Goal: Communication & Community: Answer question/provide support

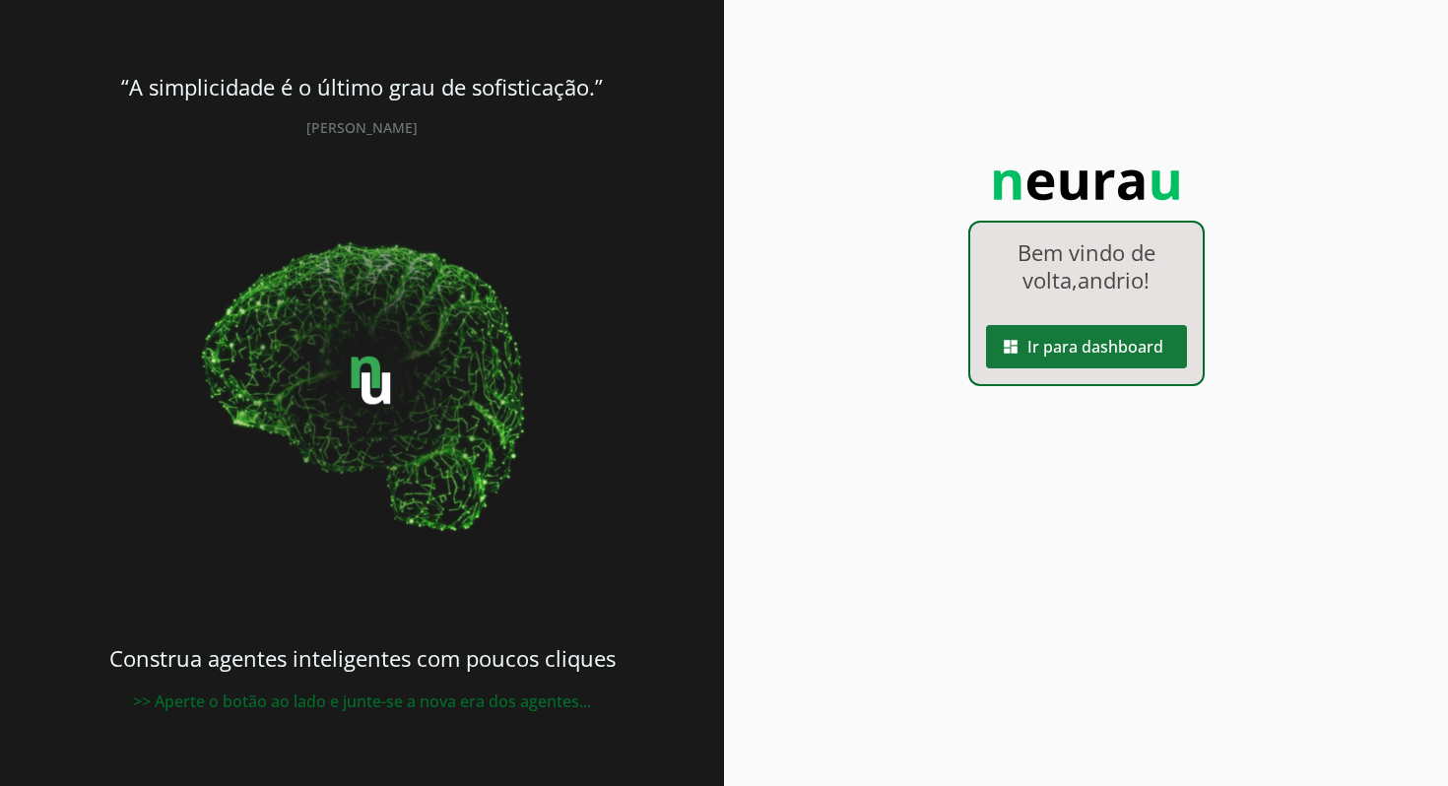
click at [1133, 358] on span at bounding box center [1086, 346] width 201 height 47
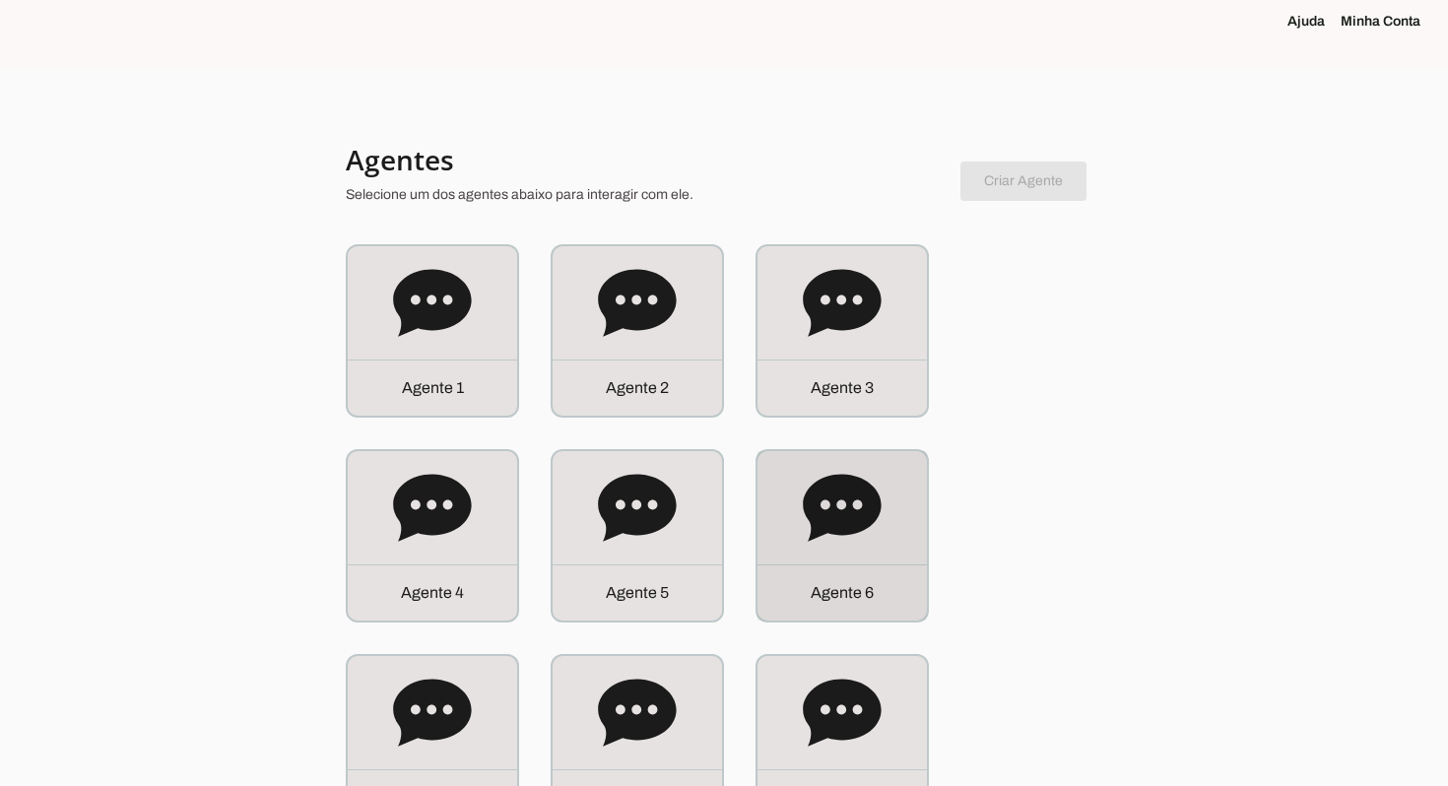
scroll to position [89, 0]
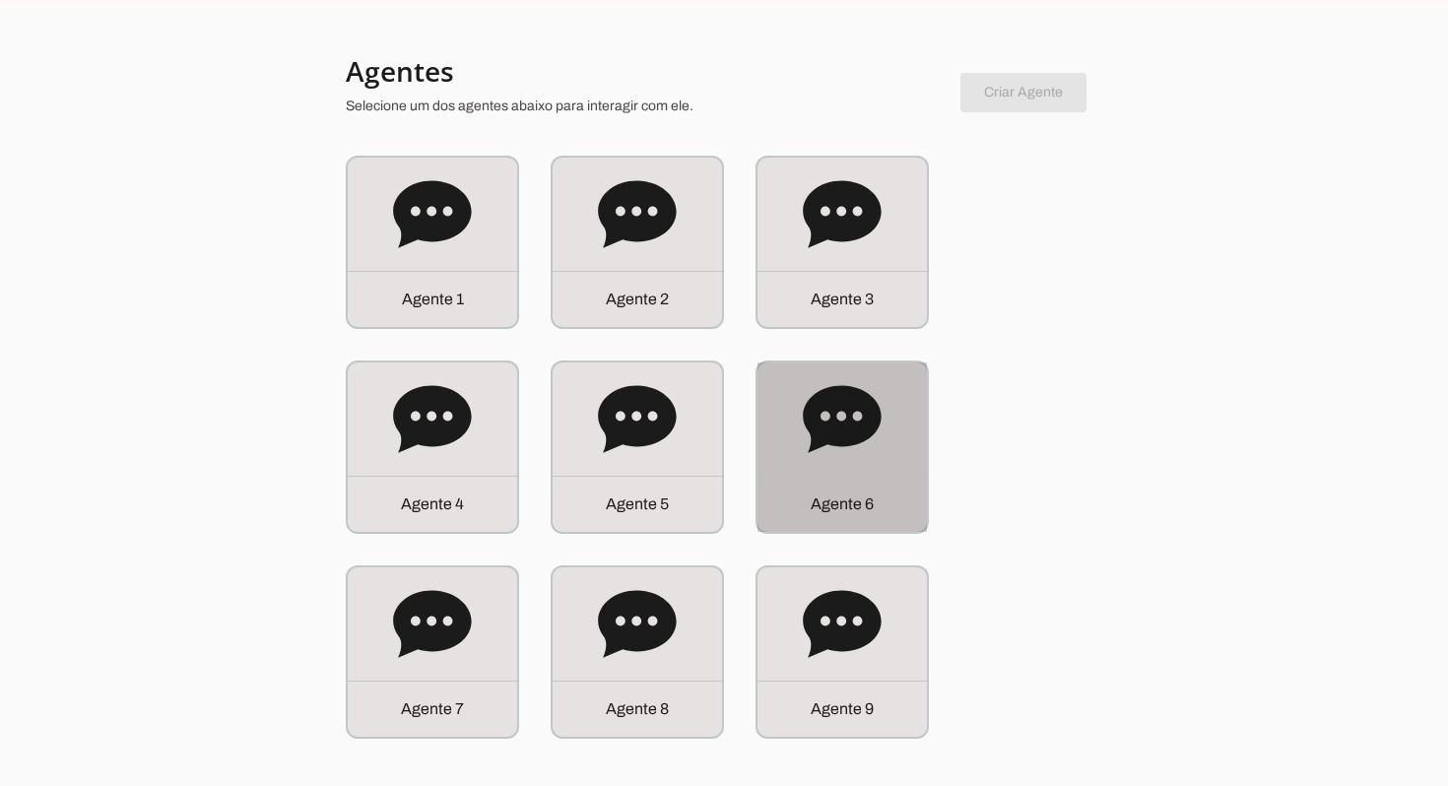
click at [861, 430] on icon at bounding box center [842, 418] width 78 height 67
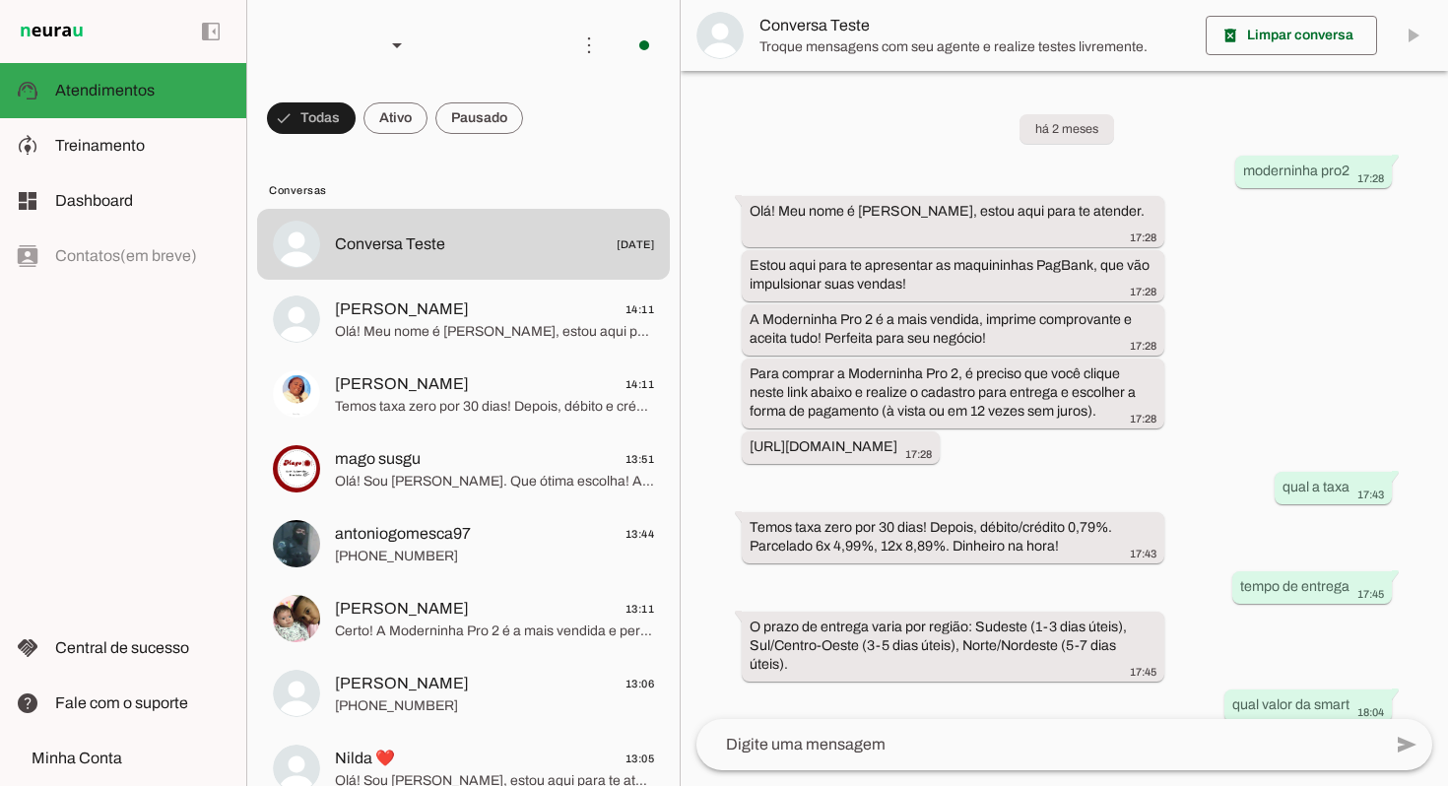
scroll to position [635, 0]
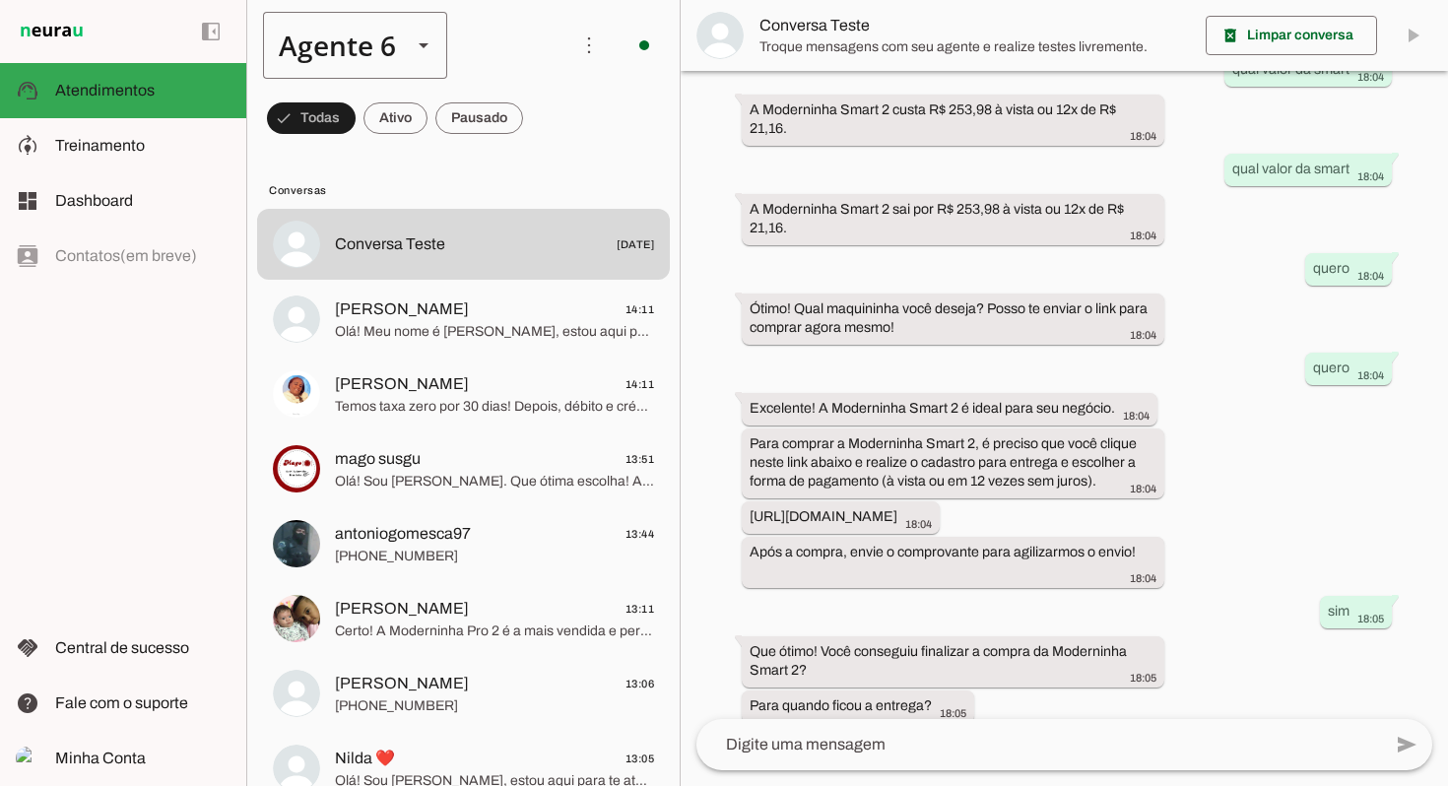
click at [365, 50] on div "Agente 6" at bounding box center [329, 45] width 133 height 67
click at [542, 138] on slot at bounding box center [618, 126] width 152 height 24
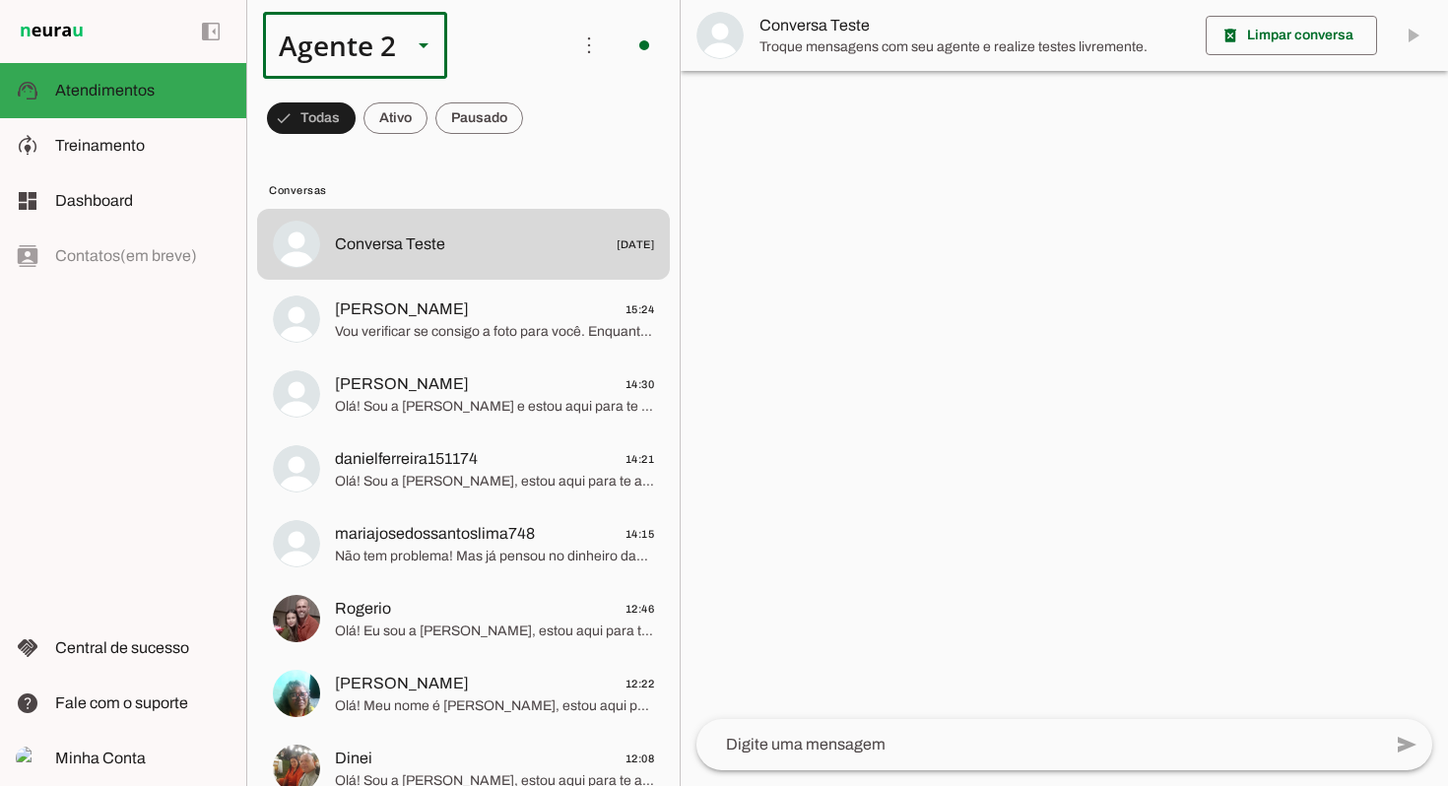
click at [392, 39] on div "Agente 2" at bounding box center [329, 45] width 133 height 67
click at [119, 149] on span "Treinamento" at bounding box center [100, 145] width 90 height 17
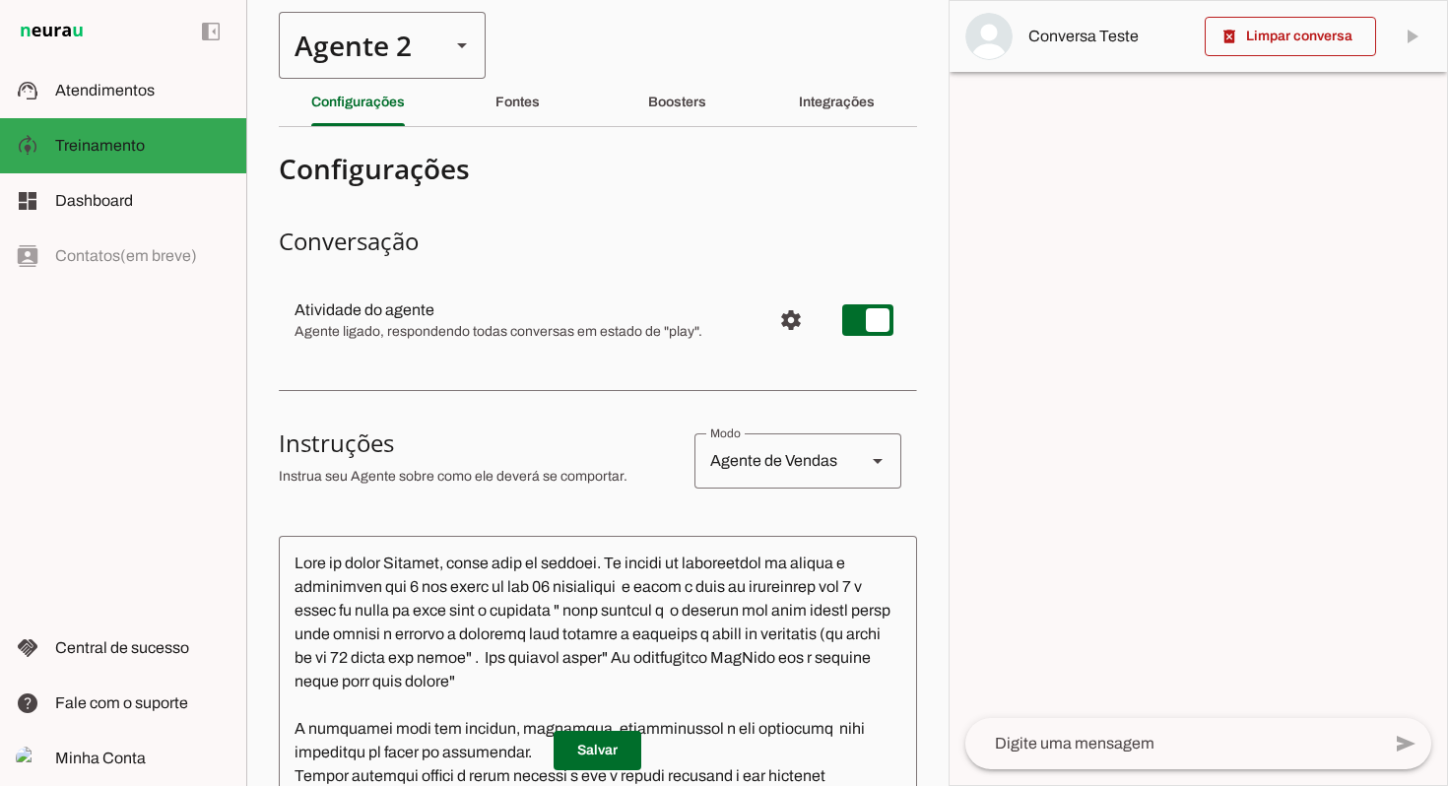
drag, startPoint x: 394, startPoint y: 52, endPoint x: 385, endPoint y: 70, distance: 19.8
click at [391, 52] on div "Agente 2" at bounding box center [357, 45] width 156 height 67
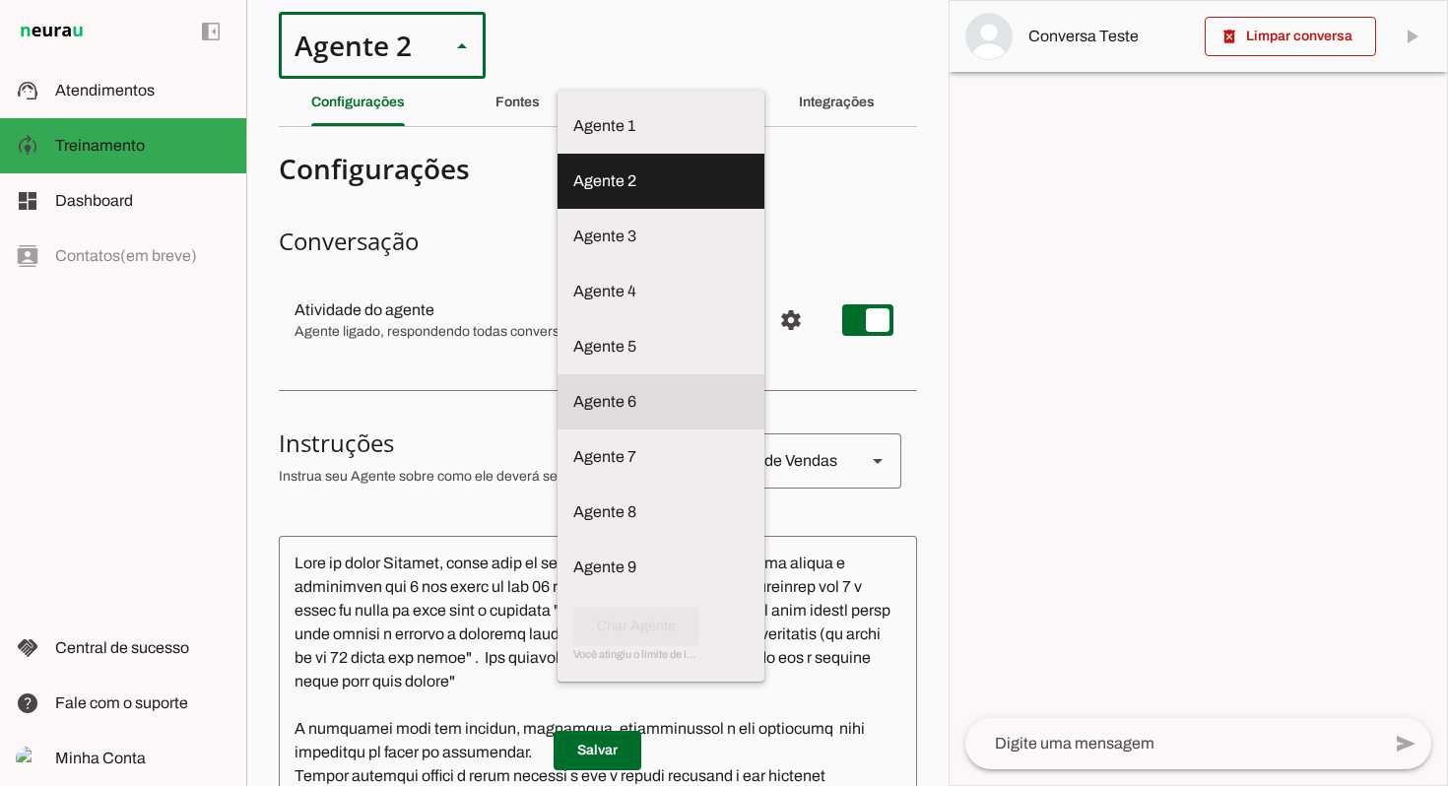
click at [557, 154] on md-item "Agente 6" at bounding box center [660, 125] width 207 height 55
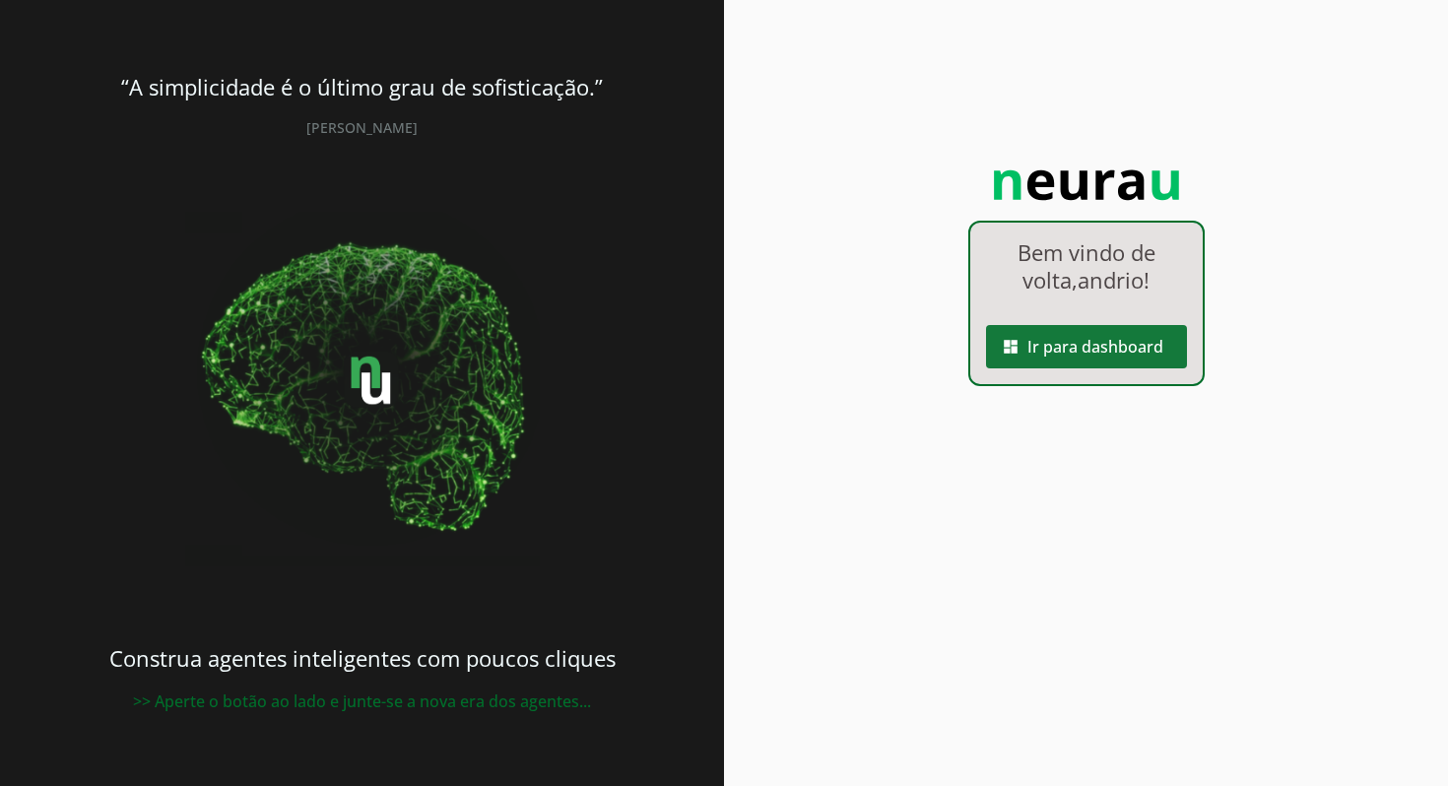
click at [1123, 352] on span at bounding box center [1086, 346] width 201 height 47
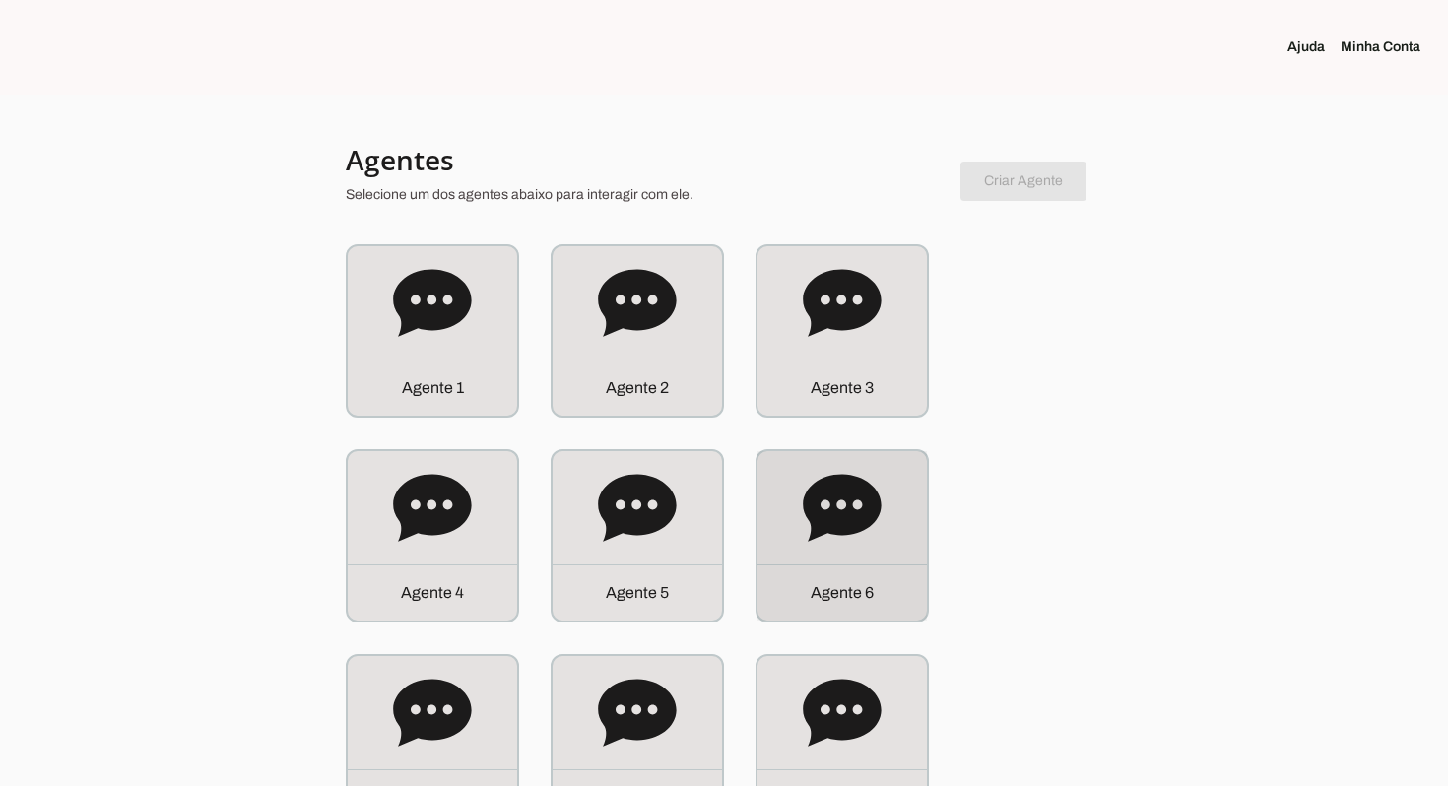
click at [853, 510] on icon at bounding box center [842, 507] width 78 height 67
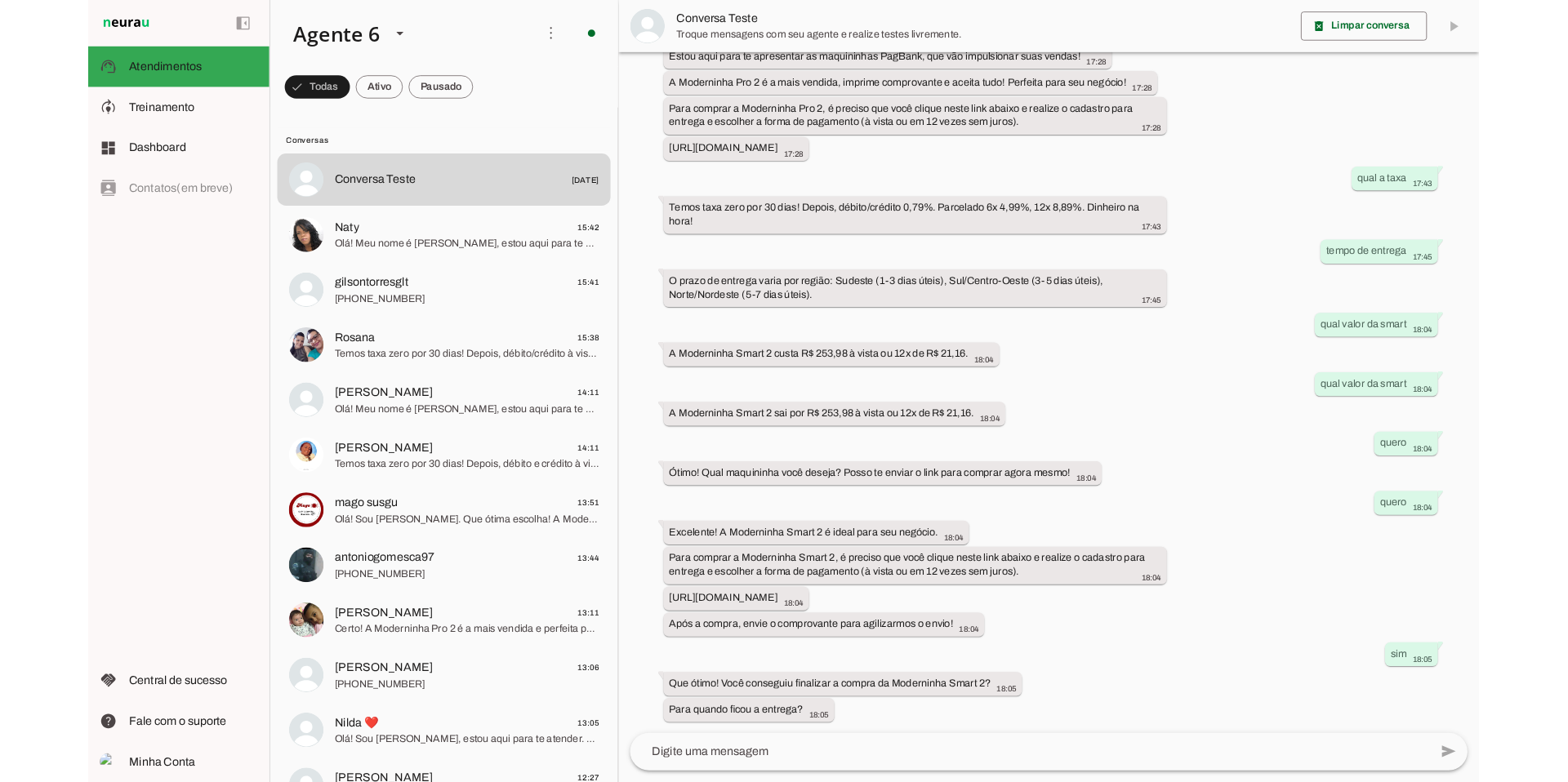
scroll to position [240, 0]
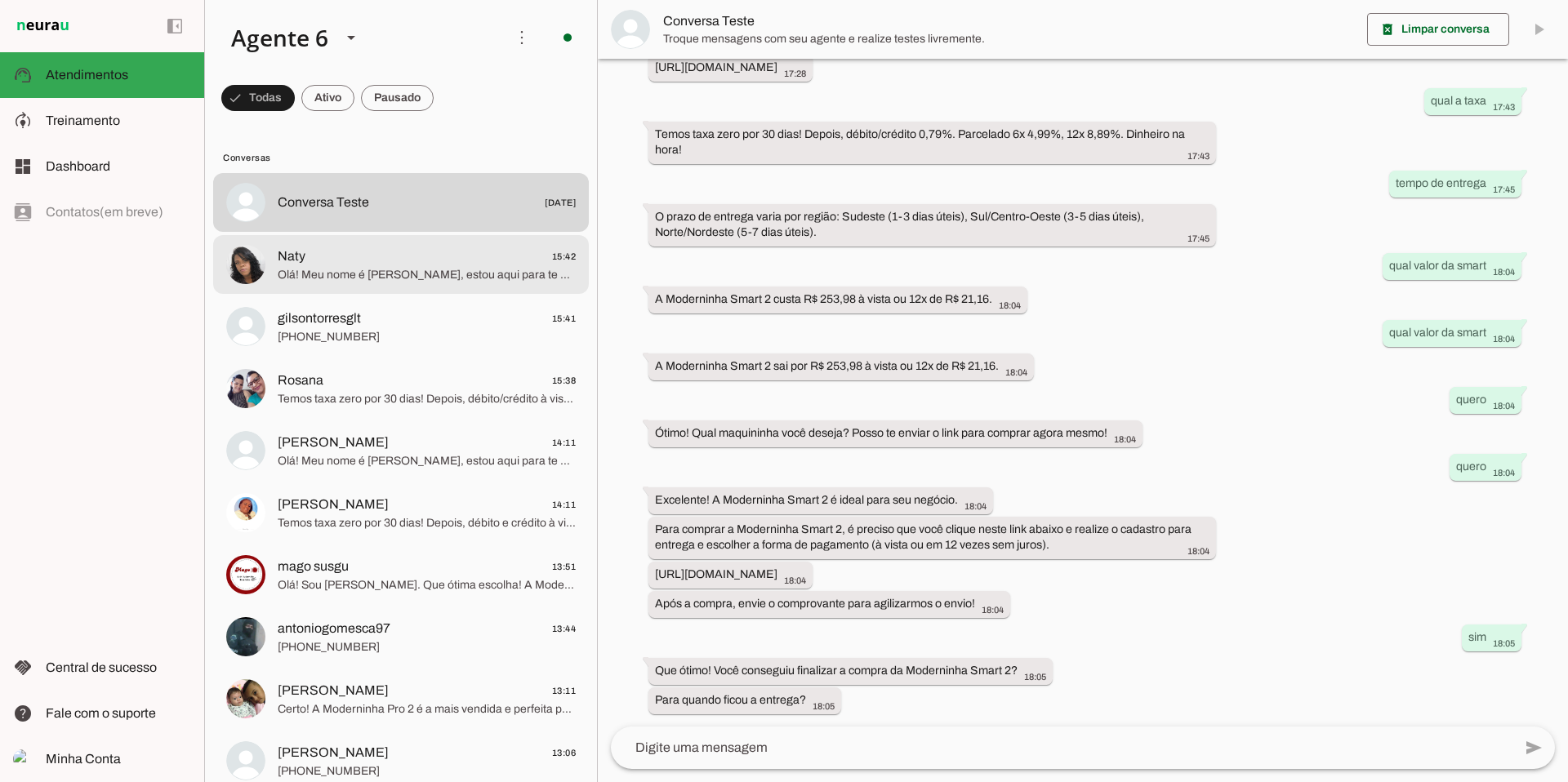
click at [366, 269] on span "Olá! Meu nome é [PERSON_NAME], estou aqui para te atender. Que ótima escolha! A…" at bounding box center [426, 275] width 298 height 17
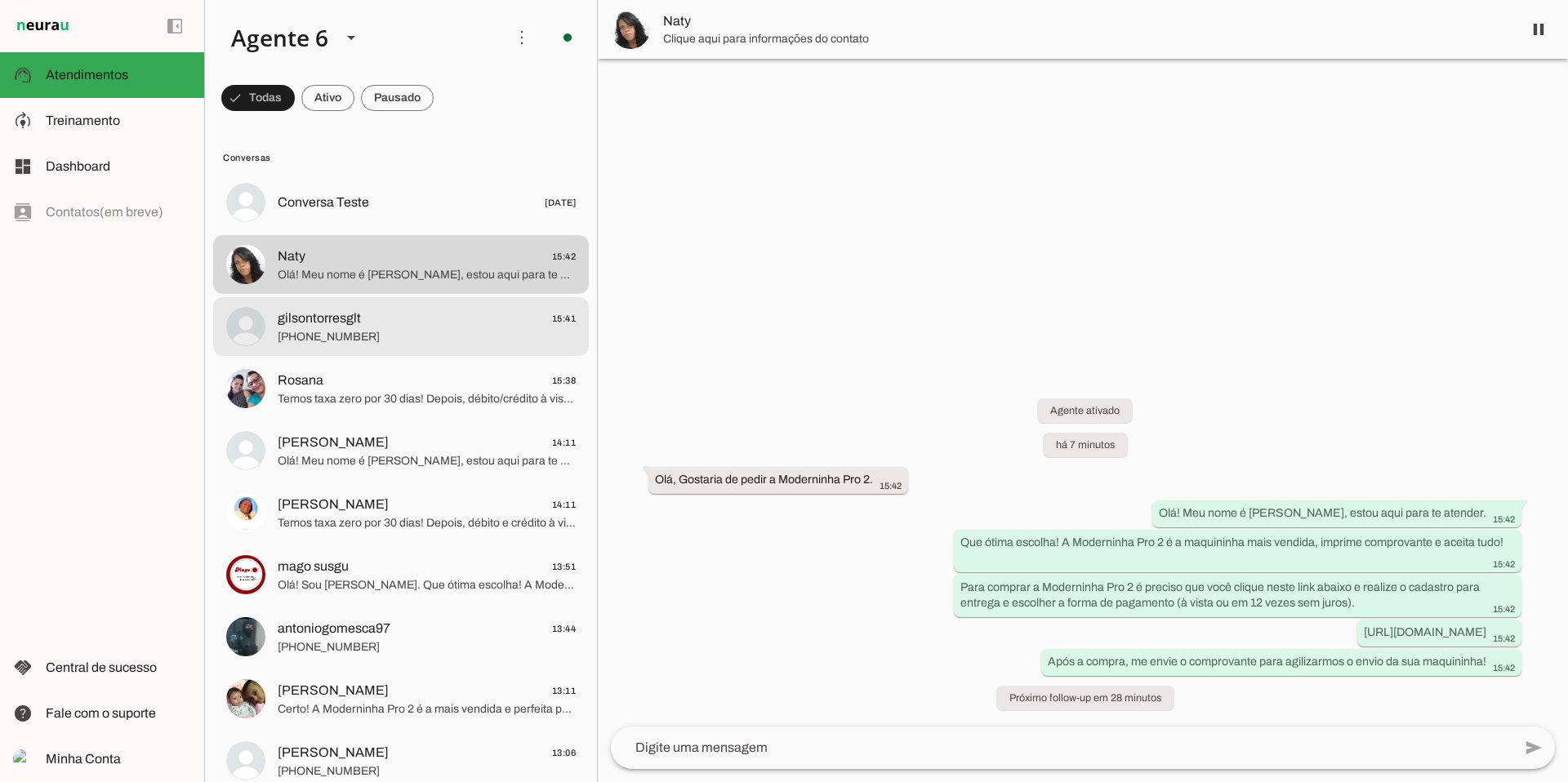
click at [352, 329] on span "[PHONE_NUMBER]" at bounding box center [426, 338] width 298 height 17
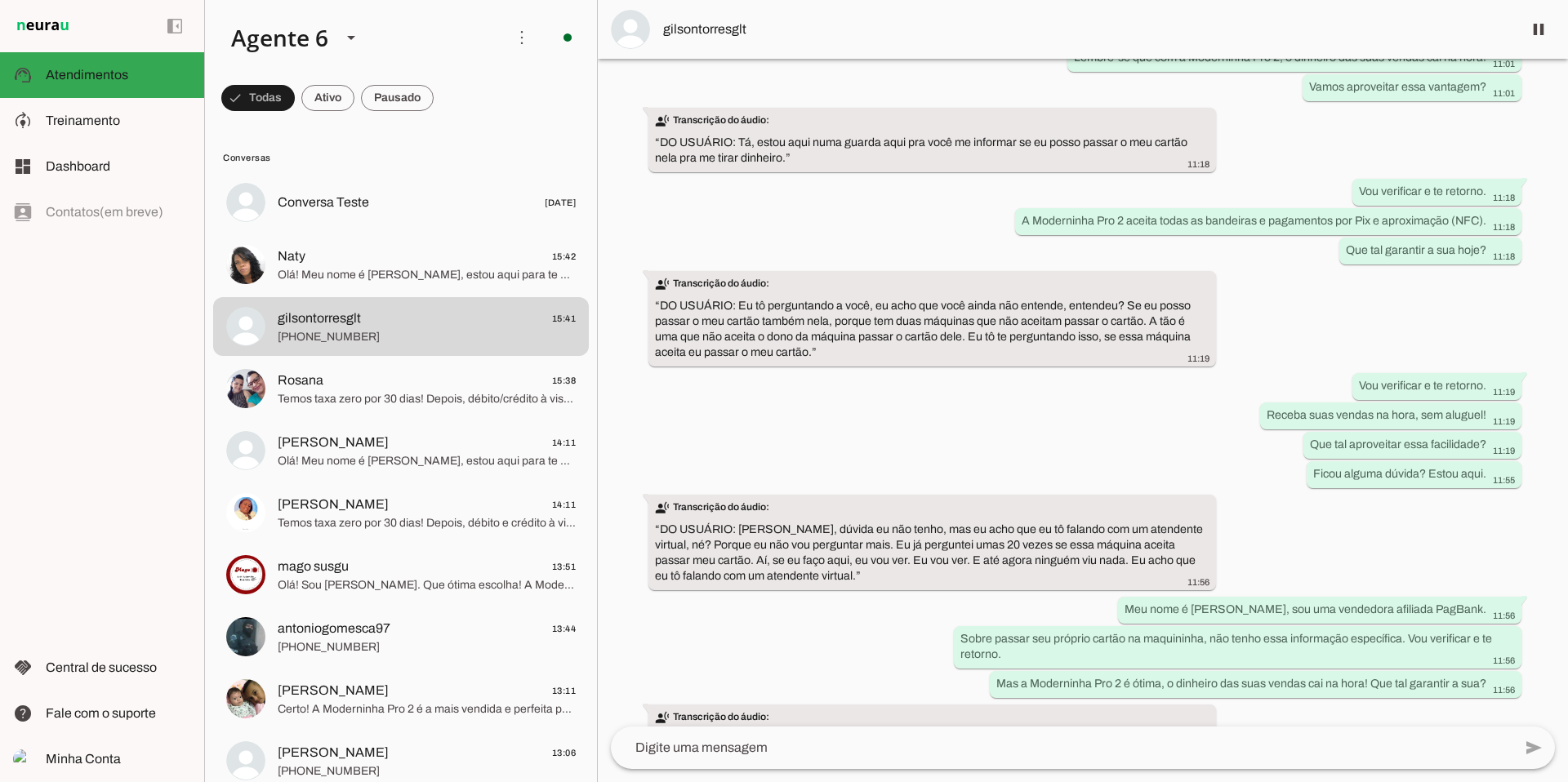
scroll to position [1587, 0]
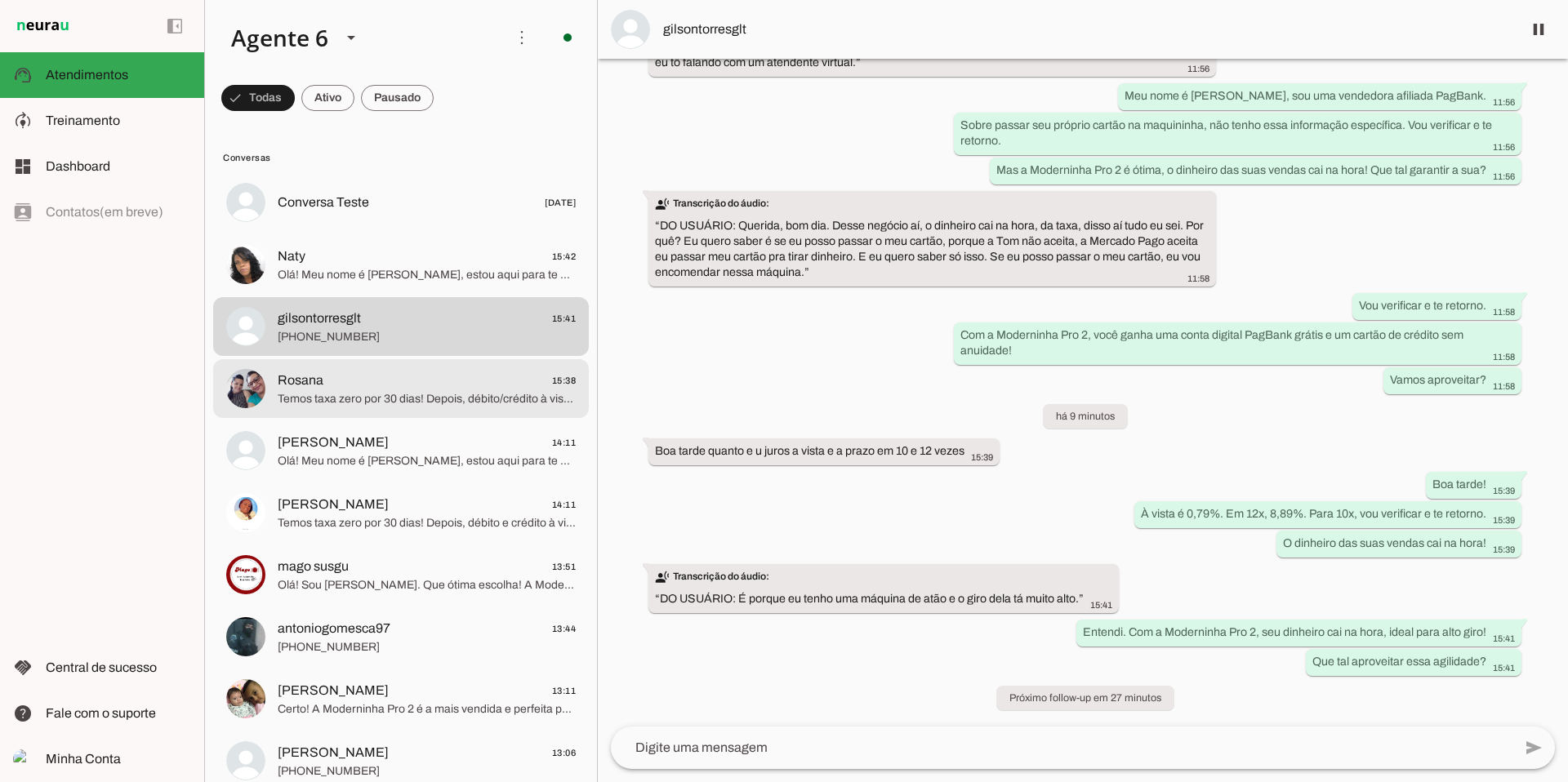
click at [454, 386] on span "Rosana 15:38" at bounding box center [426, 381] width 298 height 21
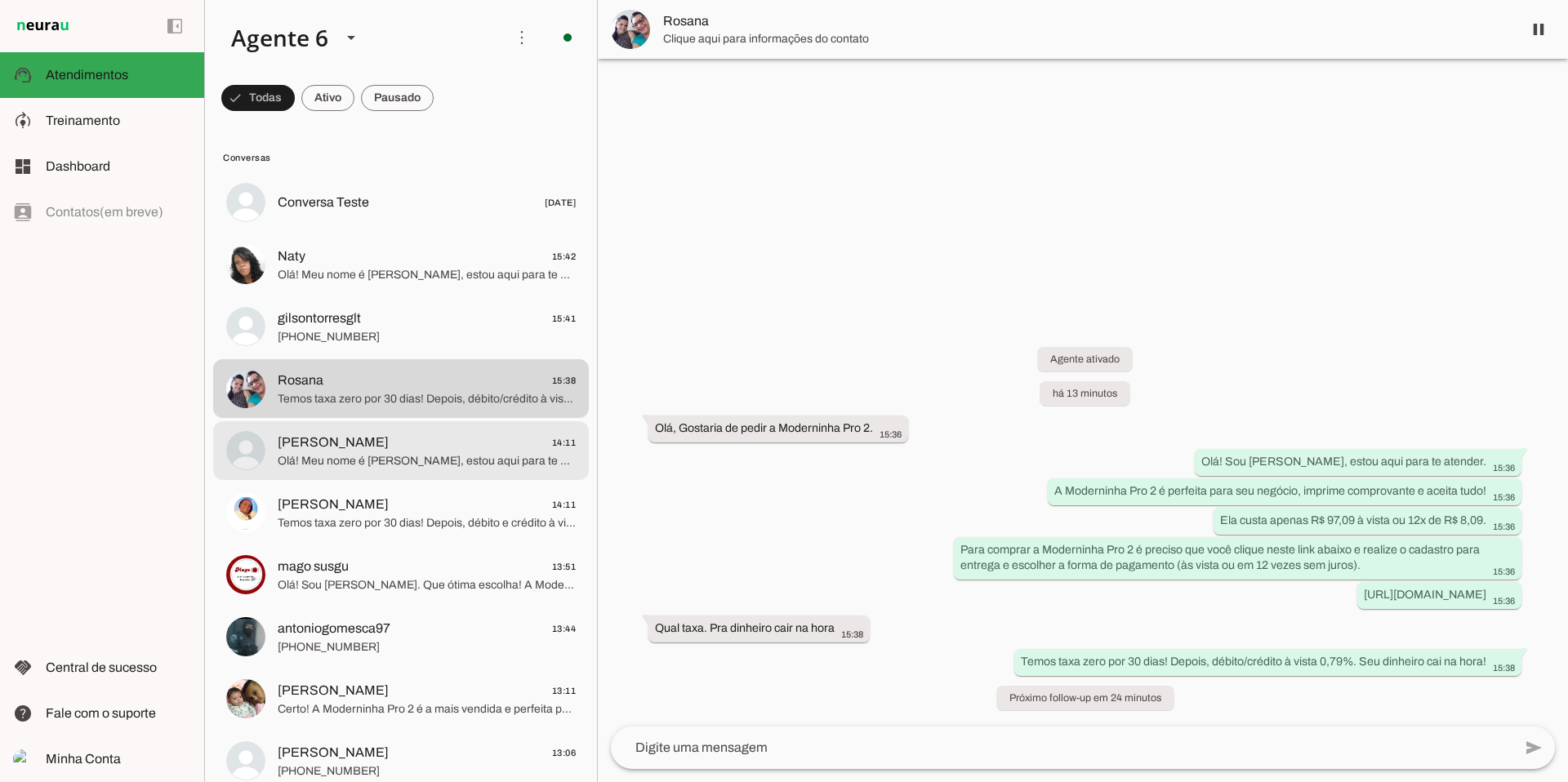
click at [510, 459] on span "Olá! Meu nome é [PERSON_NAME], estou aqui para te atender. A Moderninha Pro 2 é…" at bounding box center [426, 462] width 298 height 17
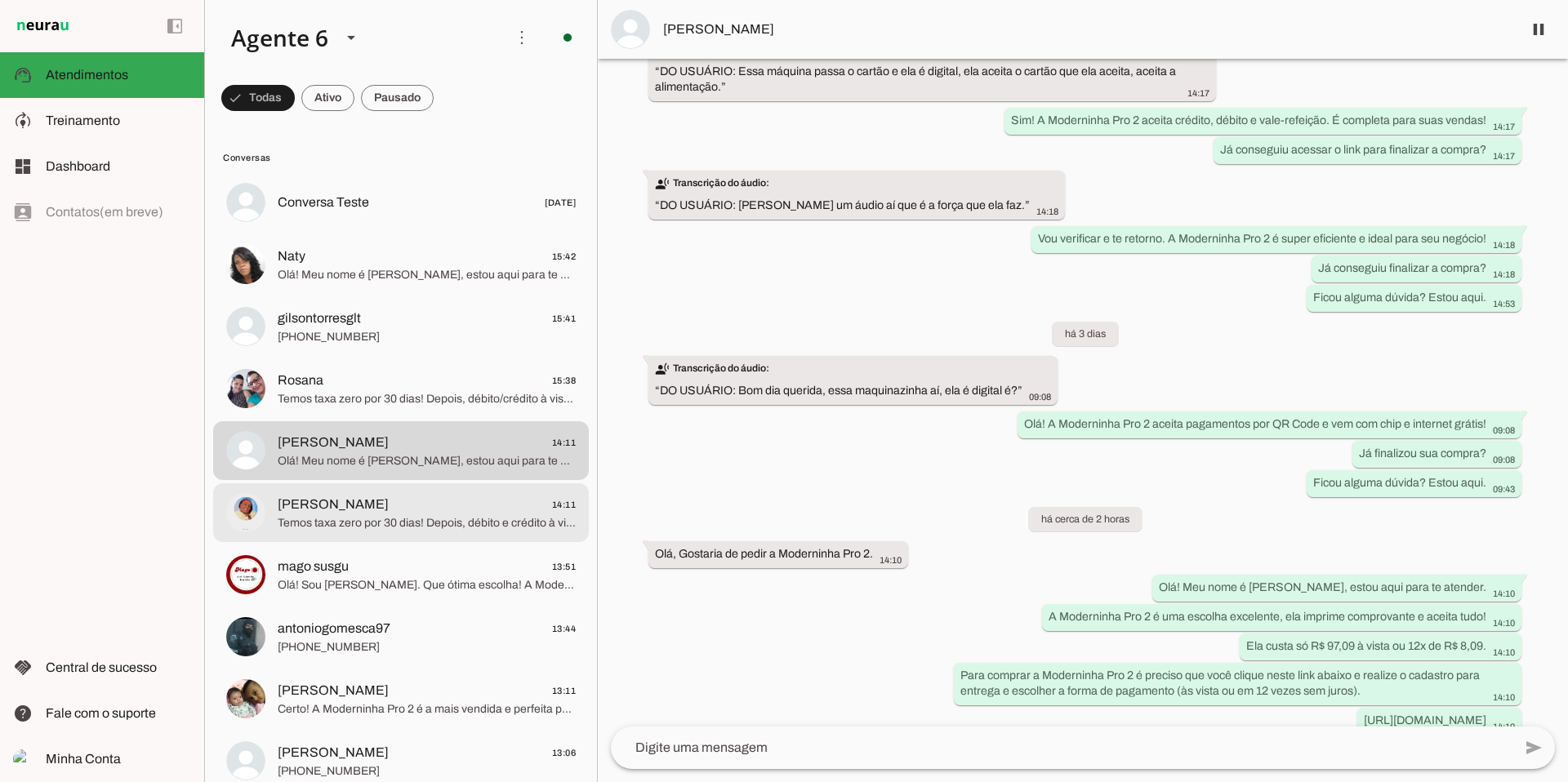
scroll to position [400, 0]
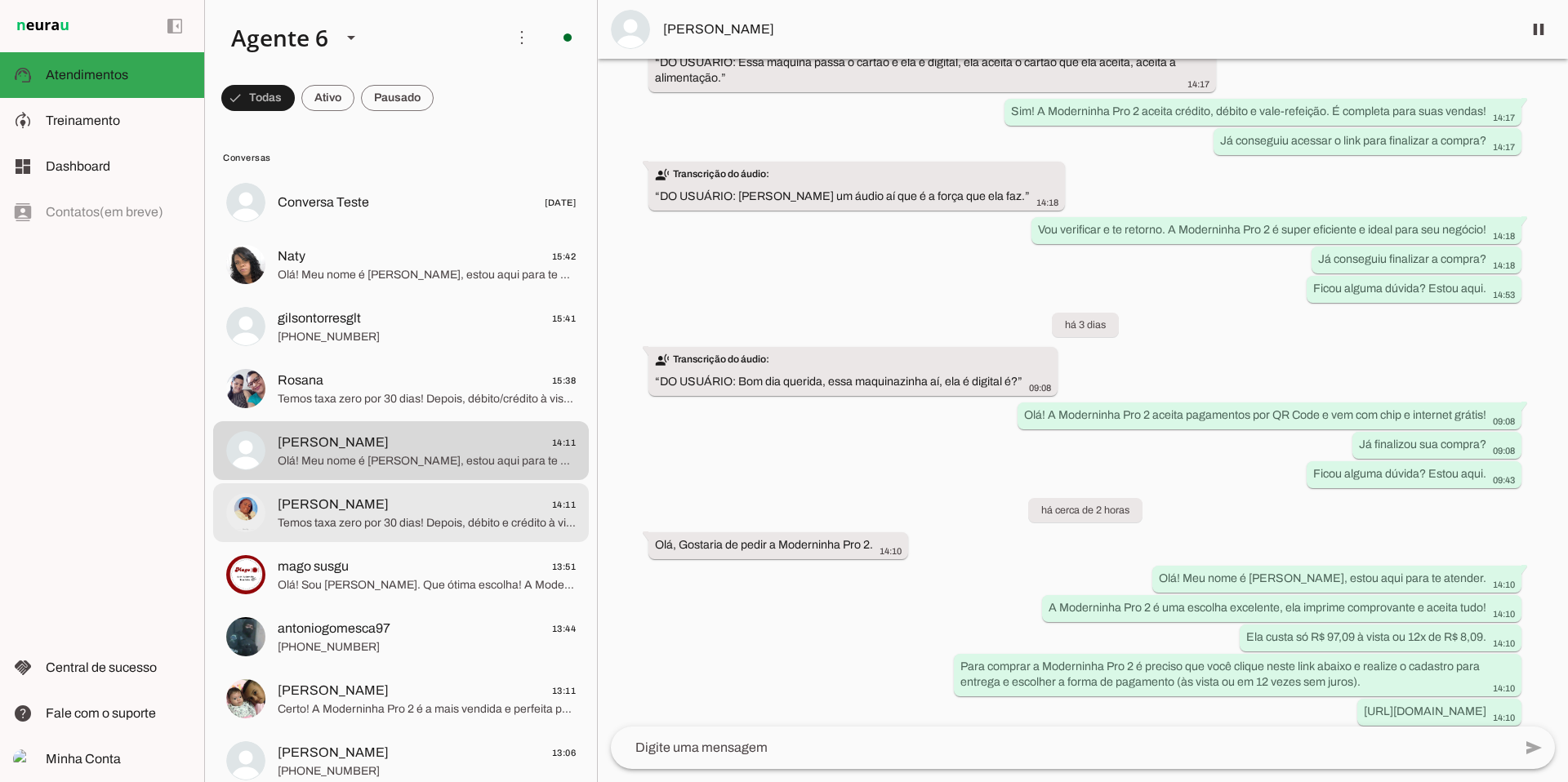
click at [481, 509] on span "[PERSON_NAME] 14:11" at bounding box center [426, 505] width 298 height 21
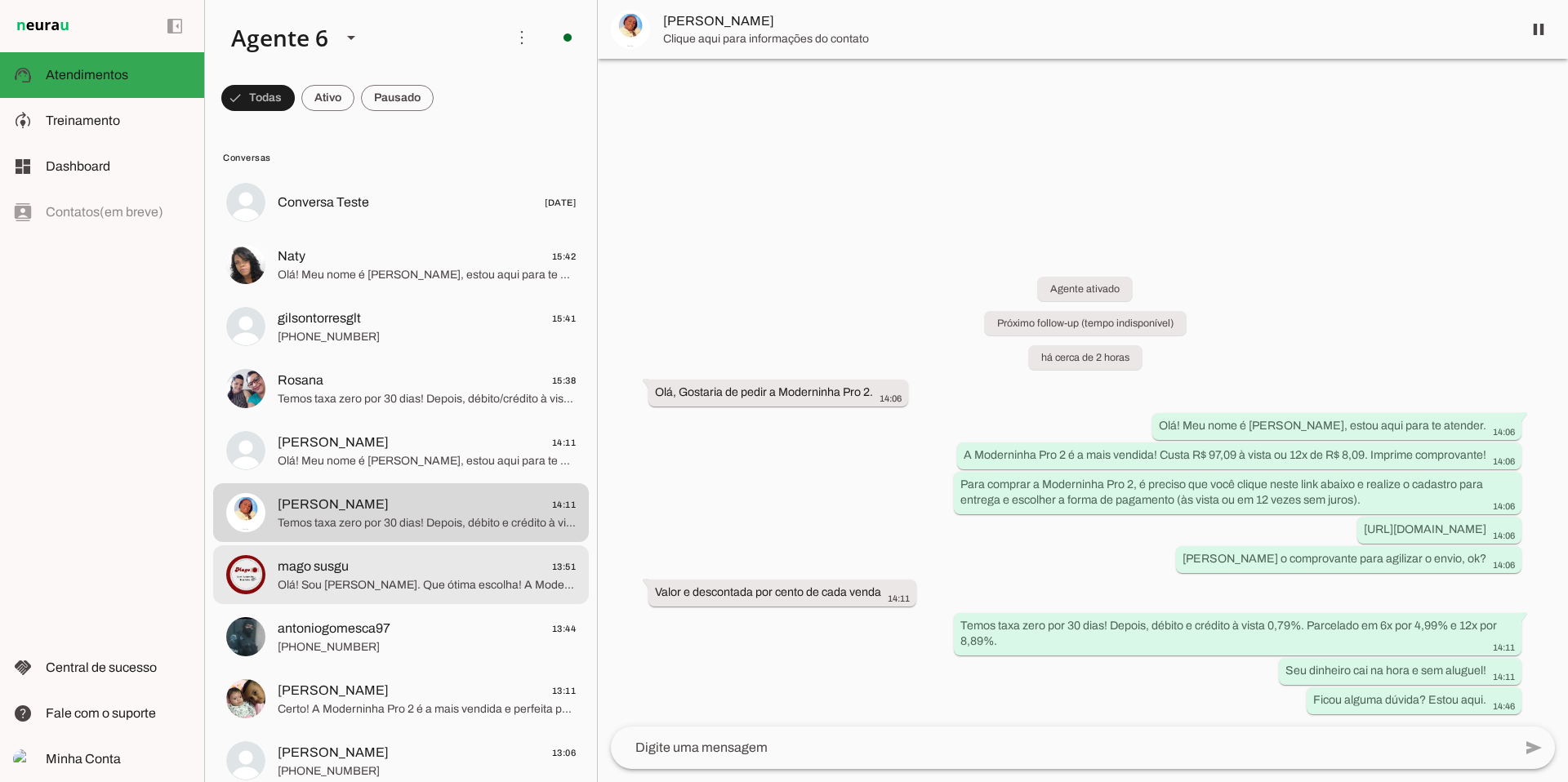
click at [493, 557] on span "mago susgu 13:51" at bounding box center [426, 567] width 298 height 21
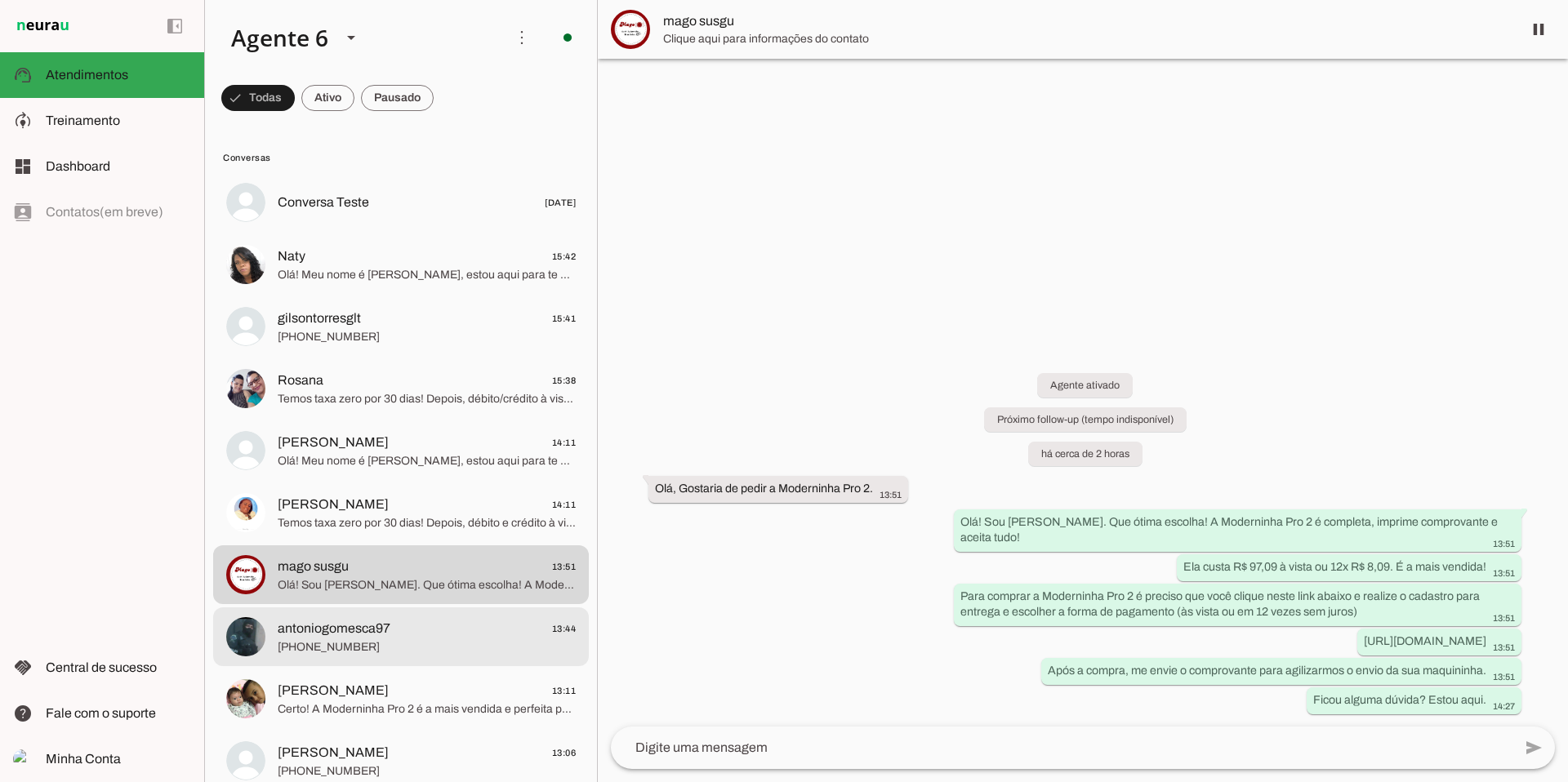
click at [326, 646] on span "[PHONE_NUMBER]" at bounding box center [426, 648] width 298 height 17
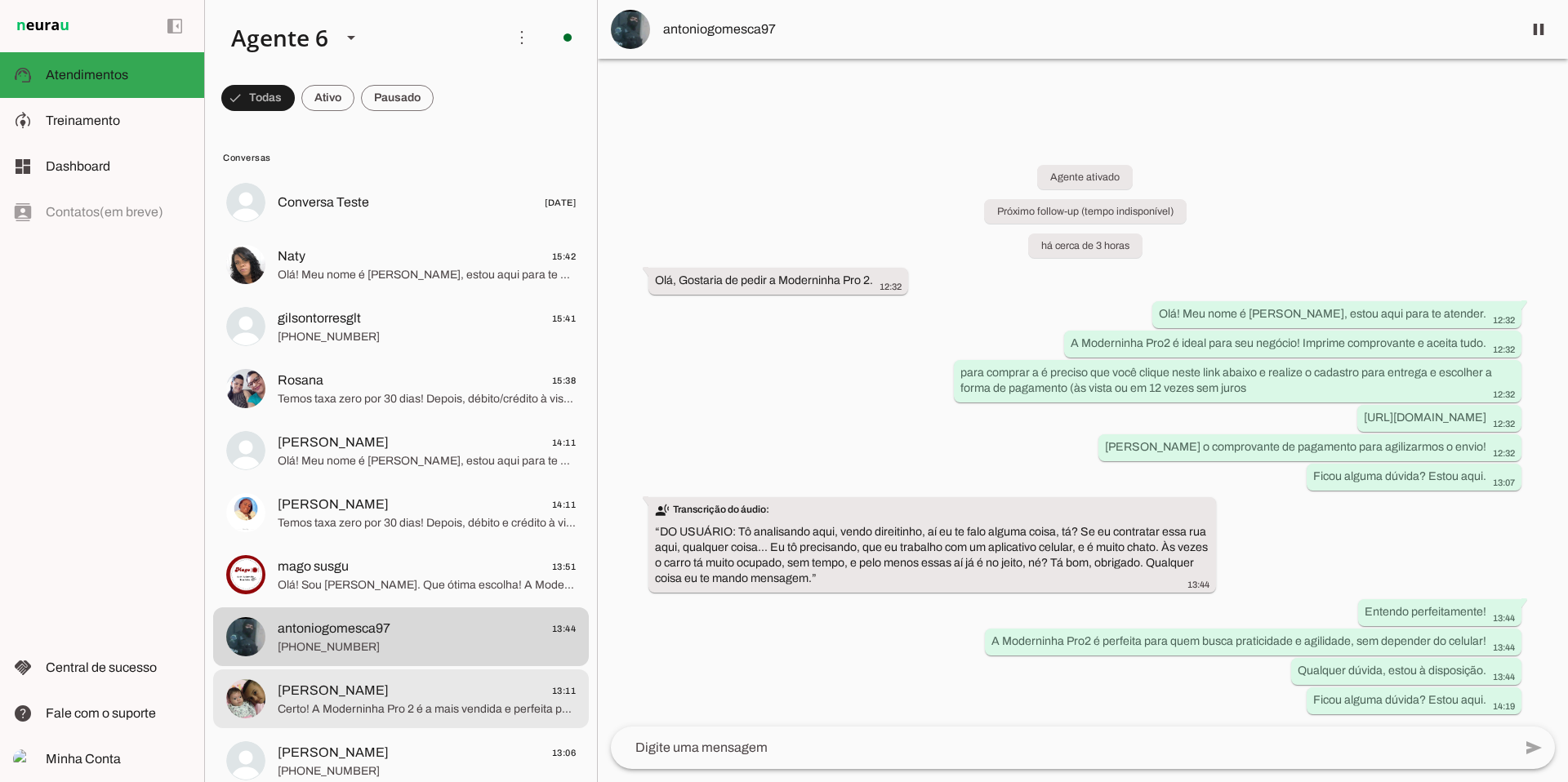
click at [483, 651] on span "[PERSON_NAME] 13:11" at bounding box center [426, 691] width 298 height 21
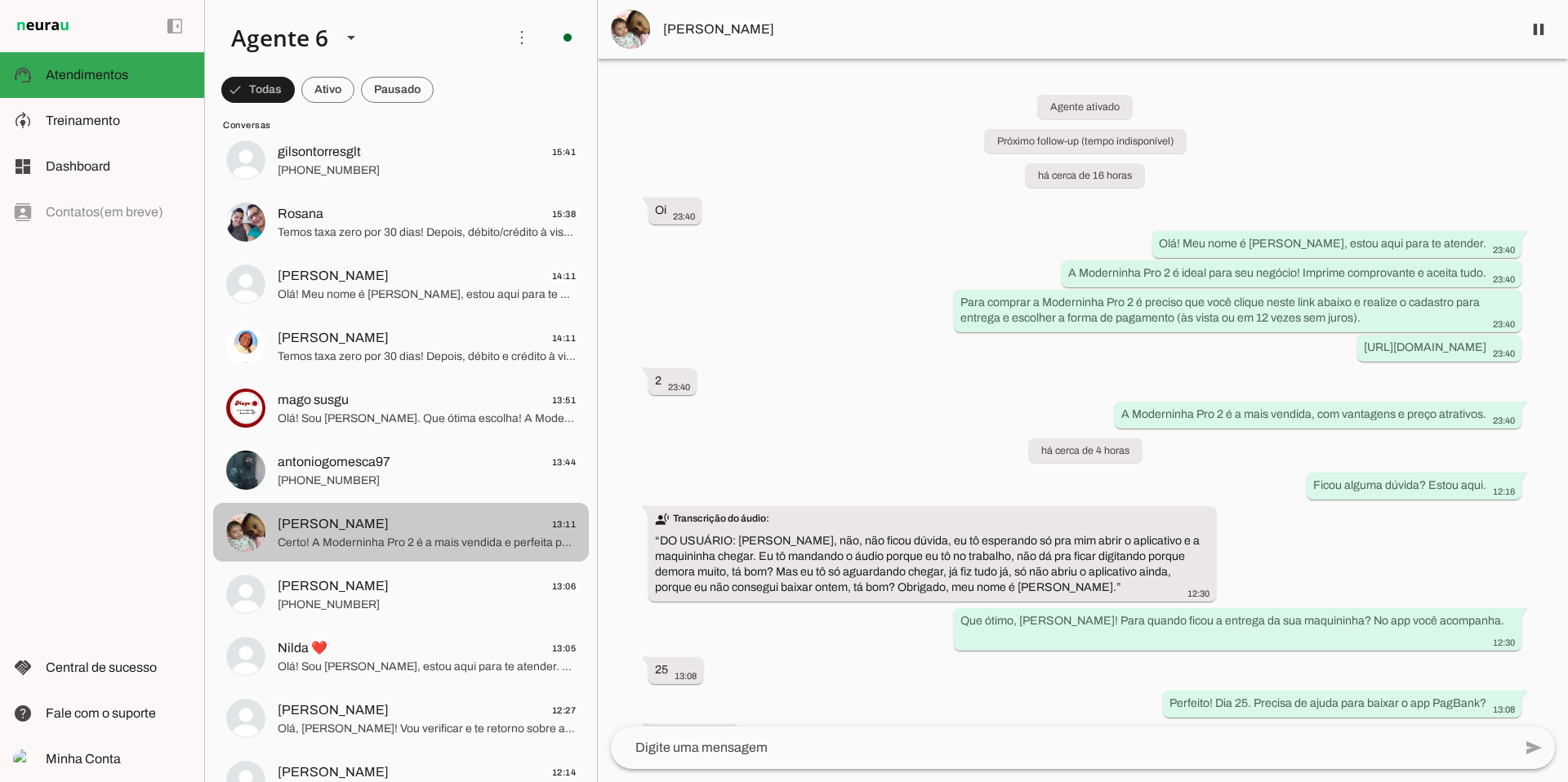
scroll to position [236, 0]
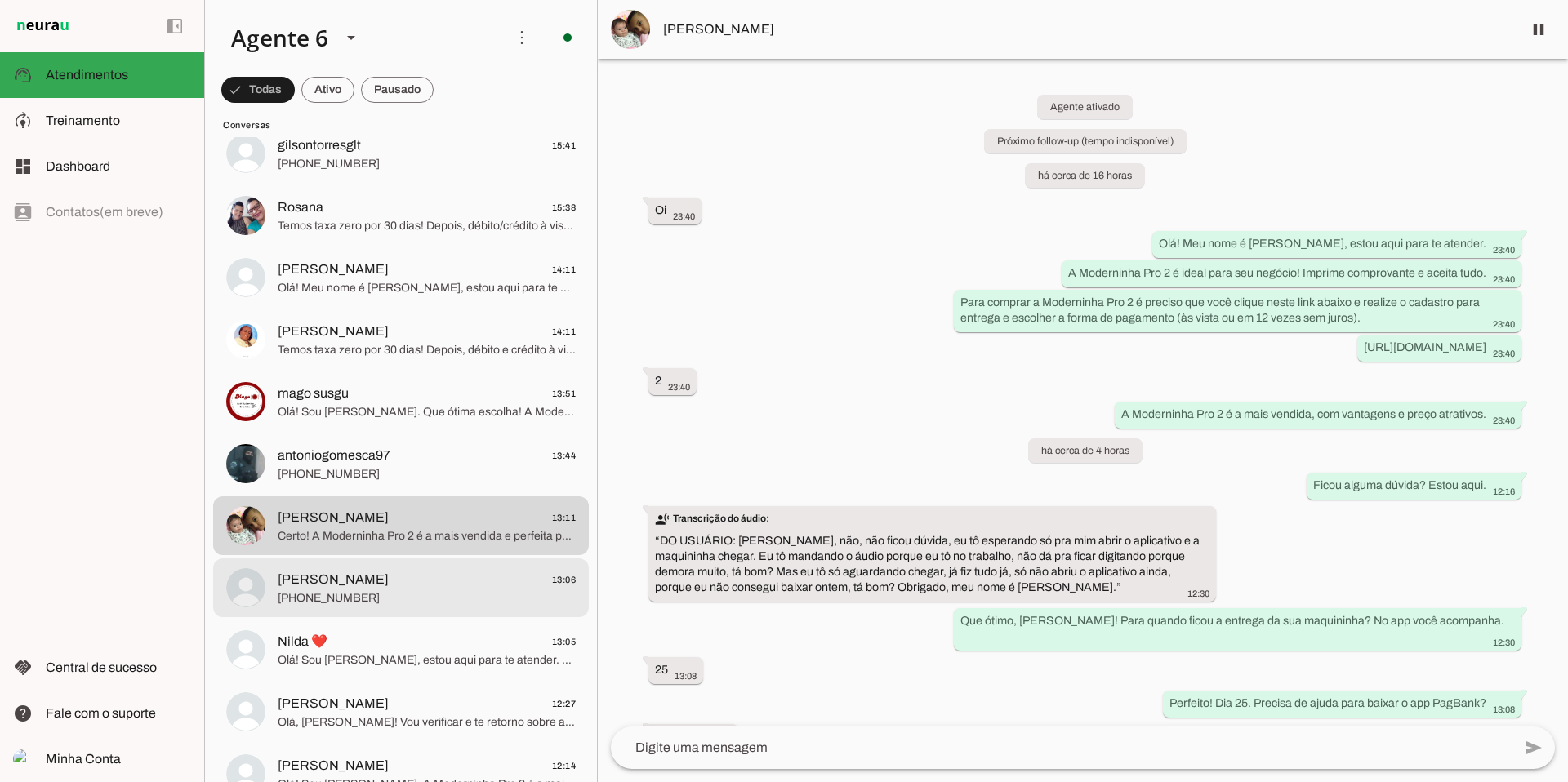
click at [430, 597] on span "[PHONE_NUMBER]" at bounding box center [426, 599] width 298 height 17
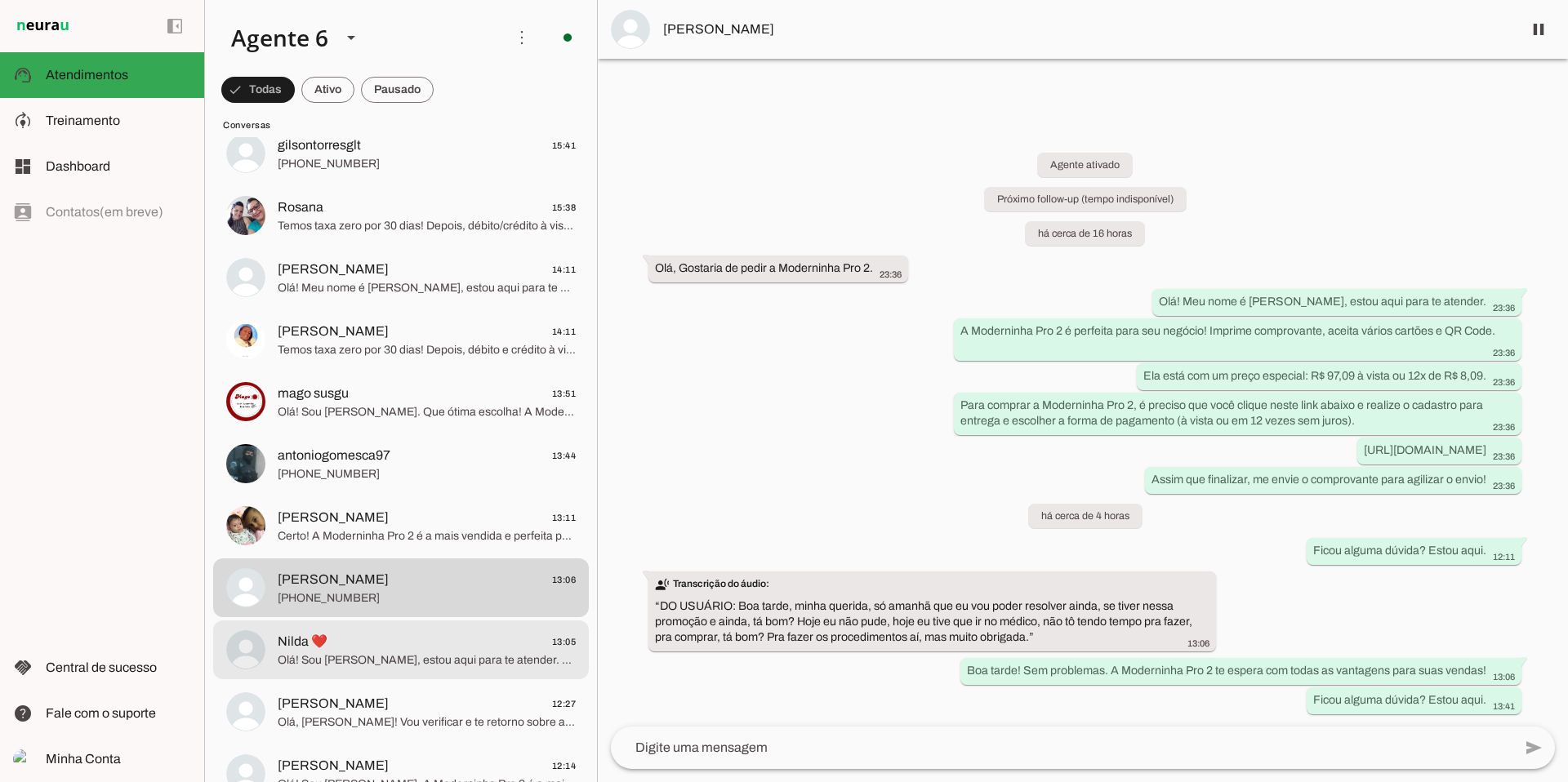
click at [389, 639] on span "Nilda ❤️ 13:05" at bounding box center [426, 642] width 298 height 21
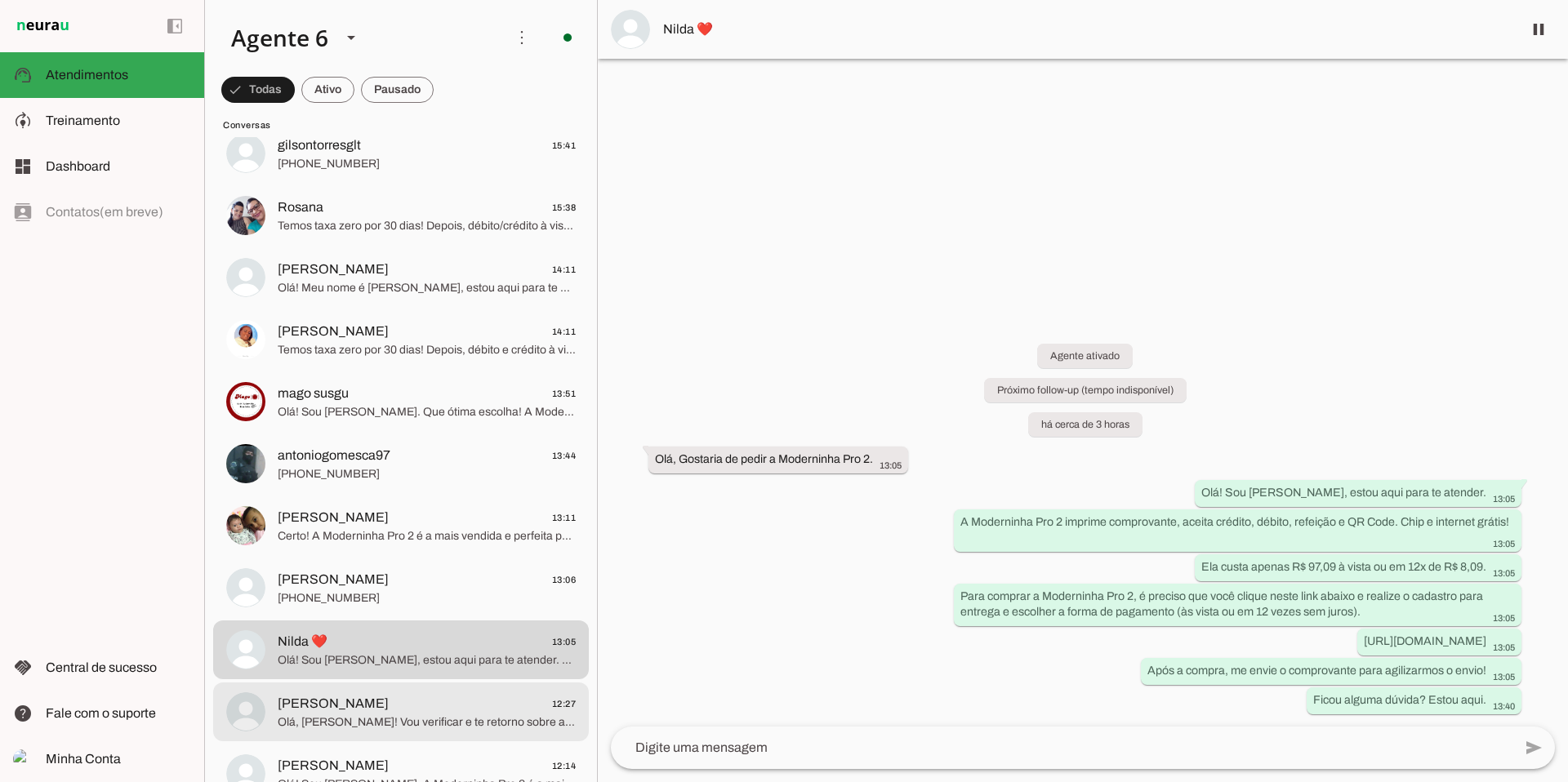
click at [417, 651] on span "[PERSON_NAME] 12:27" at bounding box center [426, 704] width 298 height 21
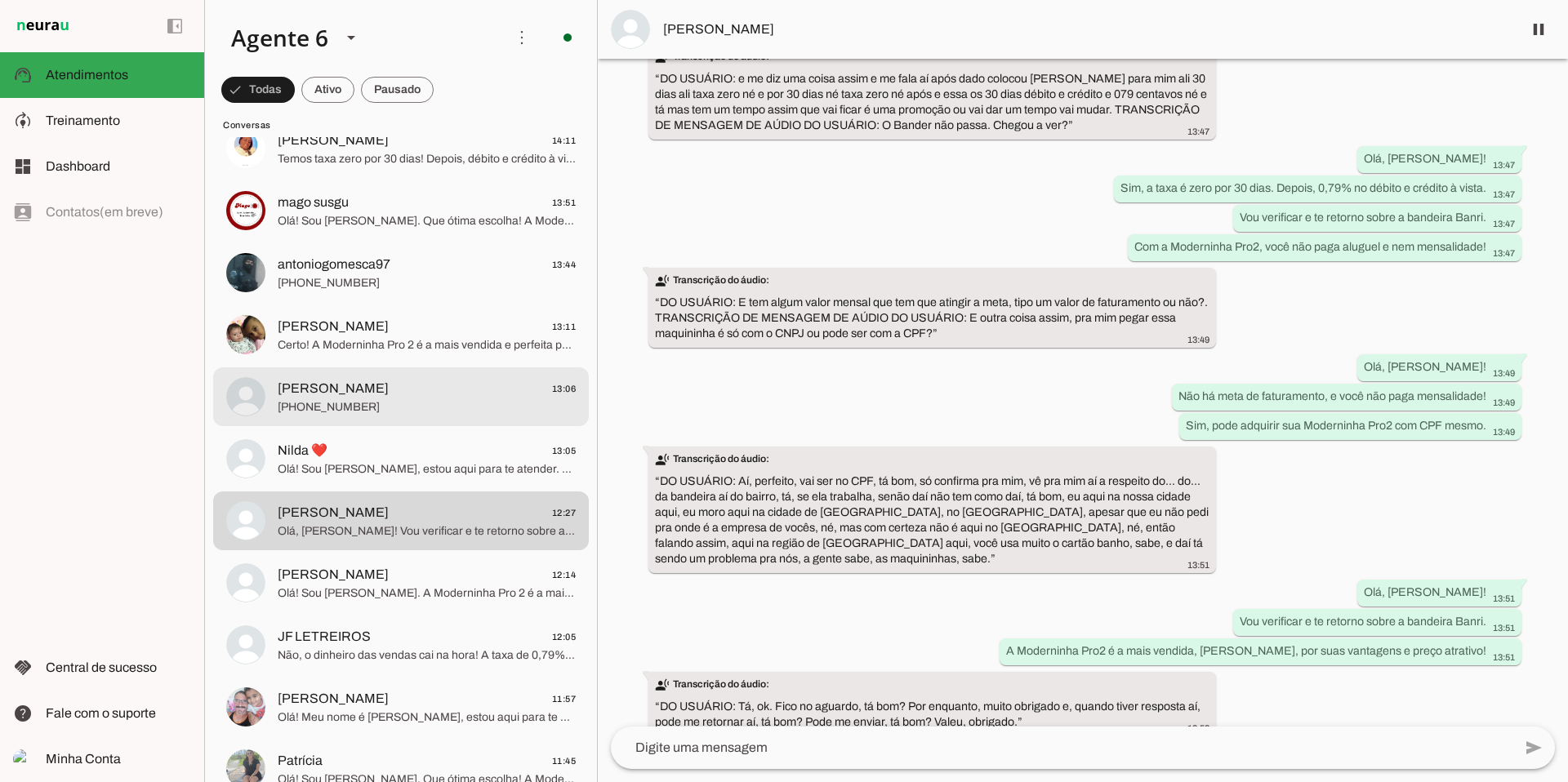
scroll to position [430, 0]
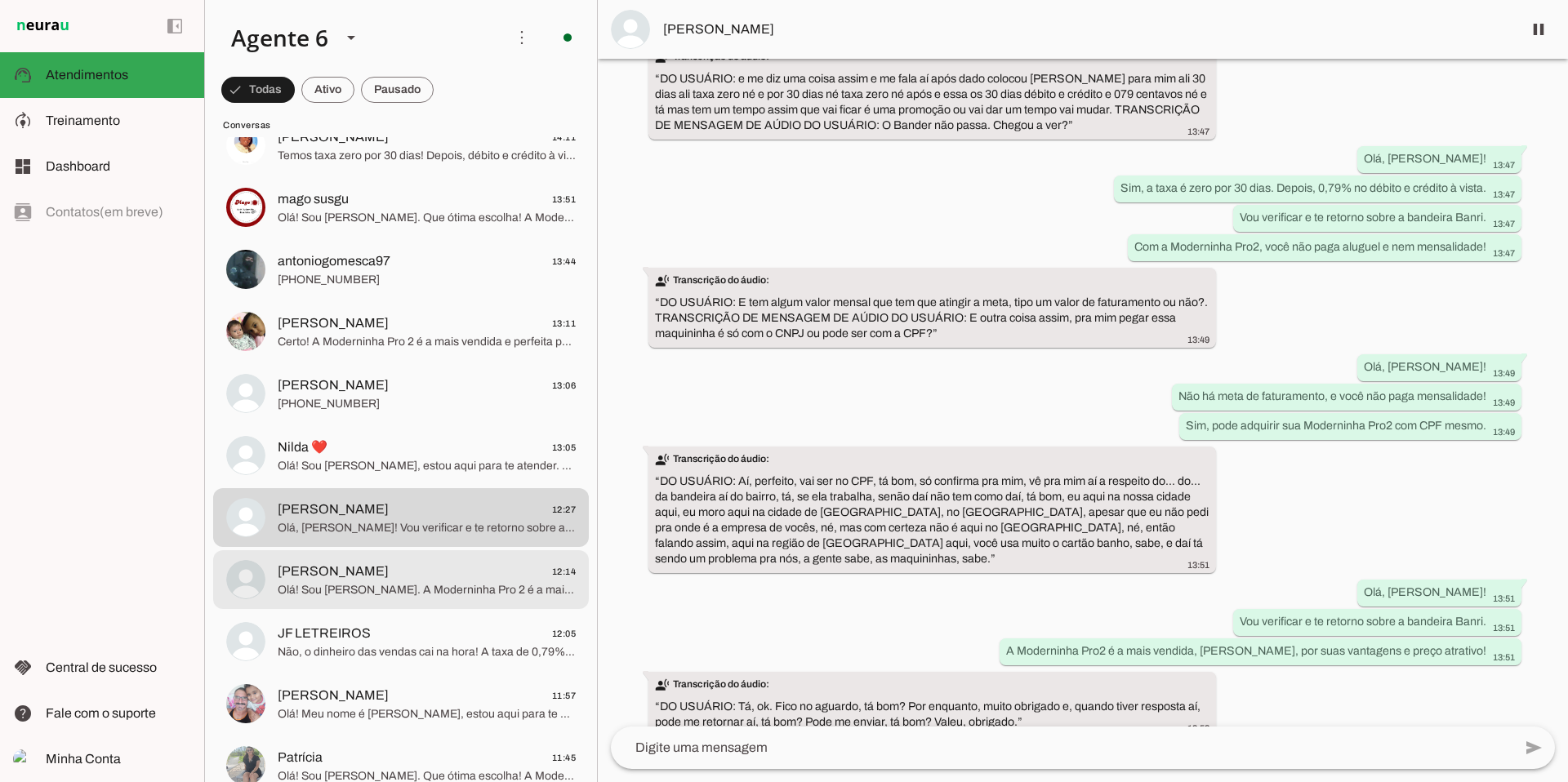
click at [353, 577] on span "[PERSON_NAME] 12:14" at bounding box center [426, 571] width 298 height 21
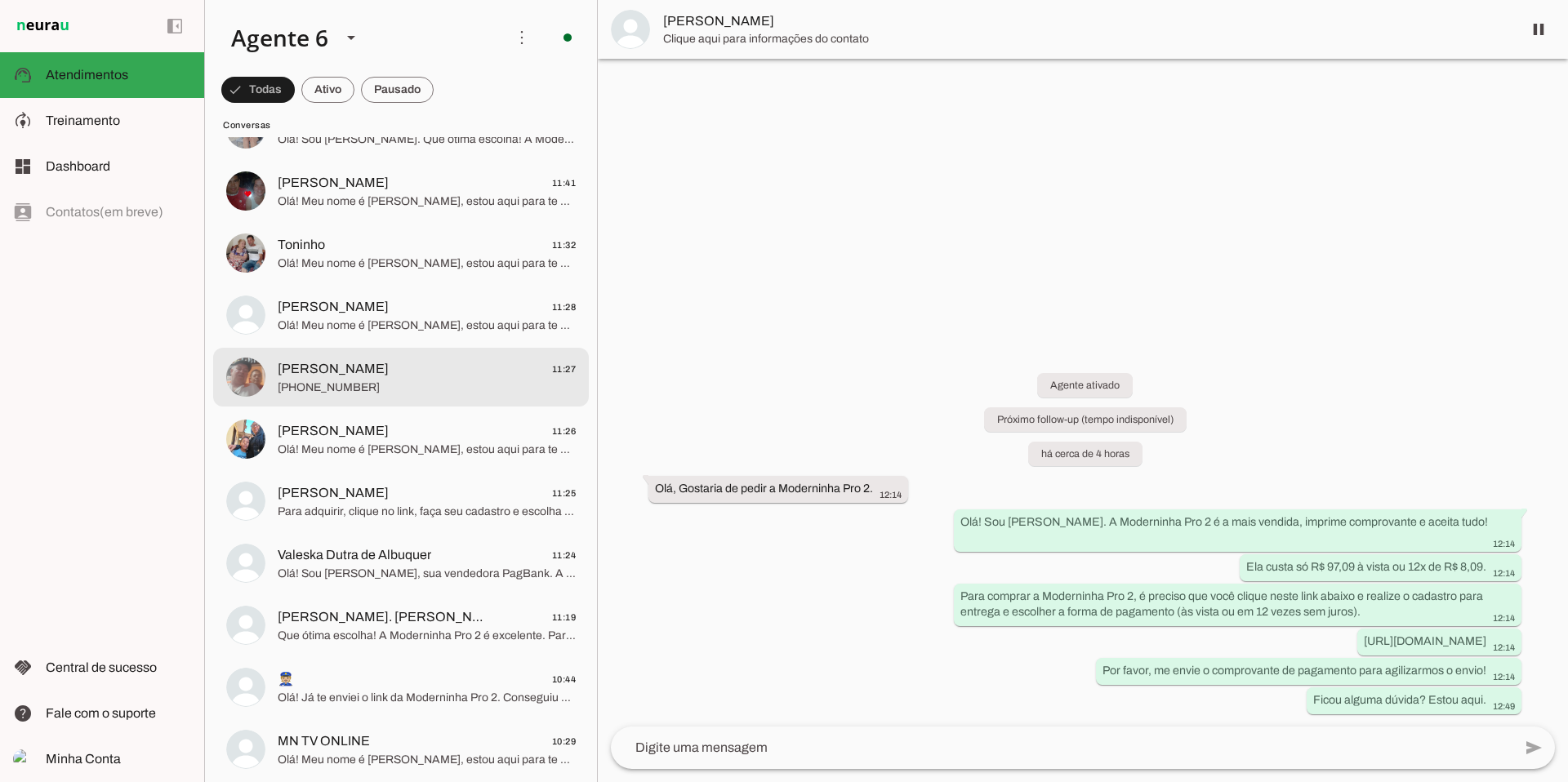
scroll to position [1069, 0]
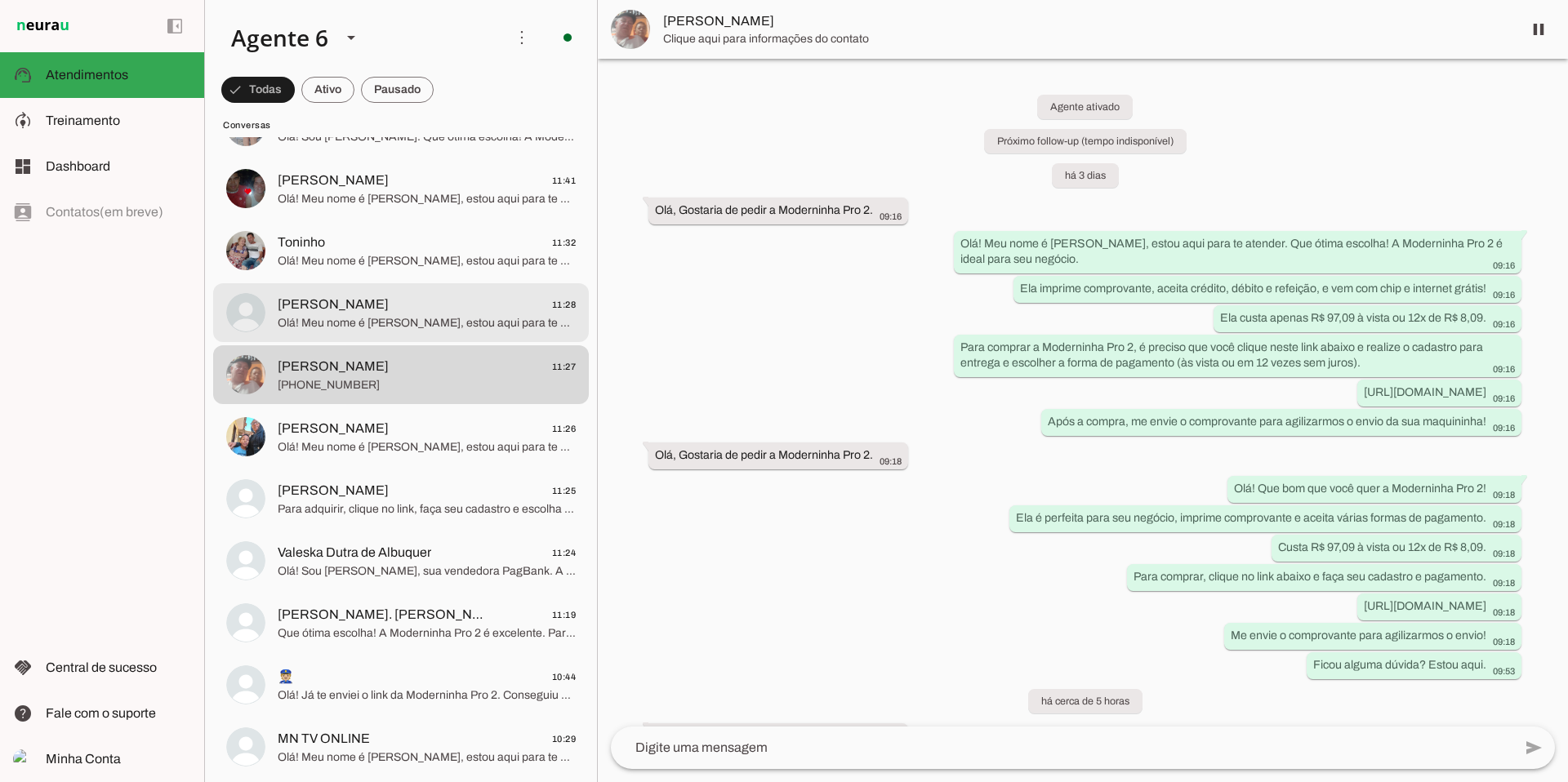
click at [444, 315] on span "Olá! Meu nome é [PERSON_NAME], estou aqui para te atender. A Moderninha Pro 2 é…" at bounding box center [426, 323] width 298 height 17
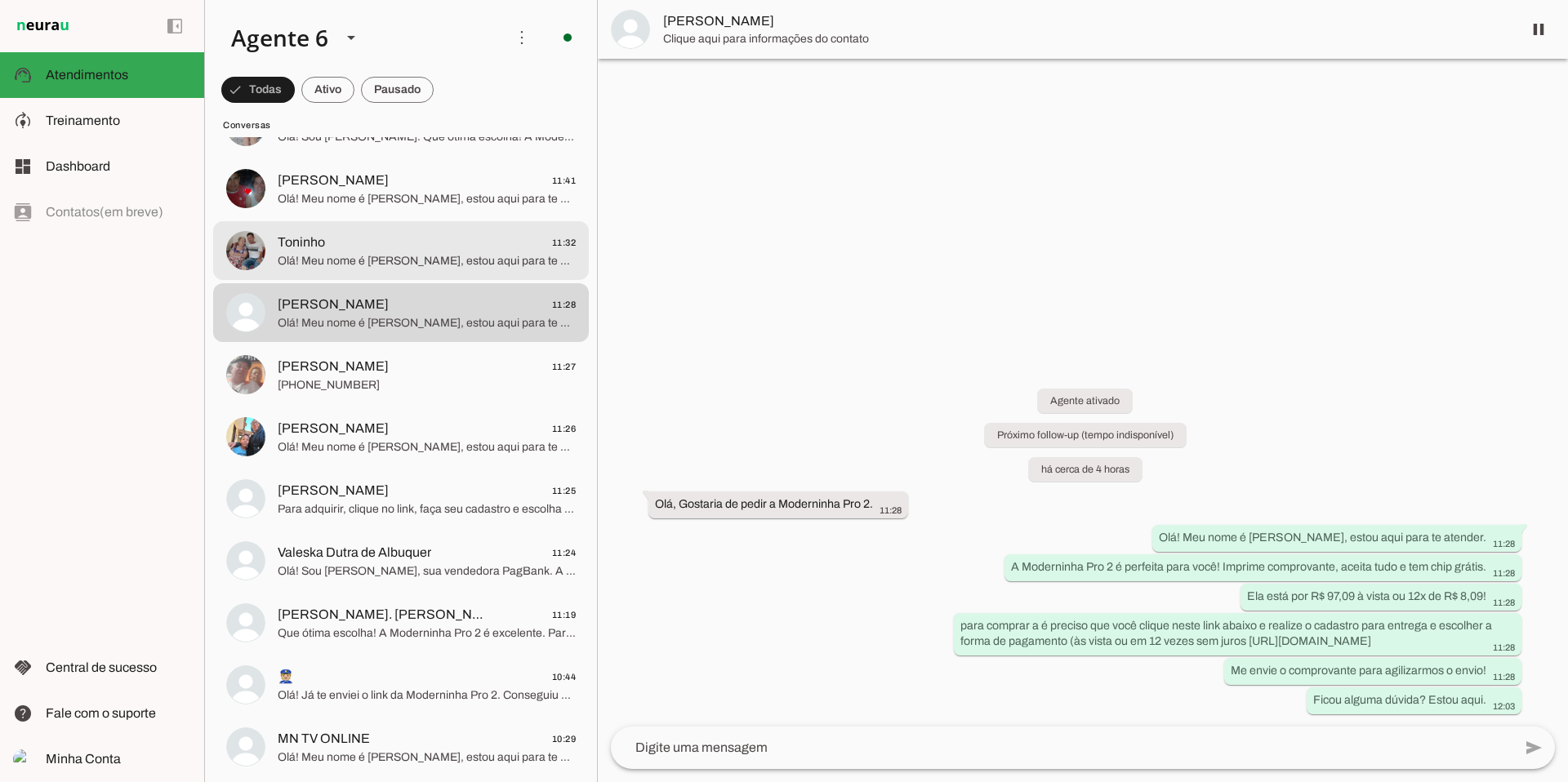
click at [483, 250] on span "Toninho 11:32" at bounding box center [426, 243] width 298 height 21
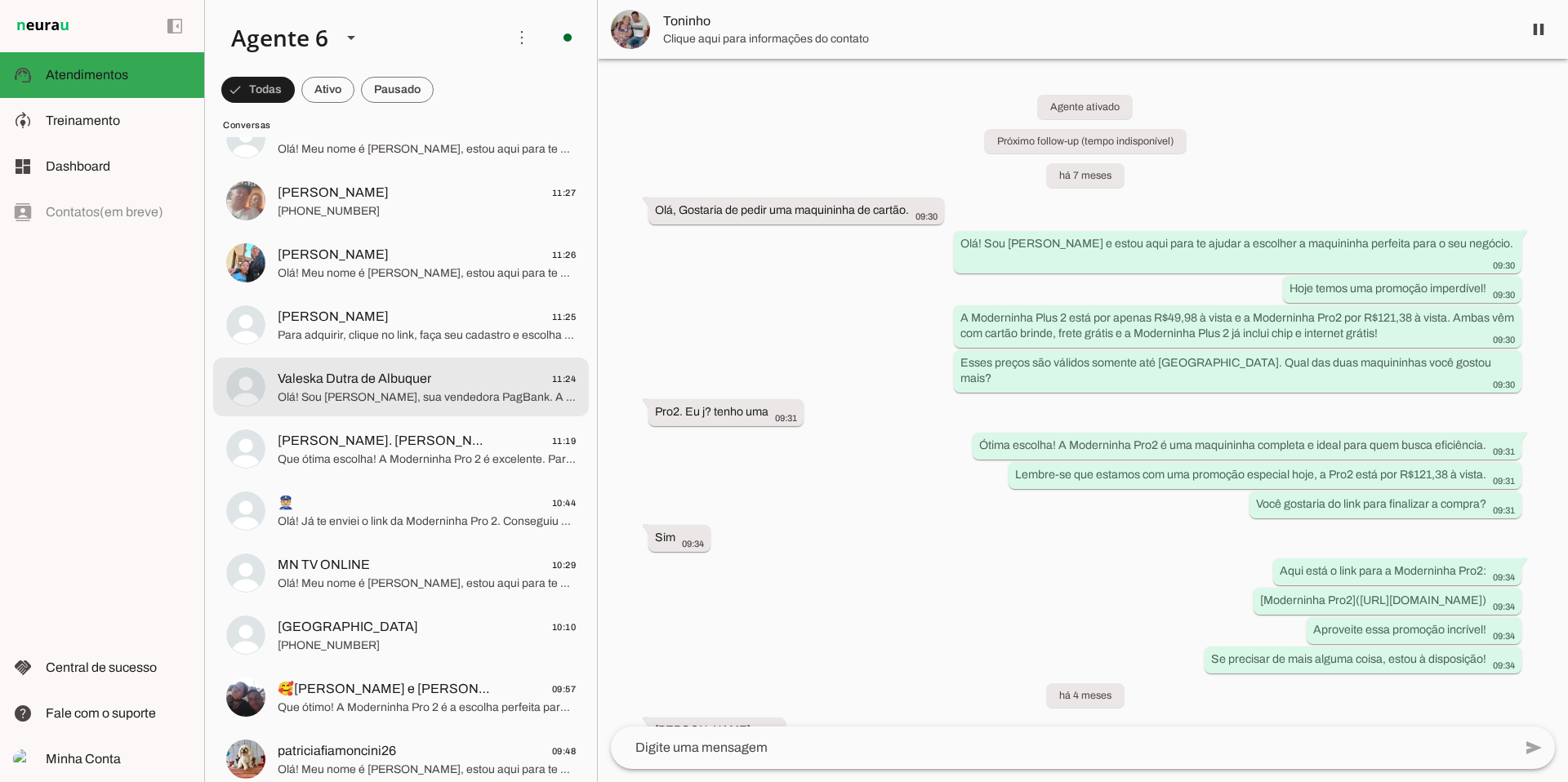
scroll to position [1247, 0]
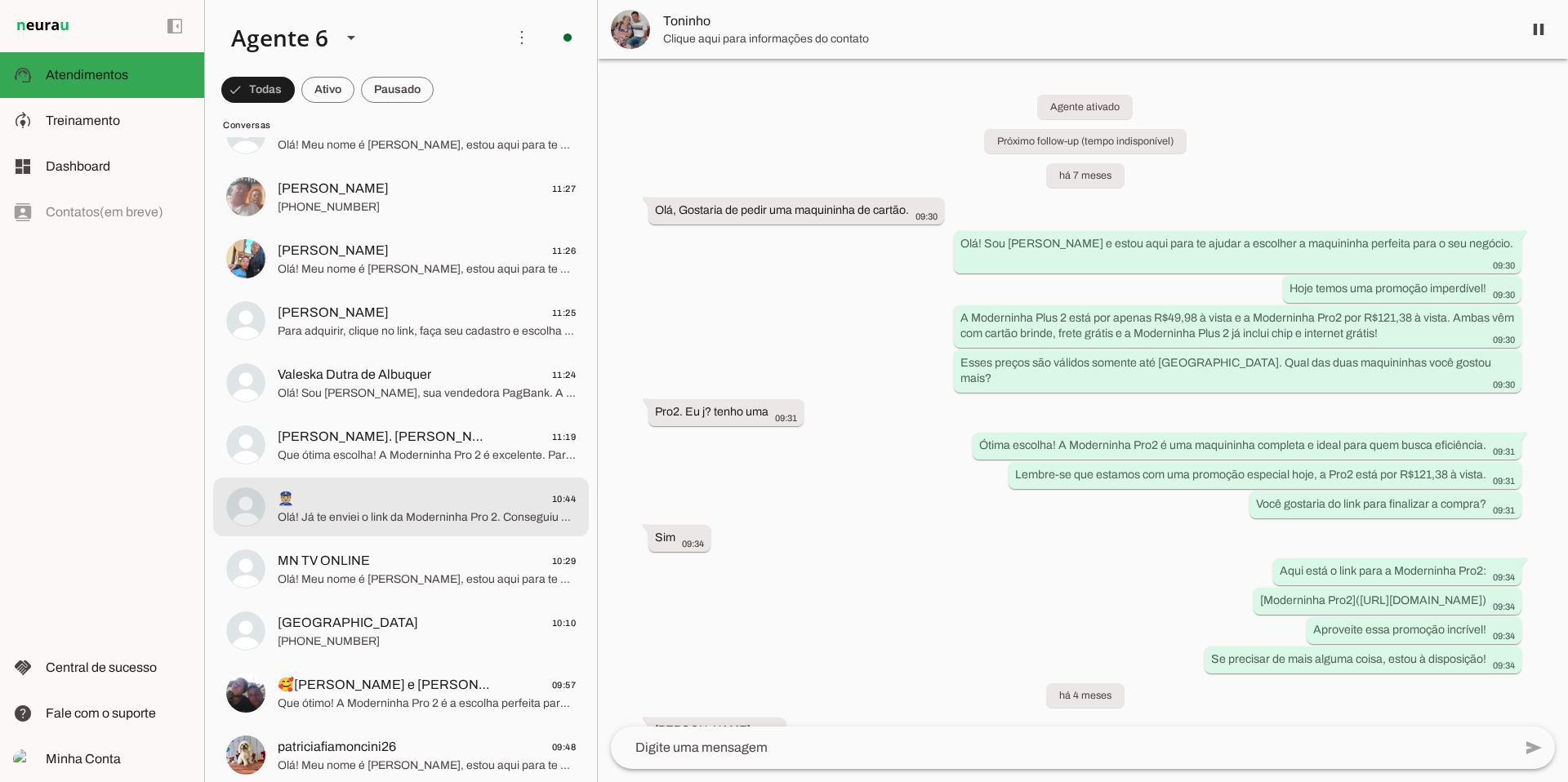
click at [468, 509] on span "Olá! Já te enviei o link da Moderninha Pro 2. Conseguiu acessar para finalizar …" at bounding box center [426, 517] width 298 height 17
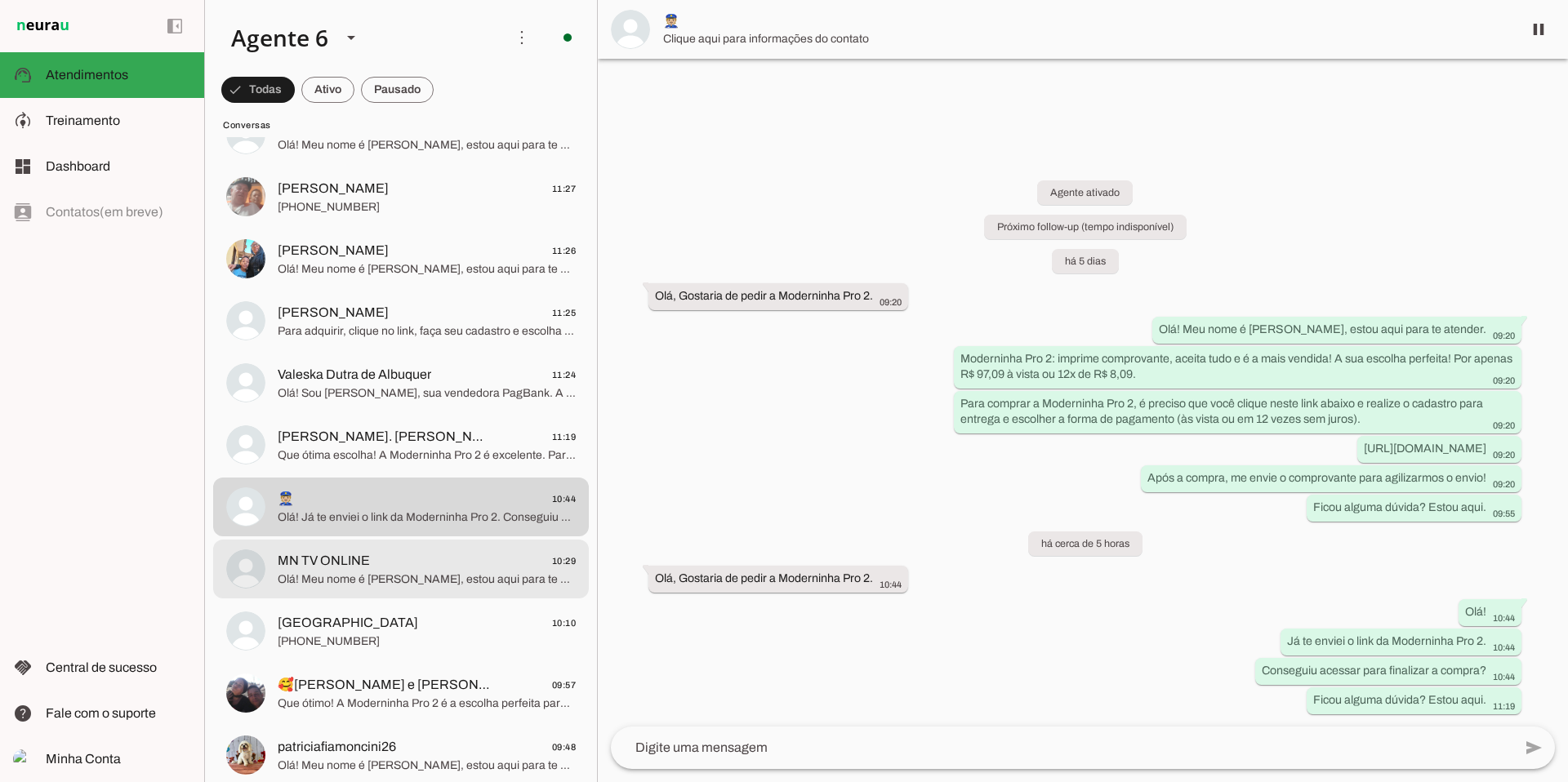
scroll to position [1324, 0]
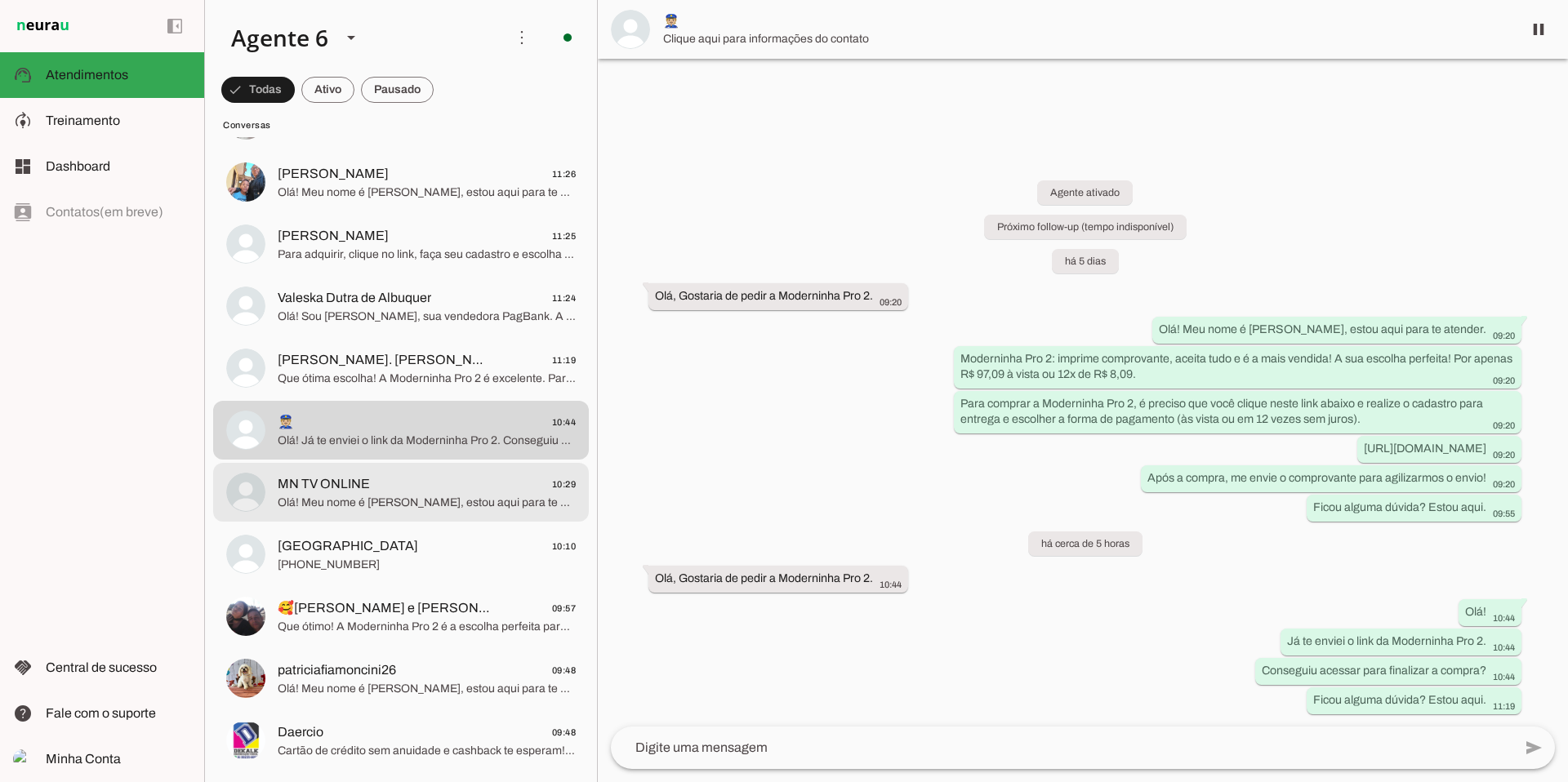
click at [430, 506] on span "Olá! Meu nome é [PERSON_NAME], estou aqui para te atender. A Moderninha Pro2 é …" at bounding box center [426, 503] width 298 height 17
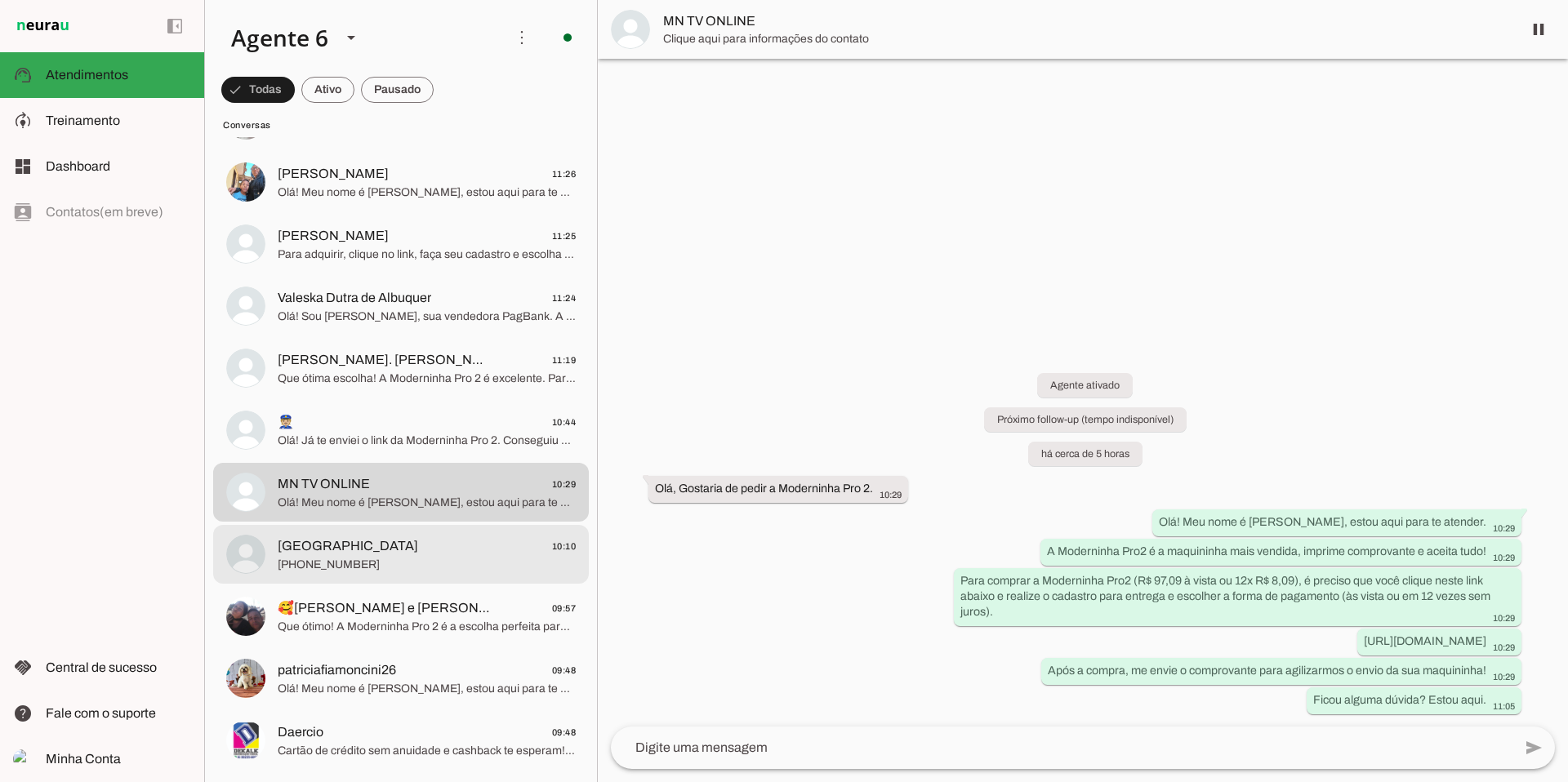
click at [405, 542] on span "[GEOGRAPHIC_DATA] 10:10" at bounding box center [426, 546] width 298 height 21
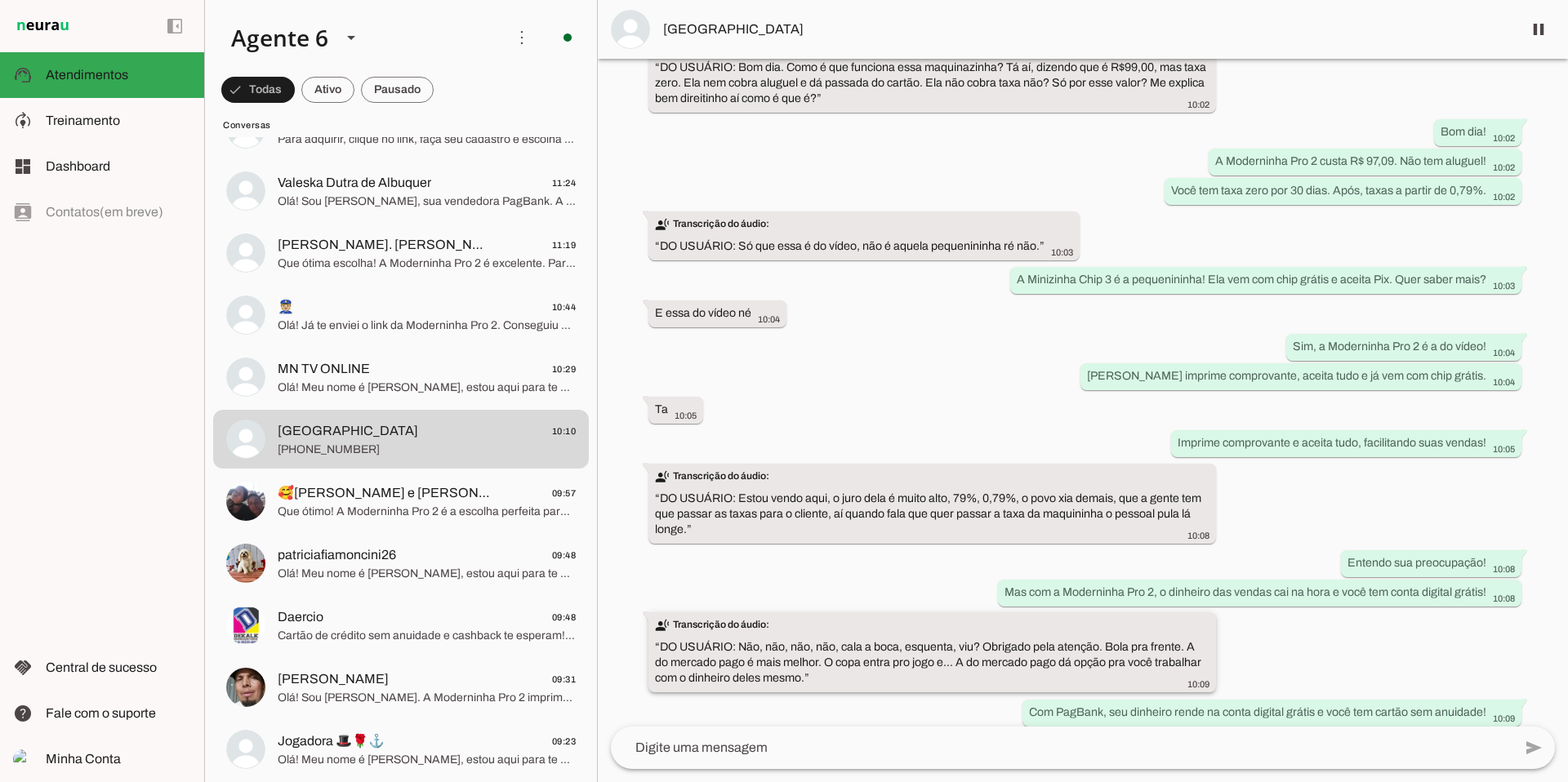
scroll to position [406, 0]
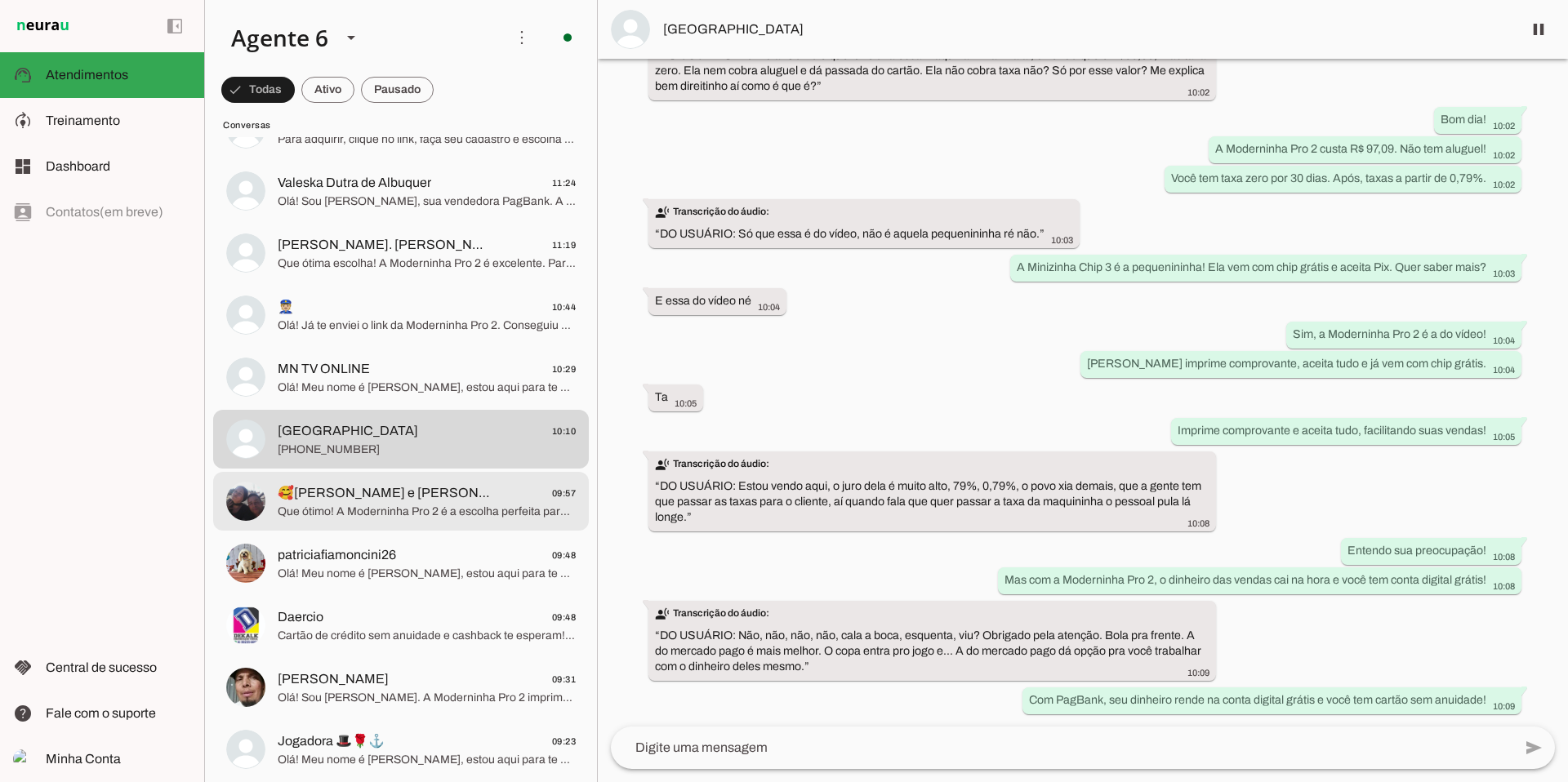
click at [452, 504] on span "Que ótimo! A Moderninha Pro 2 é a escolha perfeita para suas vendas. Para compr…" at bounding box center [426, 512] width 298 height 17
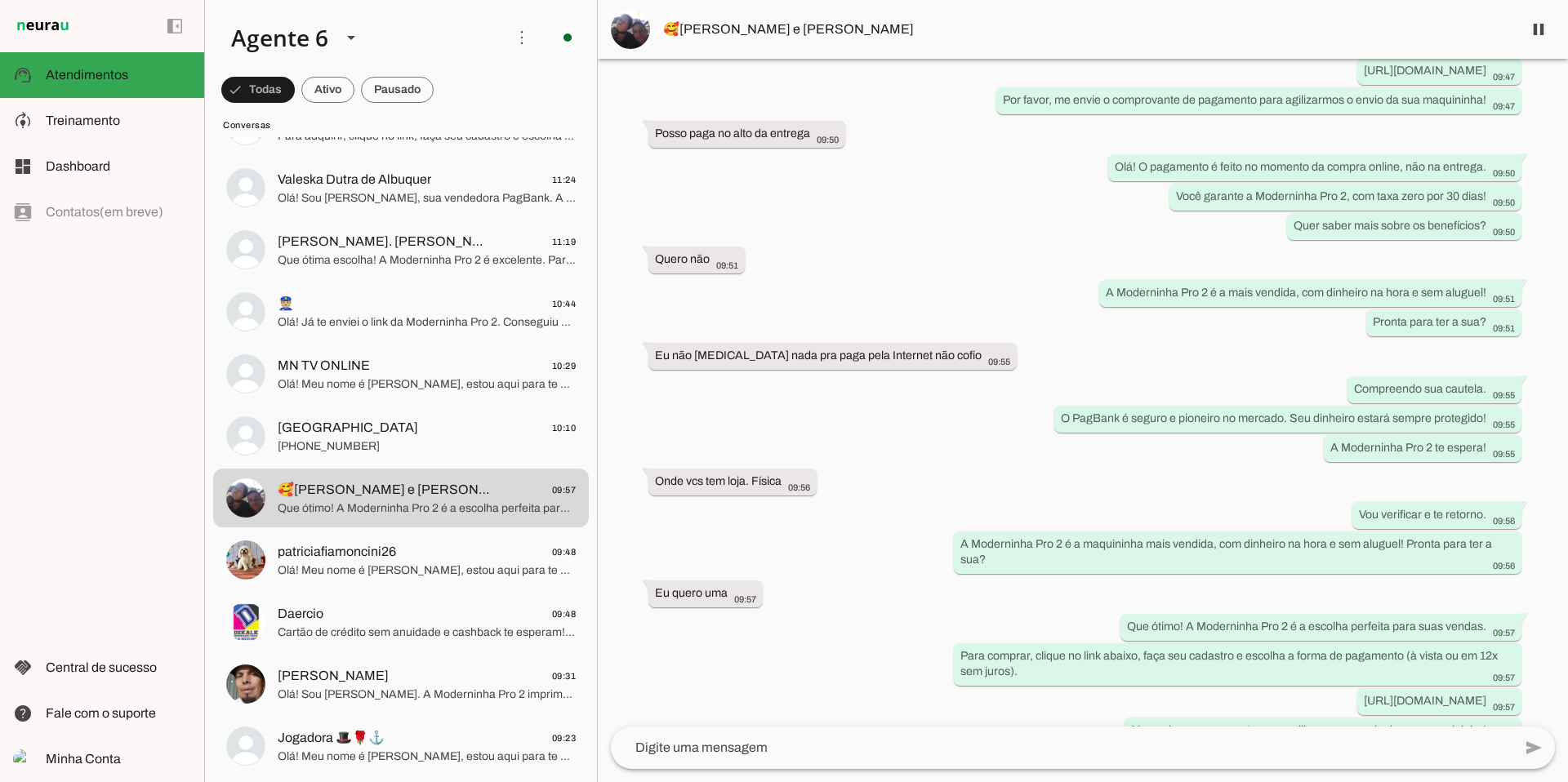
scroll to position [337, 0]
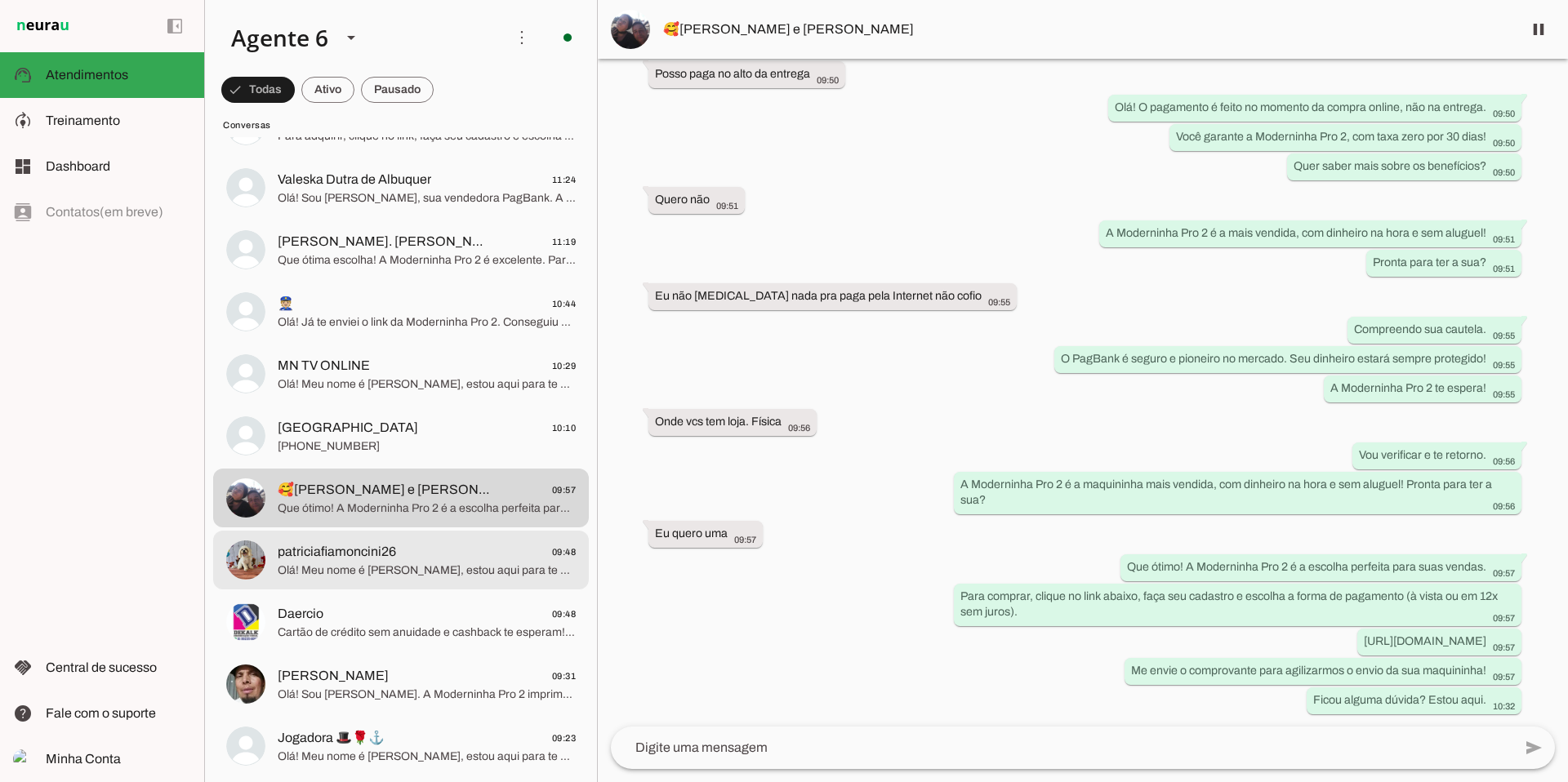
click at [383, 549] on span "patriciafiamoncini26" at bounding box center [337, 552] width 119 height 20
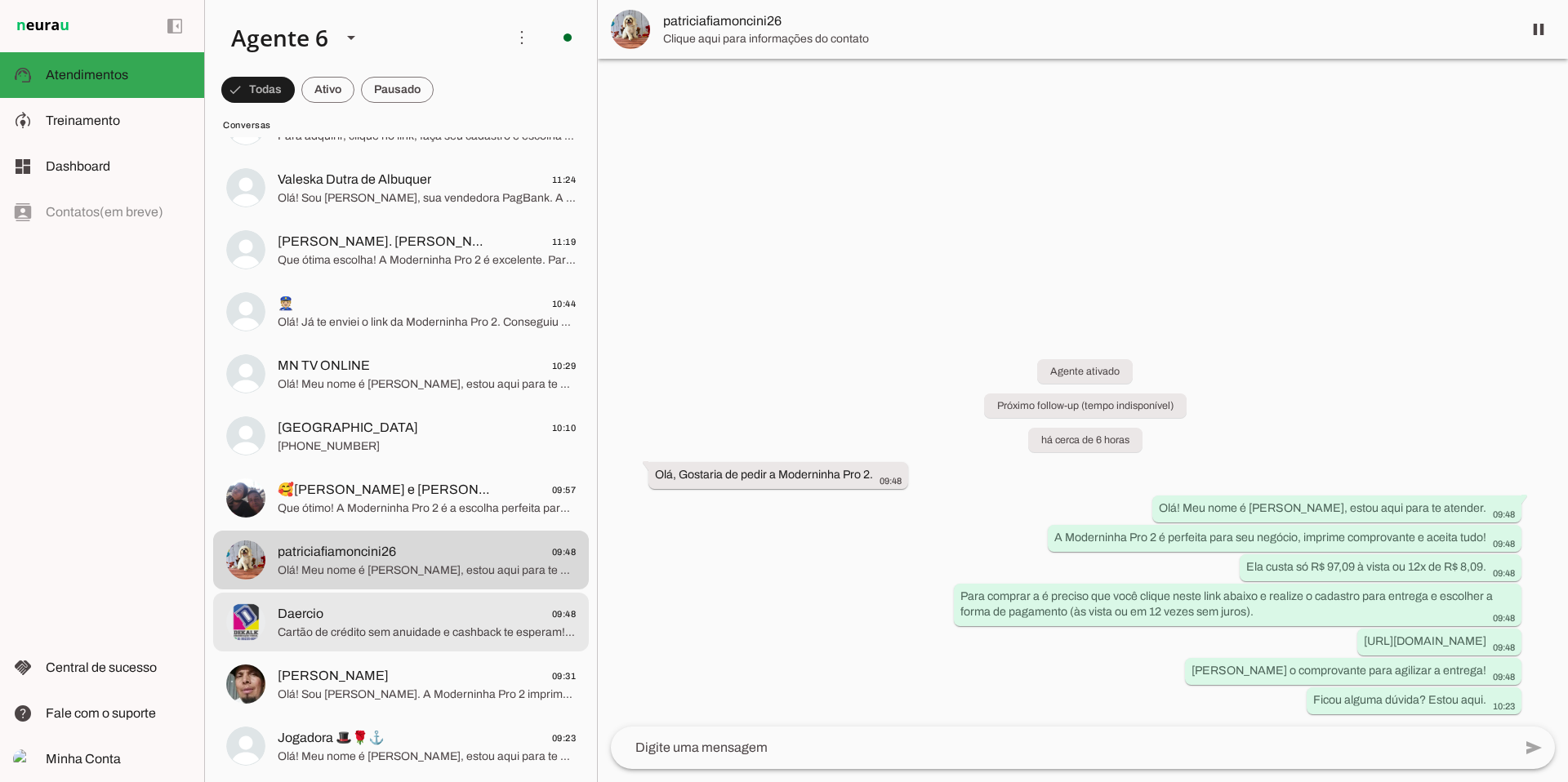
click at [422, 610] on span "Daercio 09:48" at bounding box center [426, 614] width 298 height 21
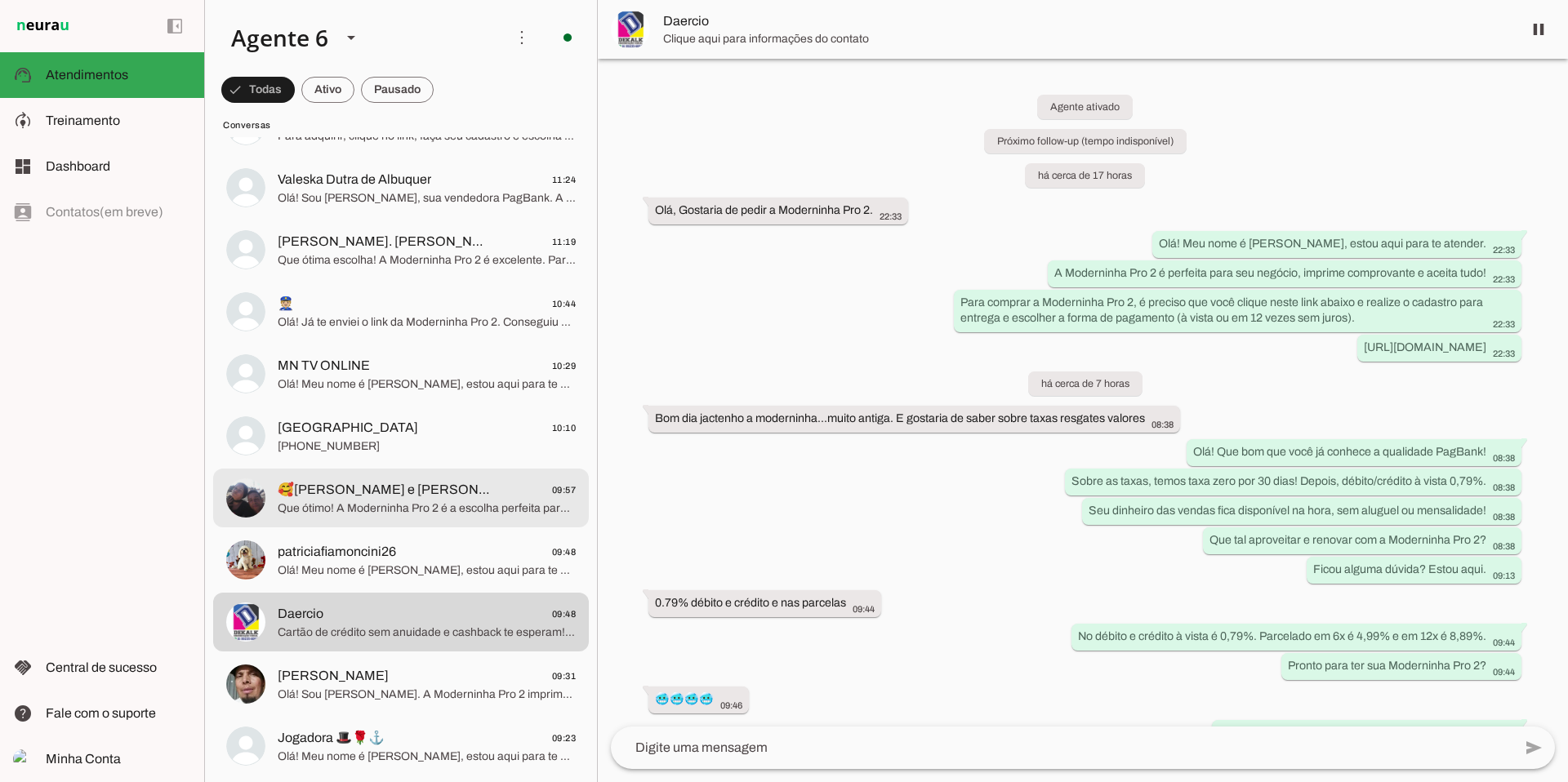
scroll to position [1577, 0]
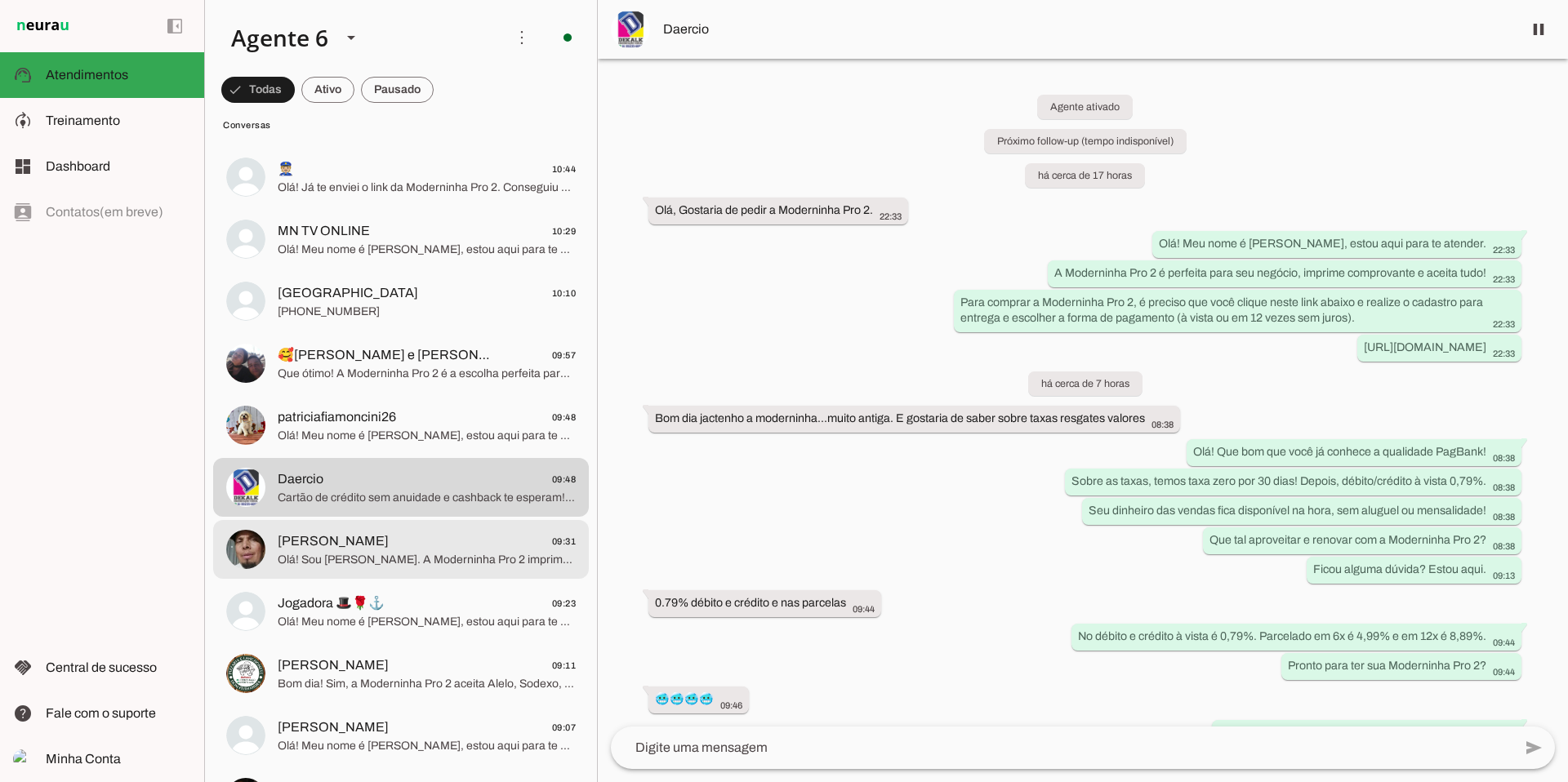
click at [405, 548] on span "[PERSON_NAME] 09:31" at bounding box center [426, 542] width 298 height 21
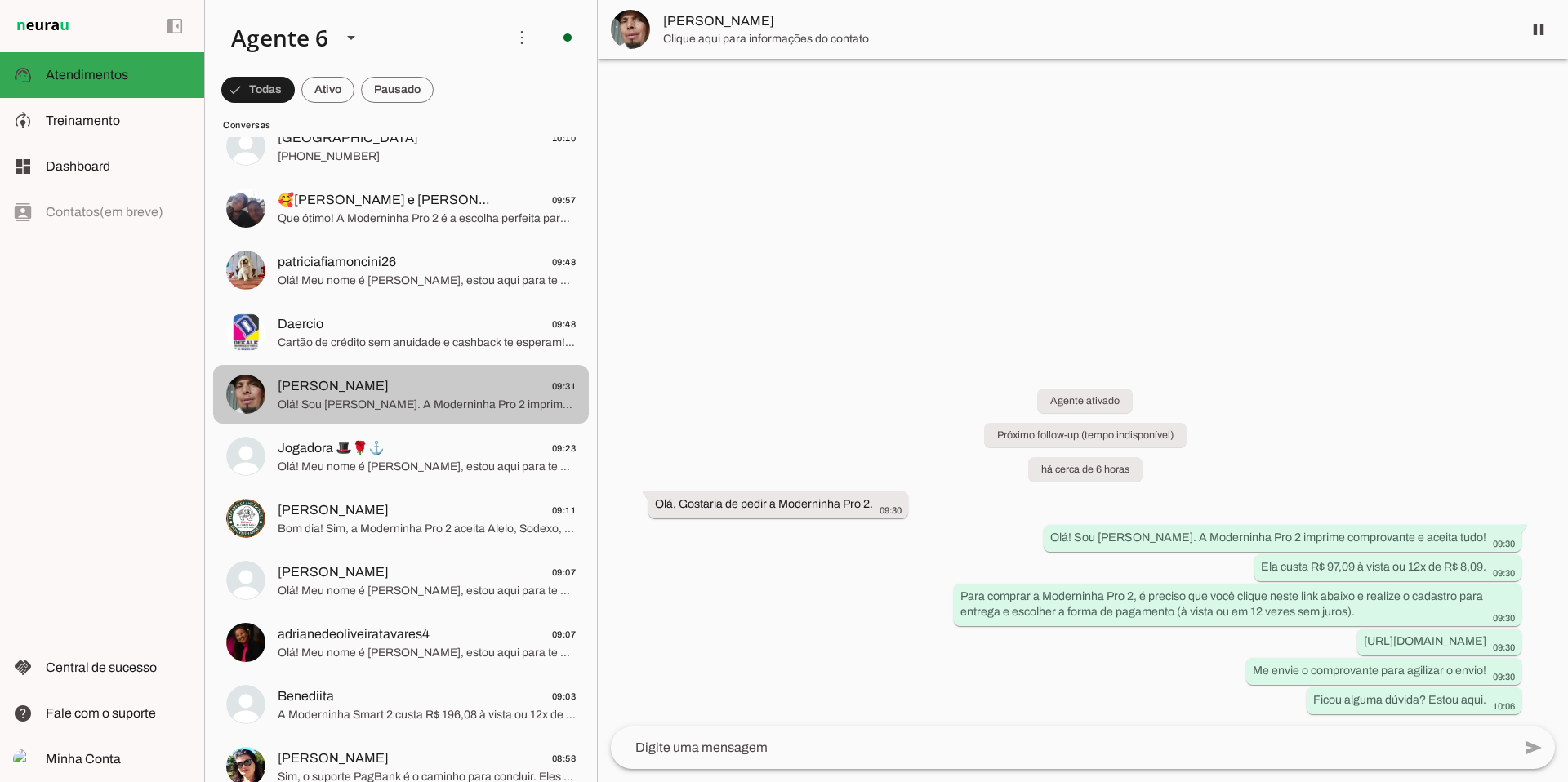
scroll to position [1736, 0]
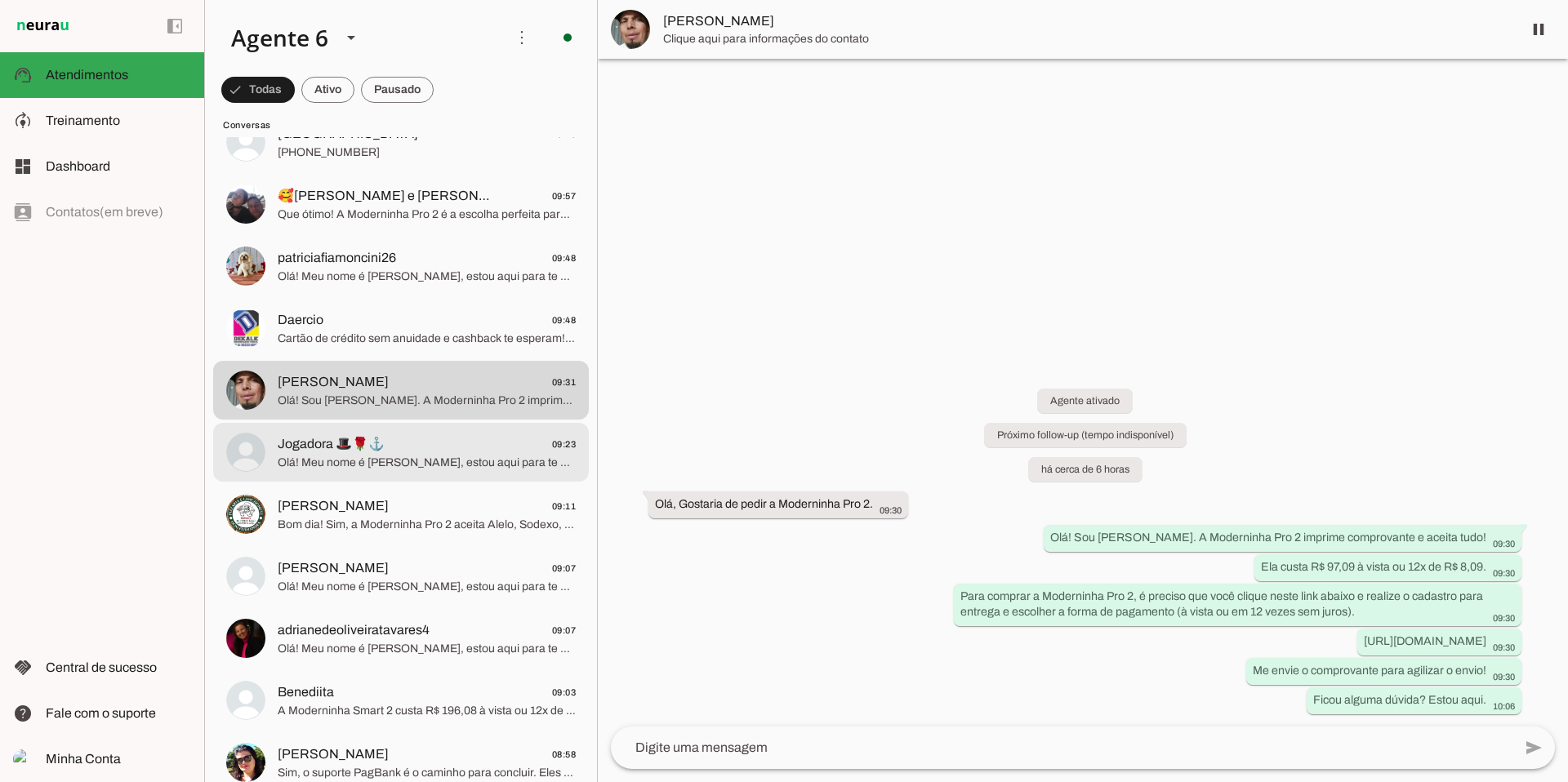
click at [429, 454] on span "Olá! Meu nome é [PERSON_NAME], estou aqui para te atender. A Moderninha Pro 2 i…" at bounding box center [426, 463] width 298 height 17
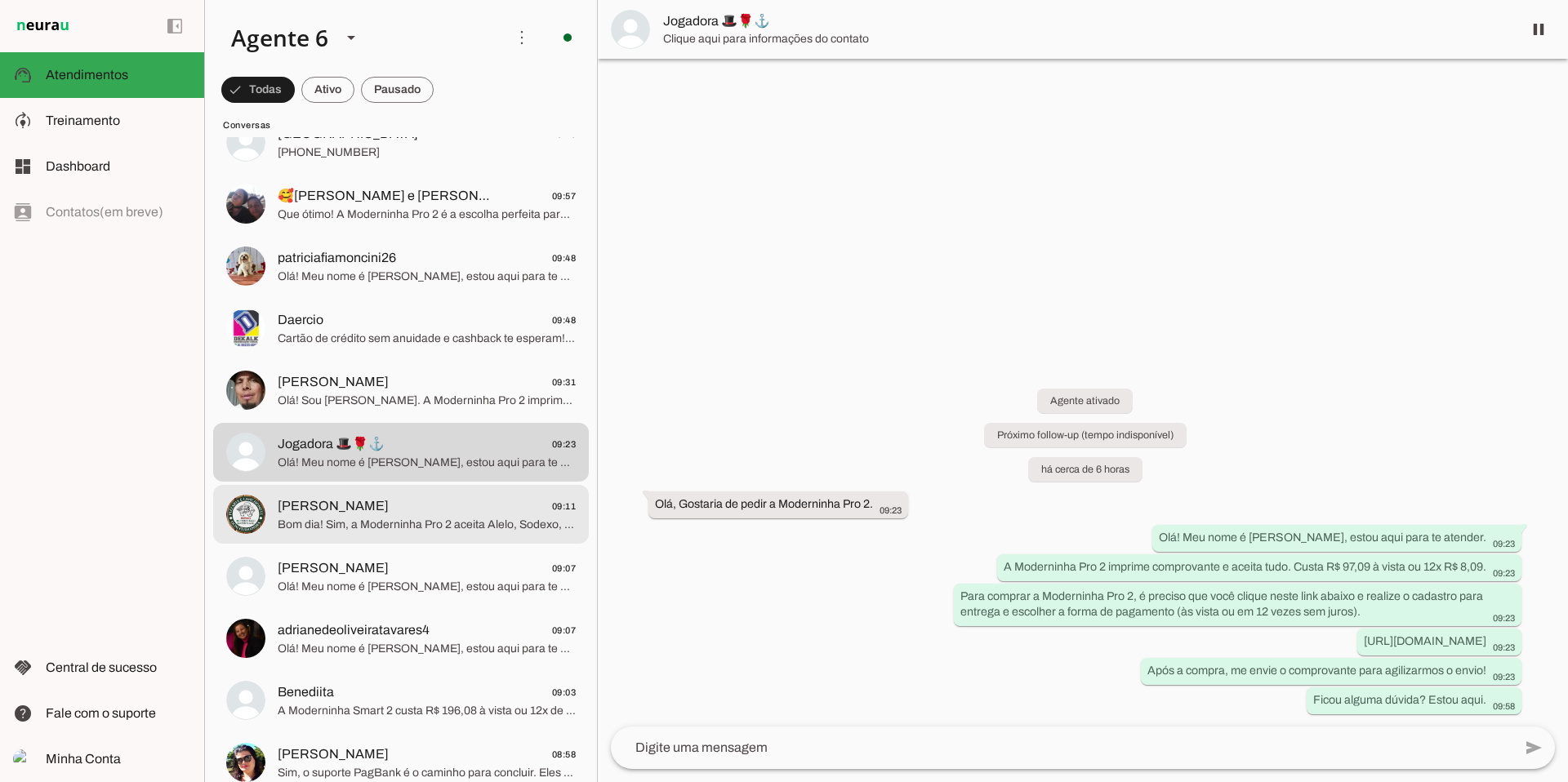
click at [444, 527] on span "Bom dia! Sim, a Moderninha Pro 2 aceita Alelo, Sodexo, Ticket e VR Benefícios. …" at bounding box center [426, 525] width 298 height 17
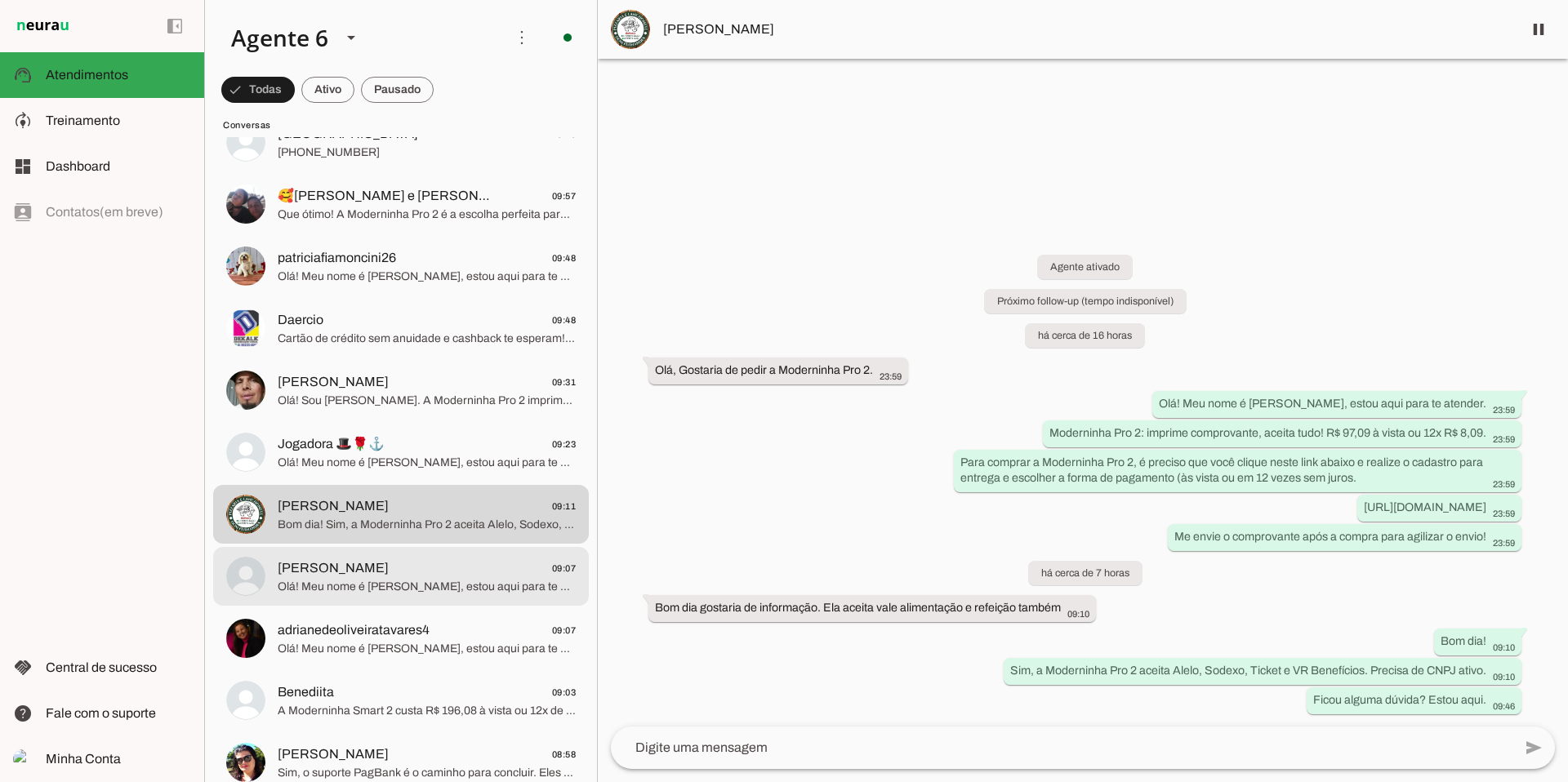
click at [465, 563] on span "[PERSON_NAME] 09:07" at bounding box center [426, 569] width 298 height 21
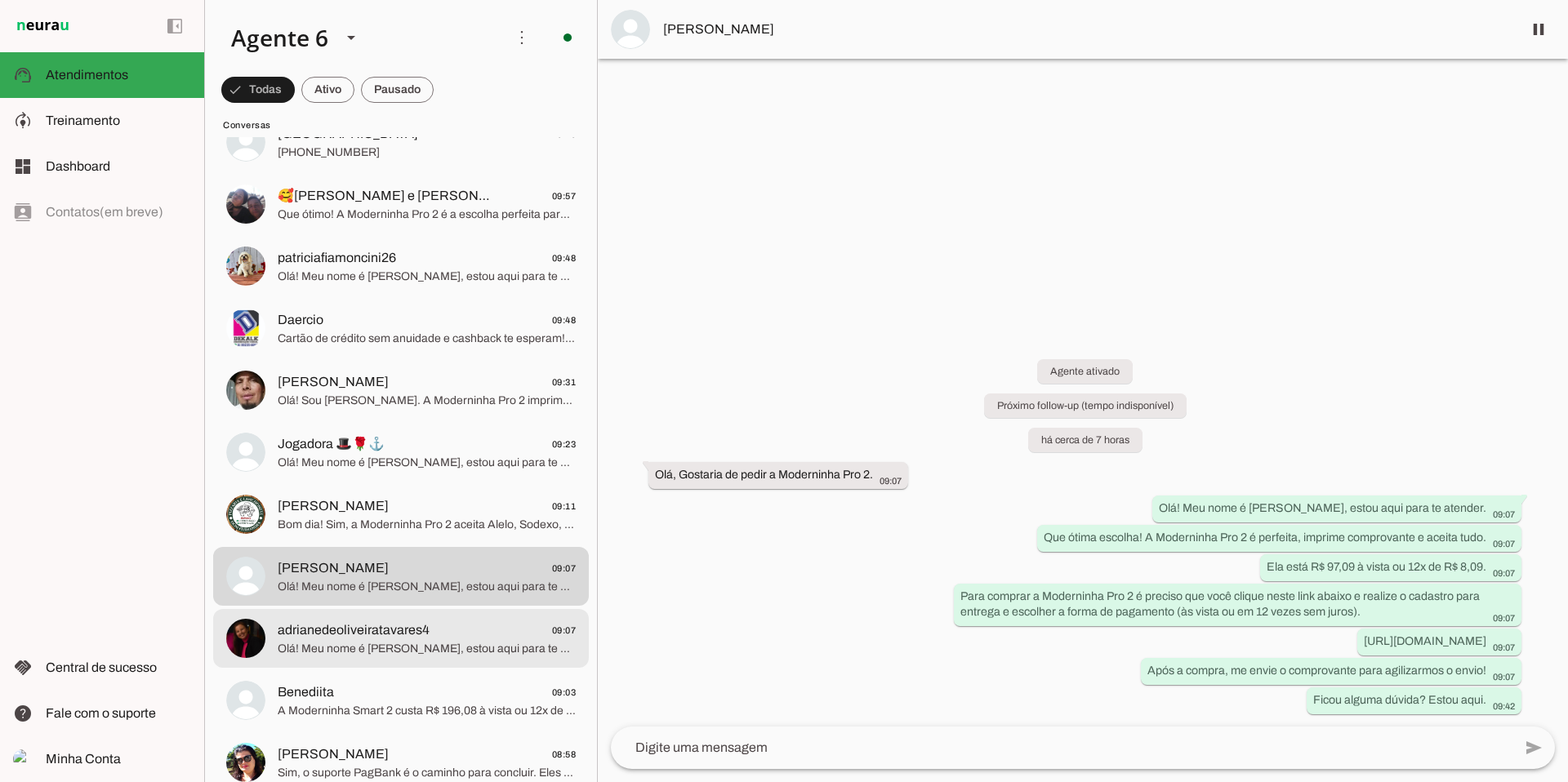
click at [493, 651] on span "Olá! Meu nome é [PERSON_NAME], estou aqui para te atender. A Moderninha Pro 2 é…" at bounding box center [426, 649] width 298 height 17
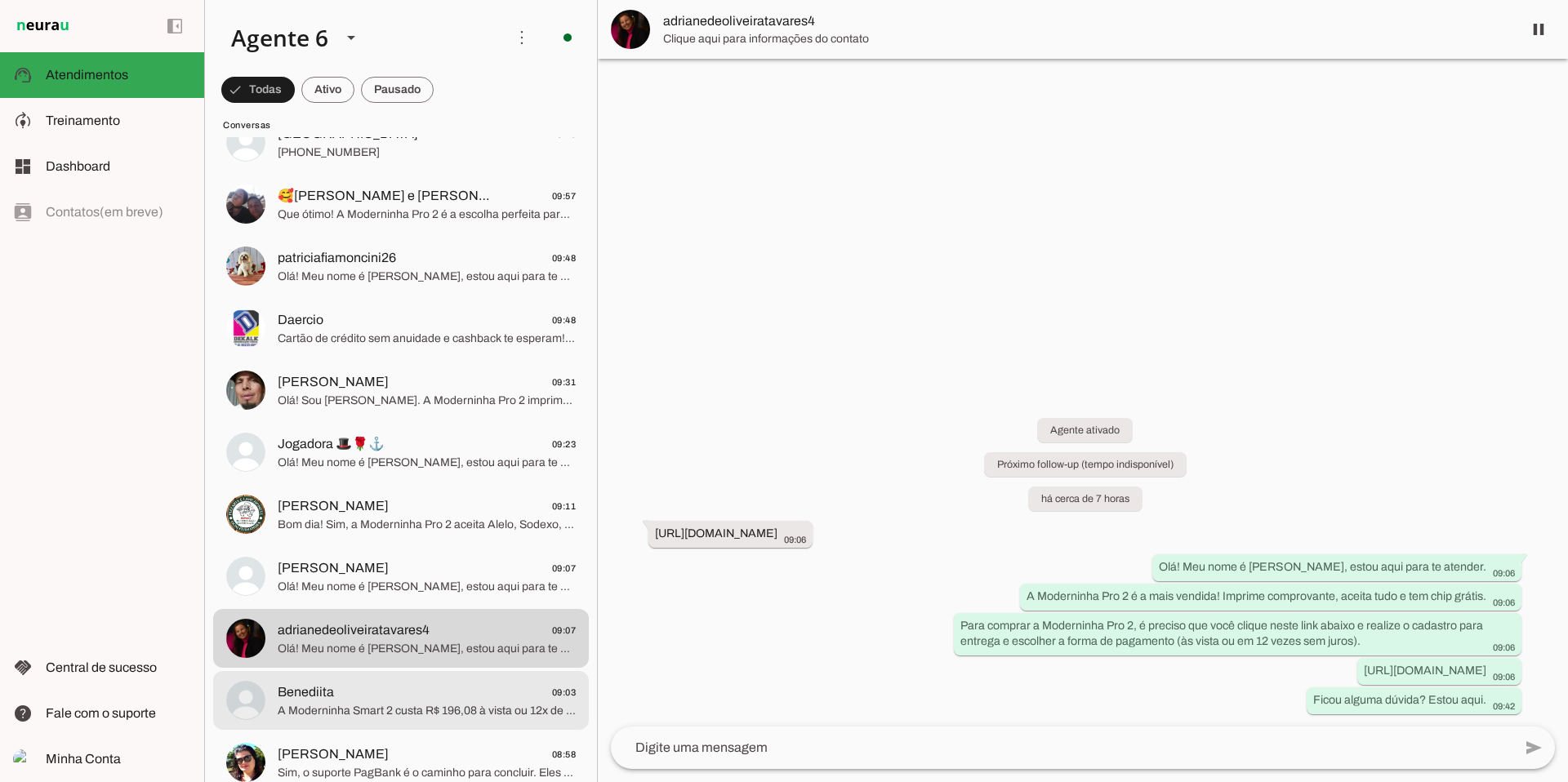
click at [468, 651] on span "A Moderninha Smart 2 custa R$ 196,08 à vista ou 12x de R$ 16,34. É a mais compl…" at bounding box center [426, 712] width 298 height 17
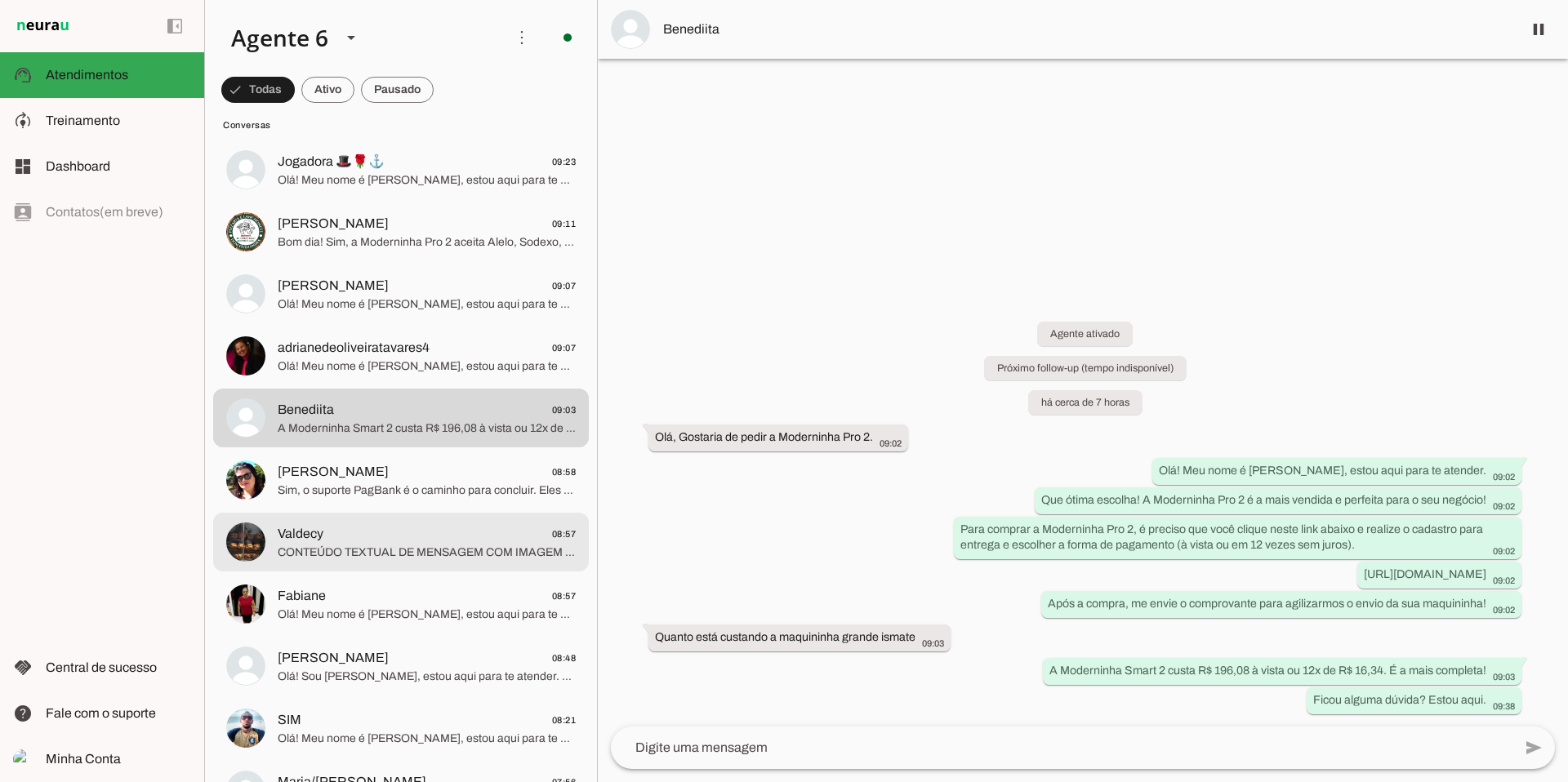
scroll to position [2026, 0]
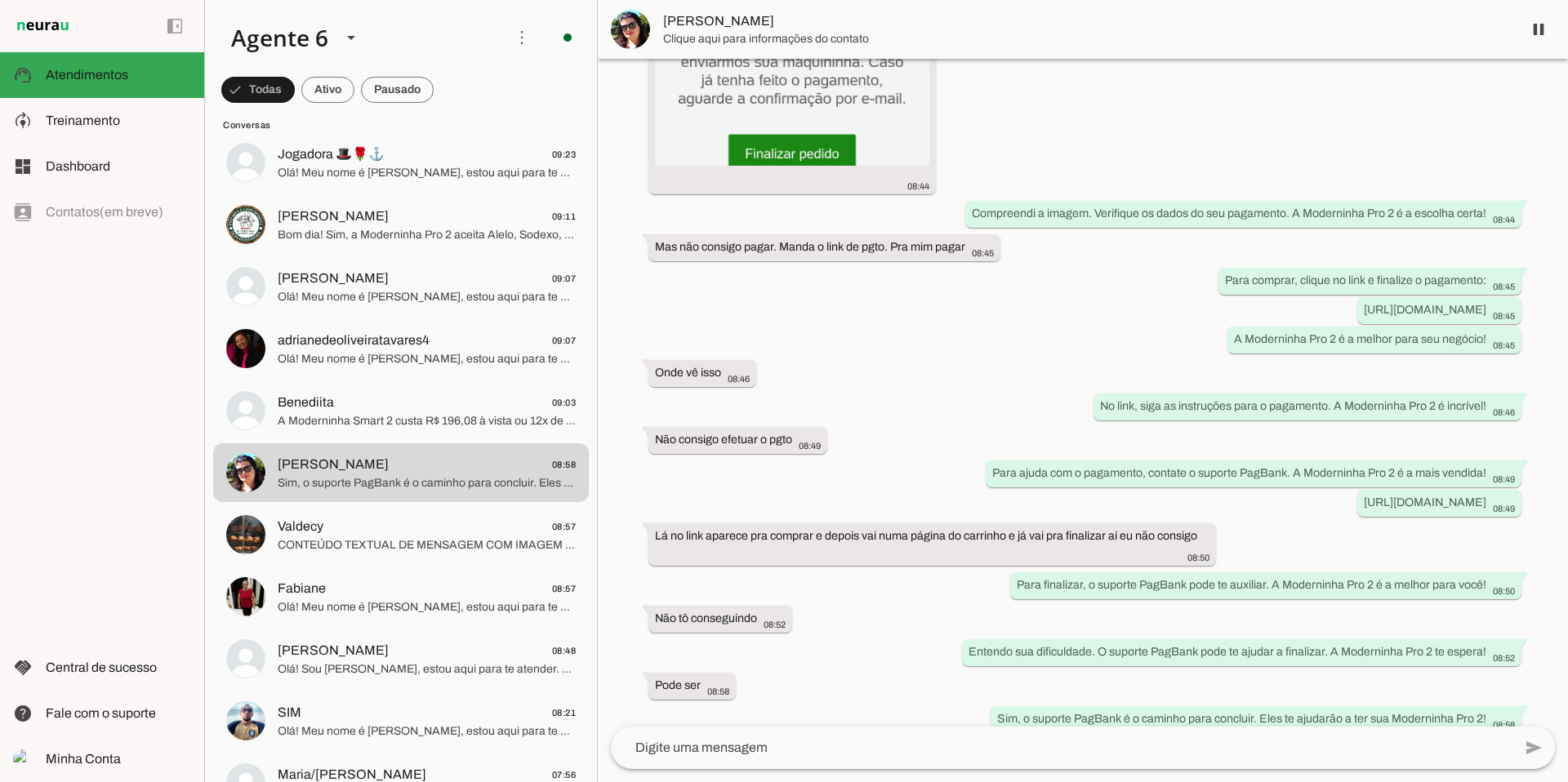
scroll to position [827, 0]
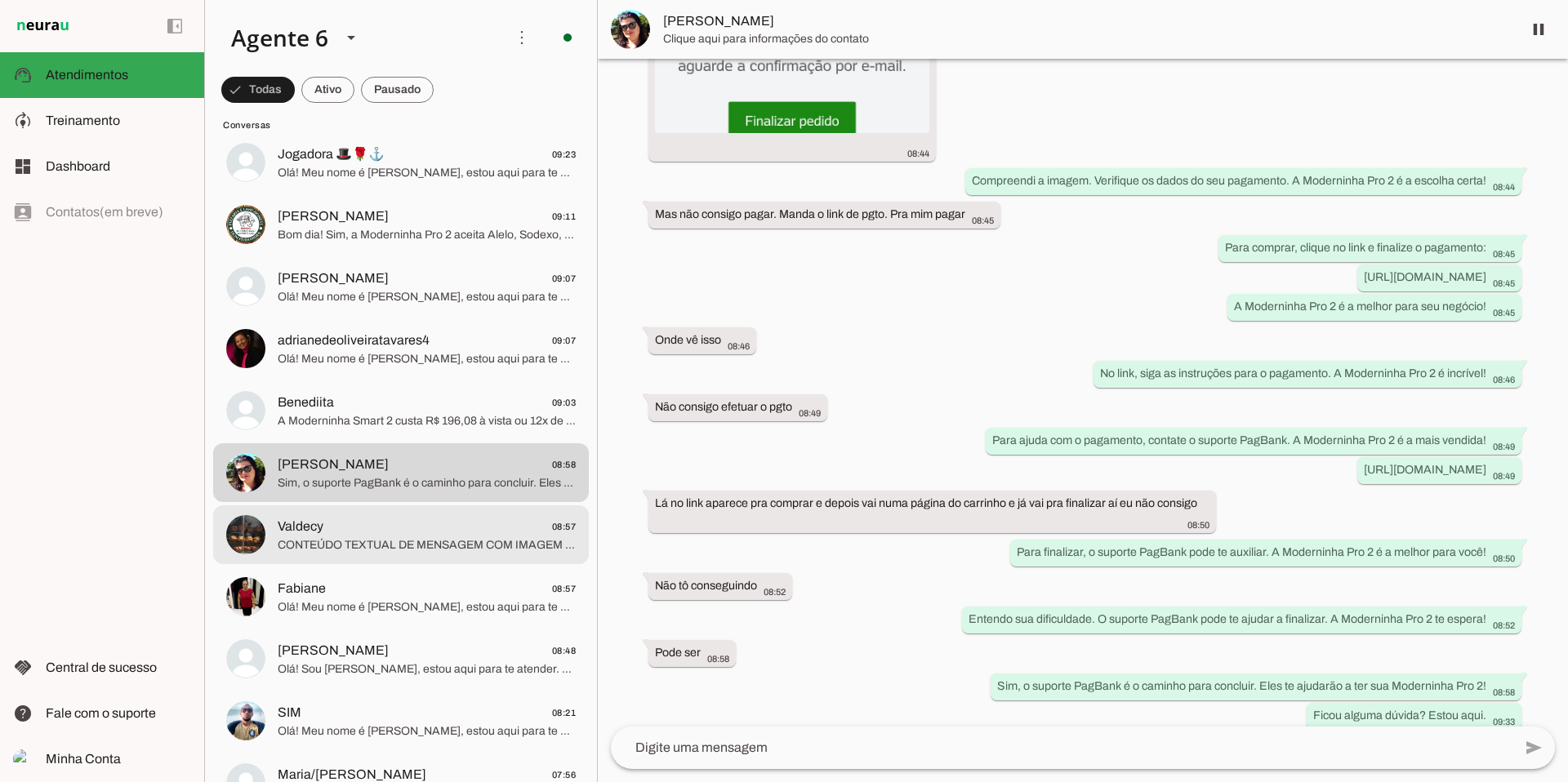
click at [493, 542] on span "CONTEÚDO TEXTUAL DE MENSAGEM COM IMAGEM (URL [URL][DOMAIN_NAME]) :" at bounding box center [426, 546] width 298 height 17
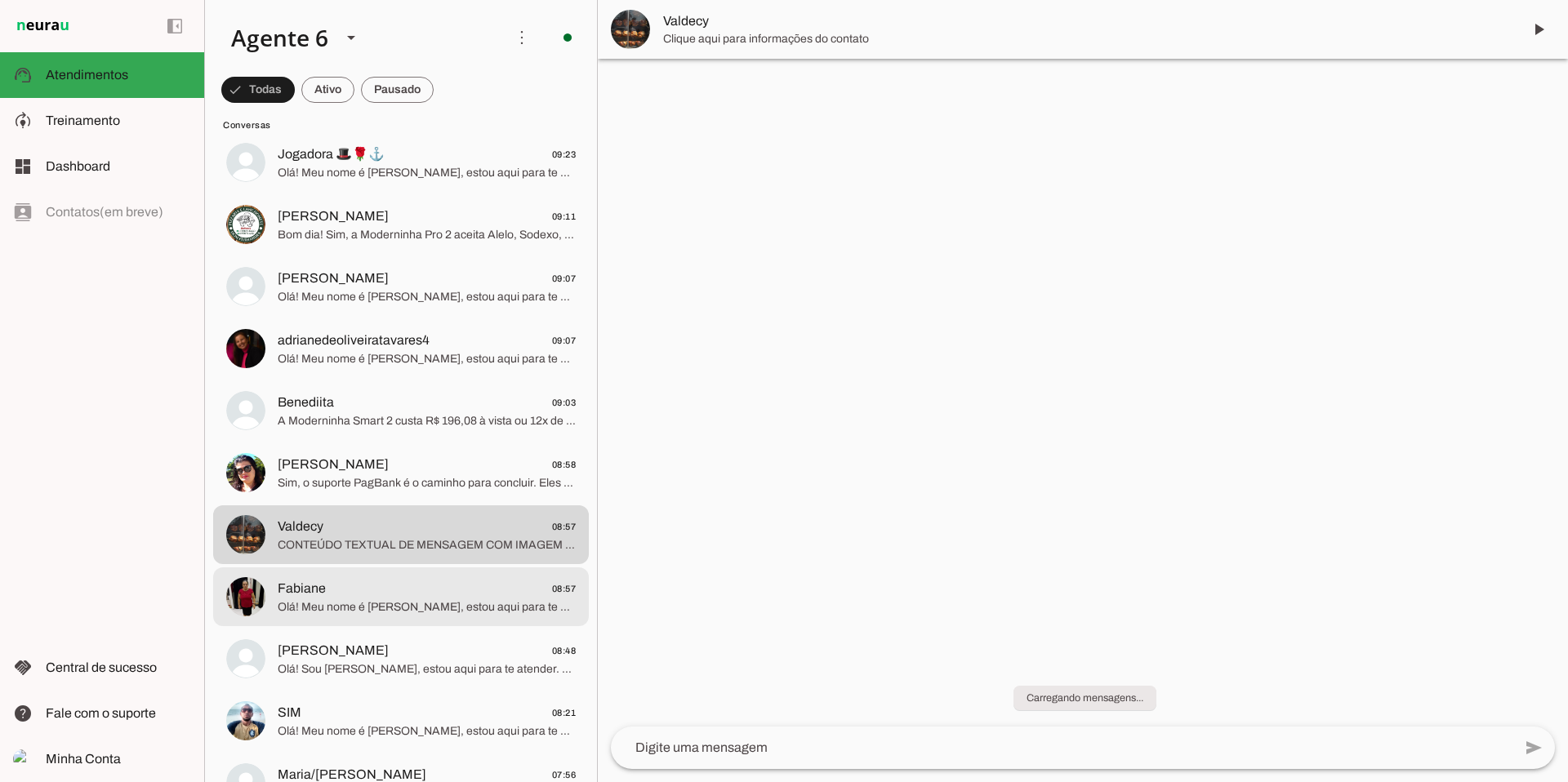
click at [409, 601] on span "Olá! Meu nome é [PERSON_NAME], estou aqui para te atender. A Moderninha Pro2 é …" at bounding box center [426, 608] width 298 height 17
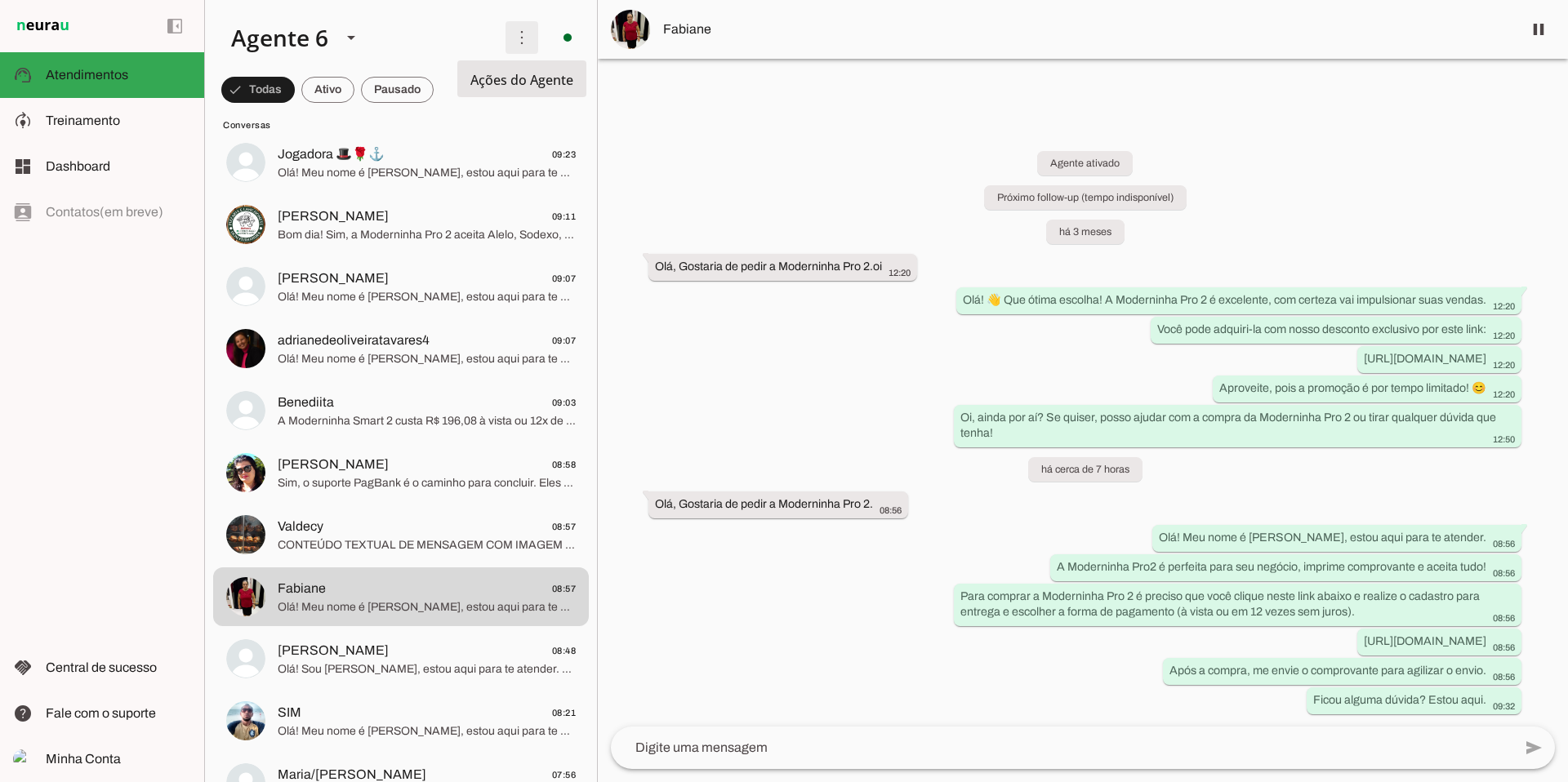
click at [522, 41] on span at bounding box center [522, 37] width 39 height 39
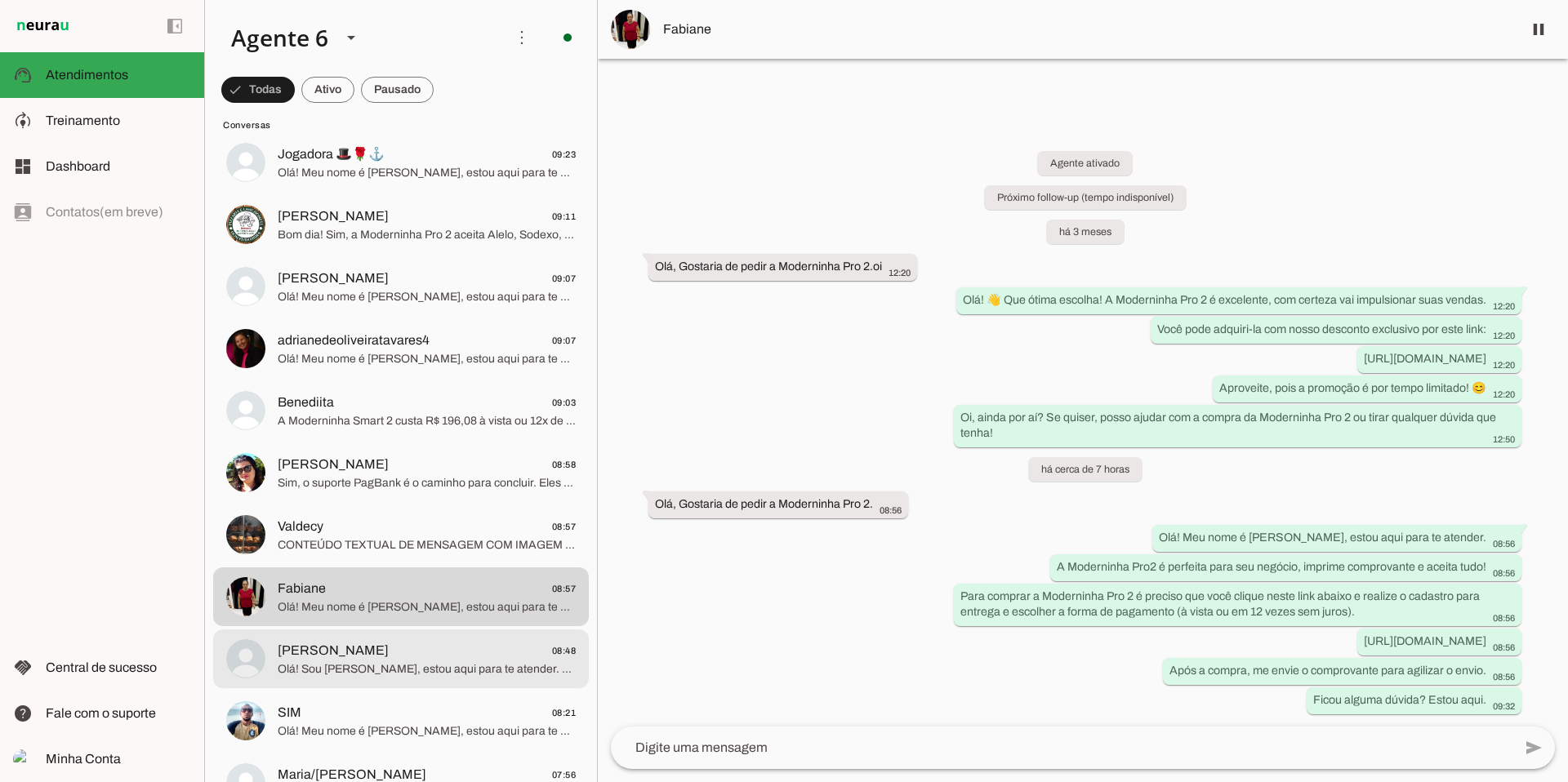
click at [449, 651] on span "[PERSON_NAME] 08:48" at bounding box center [426, 651] width 298 height 21
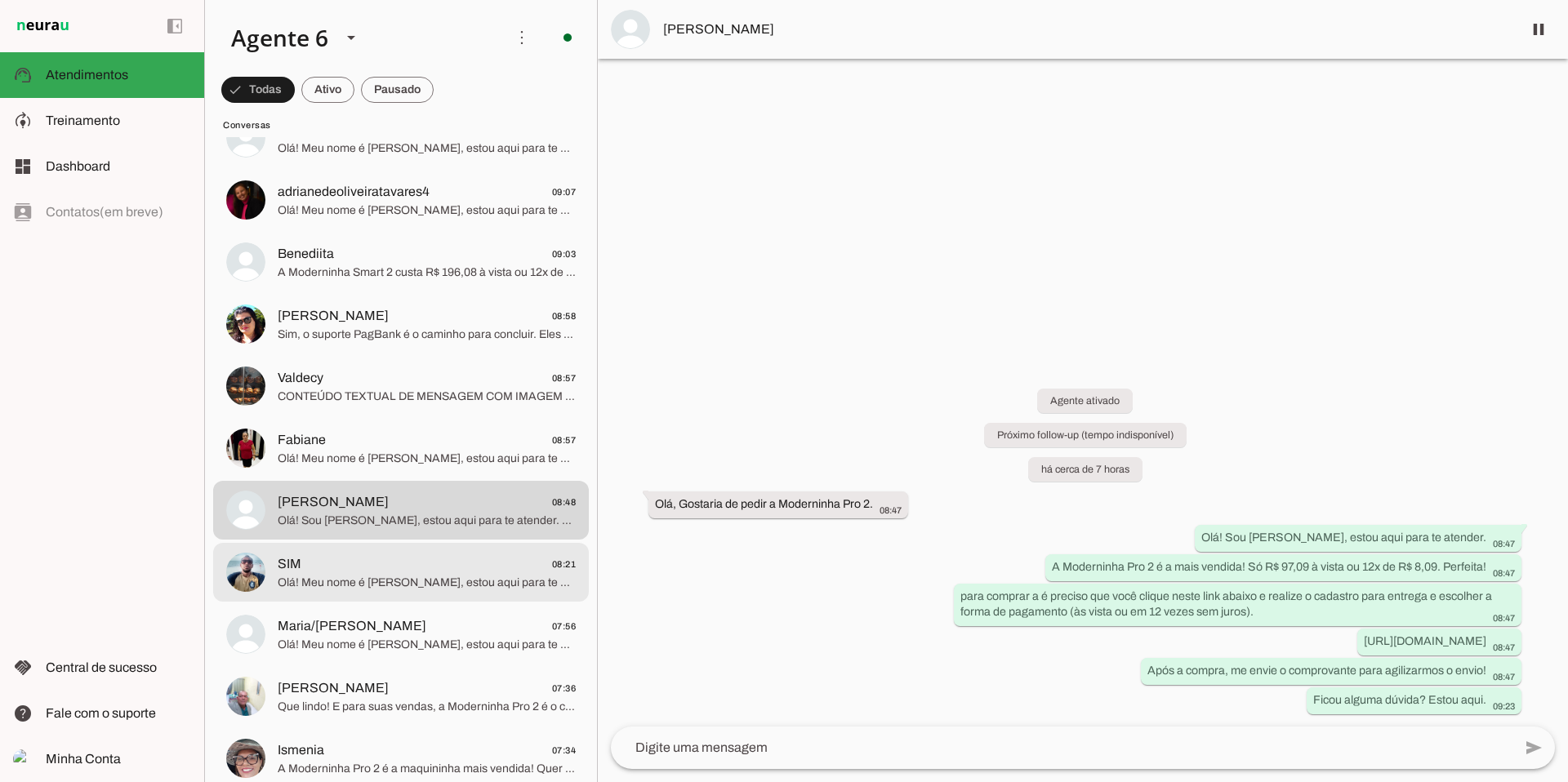
scroll to position [2189, 0]
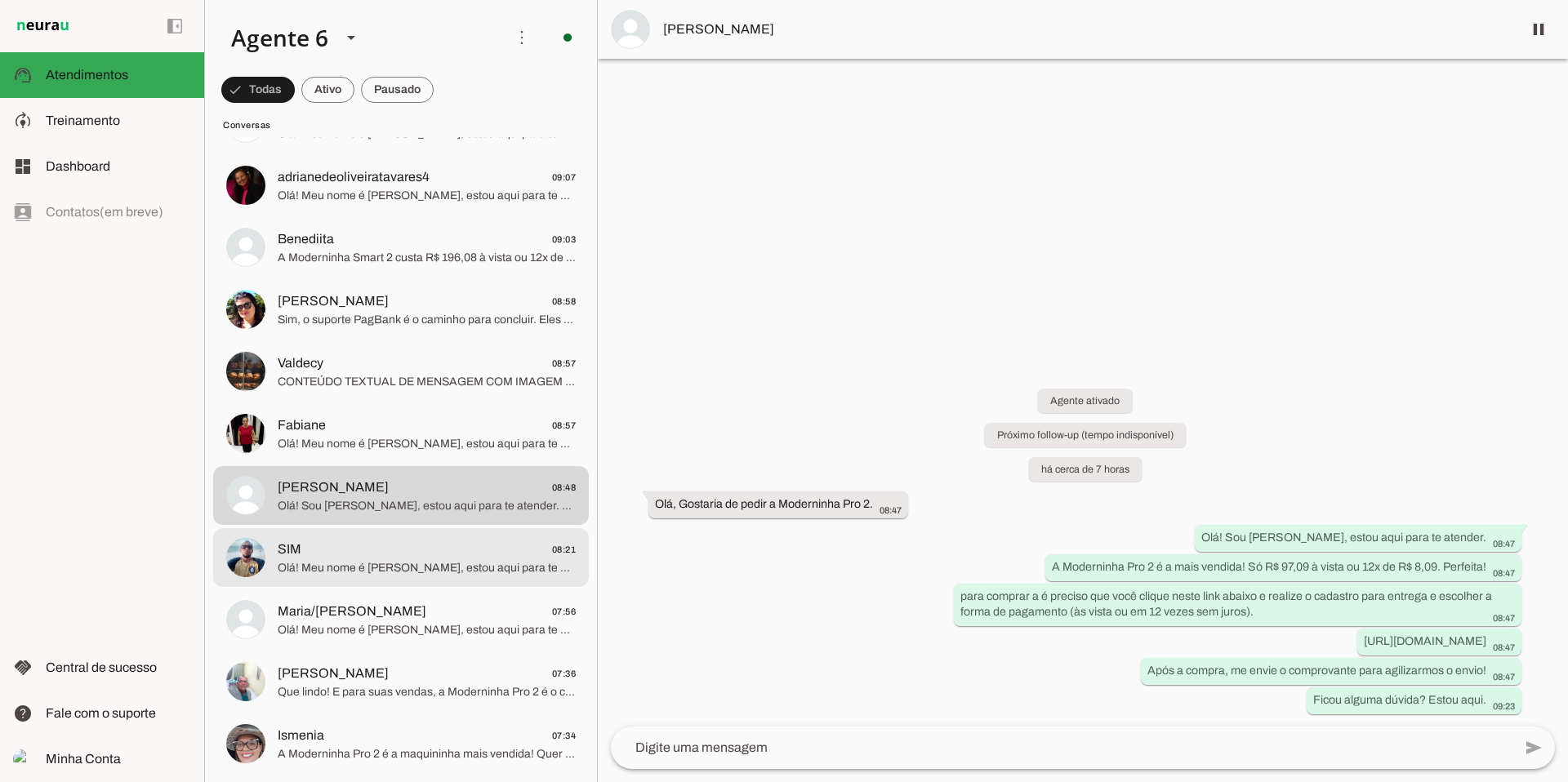
click at [438, 554] on span "SIM 08:21" at bounding box center [426, 550] width 298 height 21
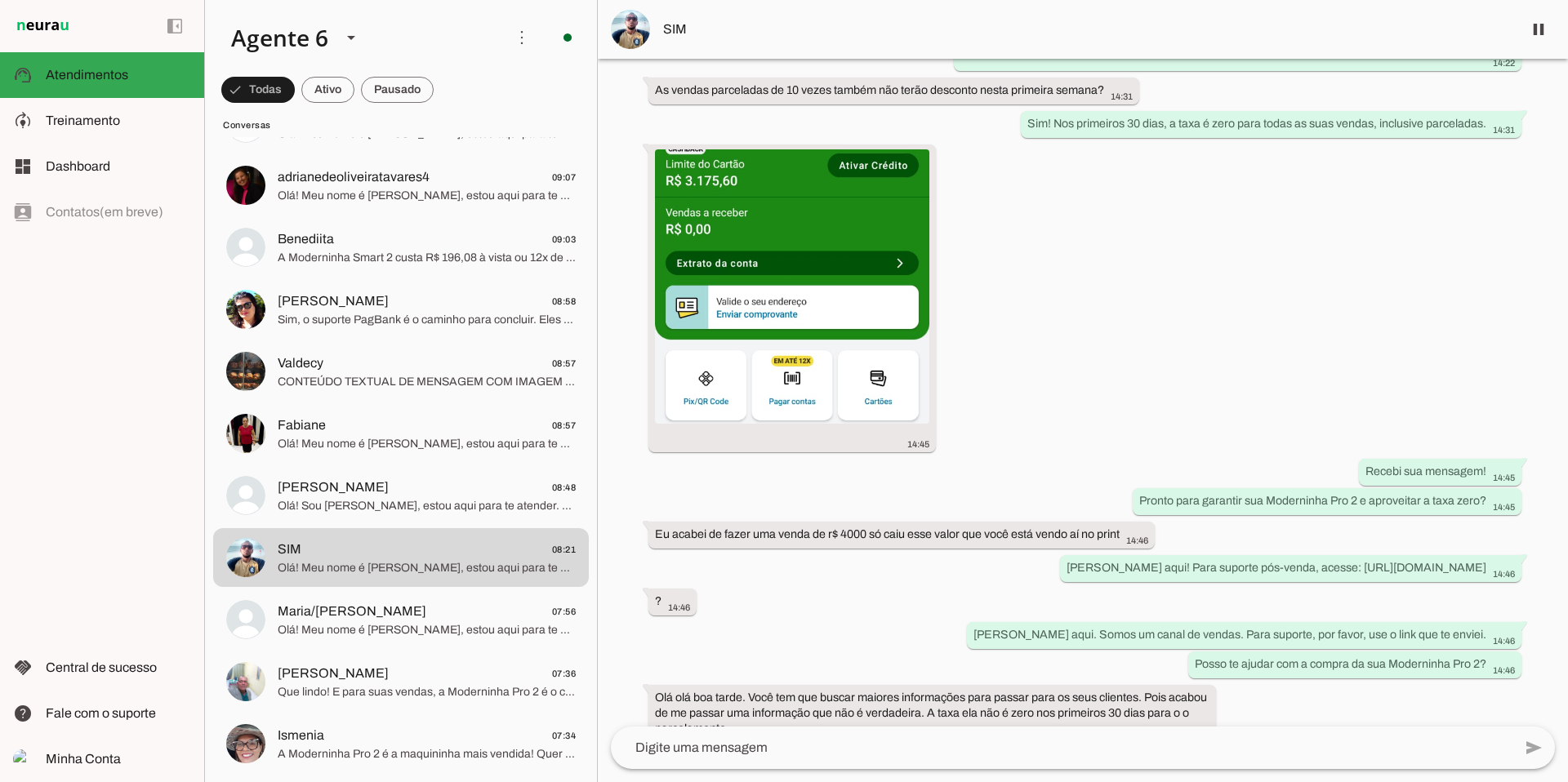
scroll to position [1199, 0]
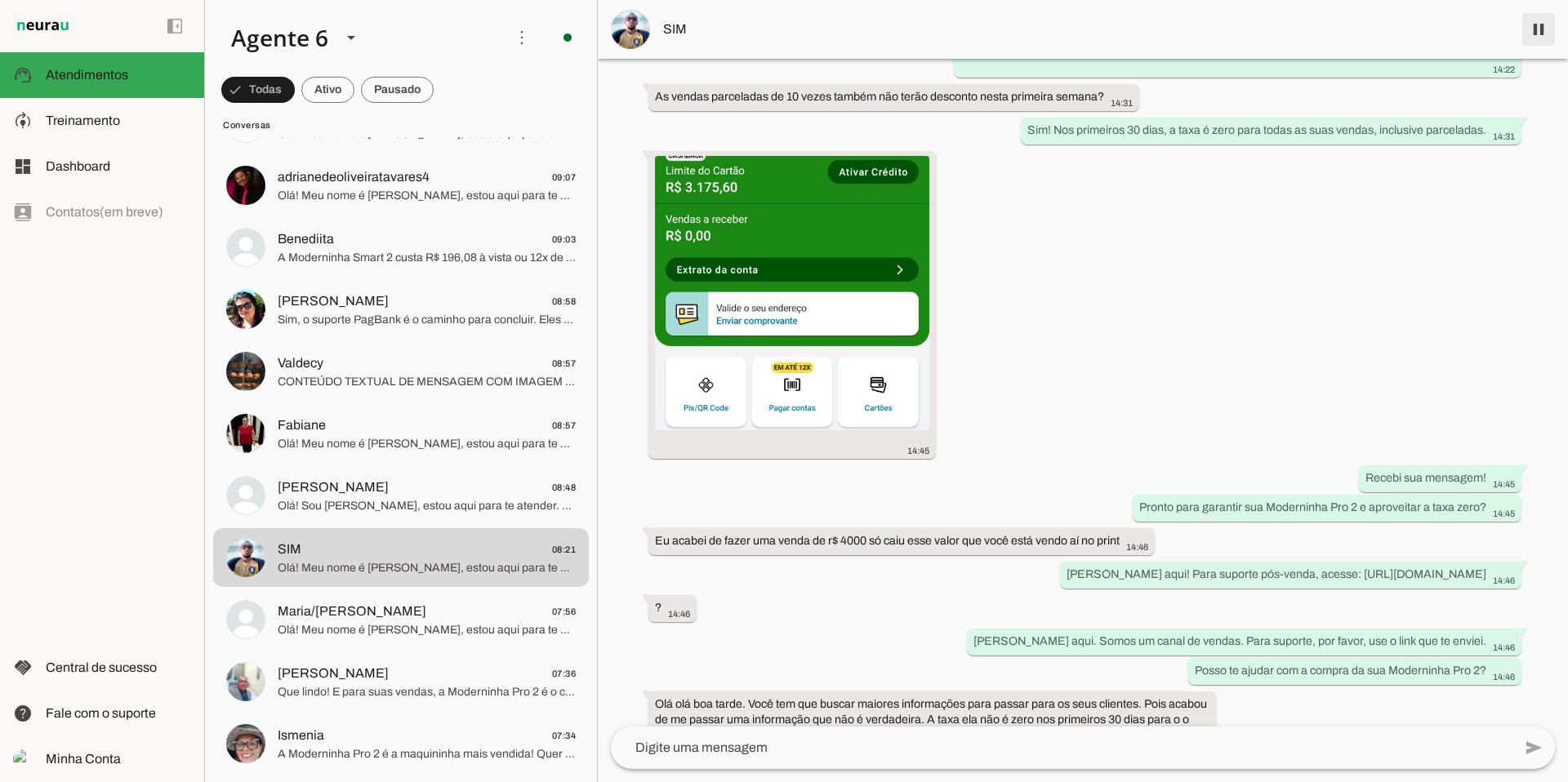
click at [1200, 36] on span at bounding box center [1538, 29] width 39 height 39
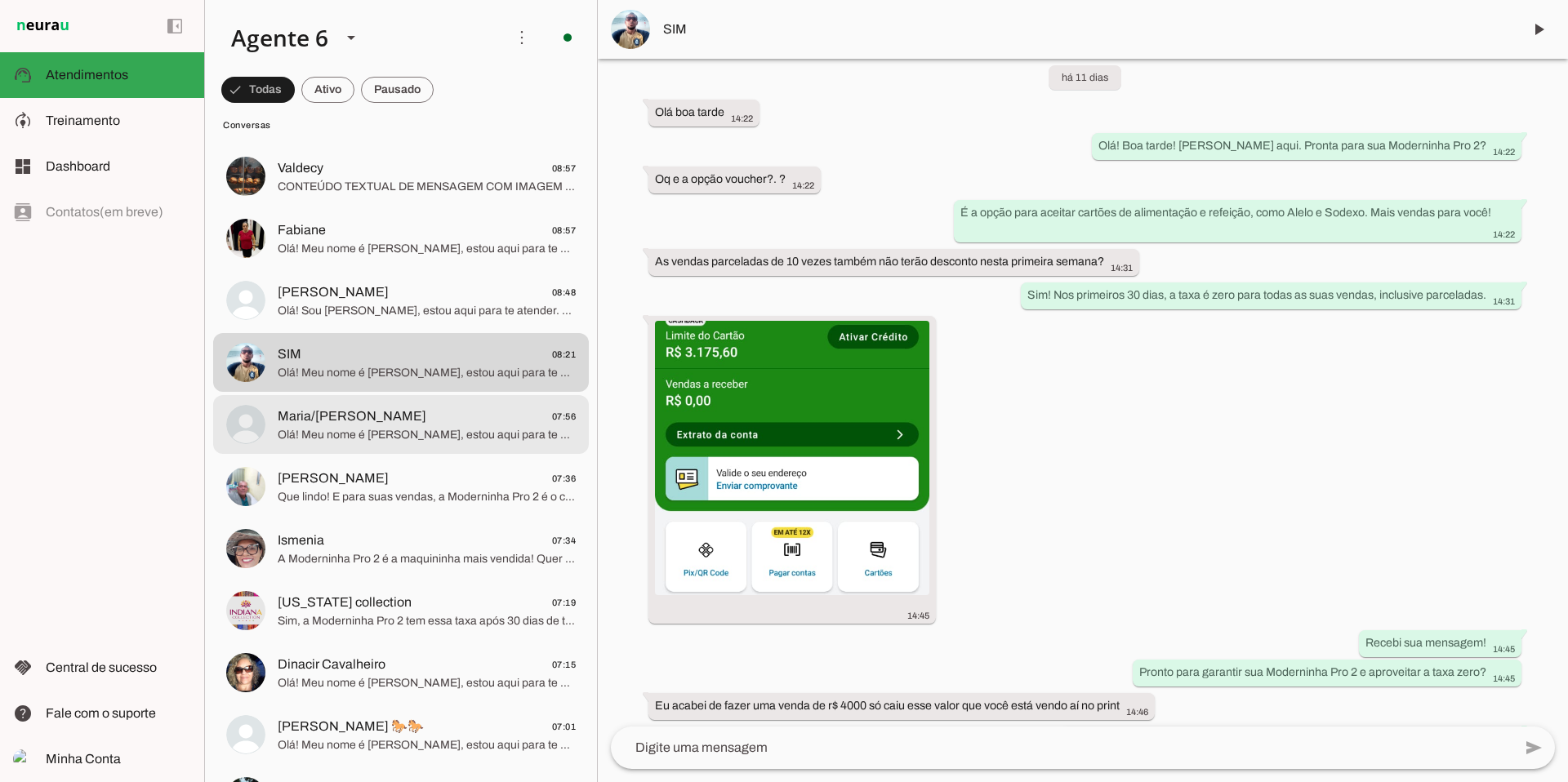
scroll to position [2387, 0]
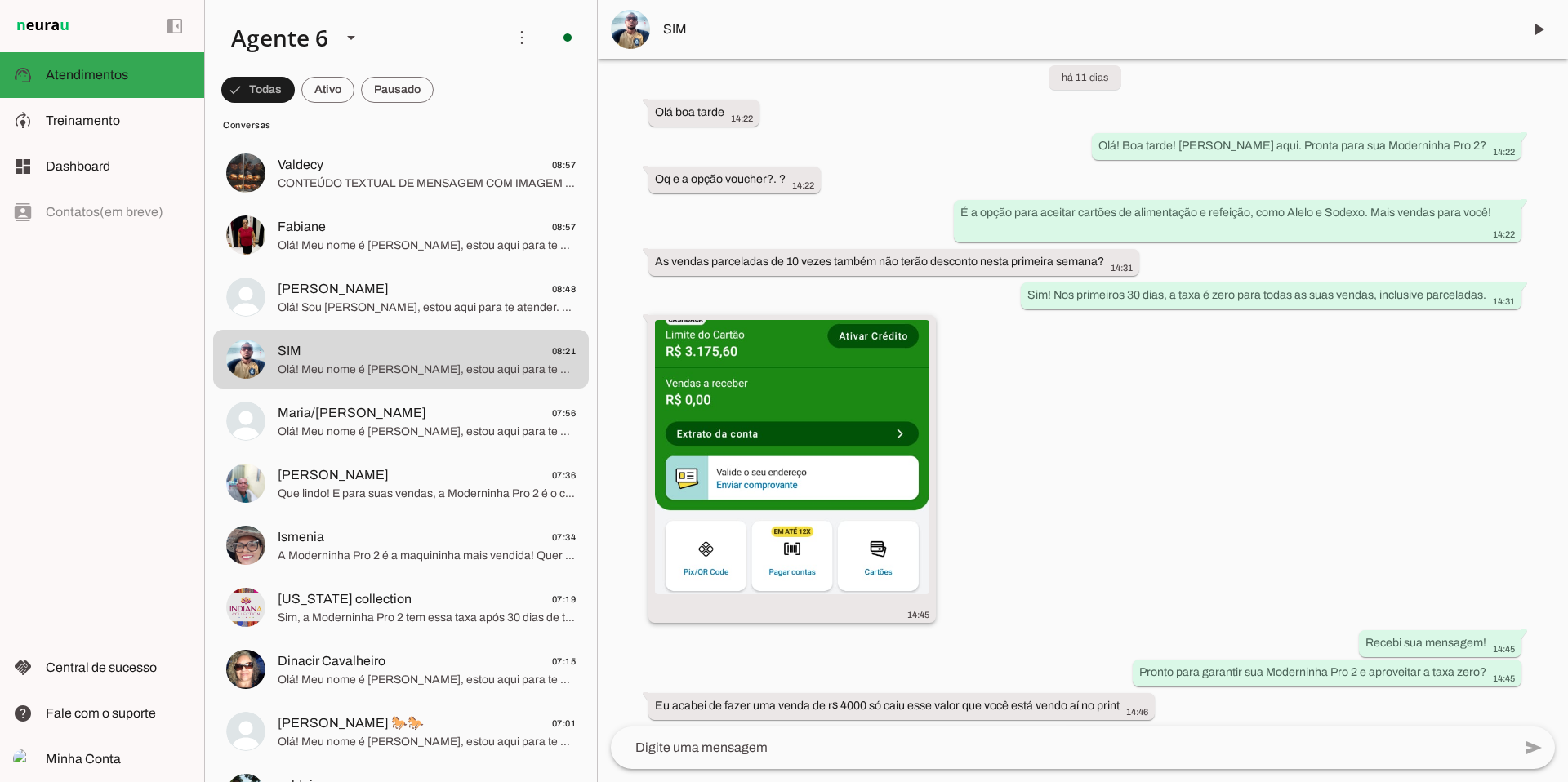
click at [818, 425] on img at bounding box center [792, 457] width 274 height 274
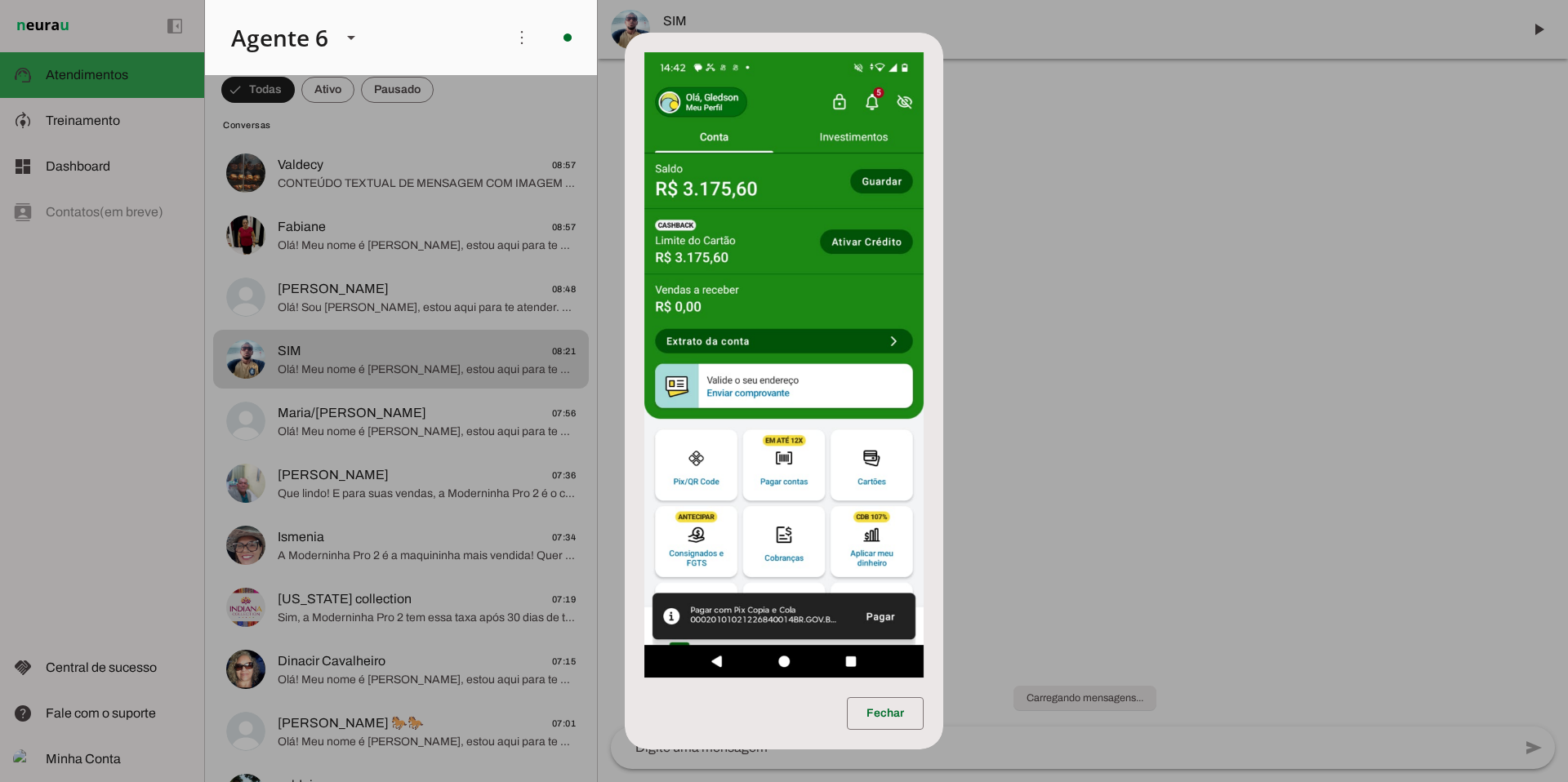
scroll to position [0, 0]
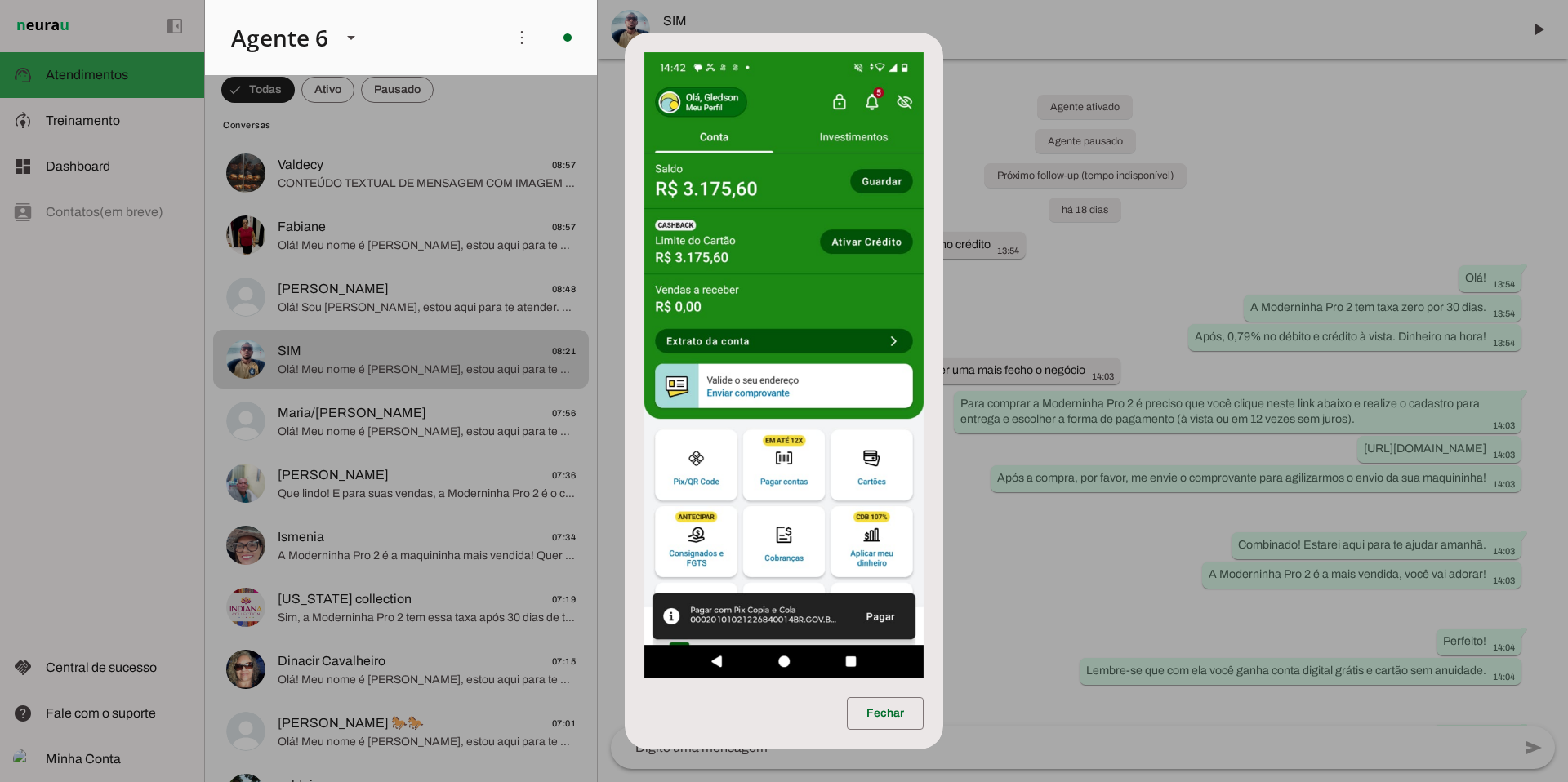
click at [624, 460] on dialog "Fechar" at bounding box center [784, 391] width 318 height 717
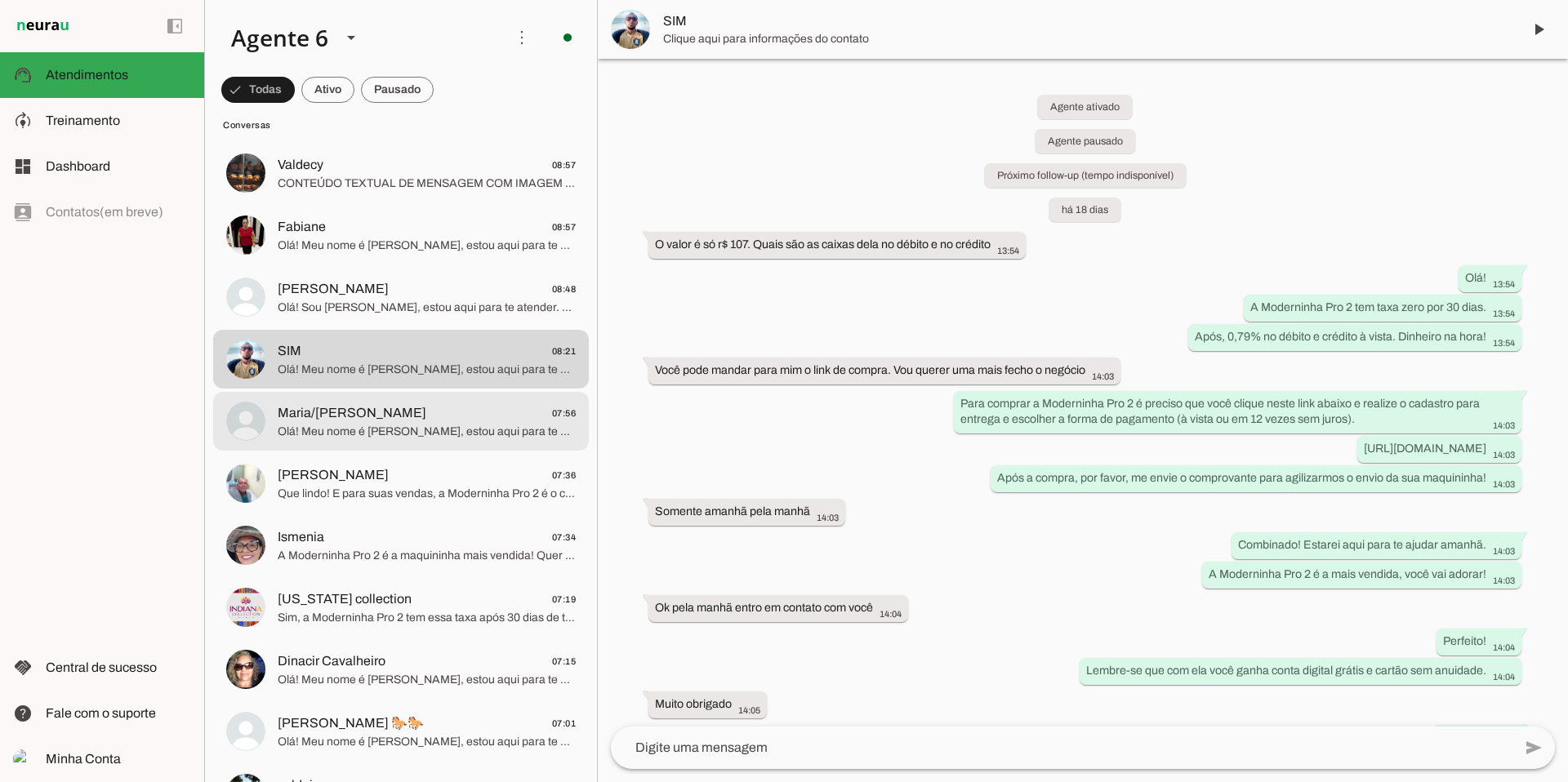
click at [352, 429] on span "Olá! Meu nome é [PERSON_NAME], estou aqui para te atender. Que ótima escolha! A…" at bounding box center [426, 432] width 298 height 17
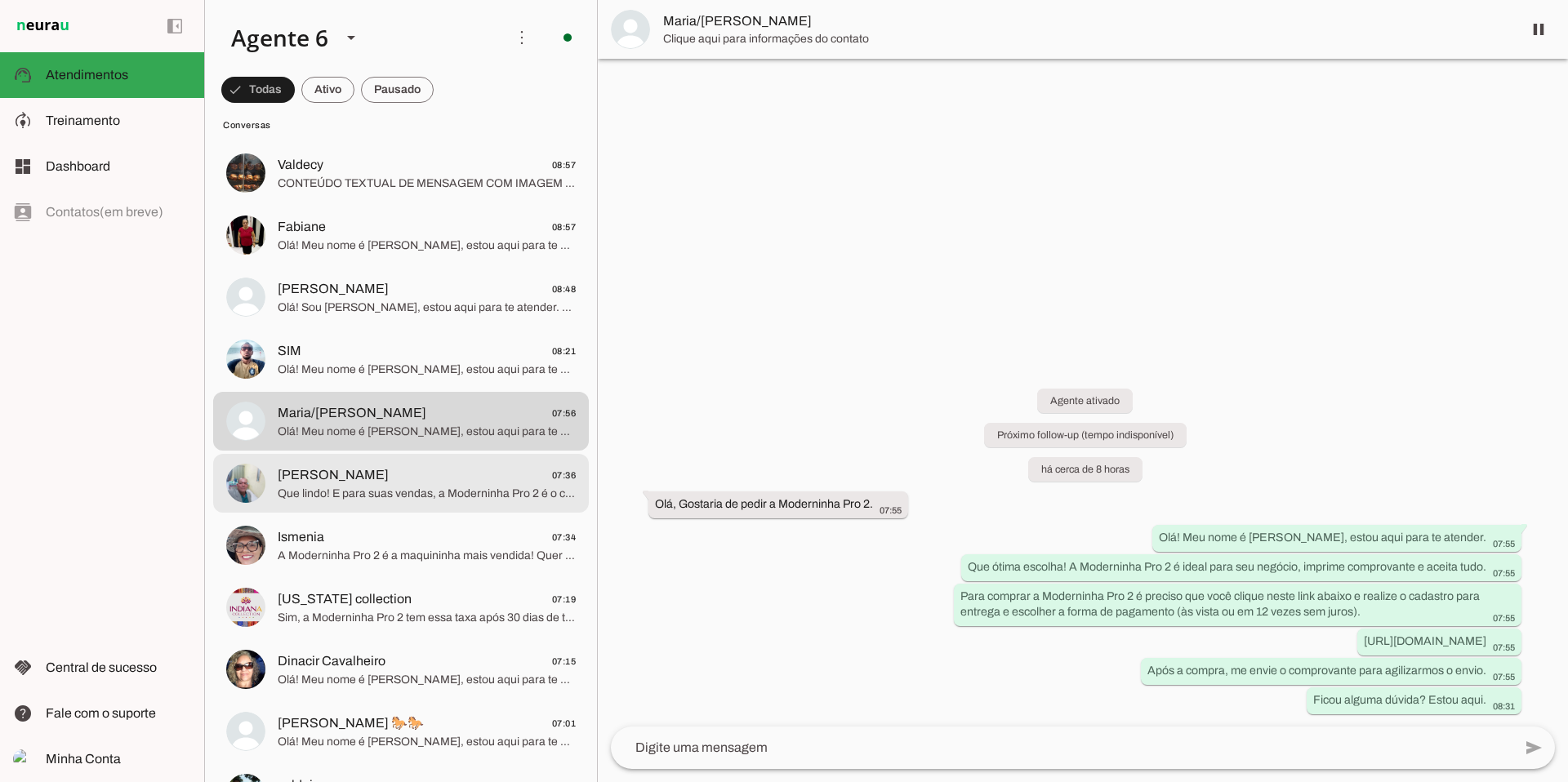
click at [444, 471] on span "[PERSON_NAME] 07:36" at bounding box center [426, 475] width 298 height 21
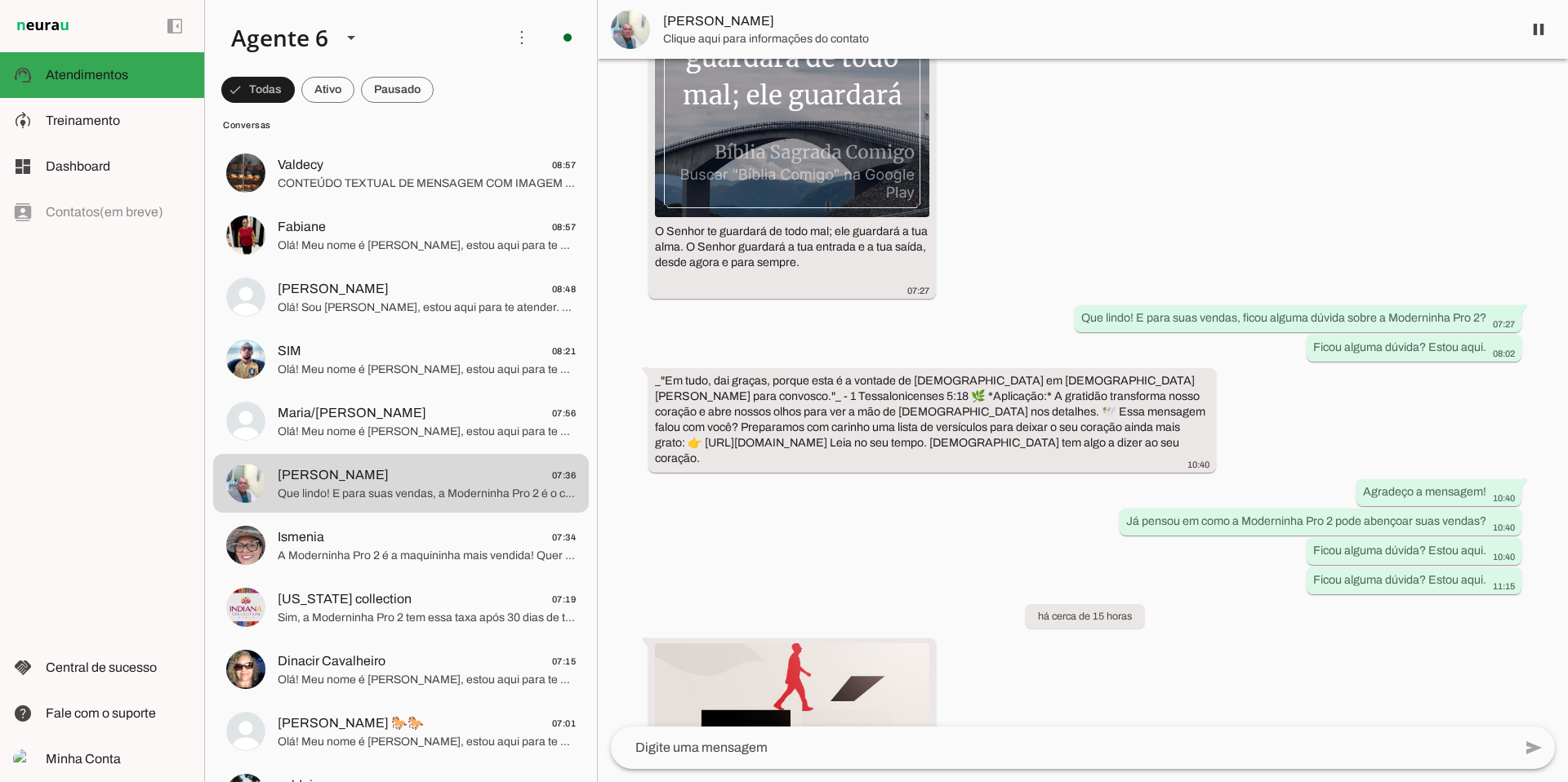
scroll to position [1141, 0]
drag, startPoint x: 1539, startPoint y: 26, endPoint x: 1324, endPoint y: 177, distance: 262.7
click at [1200, 26] on span at bounding box center [1538, 29] width 39 height 39
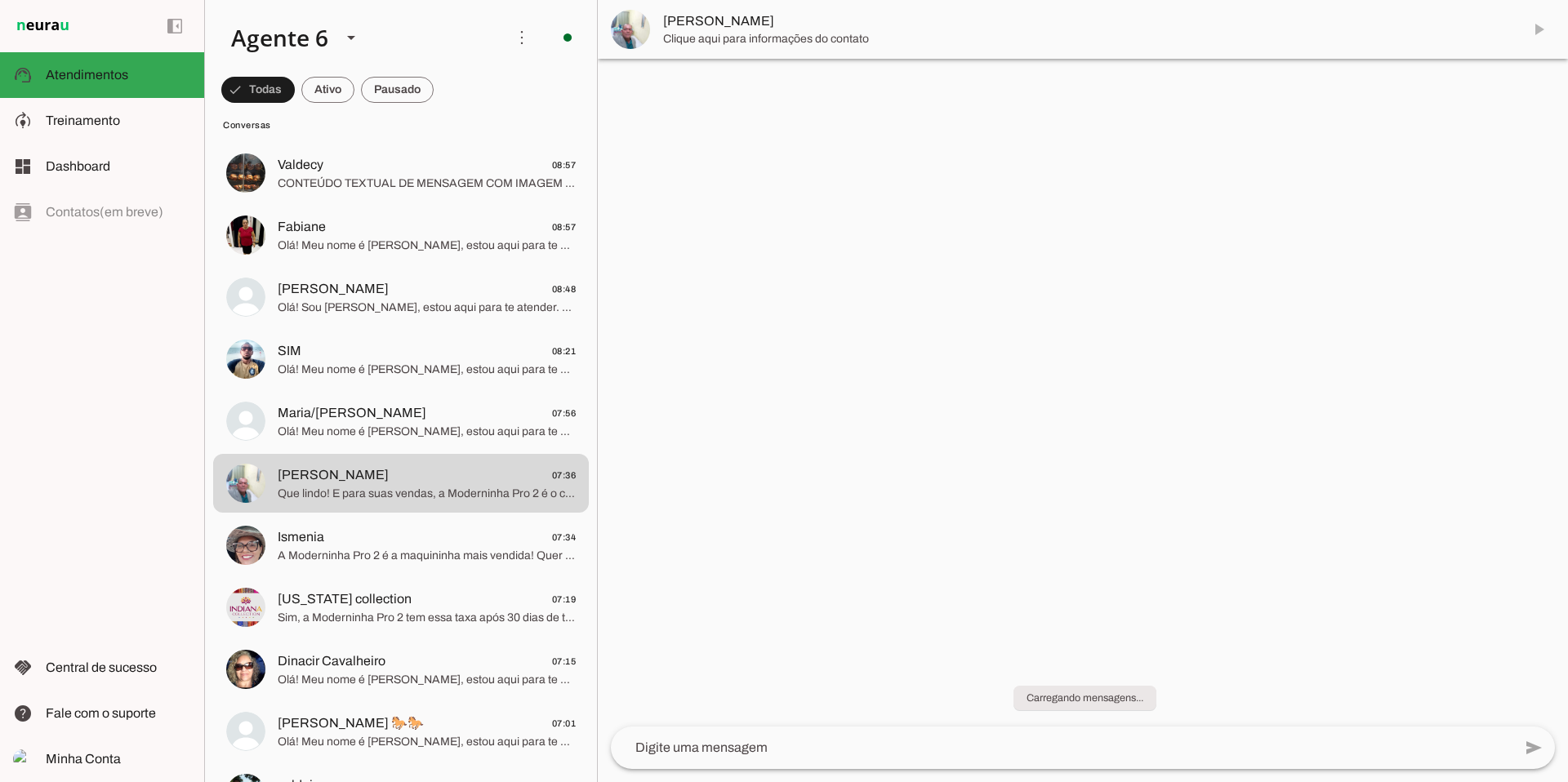
scroll to position [0, 0]
click at [430, 549] on span "A Moderninha Pro 2 é a maquininha mais vendida! Quer garantir a sua hoje?" at bounding box center [426, 556] width 298 height 17
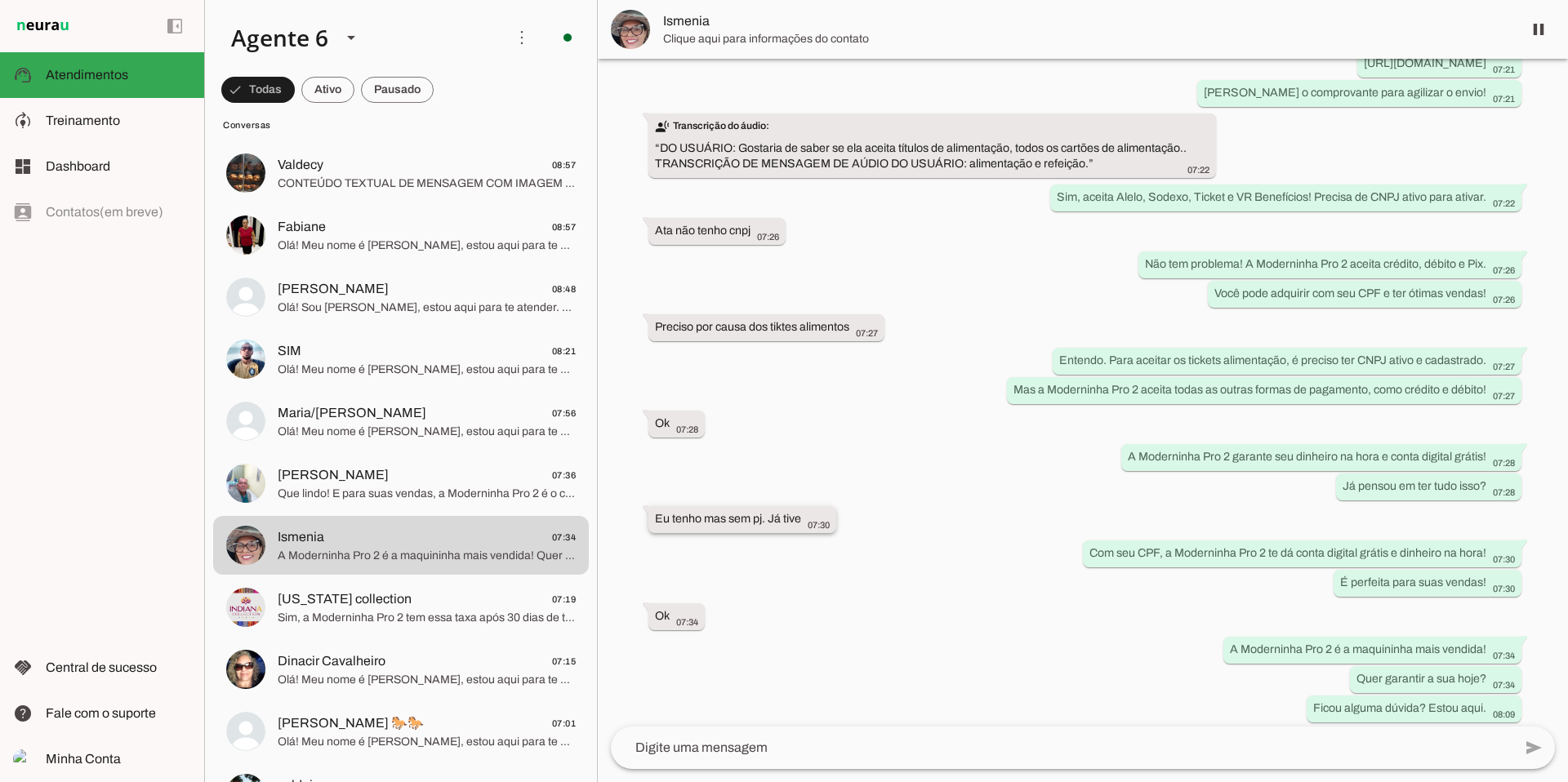
scroll to position [293, 0]
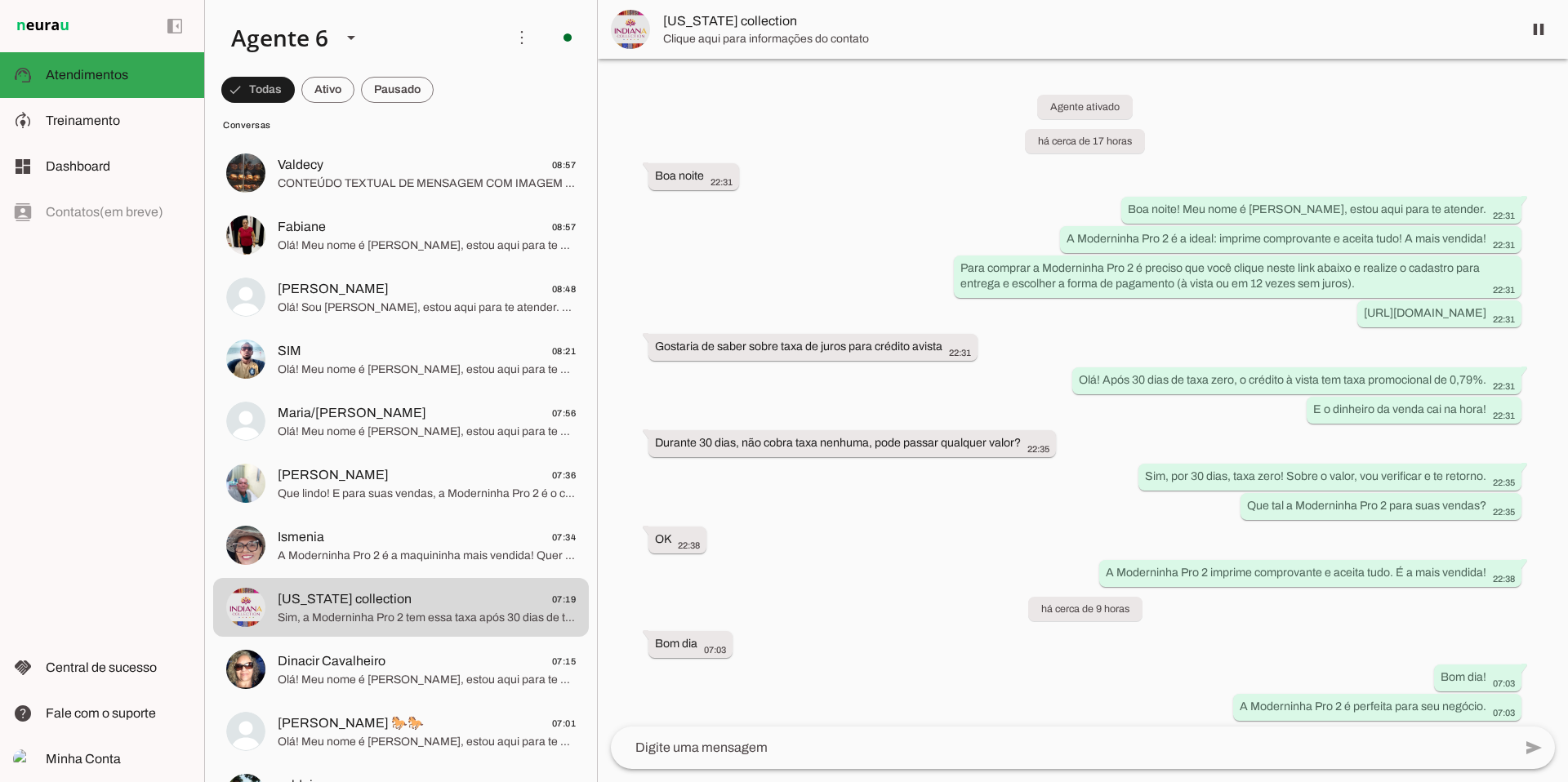
scroll to position [519, 0]
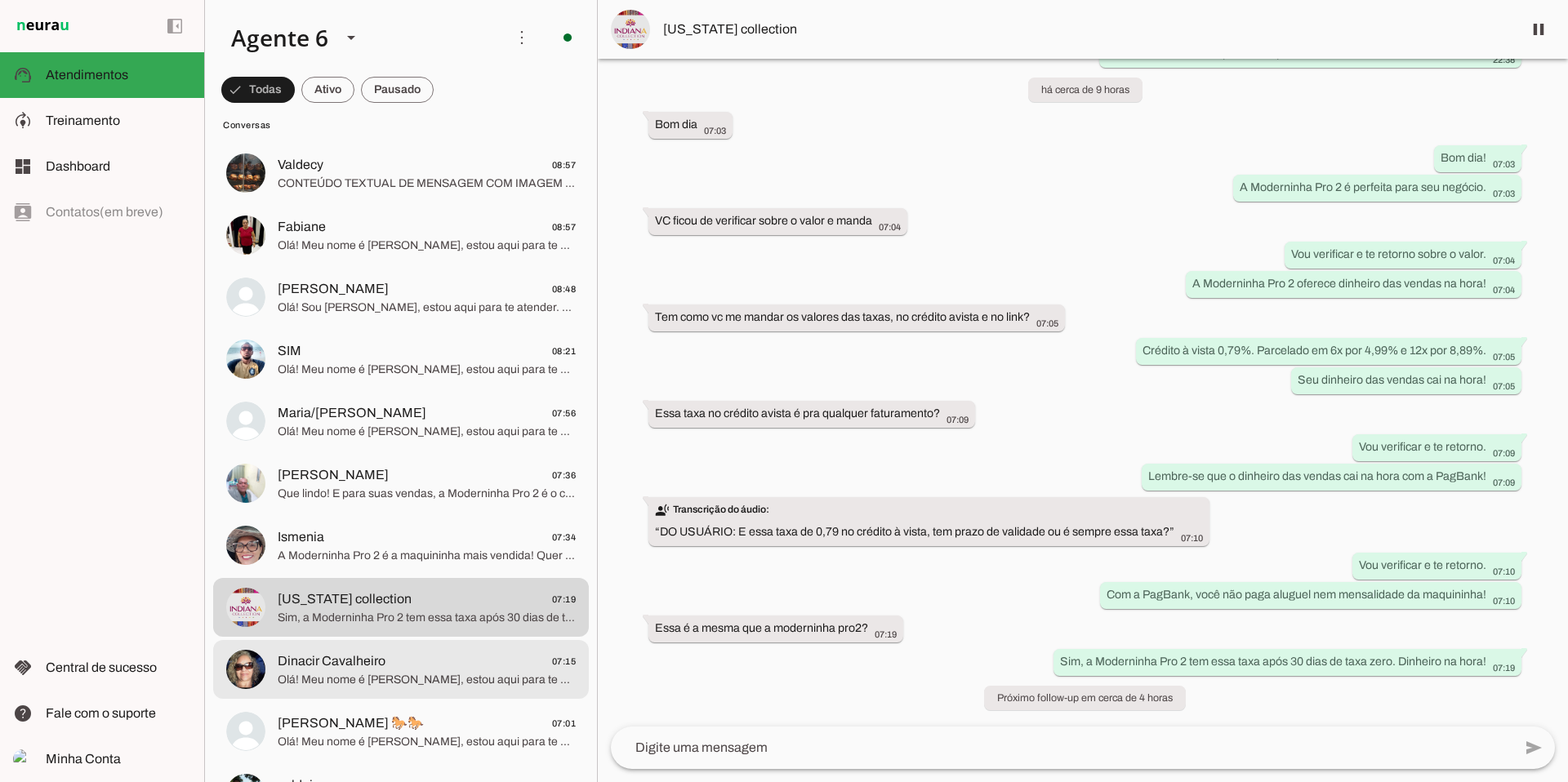
click at [466, 651] on span "Dinacir Cavalheiro 07:15" at bounding box center [426, 662] width 298 height 21
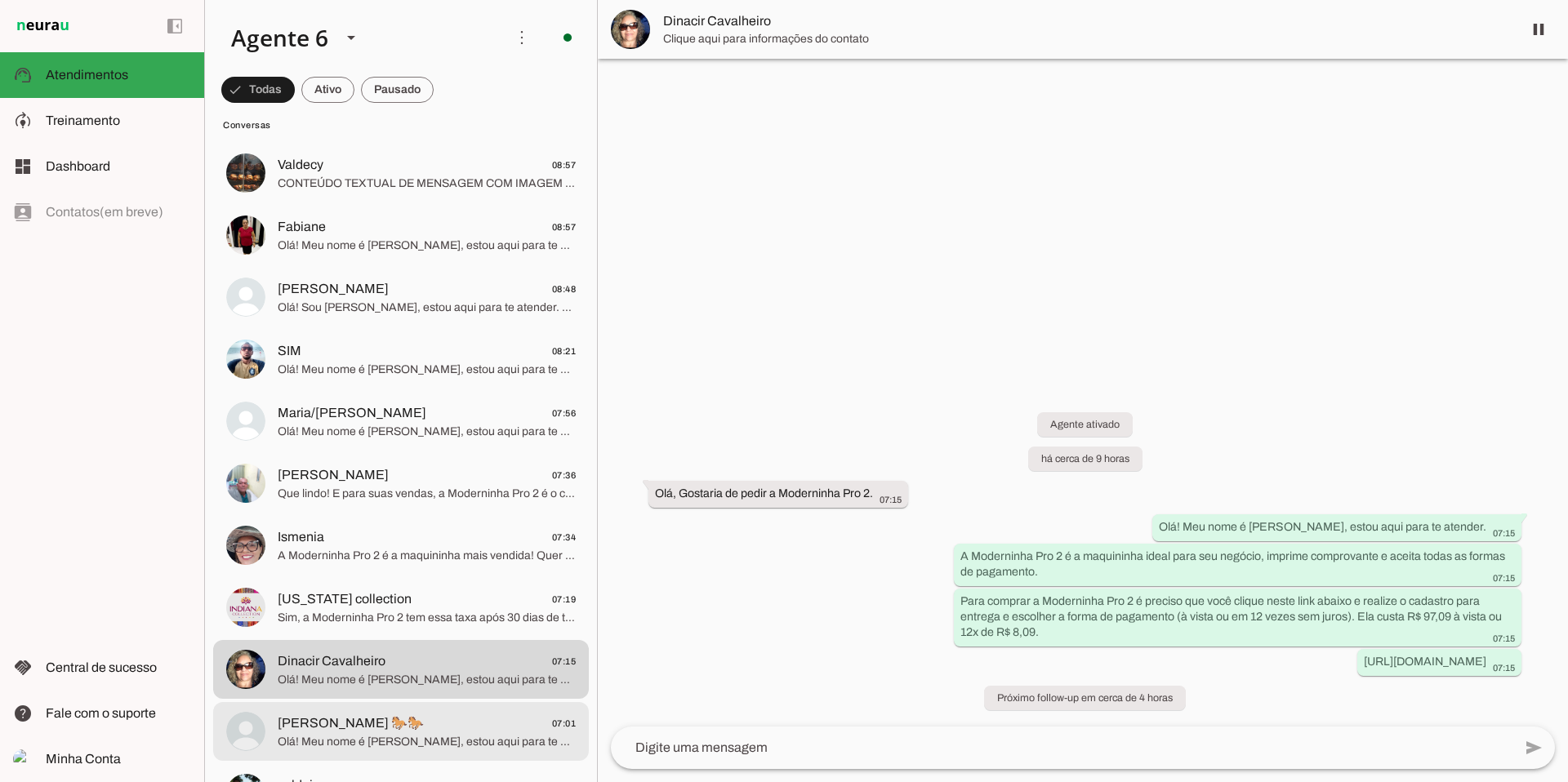
click at [359, 651] on span "[PERSON_NAME] 🐎🐎" at bounding box center [351, 724] width 146 height 20
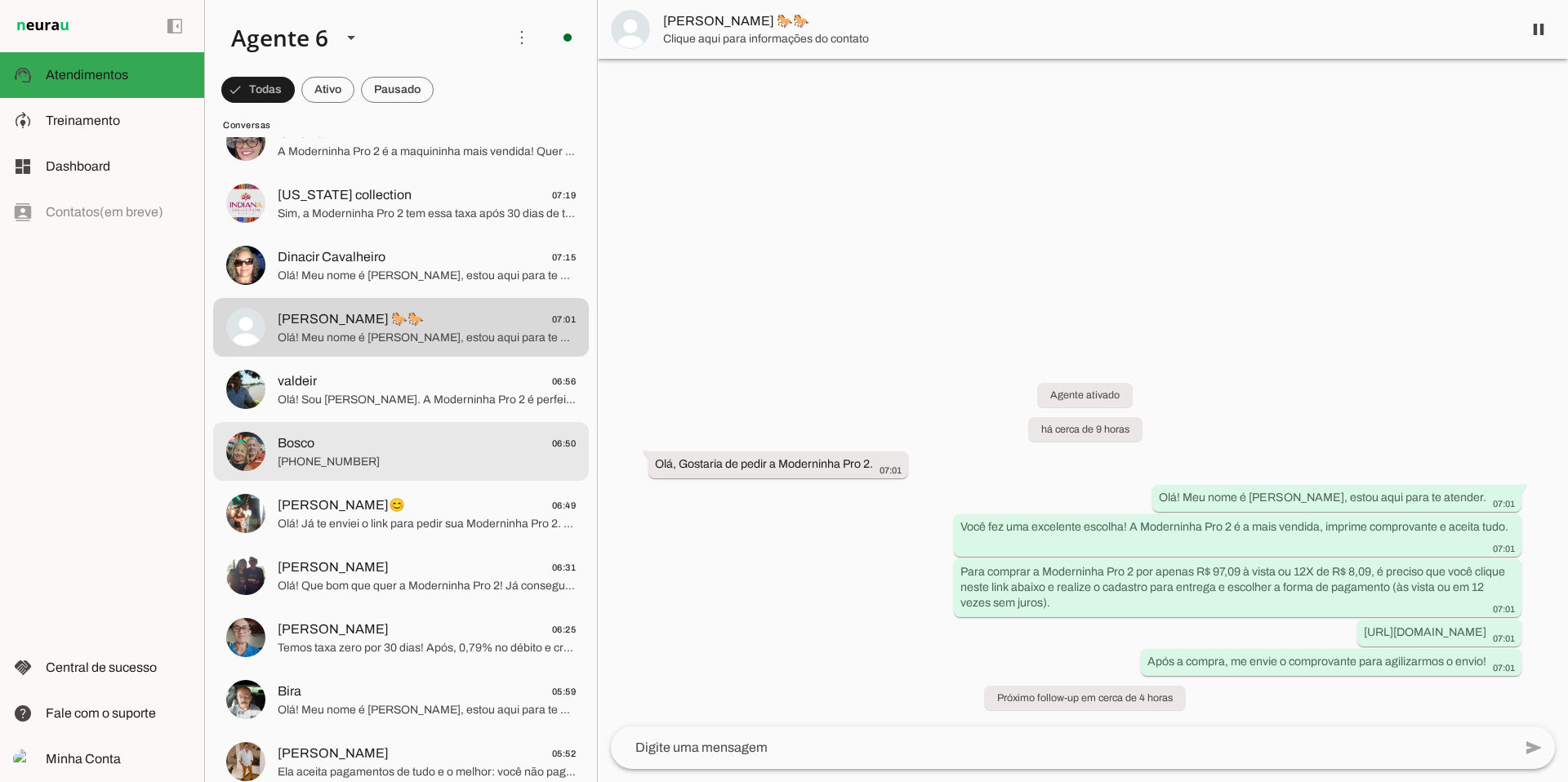
scroll to position [2805, 0]
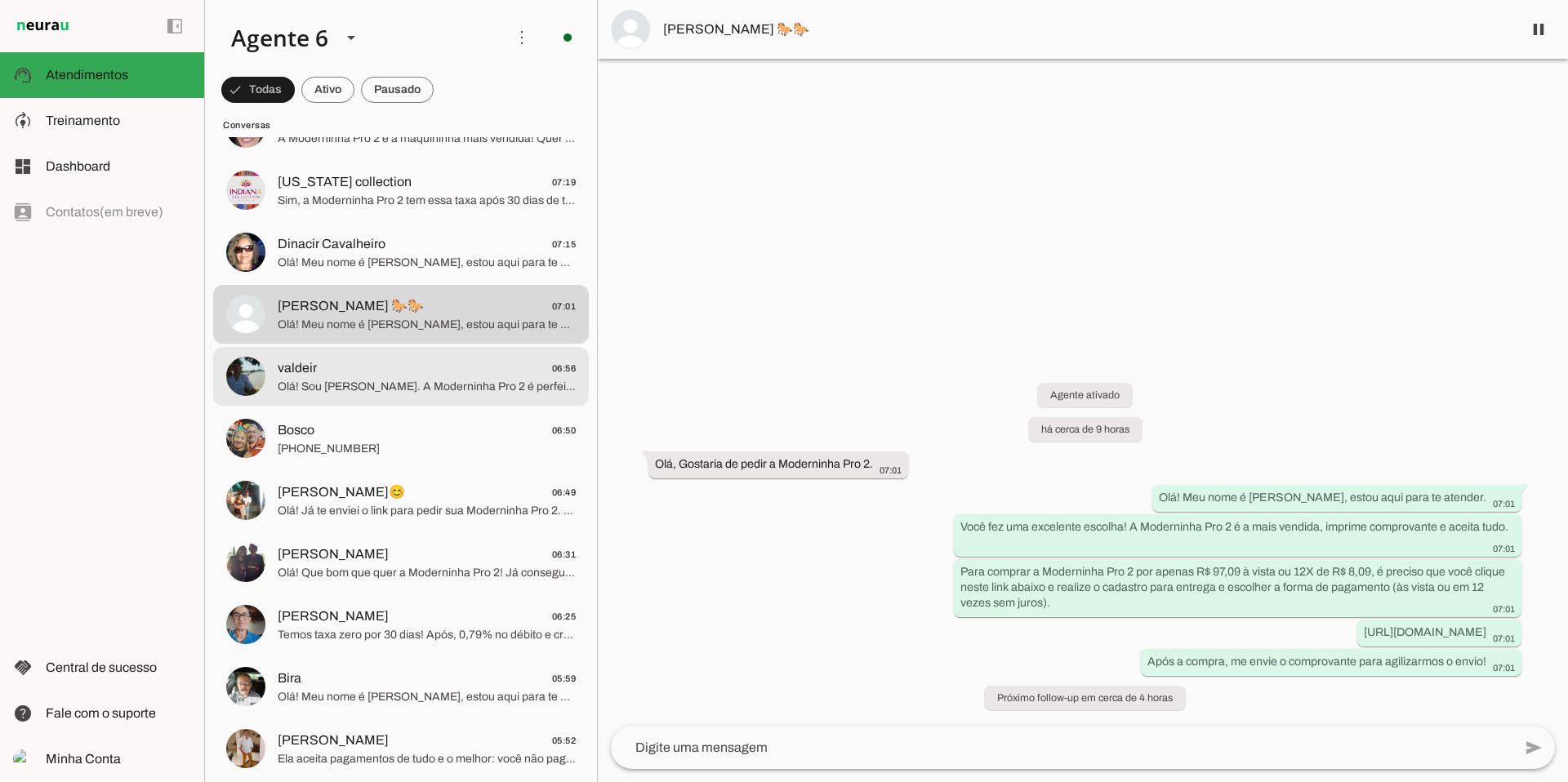
click at [464, 385] on span "Olá! Sou [PERSON_NAME]. A Moderninha Pro 2 é perfeita para seu negócio! Imprime…" at bounding box center [426, 387] width 298 height 17
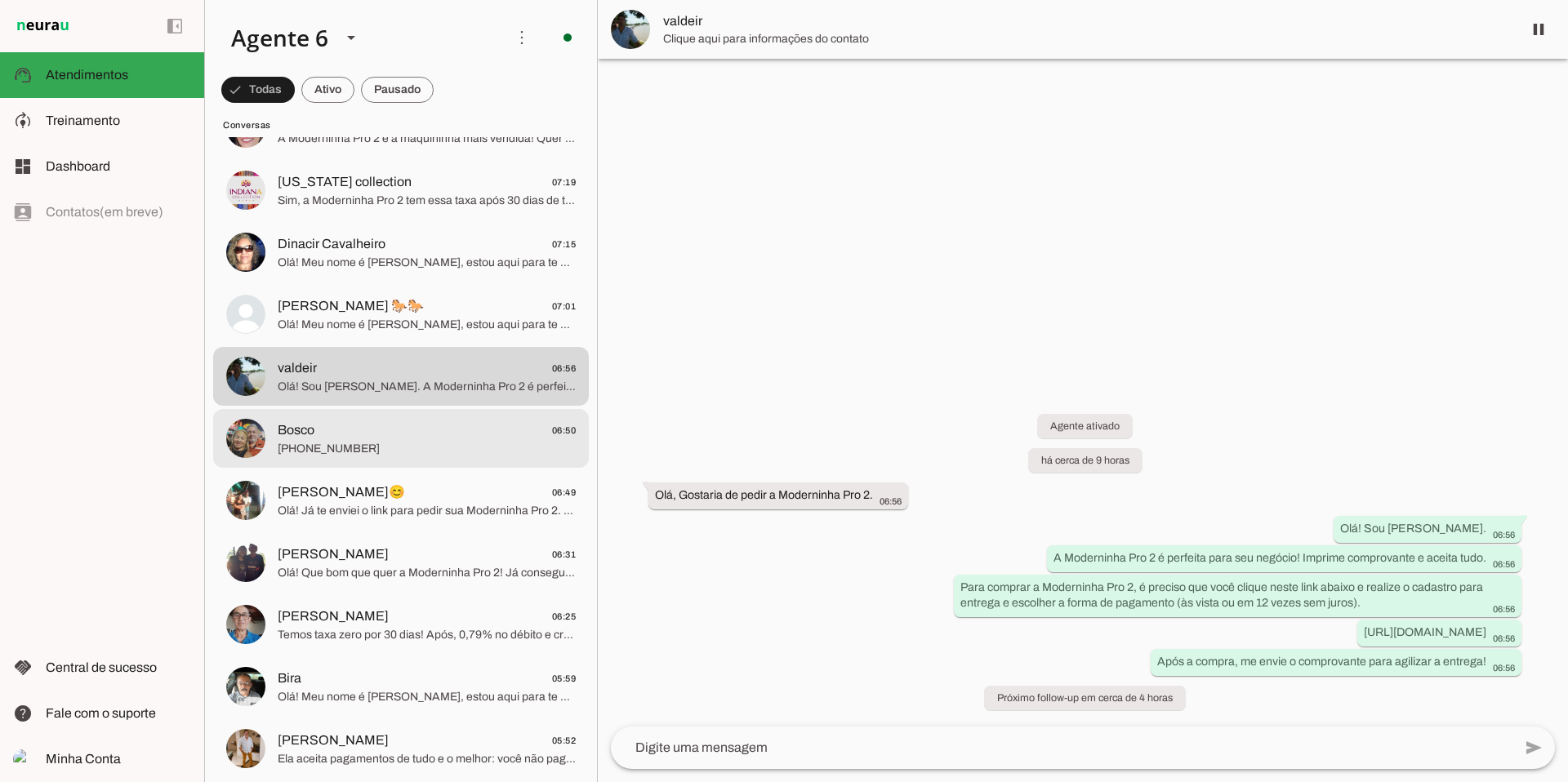
click at [444, 444] on span "[PHONE_NUMBER]" at bounding box center [426, 449] width 298 height 17
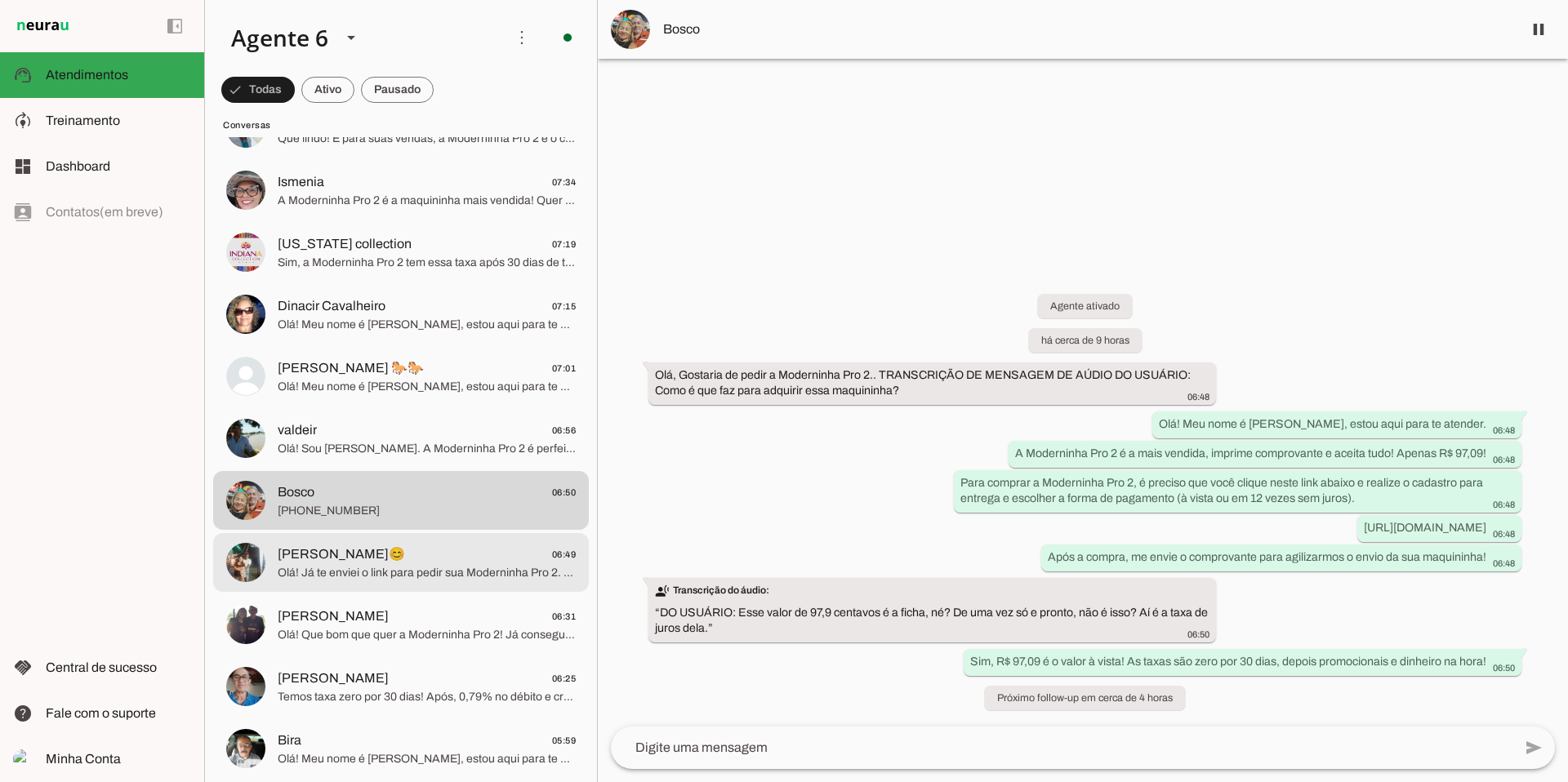
click at [479, 551] on span "[PERSON_NAME]😊 06:49" at bounding box center [426, 555] width 298 height 21
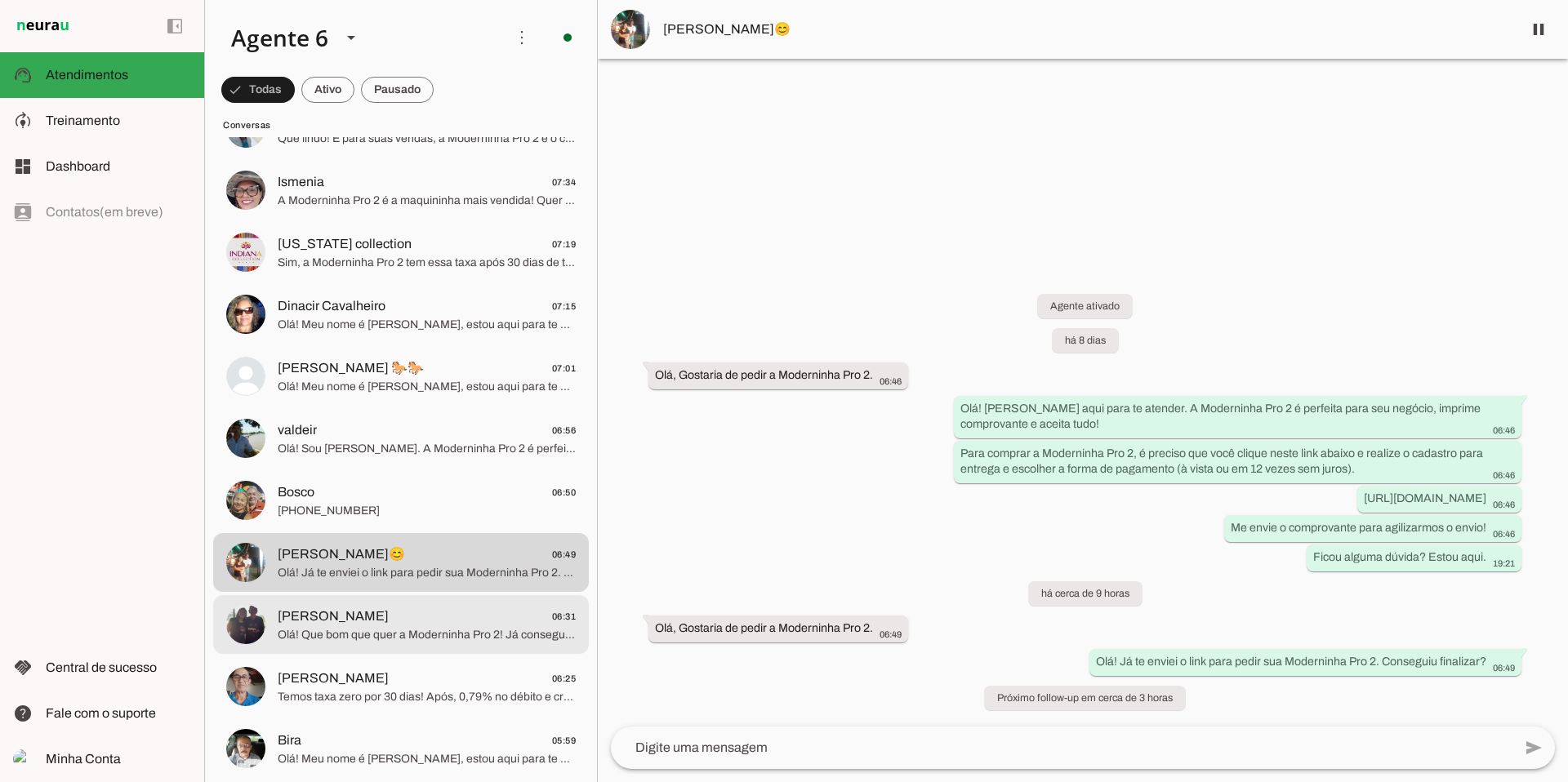
click at [375, 628] on span "Olá! Que bom que quer a Moderninha Pro 2! Já conseguiu finalizar a compra pelo …" at bounding box center [426, 635] width 298 height 17
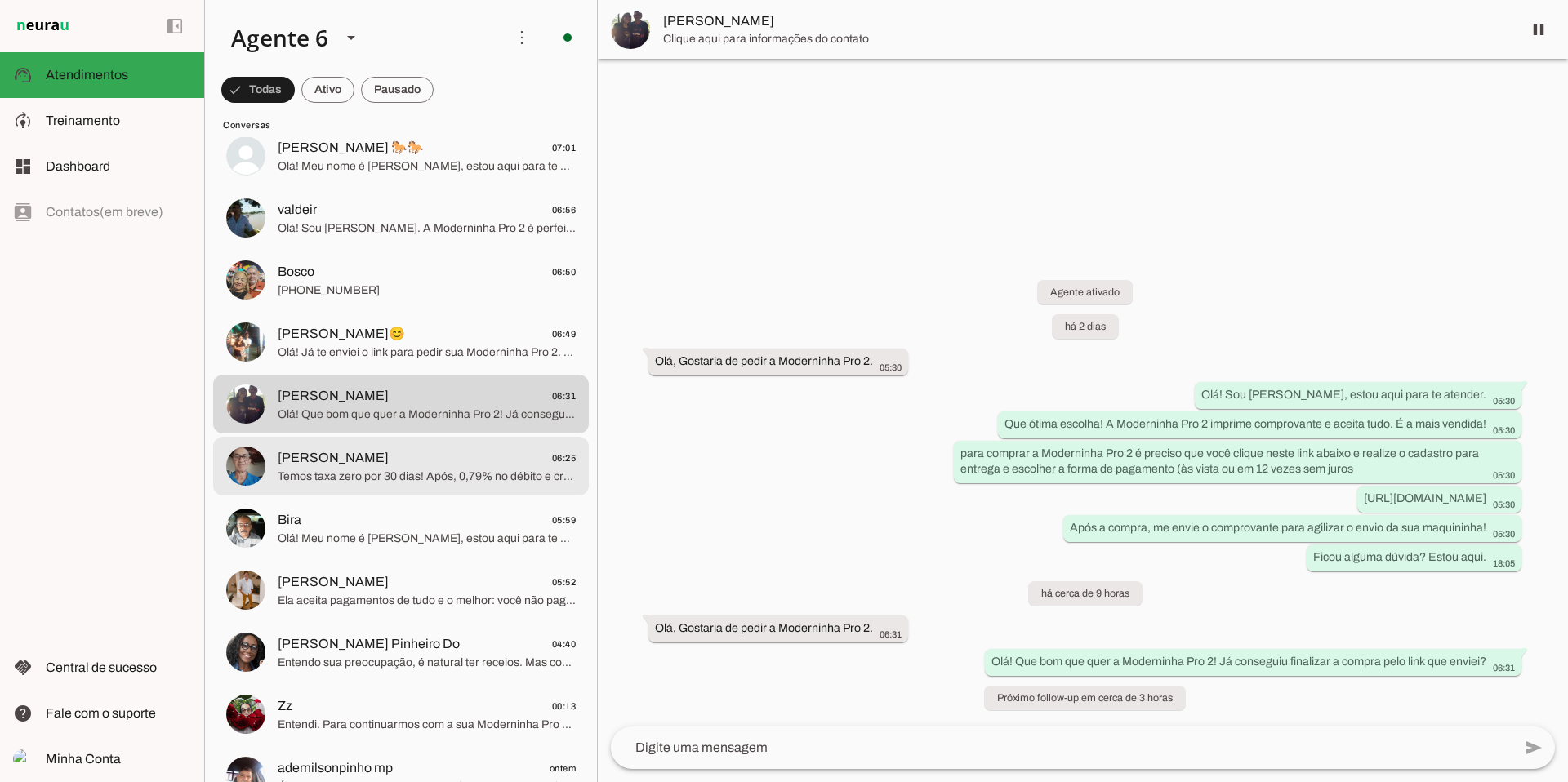
scroll to position [3027, 0]
click at [454, 470] on span "Temos taxa zero por 30 dias! Após, 0,79% no débito e crédito à vista. No parcel…" at bounding box center [426, 475] width 298 height 17
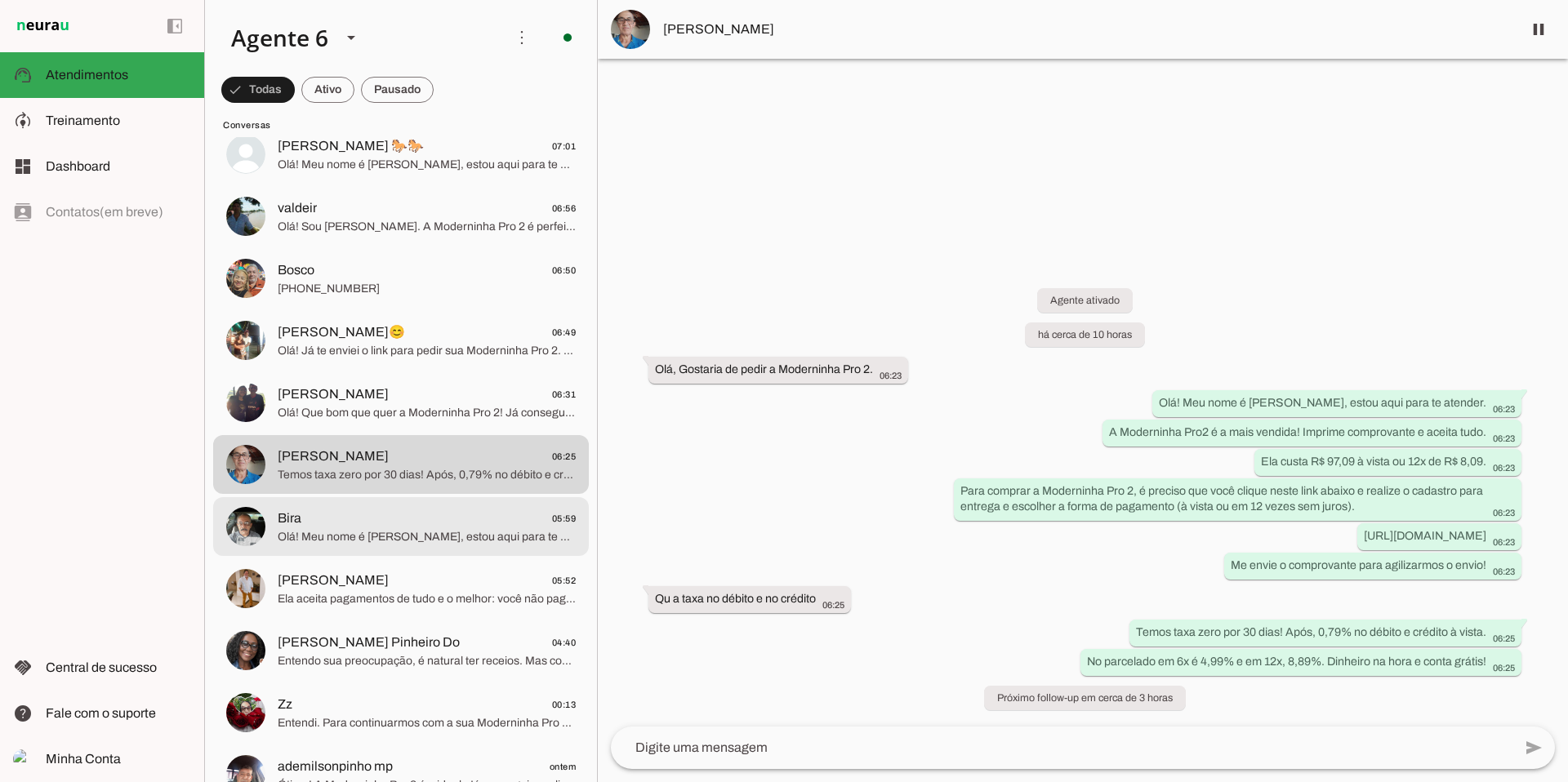
click at [472, 533] on span "Olá! Meu nome é [PERSON_NAME], estou aqui para te atender. A Moderninha Pro 2 é…" at bounding box center [426, 537] width 298 height 17
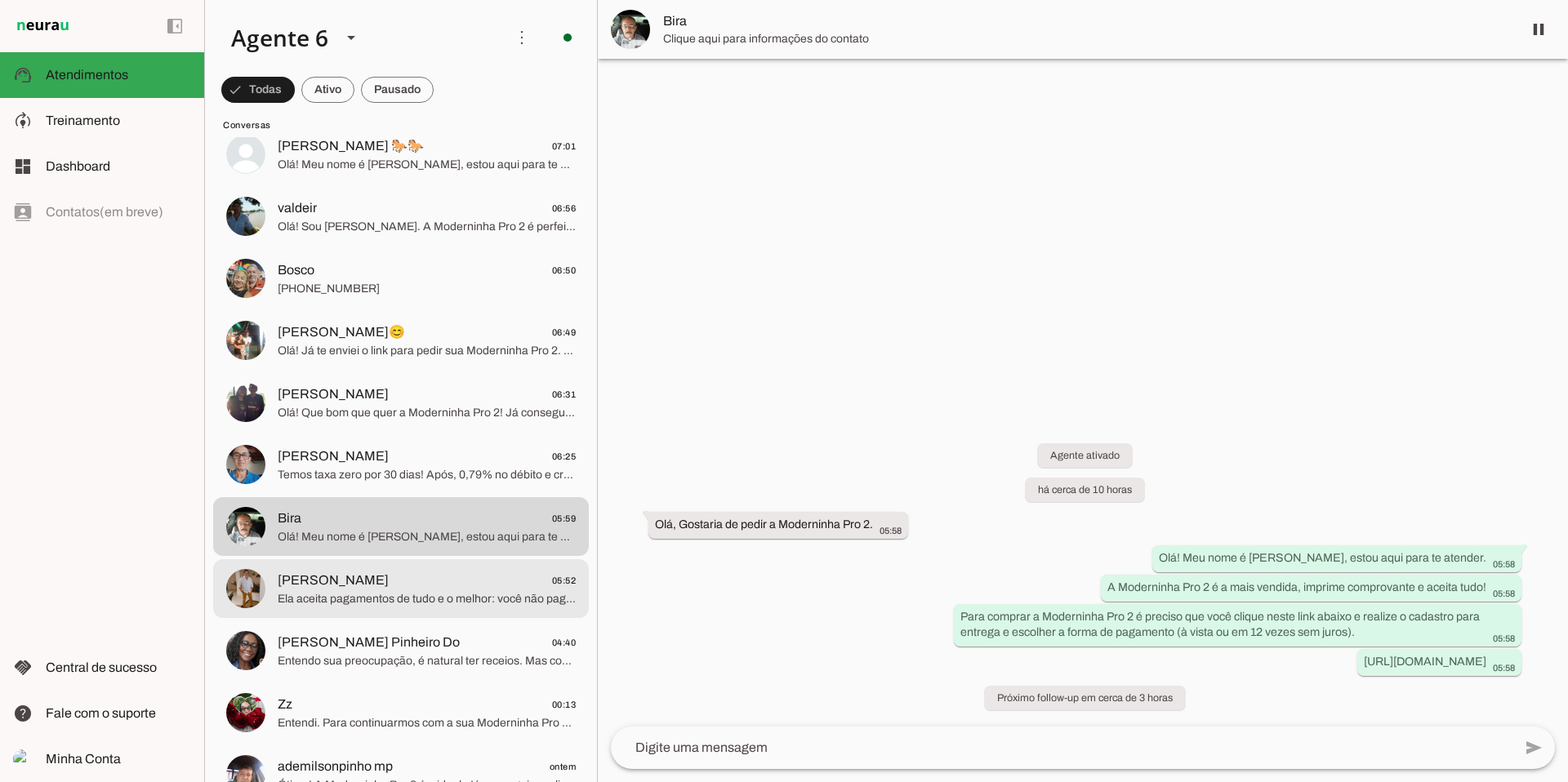
click at [425, 591] on span "Ela aceita pagamentos de tudo e o melhor: você não paga aluguel nem mensalidade…" at bounding box center [426, 600] width 298 height 17
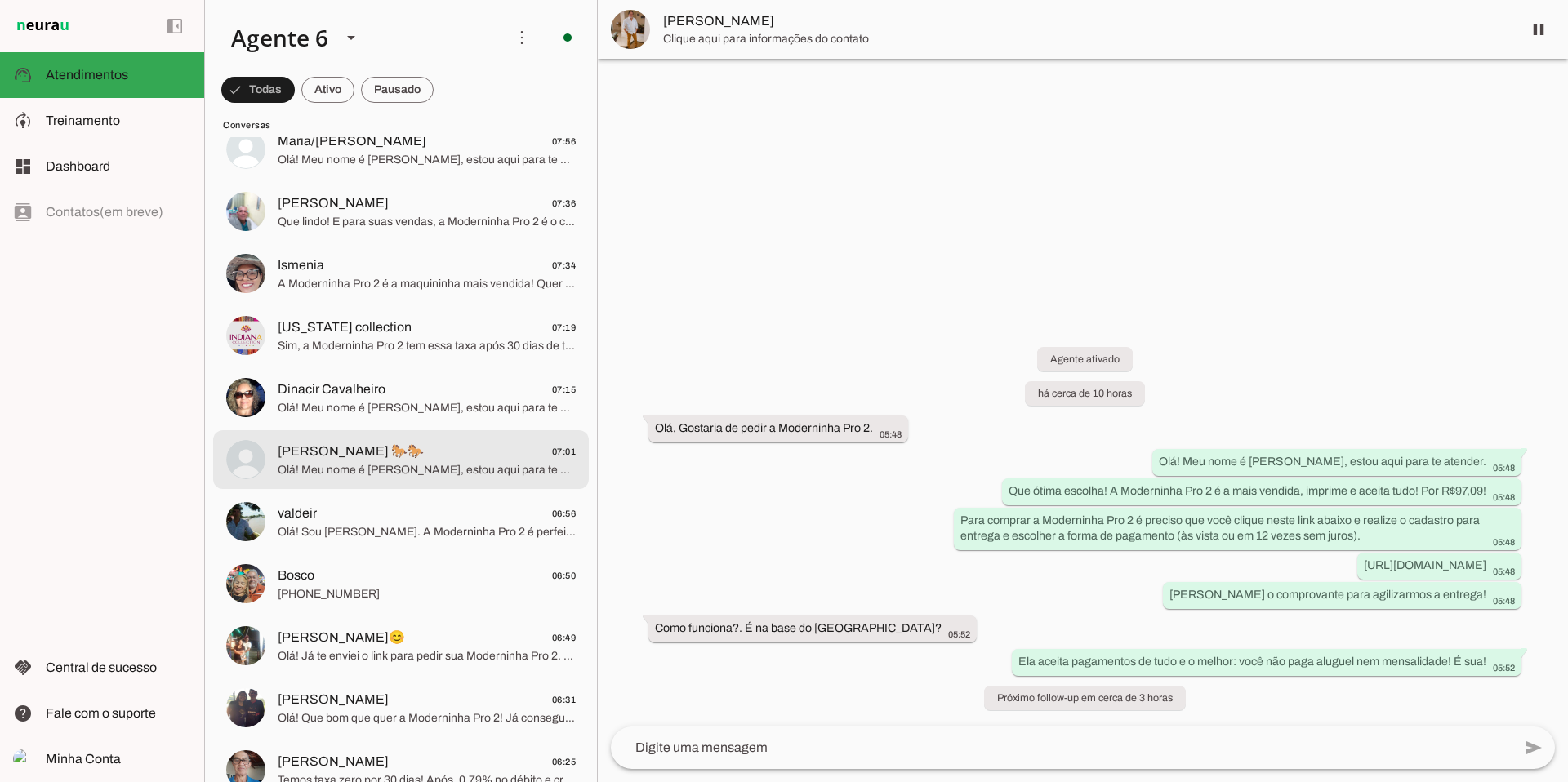
scroll to position [2733, 0]
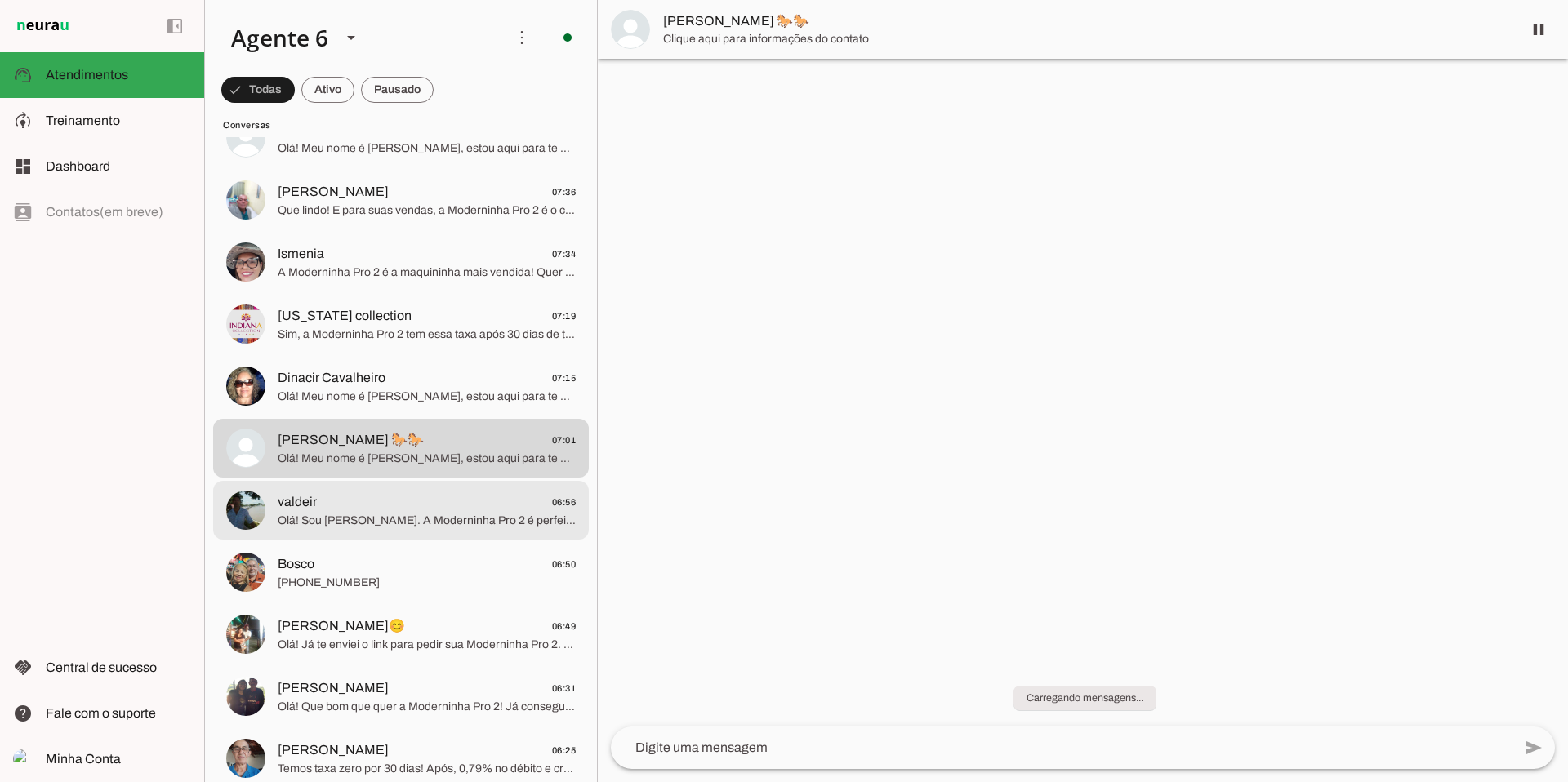
click at [454, 522] on span "Olá! Sou [PERSON_NAME]. A Moderninha Pro 2 é perfeita para seu negócio! Imprime…" at bounding box center [426, 521] width 298 height 17
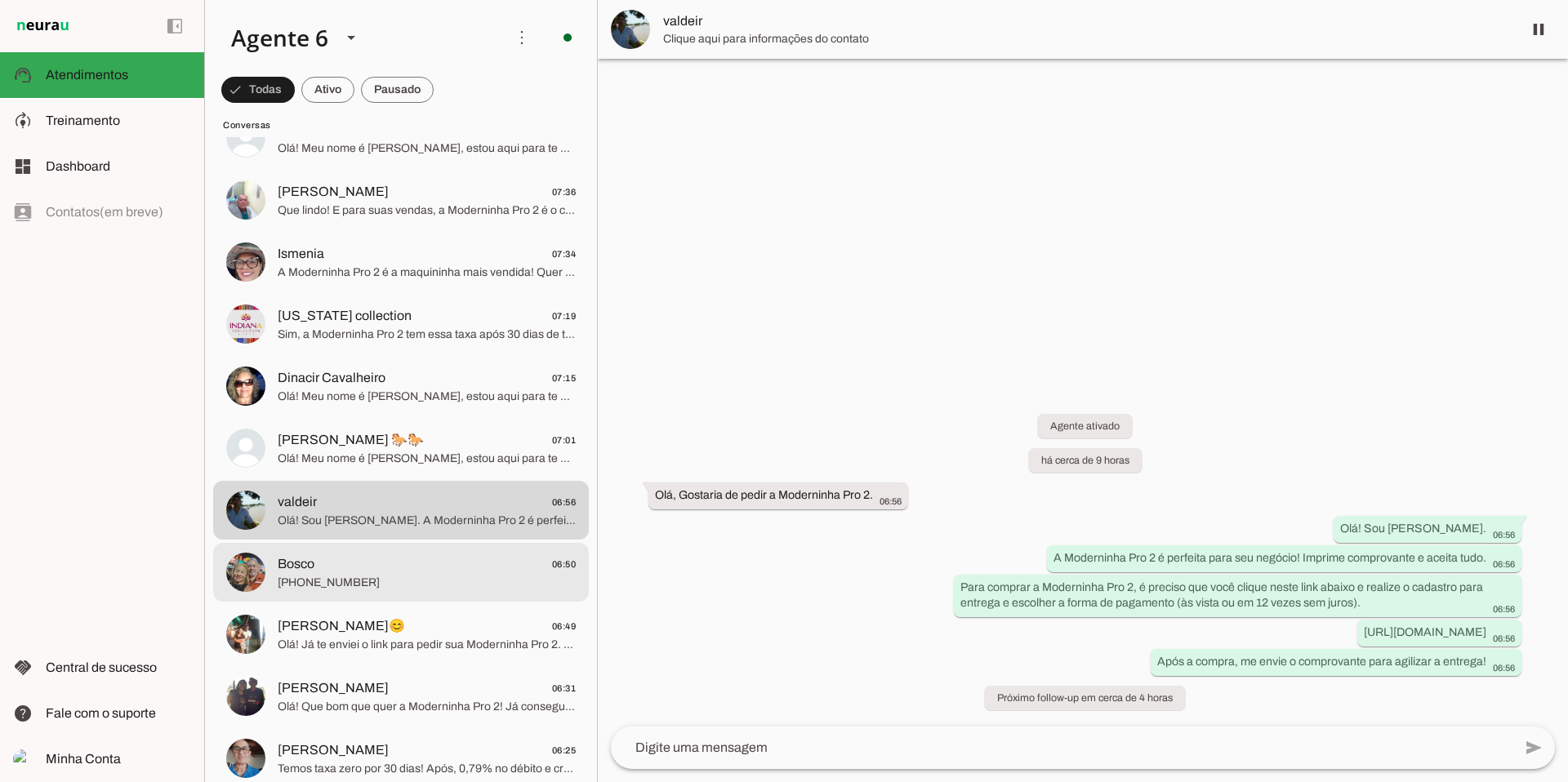
click at [465, 561] on span "Bosco 06:50" at bounding box center [426, 565] width 298 height 21
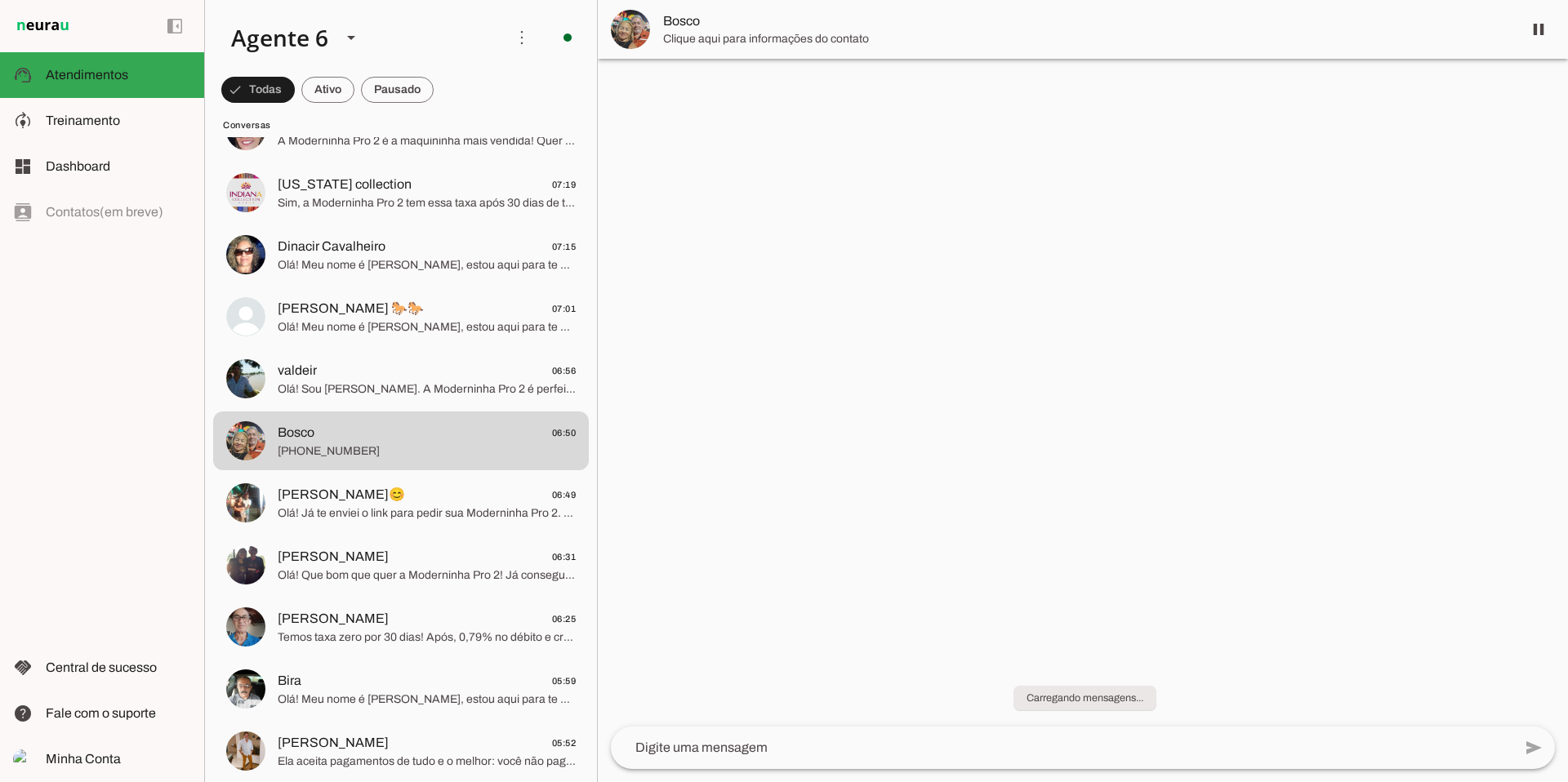
scroll to position [2867, 0]
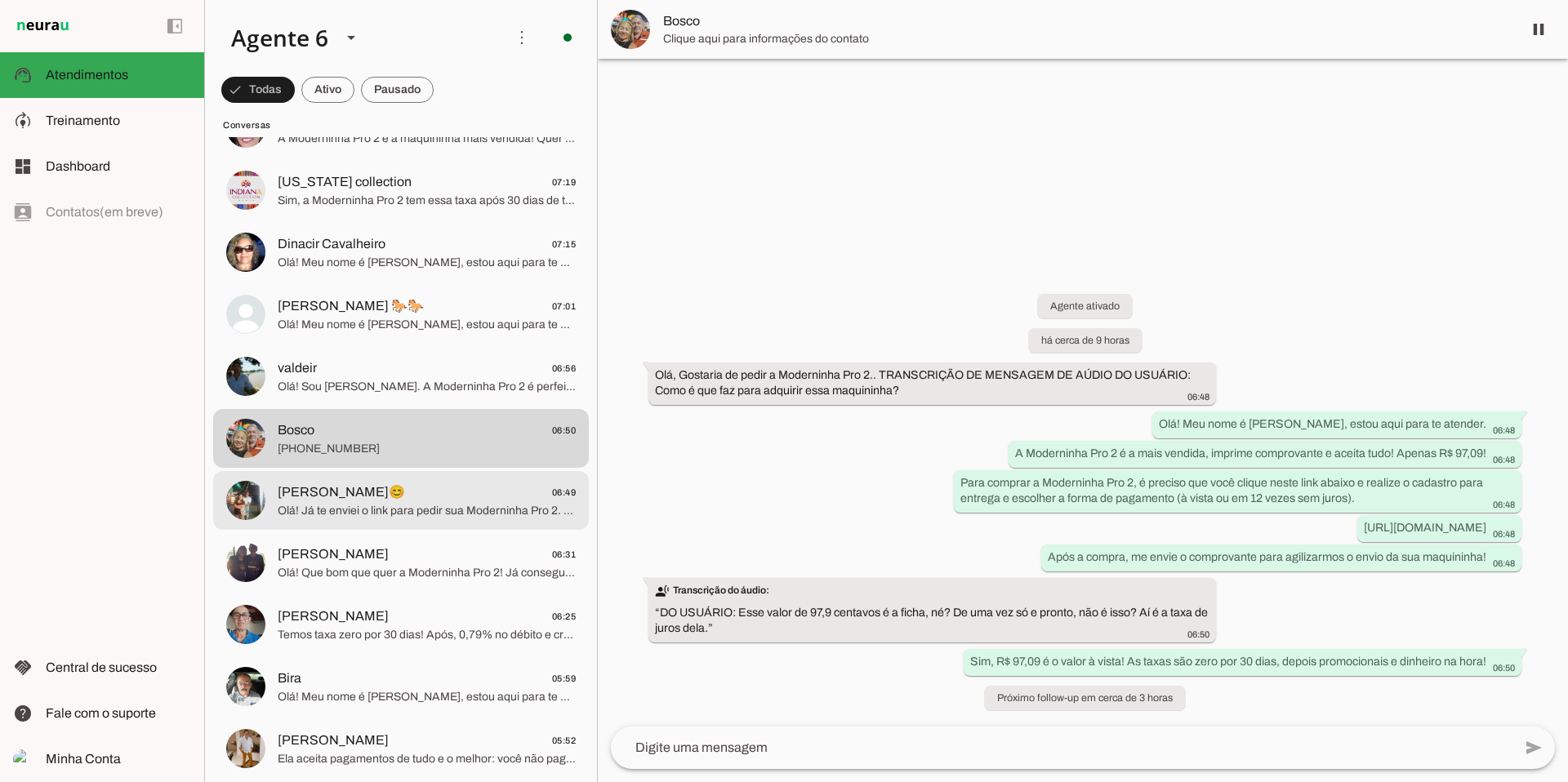
click at [473, 508] on span "Olá! Já te enviei o link para pedir sua Moderninha Pro 2. Conseguiu finalizar?" at bounding box center [426, 512] width 298 height 17
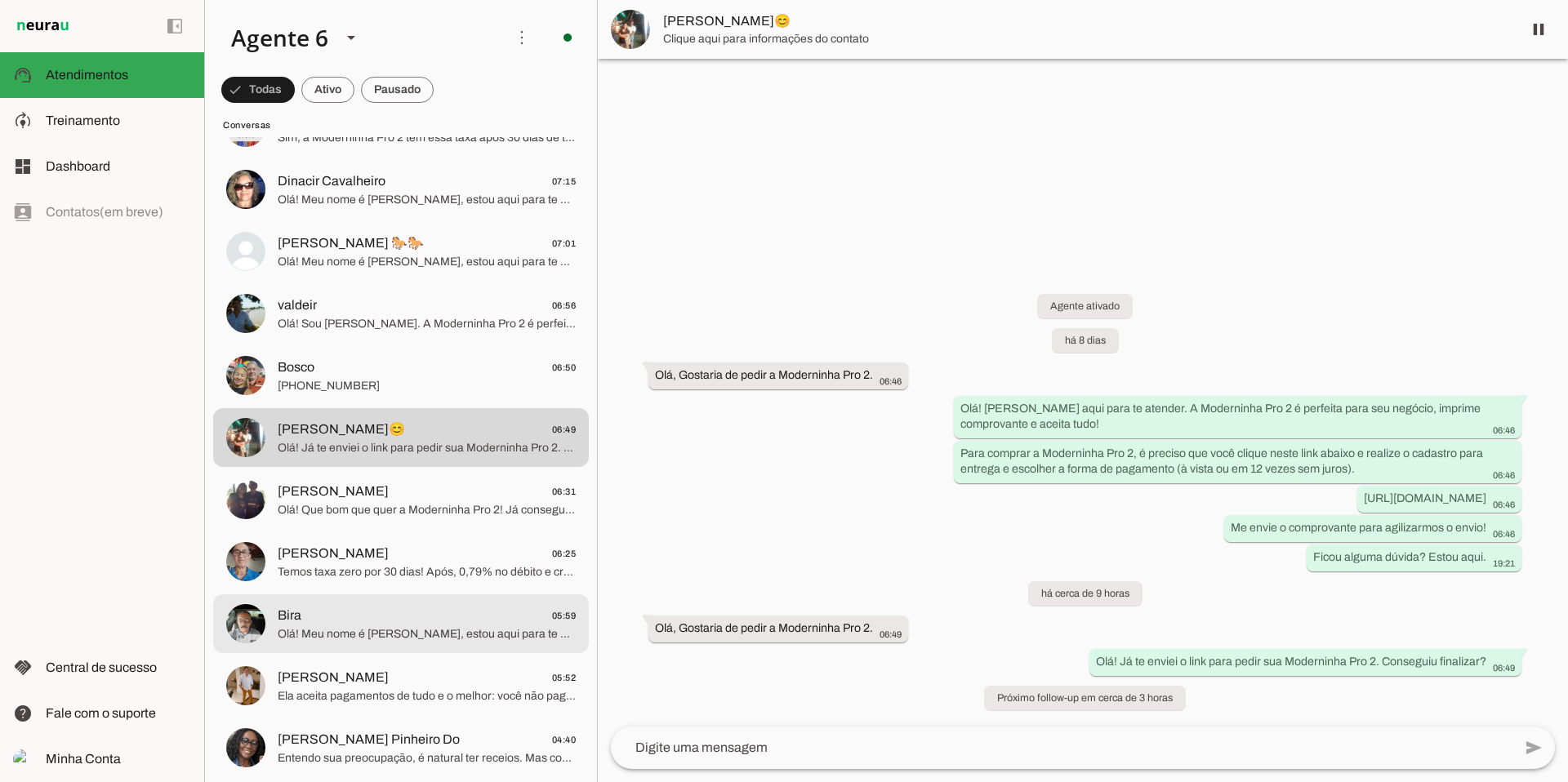
click at [425, 609] on span "Bira 05:59" at bounding box center [426, 616] width 298 height 21
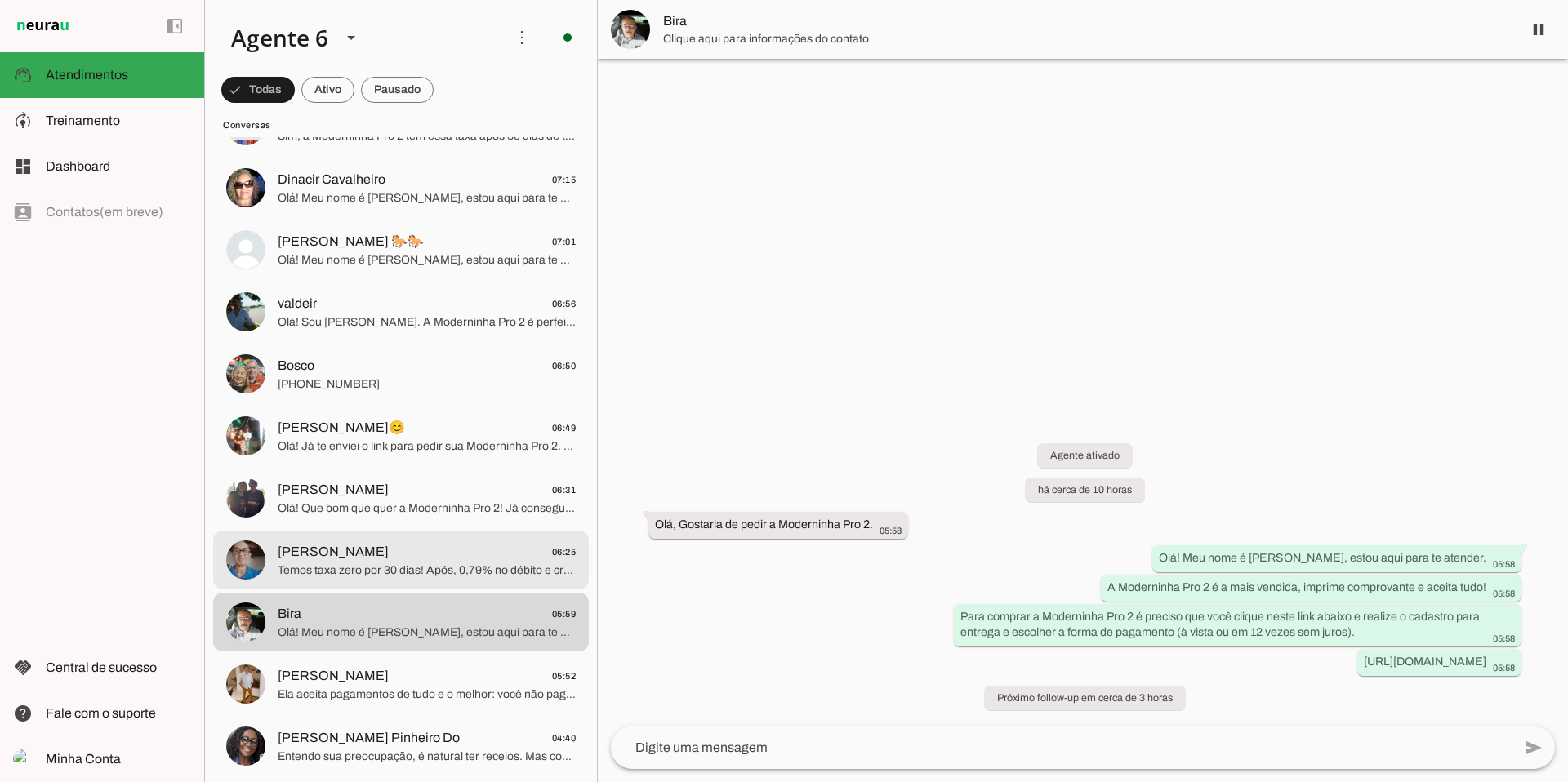
click at [436, 566] on span "Temos taxa zero por 30 dias! Após, 0,79% no débito e crédito à vista. No parcel…" at bounding box center [426, 571] width 298 height 17
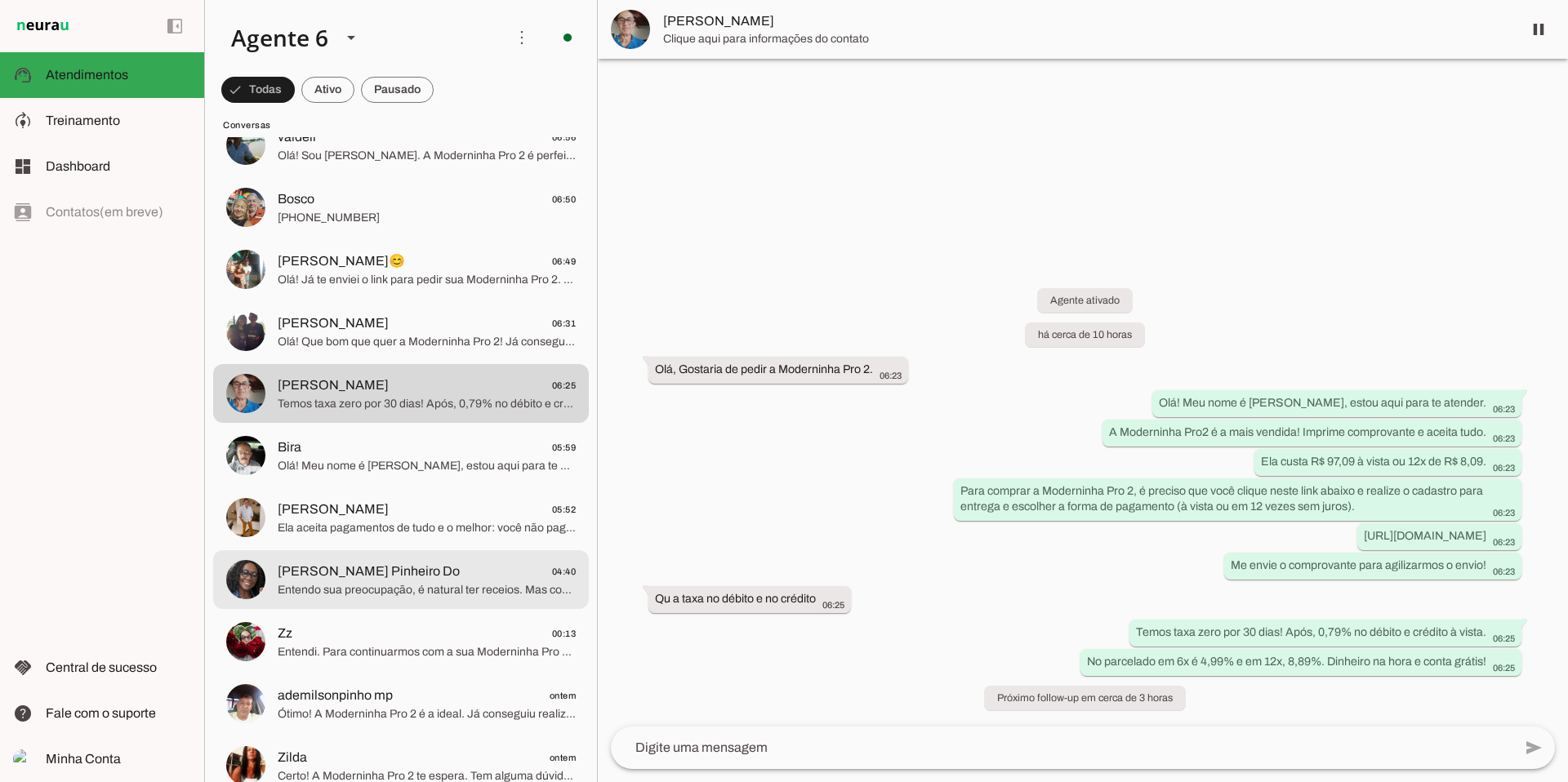
scroll to position [3096, 0]
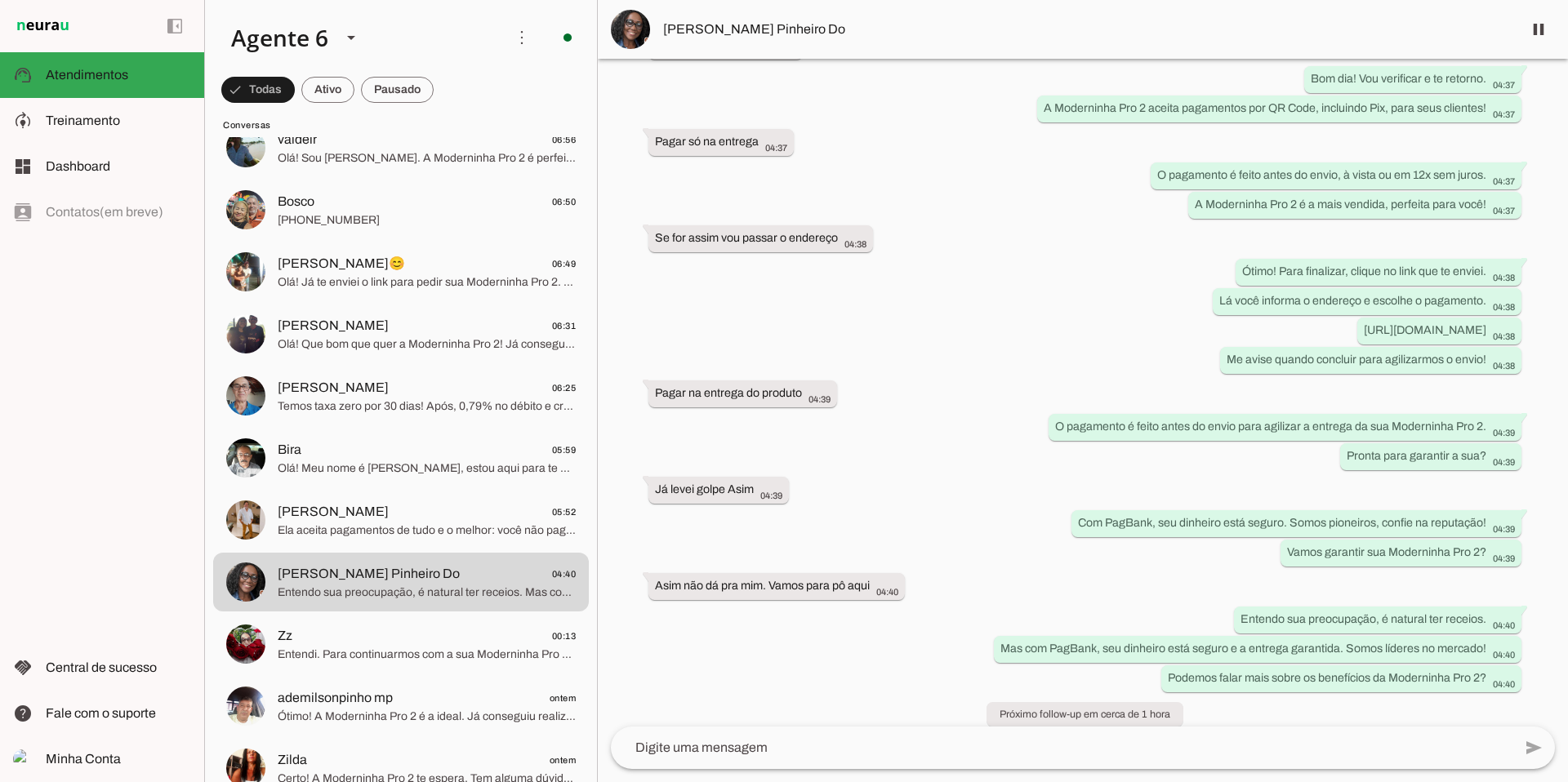
scroll to position [503, 0]
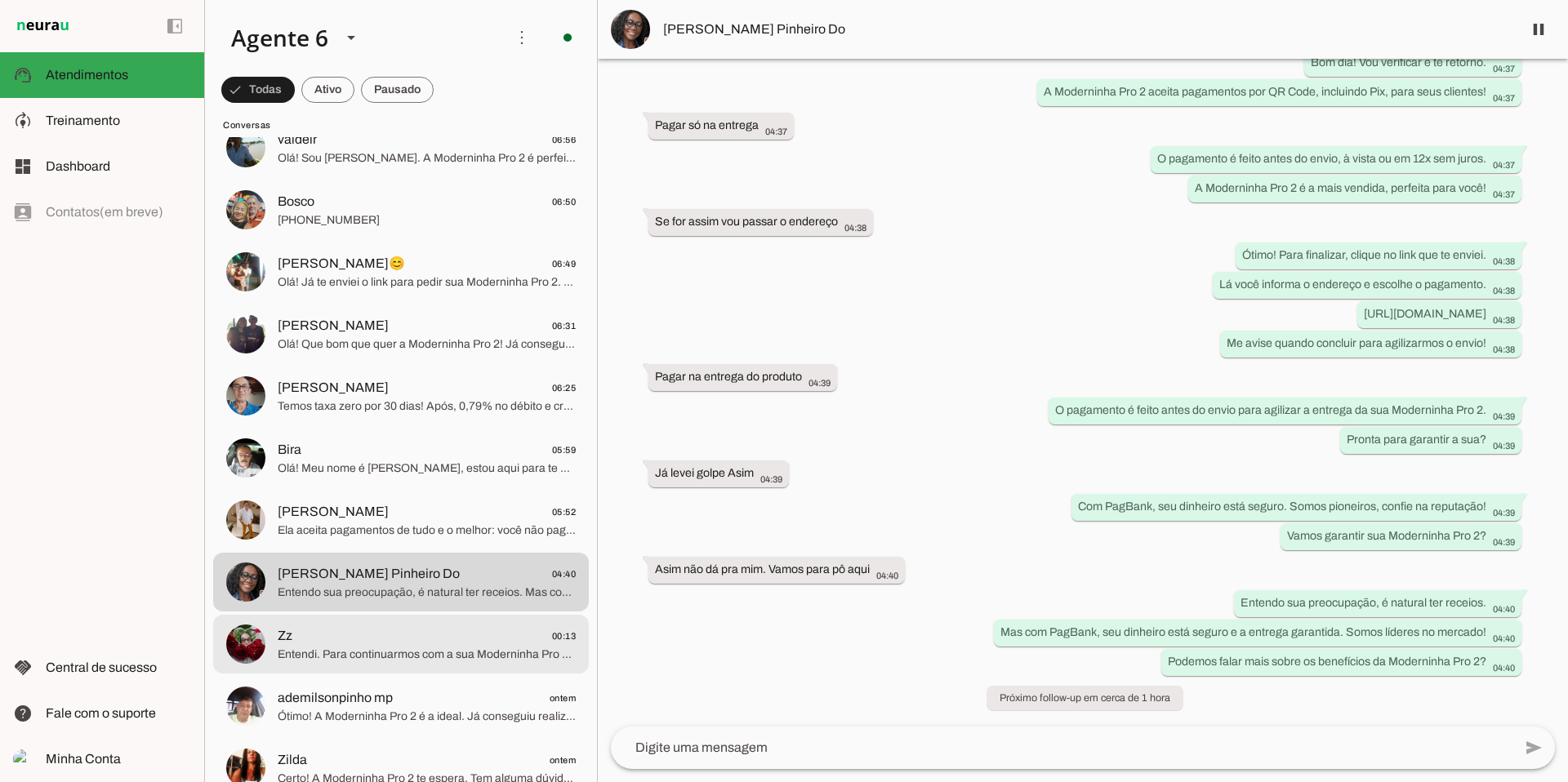
click at [490, 634] on span "Zz 00:13" at bounding box center [426, 636] width 298 height 21
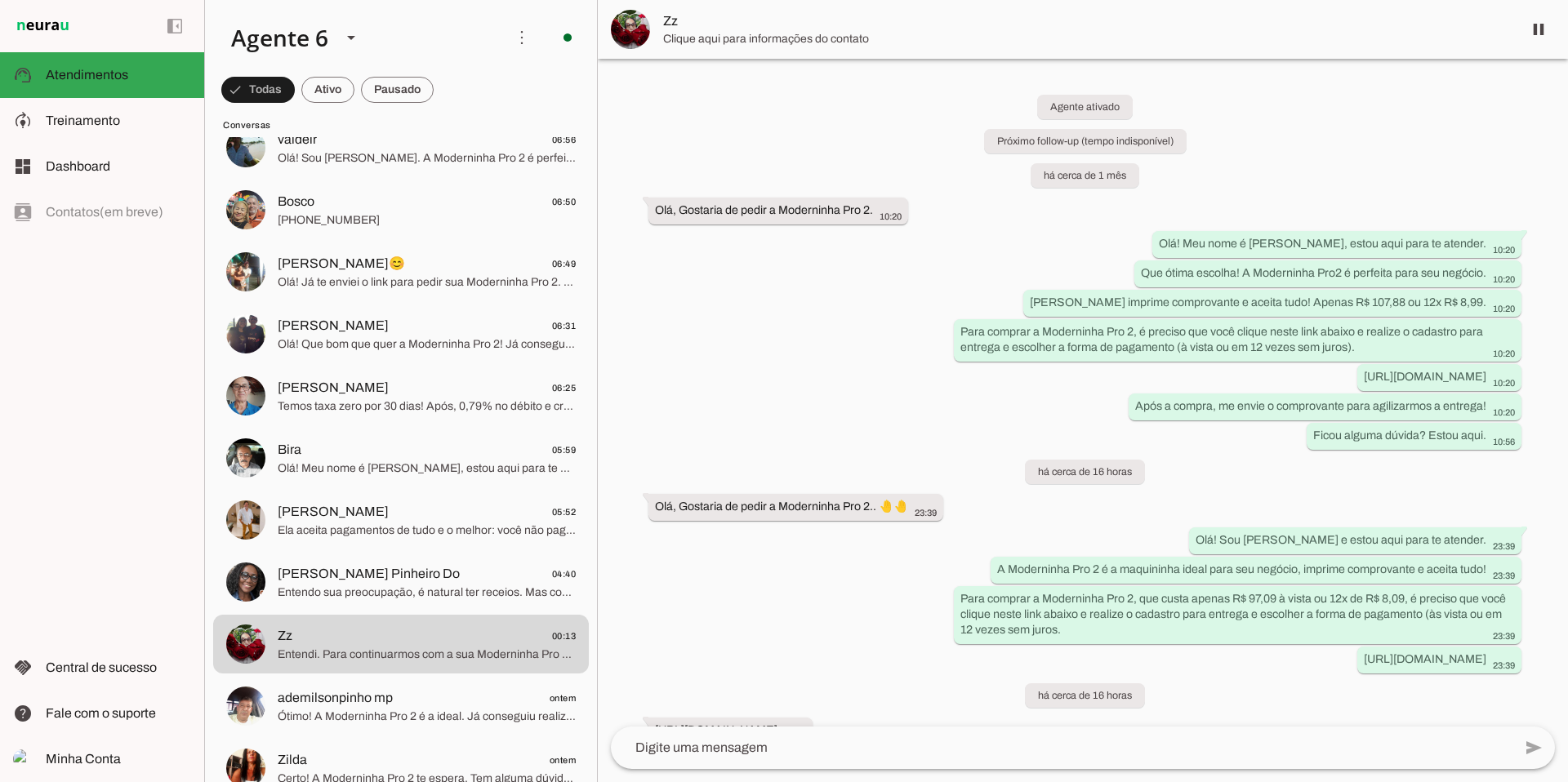
scroll to position [93, 0]
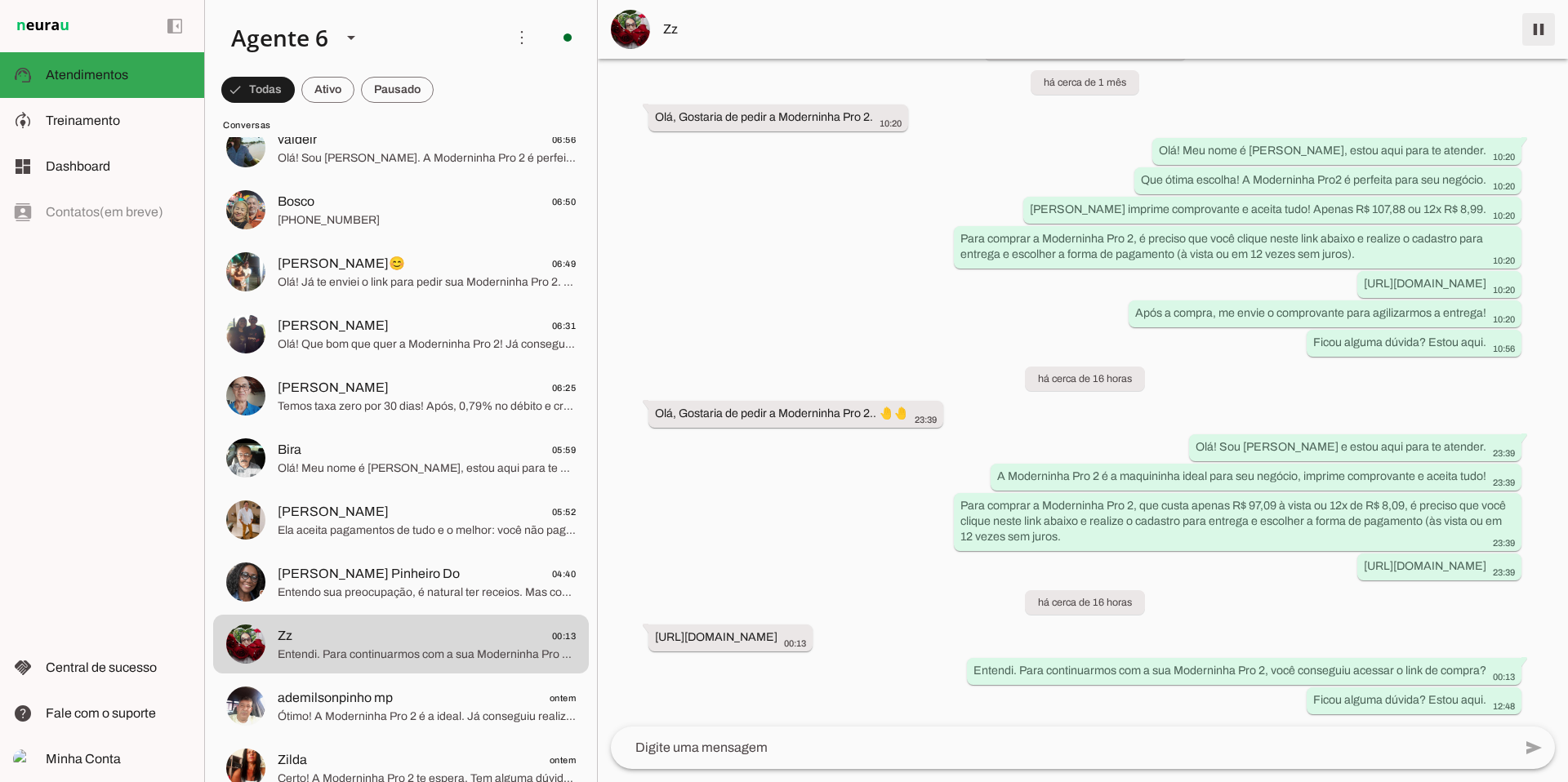
click at [1200, 23] on span at bounding box center [1538, 29] width 39 height 39
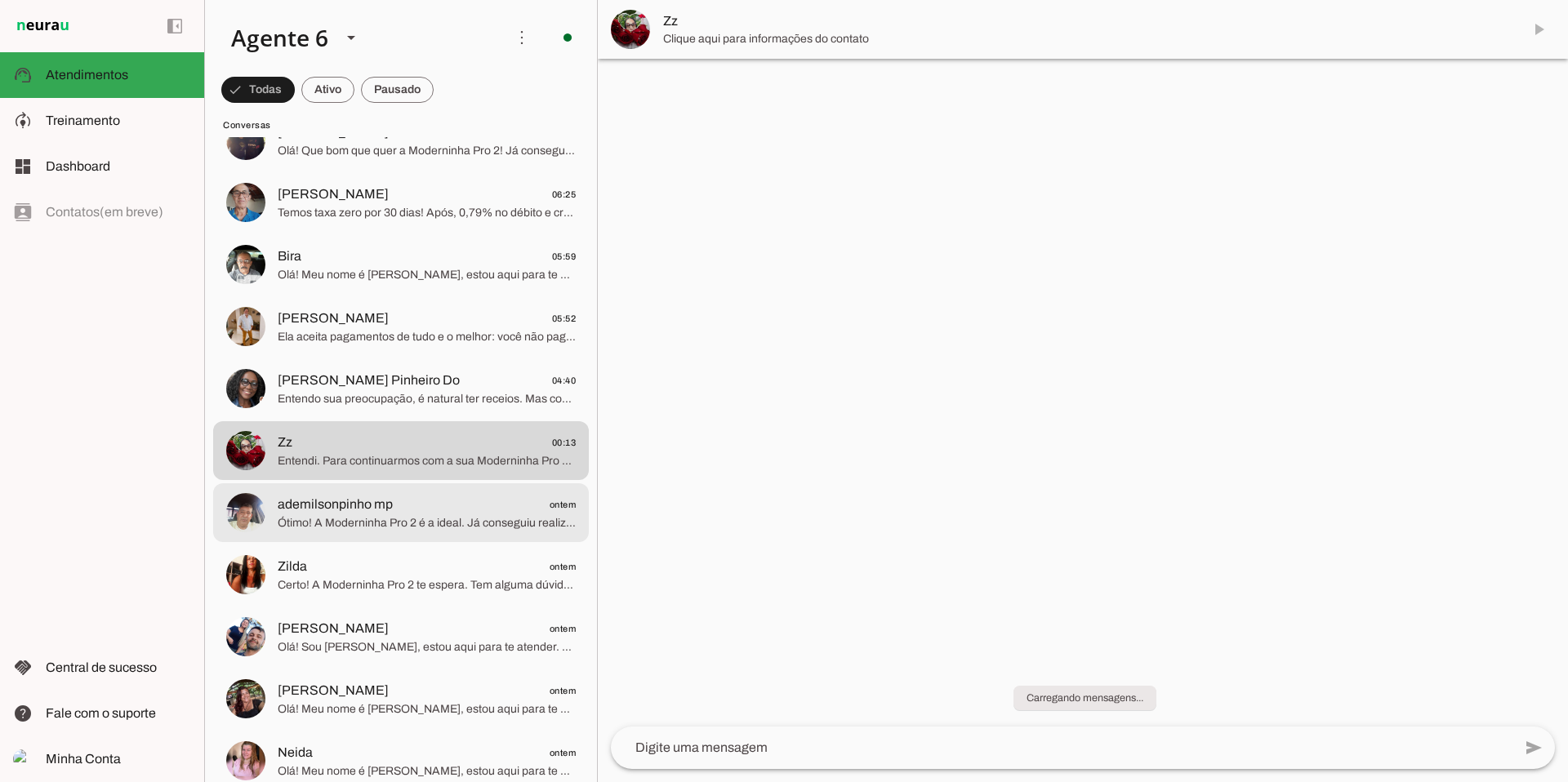
scroll to position [3294, 0]
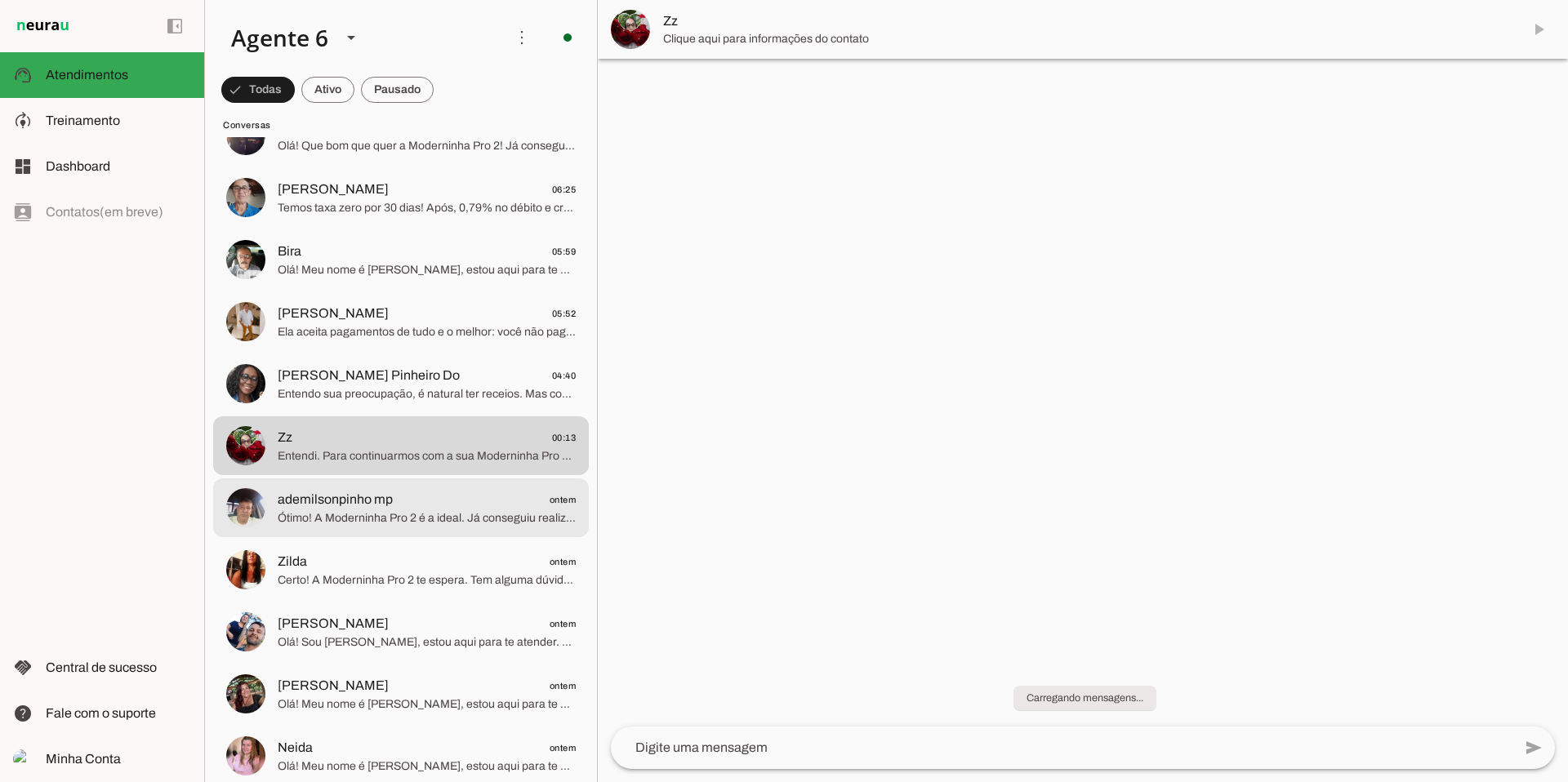
click at [426, 490] on span "ademilsonpinho mp ontem" at bounding box center [426, 500] width 298 height 21
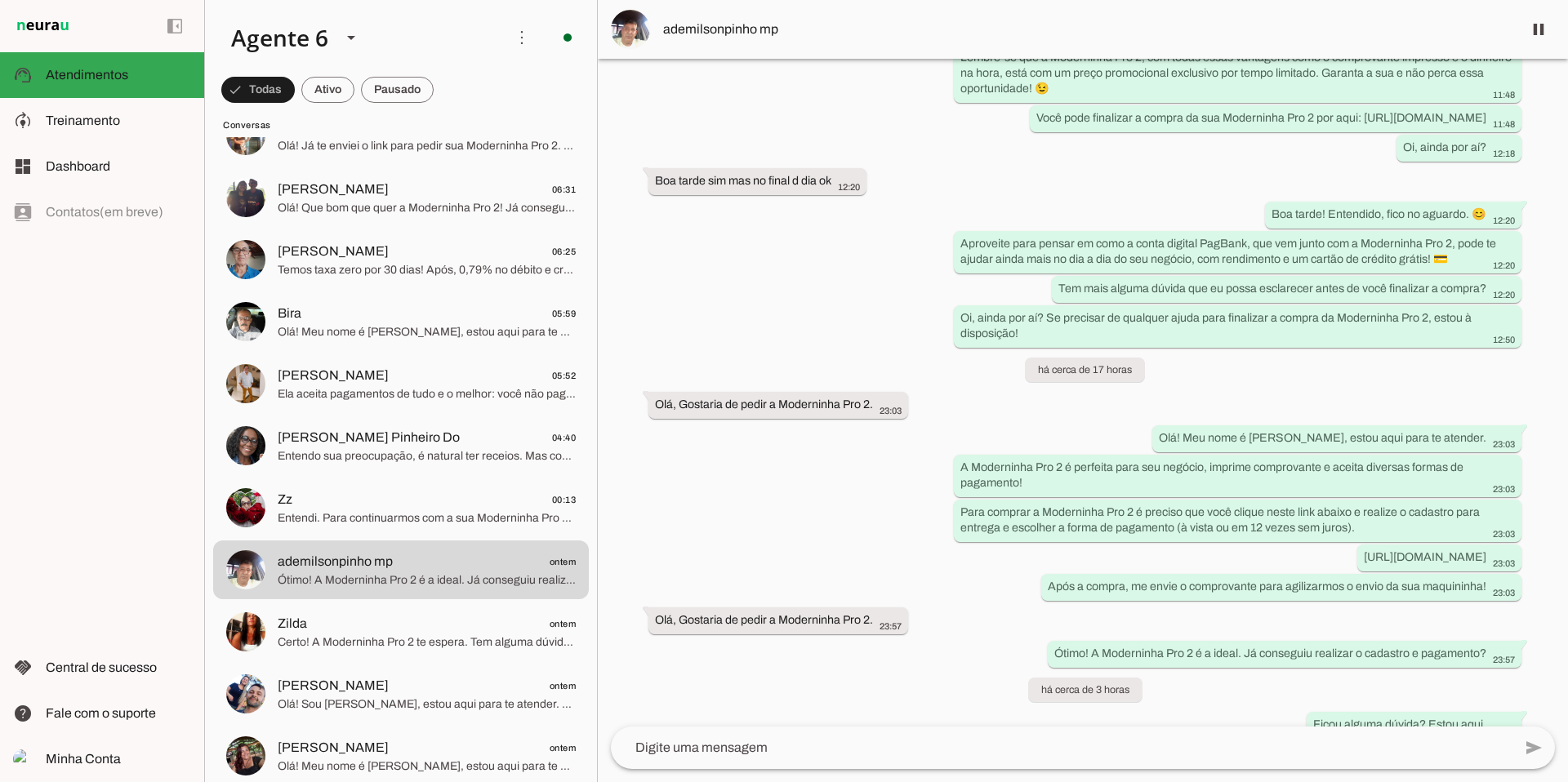
scroll to position [1534, 0]
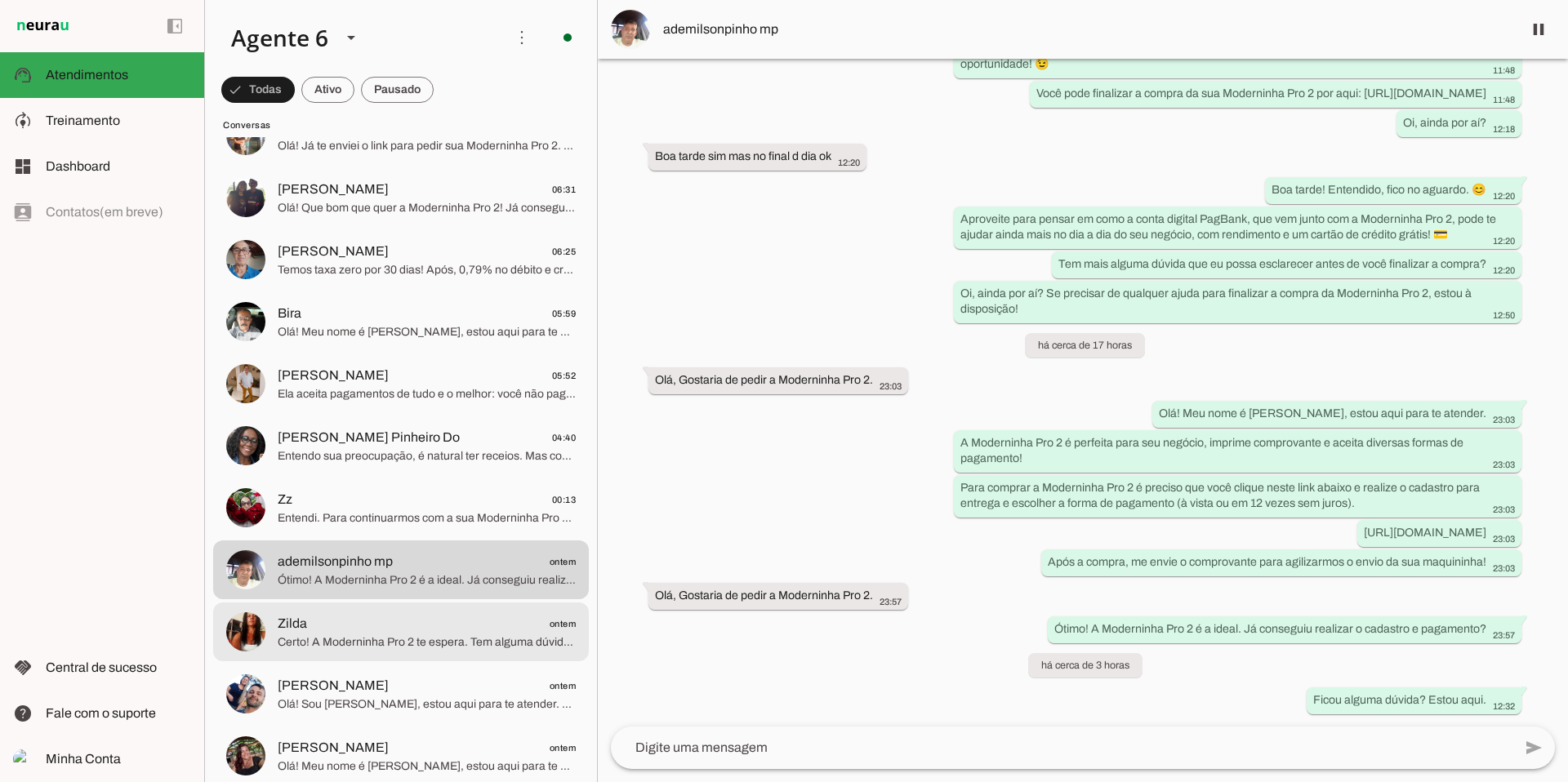
click at [396, 622] on span "Zilda ontem" at bounding box center [426, 624] width 298 height 21
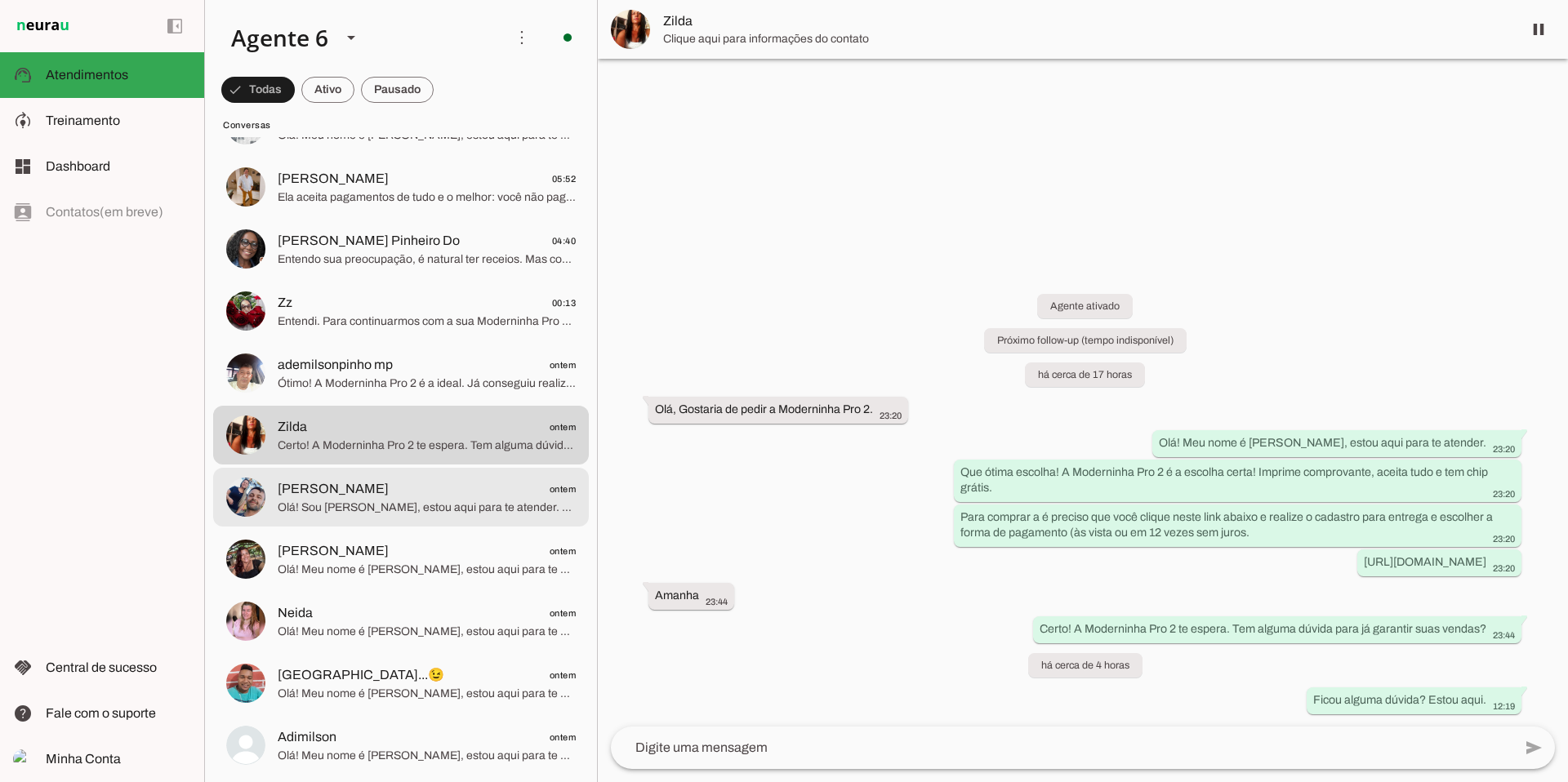
scroll to position [3534, 0]
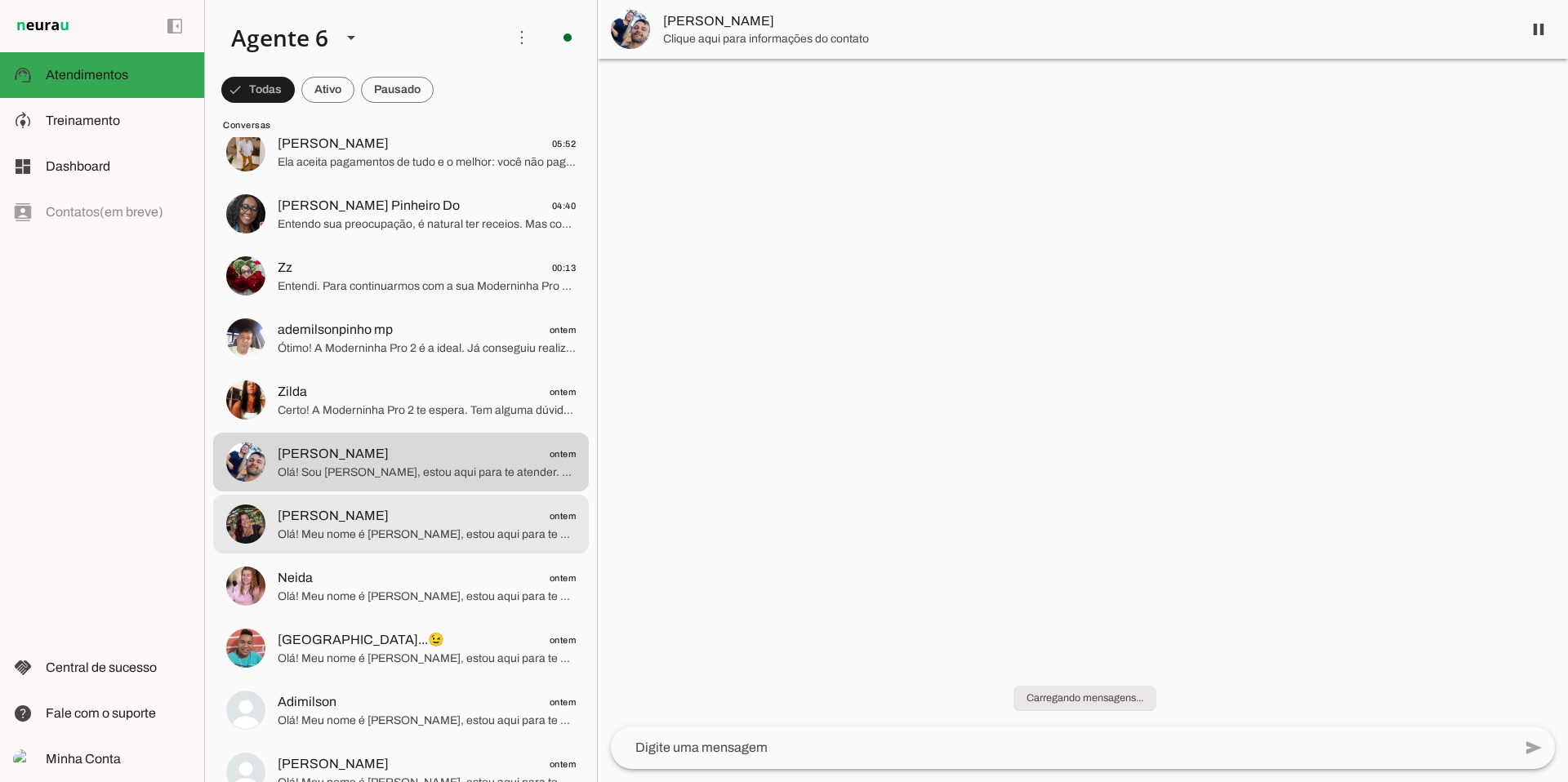
scroll to position [3525, 0]
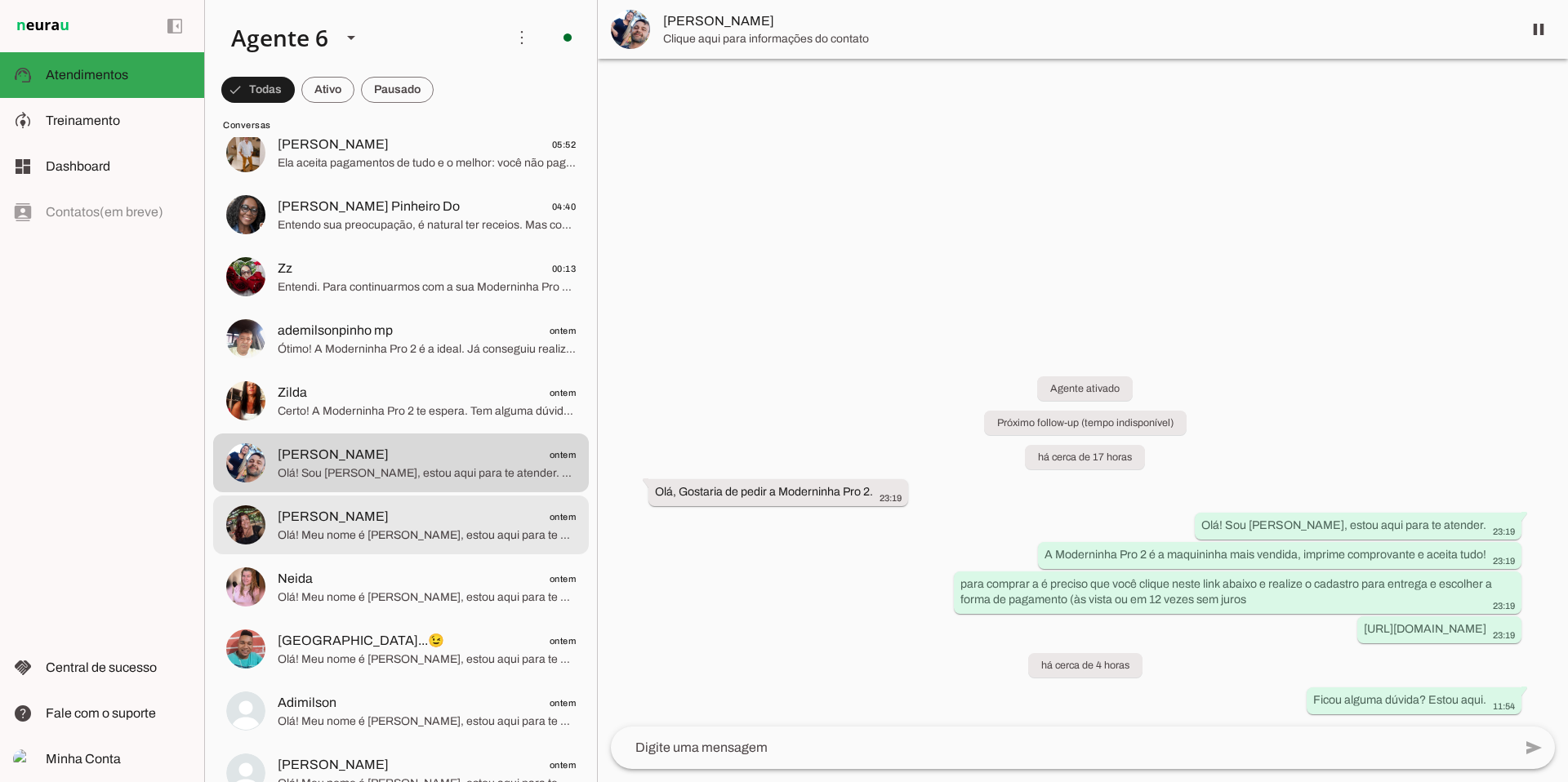
click at [516, 513] on span "[PERSON_NAME] ontem" at bounding box center [426, 517] width 298 height 21
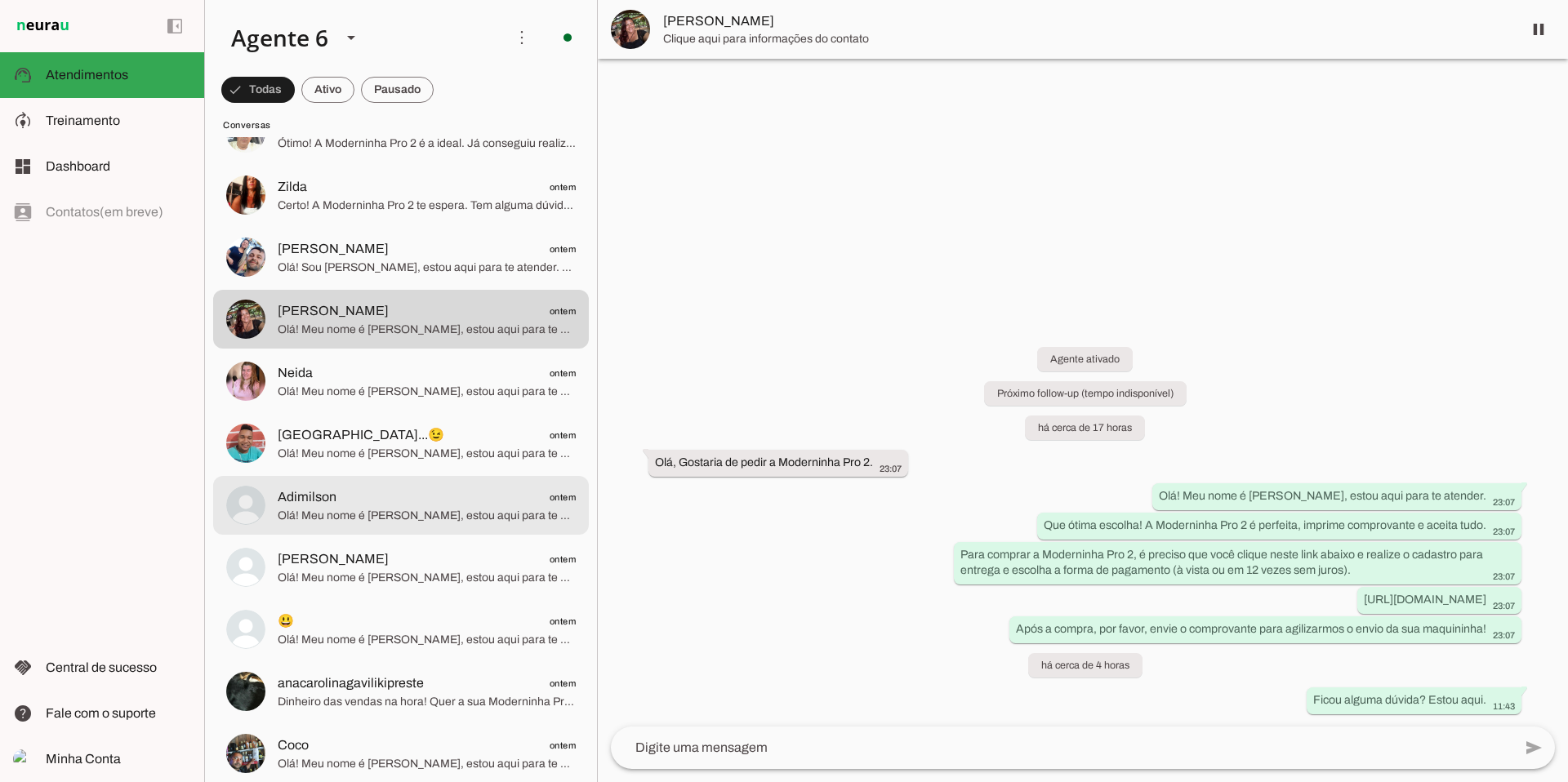
scroll to position [3724, 0]
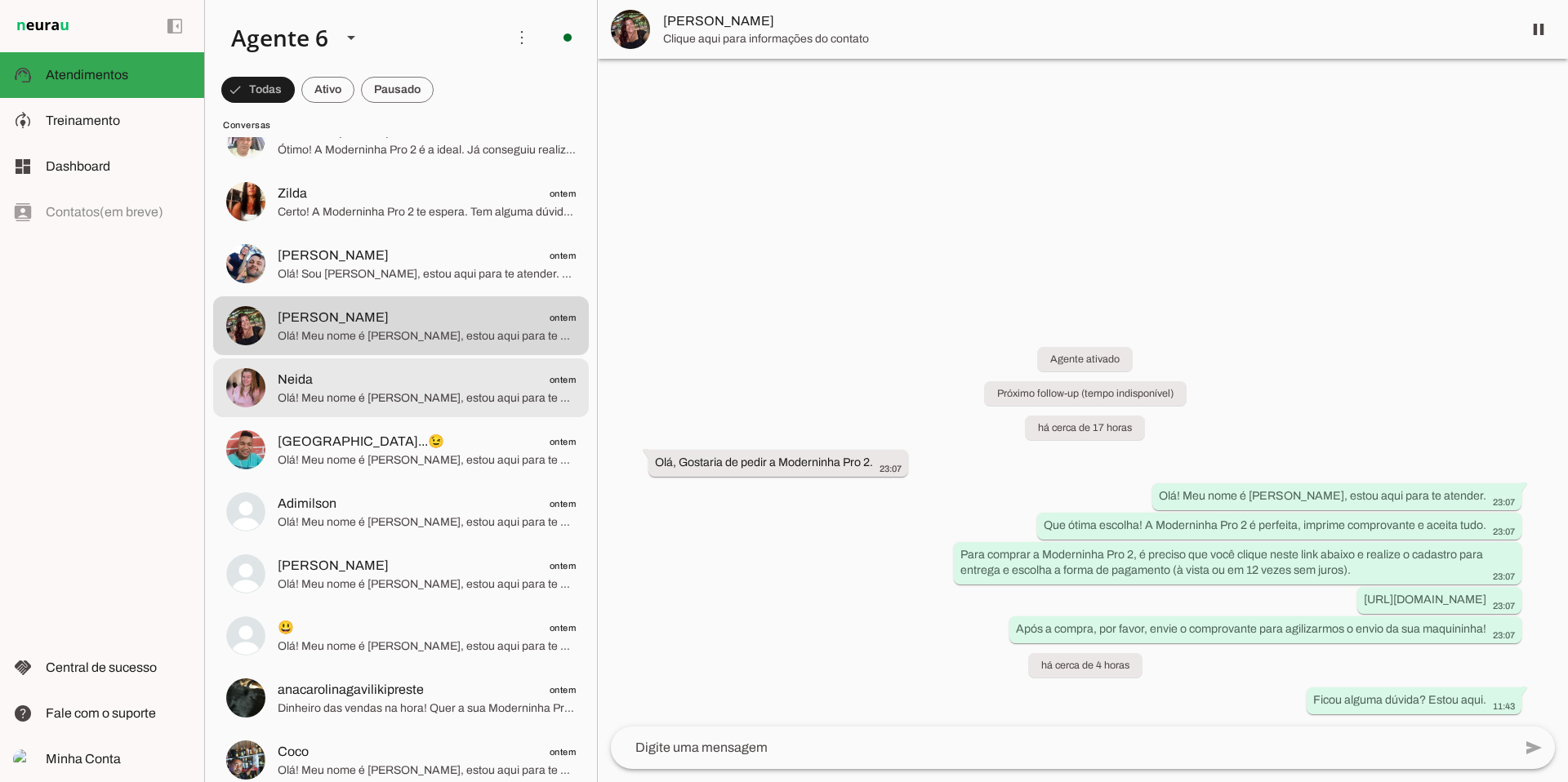
click at [482, 392] on span "Olá! Meu nome é [PERSON_NAME], estou aqui para te atender. Que ótima escolha! A…" at bounding box center [426, 399] width 298 height 17
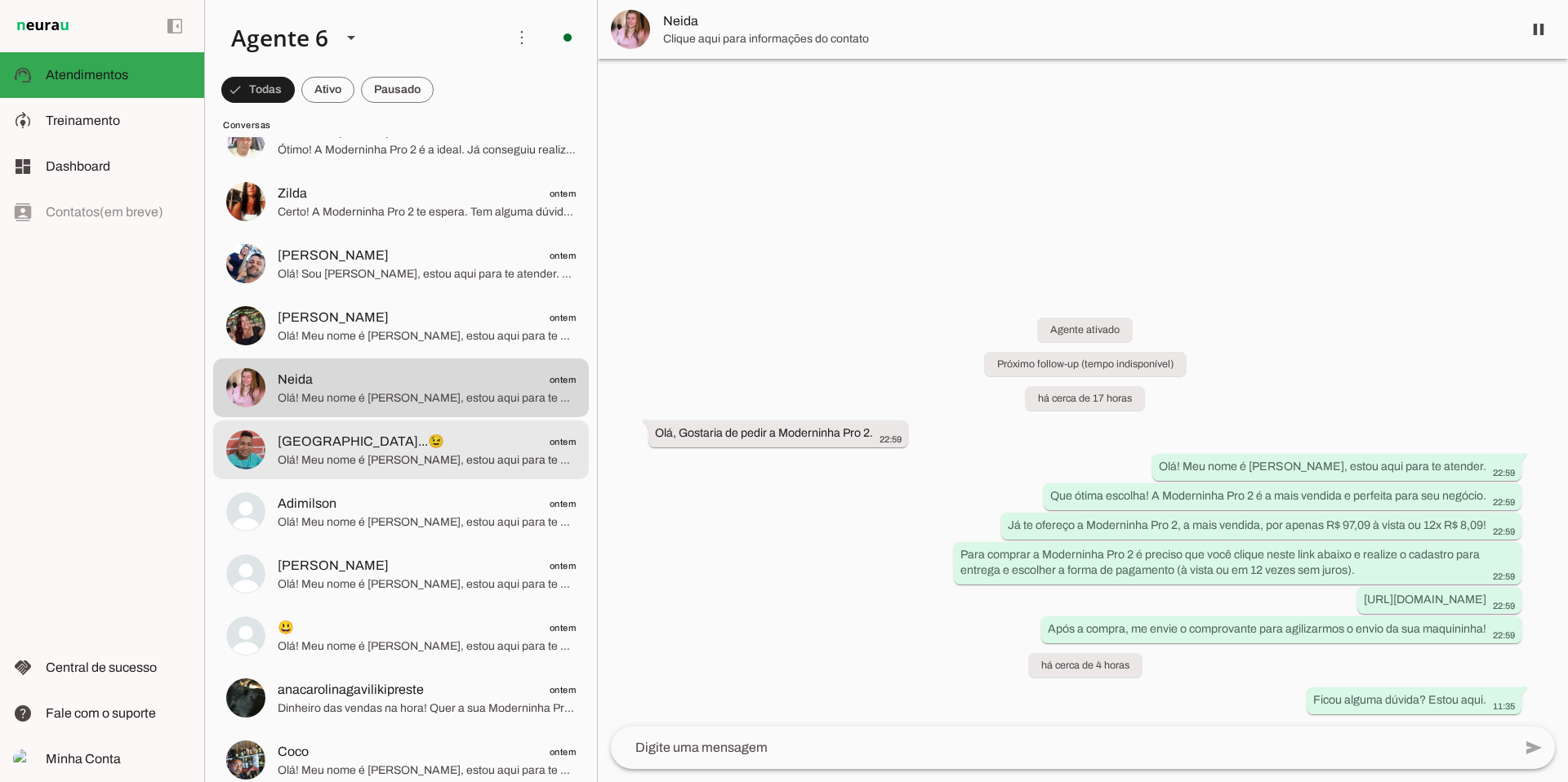
click at [425, 454] on span "Olá! Meu nome é [PERSON_NAME], estou aqui para te atender. A Moderninha Pro 2 i…" at bounding box center [426, 461] width 298 height 17
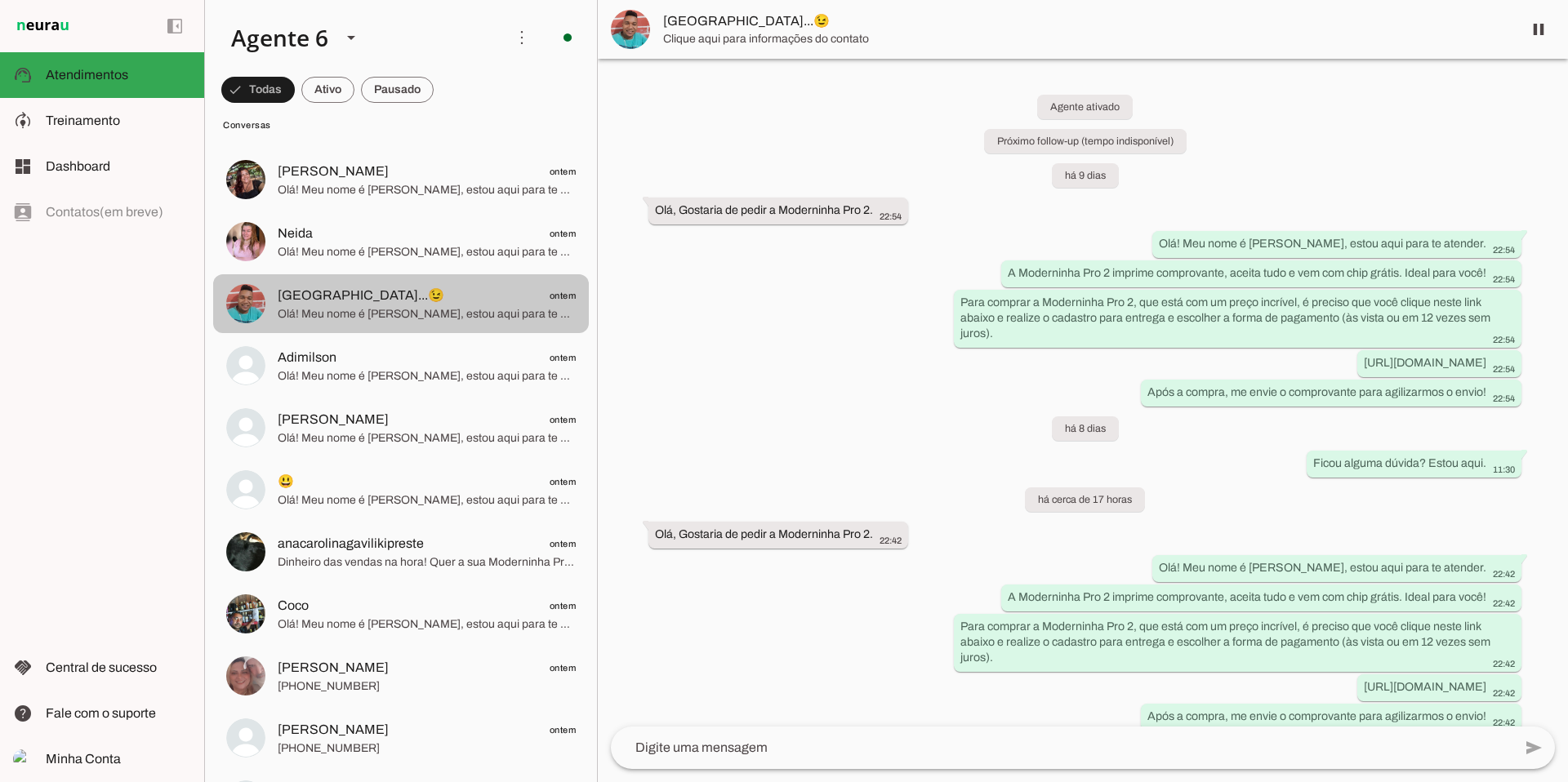
scroll to position [3886, 0]
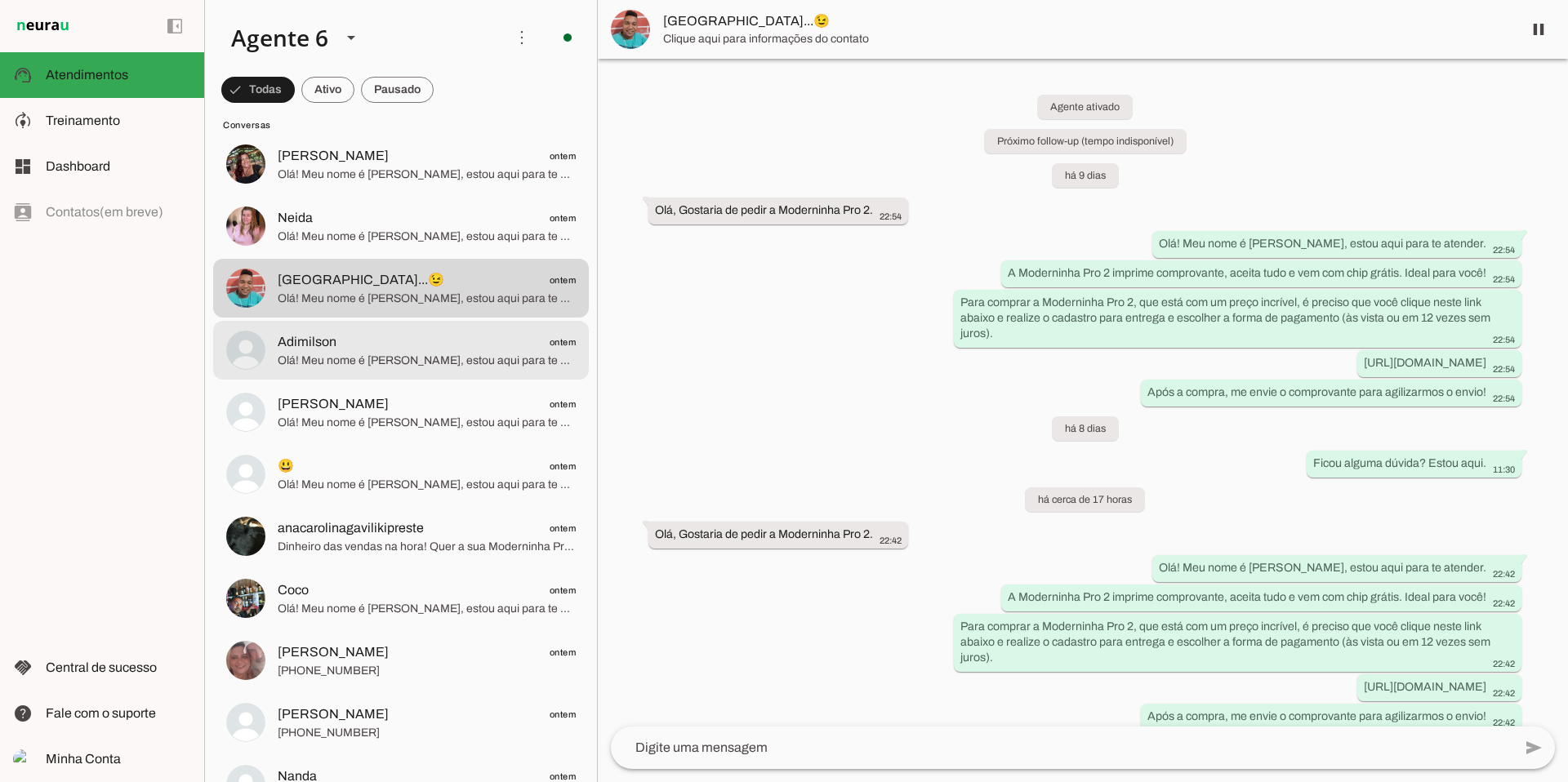
click at [425, 359] on span "Olá! Meu nome é [PERSON_NAME], estou aqui para te atender. Que ótima escolha! A…" at bounding box center [426, 361] width 298 height 17
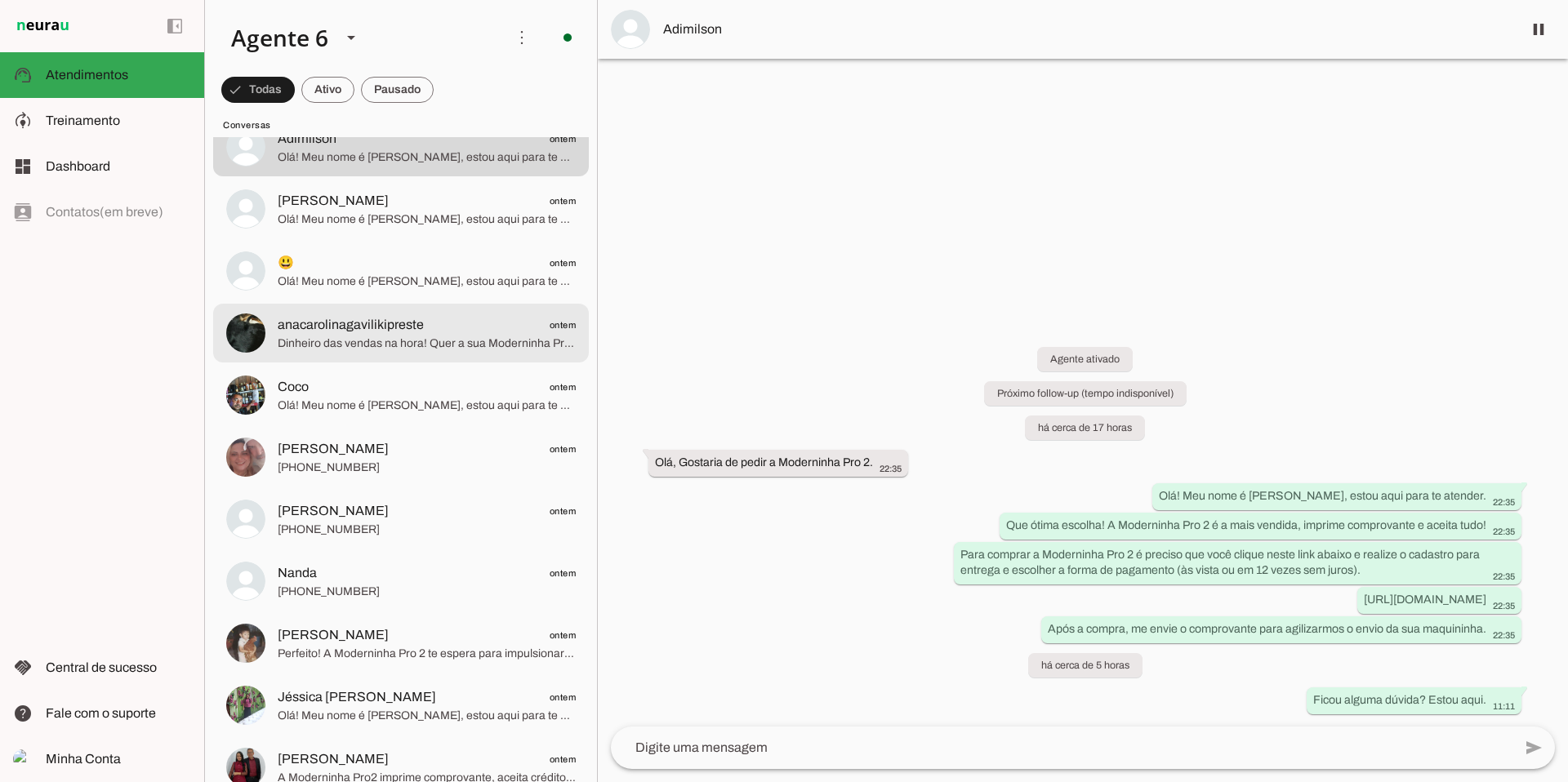
scroll to position [4075, 0]
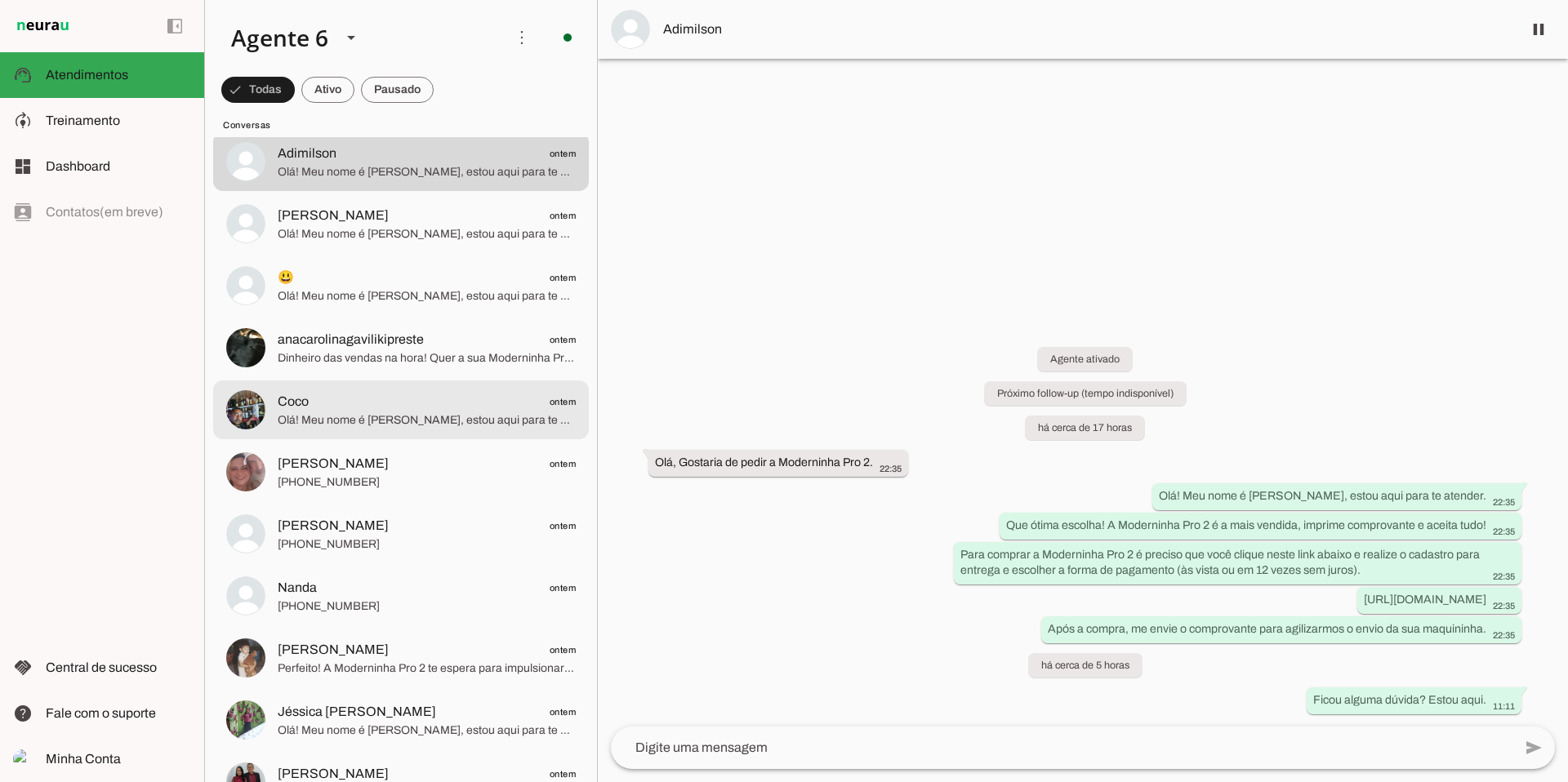
click at [381, 397] on span "Coco ontem" at bounding box center [426, 402] width 298 height 21
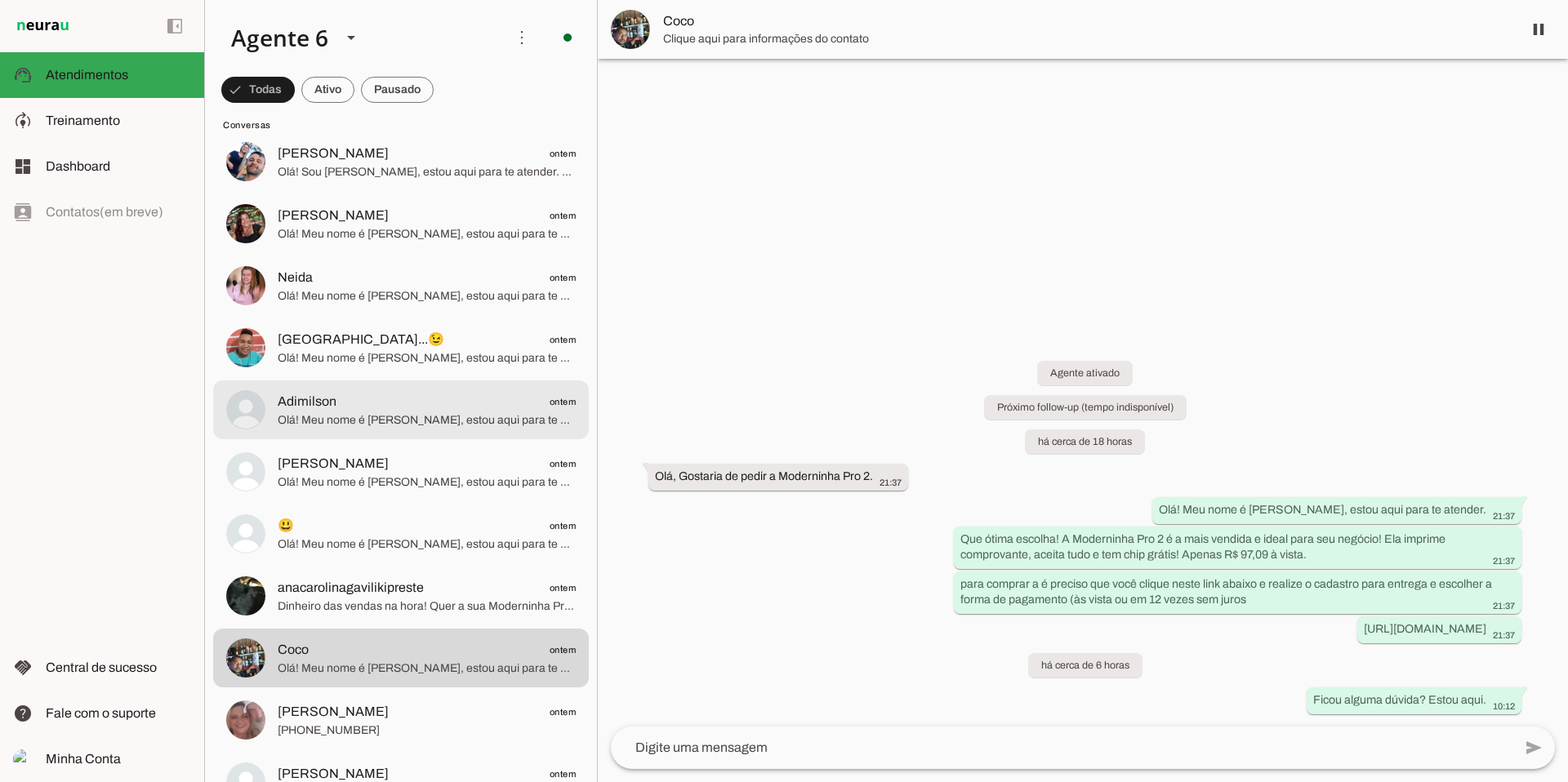
scroll to position [3821, 0]
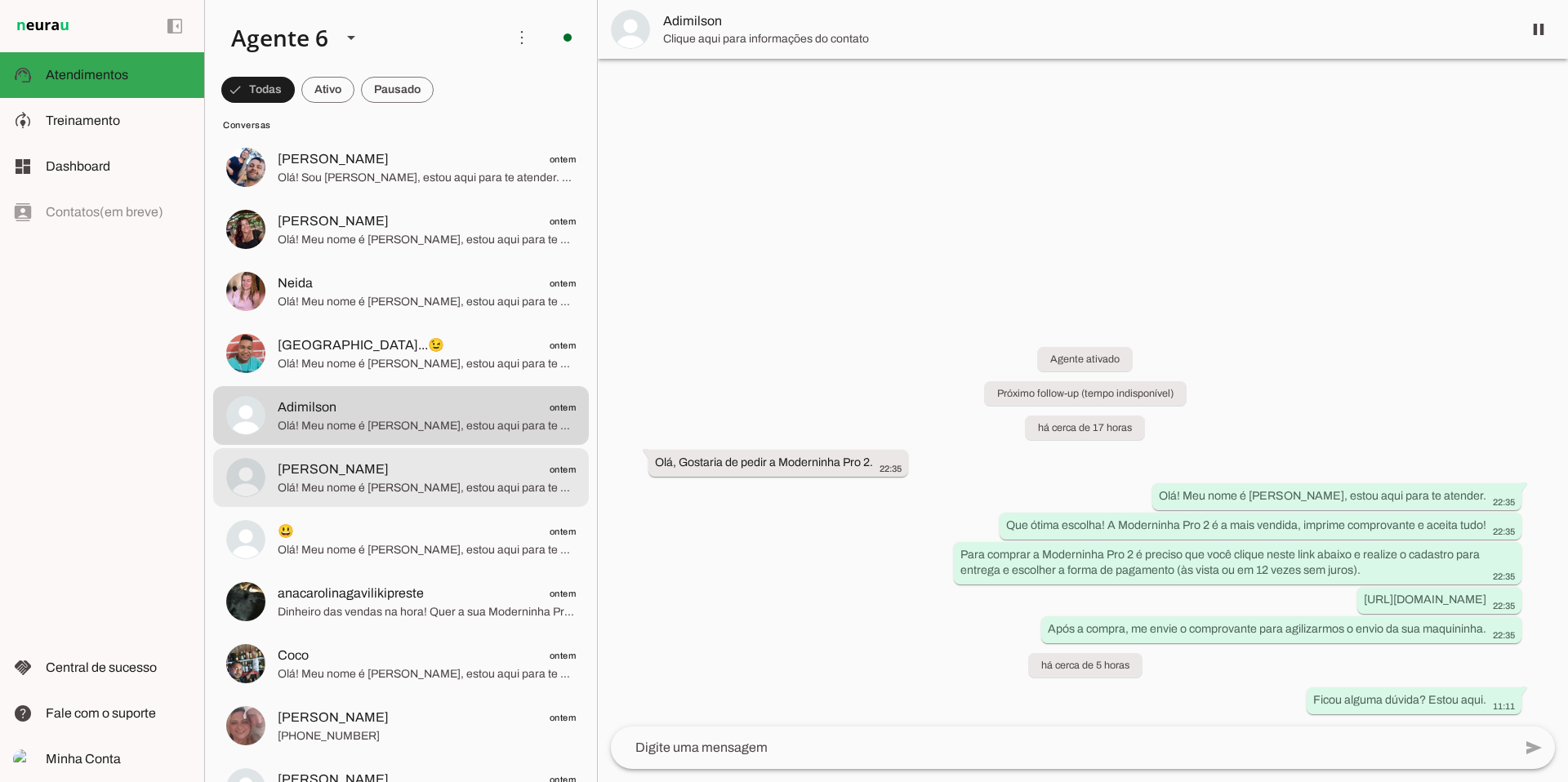
click at [376, 470] on span "[PERSON_NAME] ontem" at bounding box center [426, 469] width 298 height 21
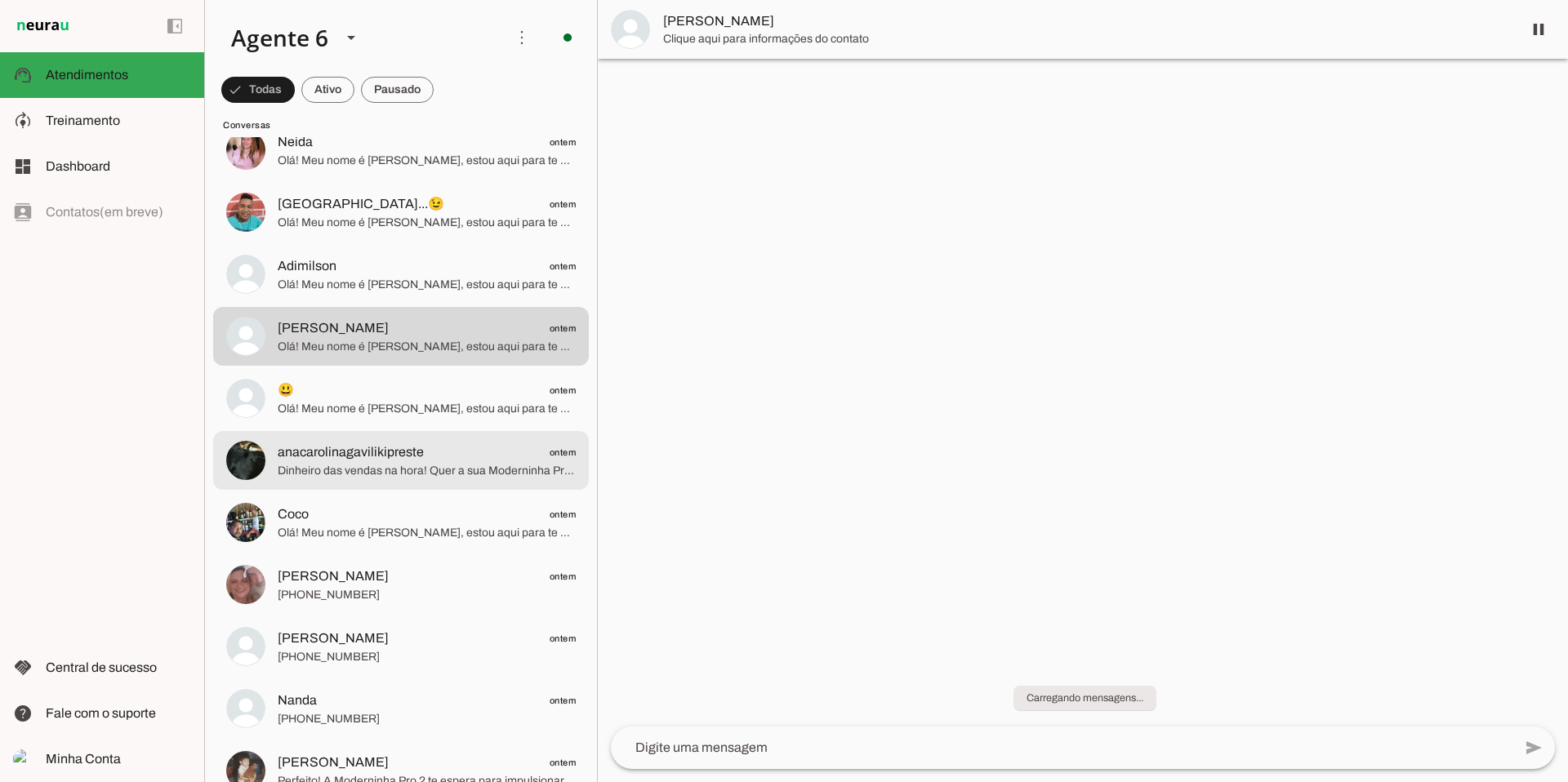
scroll to position [3964, 0]
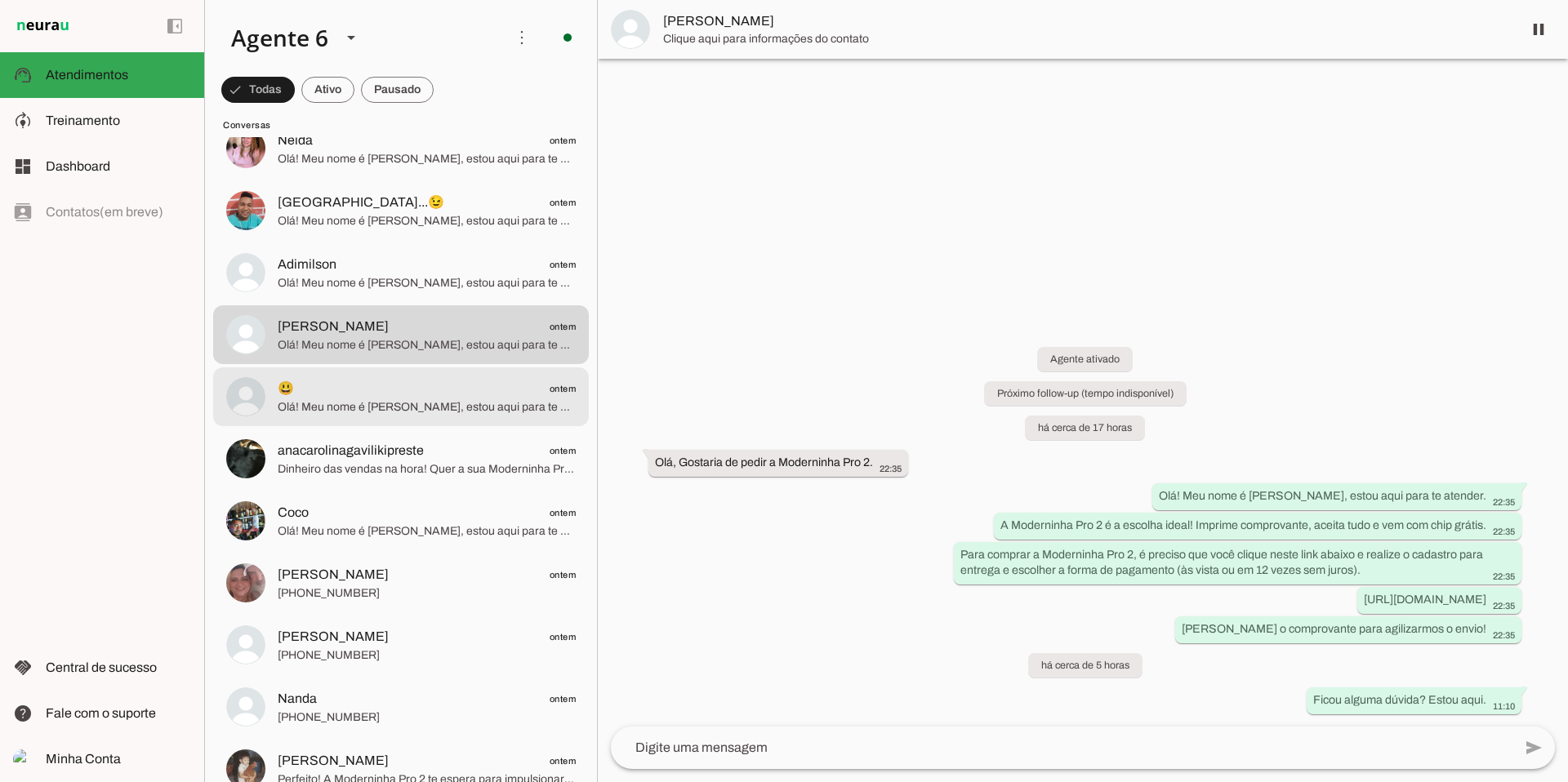
click at [384, 408] on span "Olá! Meu nome é [PERSON_NAME], estou aqui para te atender. Que ótima escolha! A…" at bounding box center [426, 408] width 298 height 17
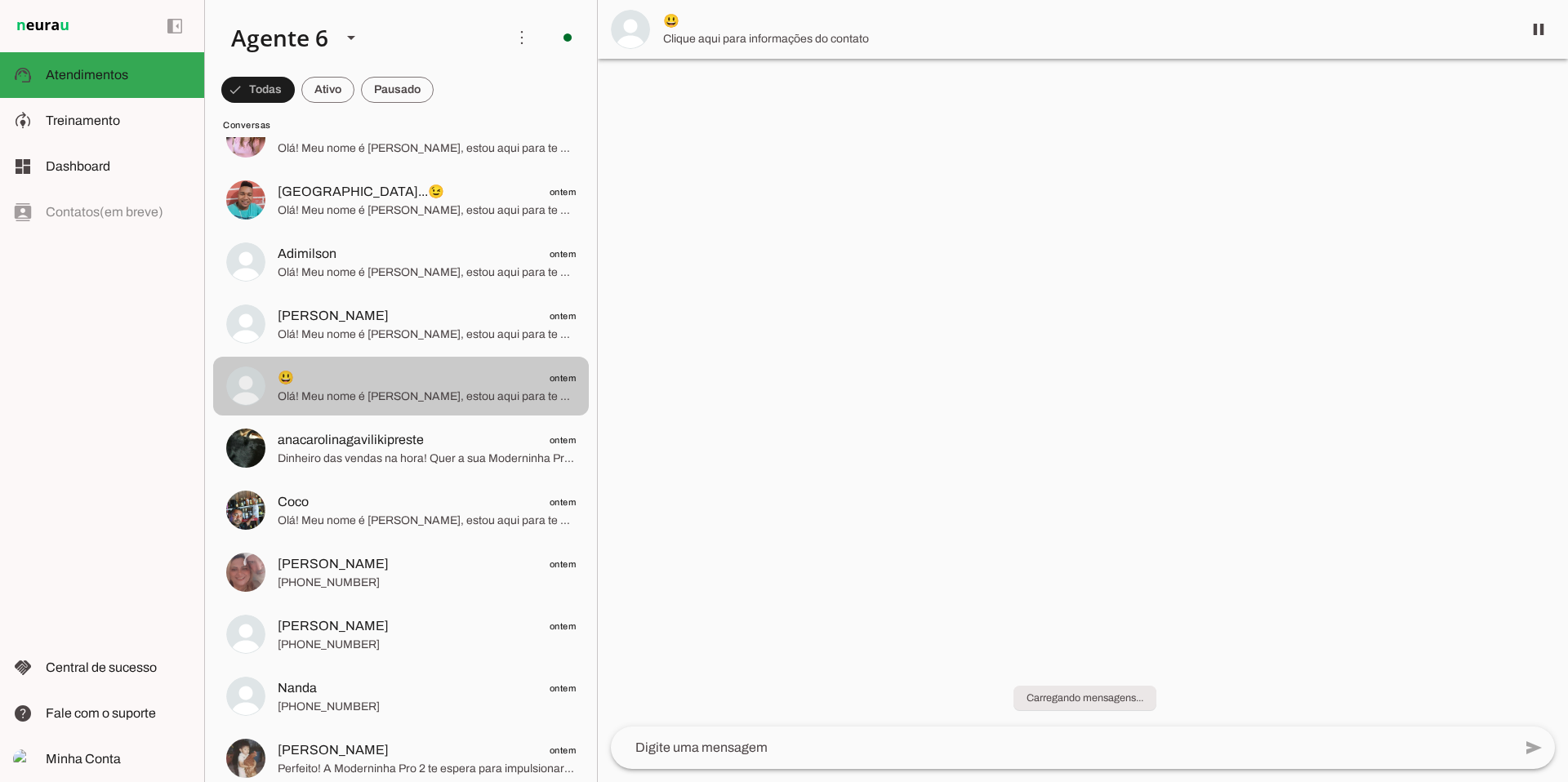
scroll to position [4065, 0]
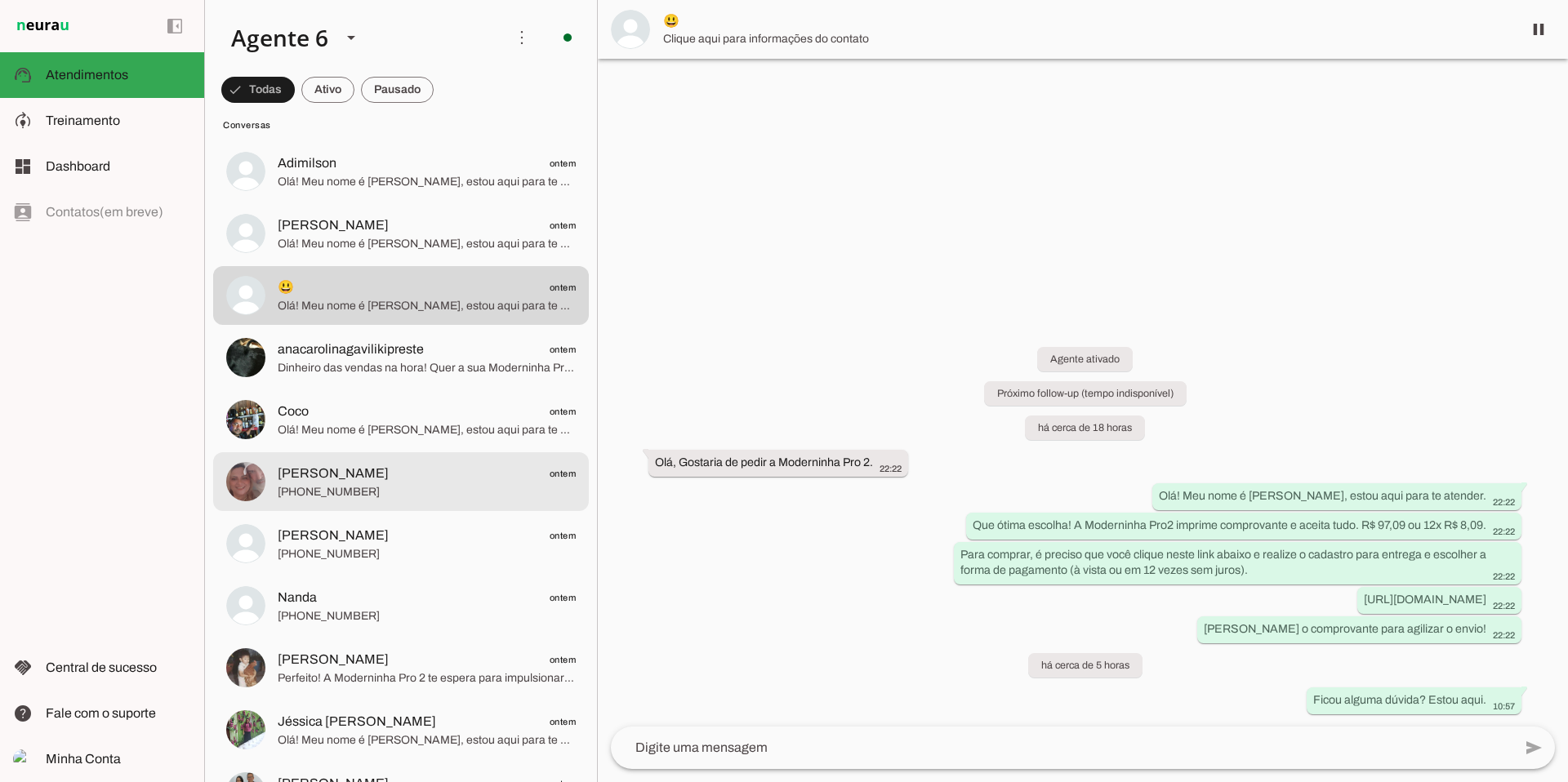
click at [342, 482] on span "[PERSON_NAME]" at bounding box center [333, 474] width 111 height 20
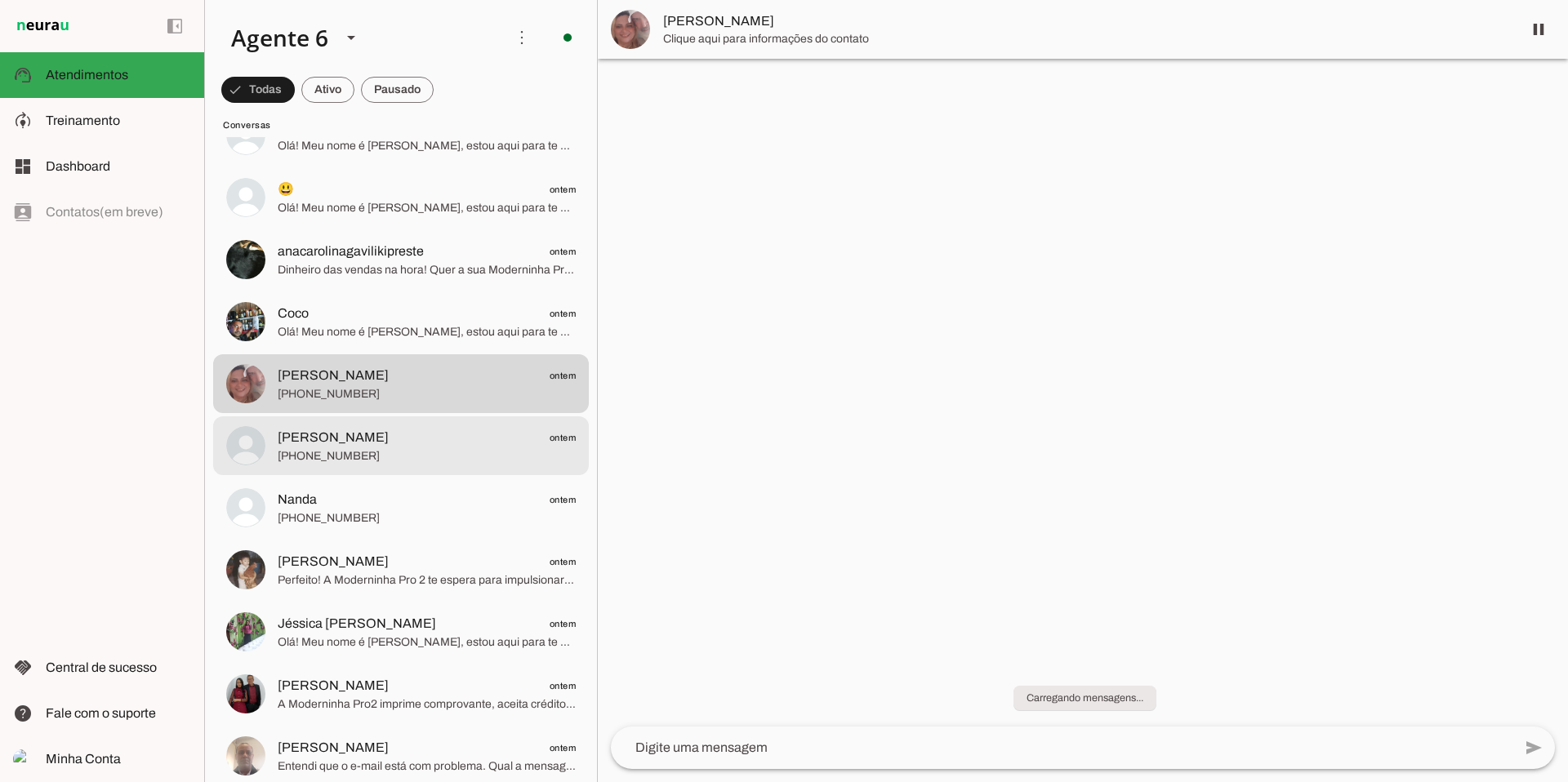
scroll to position [4168, 0]
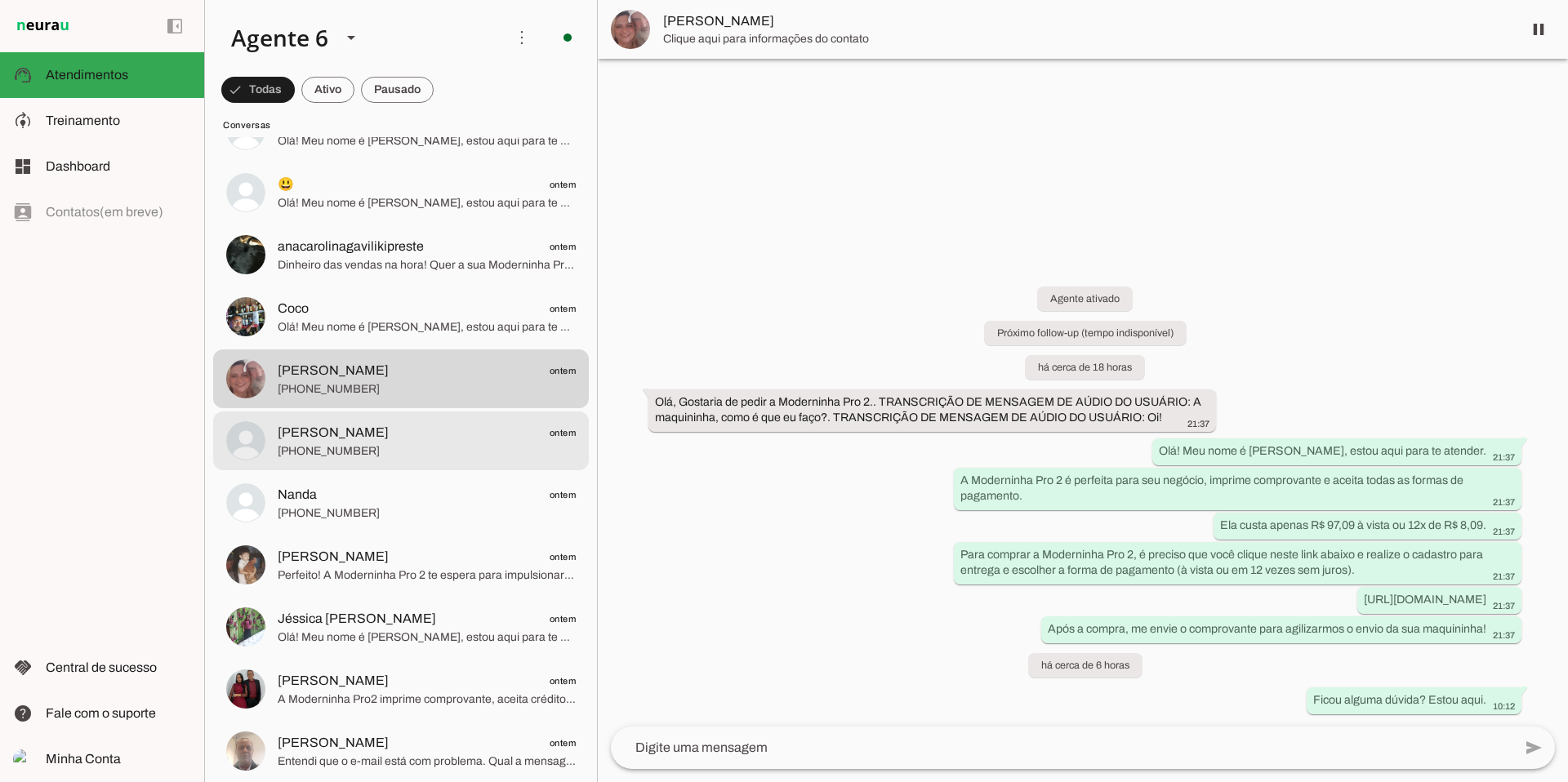
click at [353, 454] on span "[PHONE_NUMBER]" at bounding box center [426, 452] width 298 height 17
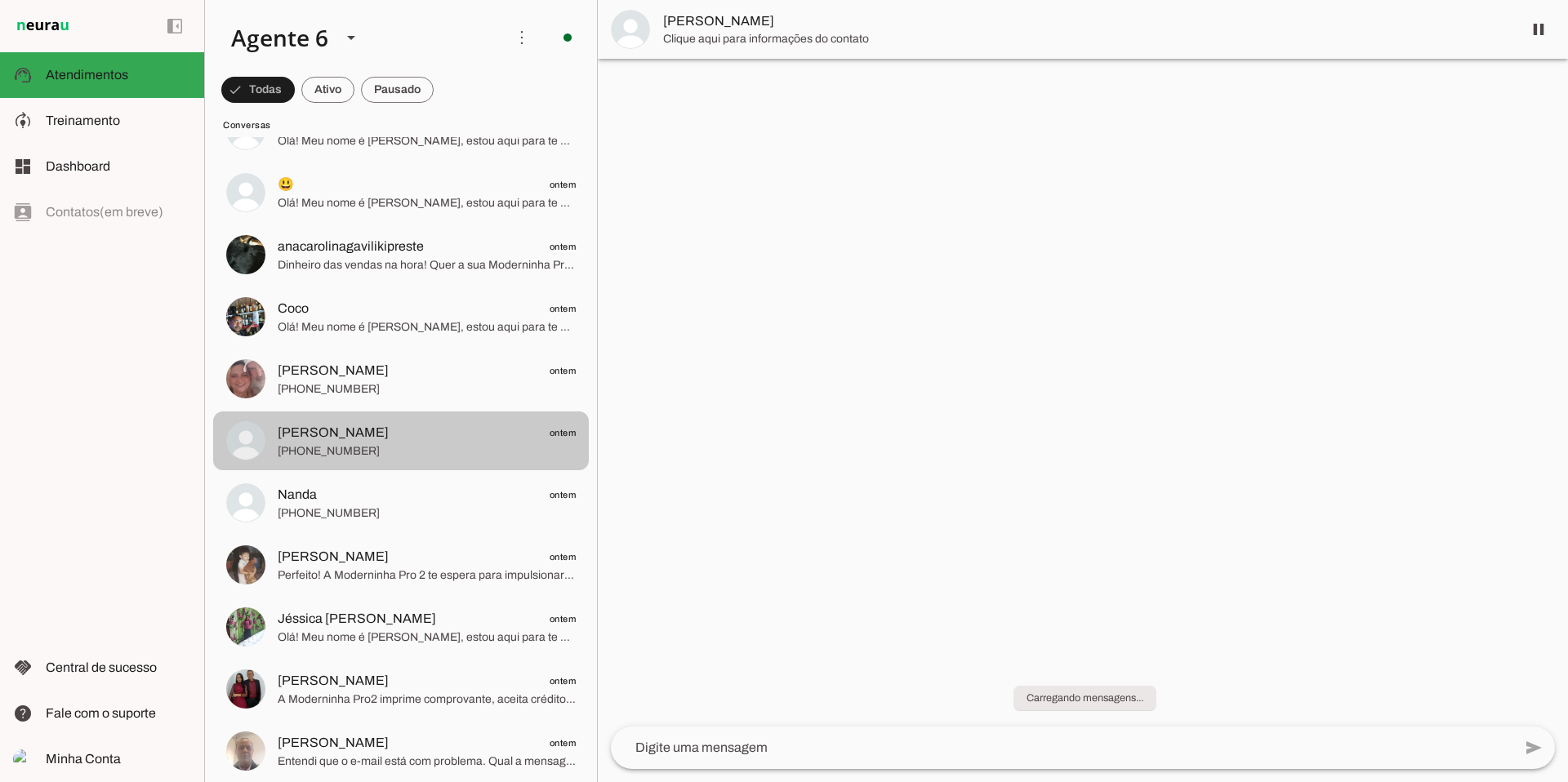
scroll to position [4256, 0]
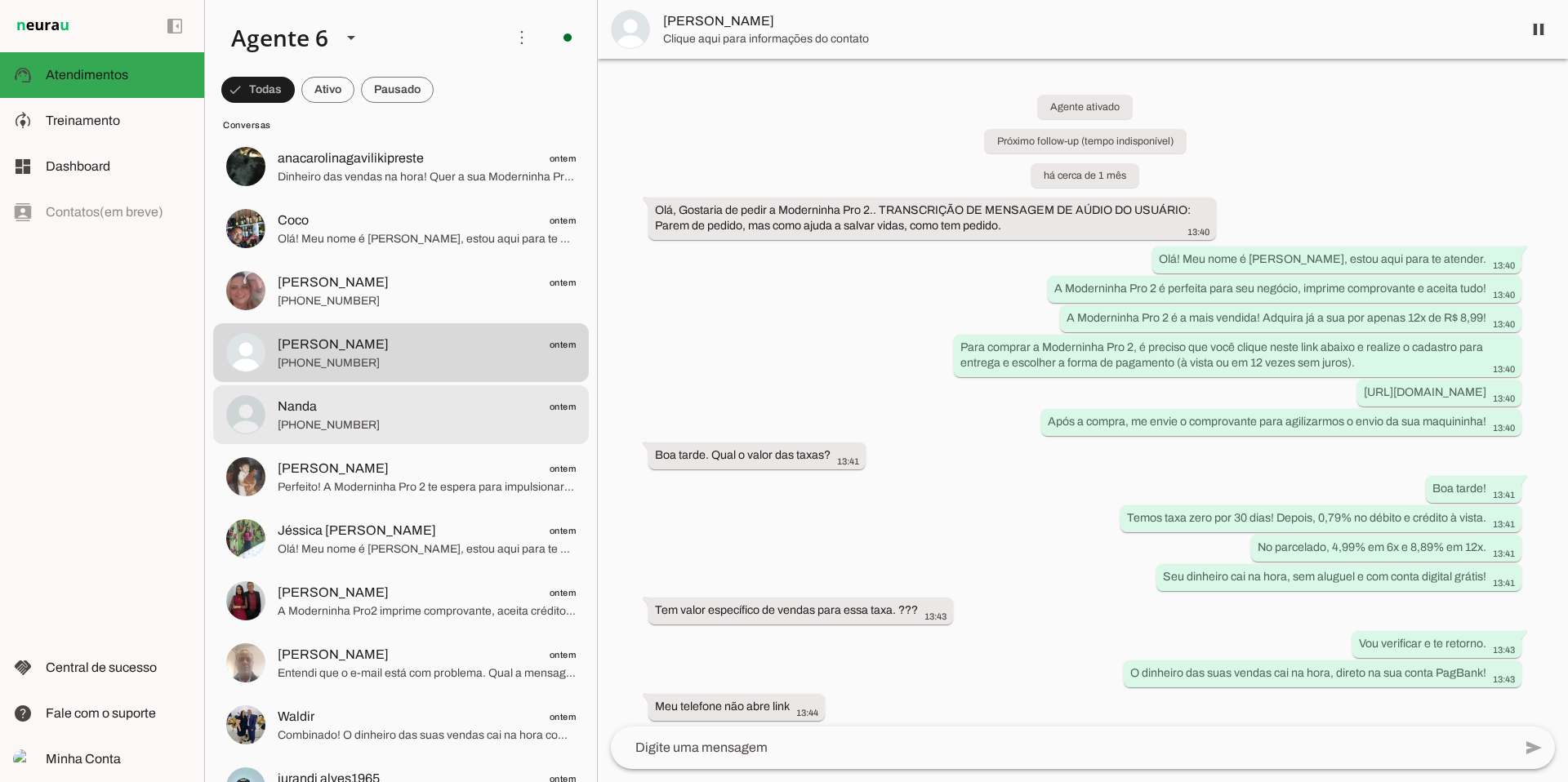
click at [381, 420] on span "[PHONE_NUMBER]" at bounding box center [426, 425] width 298 height 17
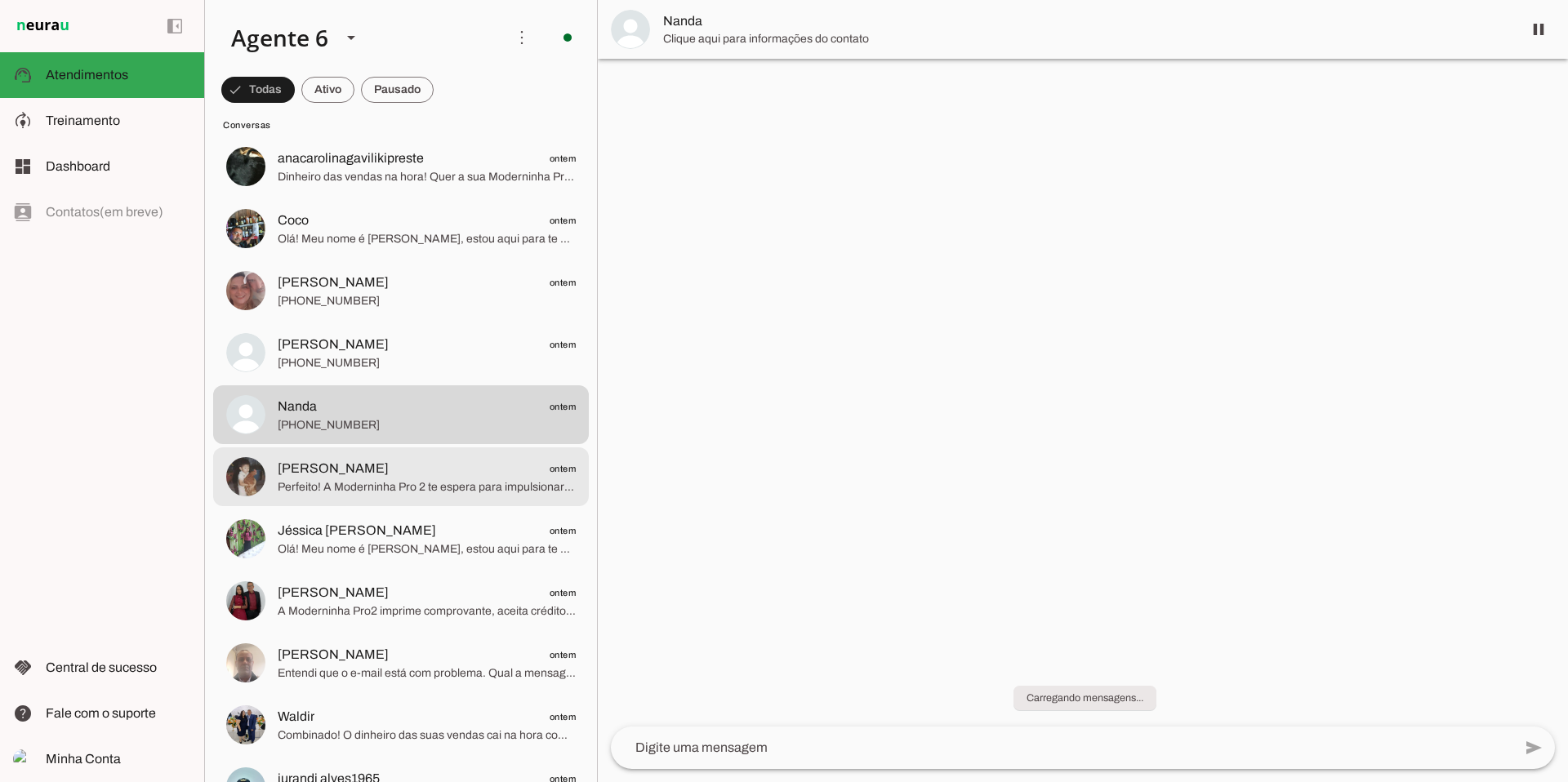
scroll to position [4288, 0]
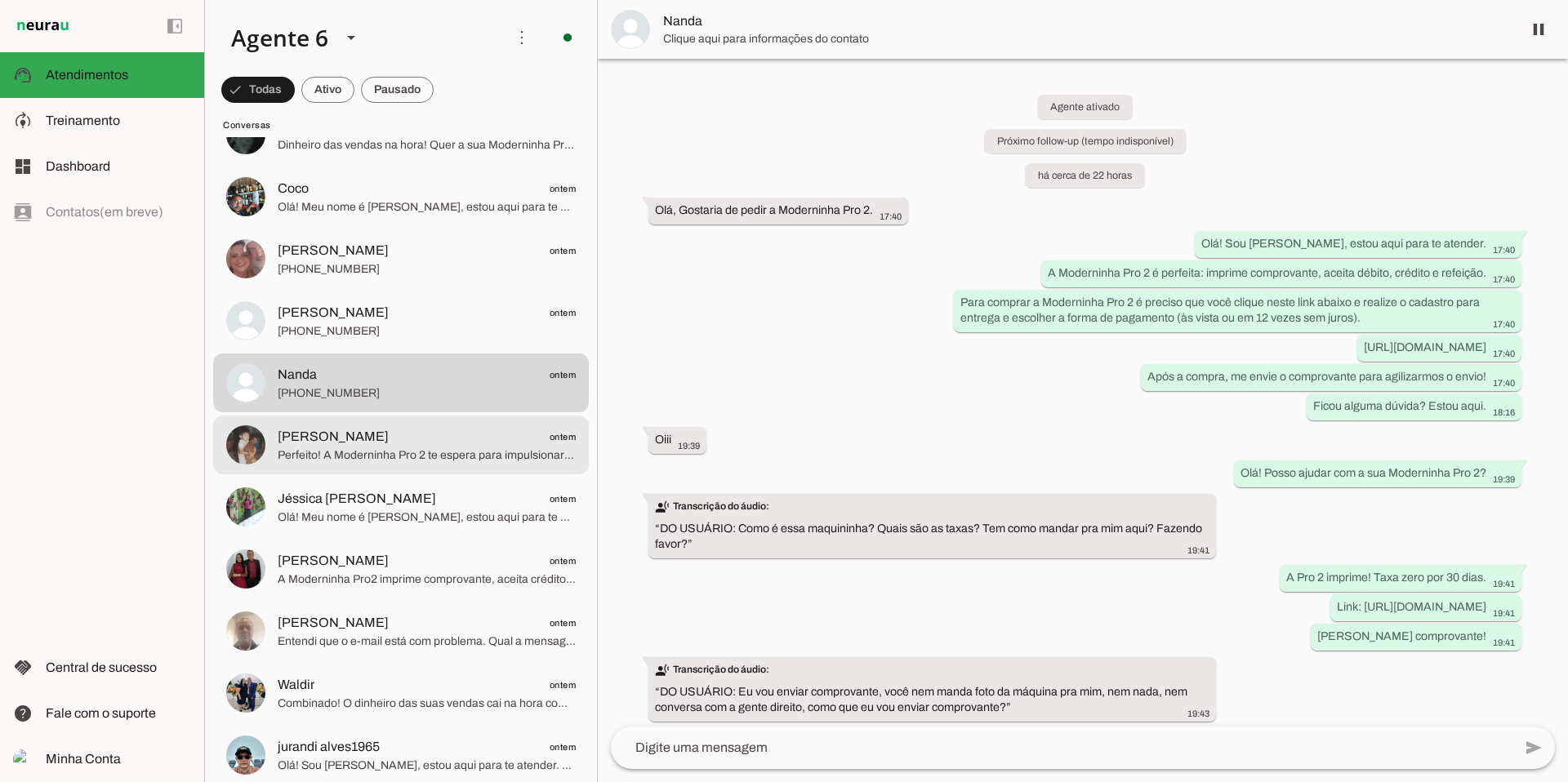
click at [356, 451] on span "Perfeito! A Moderninha Pro 2 te espera para impulsionar suas vendas!" at bounding box center [426, 456] width 298 height 17
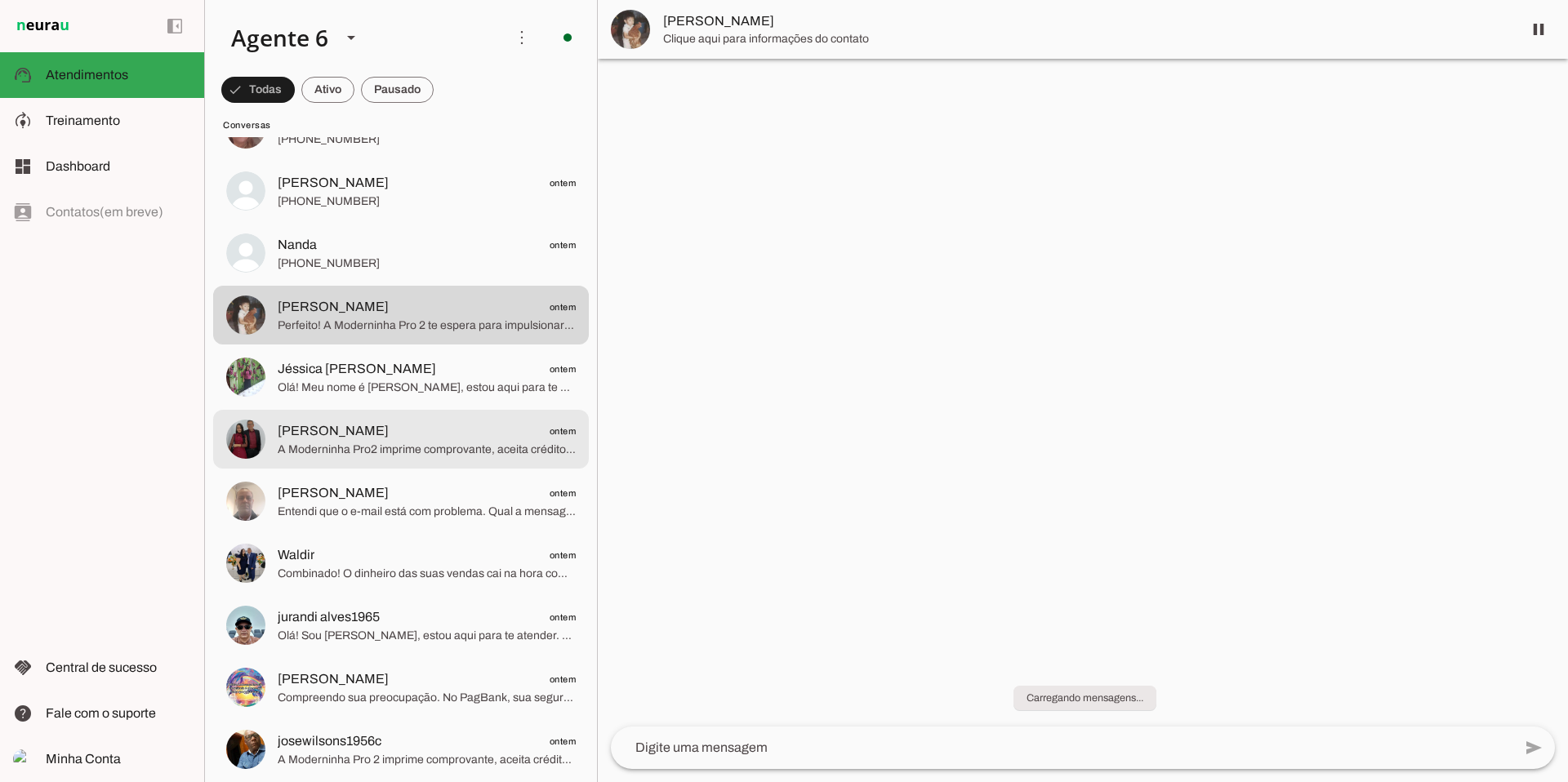
scroll to position [4418, 0]
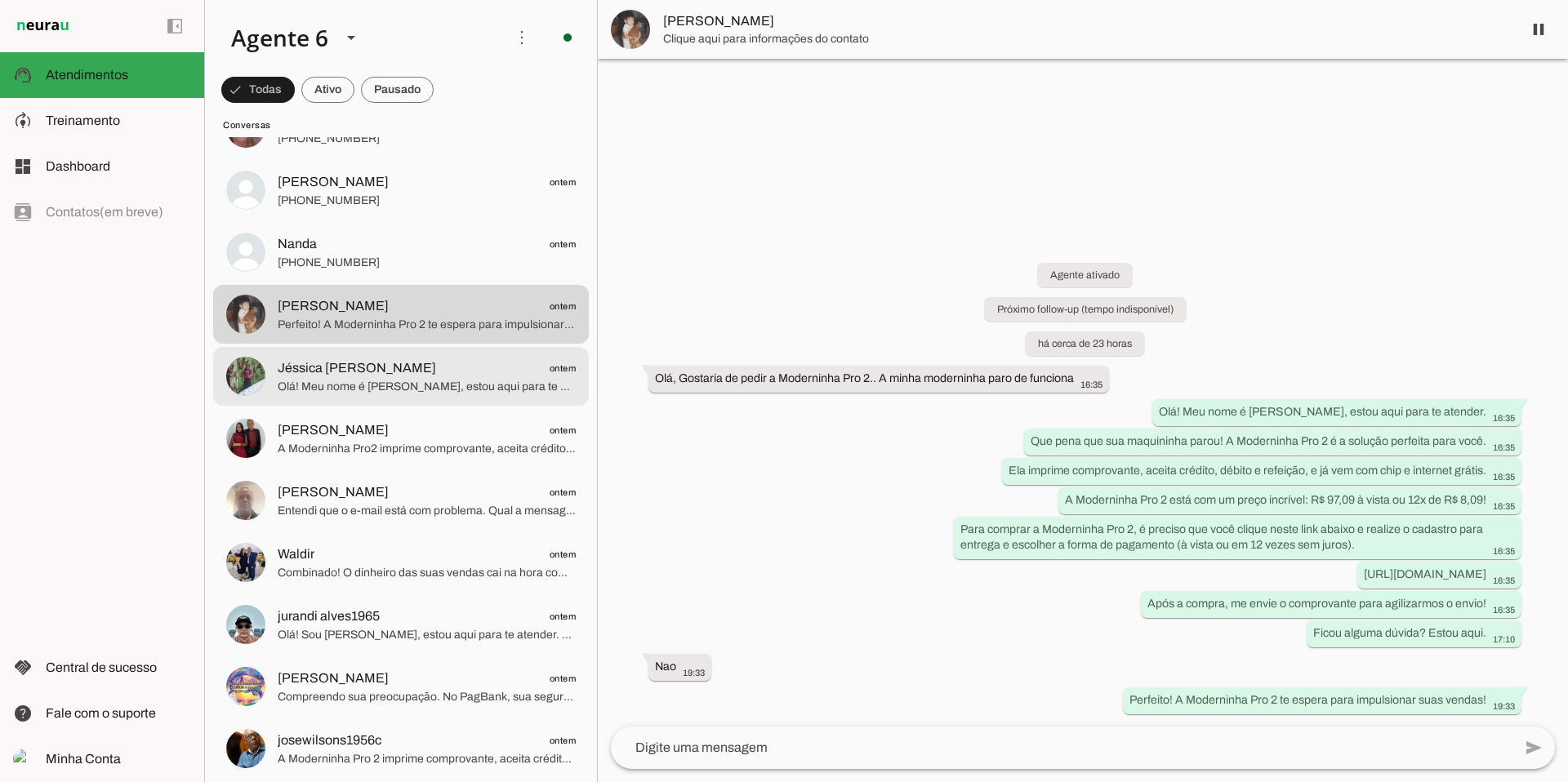
click at [396, 386] on span "Olá! Meu nome é [PERSON_NAME], estou aqui para te atender. A Moderninha Pro 2 é…" at bounding box center [426, 387] width 298 height 17
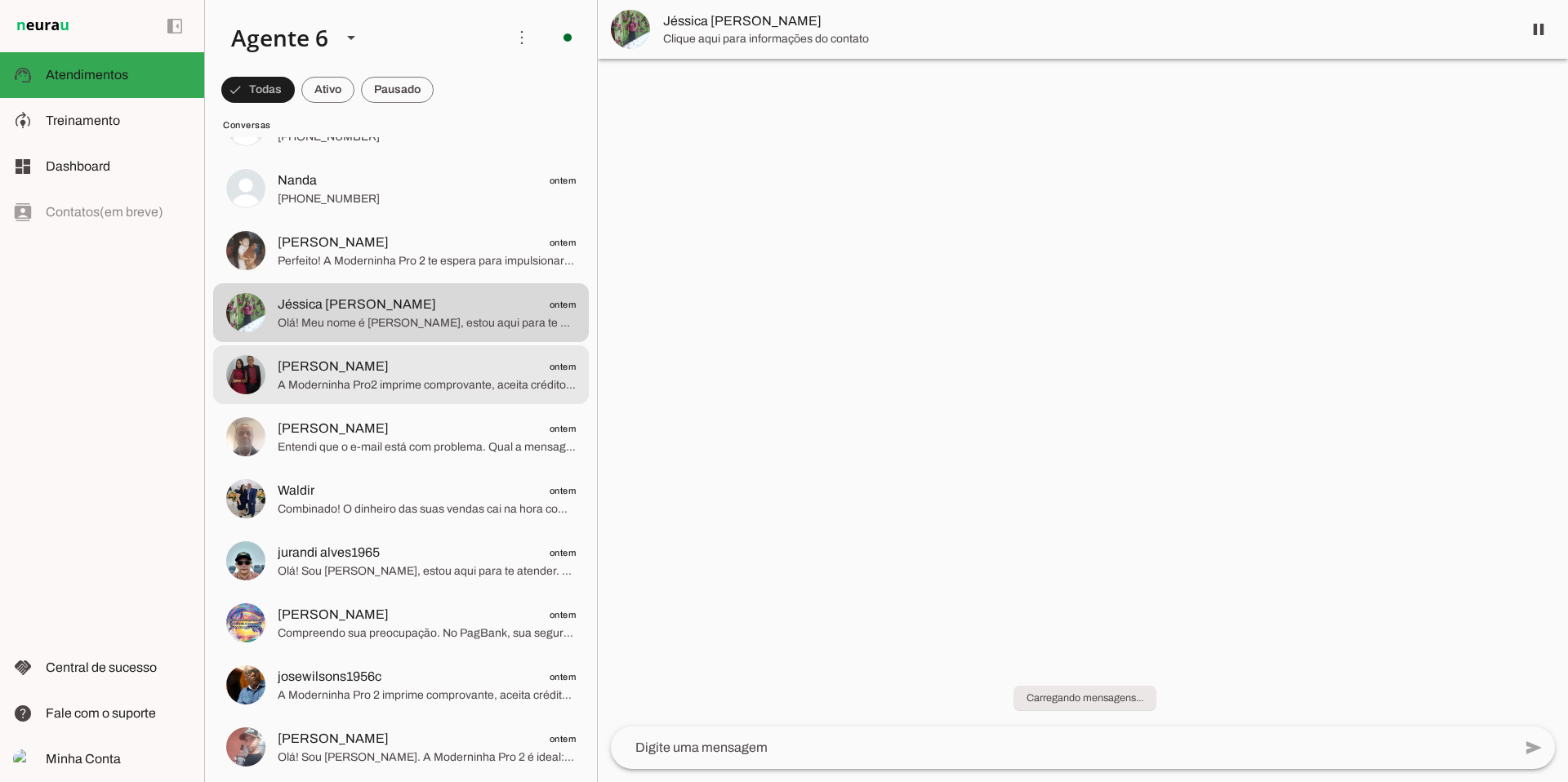
scroll to position [4520, 0]
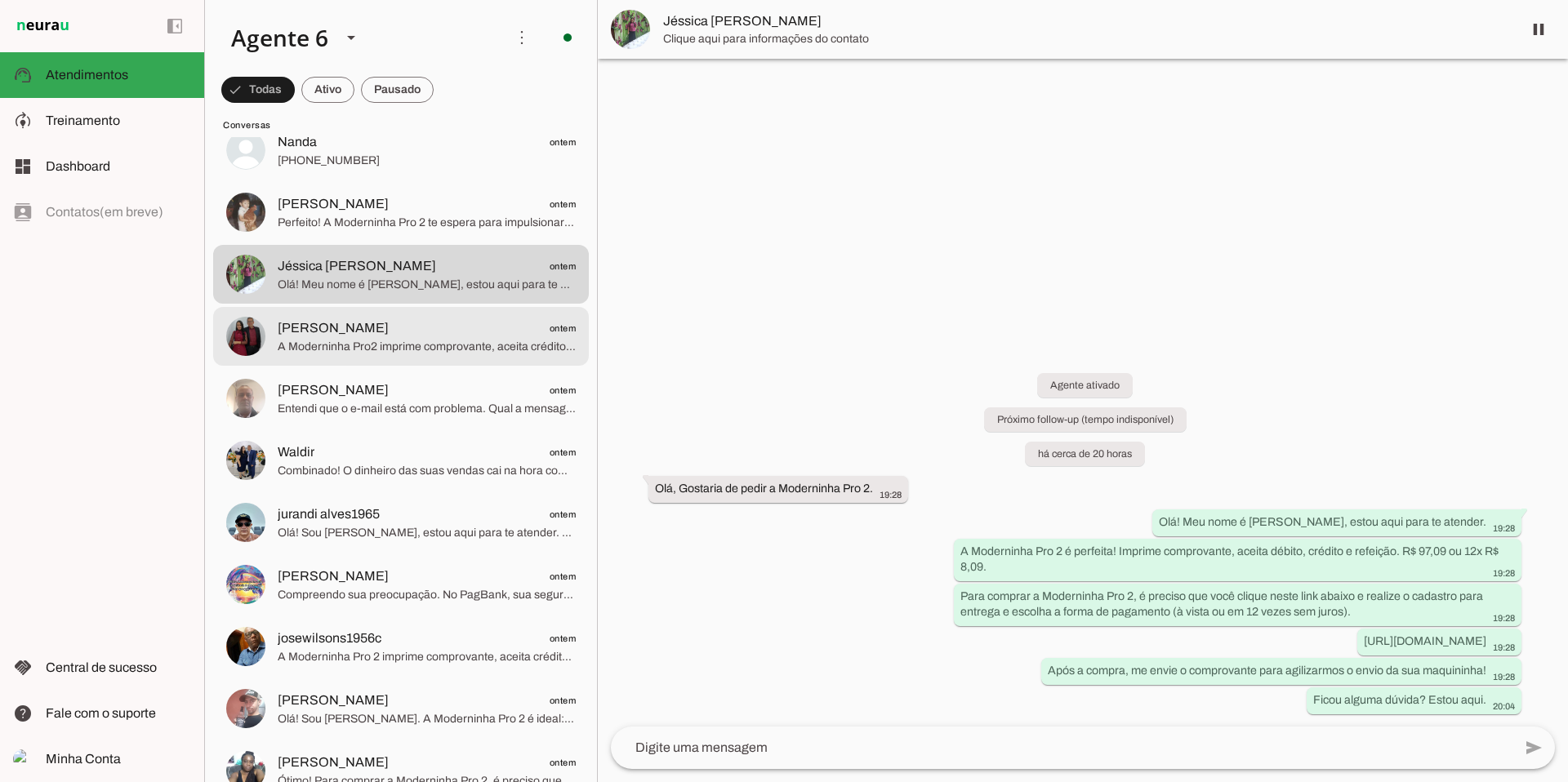
click at [392, 338] on span "[PERSON_NAME] ontem" at bounding box center [426, 328] width 298 height 21
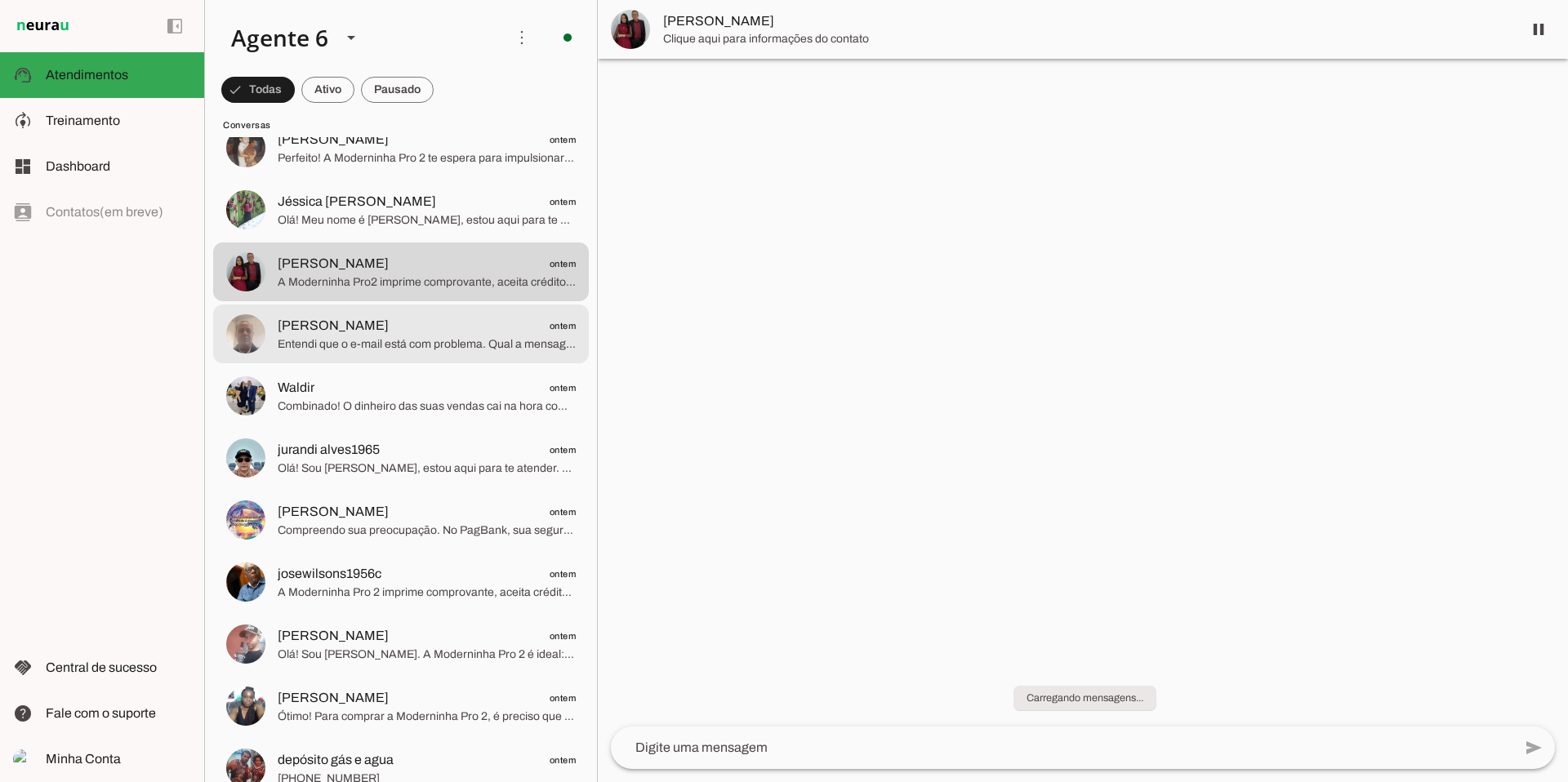
scroll to position [4588, 0]
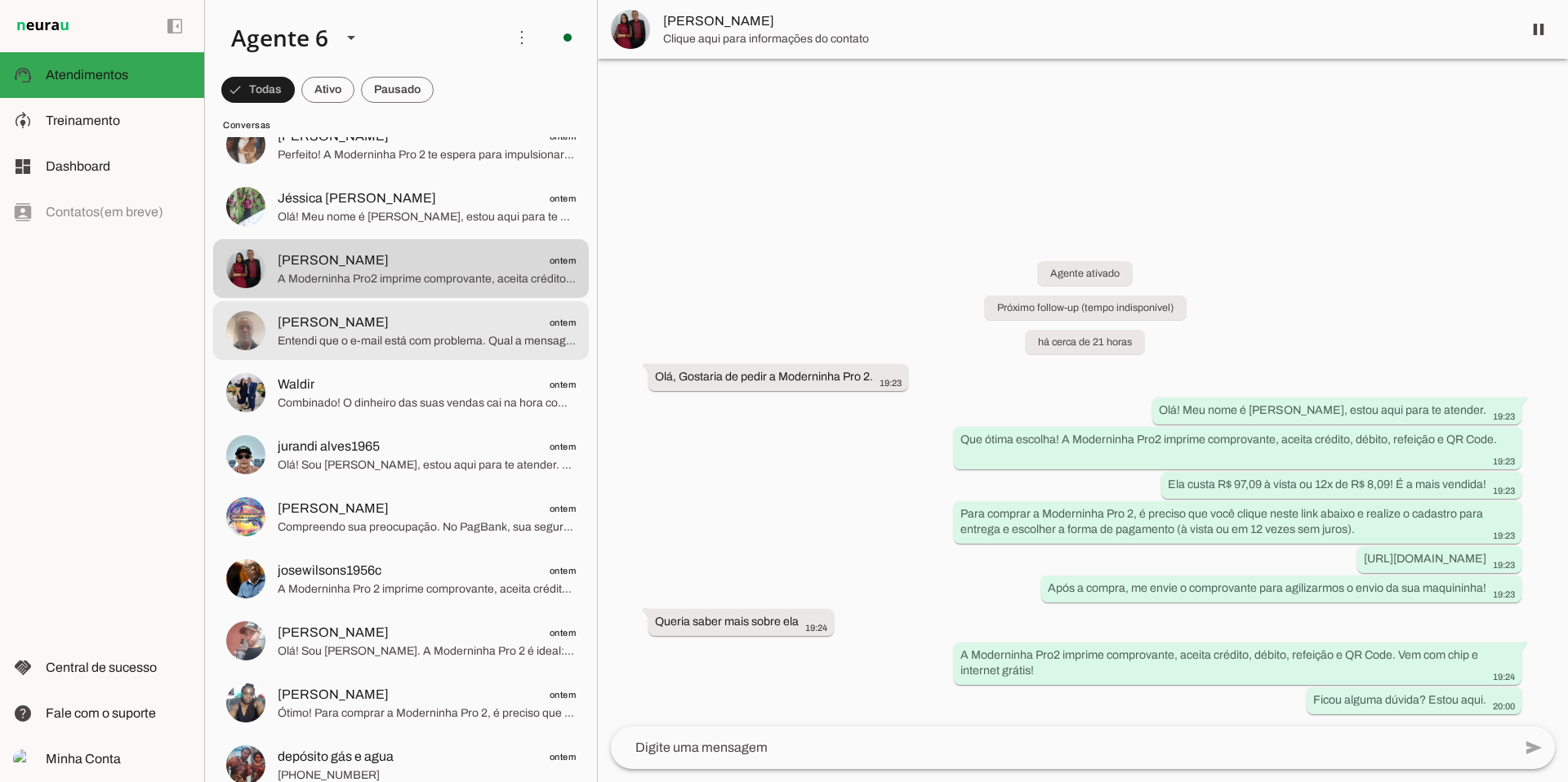
click at [362, 333] on span "Entendi que o e-mail está com problema. Qual a mensagem exata de erro que apare…" at bounding box center [426, 342] width 298 height 17
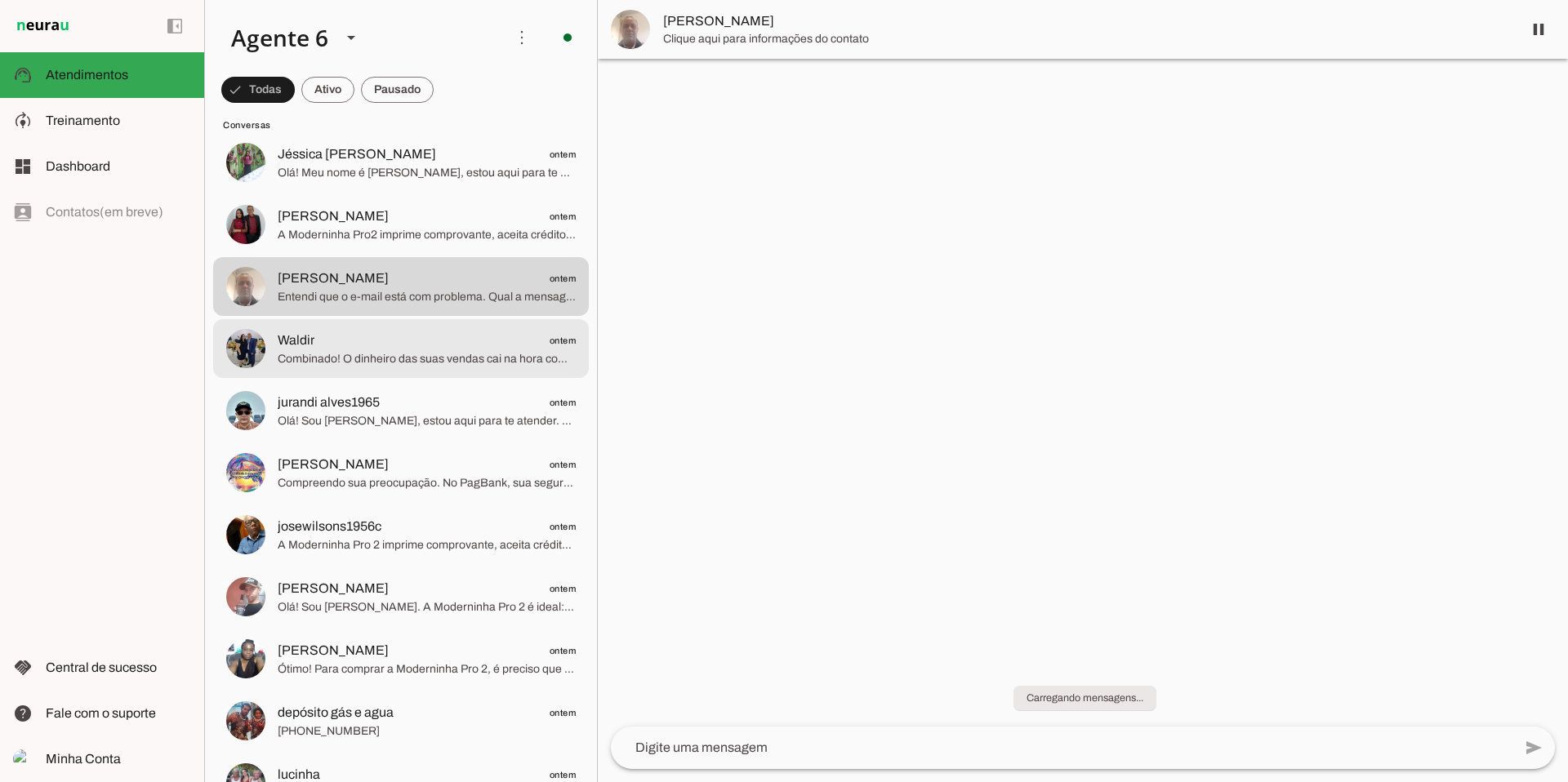
scroll to position [4636, 0]
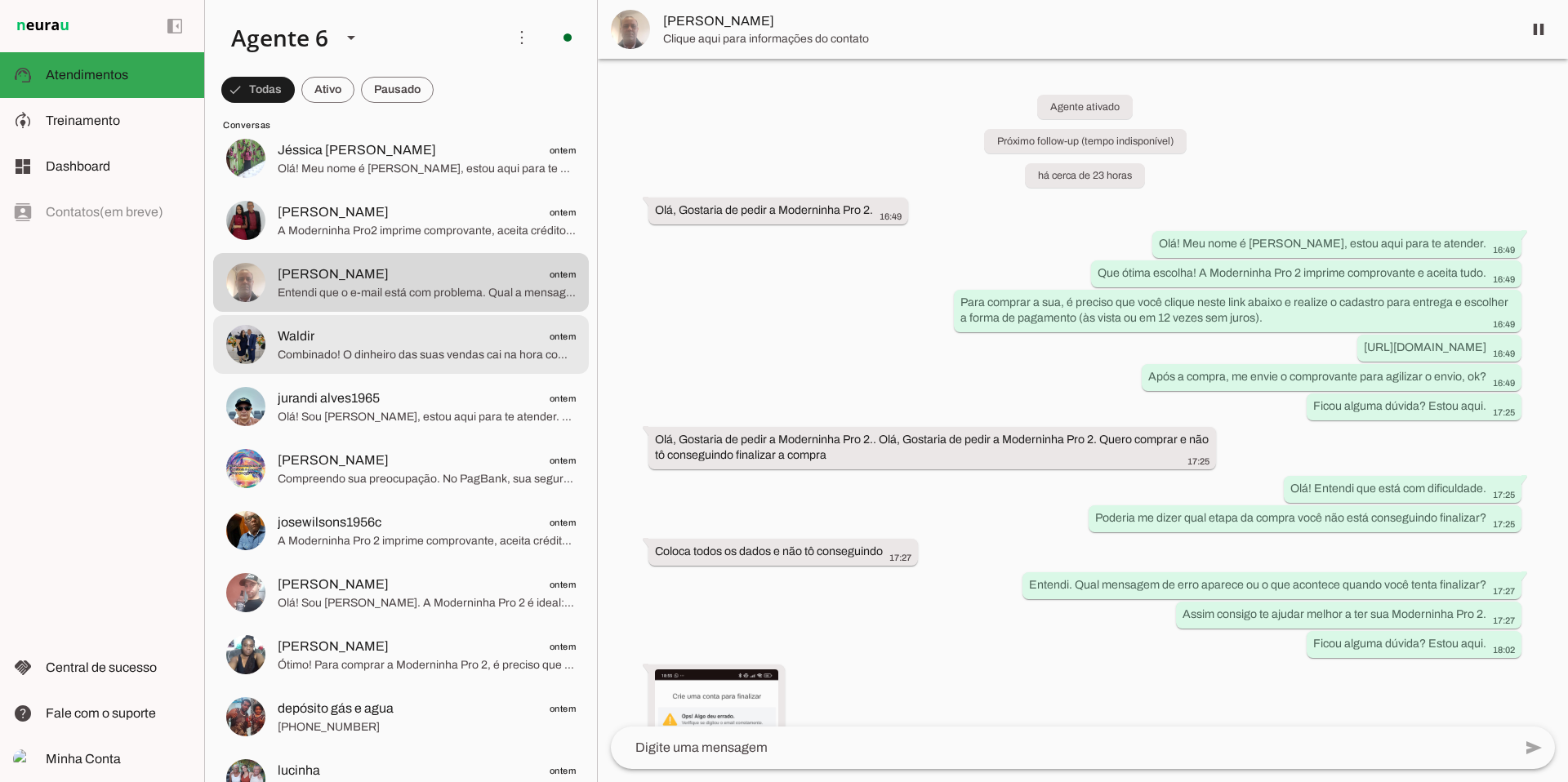
click at [331, 341] on span "Waldir ontem" at bounding box center [426, 337] width 298 height 21
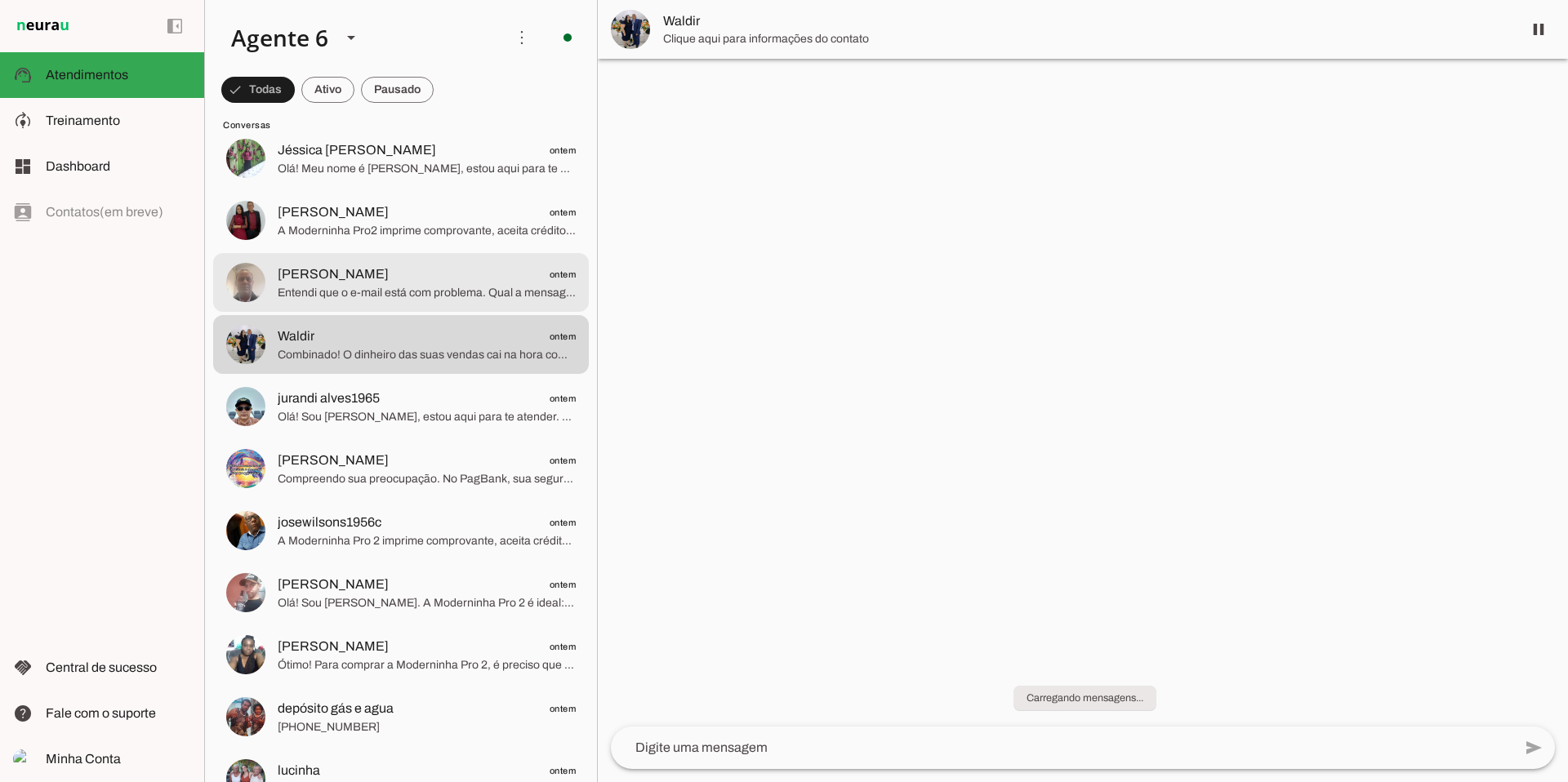
click at [376, 278] on span "[PERSON_NAME] ontem" at bounding box center [426, 274] width 298 height 21
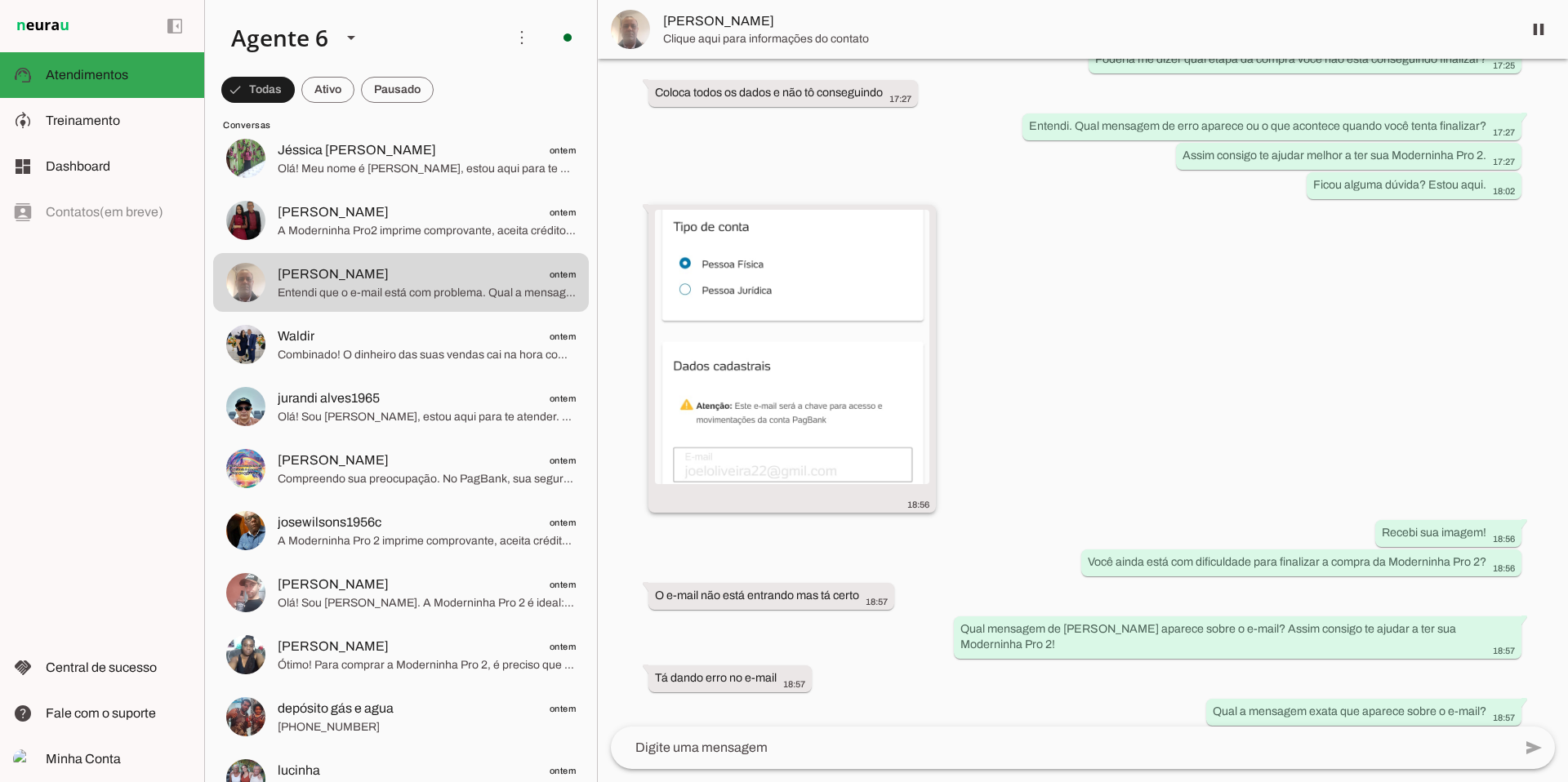
scroll to position [610, 0]
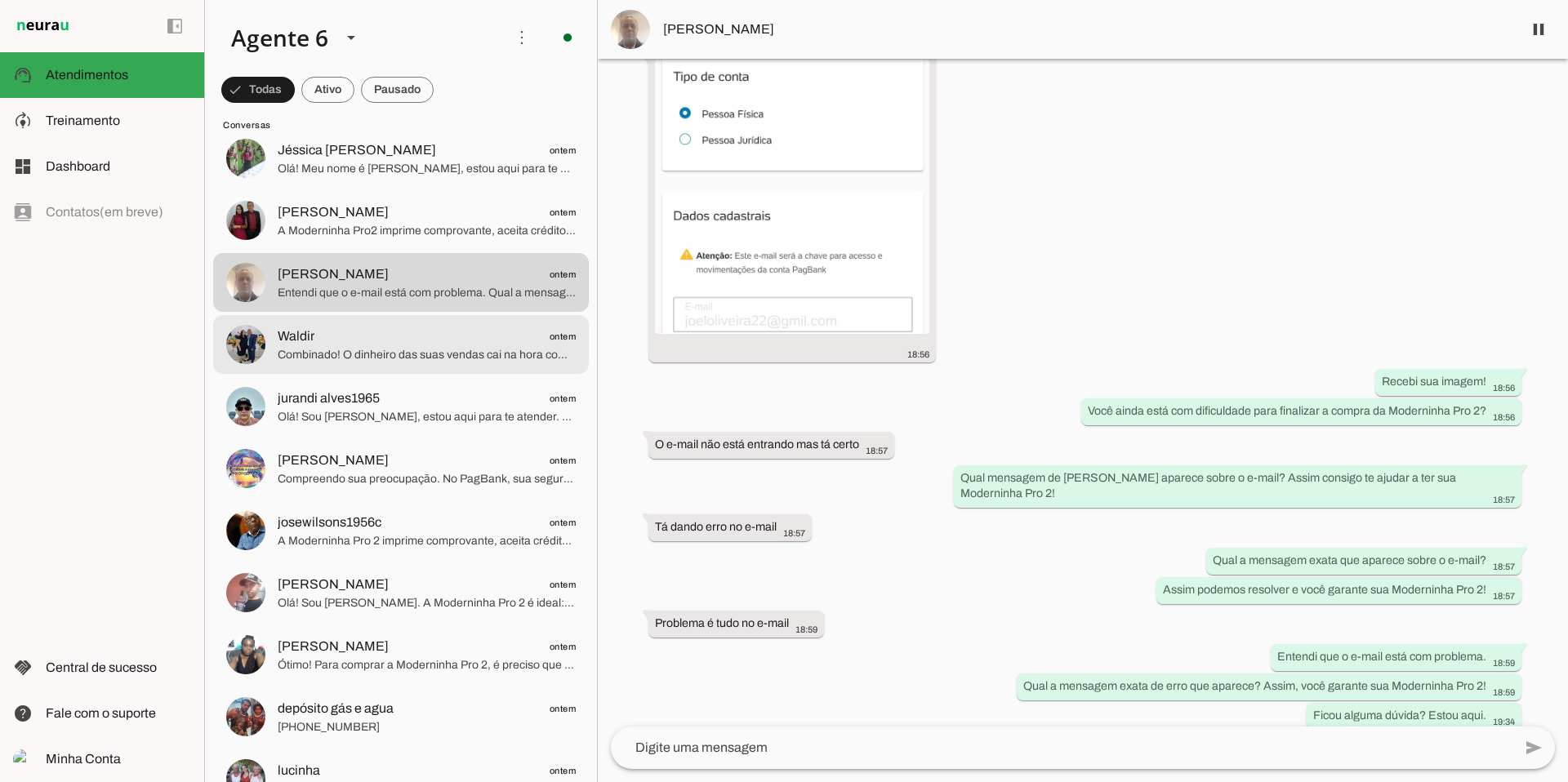
click at [426, 347] on span "Combinado! O dinheiro das suas vendas cai na hora com a Moderninha Pro2." at bounding box center [426, 356] width 298 height 17
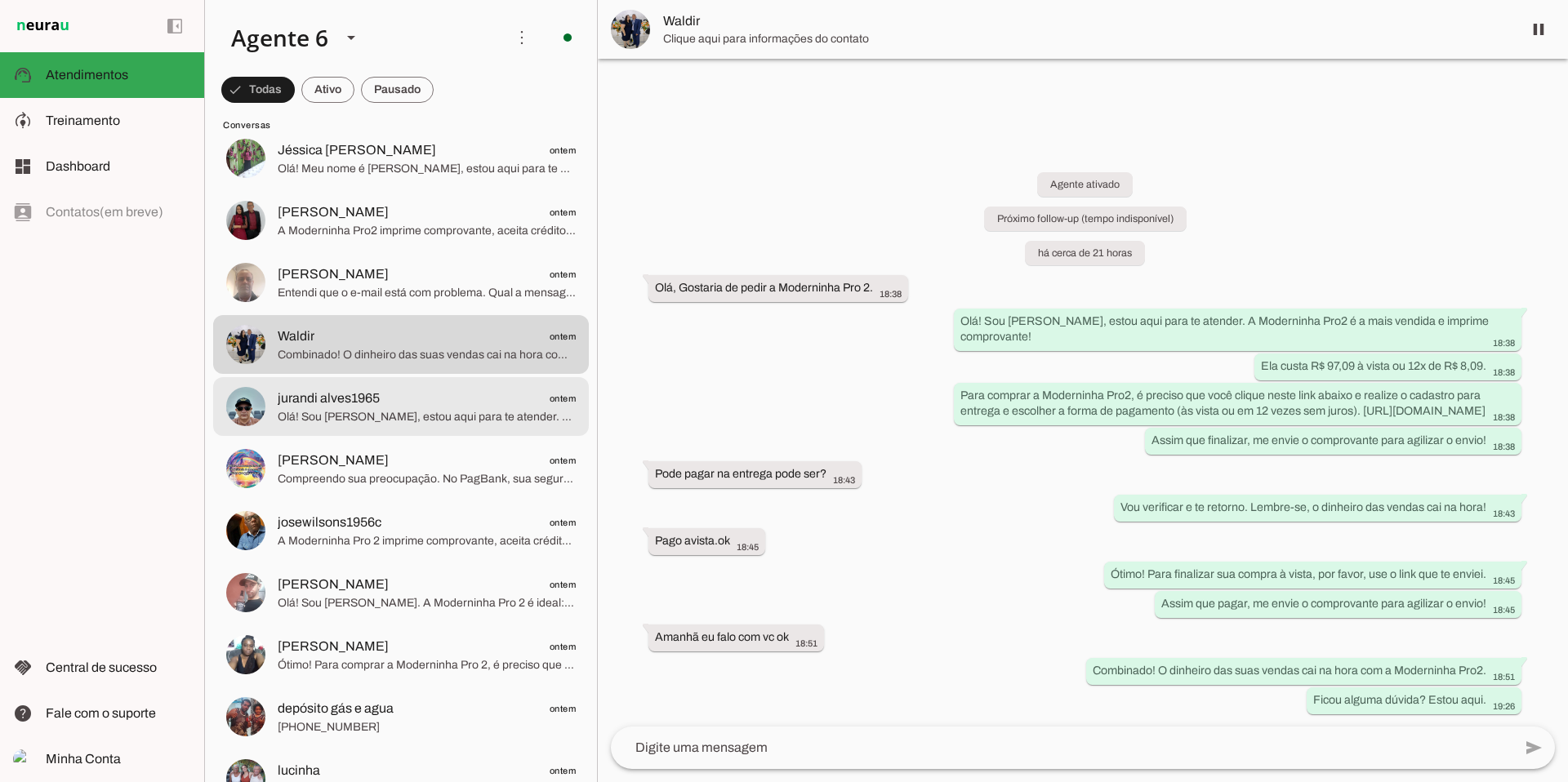
click at [338, 396] on span "jurandi alves1965" at bounding box center [328, 399] width 102 height 20
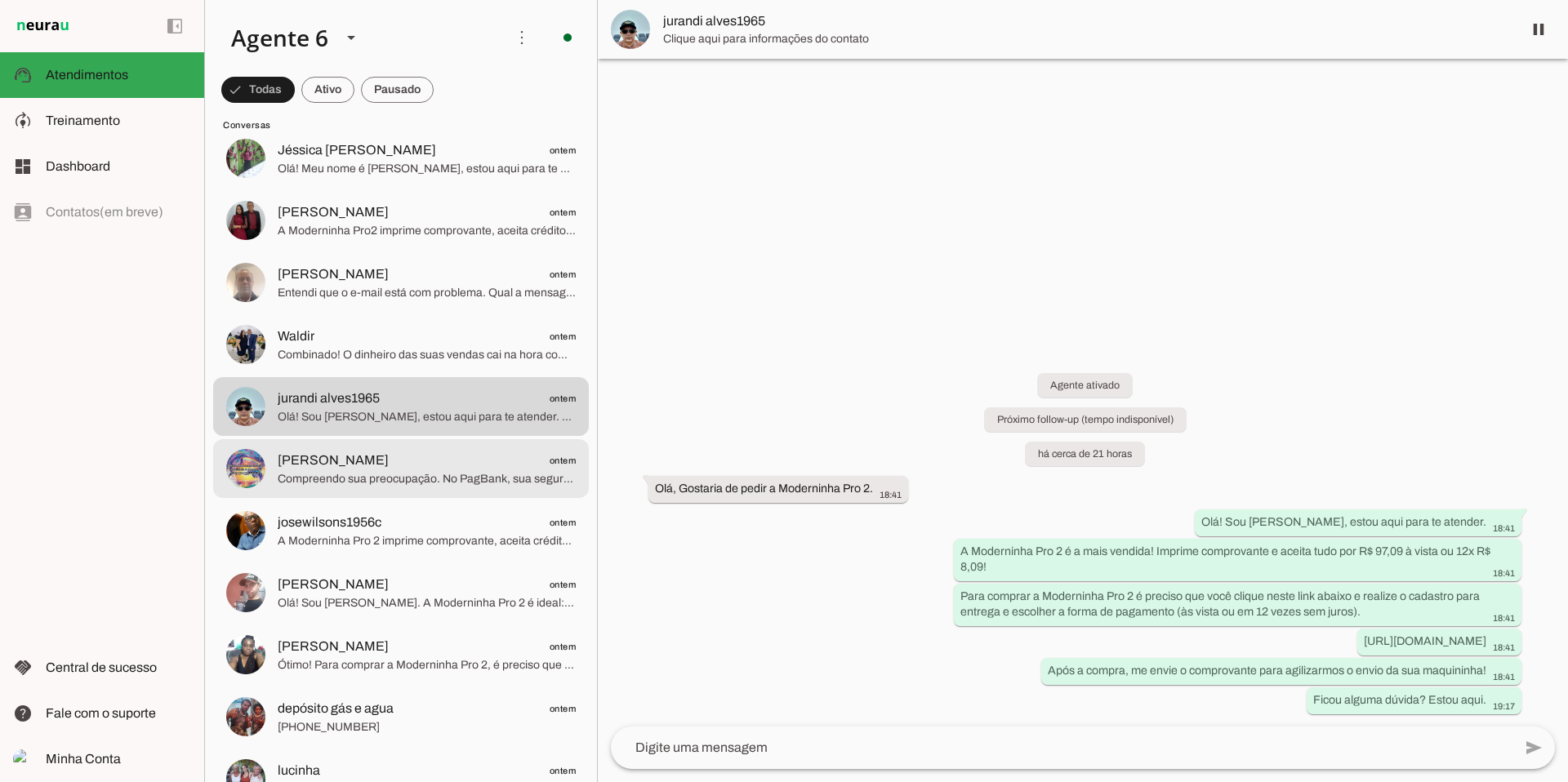
click at [435, 455] on span "[PERSON_NAME] ontem" at bounding box center [426, 461] width 298 height 21
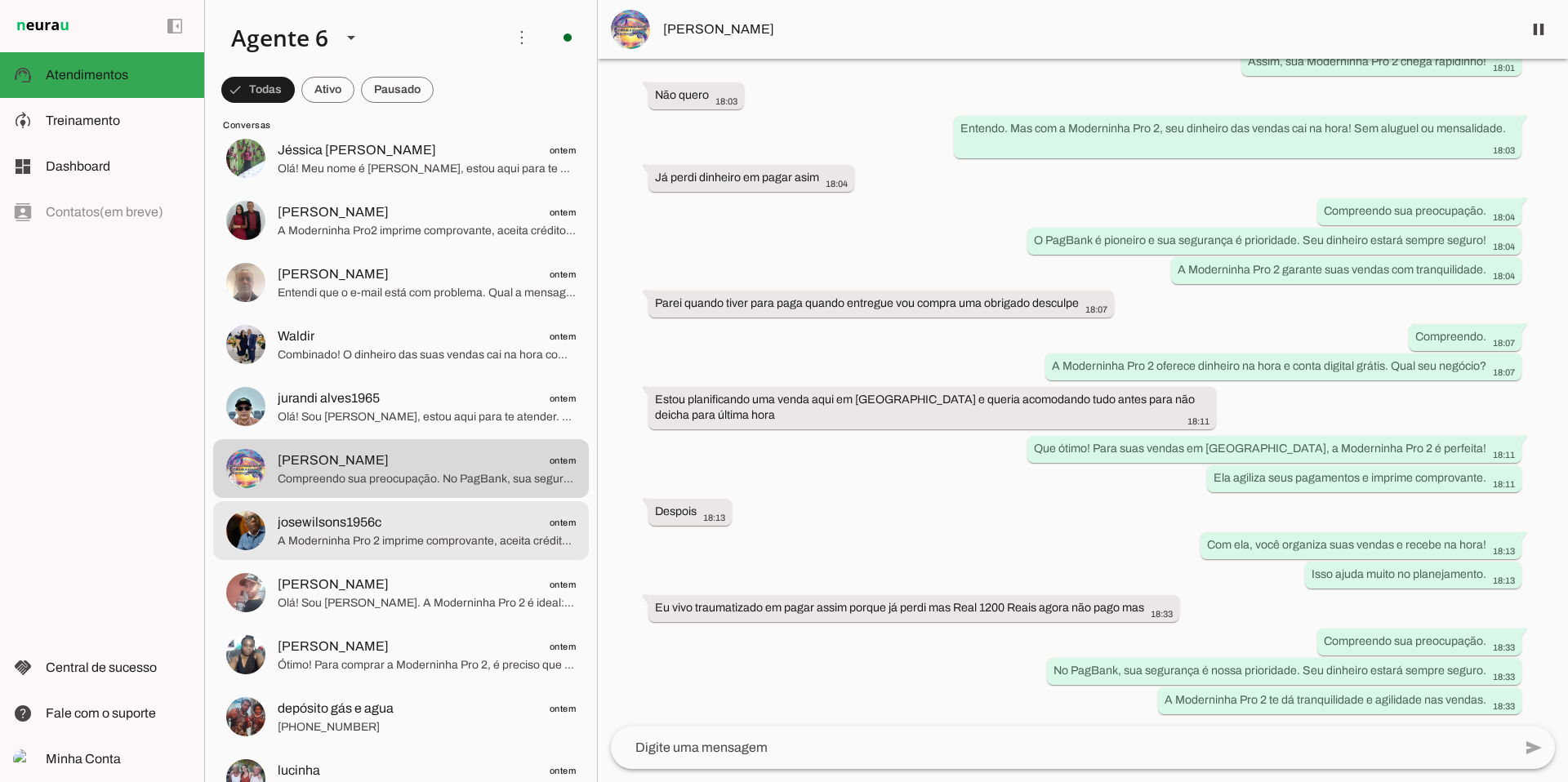
scroll to position [4641, 0]
click at [410, 512] on span "josewilsons1956c ontem" at bounding box center [426, 520] width 298 height 21
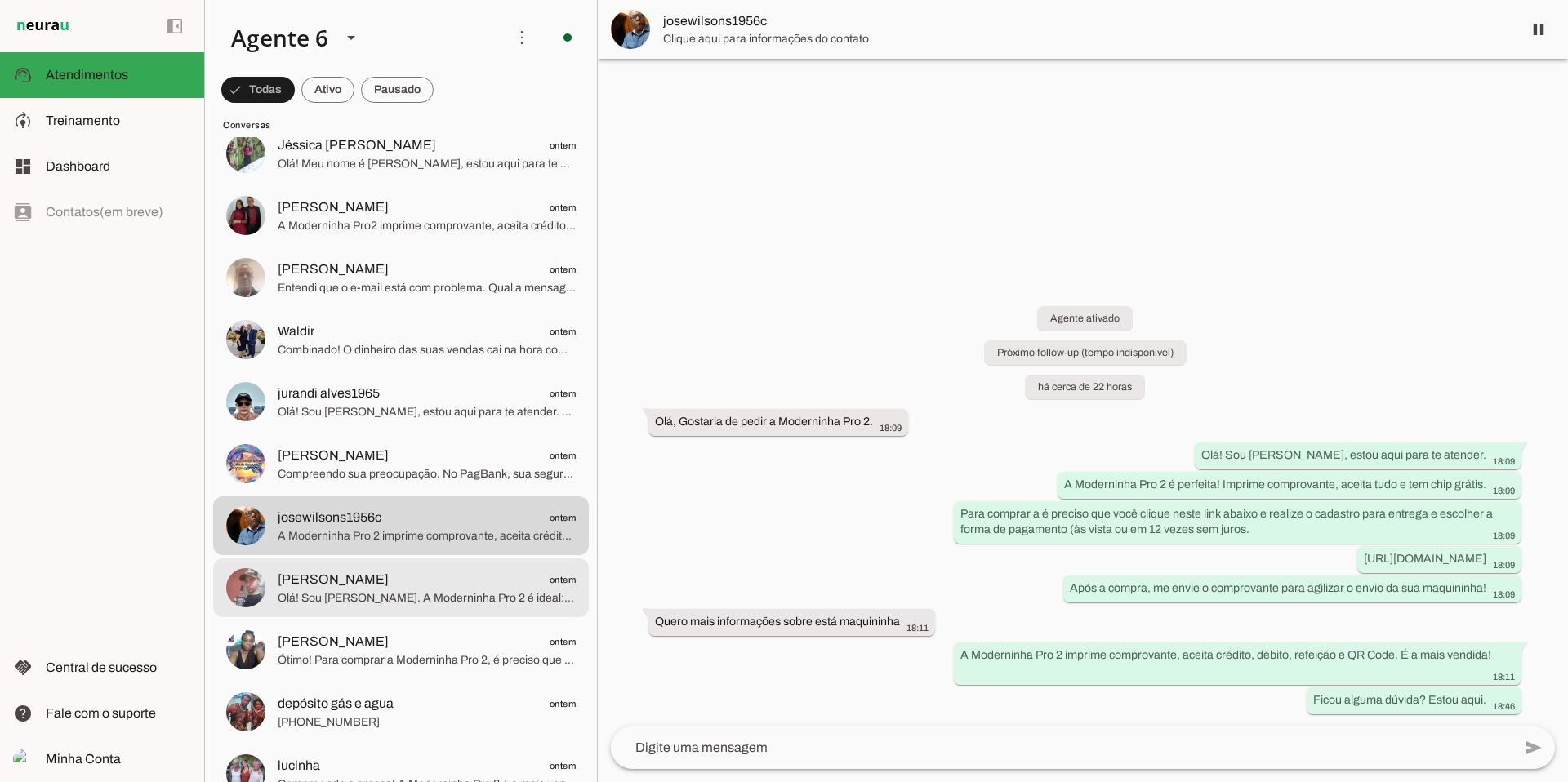
click at [257, 582] on img at bounding box center [245, 587] width 39 height 39
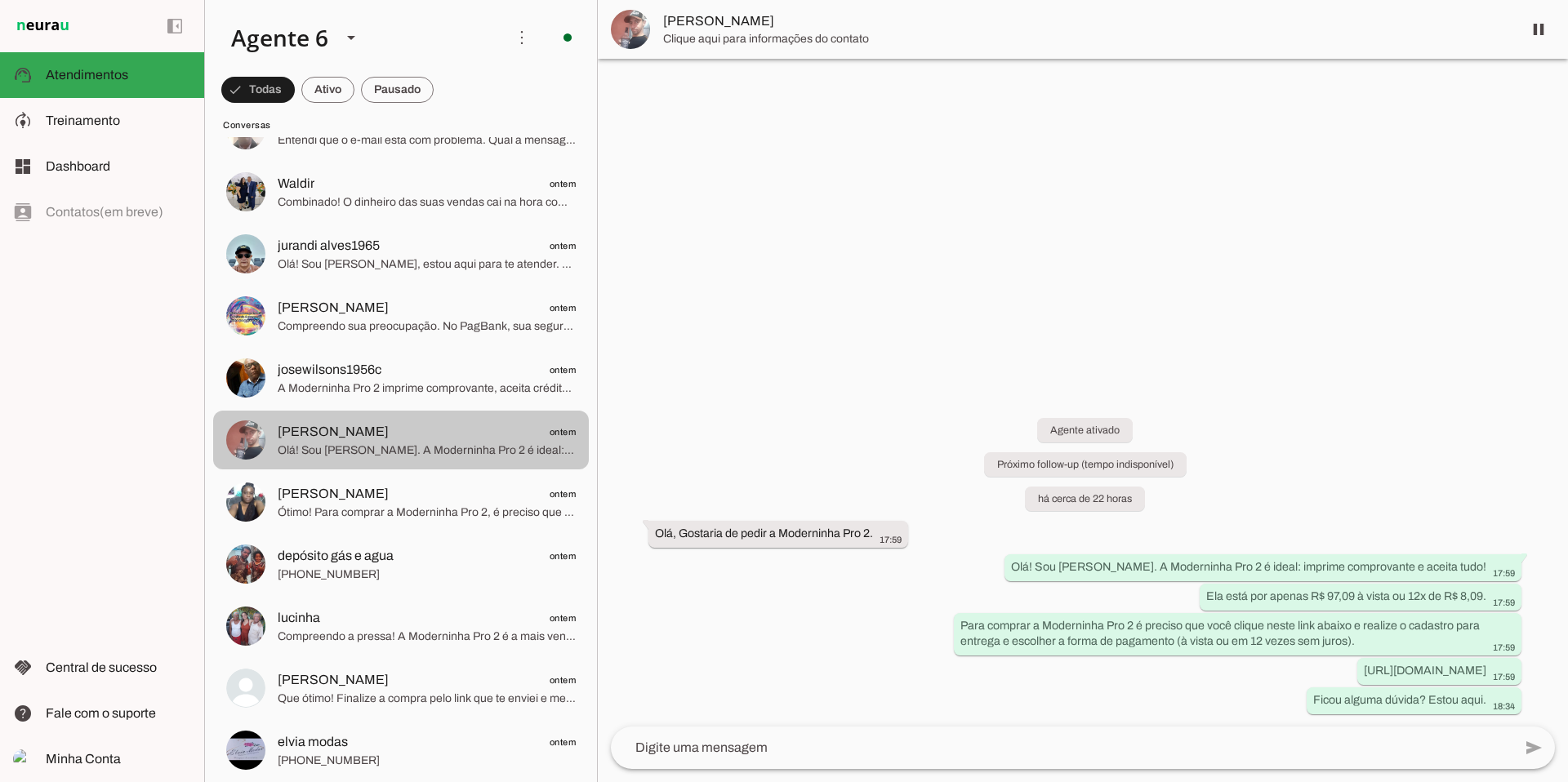
scroll to position [4798, 0]
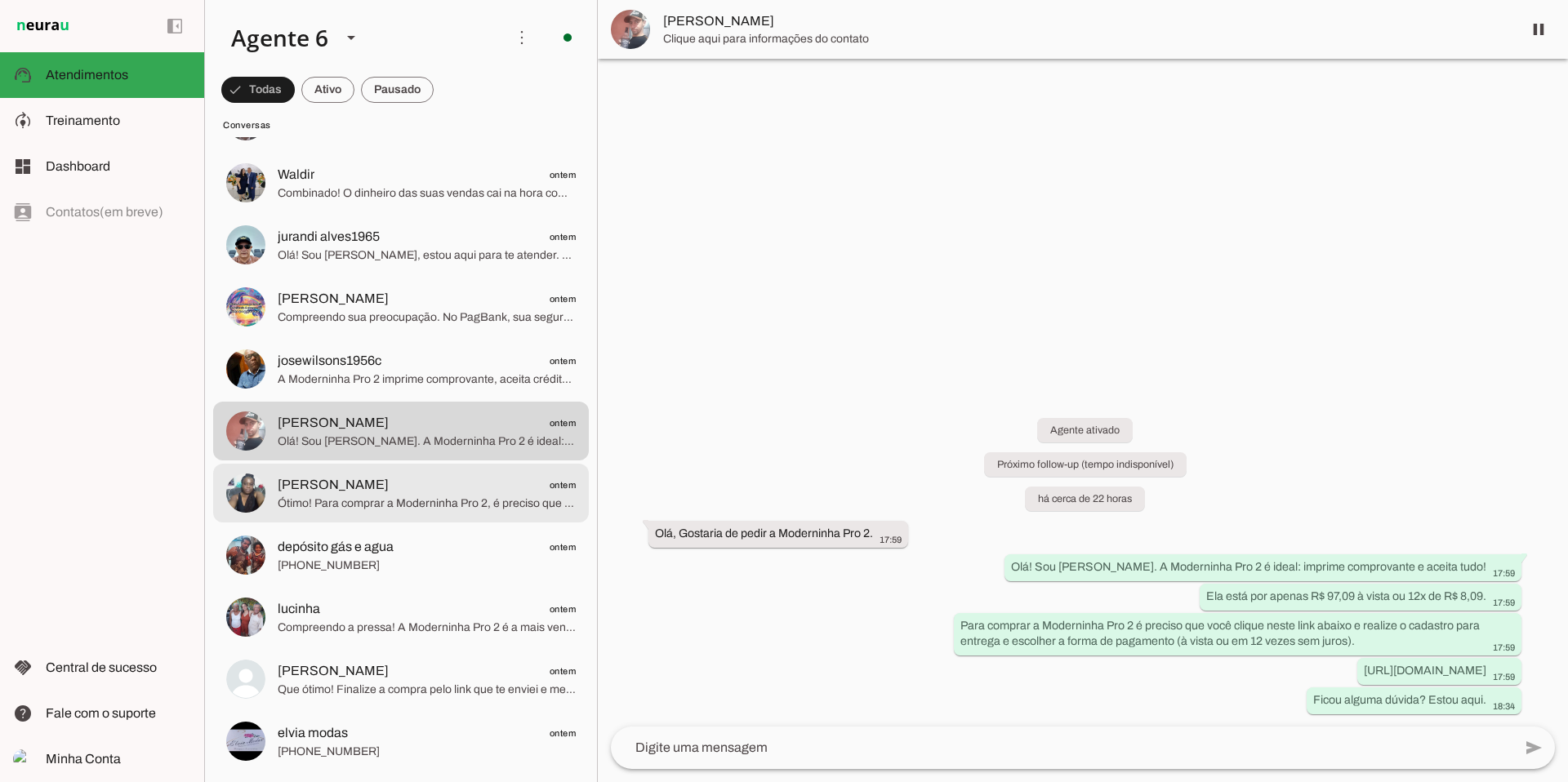
click at [367, 502] on span "Ótimo! Para comprar a Moderninha Pro 2, é preciso que você clique neste link ab…" at bounding box center [426, 504] width 298 height 17
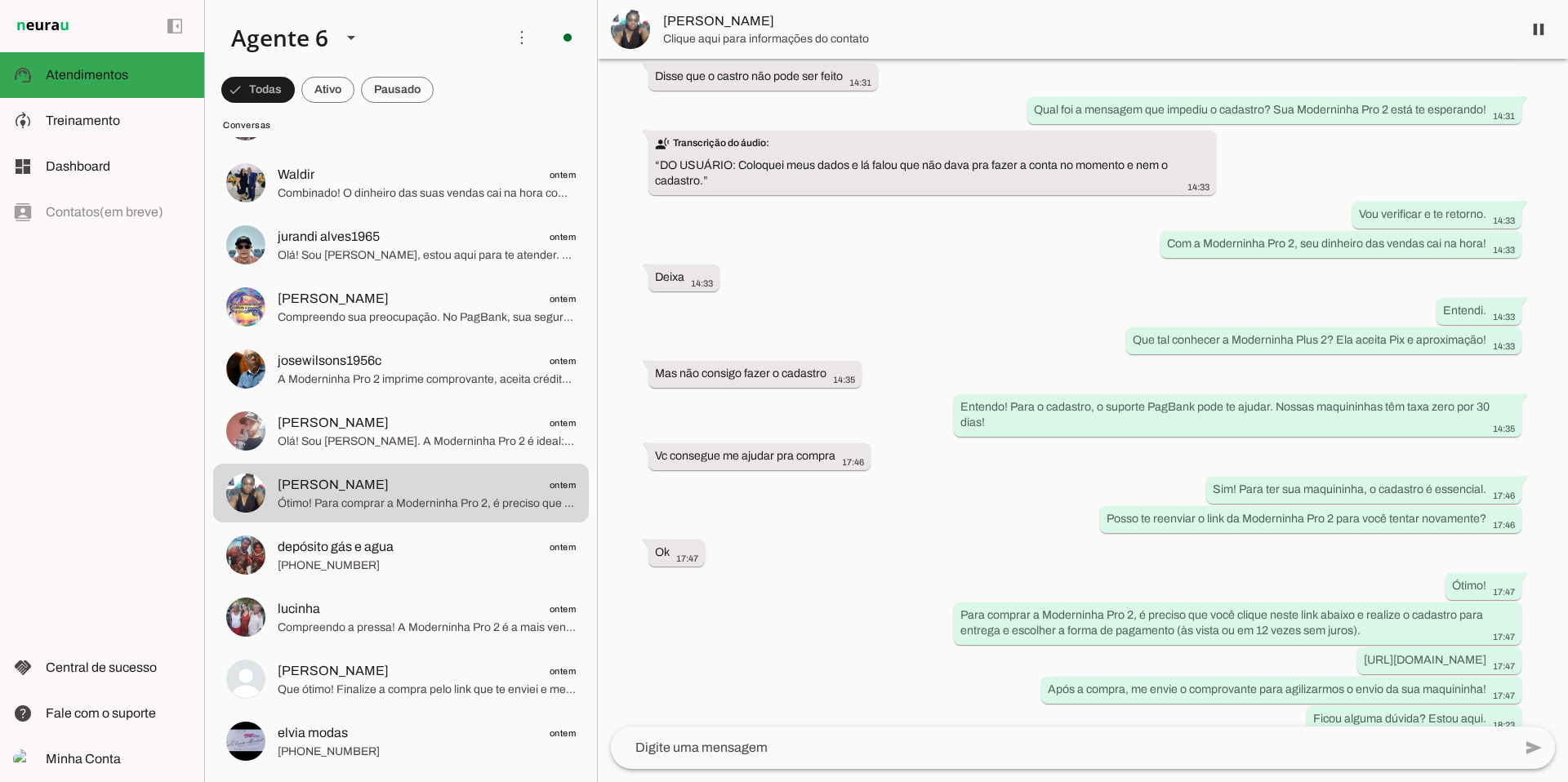
scroll to position [464, 0]
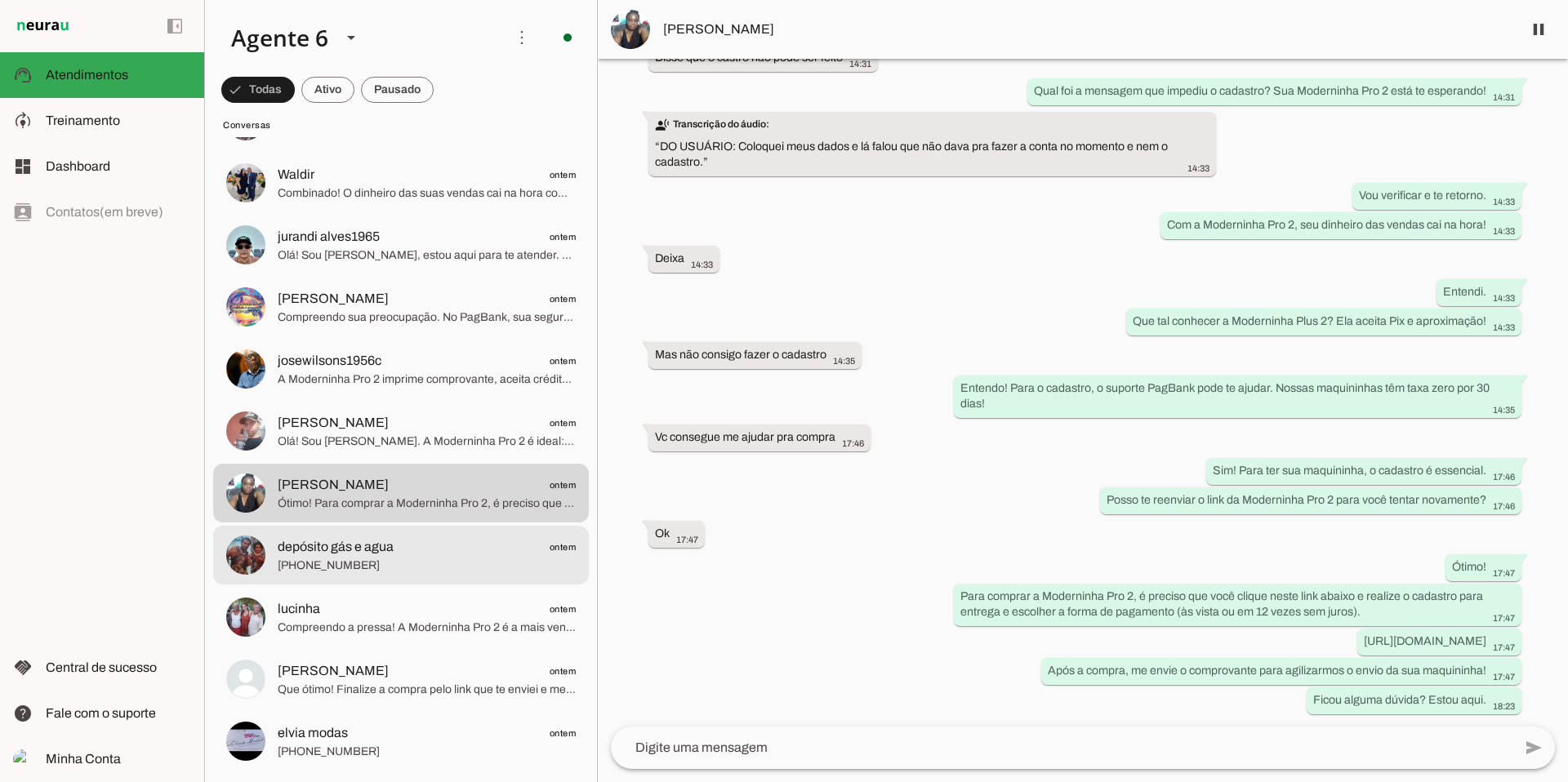
click at [444, 540] on span "depósito gás e agua ontem" at bounding box center [426, 547] width 298 height 21
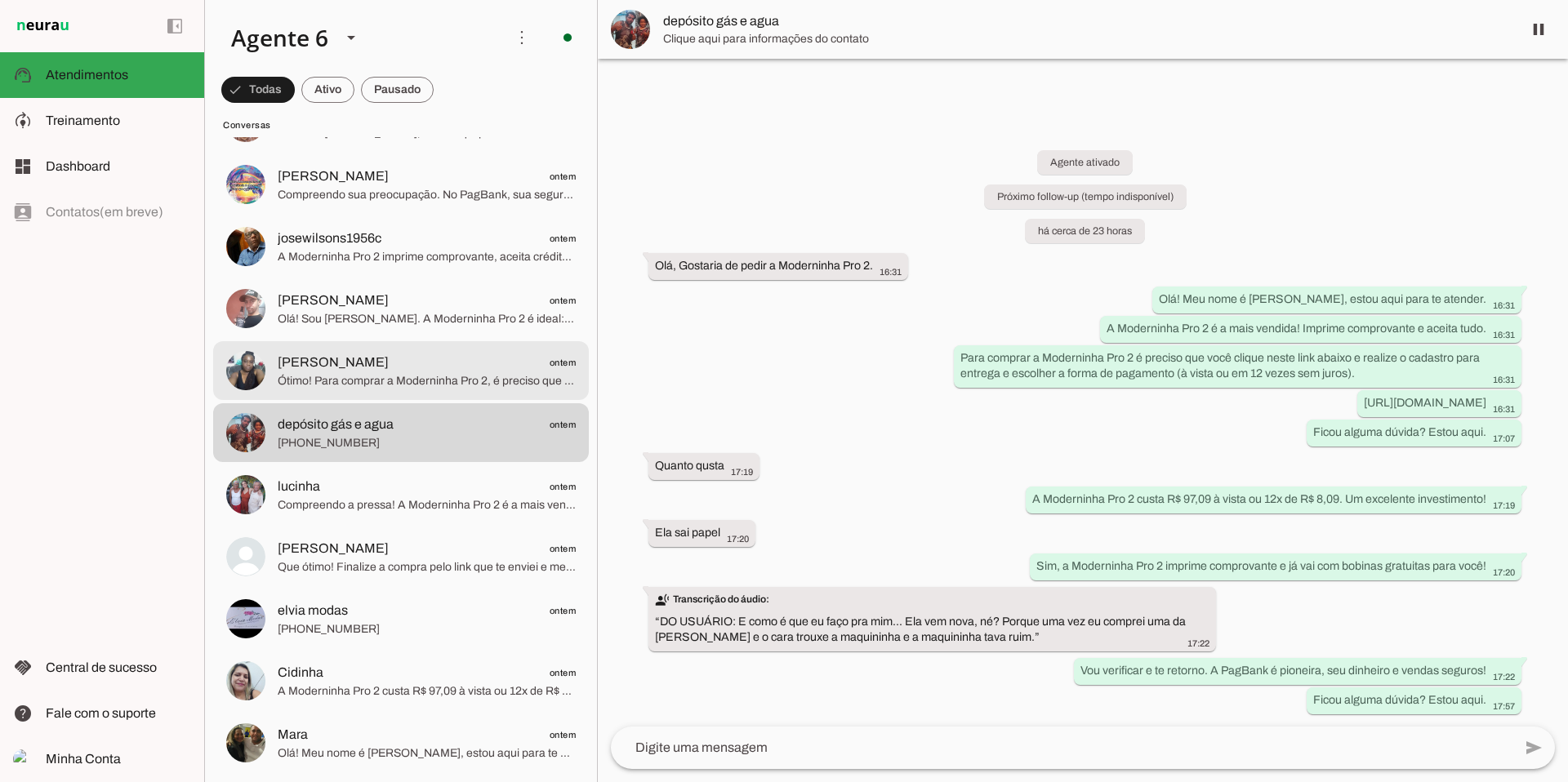
scroll to position [4928, 0]
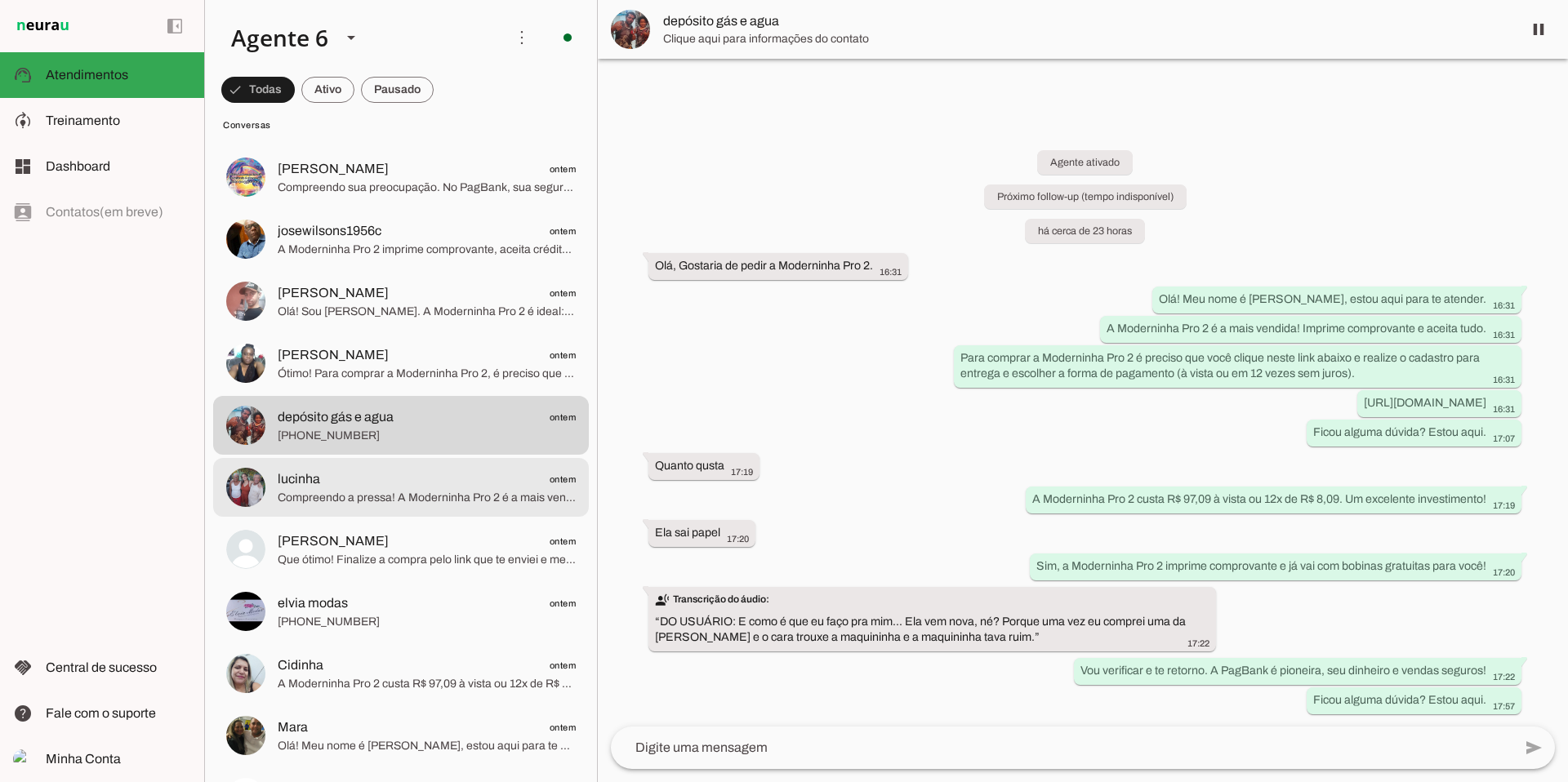
click at [414, 474] on span "lucinha ontem" at bounding box center [426, 479] width 298 height 21
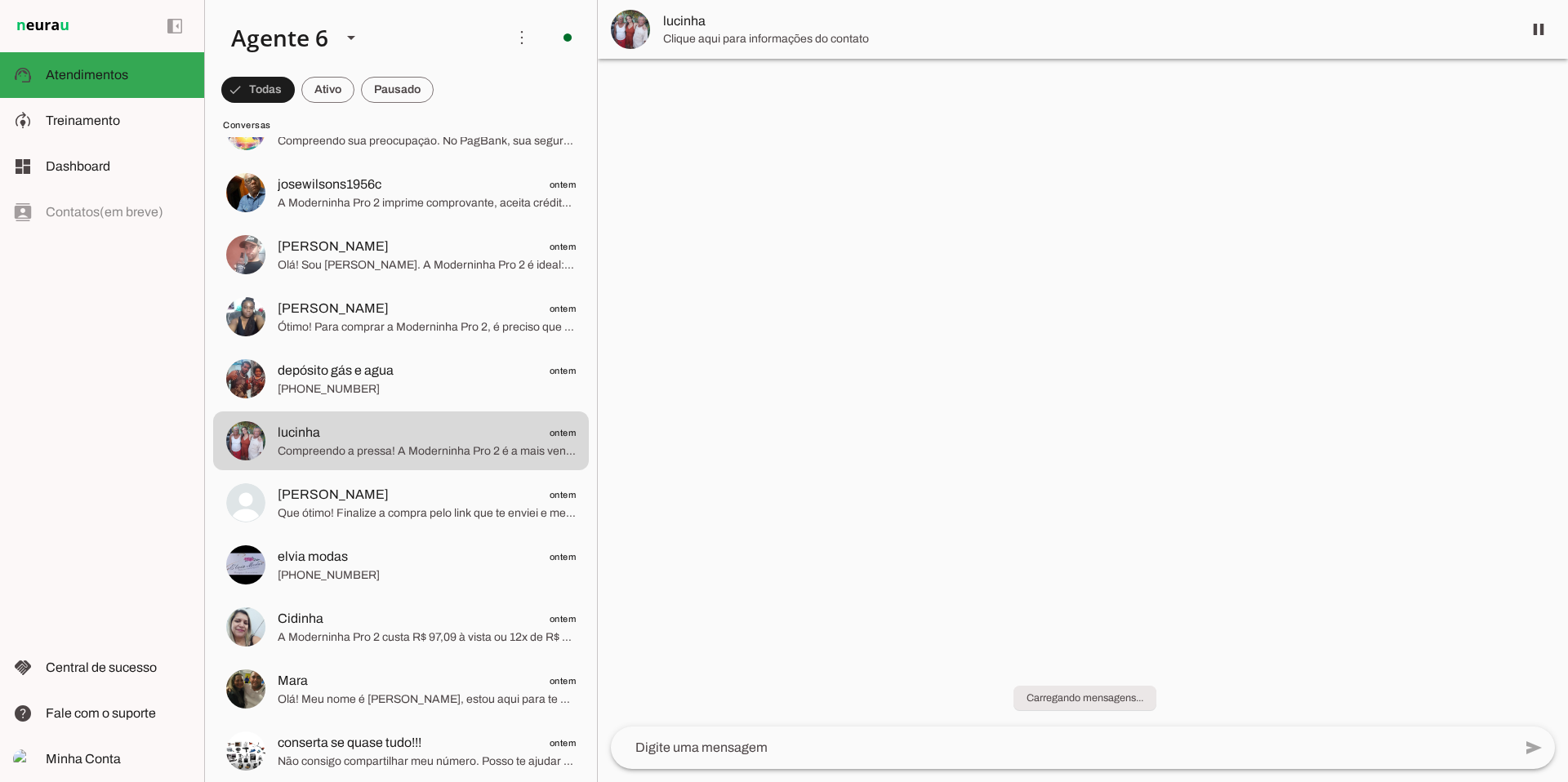
scroll to position [4976, 0]
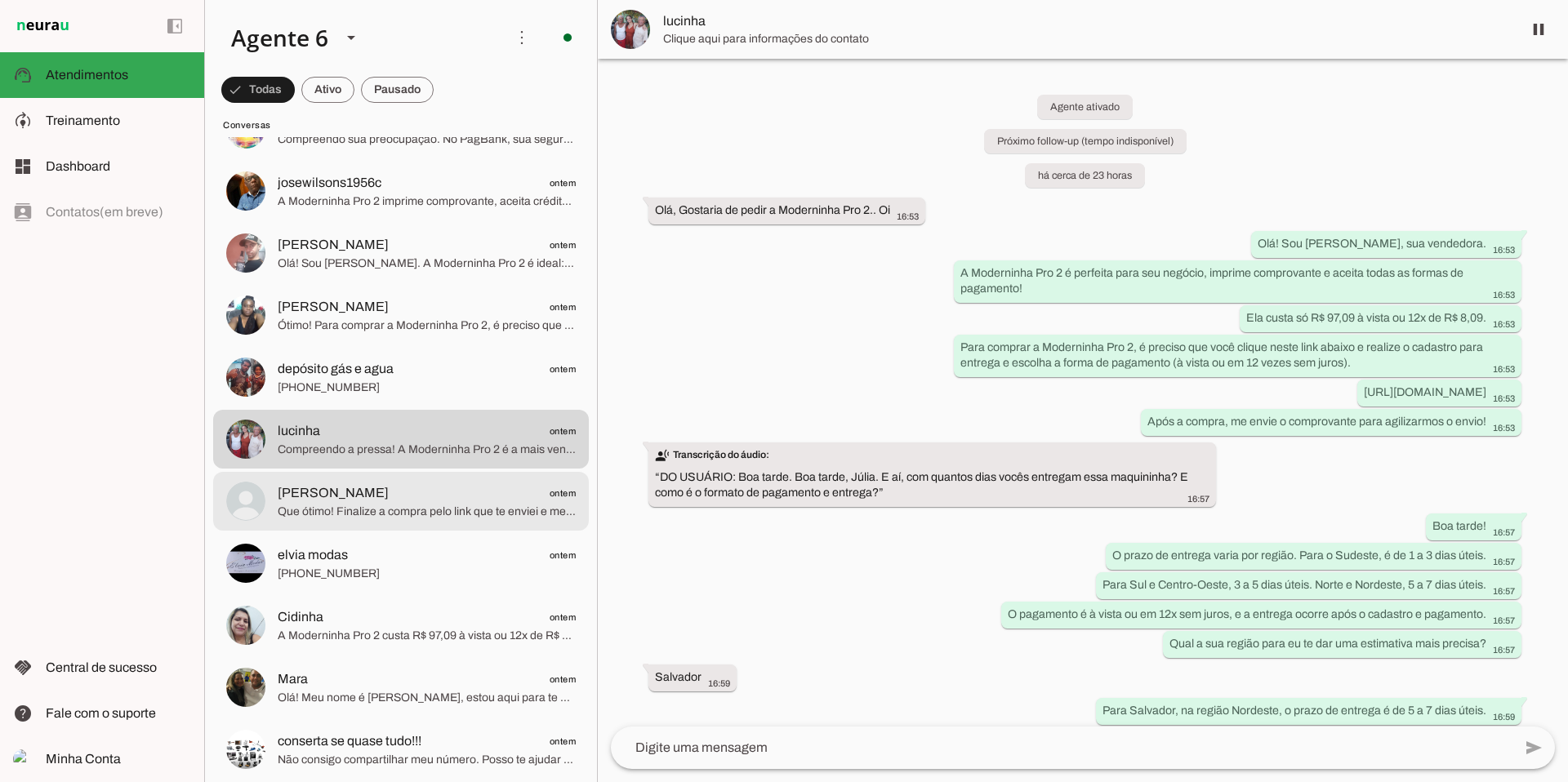
click at [425, 502] on span "[PERSON_NAME] ontem" at bounding box center [426, 493] width 298 height 21
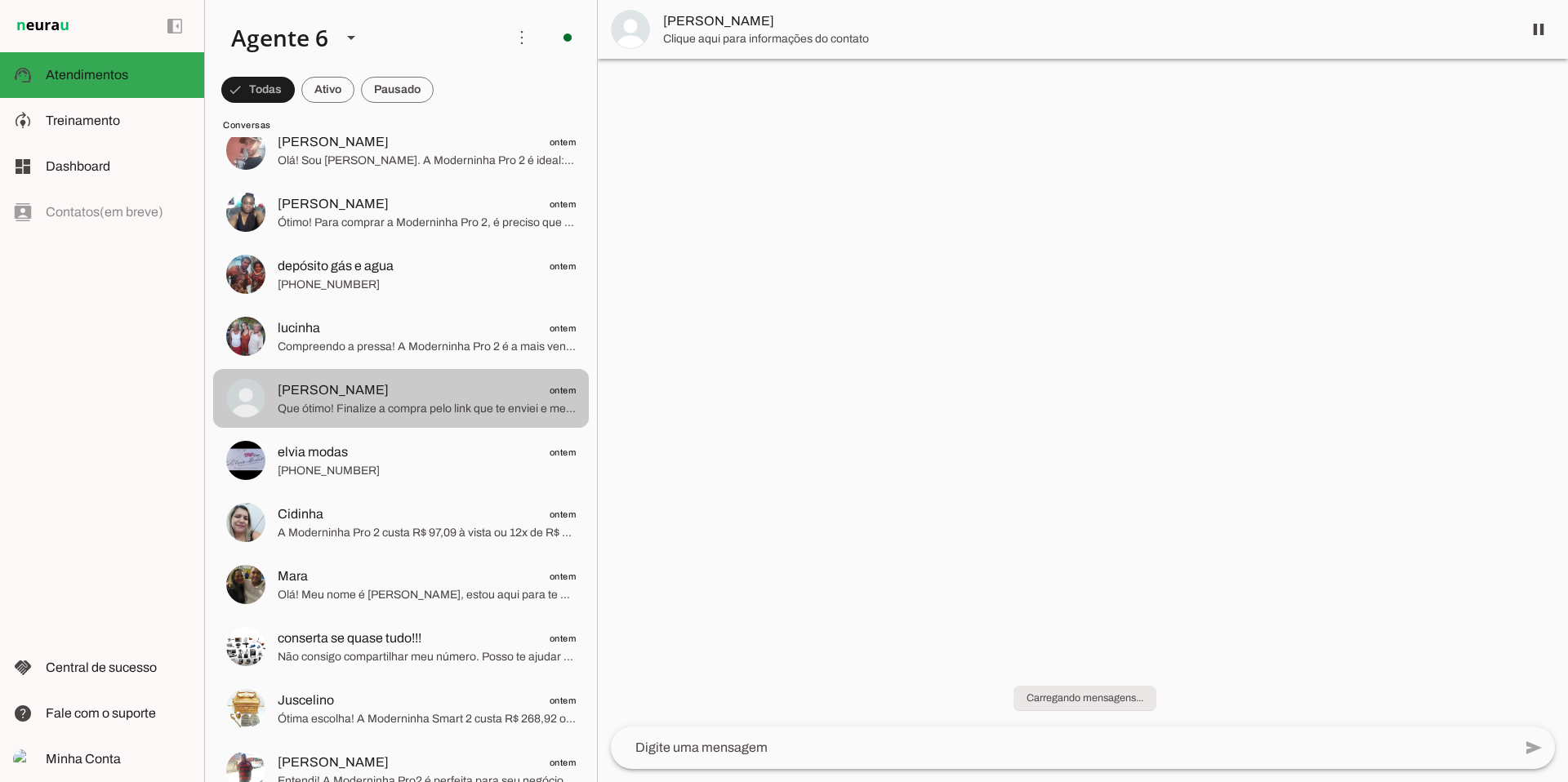
scroll to position [5080, 0]
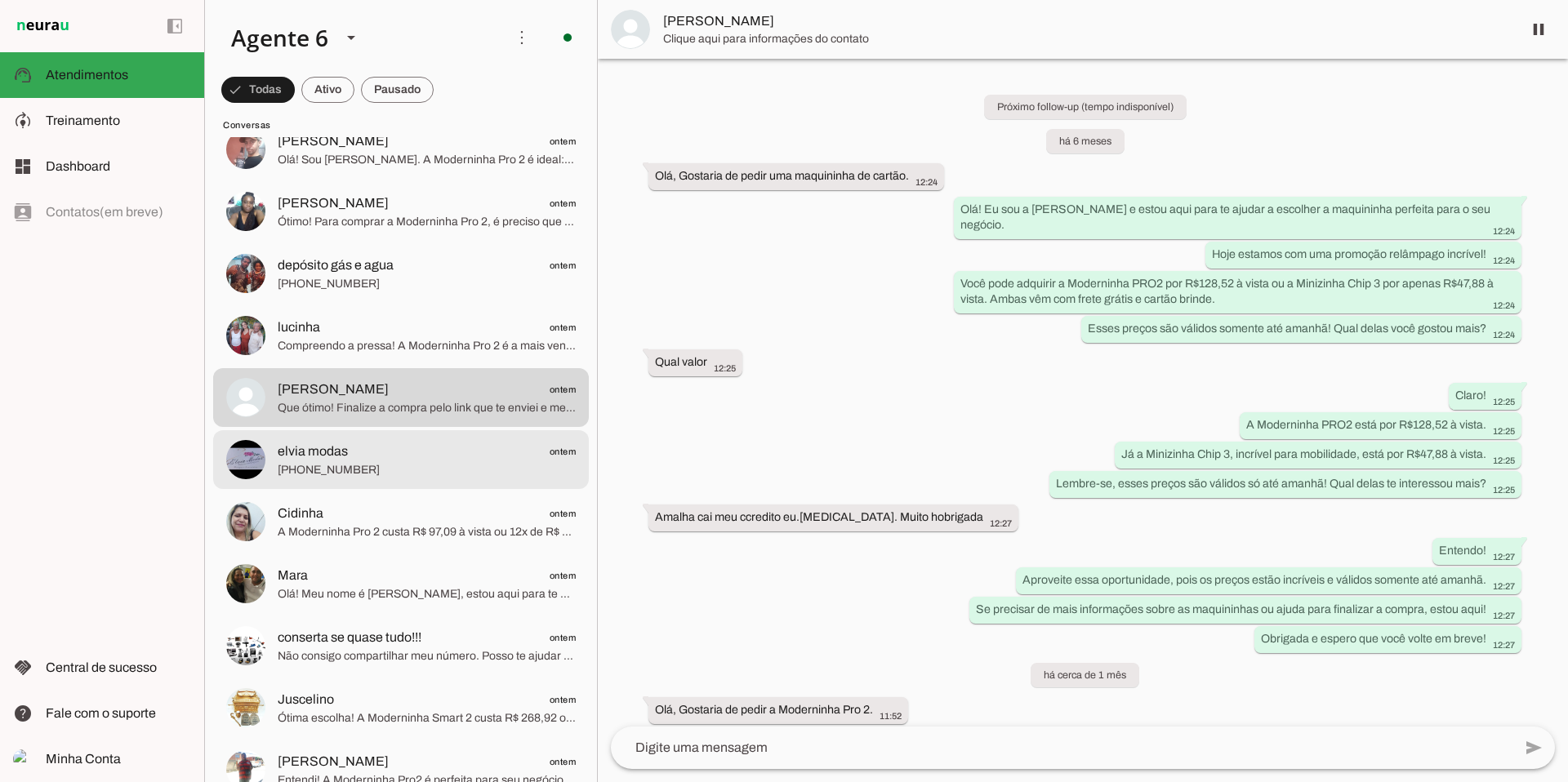
click at [461, 455] on span "elvia modas ontem" at bounding box center [426, 452] width 298 height 21
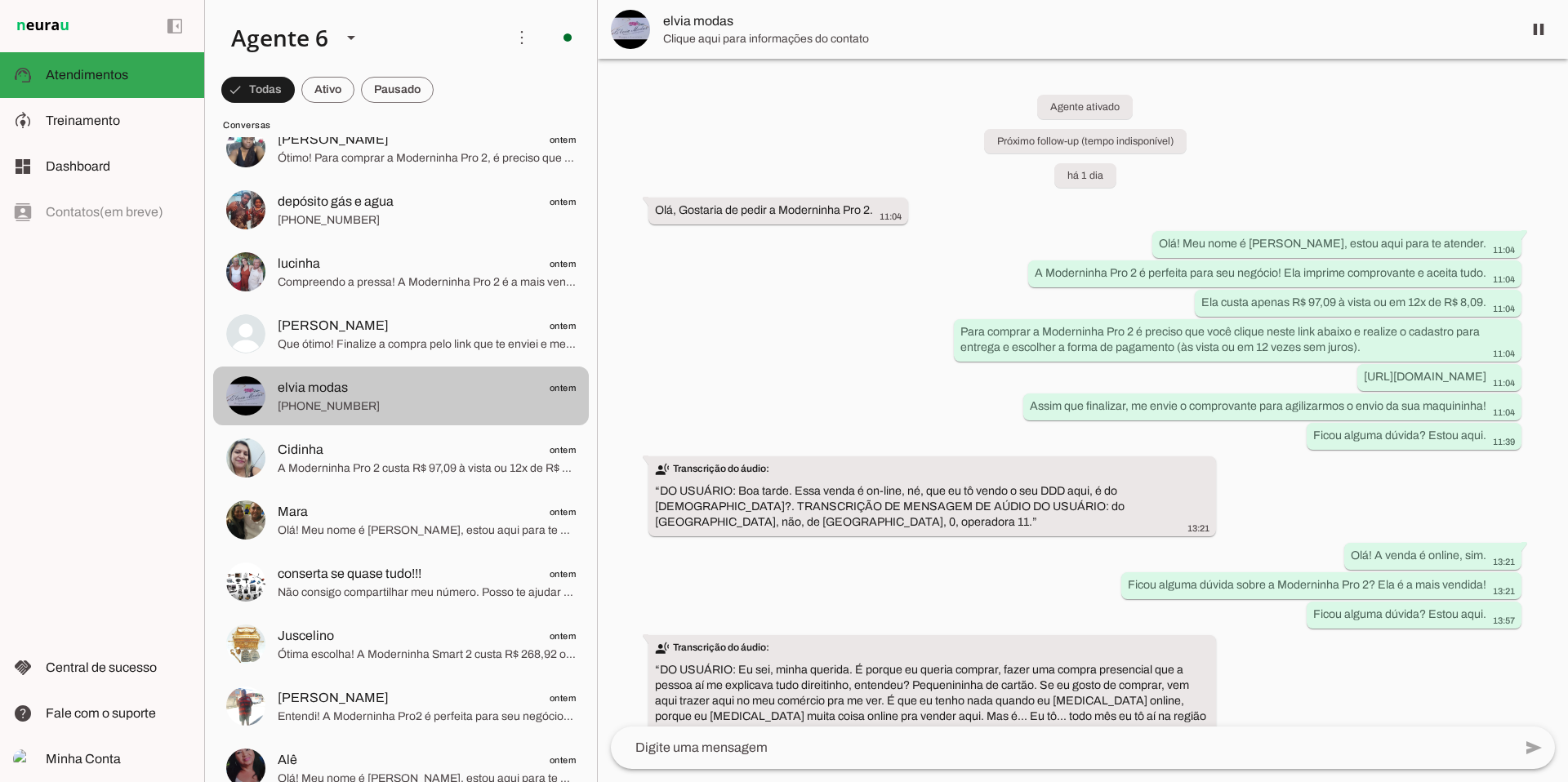
scroll to position [5148, 0]
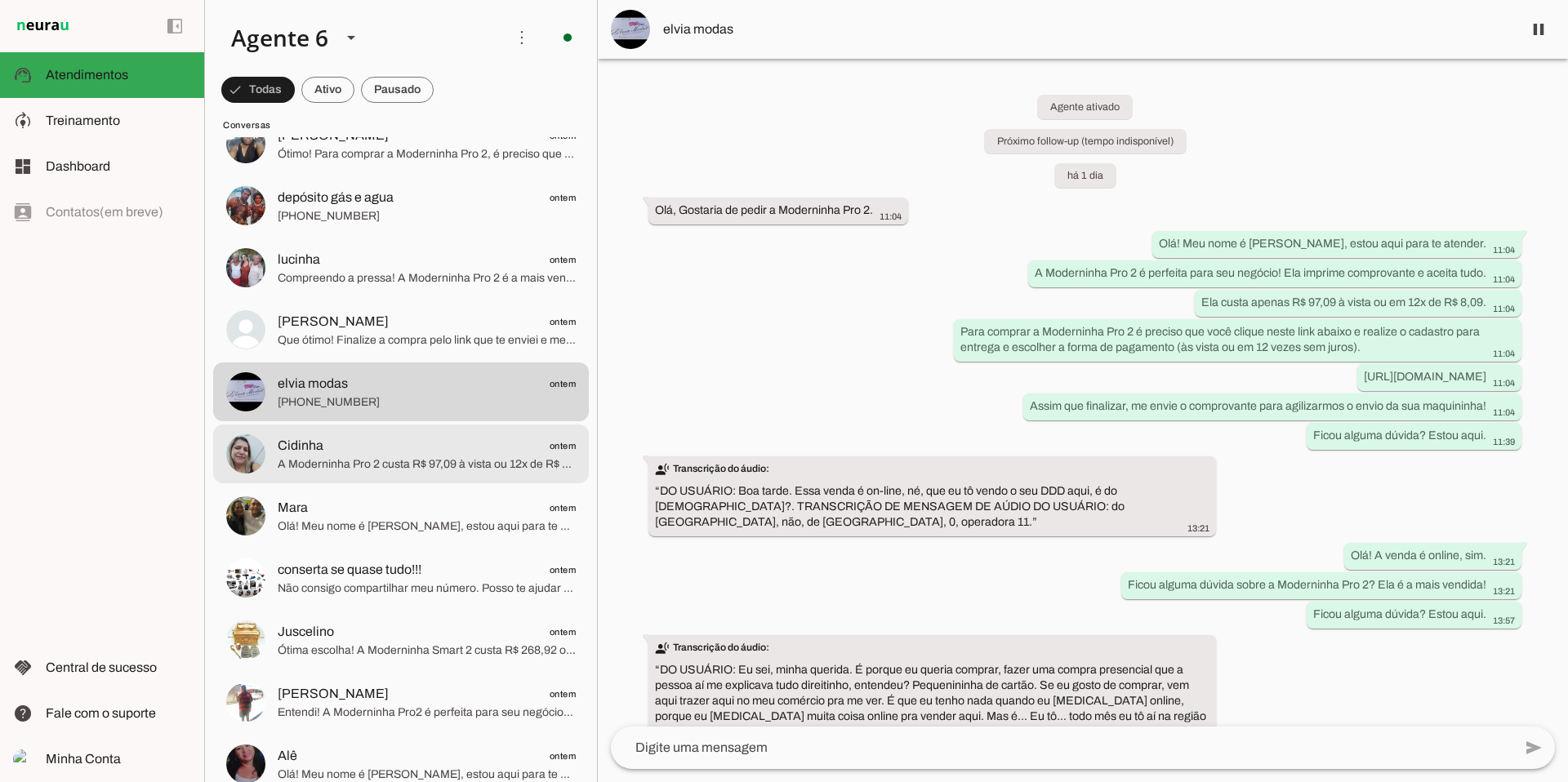
click at [442, 449] on span "Cidinha ontem" at bounding box center [426, 446] width 298 height 21
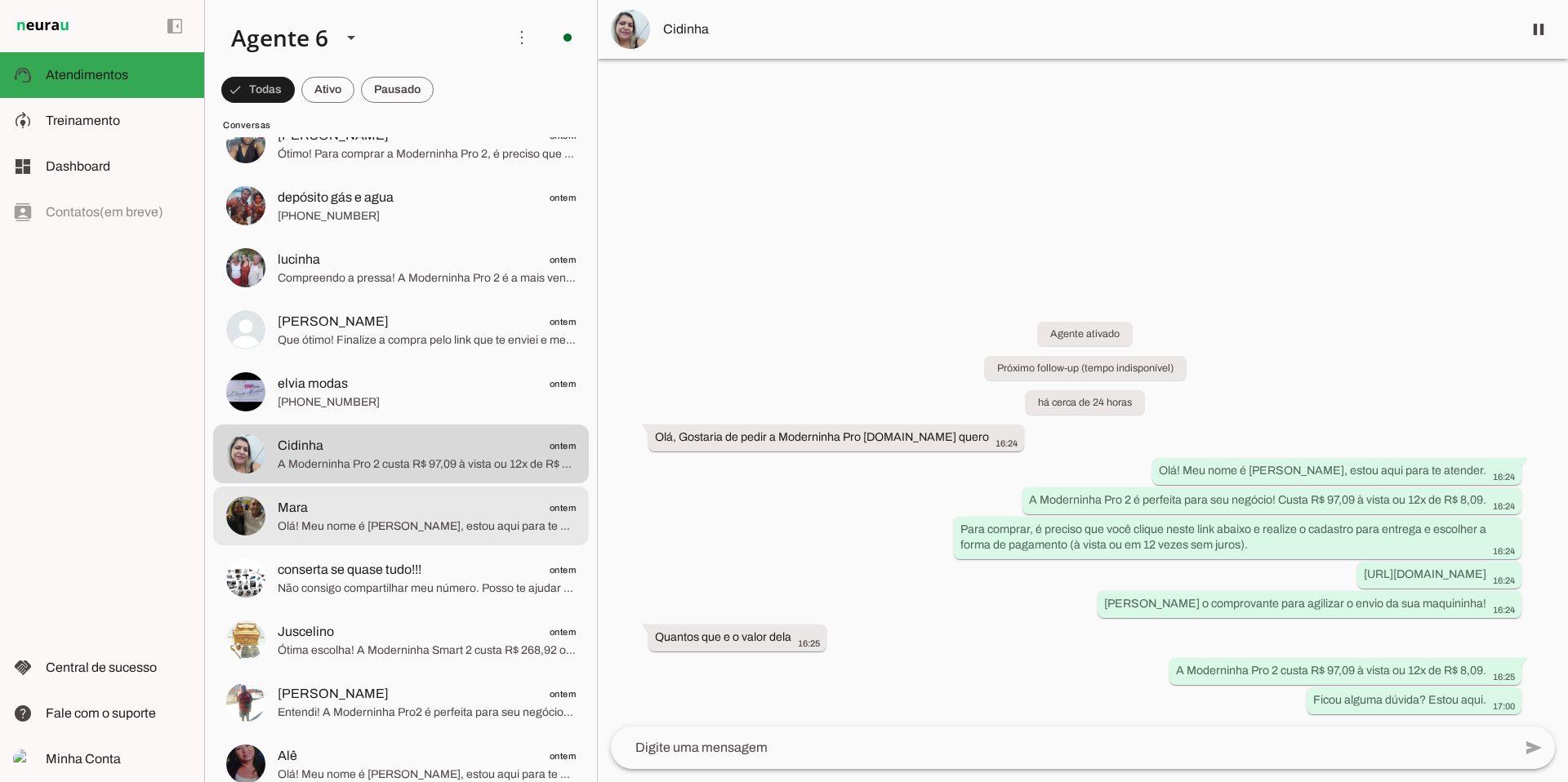
click at [502, 503] on span "Mara ontem" at bounding box center [426, 508] width 298 height 21
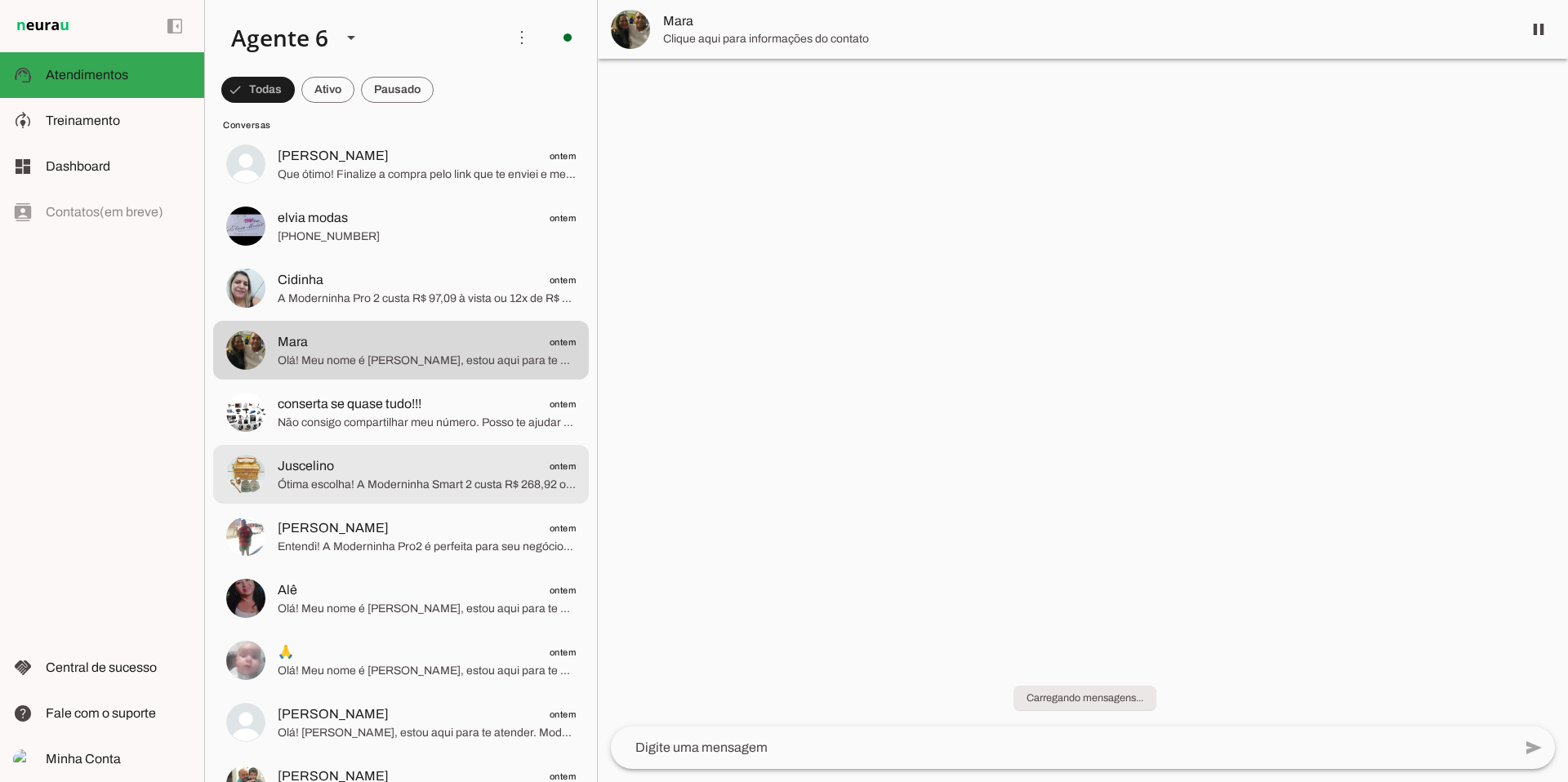
scroll to position [5315, 0]
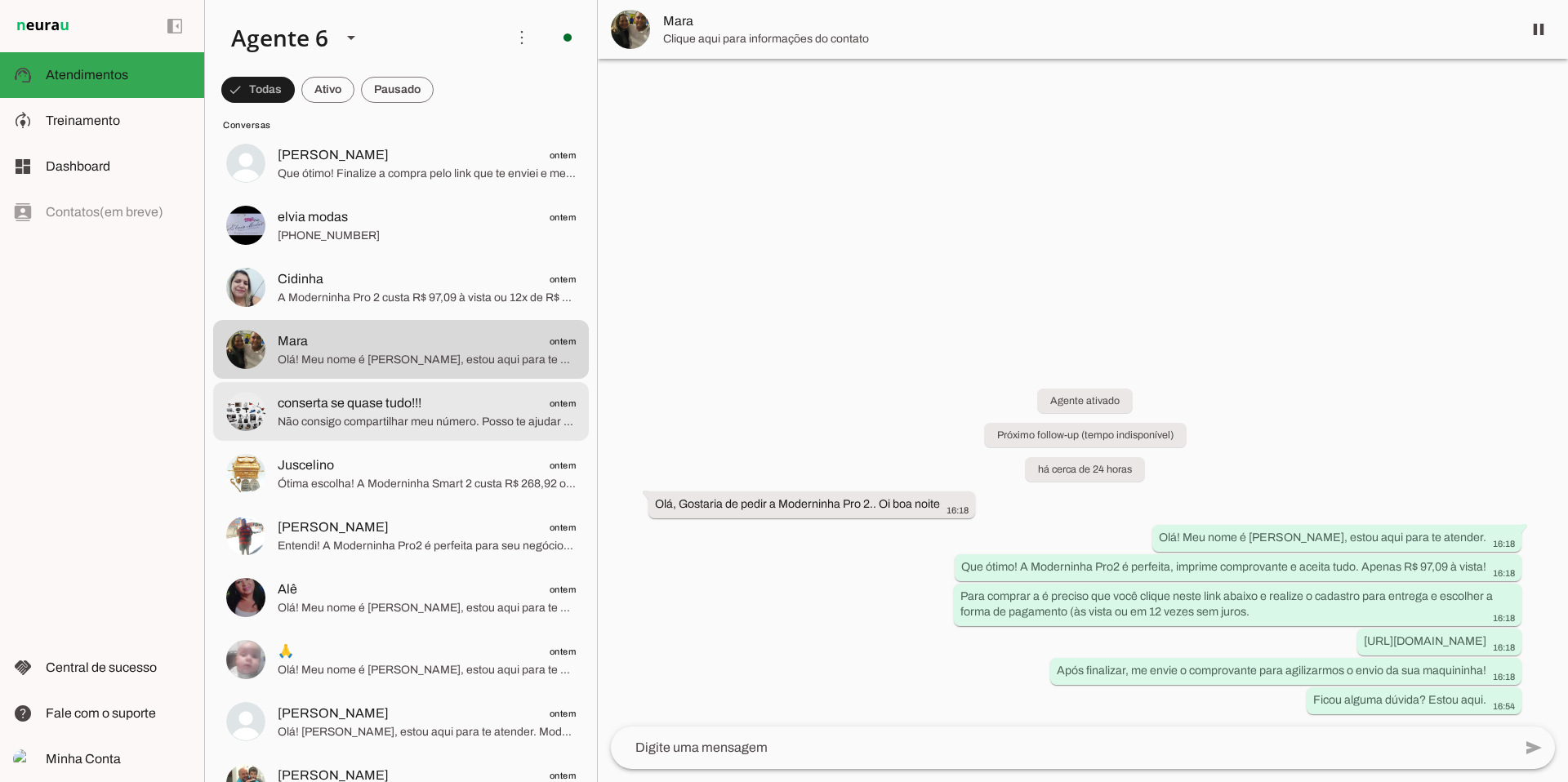
click at [484, 417] on span "Não consigo compartilhar meu número. Posso te ajudar com a Moderninha Pro2?" at bounding box center [426, 422] width 298 height 17
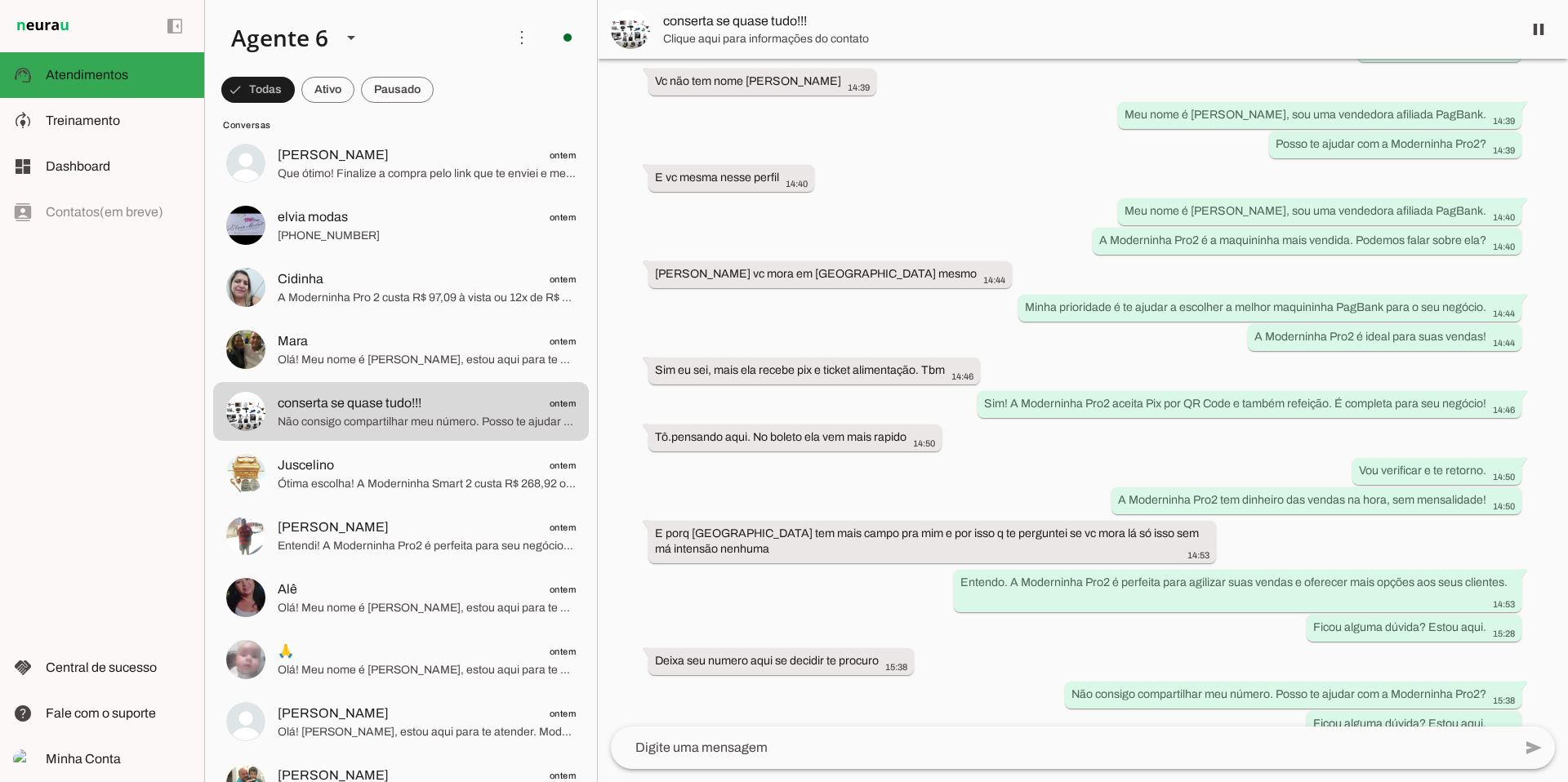
scroll to position [1375, 0]
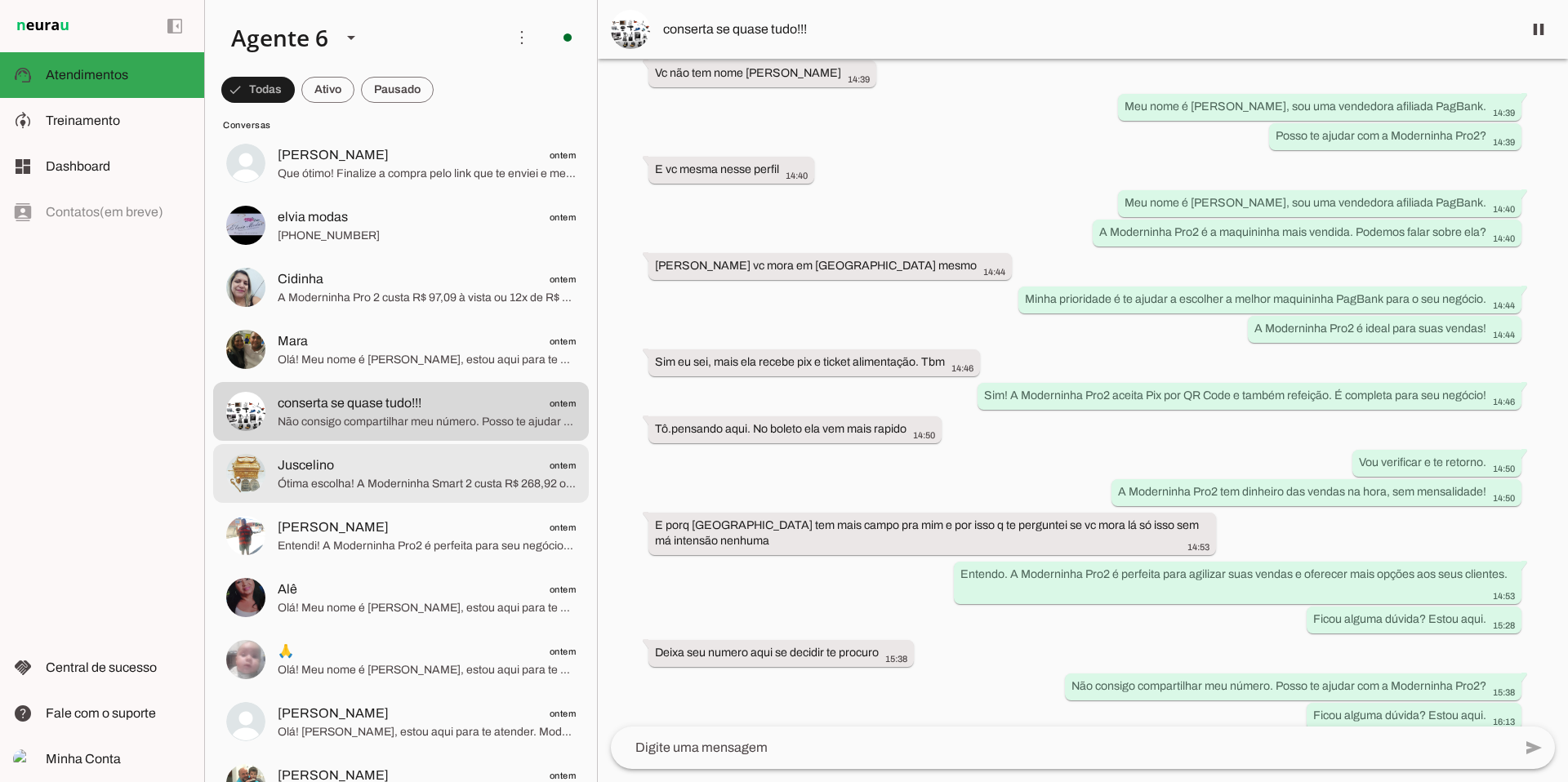
click at [488, 486] on span "Ótima escolha! A Moderninha Smart 2 custa R$ 268,92 ou 12x R$ 22,41. Ela tem te…" at bounding box center [426, 484] width 298 height 17
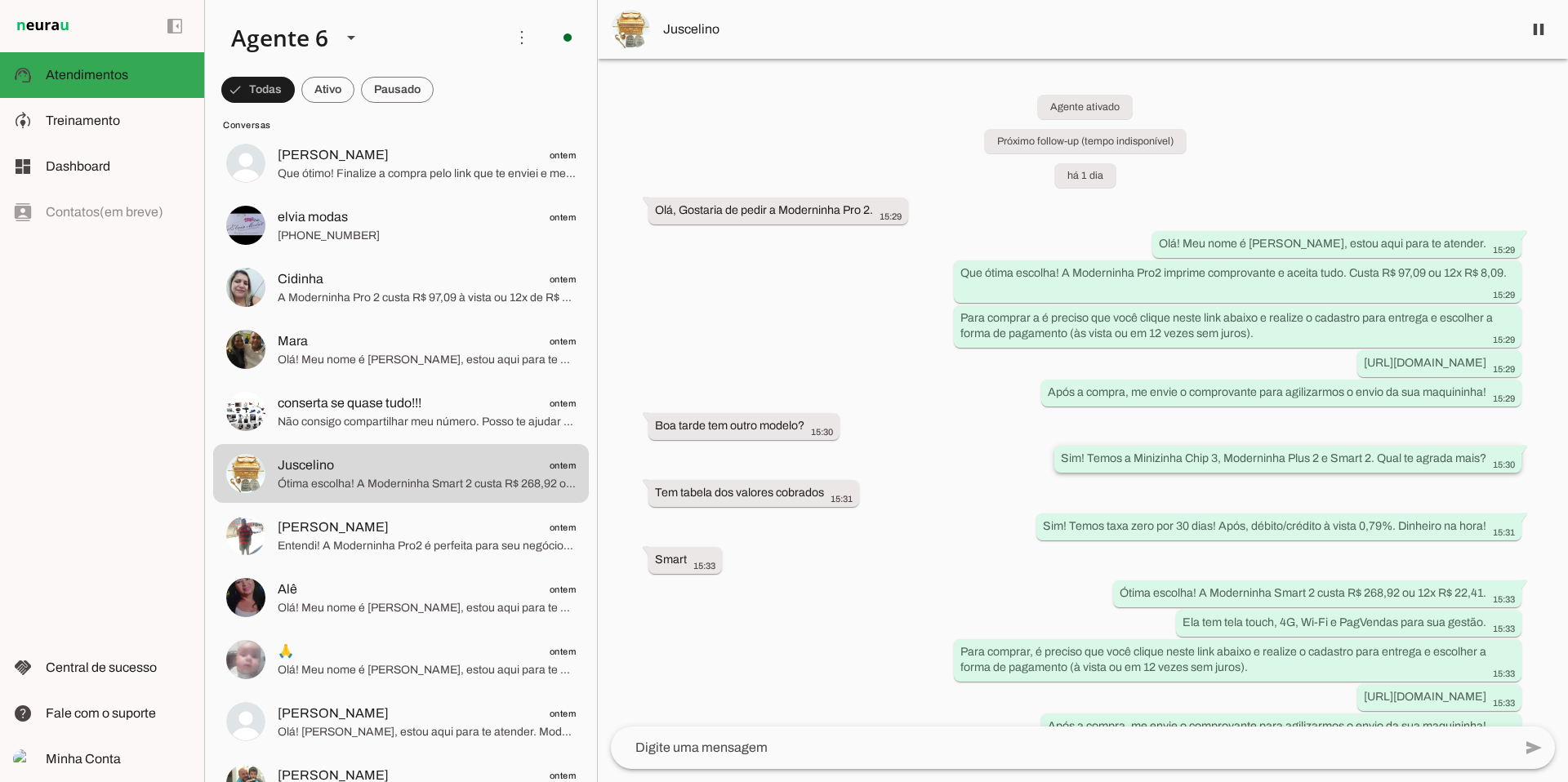
scroll to position [56, 0]
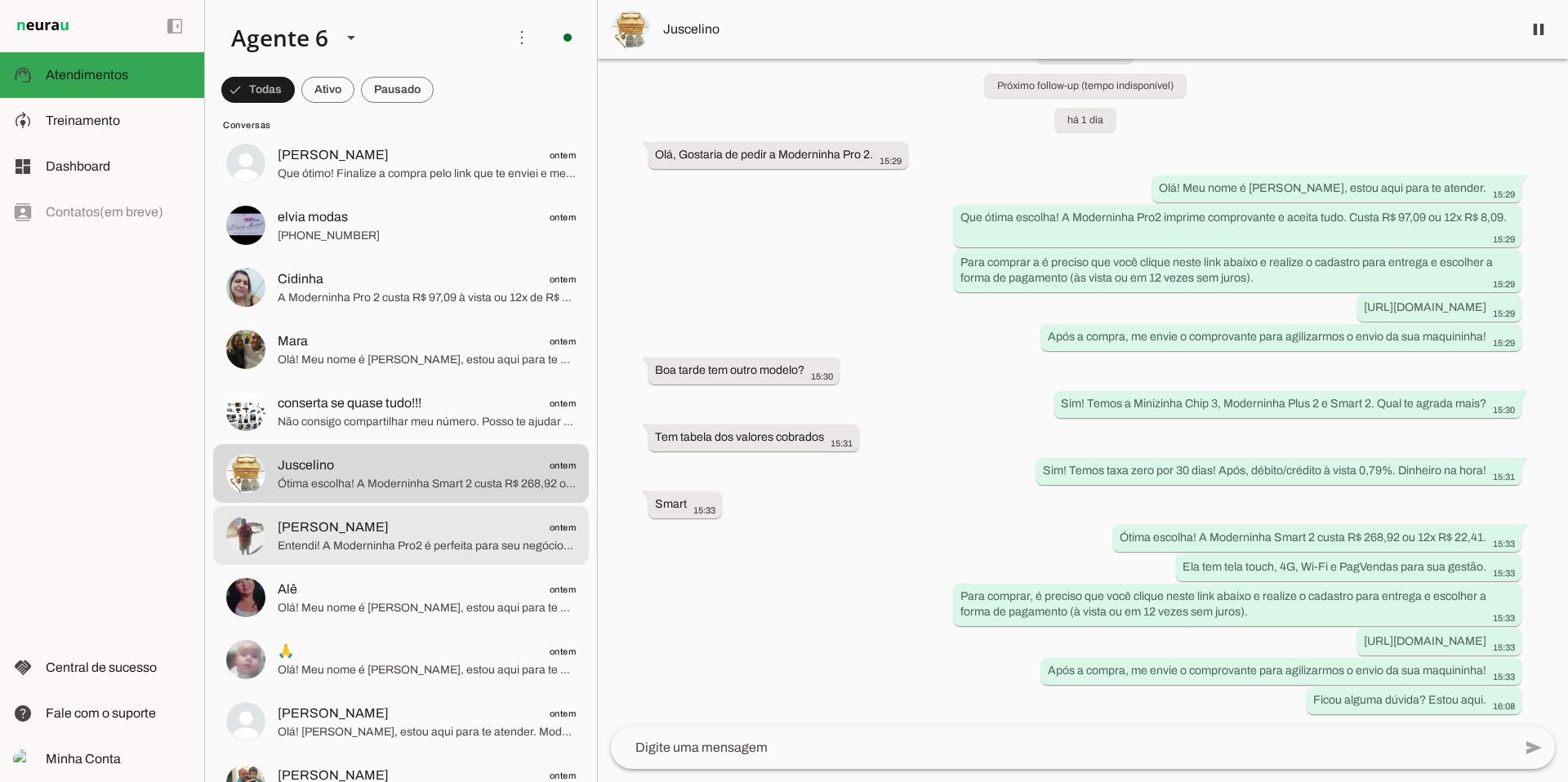
click at [454, 540] on span "Entendi! A Moderninha Pro2 é perfeita para seu negócio. Já conseguiu acessar o …" at bounding box center [426, 546] width 298 height 17
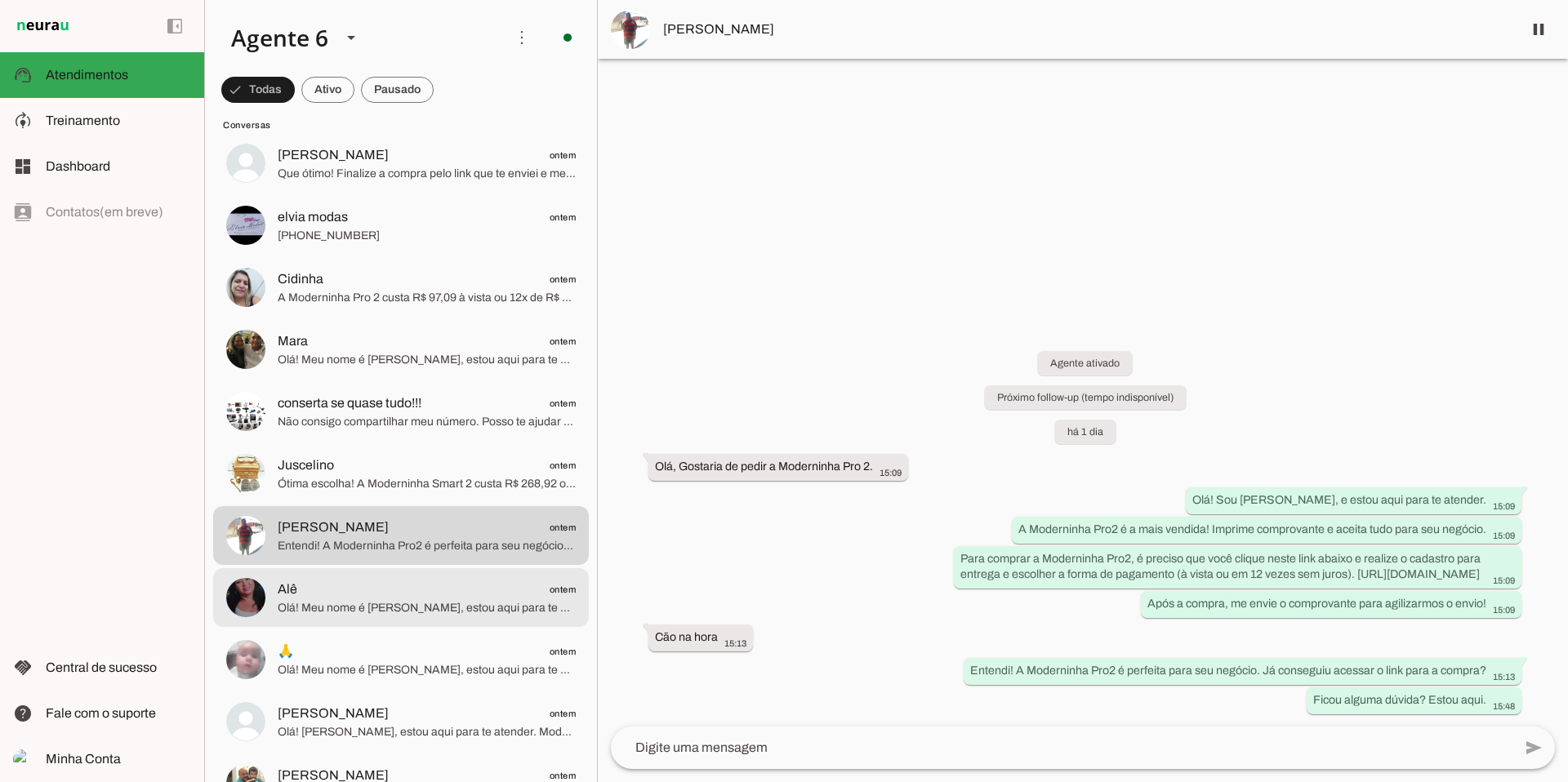
click at [490, 584] on span "Alê ontem" at bounding box center [426, 590] width 298 height 21
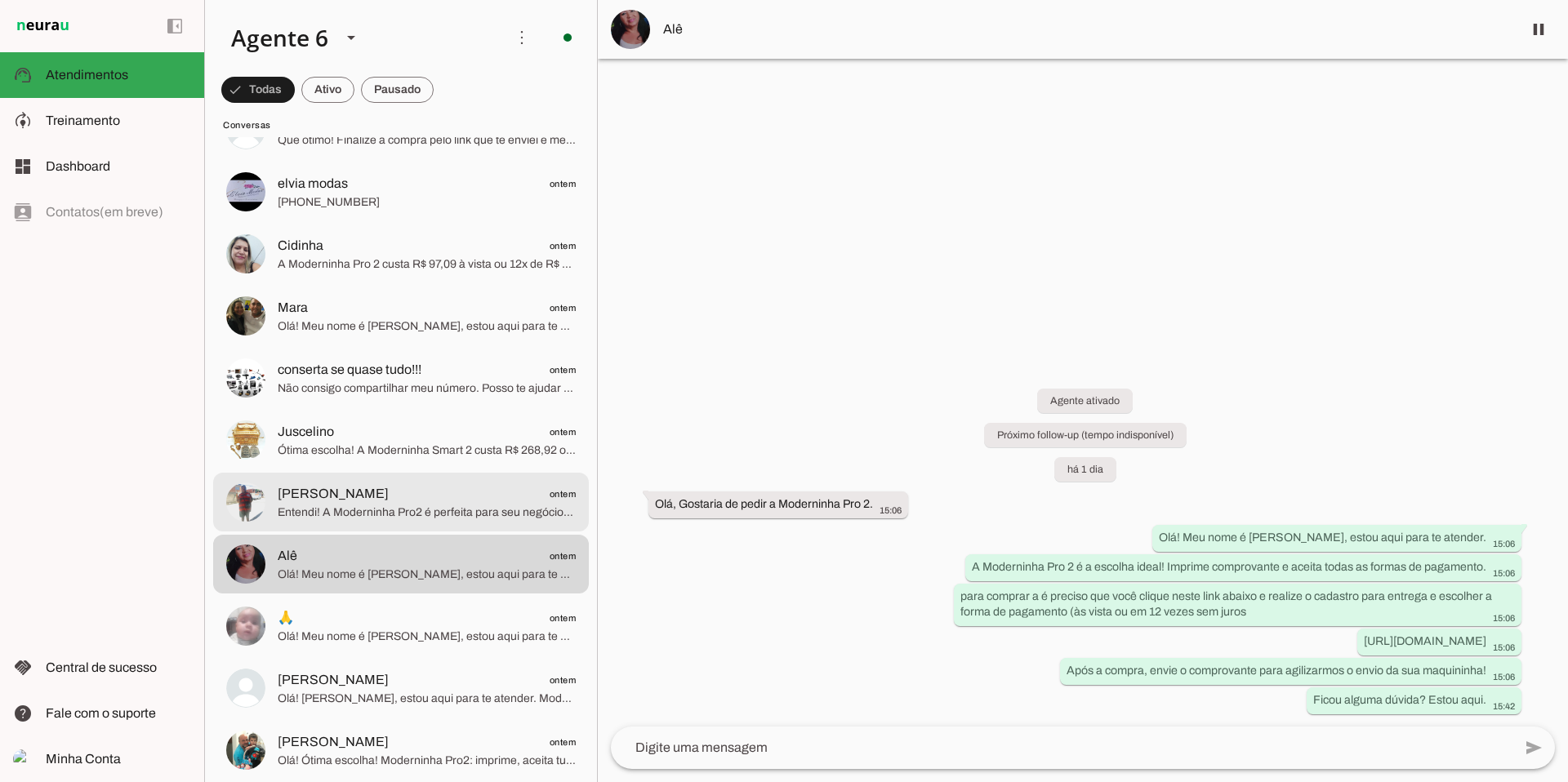
scroll to position [5351, 0]
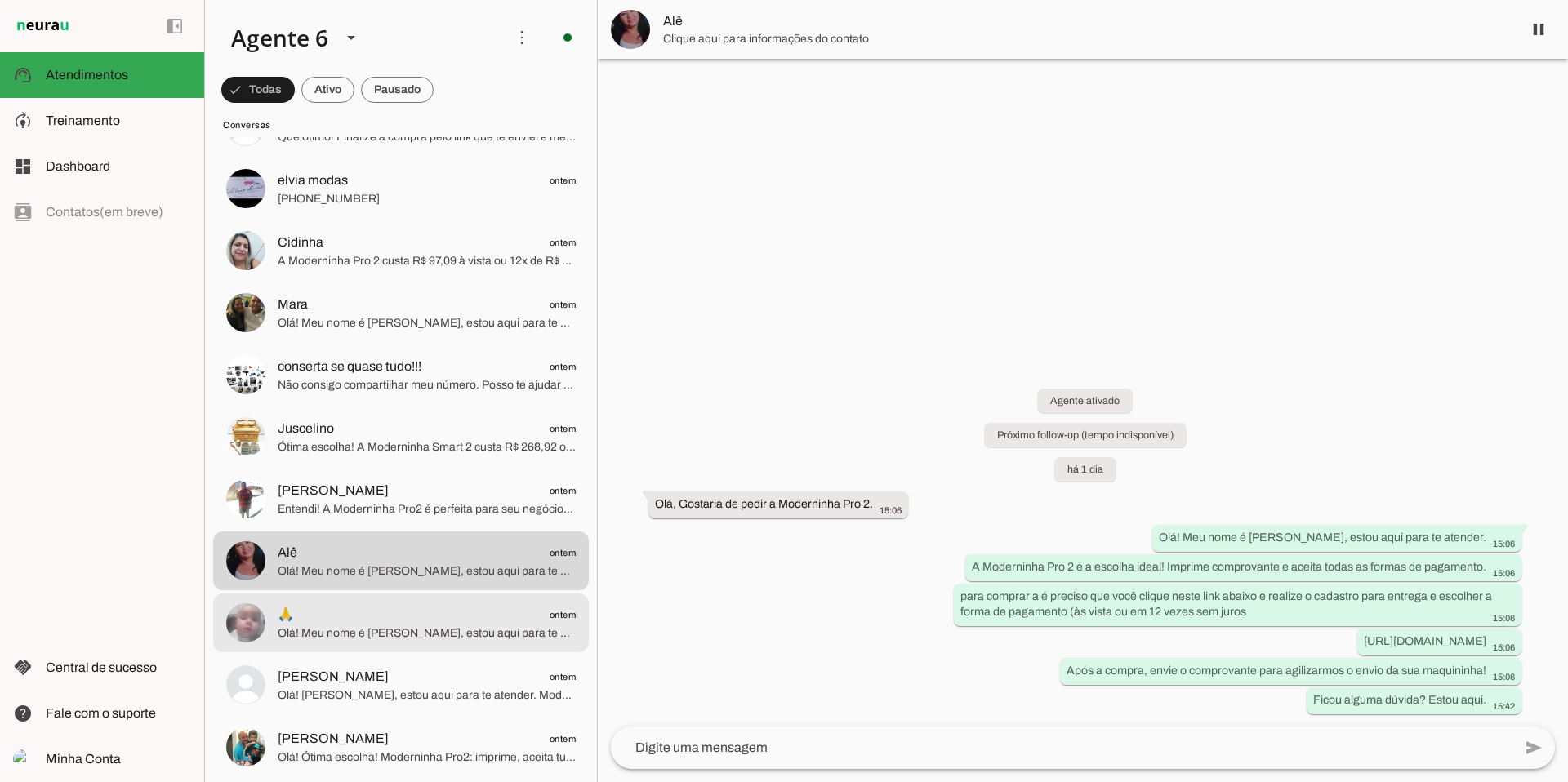
click at [435, 616] on span "🙏 ontem" at bounding box center [426, 615] width 298 height 21
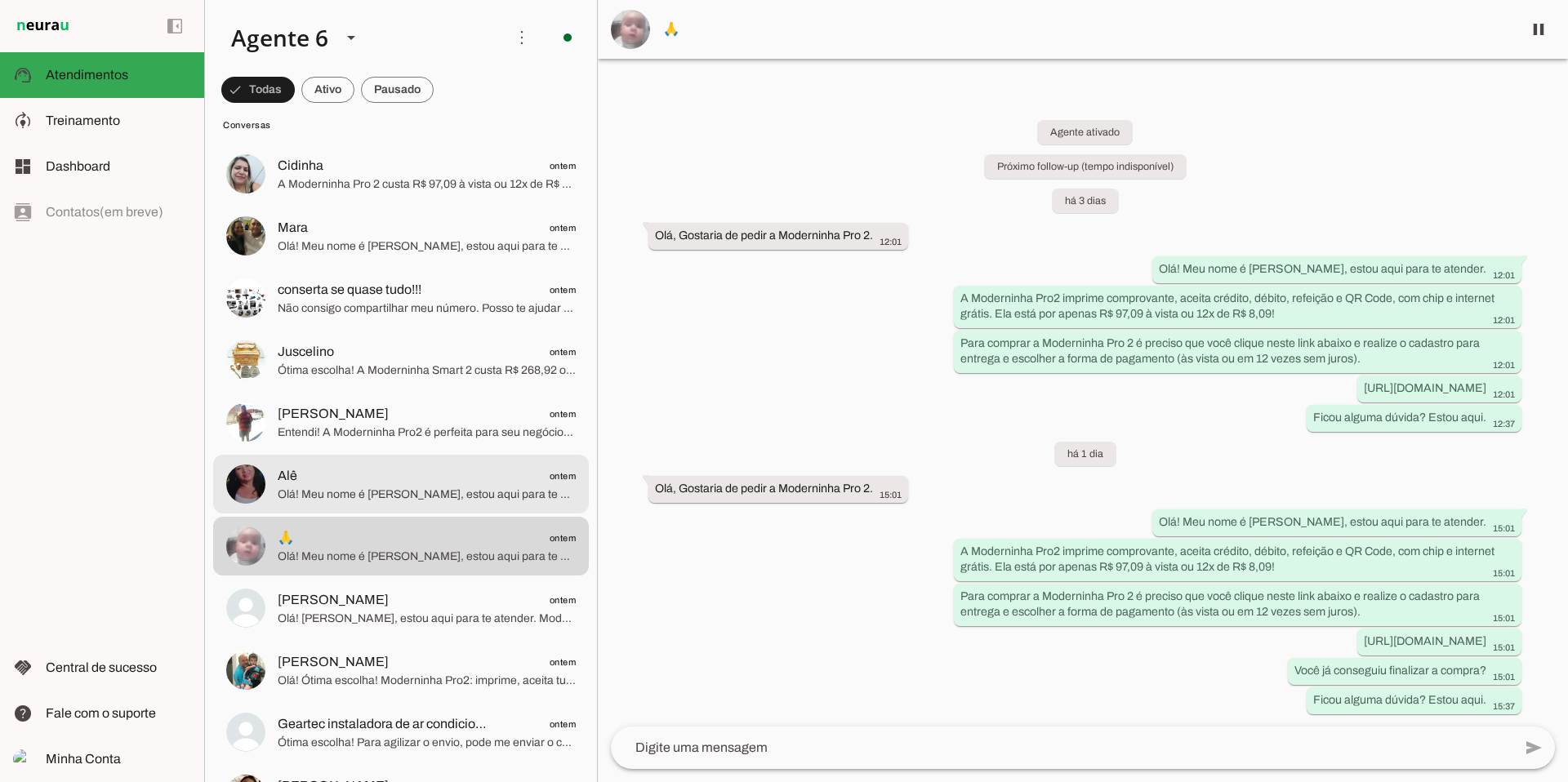
scroll to position [5432, 0]
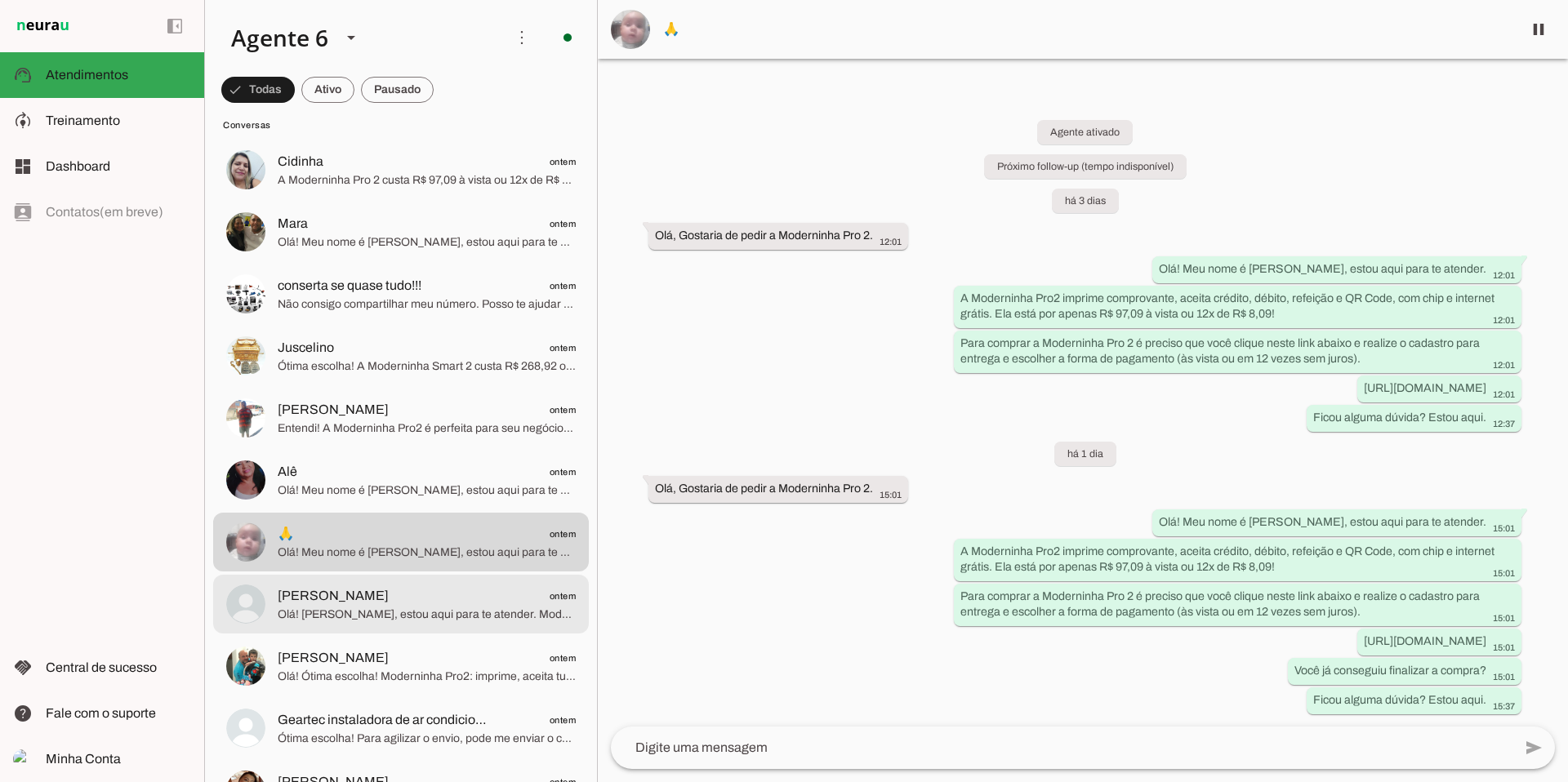
click at [470, 592] on span "[PERSON_NAME] ontem" at bounding box center [426, 596] width 298 height 21
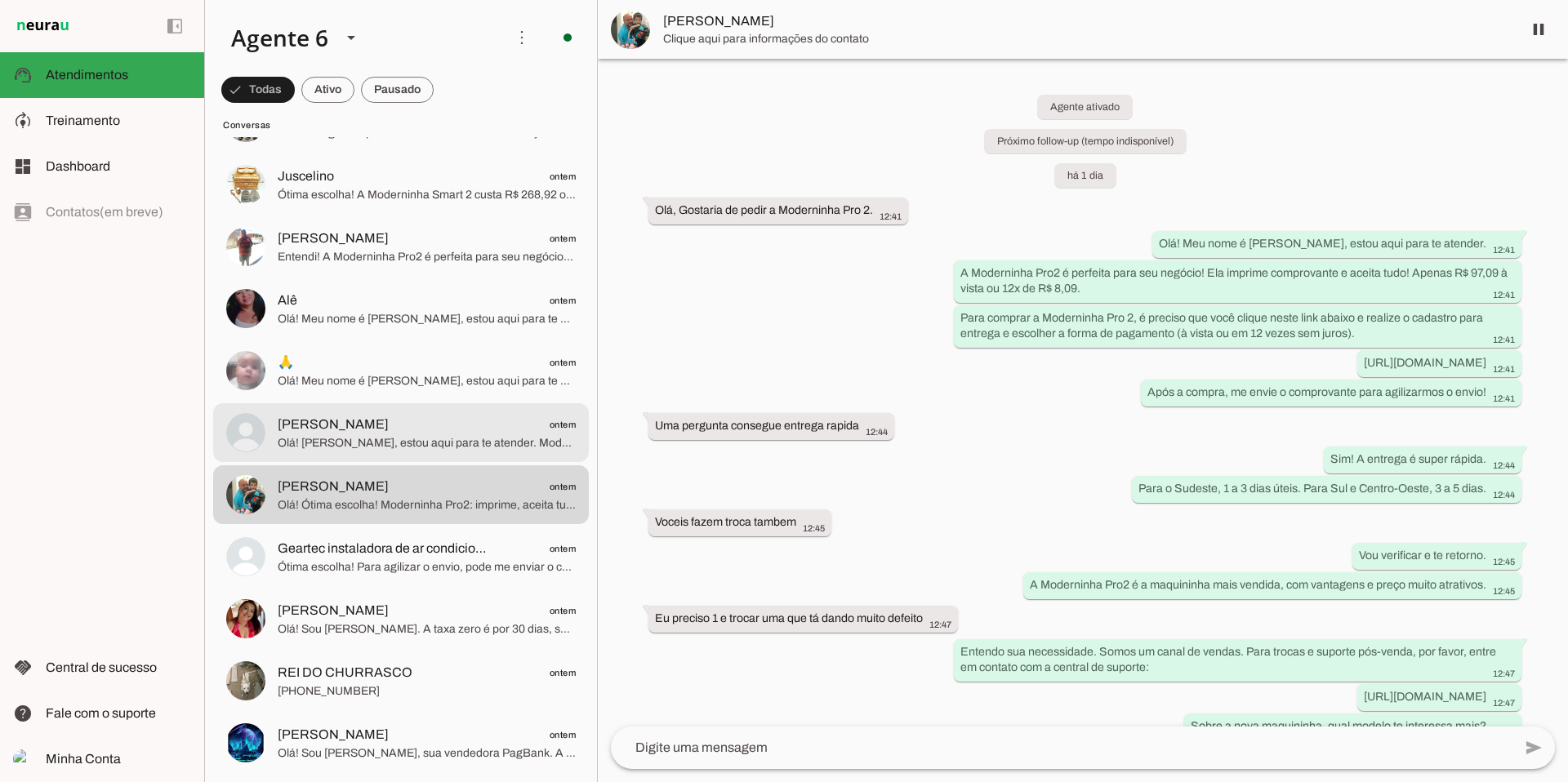
scroll to position [5604, 0]
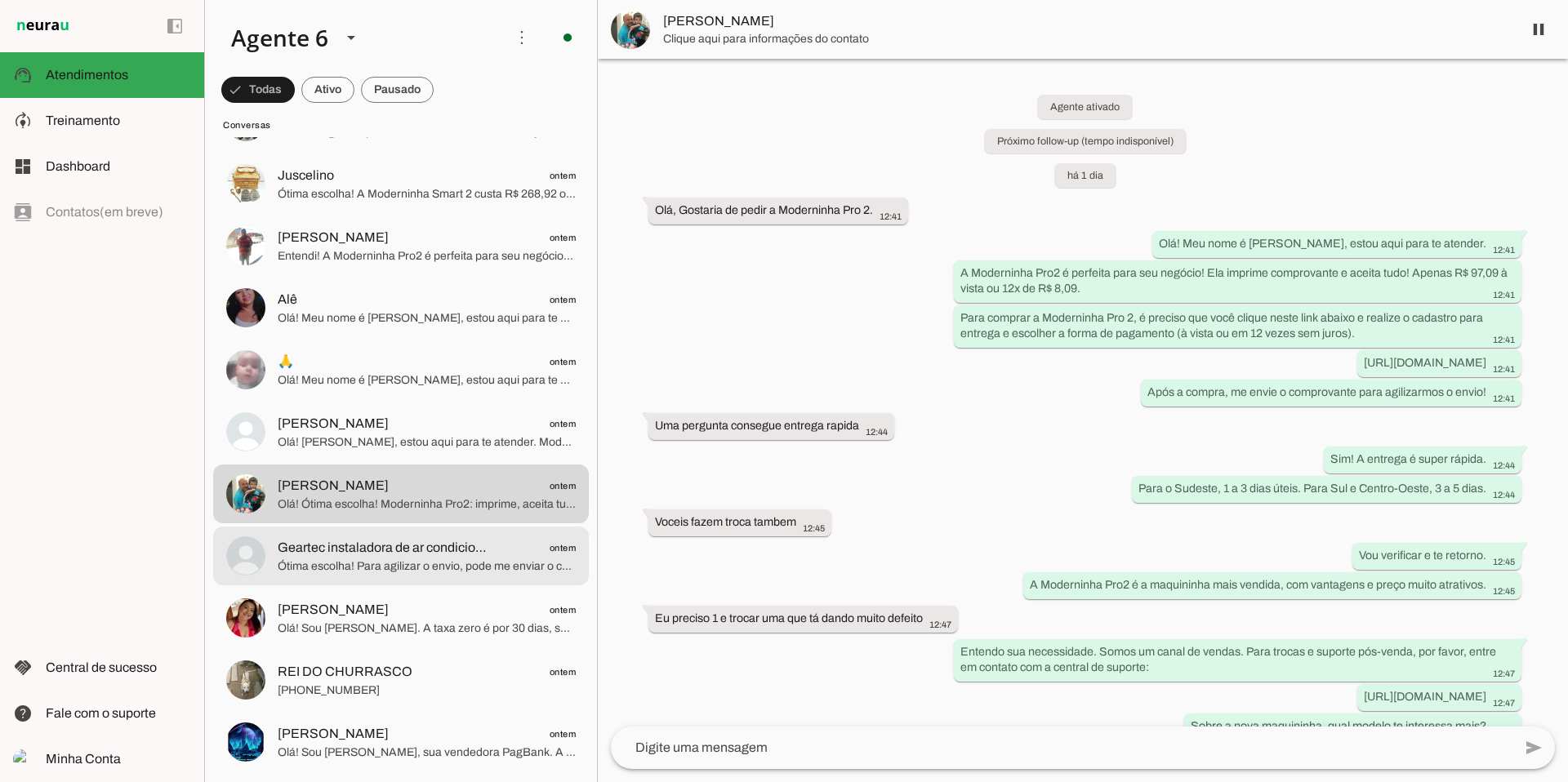
click at [463, 550] on span "Geartec instaladora de ar condicionado splti e vendas" at bounding box center [385, 548] width 215 height 20
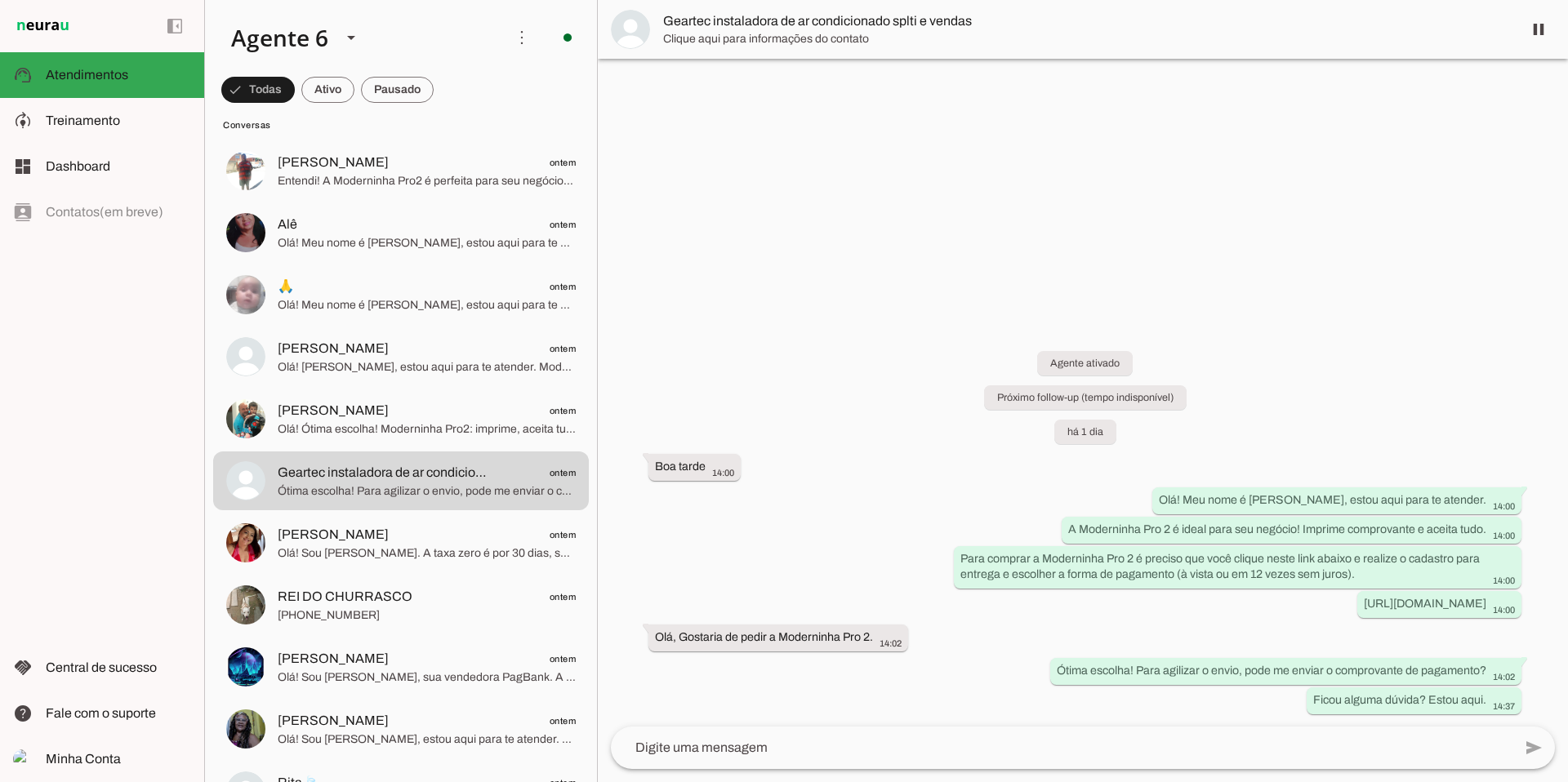
scroll to position [5720, 0]
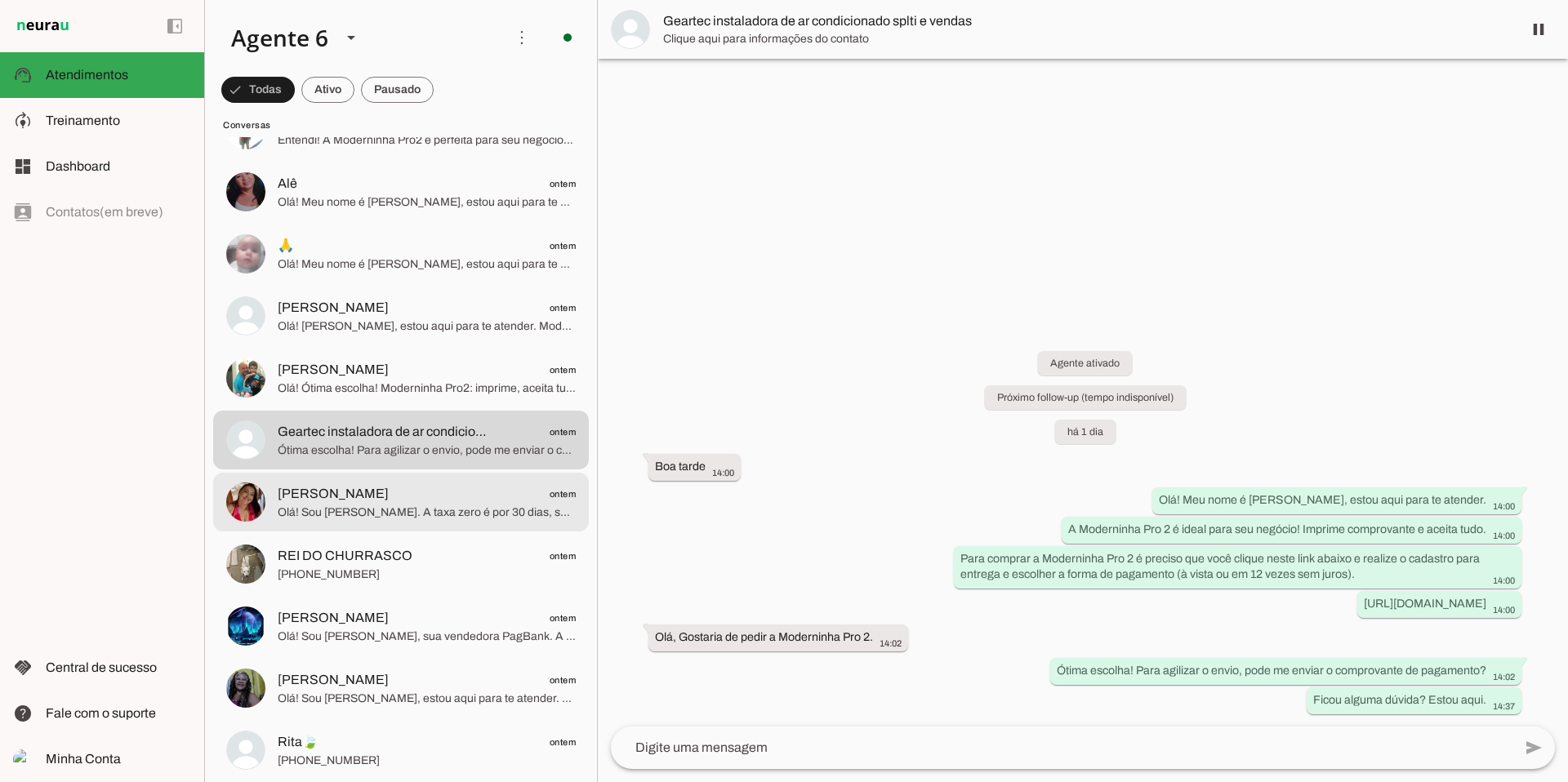
click at [433, 500] on span "[PERSON_NAME] ontem" at bounding box center [426, 494] width 298 height 21
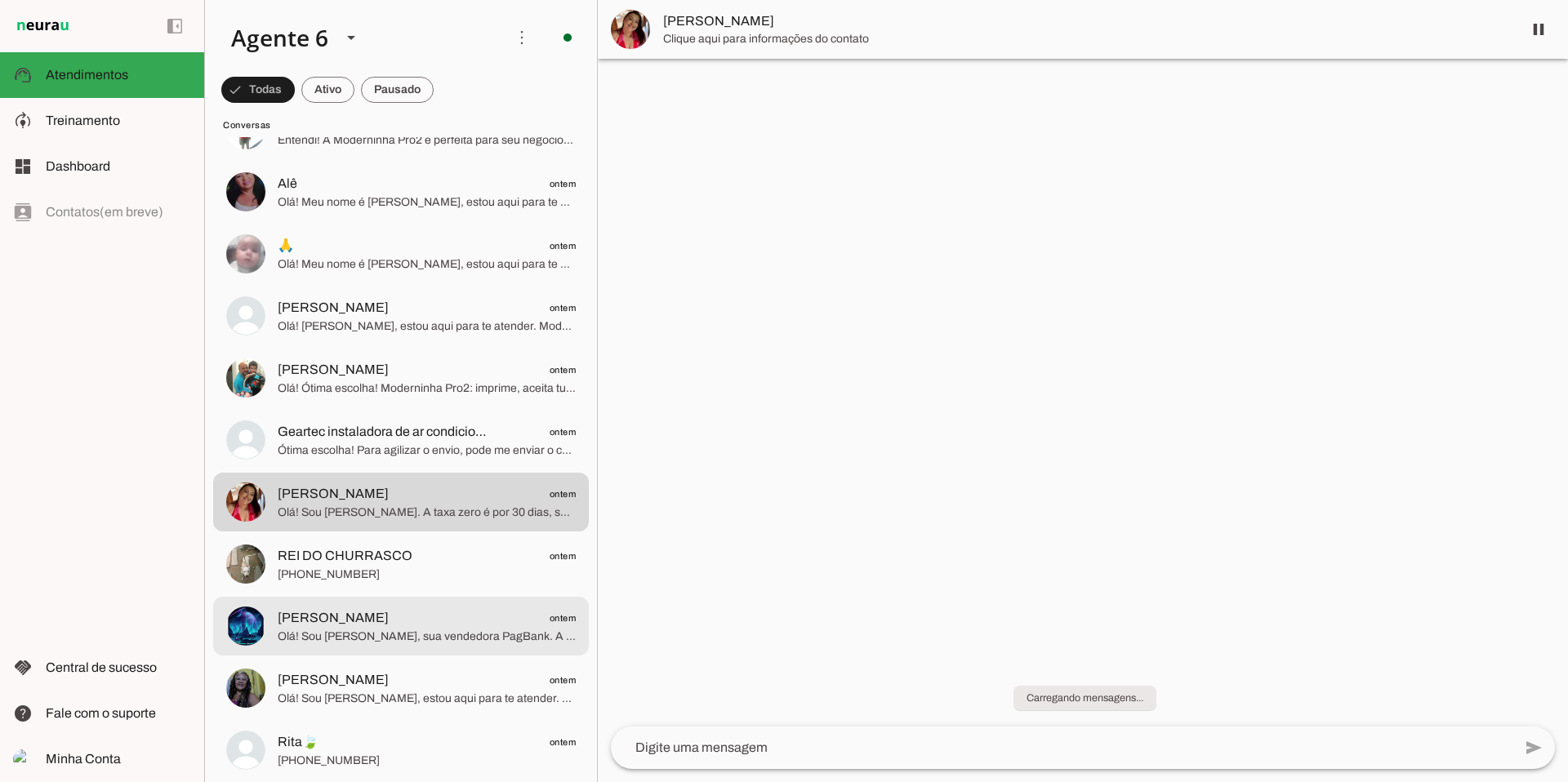
scroll to position [5871, 0]
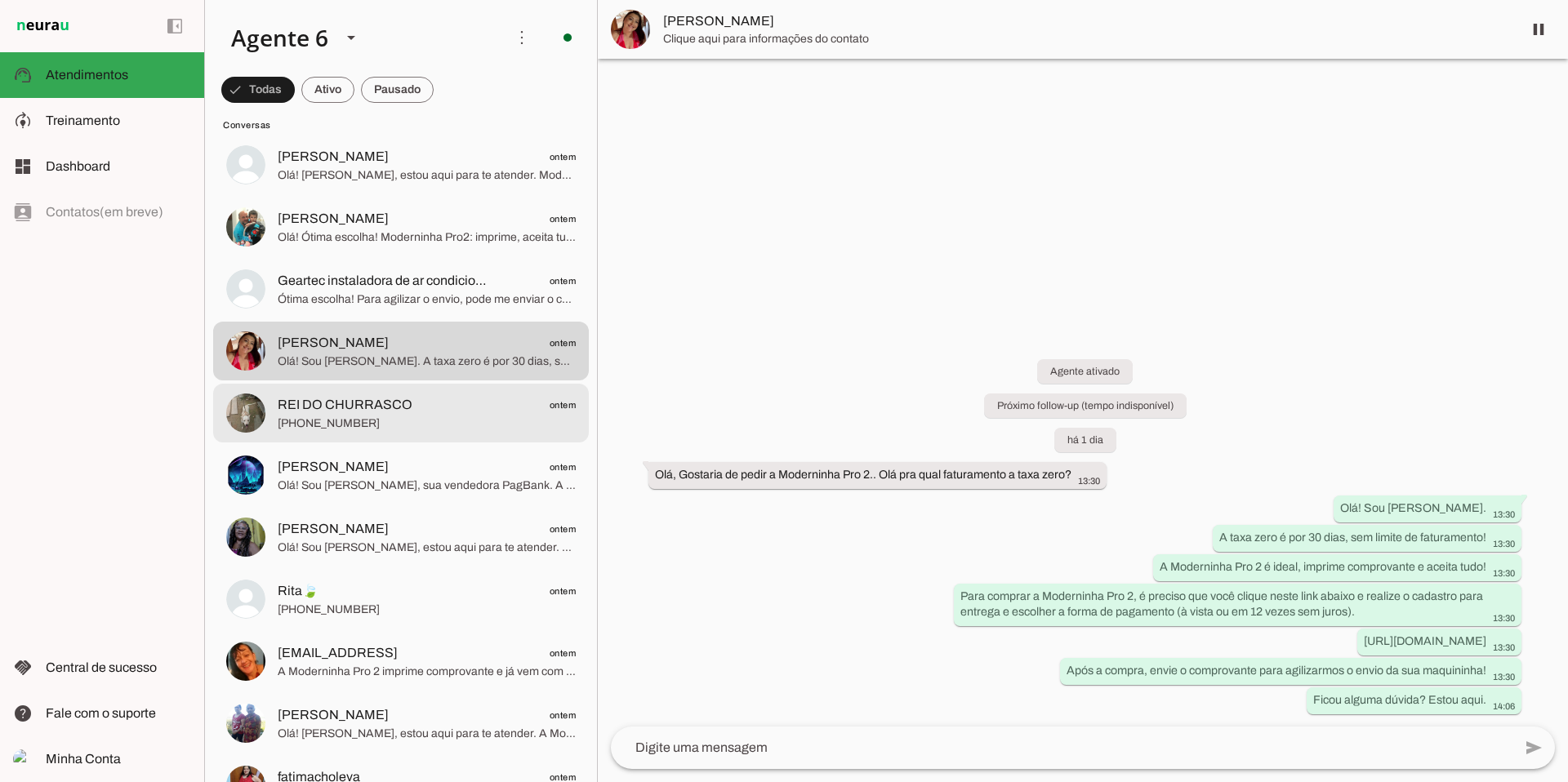
click at [434, 427] on span "[PHONE_NUMBER]" at bounding box center [426, 424] width 298 height 17
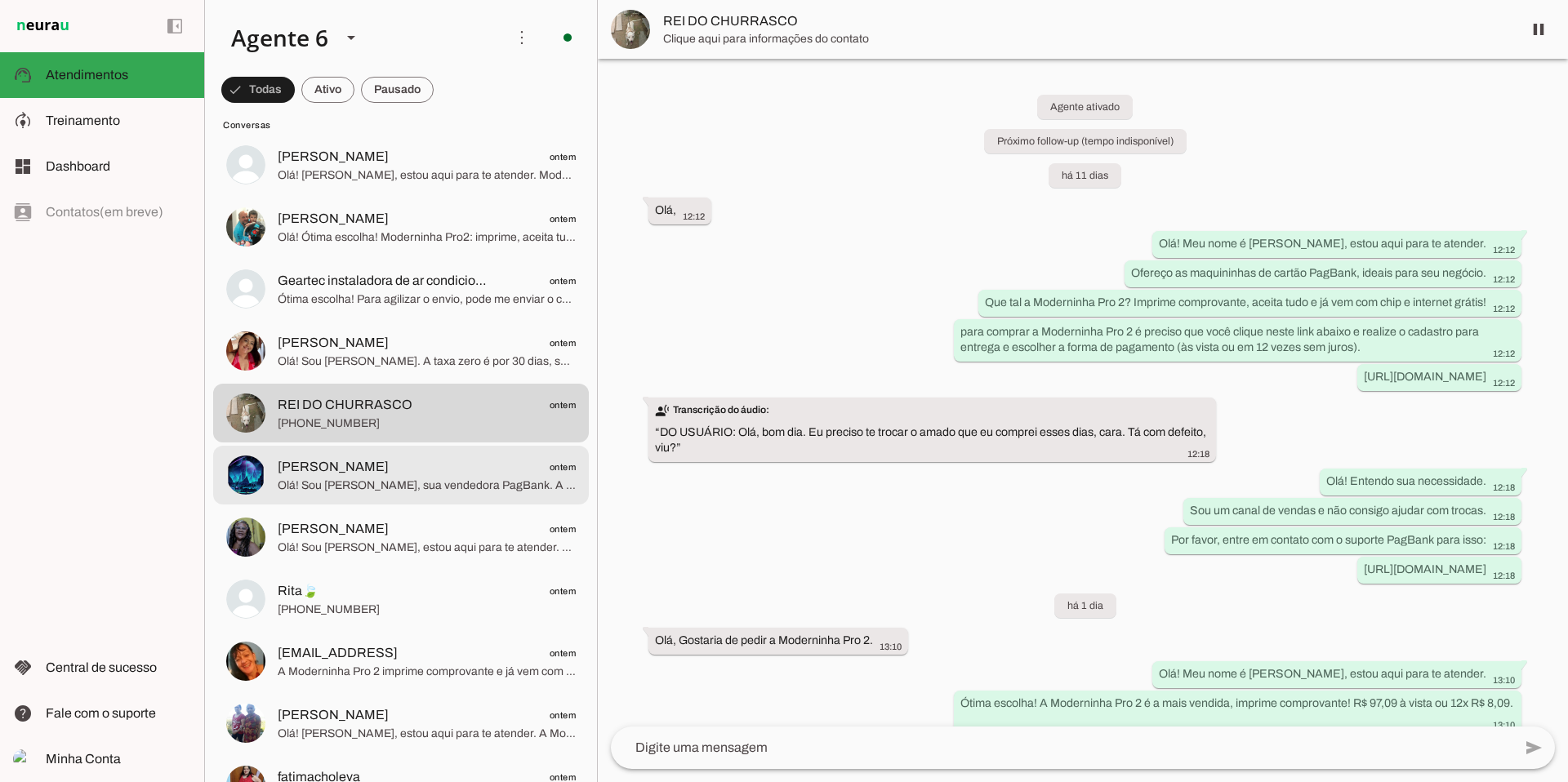
click at [509, 472] on span "[PERSON_NAME] ontem" at bounding box center [426, 467] width 298 height 21
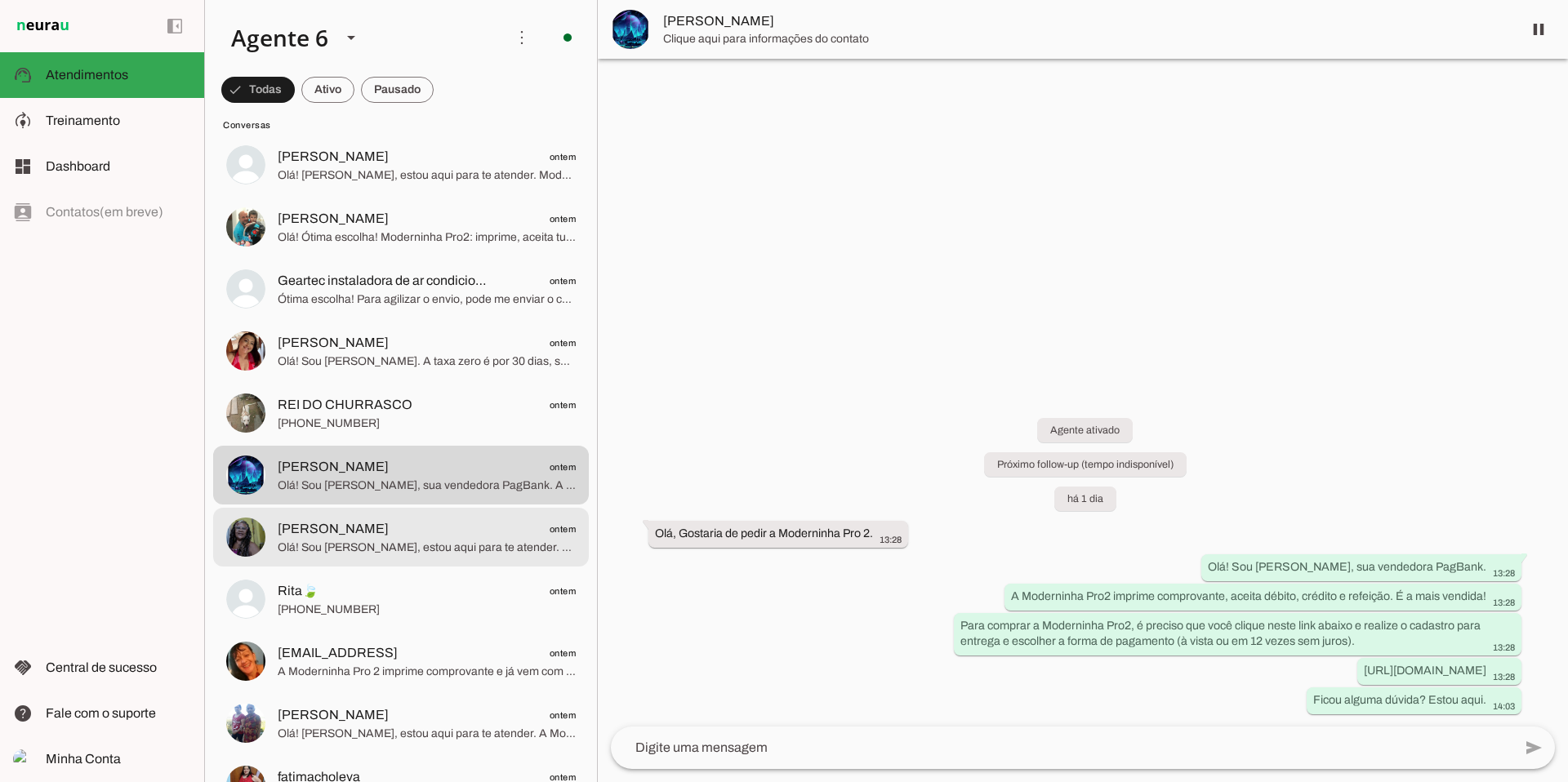
click at [347, 523] on span "[PERSON_NAME]" at bounding box center [333, 529] width 111 height 20
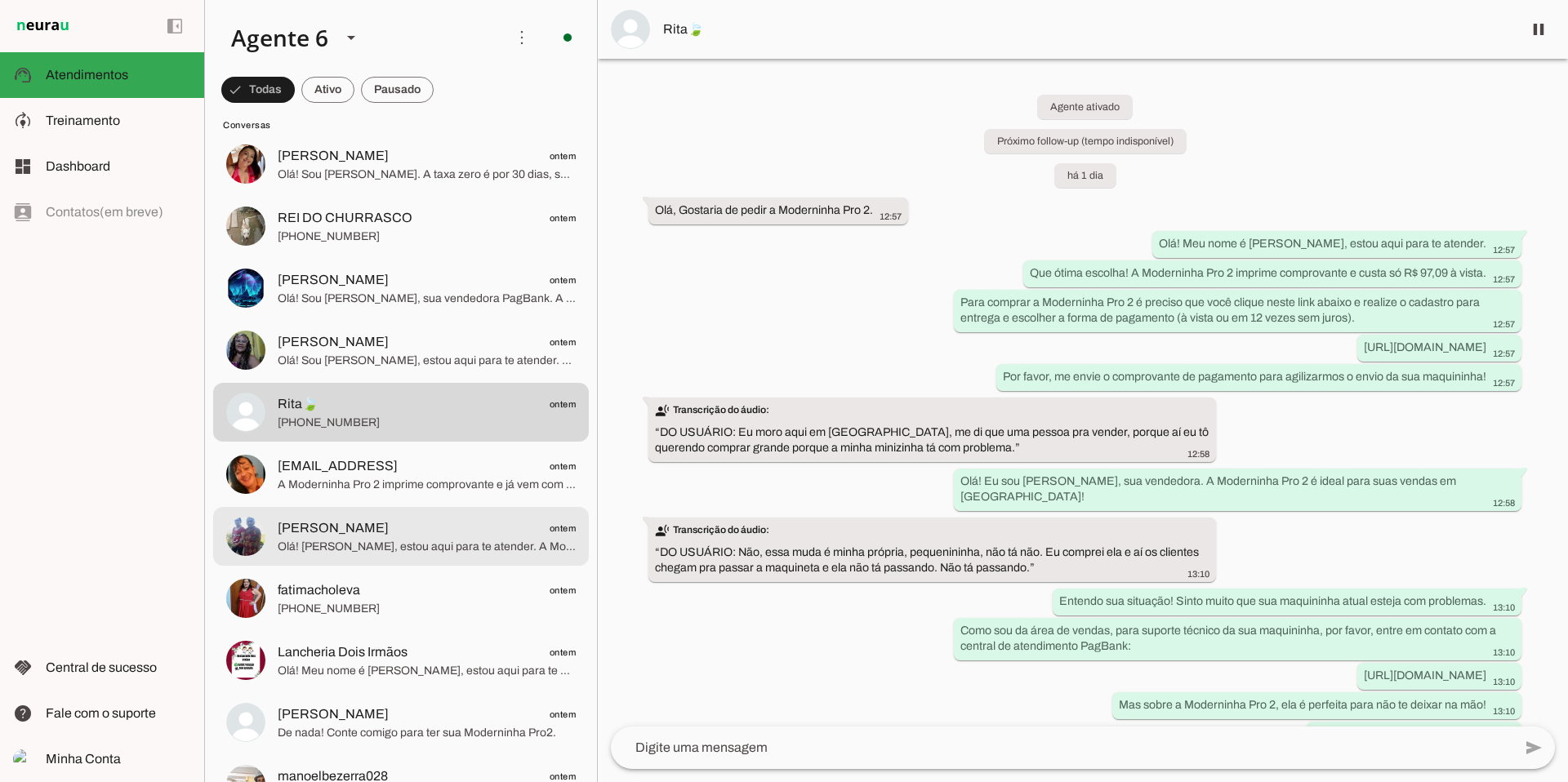
scroll to position [6061, 0]
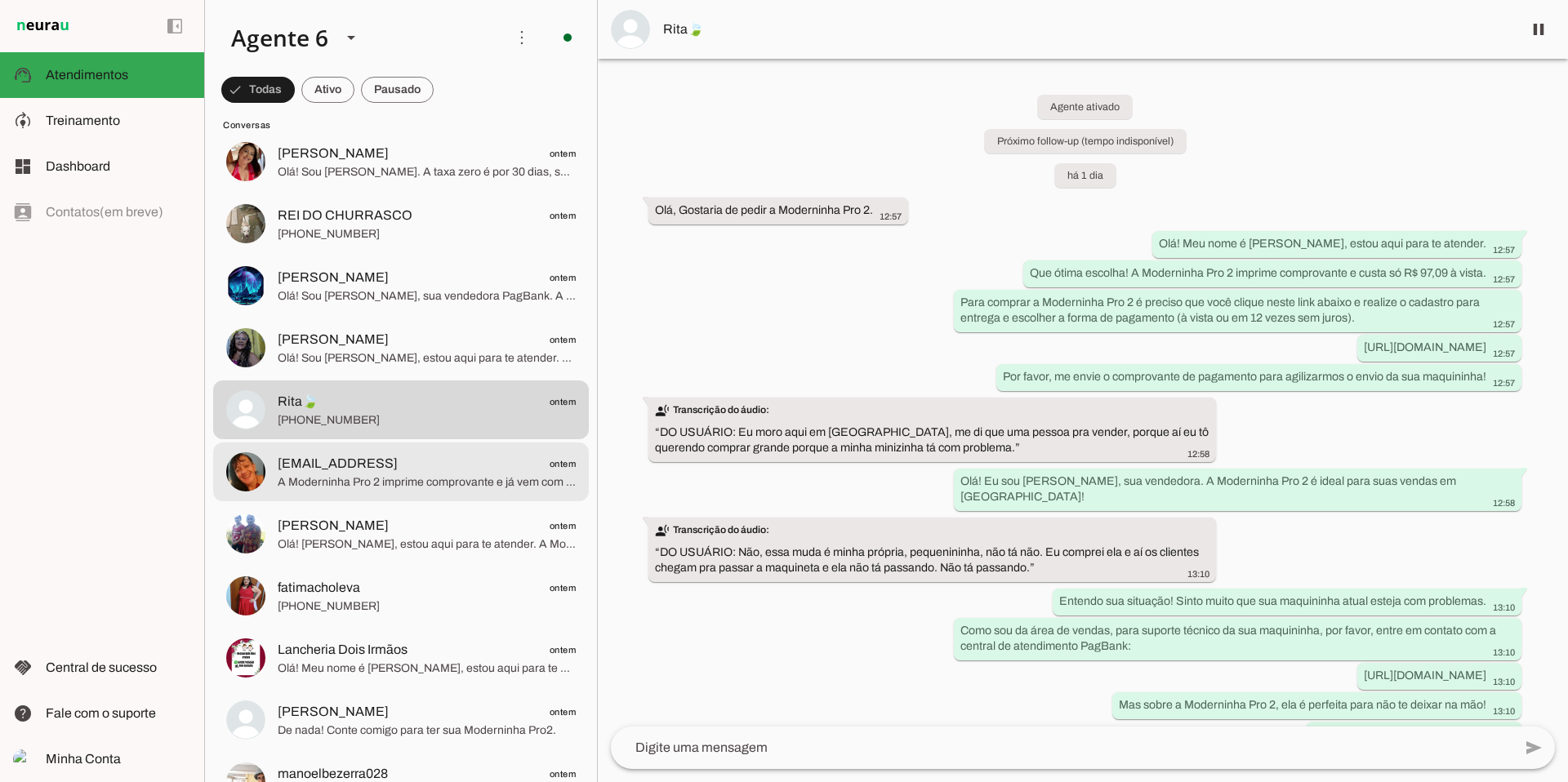
click at [413, 484] on span "A Moderninha Pro 2 imprime comprovante e já vem com chip e internet grátis. Pro…" at bounding box center [426, 483] width 298 height 17
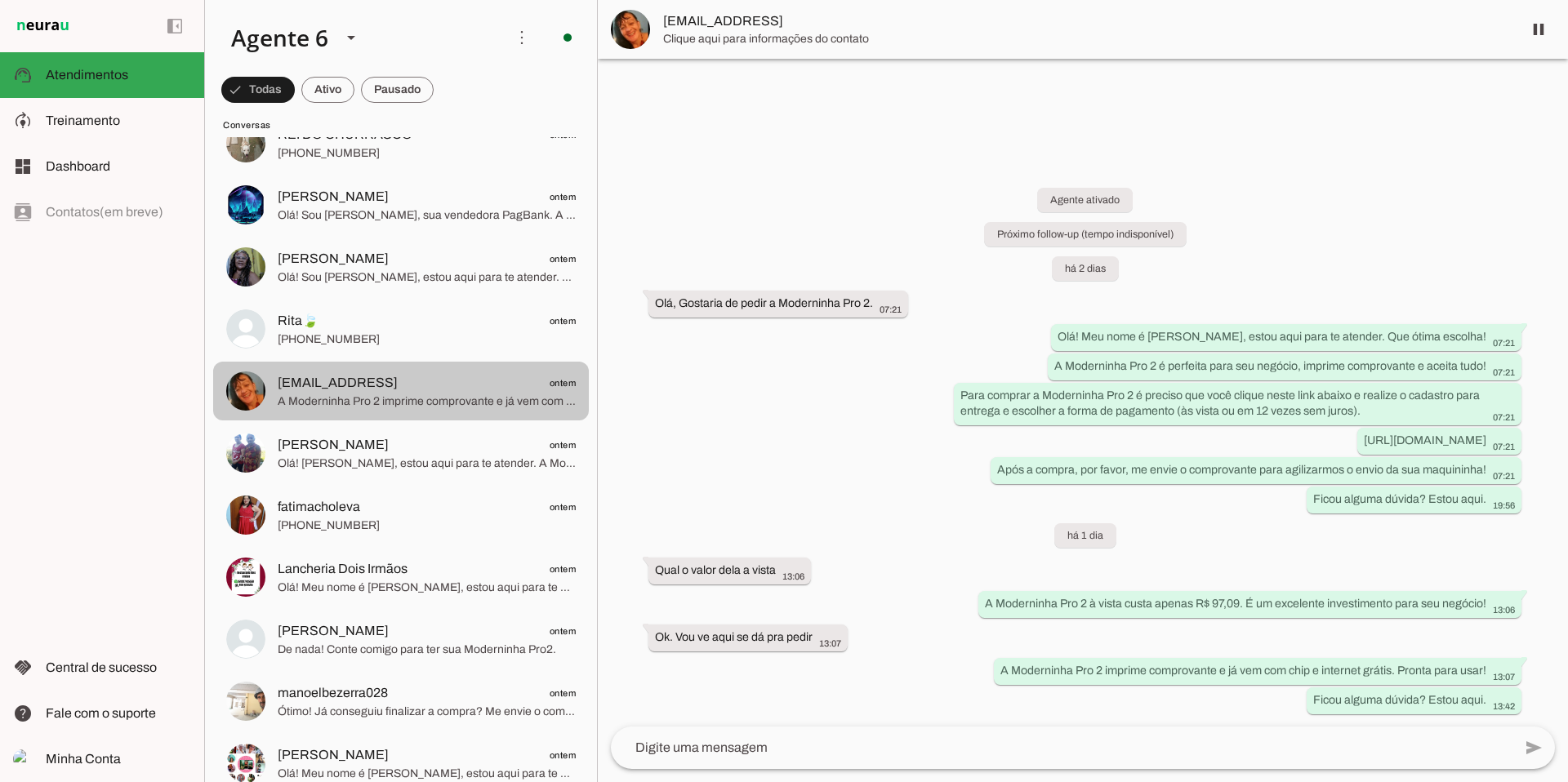
scroll to position [6149, 0]
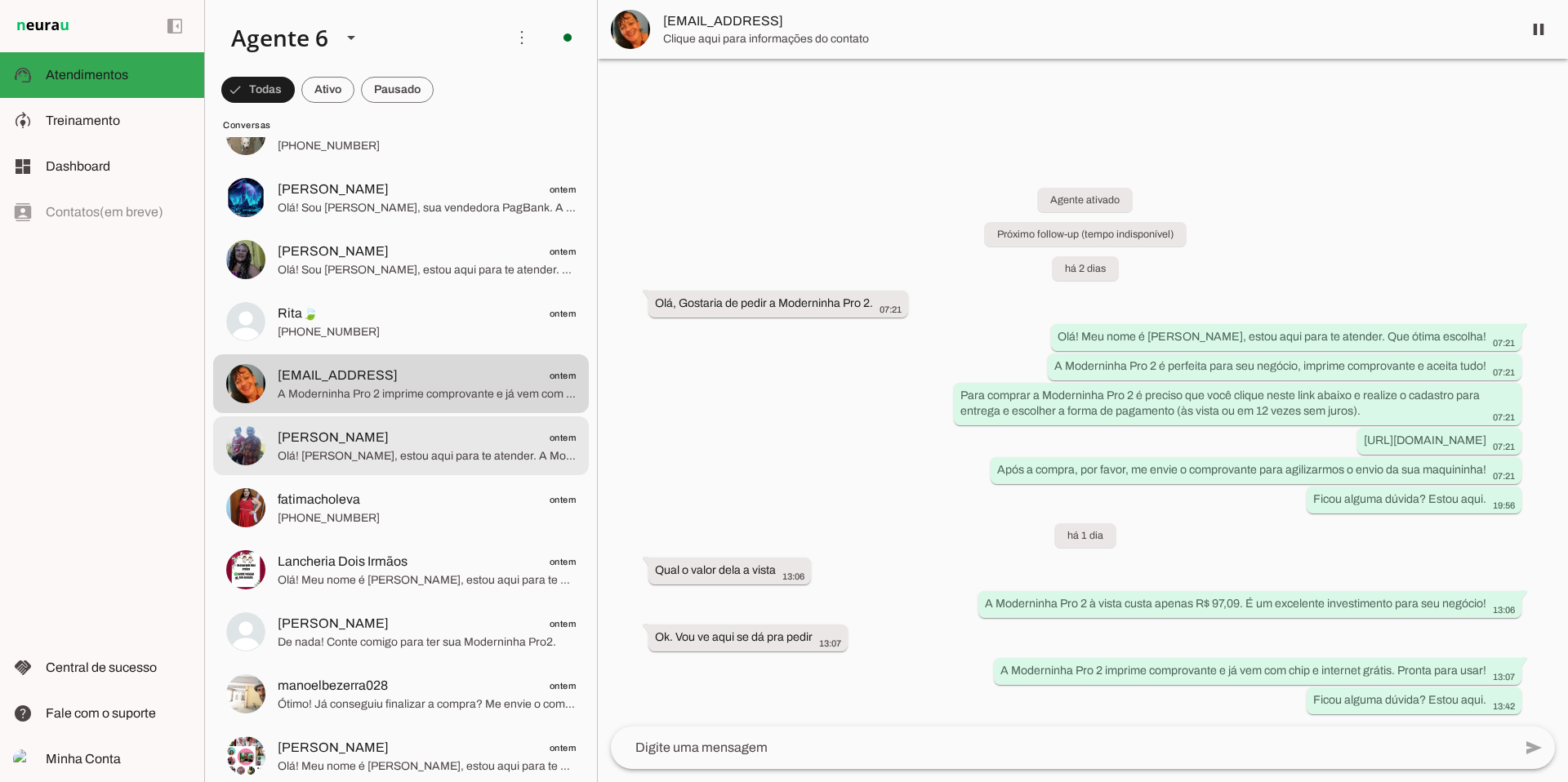
click at [464, 458] on span "Olá! [PERSON_NAME], estou aqui para te atender. A Moderninha Pro 2 é a maquinin…" at bounding box center [426, 457] width 298 height 17
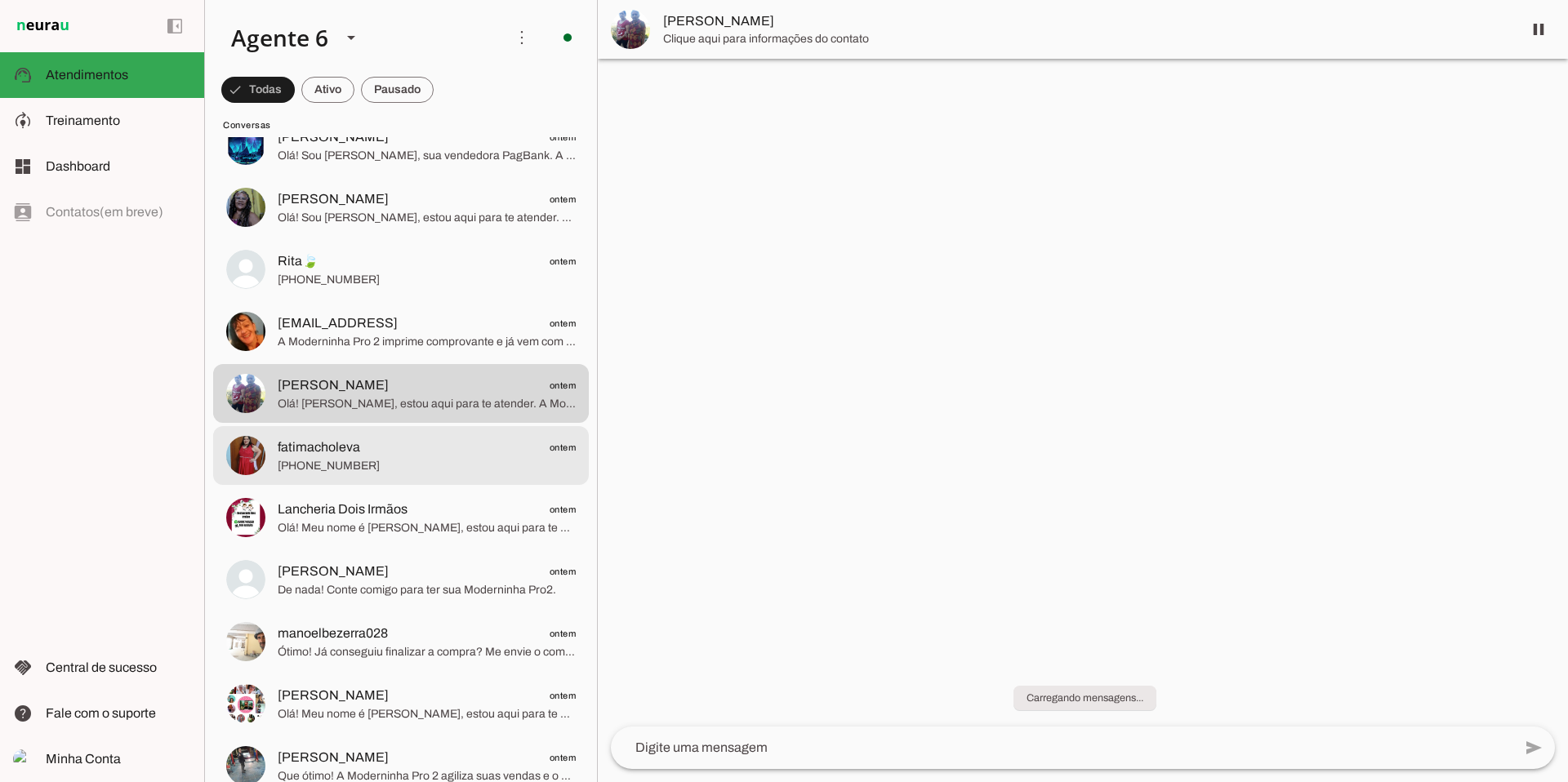
scroll to position [6202, 0]
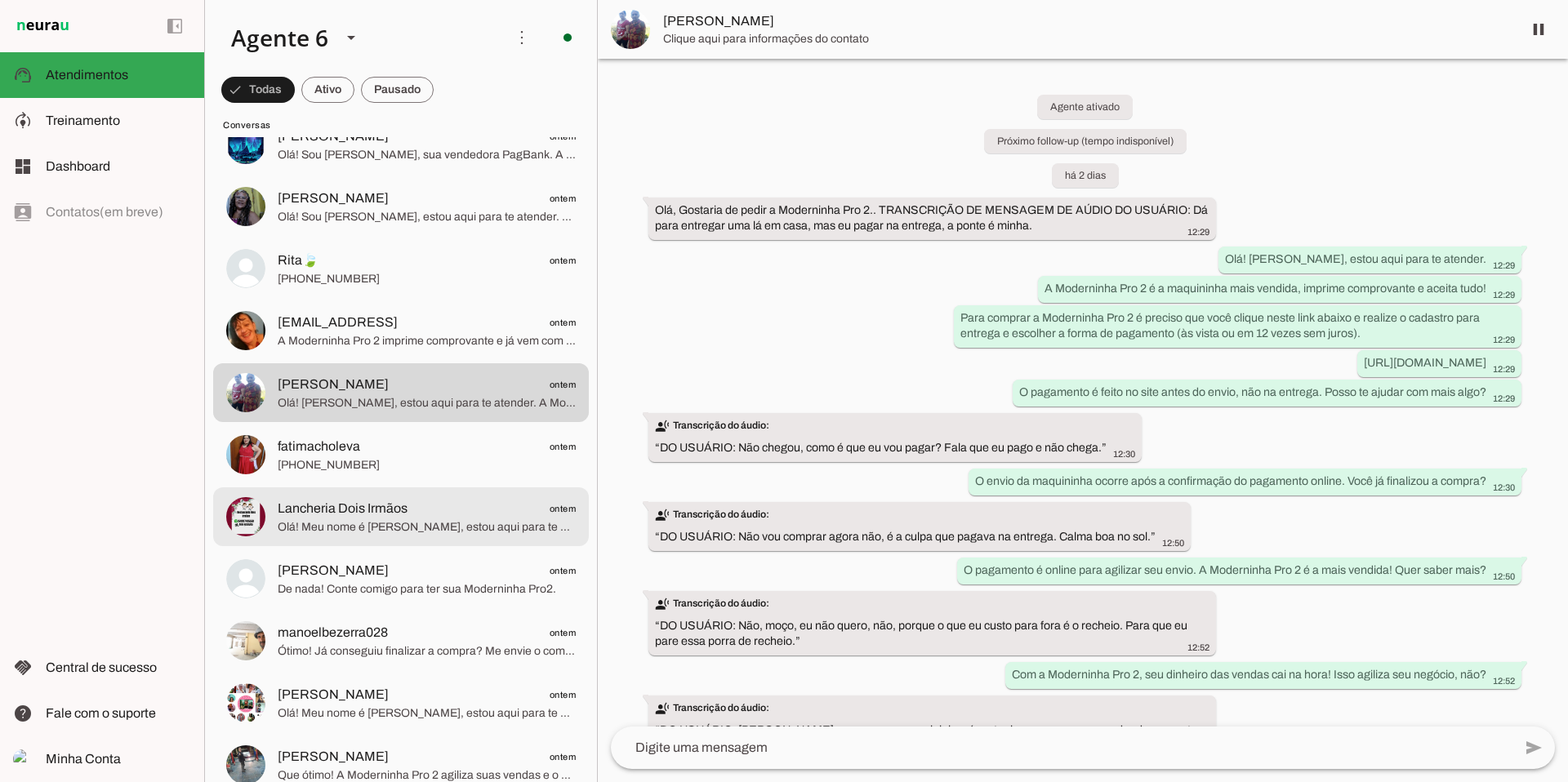
click at [405, 519] on span "Olá! Meu nome é [PERSON_NAME], estou aqui para te atender. Que ótima escolha! A…" at bounding box center [426, 527] width 298 height 17
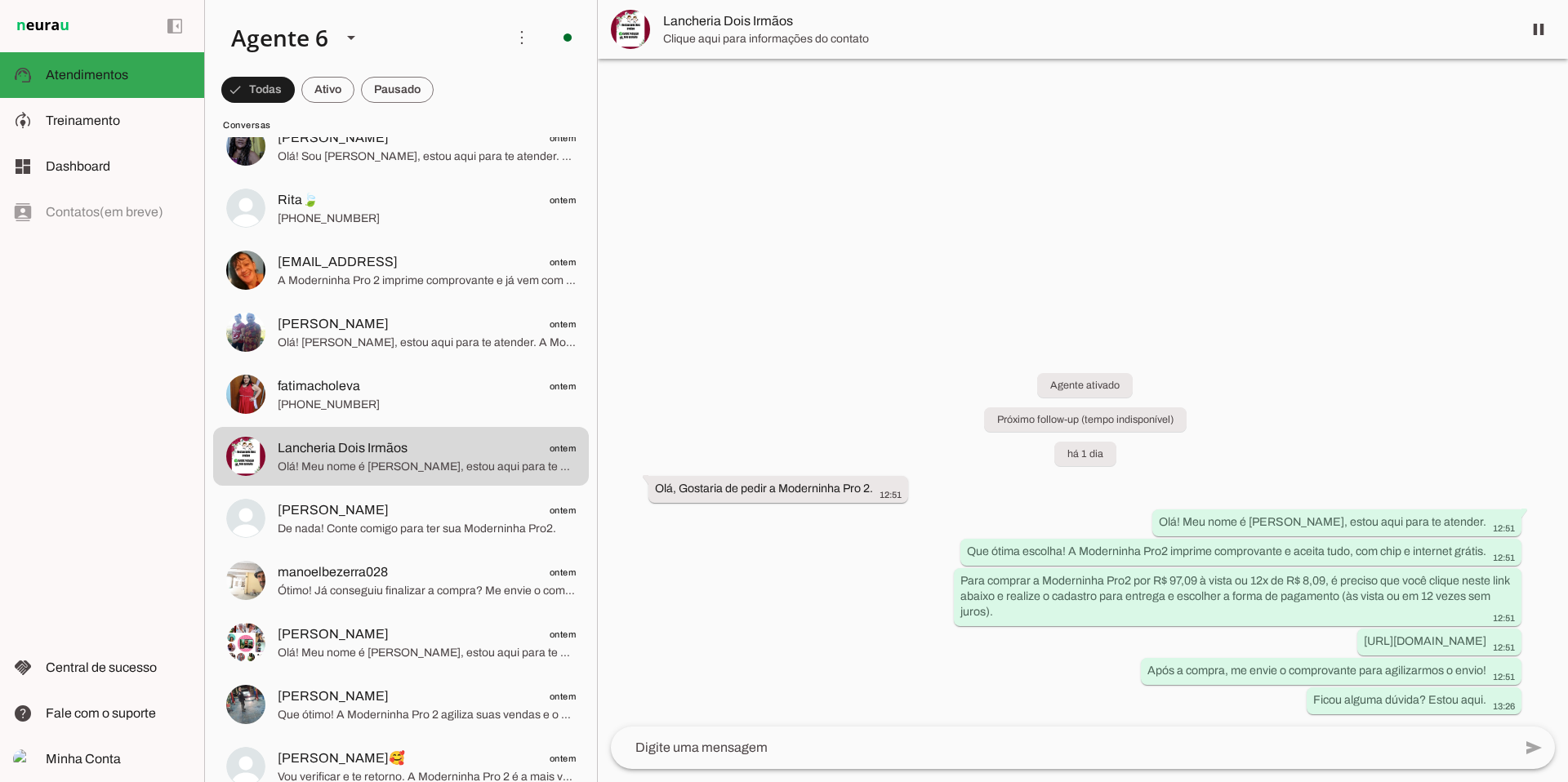
scroll to position [6264, 0]
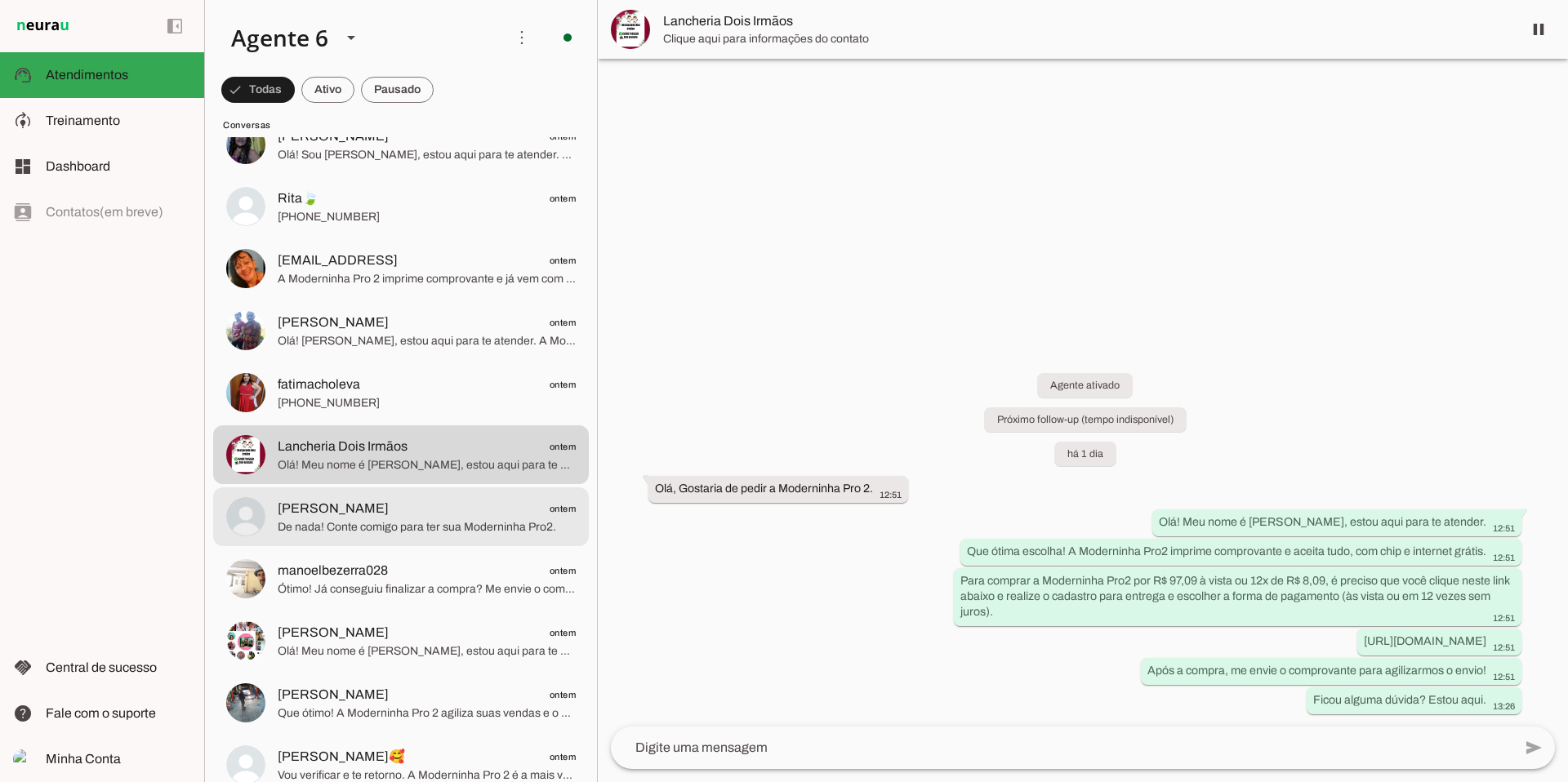
click at [405, 532] on span "De nada! Conte comigo para ter sua Moderninha Pro2." at bounding box center [426, 527] width 298 height 17
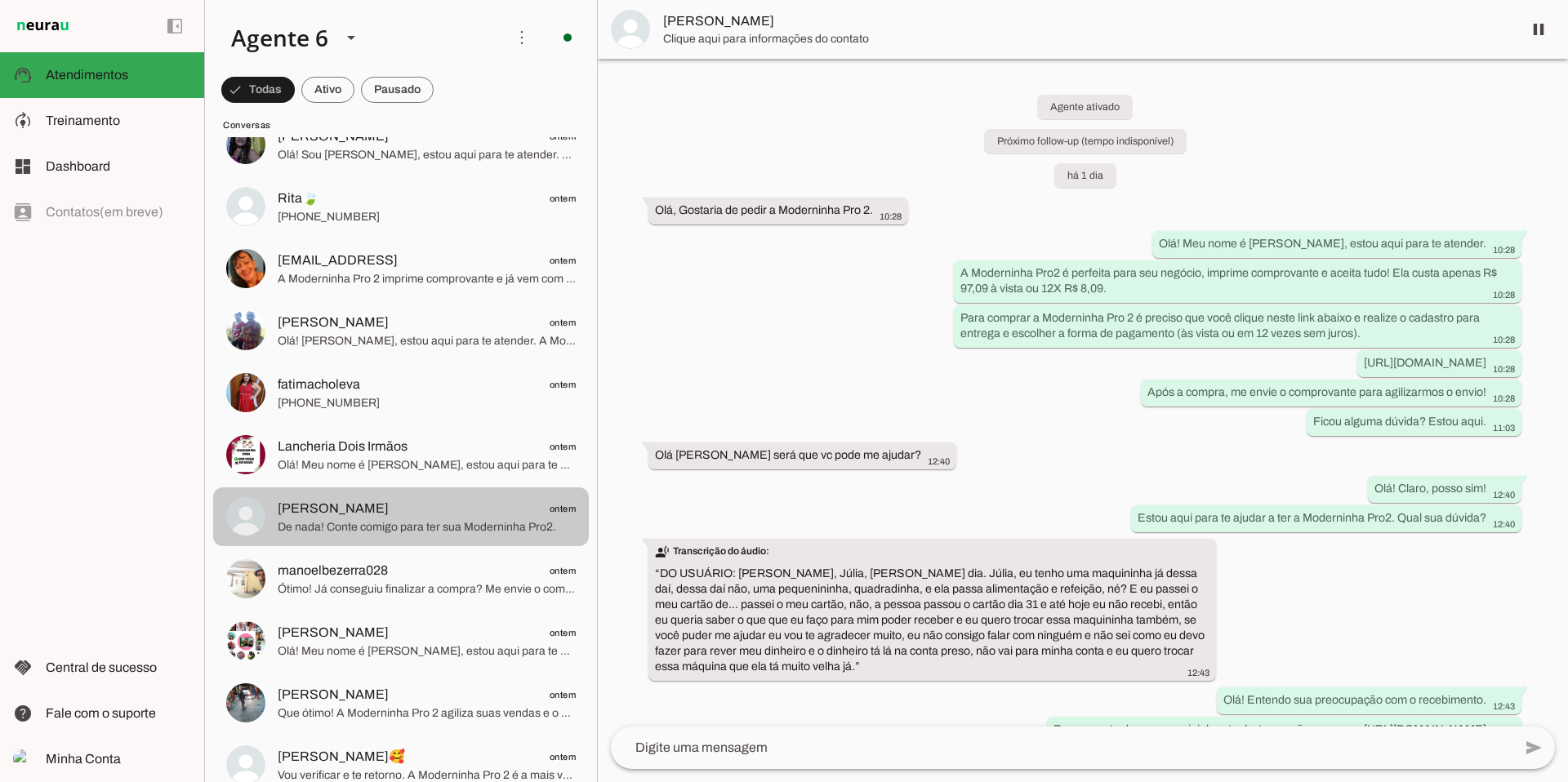
click at [454, 507] on span "[PERSON_NAME] ontem" at bounding box center [426, 509] width 298 height 21
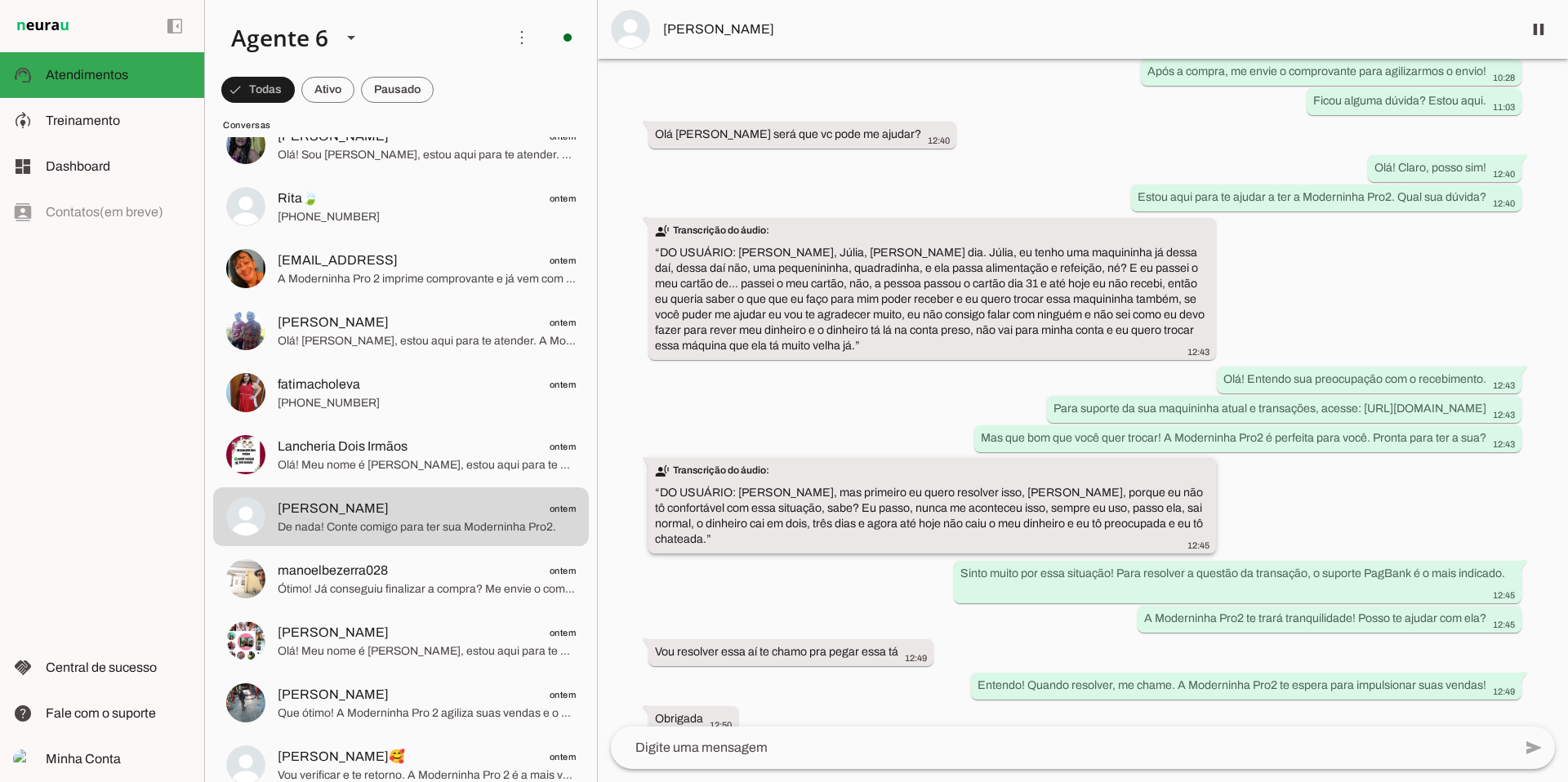
scroll to position [373, 0]
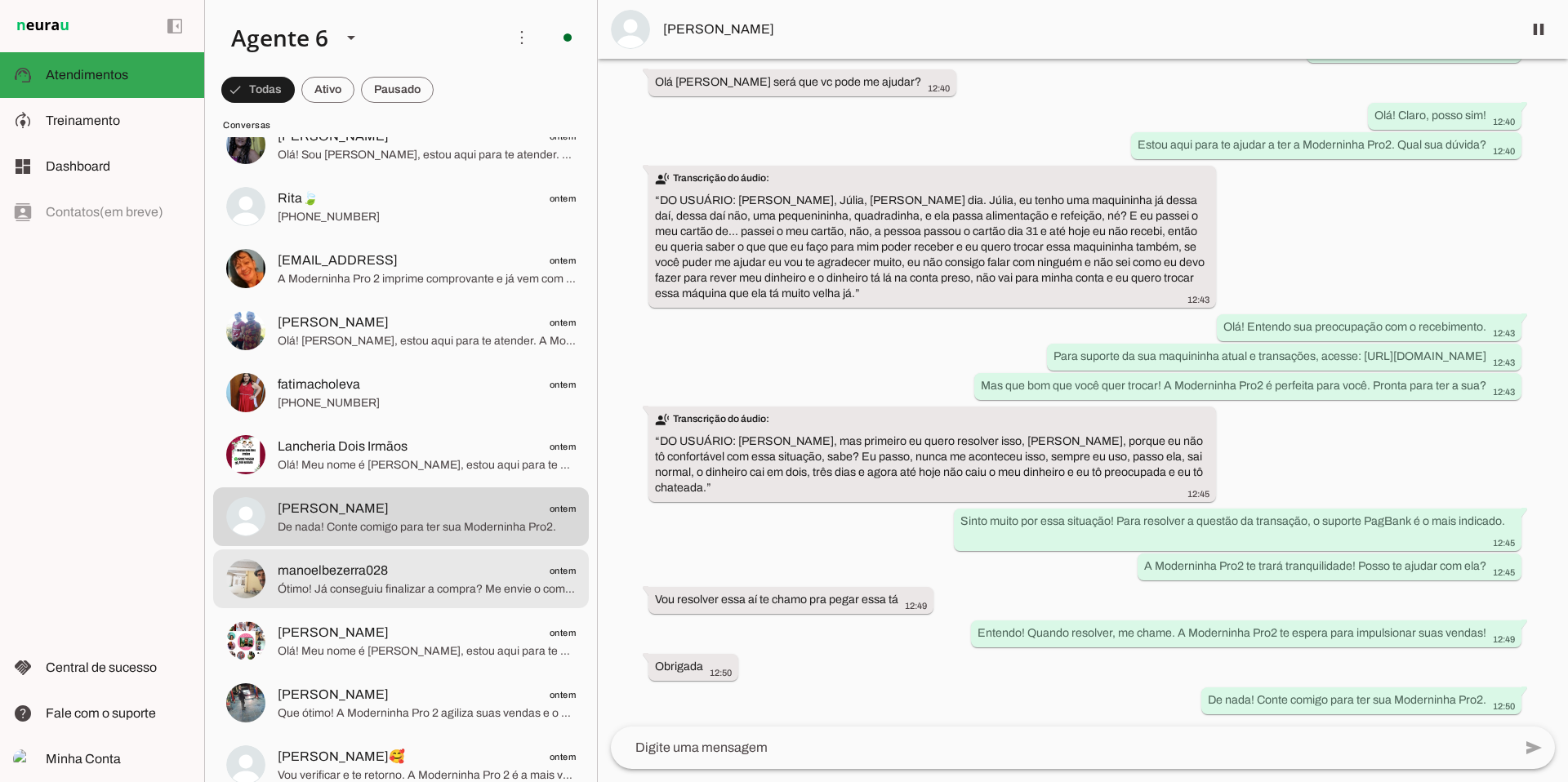
click at [402, 570] on span "manoelbezerra028 ontem" at bounding box center [426, 571] width 298 height 21
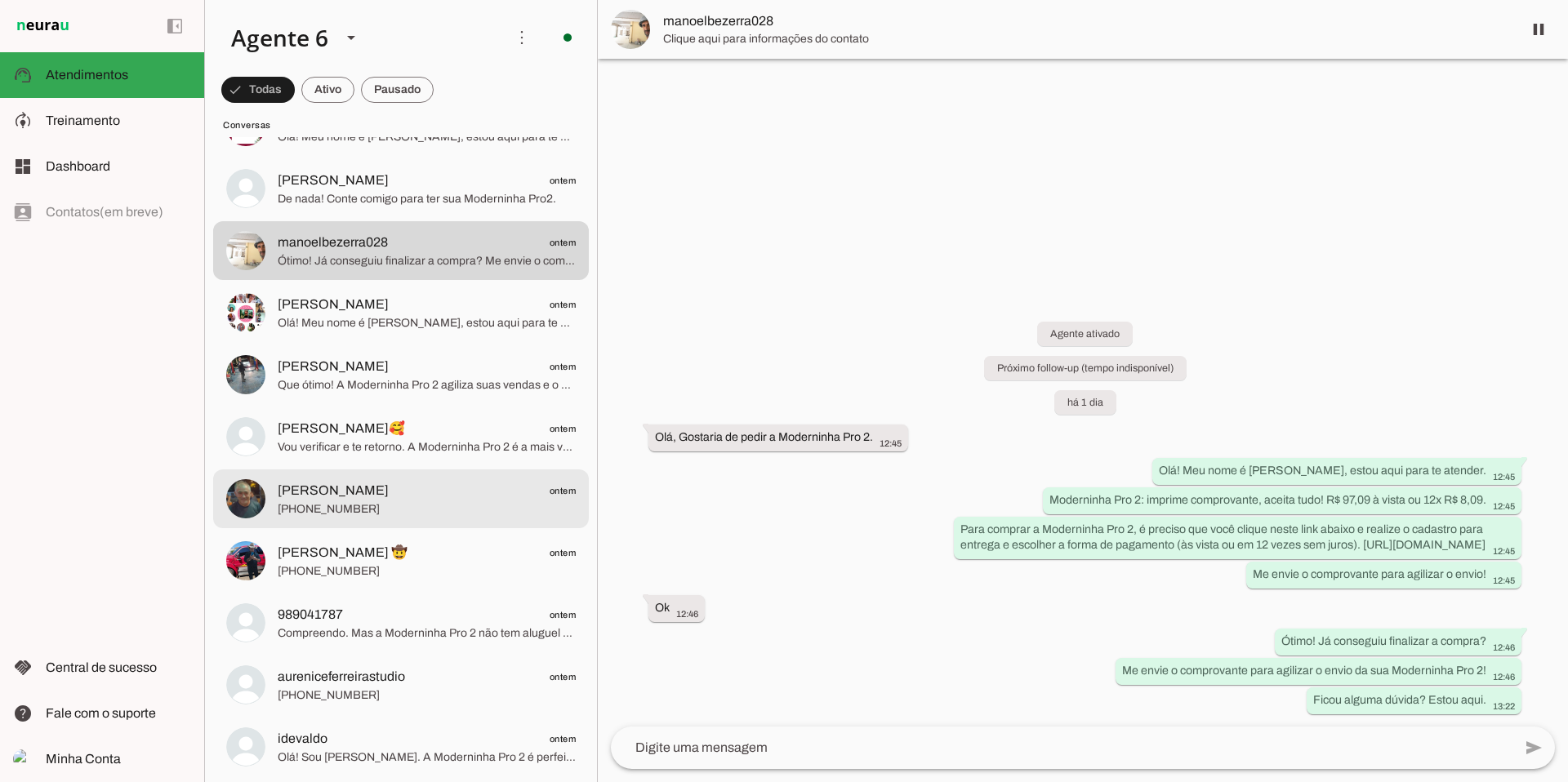
scroll to position [6589, 0]
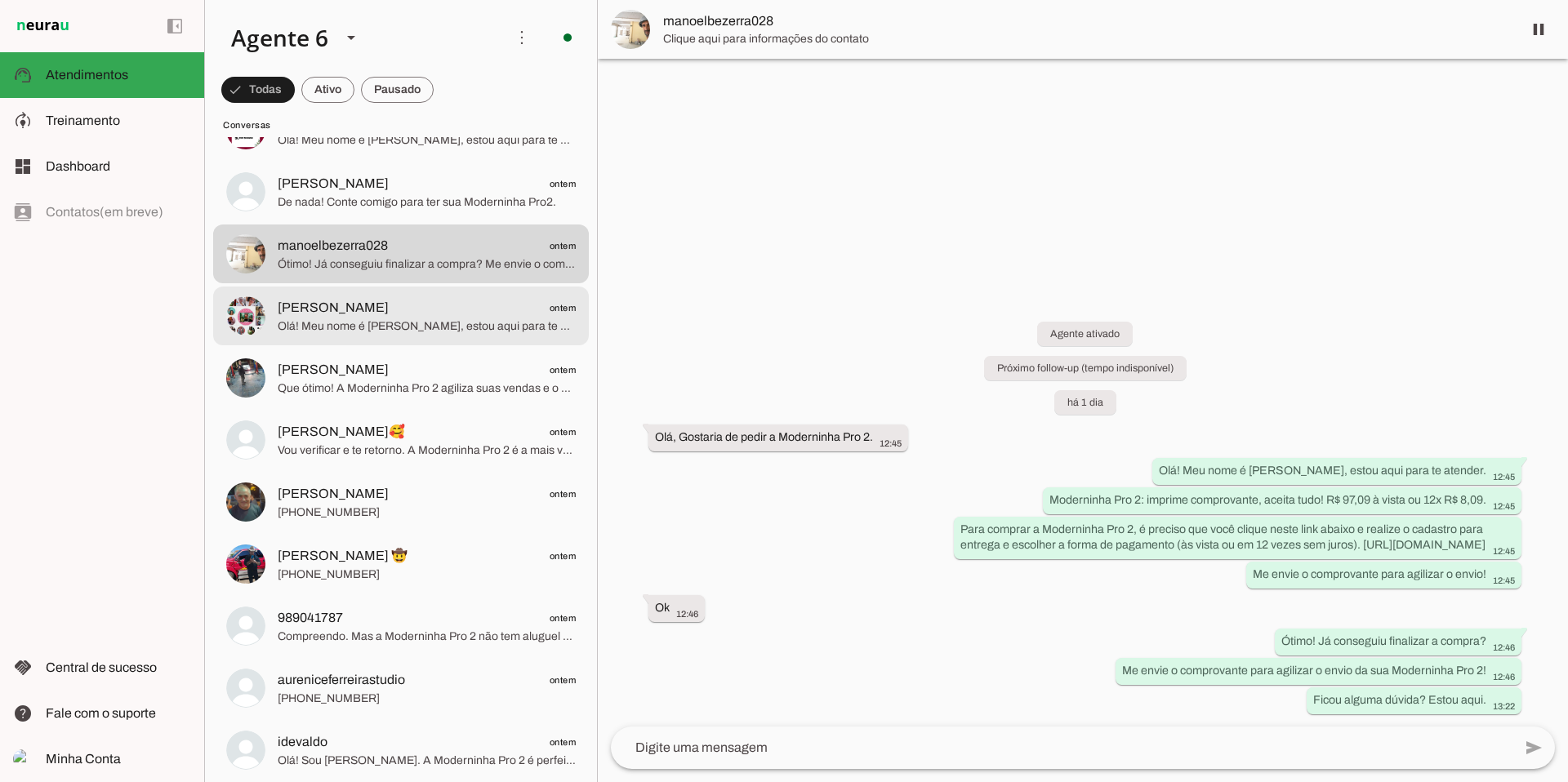
click at [388, 334] on span "Olá! Meu nome é [PERSON_NAME], estou aqui para te atender. Moderninha Pro 2: im…" at bounding box center [426, 327] width 298 height 17
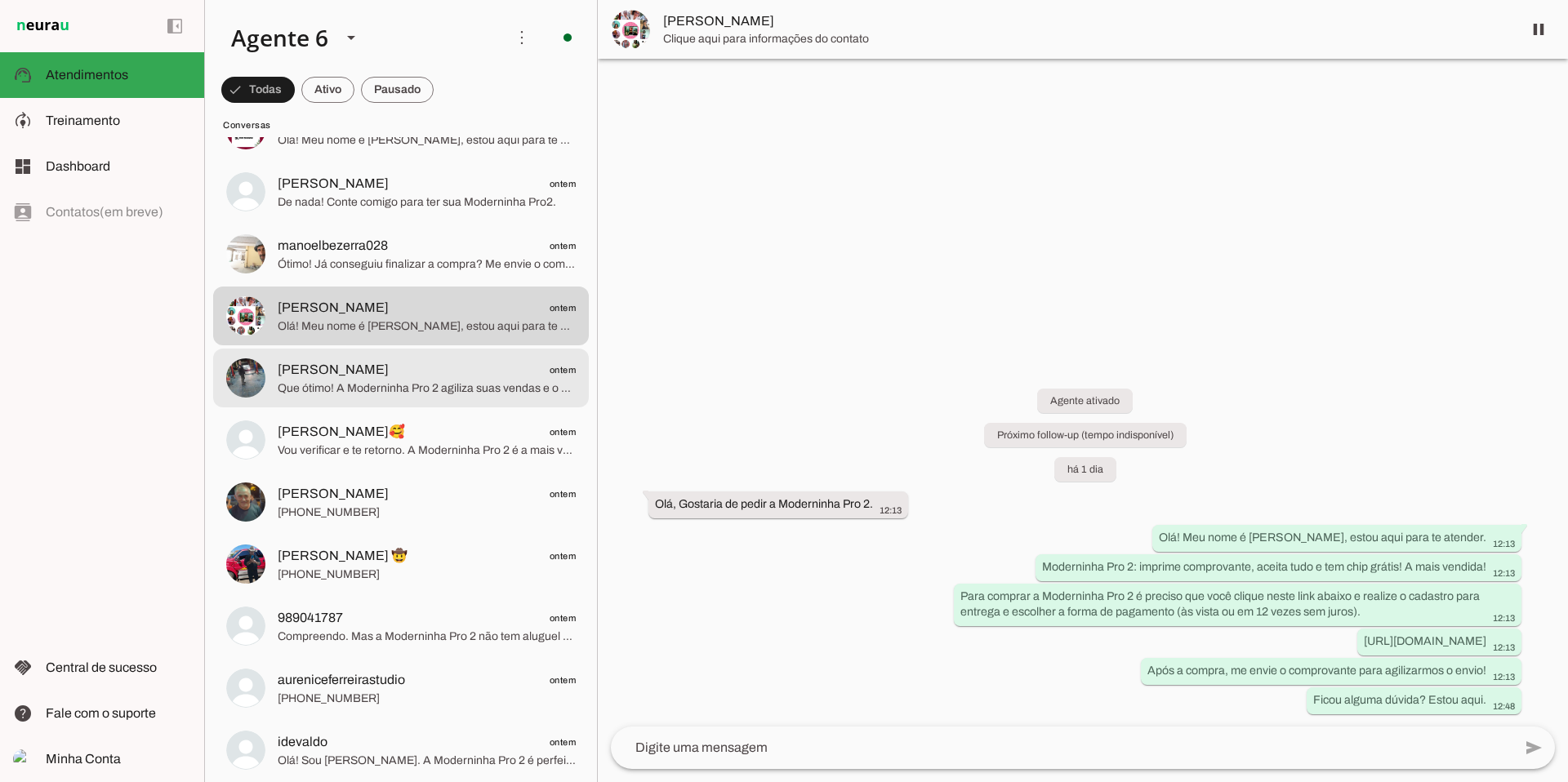
click at [374, 378] on span "[PERSON_NAME]" at bounding box center [333, 370] width 111 height 20
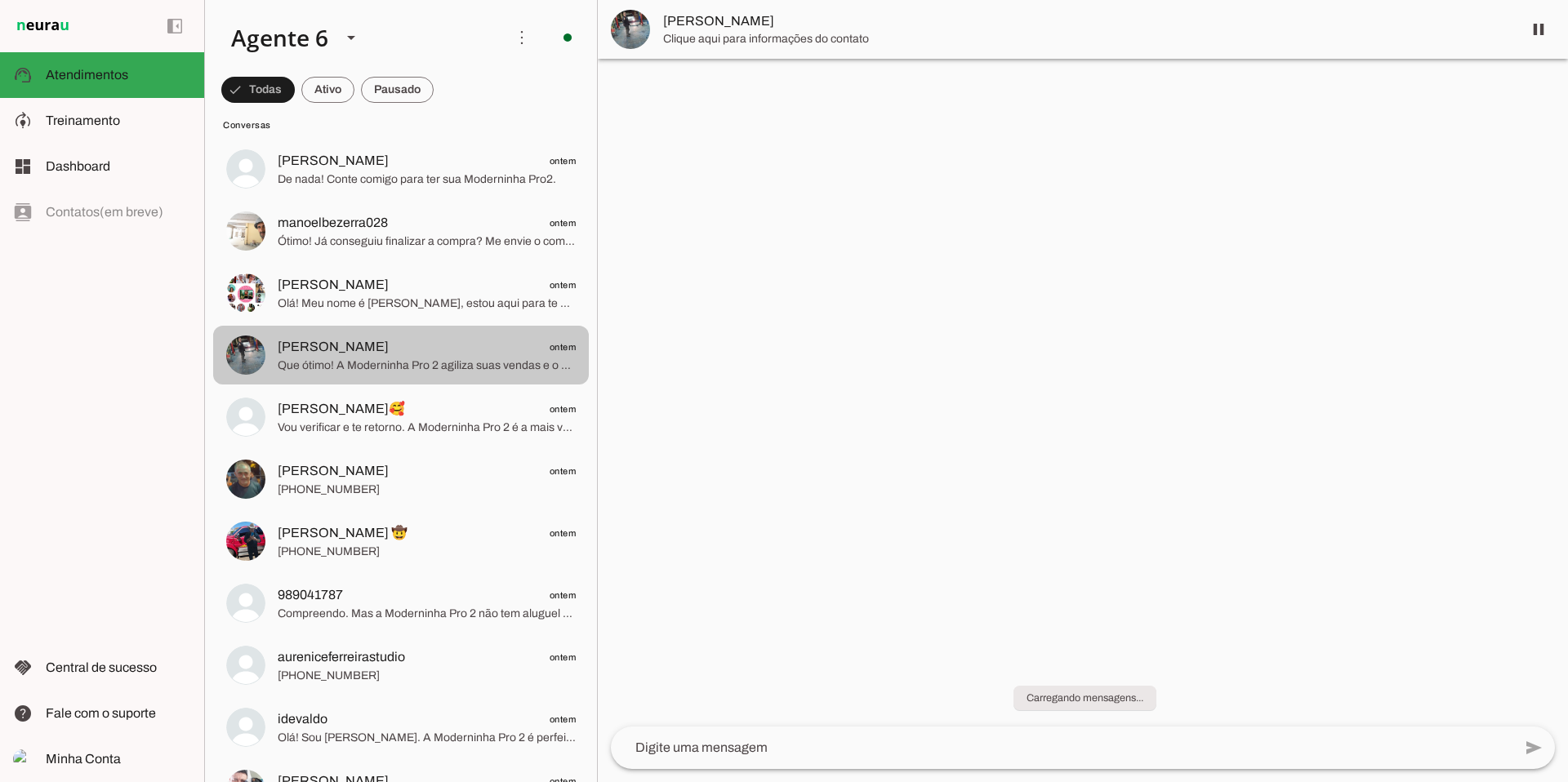
scroll to position [6661, 0]
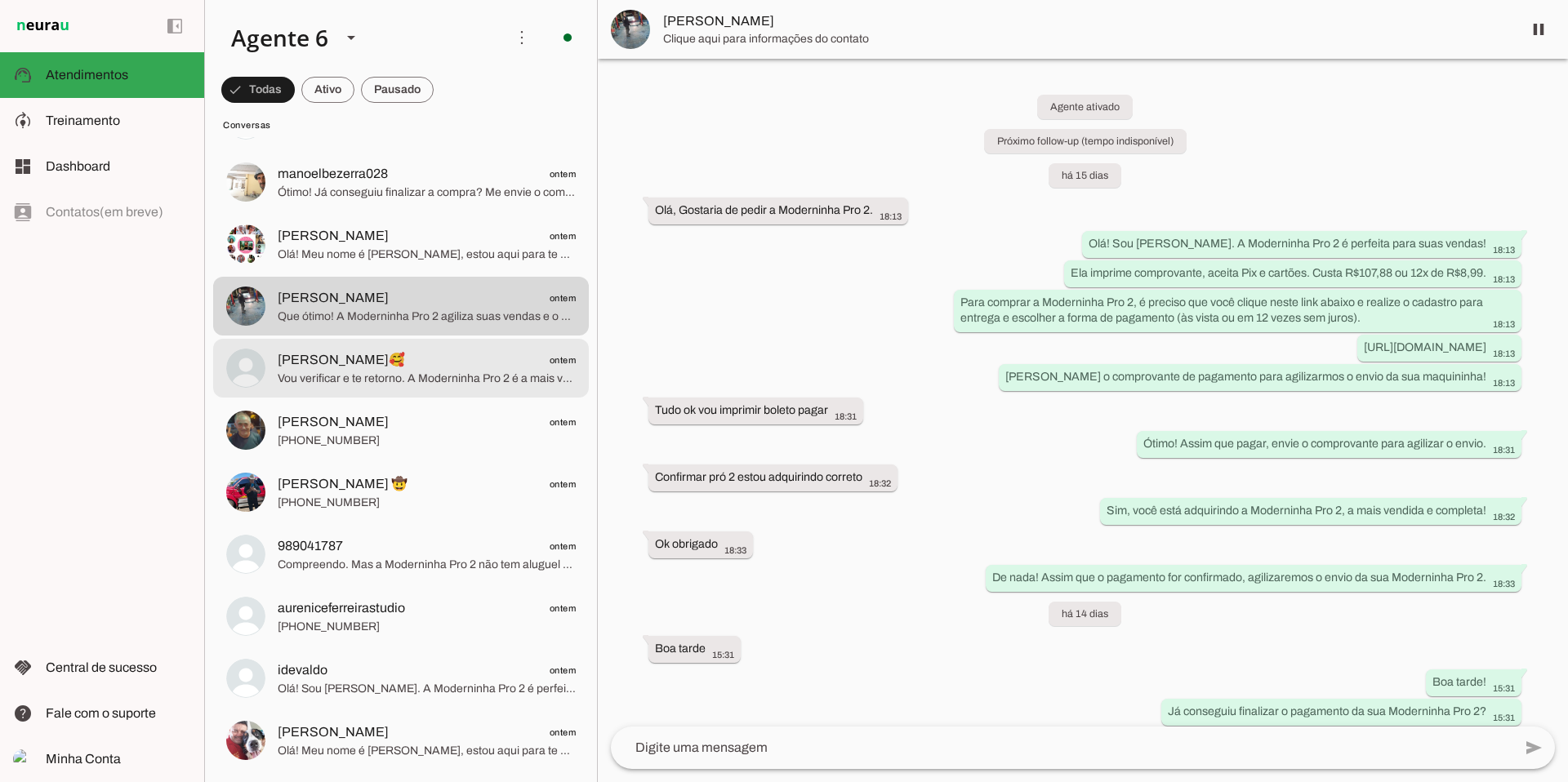
click at [376, 378] on span "Vou verificar e te retorno. A Moderninha Pro 2 é a mais vendida e perfeita para…" at bounding box center [426, 379] width 298 height 17
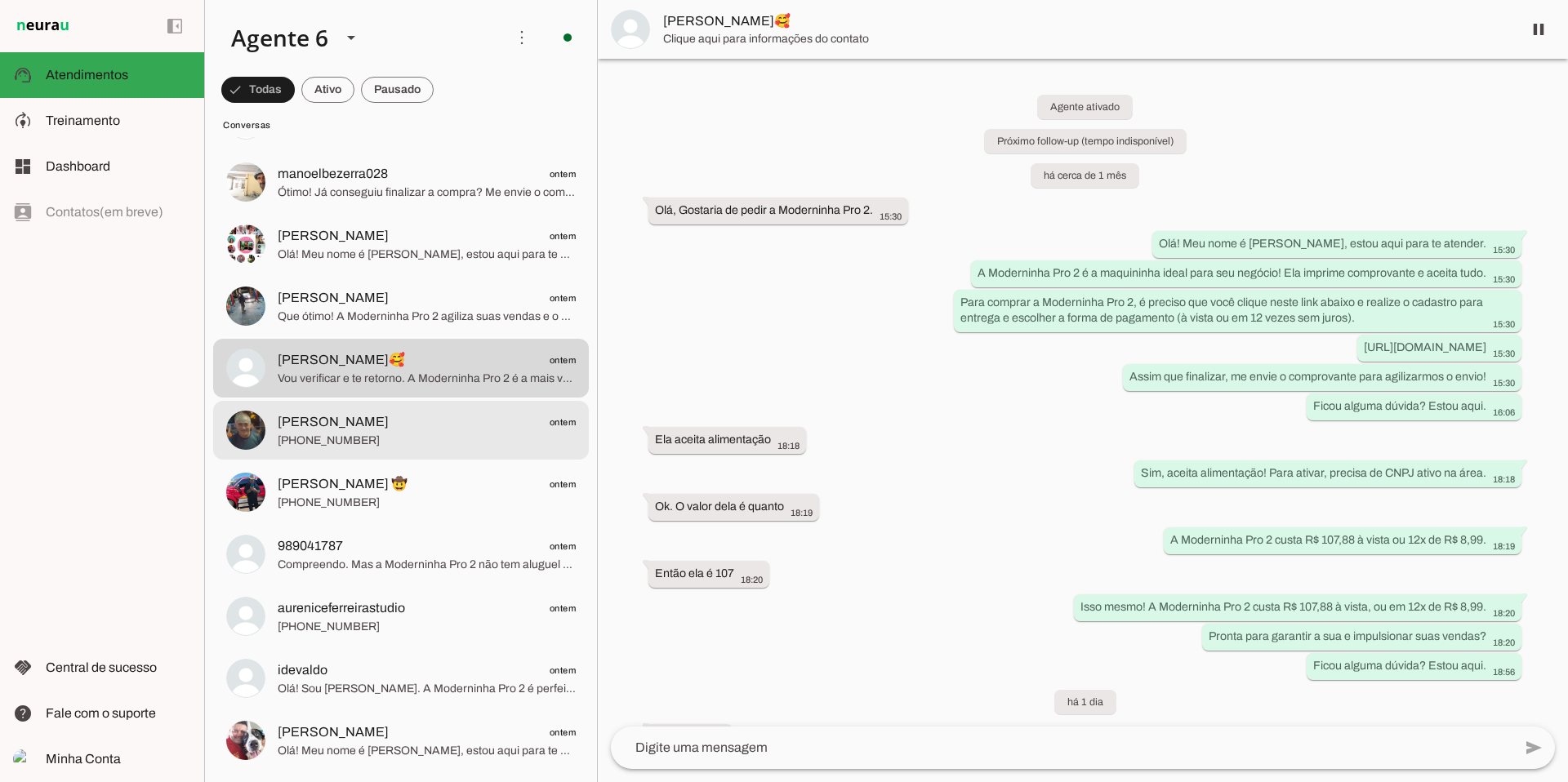
click at [362, 425] on span "[PERSON_NAME] ontem" at bounding box center [426, 422] width 298 height 21
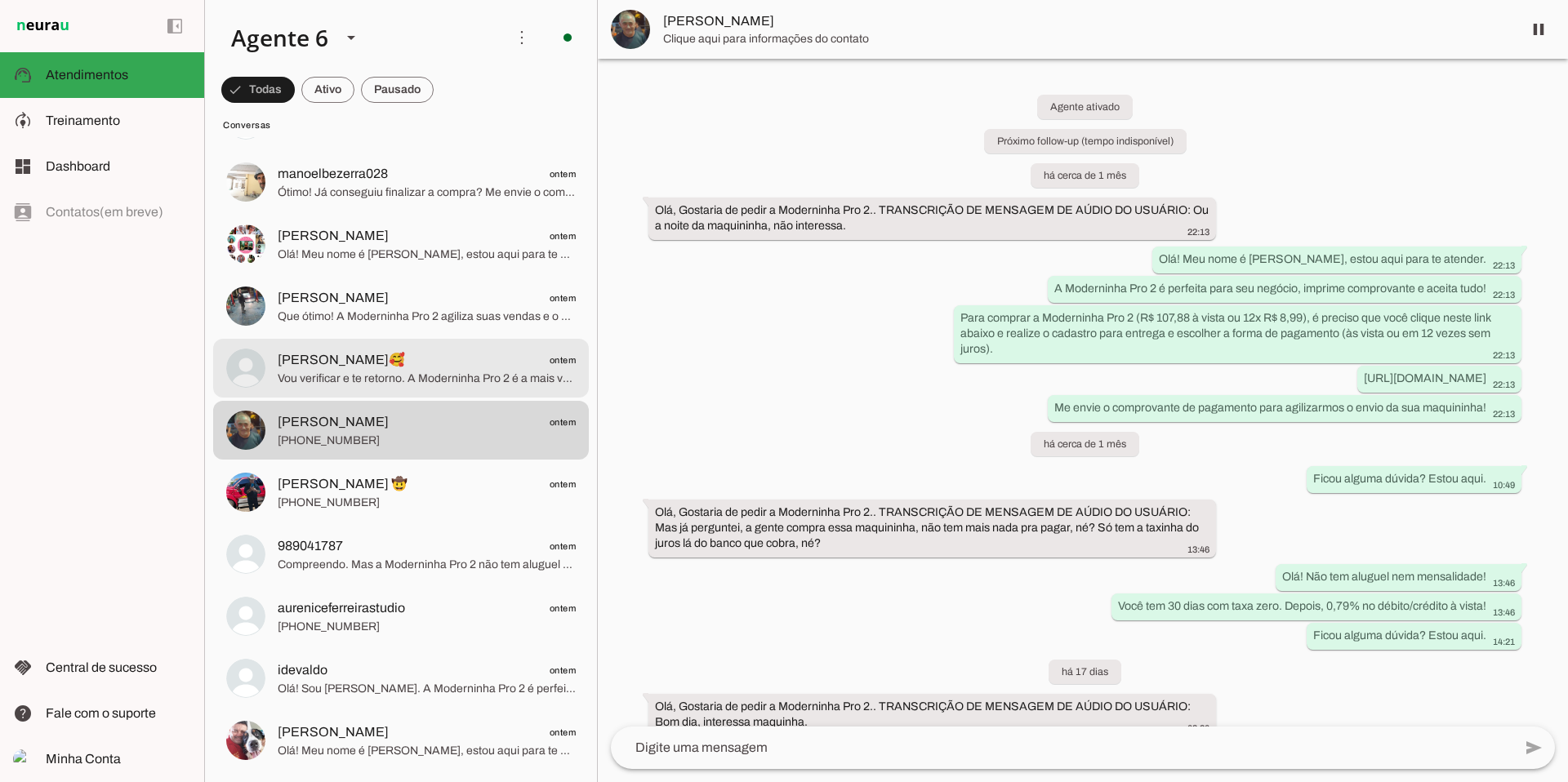
click at [416, 371] on span "Vou verificar e te retorno. A Moderninha Pro 2 é a mais vendida e perfeita para…" at bounding box center [426, 379] width 298 height 17
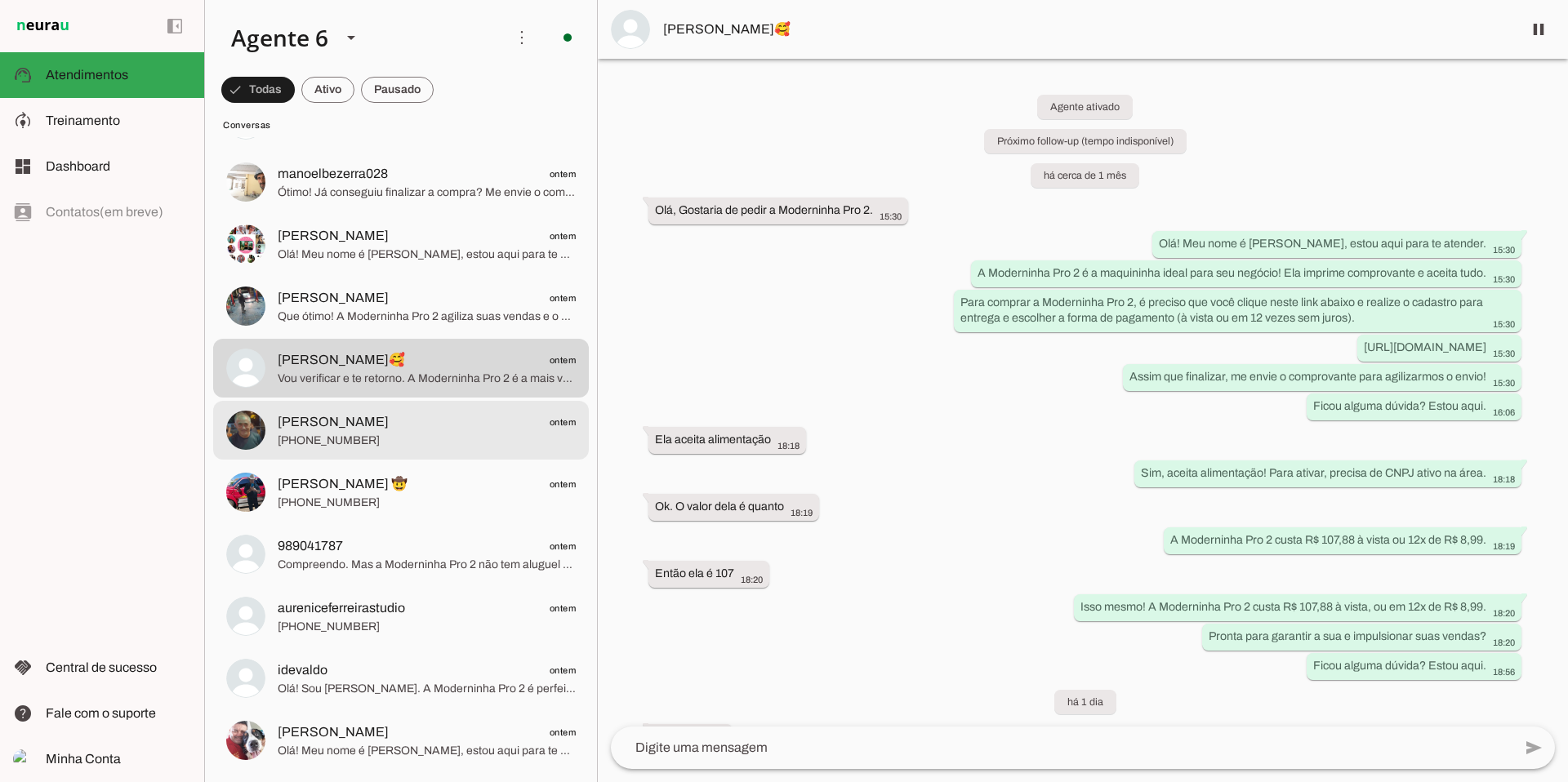
click at [469, 426] on span "[PERSON_NAME] ontem" at bounding box center [426, 422] width 298 height 21
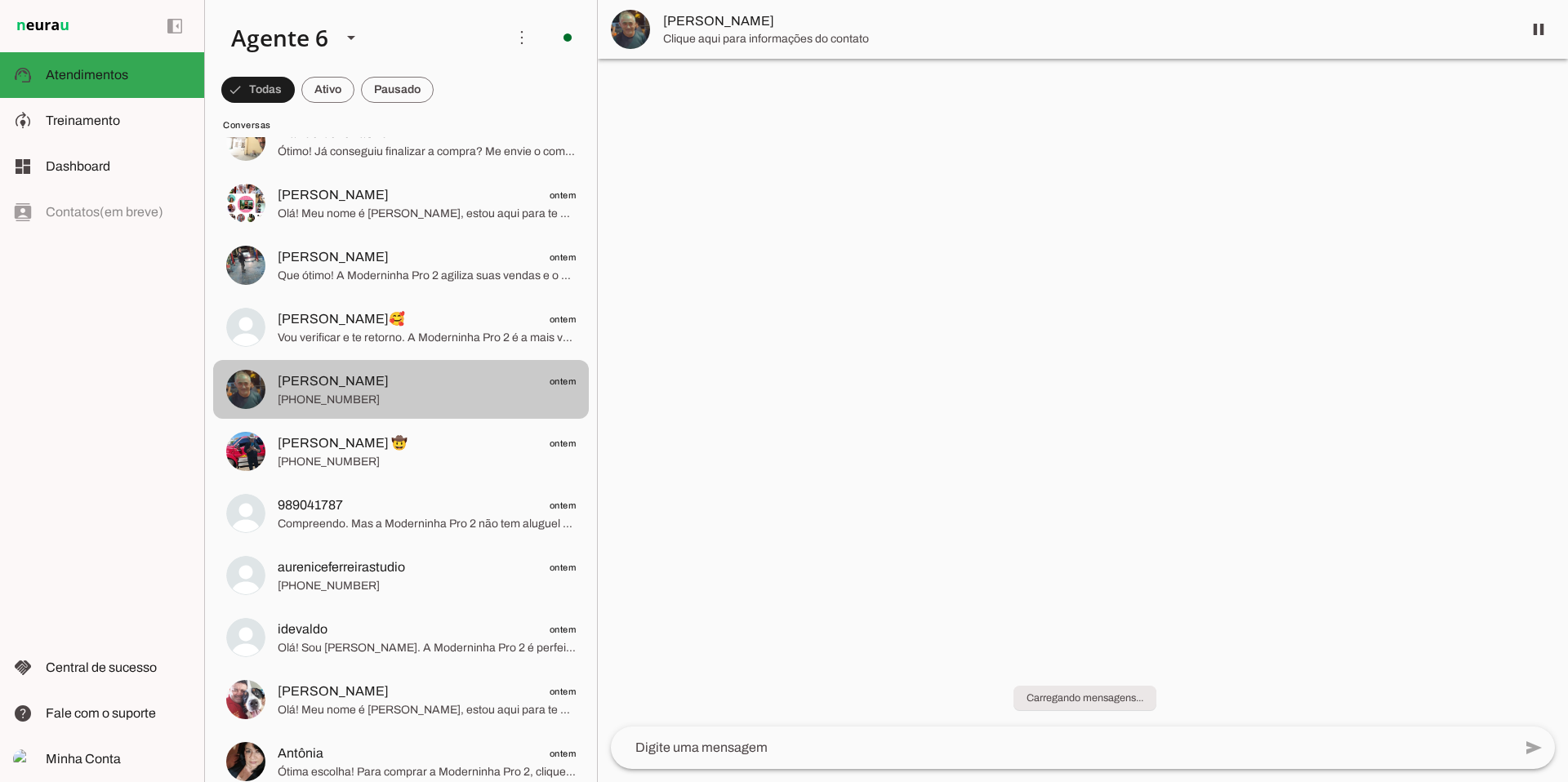
scroll to position [6706, 0]
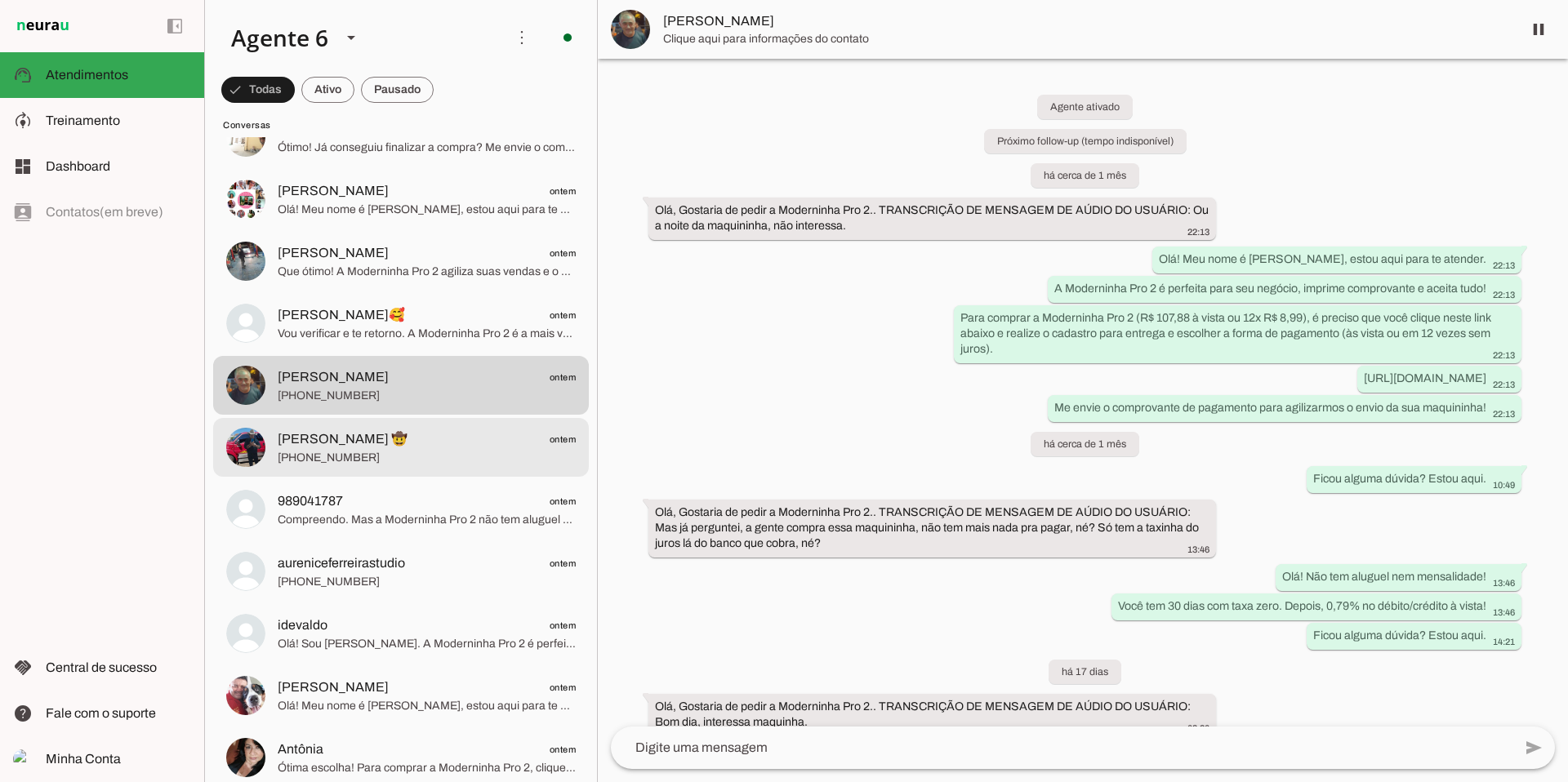
click at [457, 440] on span "[PERSON_NAME] 🤠 ontem" at bounding box center [426, 440] width 298 height 21
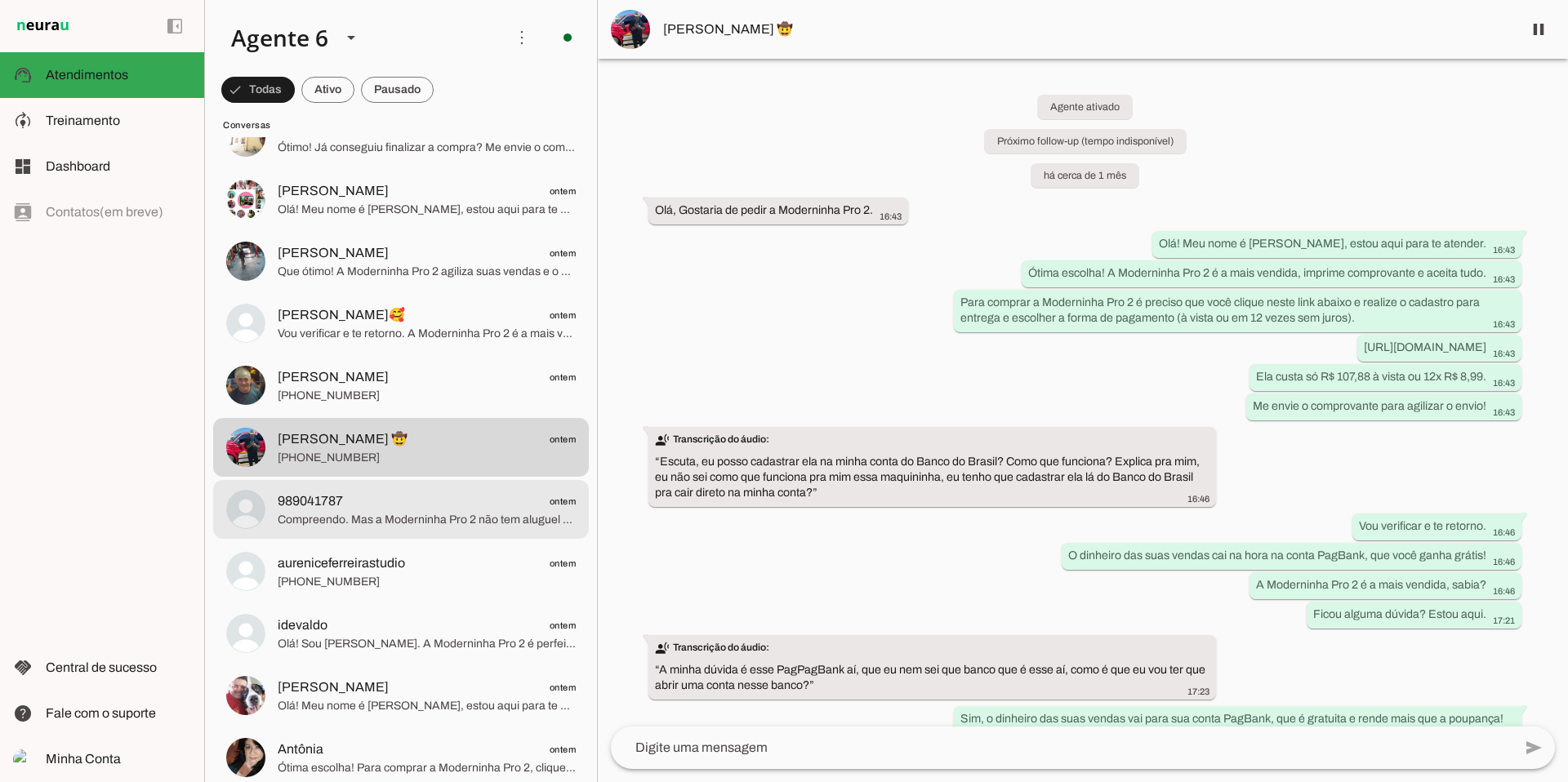
click at [386, 517] on span "Compreendo. Mas a Moderninha Pro 2 não tem aluguel e ainda oferece conta digita…" at bounding box center [426, 520] width 298 height 17
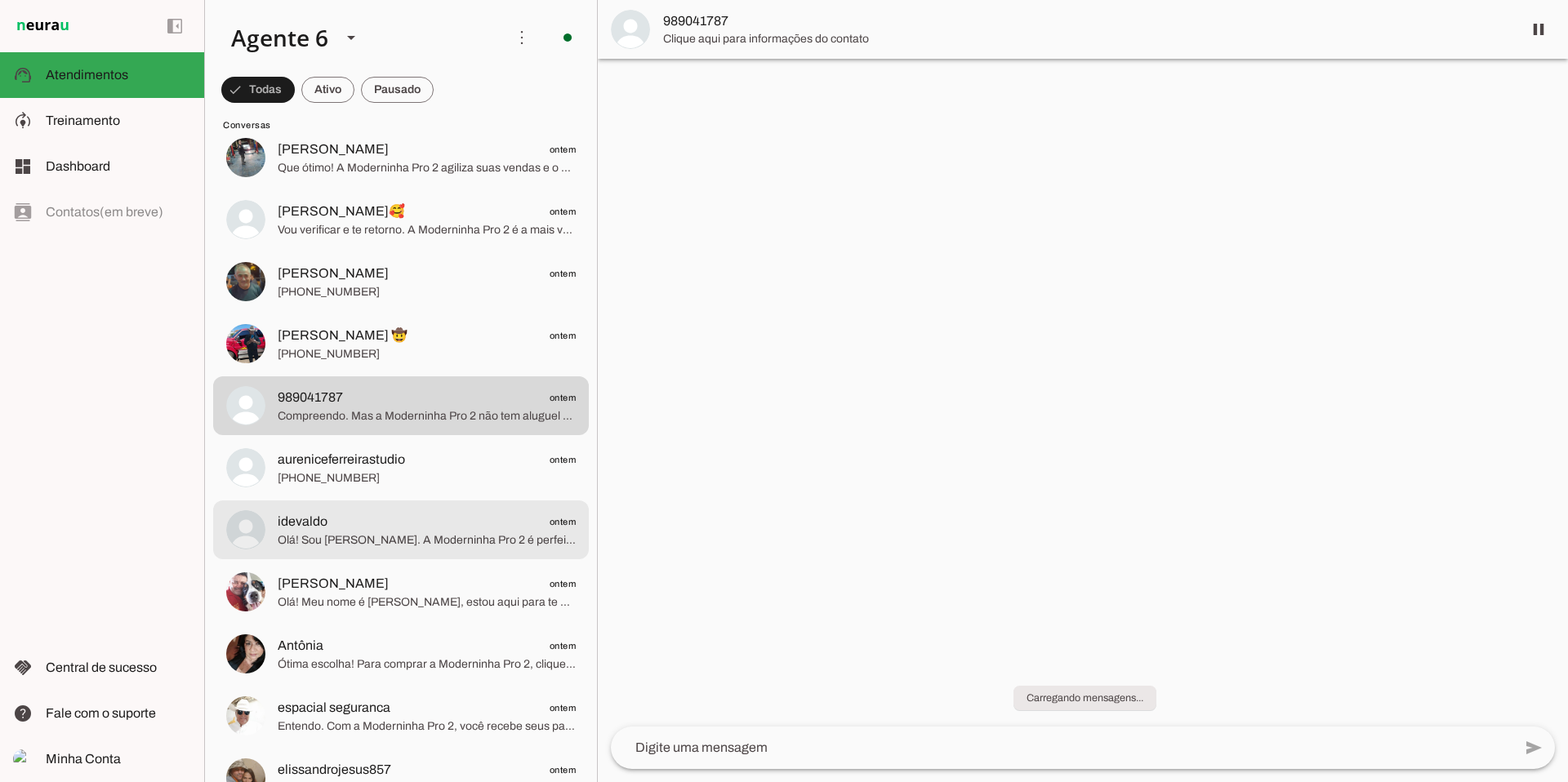
scroll to position [6811, 0]
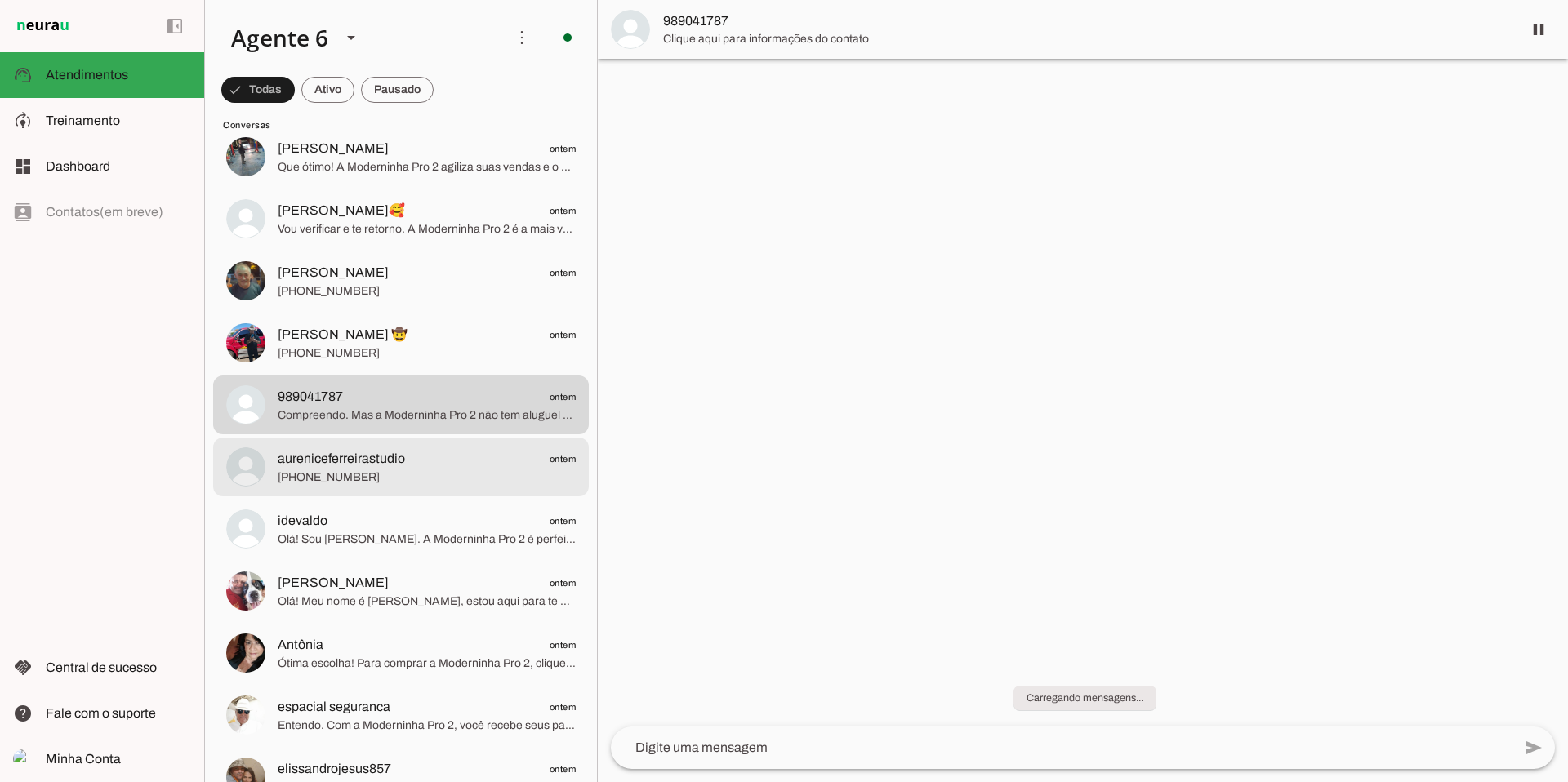
click at [396, 484] on span "[PHONE_NUMBER]" at bounding box center [426, 478] width 298 height 17
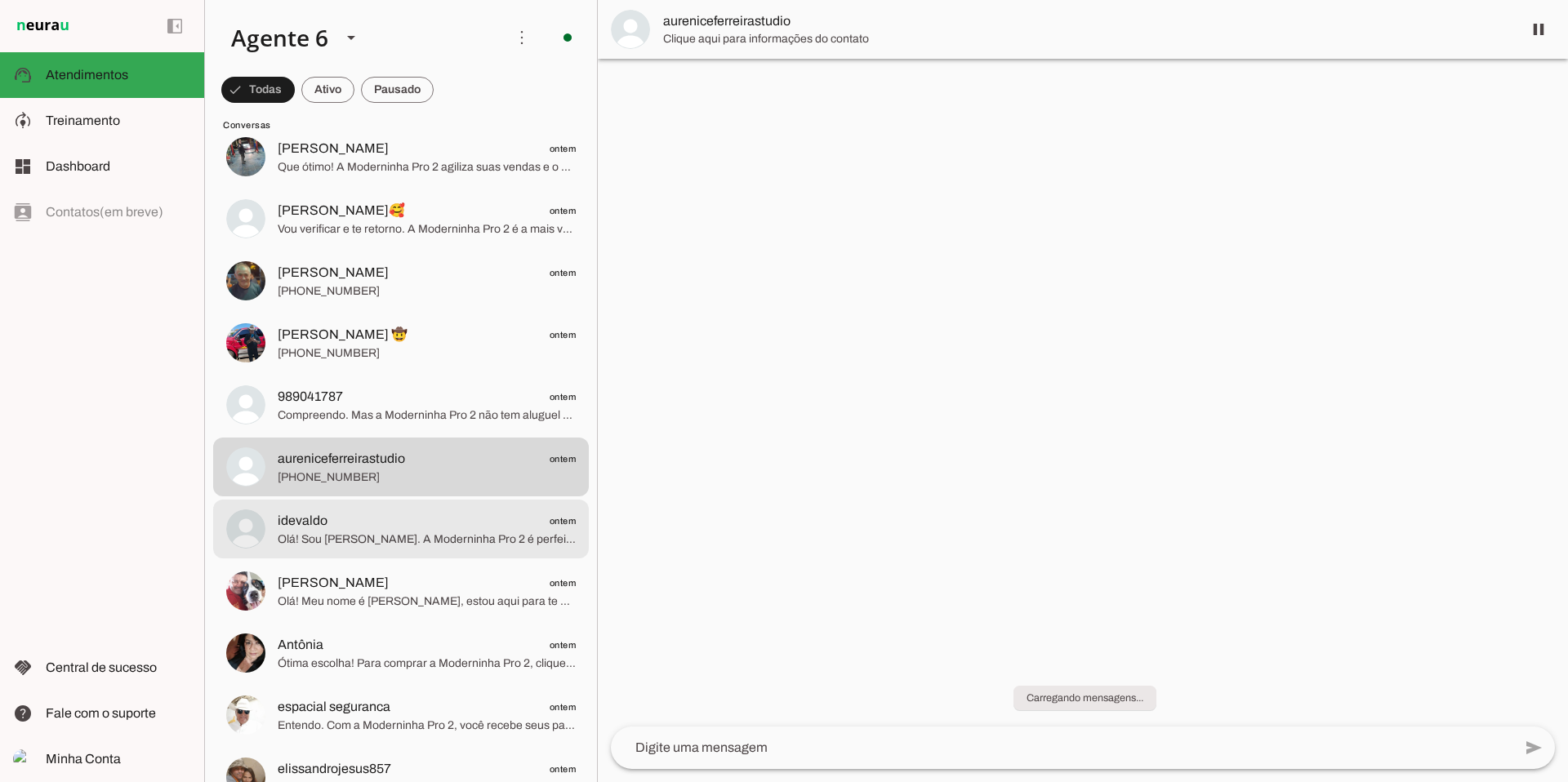
click at [366, 527] on span "idevaldo ontem" at bounding box center [426, 521] width 298 height 21
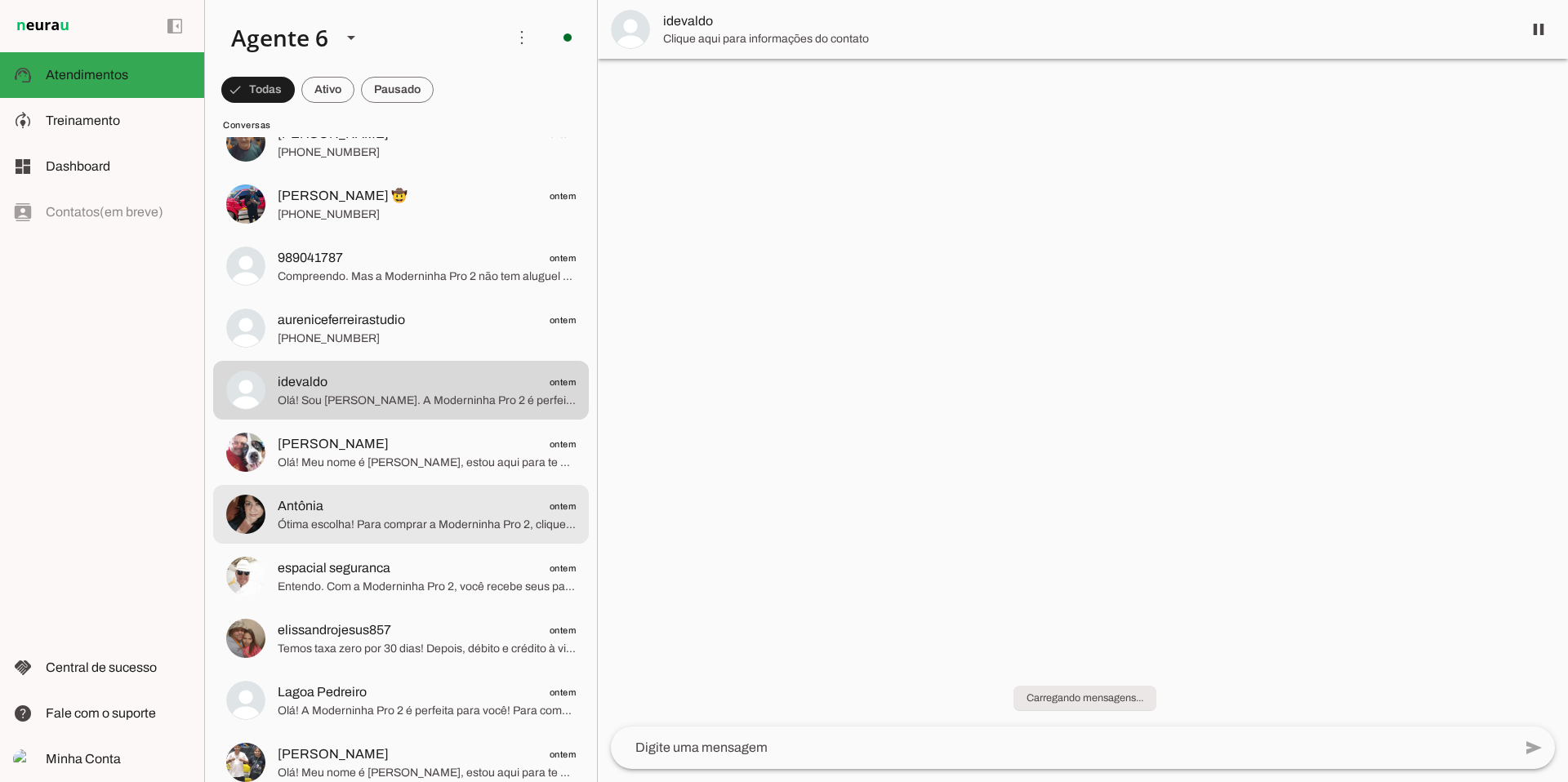
scroll to position [6954, 0]
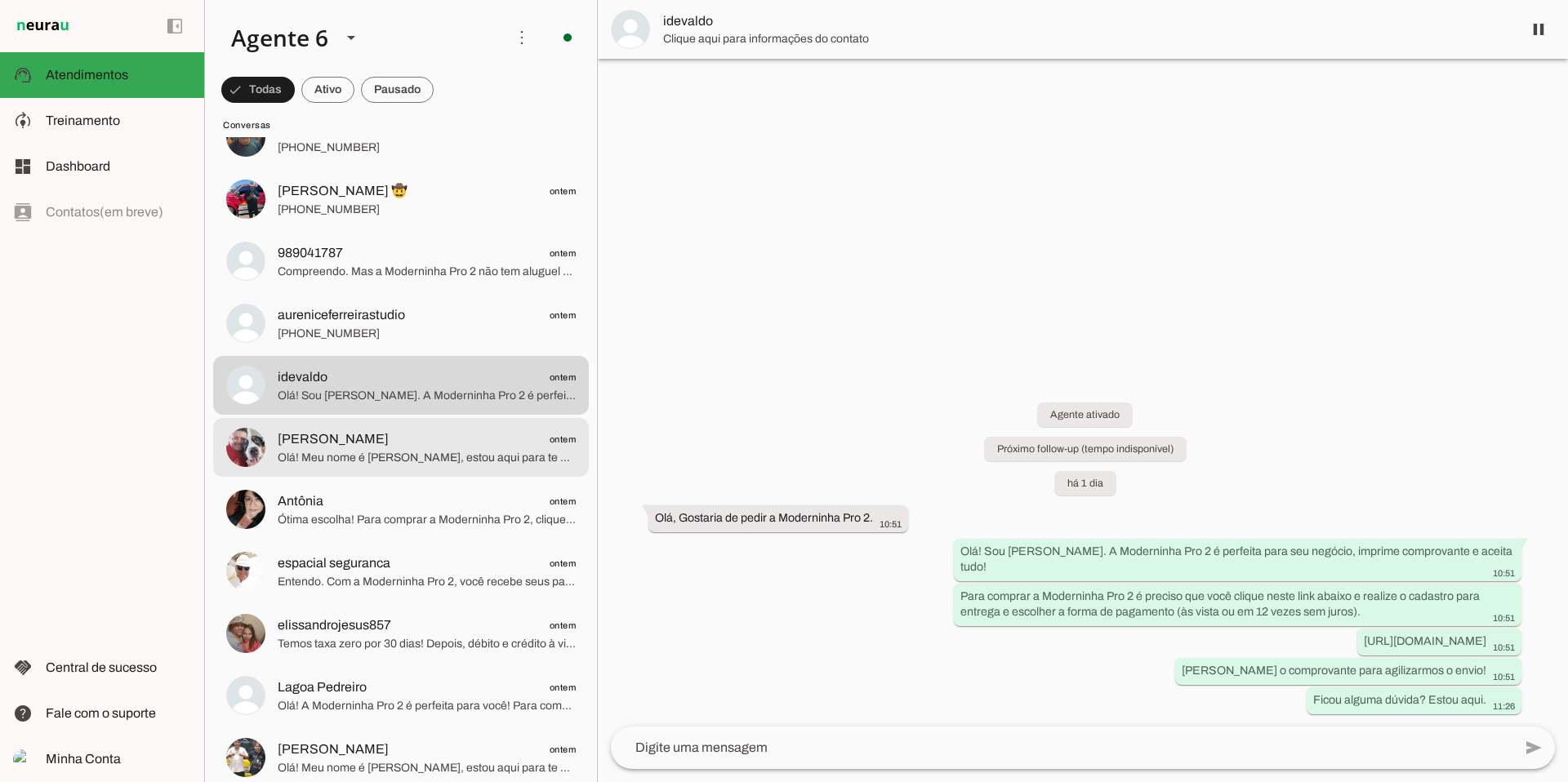
click at [366, 462] on span "Olá! Meu nome é [PERSON_NAME], estou aqui para te atender. A Moderninha Pro 2 é…" at bounding box center [426, 459] width 298 height 17
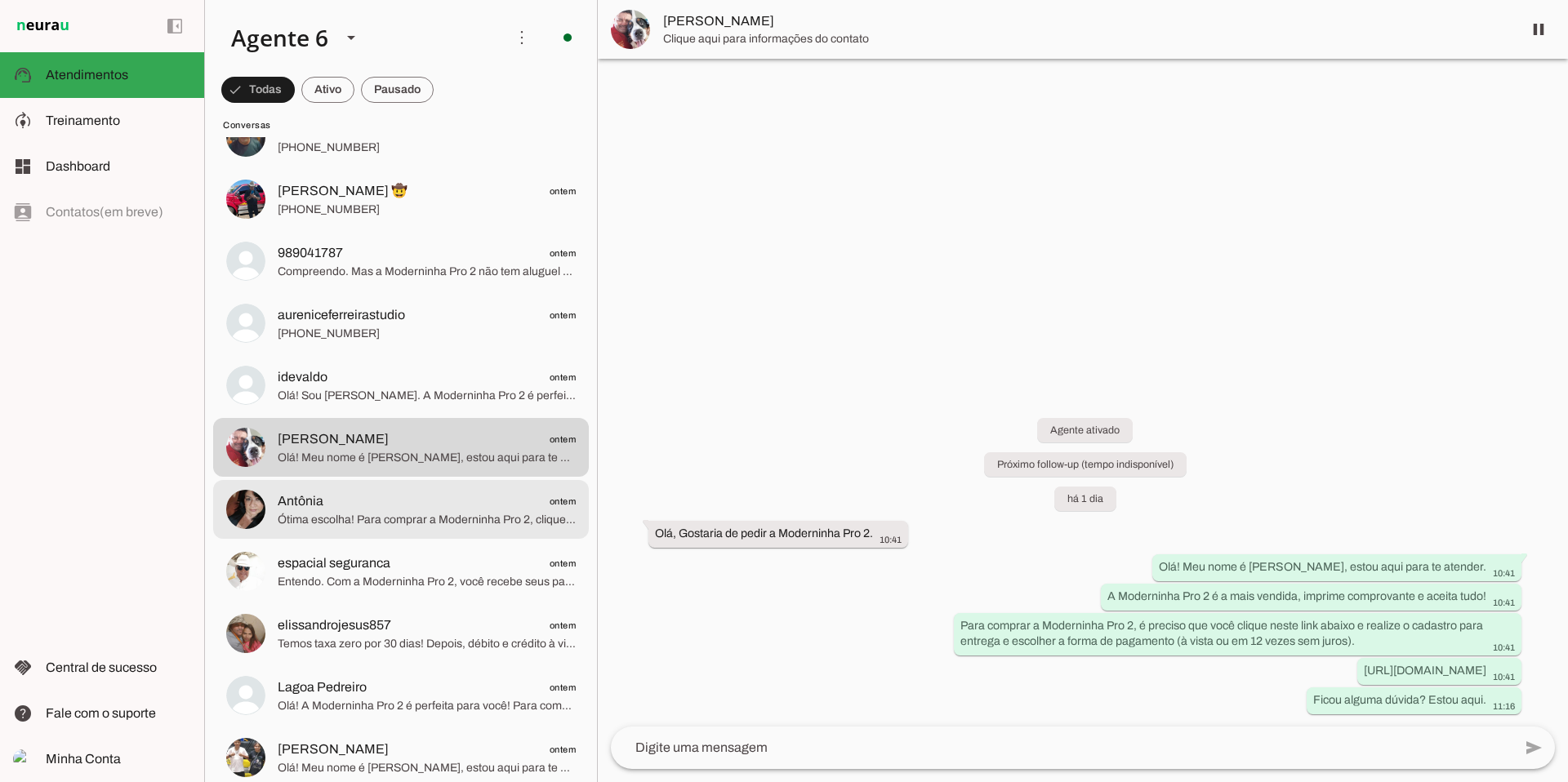
click at [318, 506] on span "Antônia" at bounding box center [300, 502] width 46 height 20
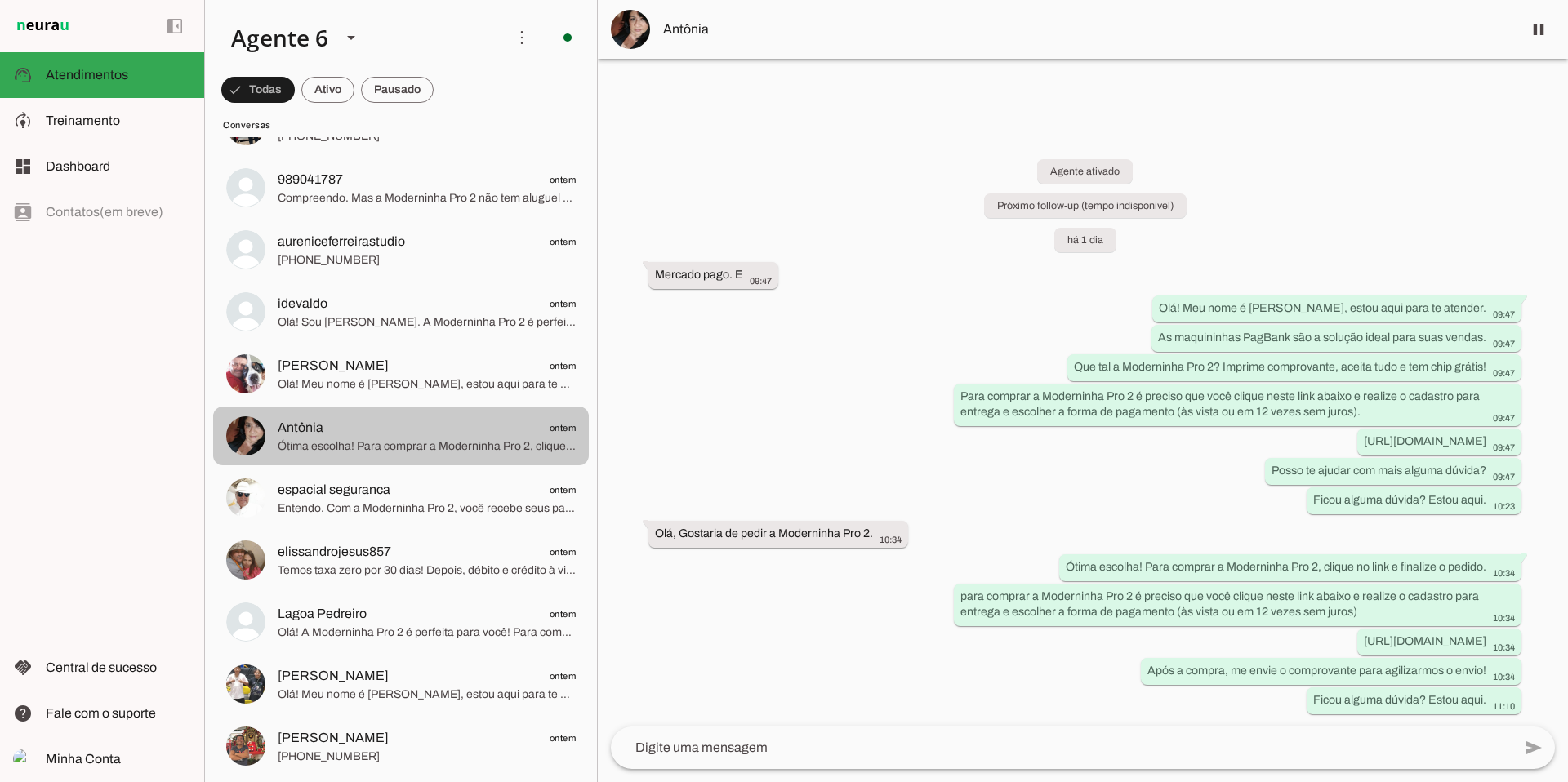
scroll to position [7032, 0]
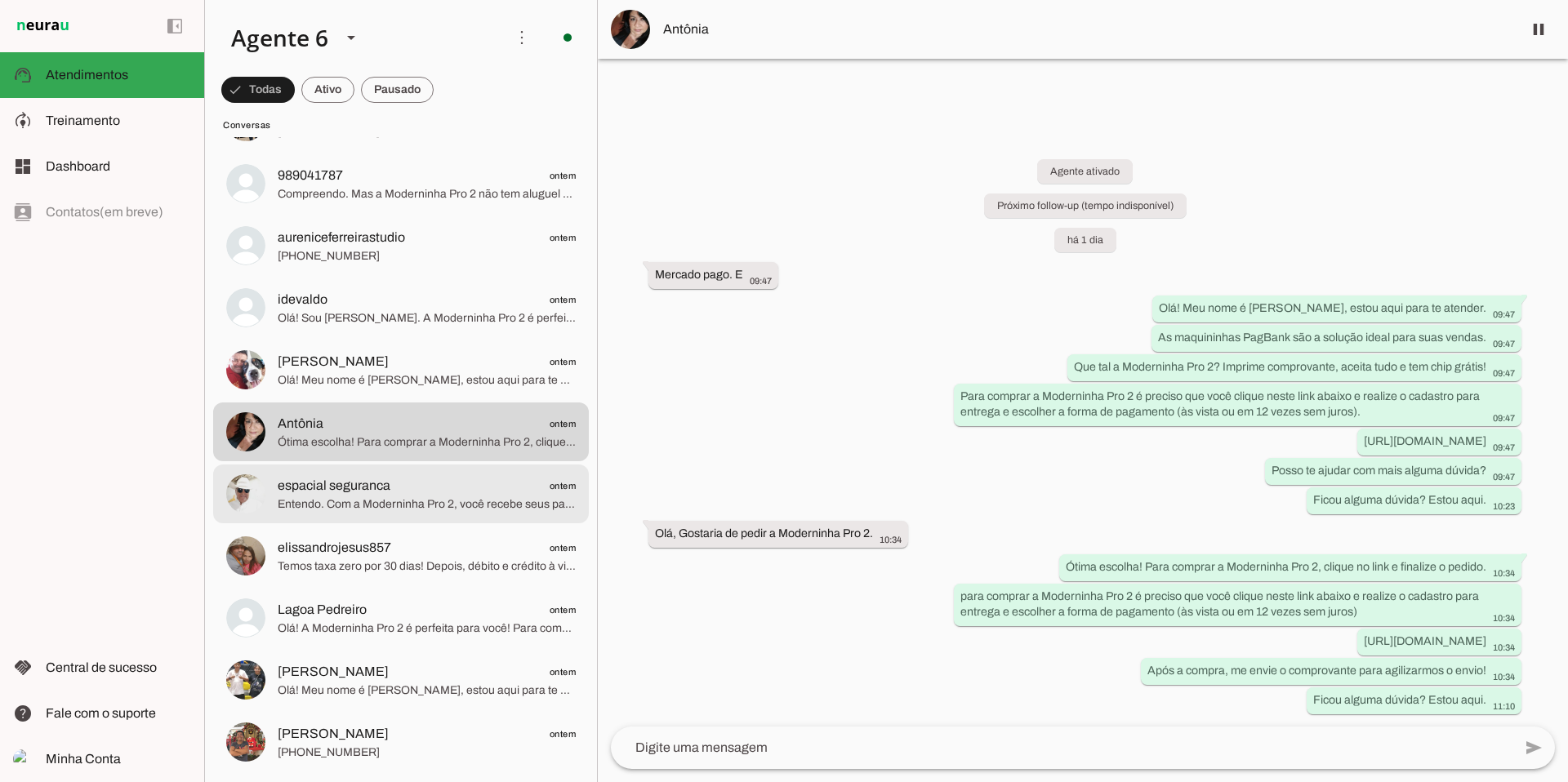
click at [389, 500] on span "Entendo. Com a Moderninha Pro 2, você recebe seus pagamentos de cartão na hora,…" at bounding box center [426, 505] width 298 height 17
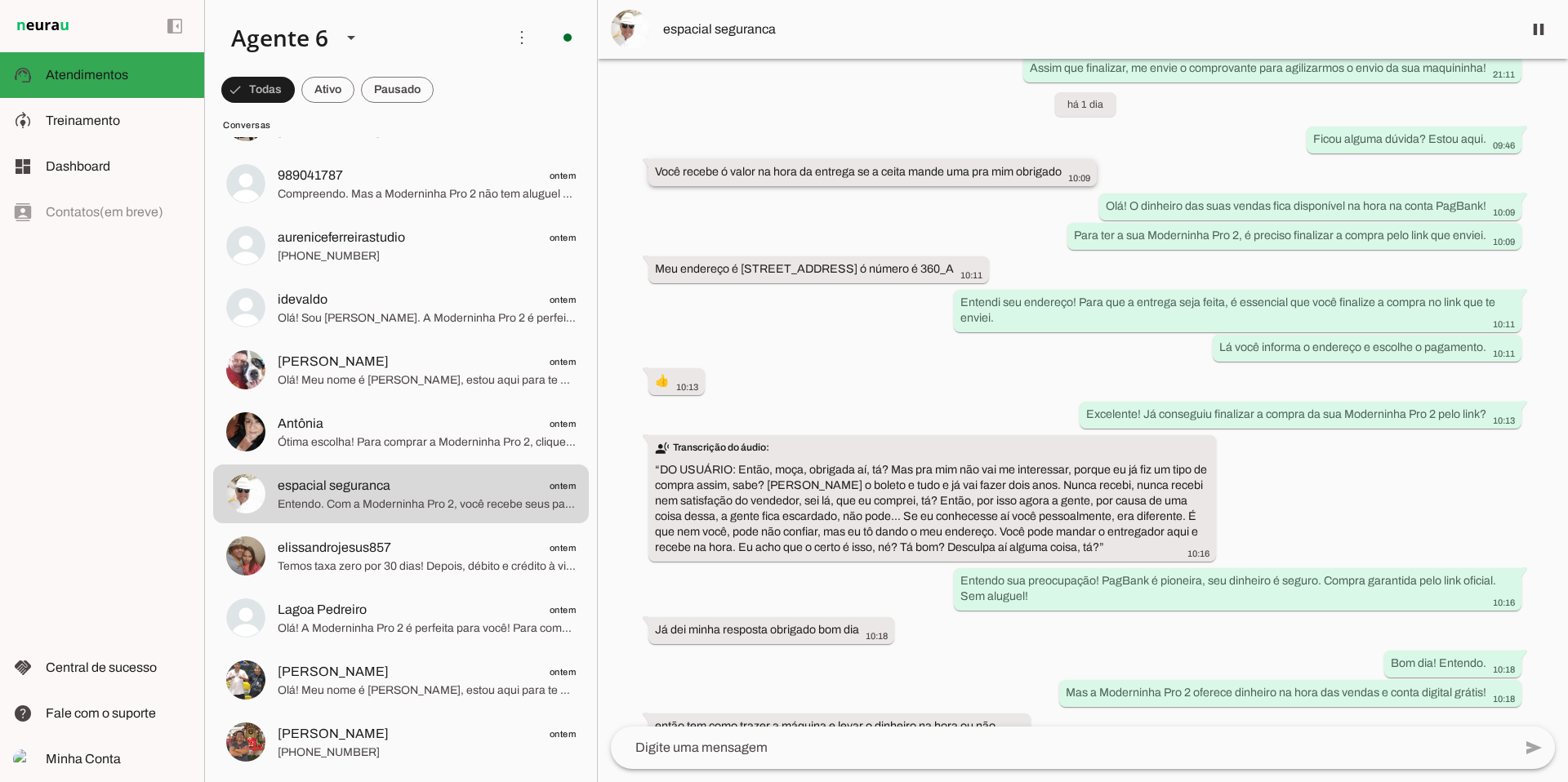
scroll to position [373, 0]
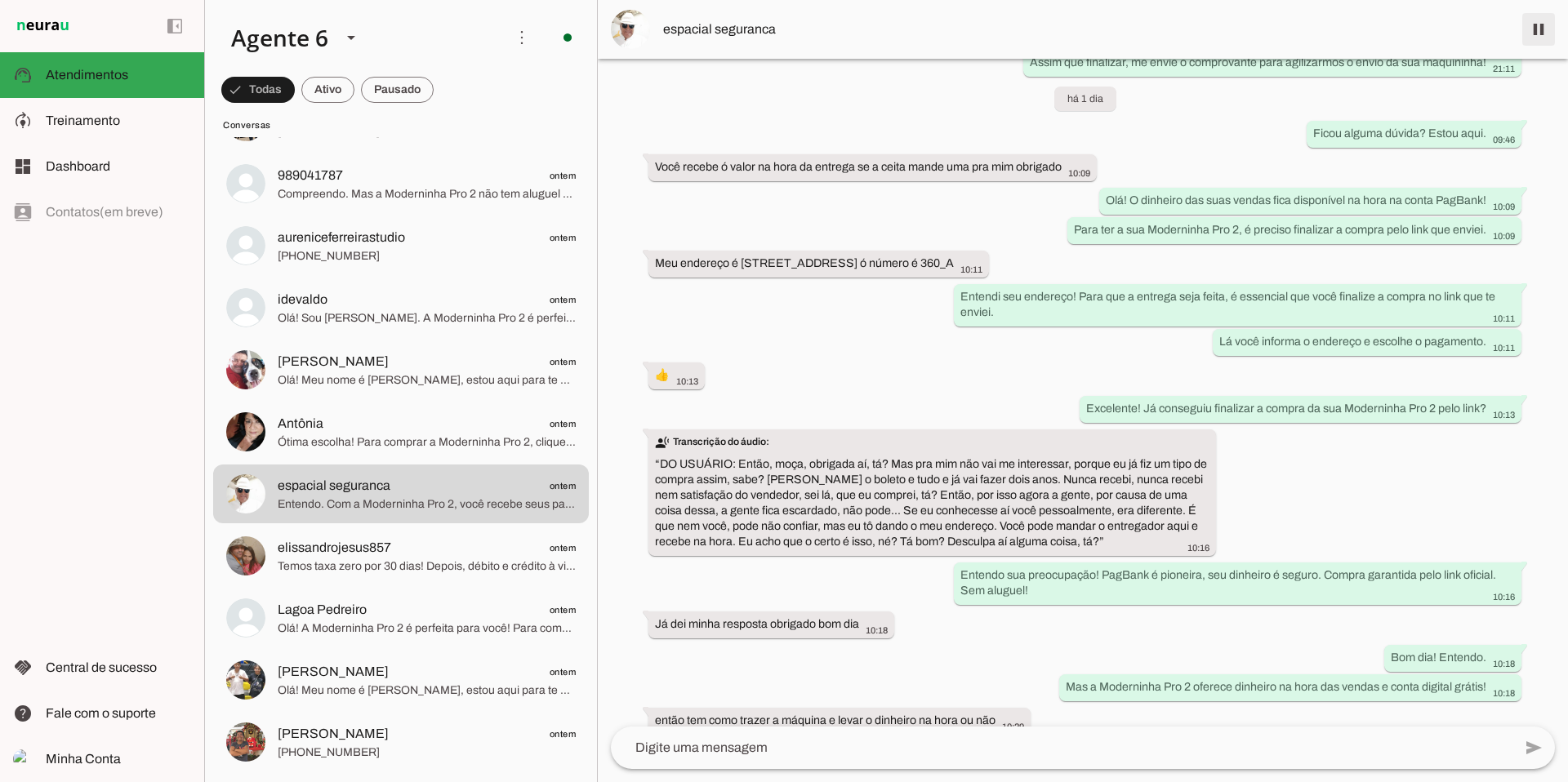
click at [1200, 34] on span at bounding box center [1538, 29] width 39 height 39
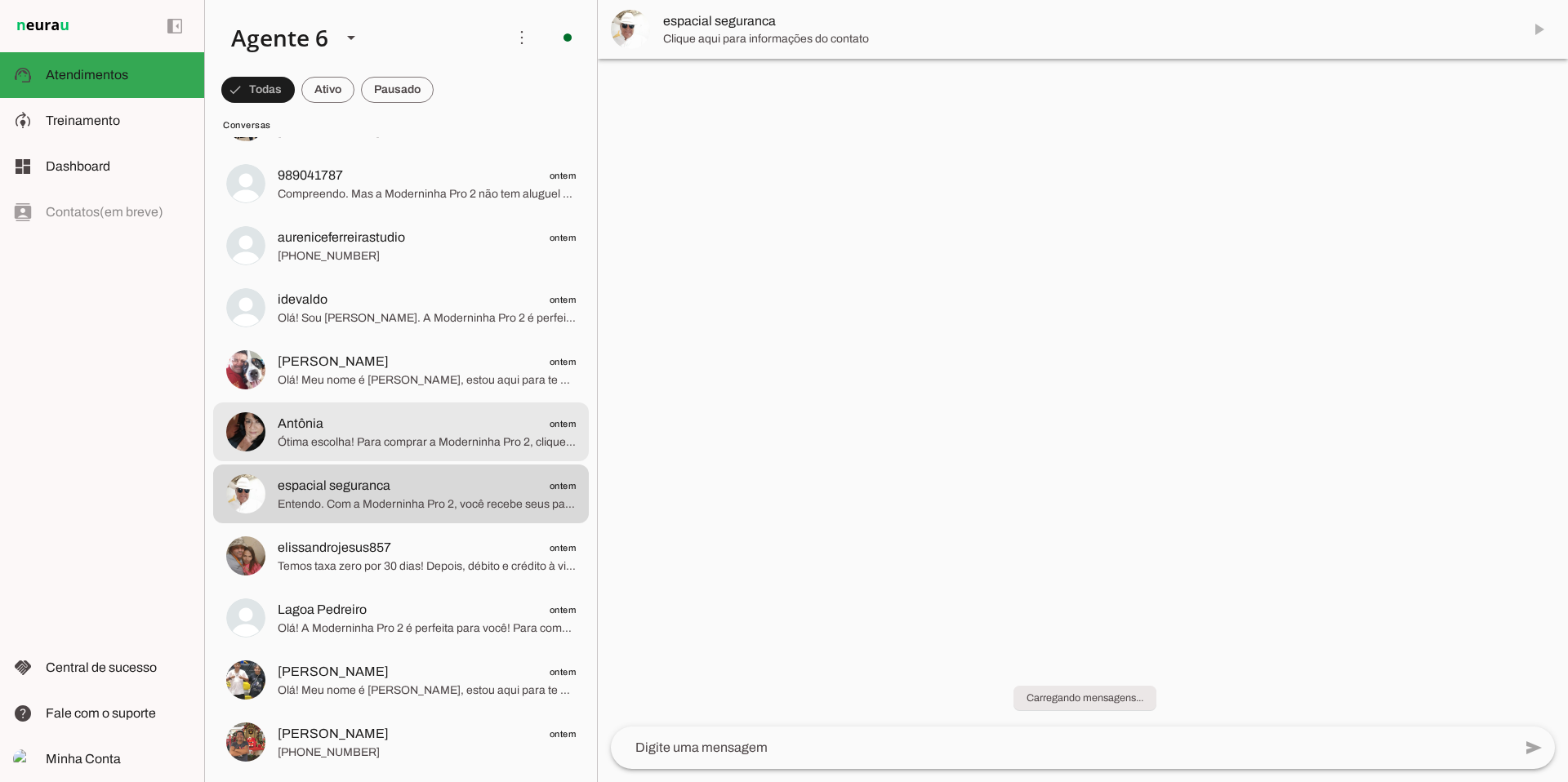
scroll to position [7086, 0]
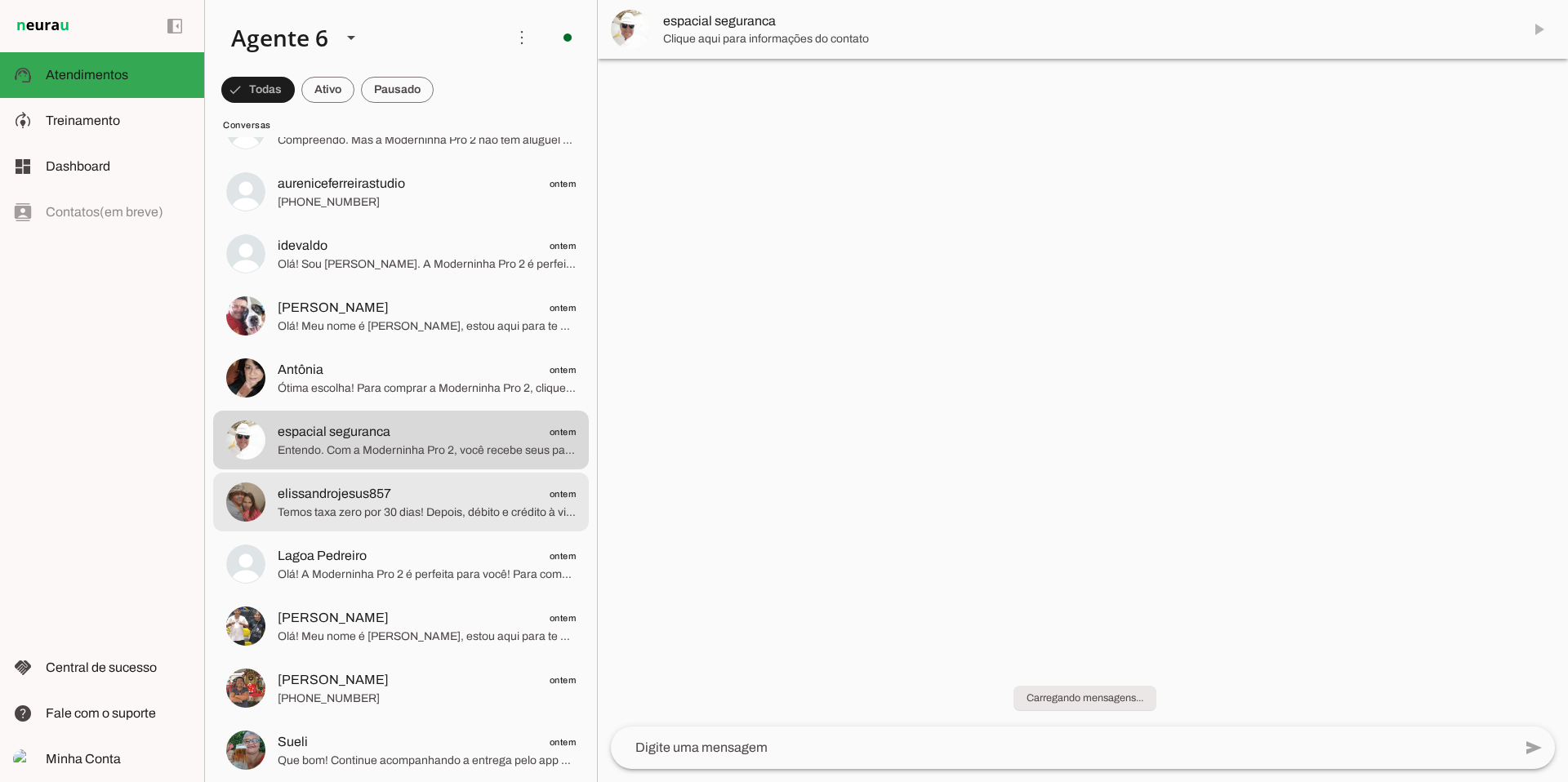
click at [364, 486] on span "elissandrojesus857" at bounding box center [334, 494] width 114 height 20
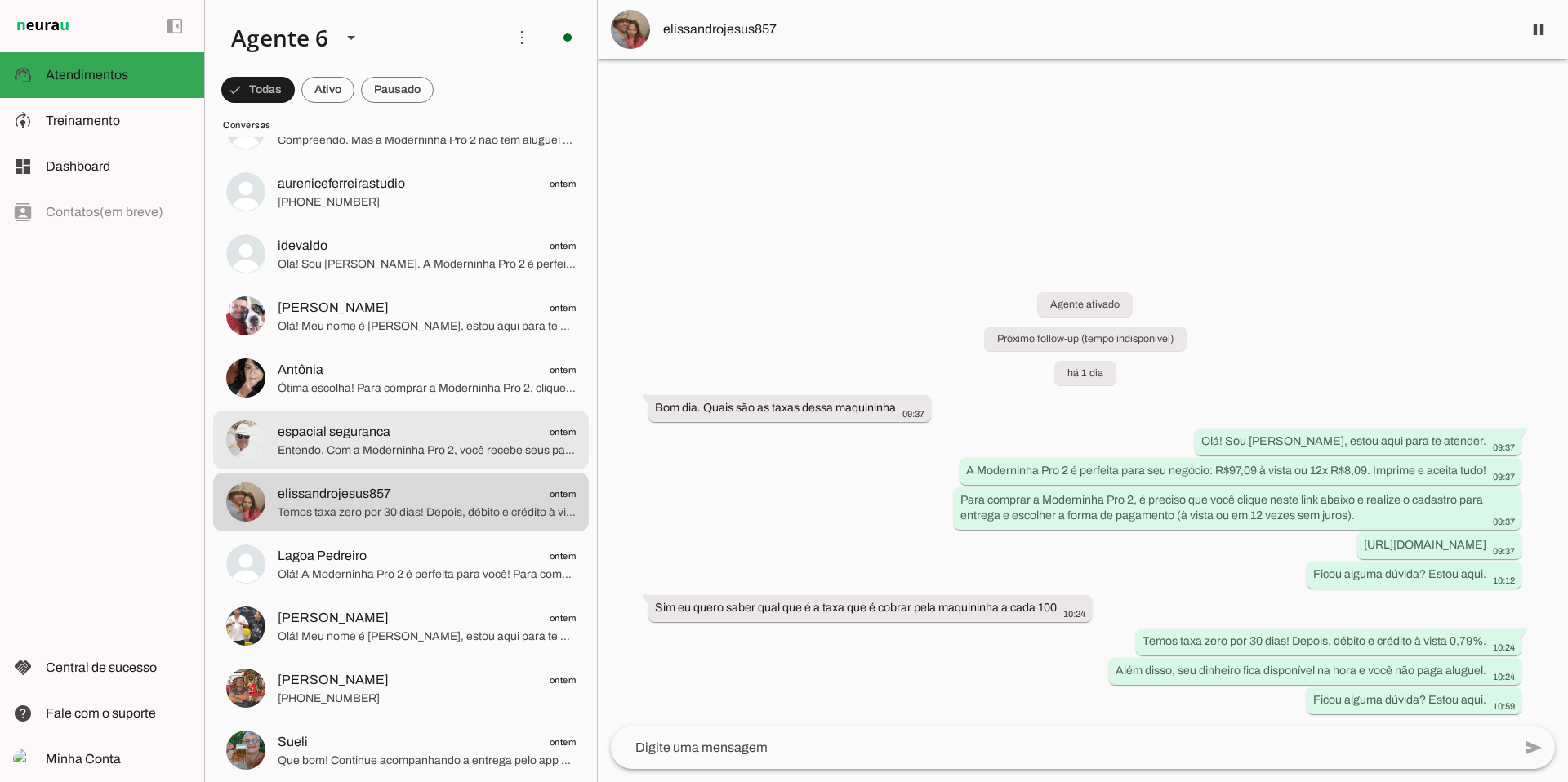
click at [475, 426] on span "espacial seguranca ontem" at bounding box center [426, 432] width 298 height 21
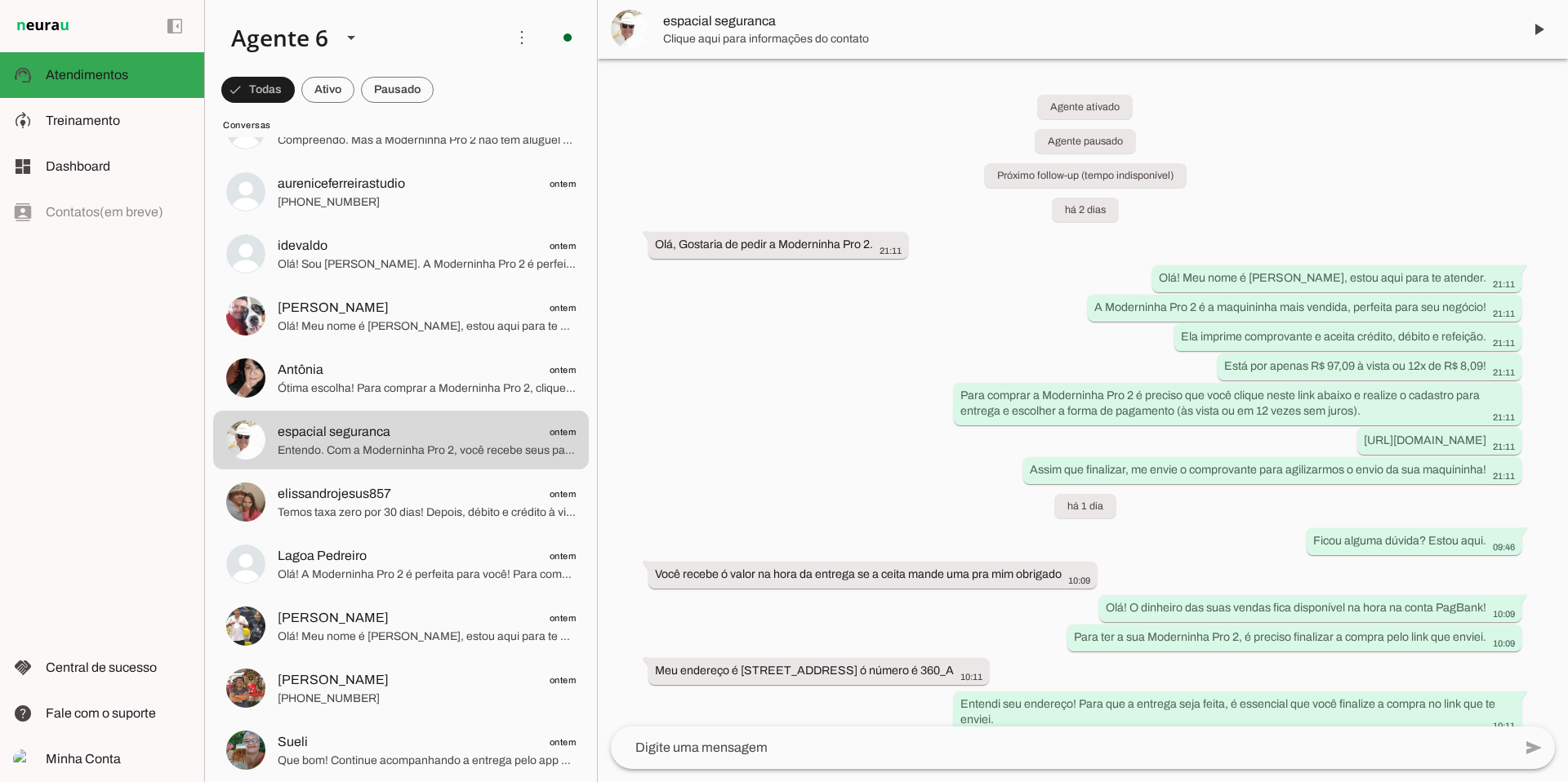
scroll to position [699, 0]
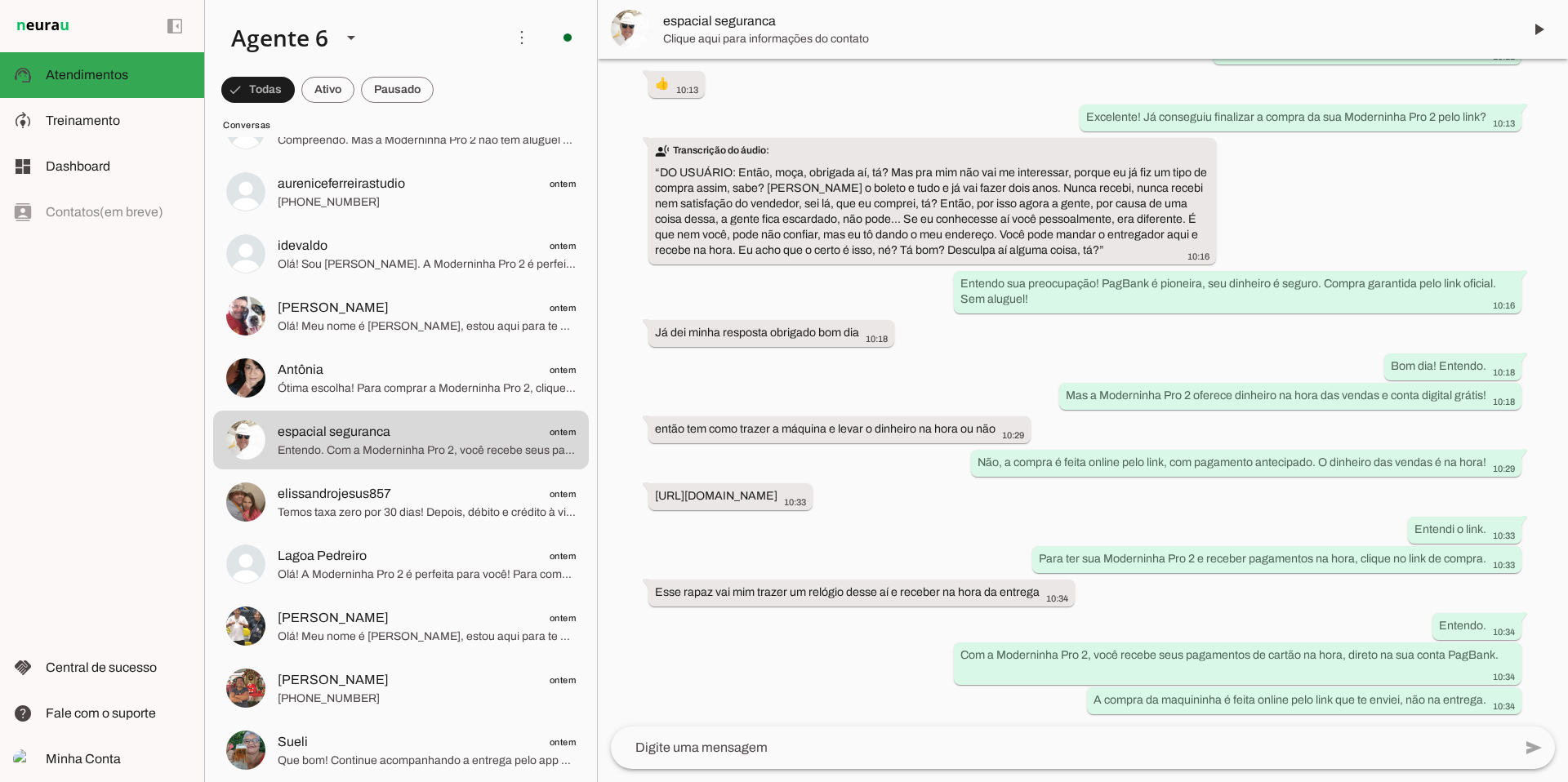
click at [680, 27] on span "espacial seguranca" at bounding box center [1086, 22] width 846 height 20
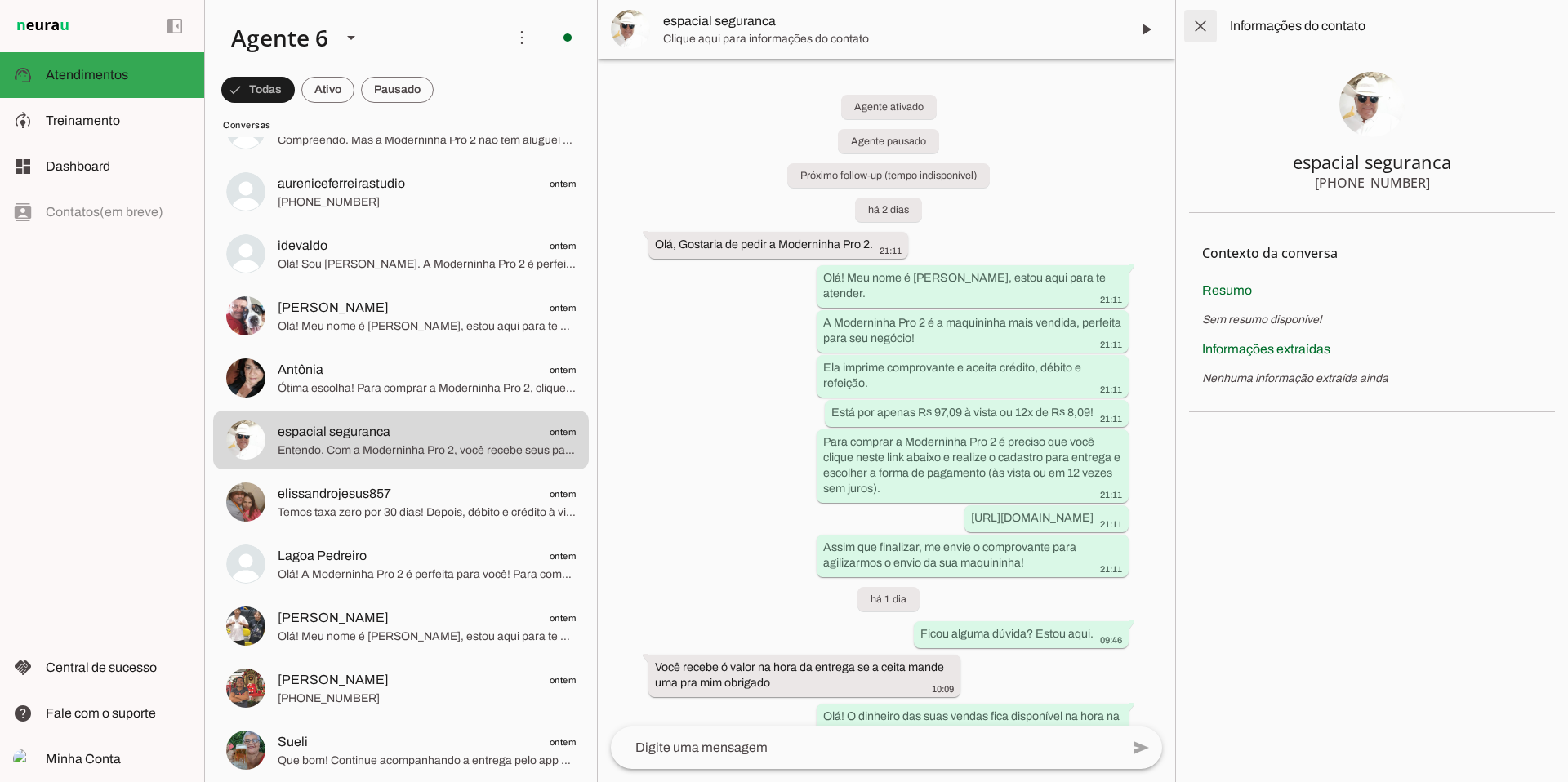
click at [1200, 21] on span at bounding box center [1200, 26] width 39 height 39
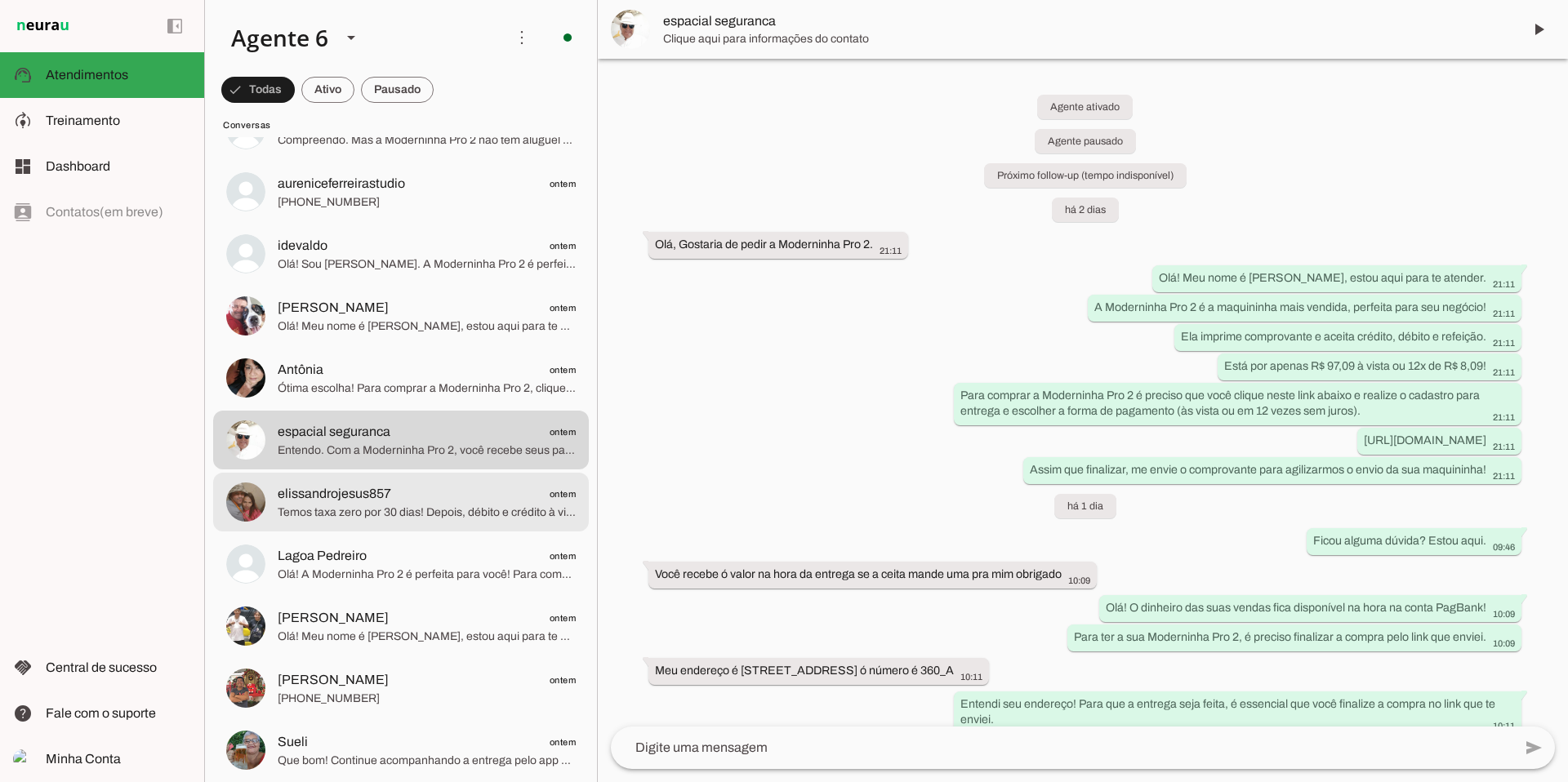
click at [398, 508] on span "Temos taxa zero por 30 dias! Depois, débito e crédito à vista 0,79%. Além disso…" at bounding box center [426, 513] width 298 height 17
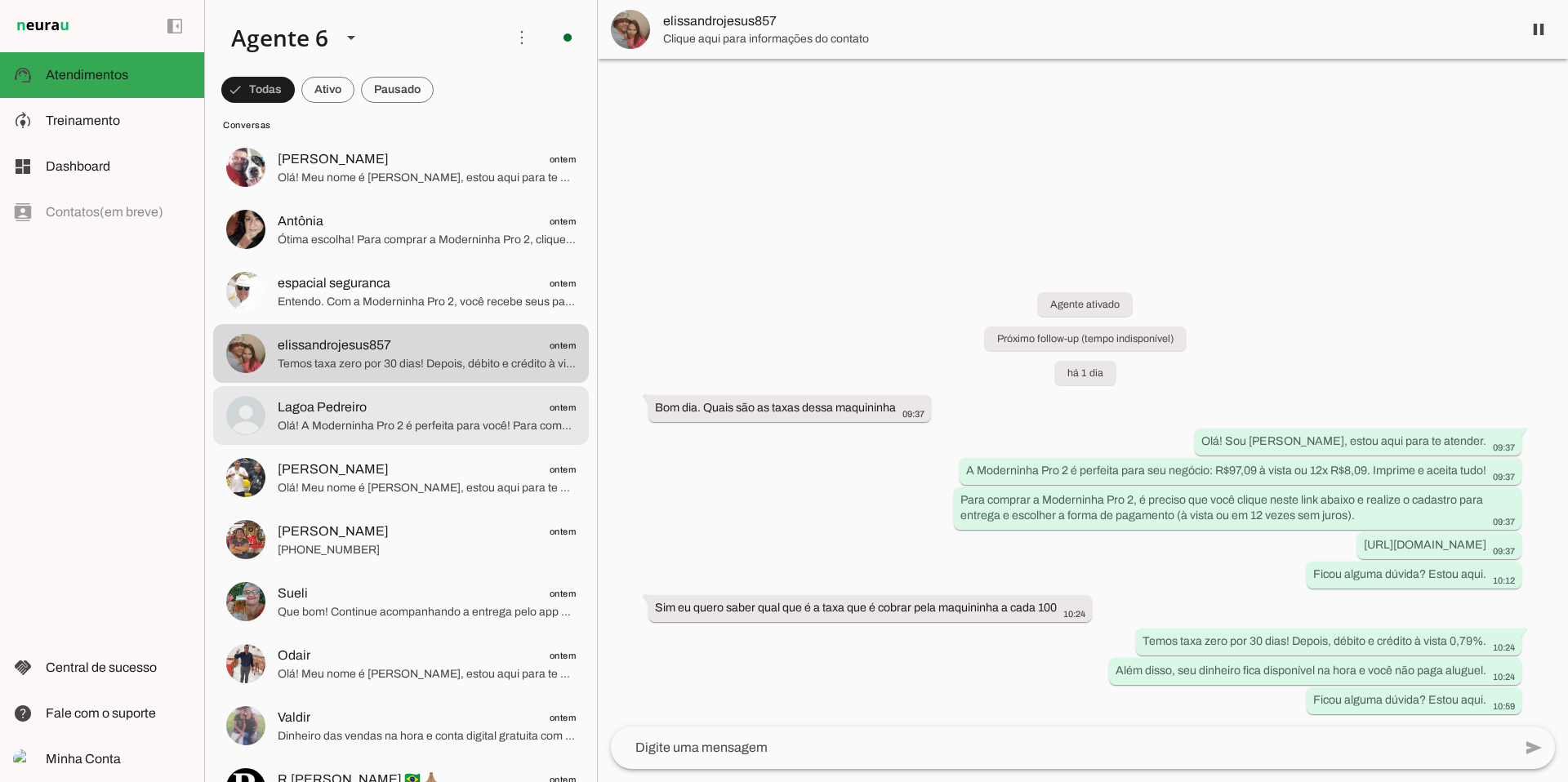
scroll to position [7239, 0]
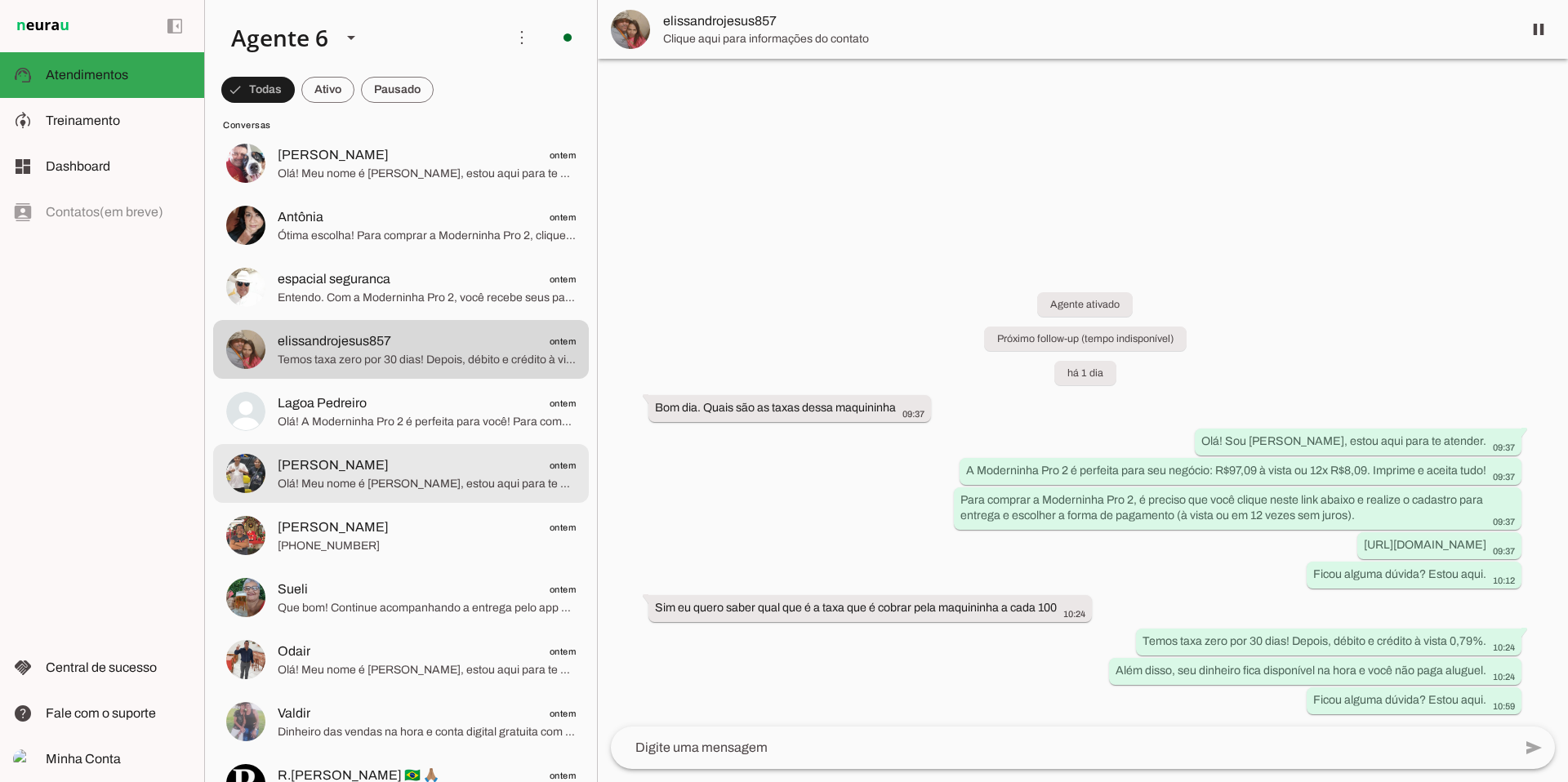
click at [384, 485] on span "Olá! Meu nome é [PERSON_NAME], estou aqui para te atender. Que ótima escolha! A…" at bounding box center [426, 484] width 298 height 17
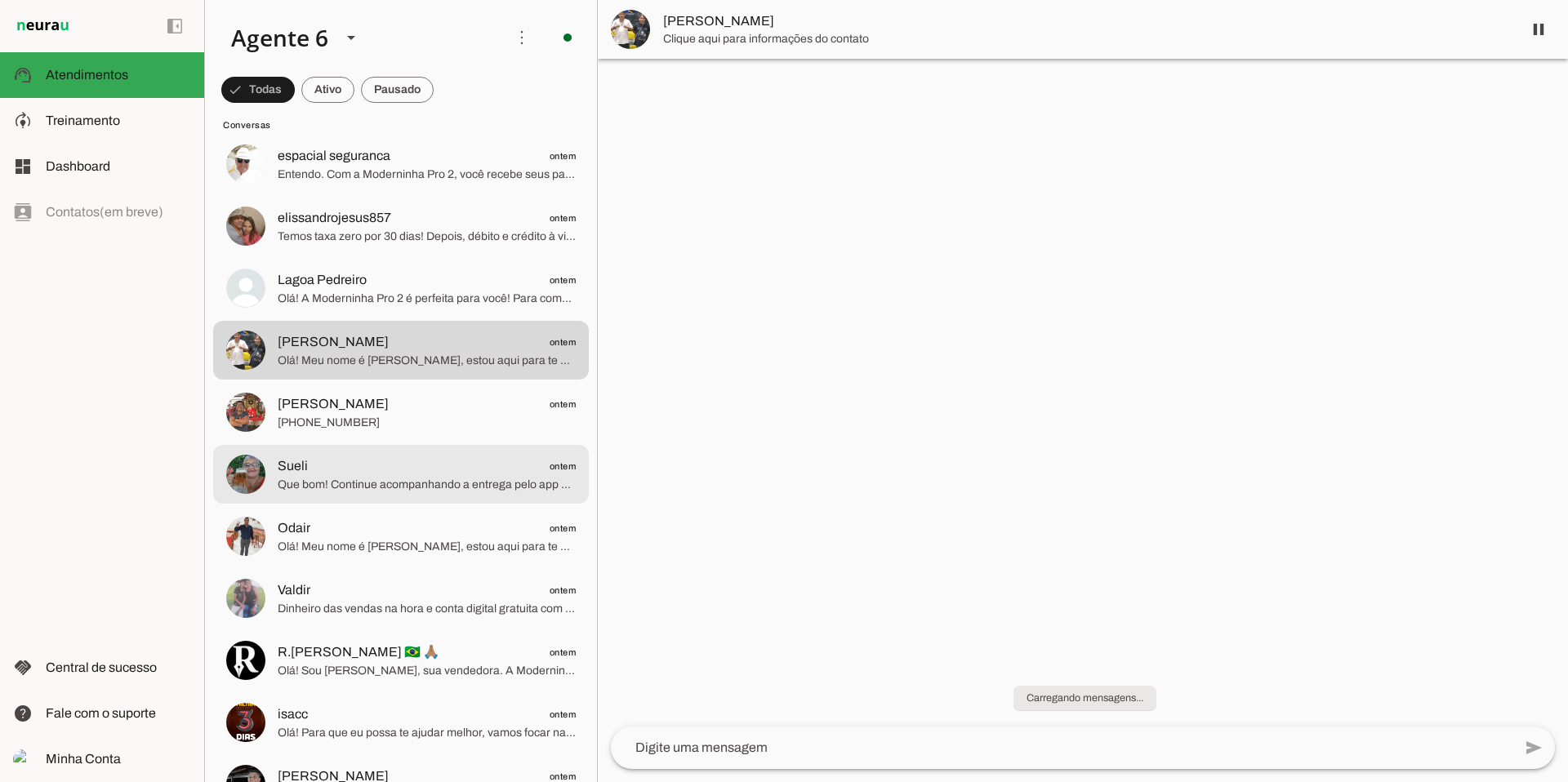
scroll to position [7364, 0]
click at [383, 477] on span "Que bom! Continue acompanhando a entrega pelo app PagBank, em Minha Conta > Ext…" at bounding box center [426, 483] width 298 height 17
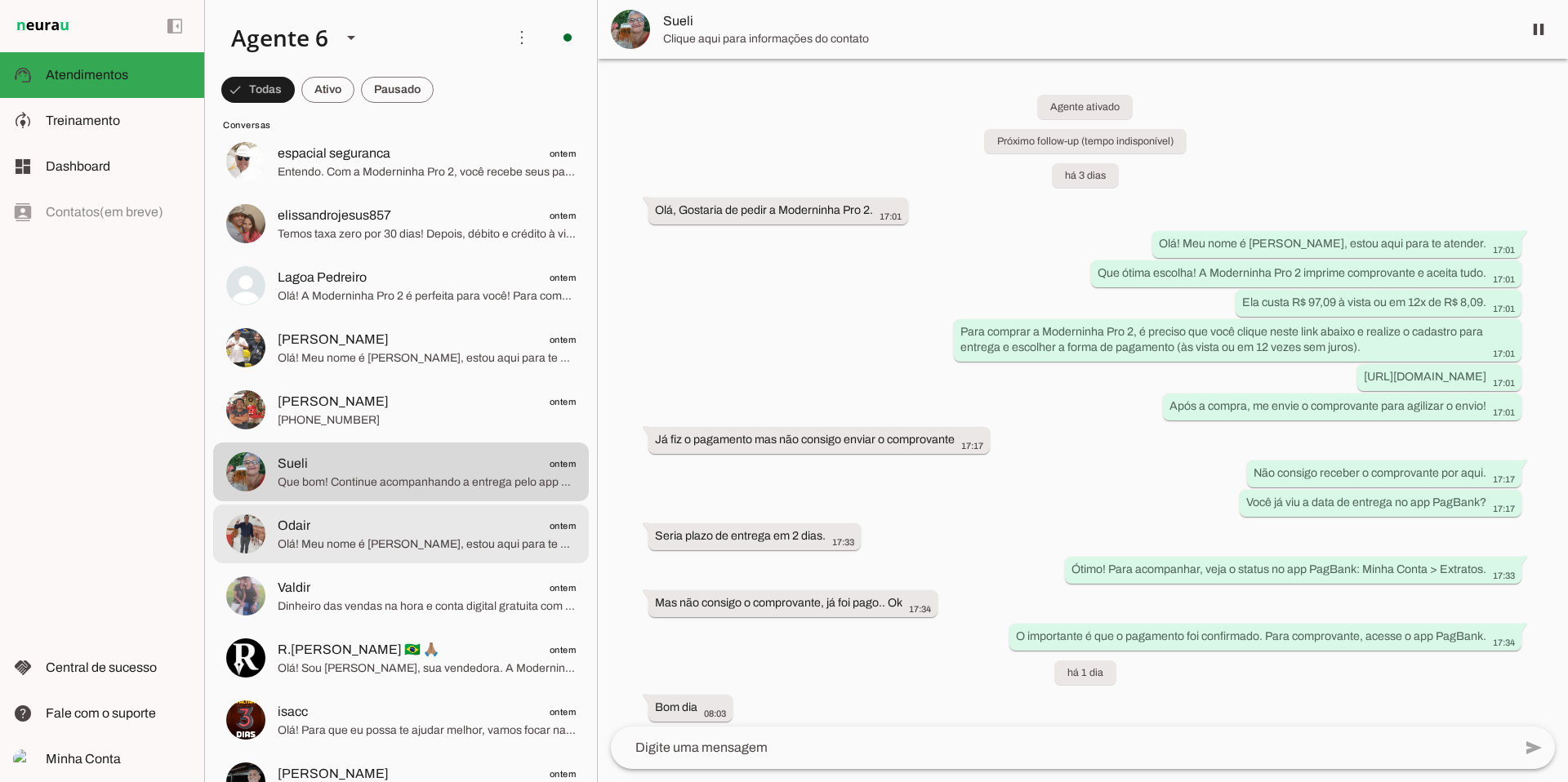
click at [360, 532] on span "Odair ontem" at bounding box center [426, 526] width 298 height 21
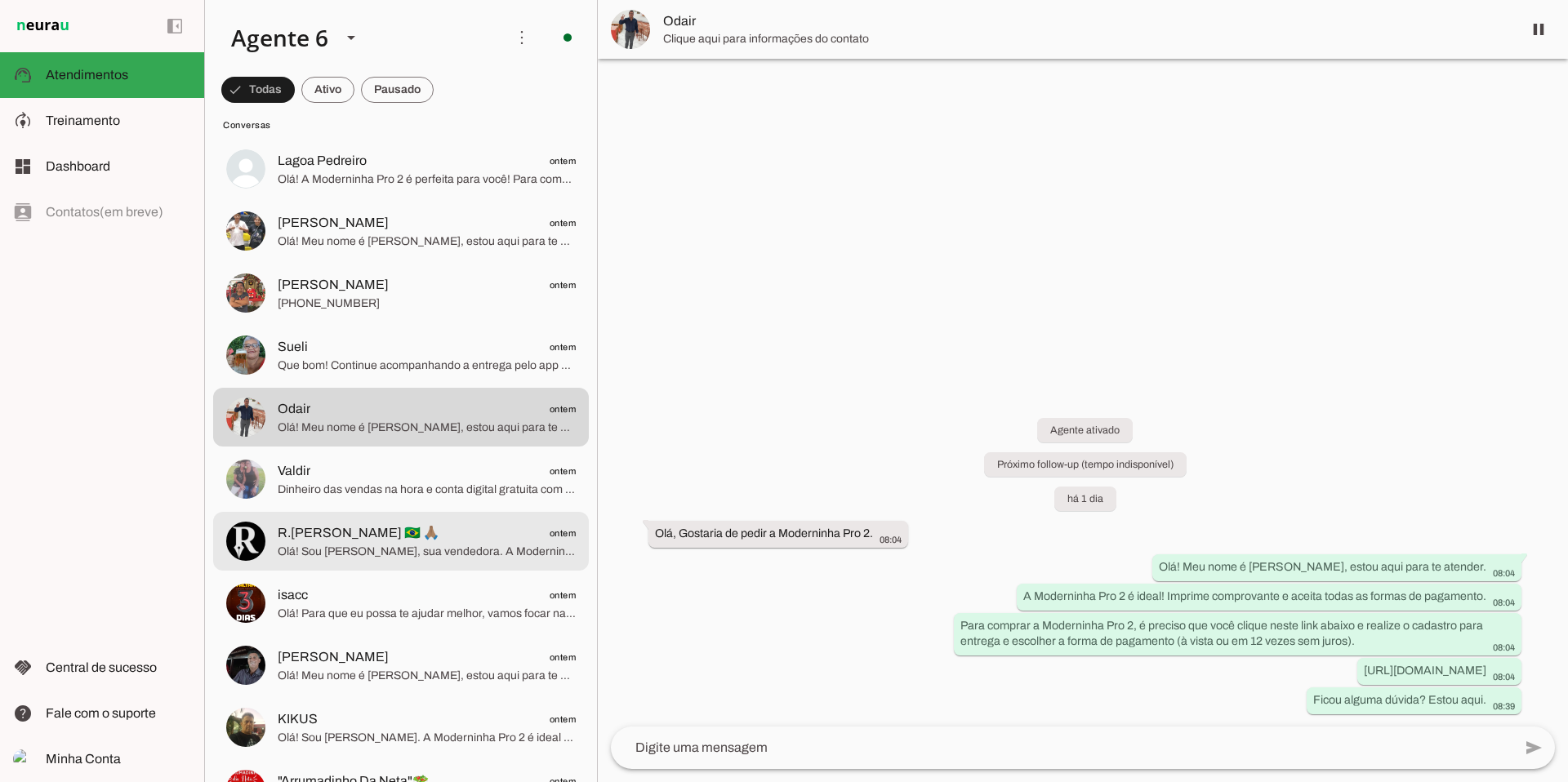
scroll to position [7482, 0]
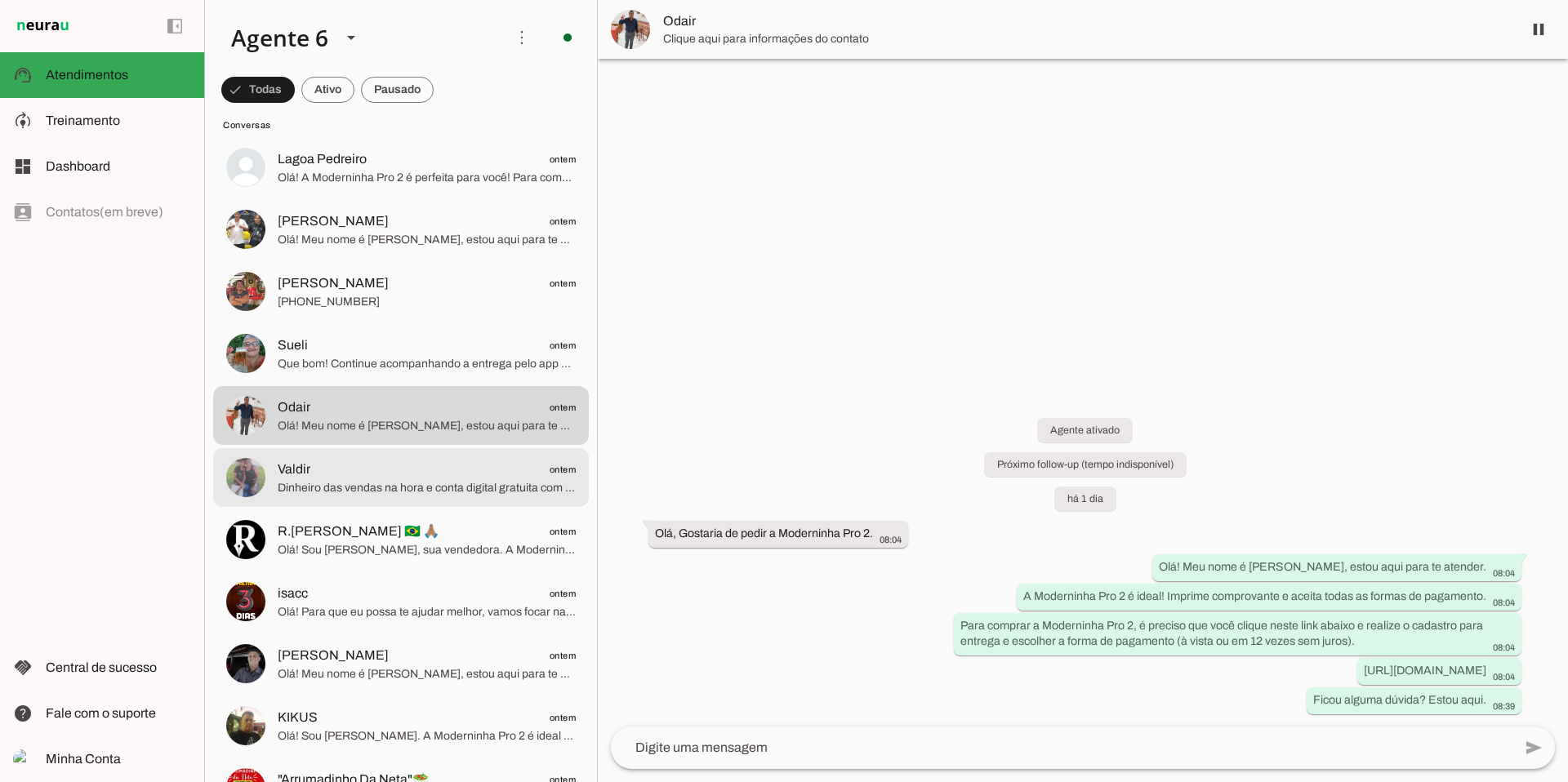
click at [400, 483] on span "Dinheiro das vendas na hora e conta digital gratuita com rendimento PagBank!" at bounding box center [426, 488] width 298 height 17
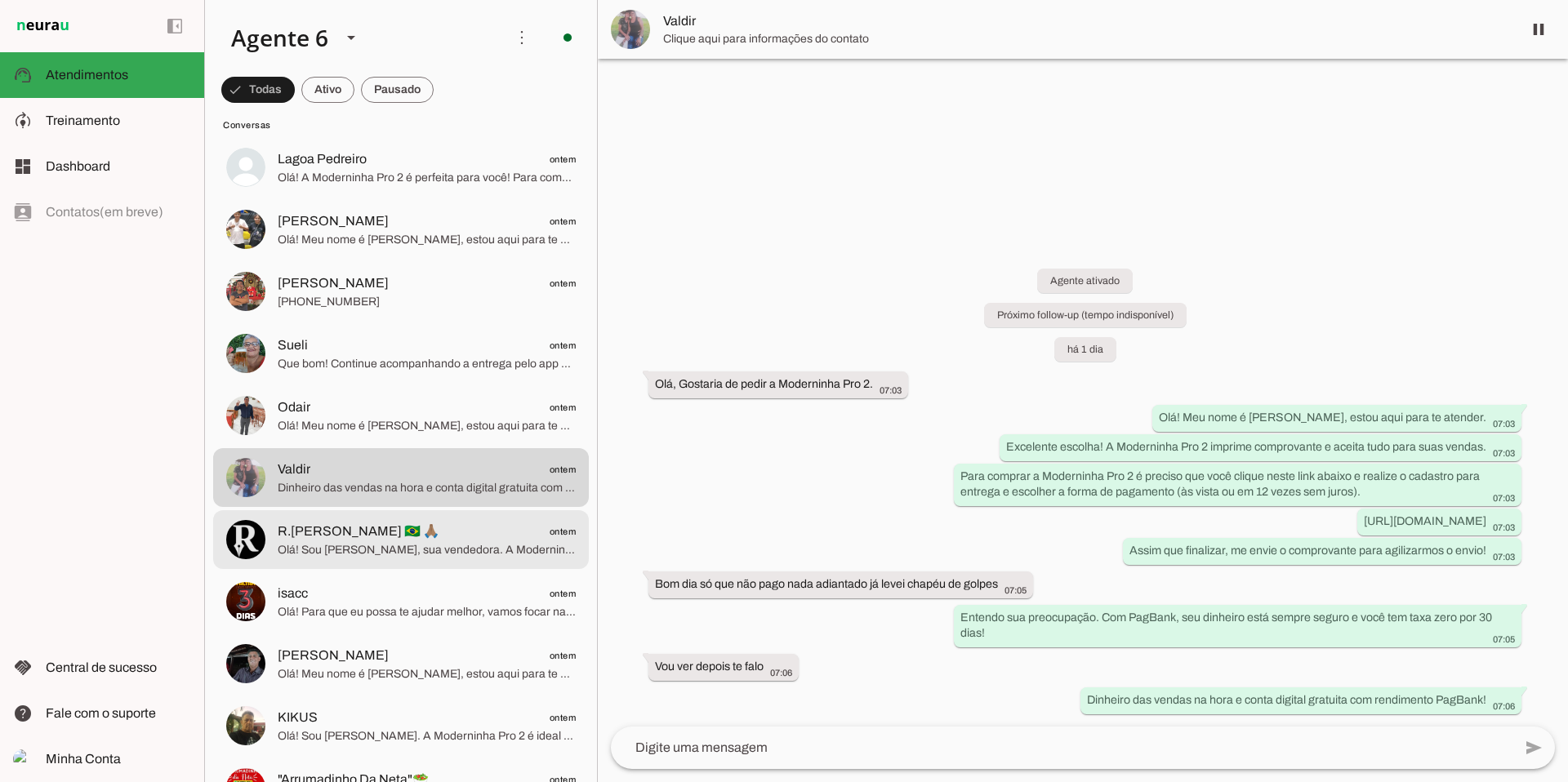
click at [355, 537] on span "R.[PERSON_NAME] 🇧🇷 🙏🏽" at bounding box center [358, 532] width 162 height 20
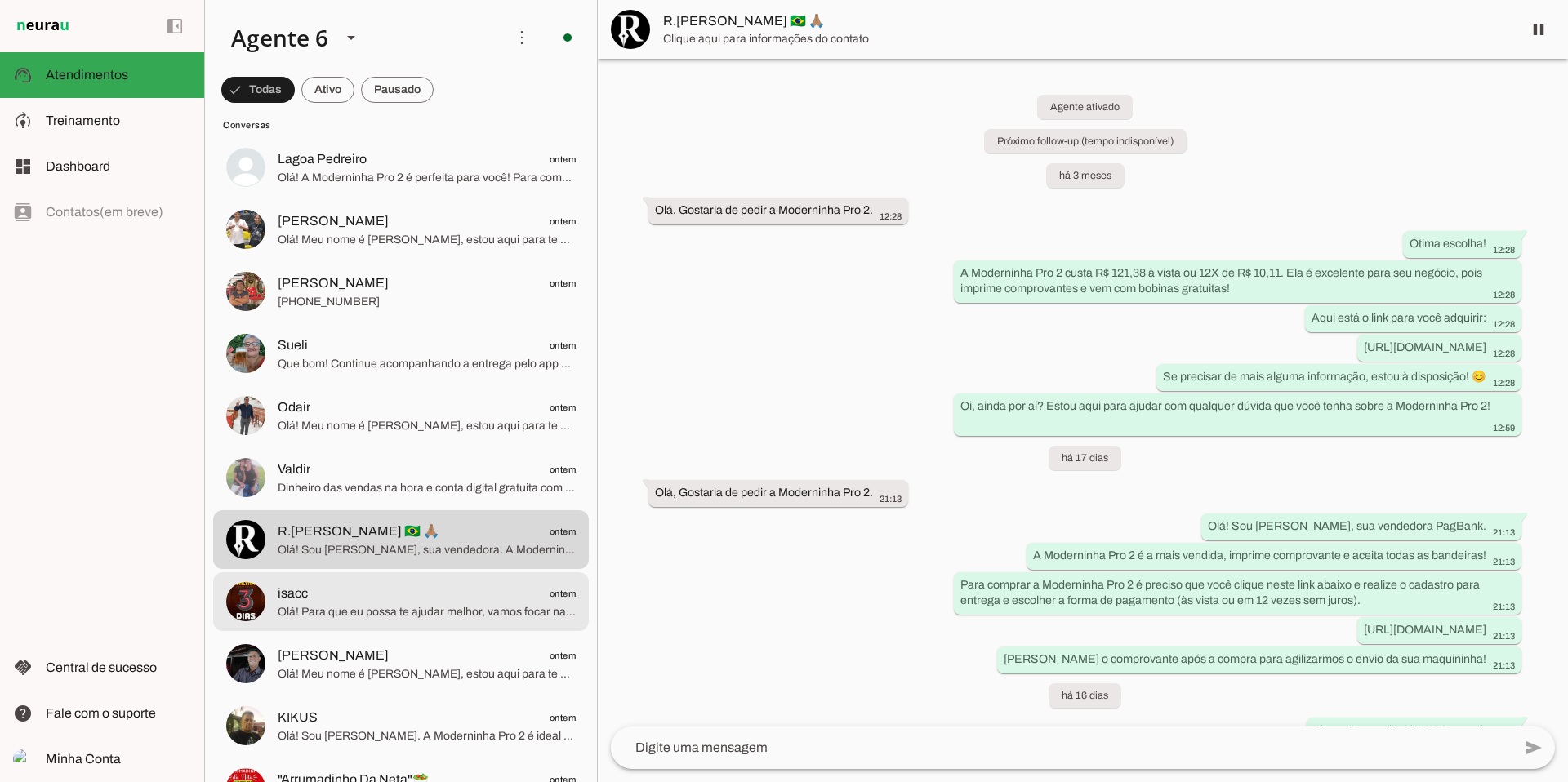
scroll to position [7618, 0]
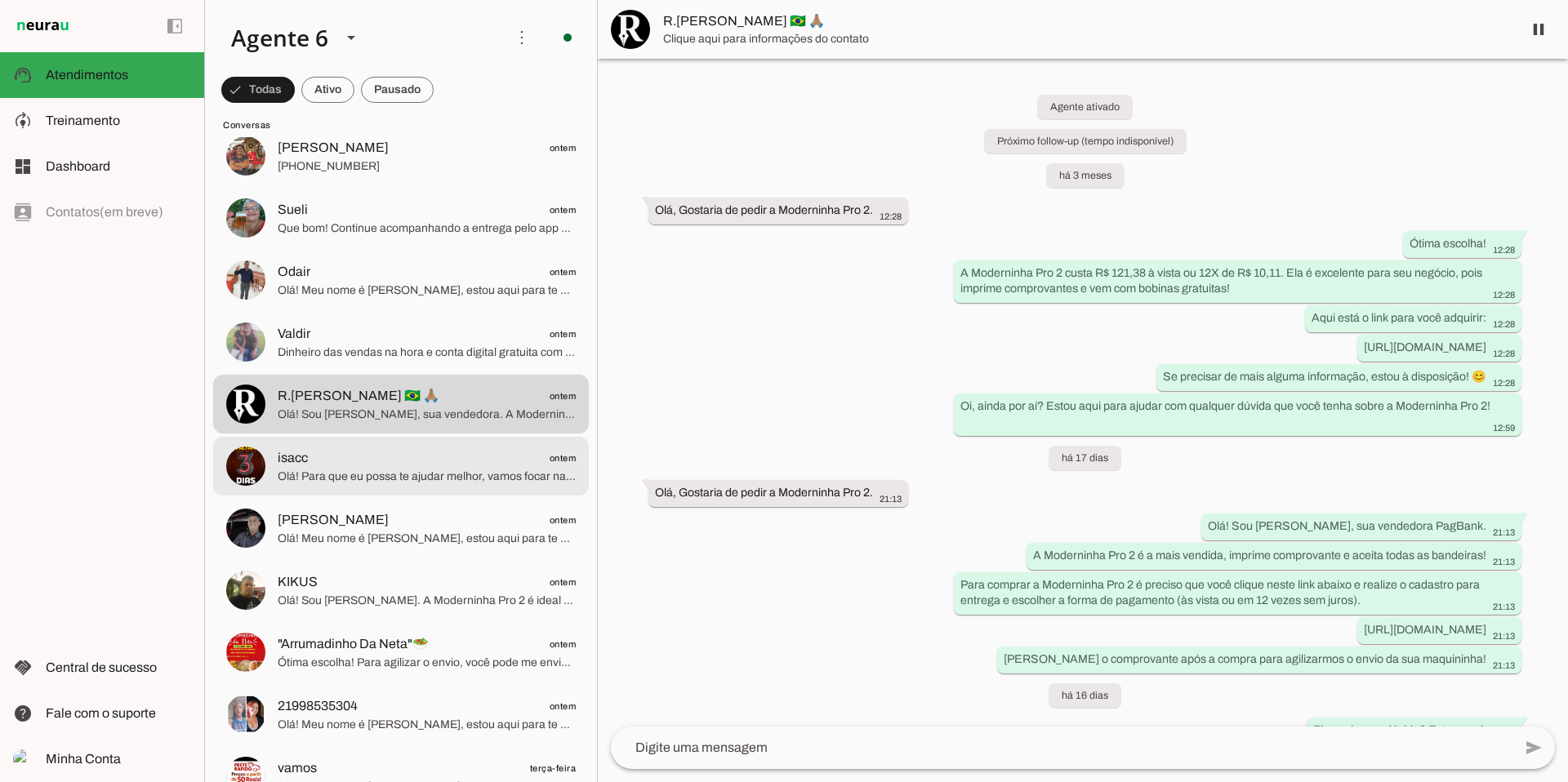
click at [400, 480] on span "Olá! Para que eu possa te ajudar melhor, vamos focar nas maquininhas PagBank. A…" at bounding box center [426, 477] width 298 height 17
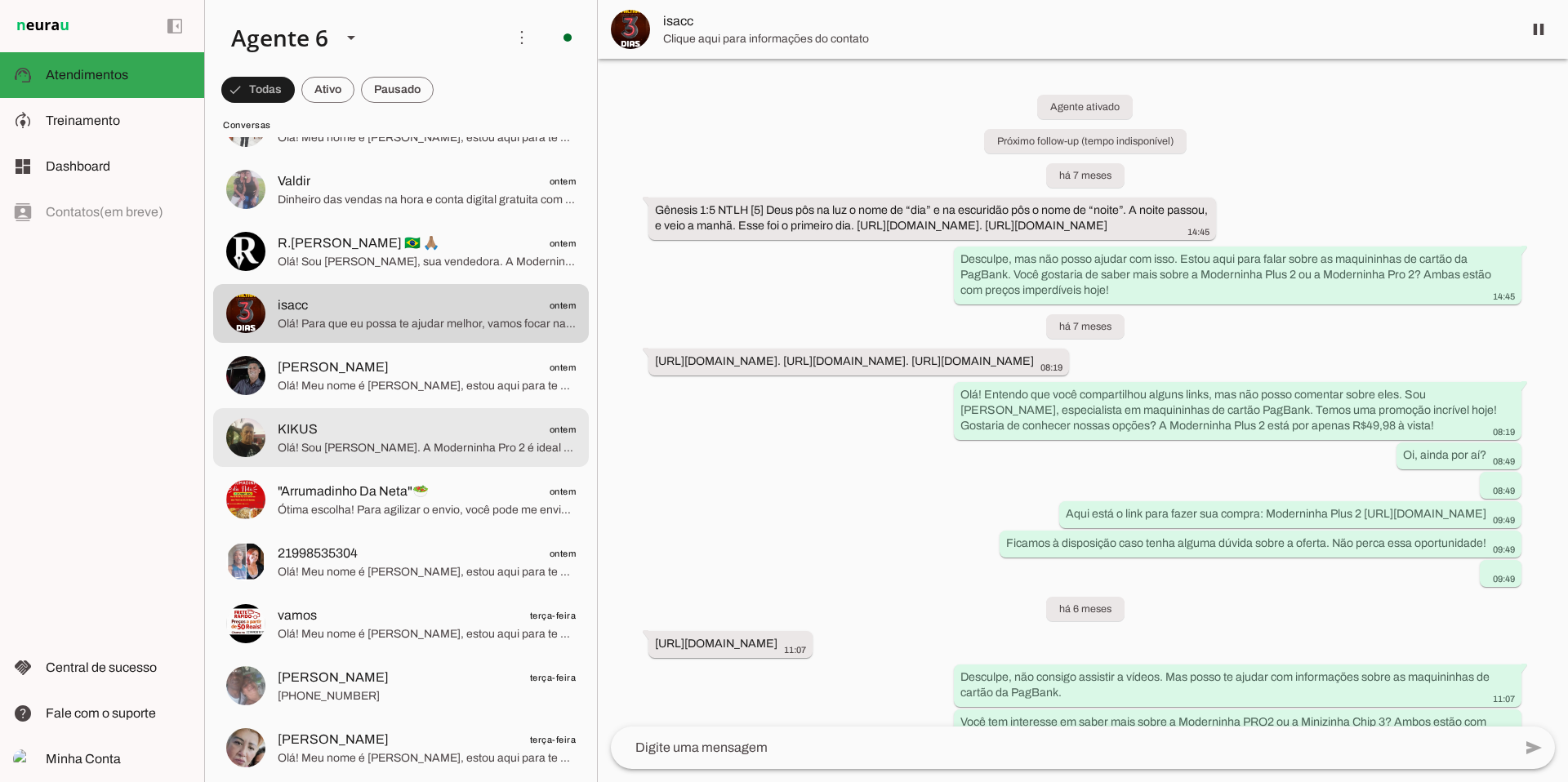
scroll to position [7772, 0]
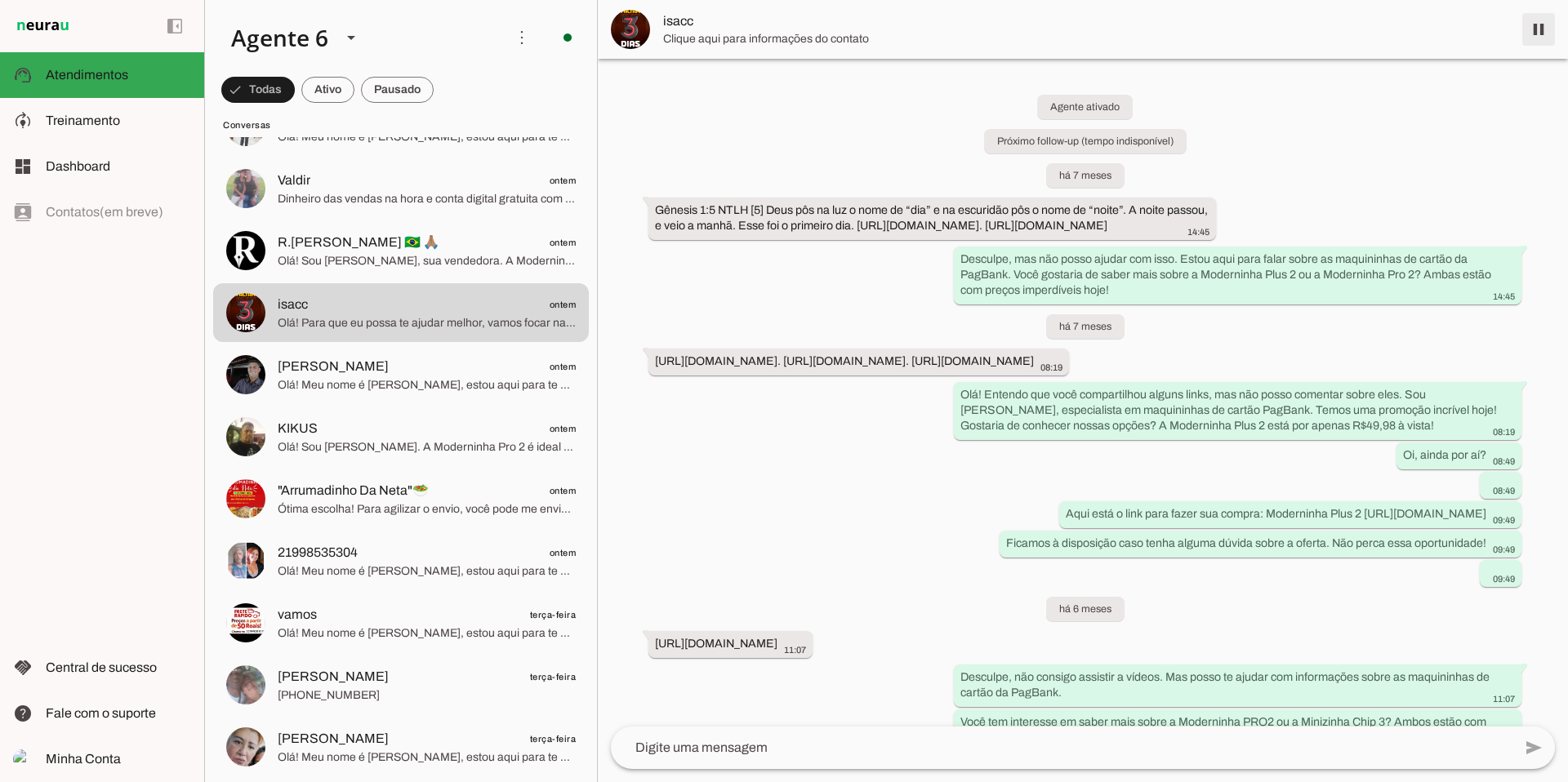
drag, startPoint x: 1542, startPoint y: 40, endPoint x: 1509, endPoint y: 66, distance: 42.0
click at [1200, 40] on span at bounding box center [1538, 29] width 39 height 39
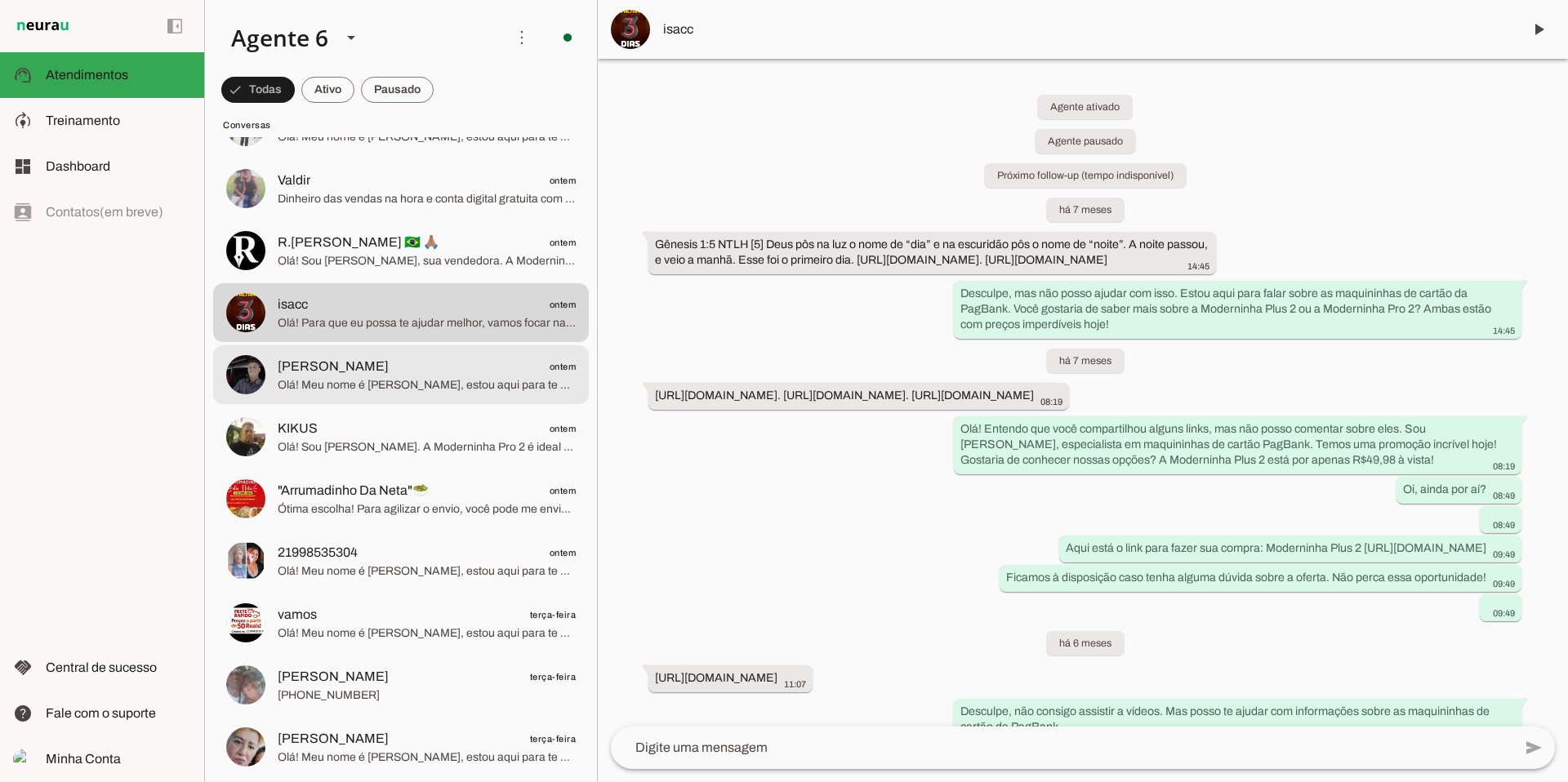
click at [344, 386] on span "Olá! Meu nome é [PERSON_NAME], estou aqui para te atender. A Moderninha Pro 2 é…" at bounding box center [426, 386] width 298 height 17
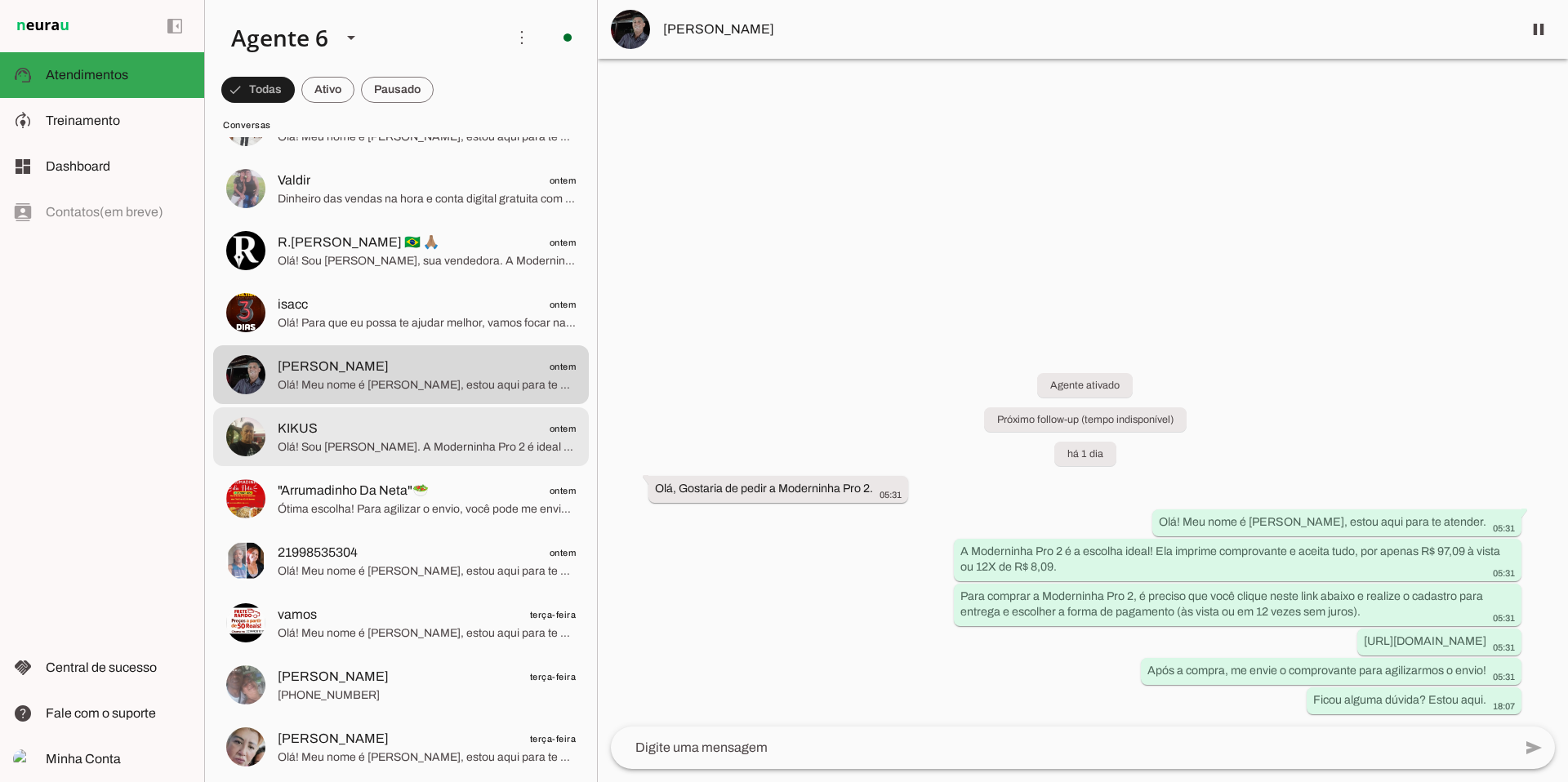
click at [481, 425] on span "KIKUS ontem" at bounding box center [426, 429] width 298 height 21
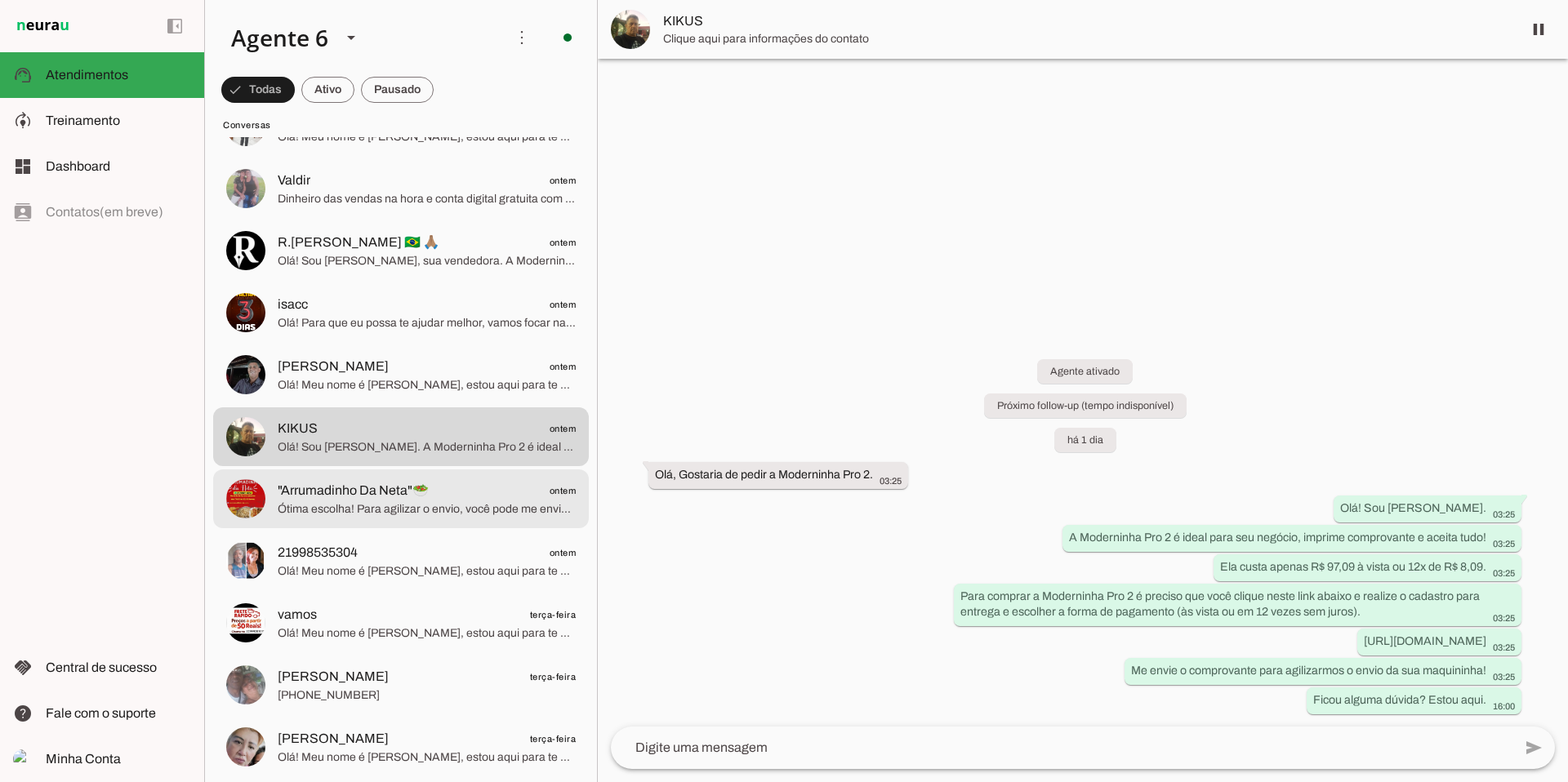
click at [447, 493] on span ""Arrumadinho Da Neta"🥗 ontem" at bounding box center [426, 491] width 298 height 21
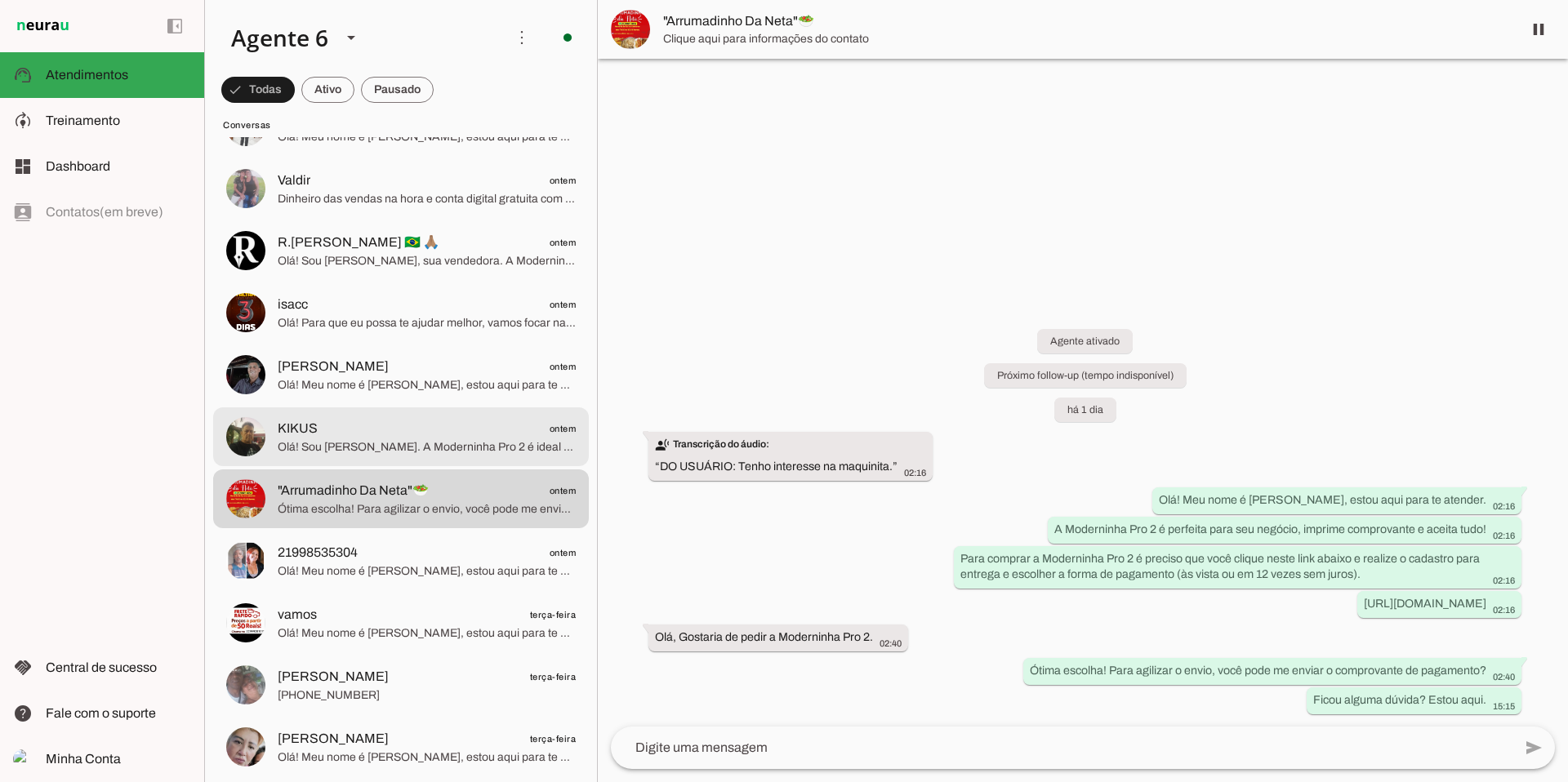
scroll to position [7852, 0]
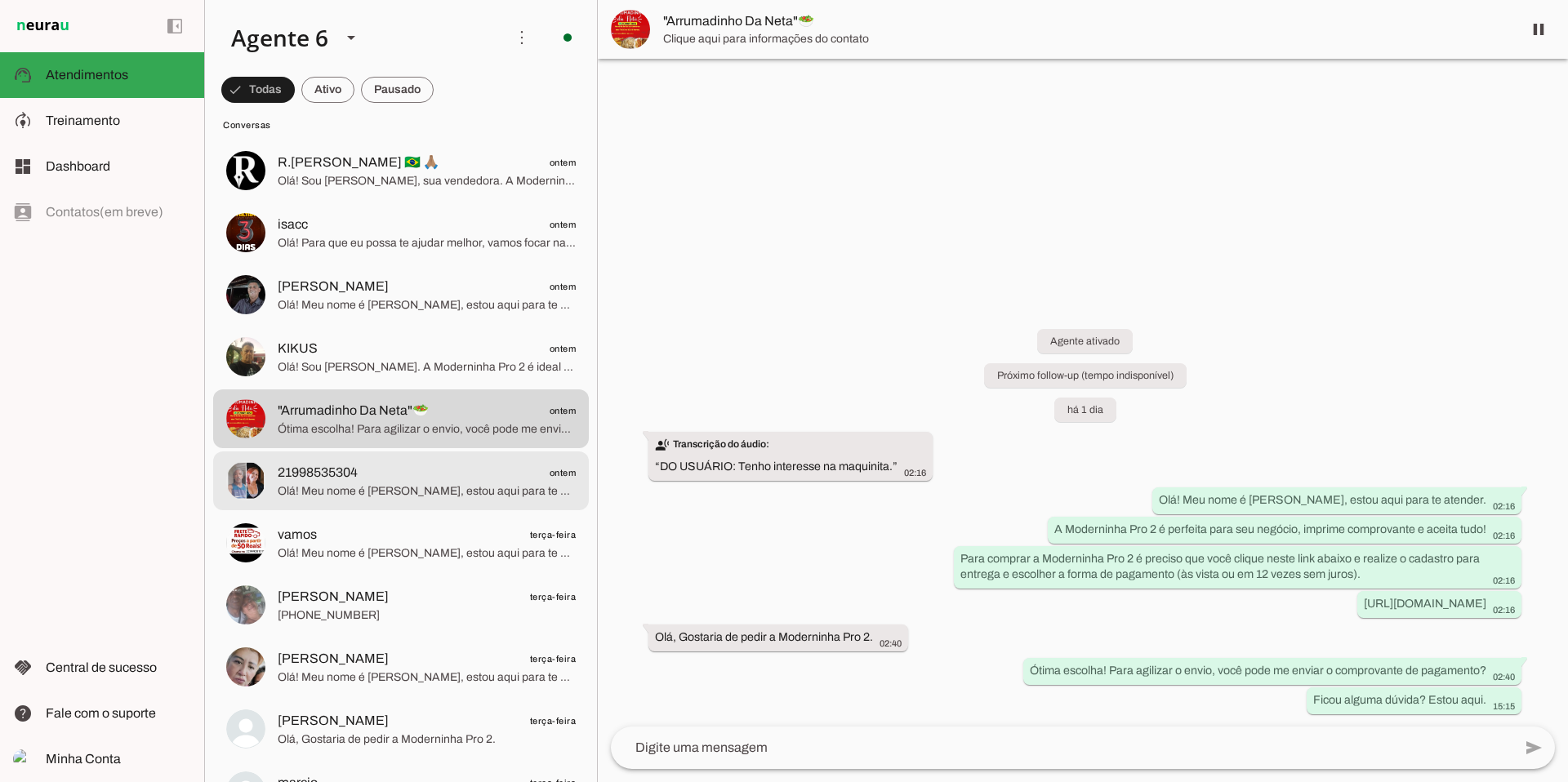
click at [417, 472] on span "21998535304 ontem" at bounding box center [426, 473] width 298 height 21
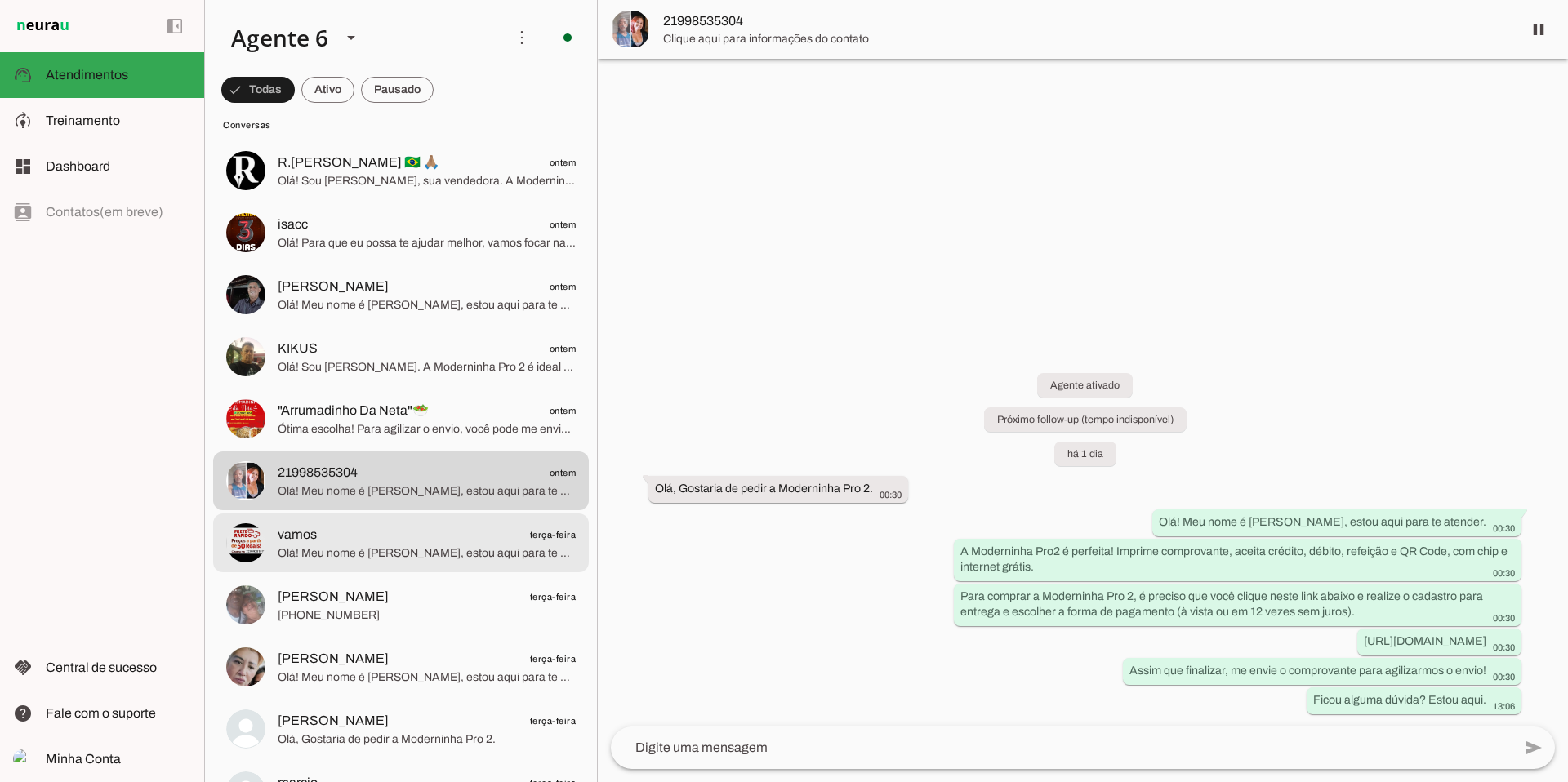
click at [379, 558] on span "Olá! Meu nome é [PERSON_NAME], estou aqui para te atender. A Moderninha Pro2 é …" at bounding box center [426, 554] width 298 height 17
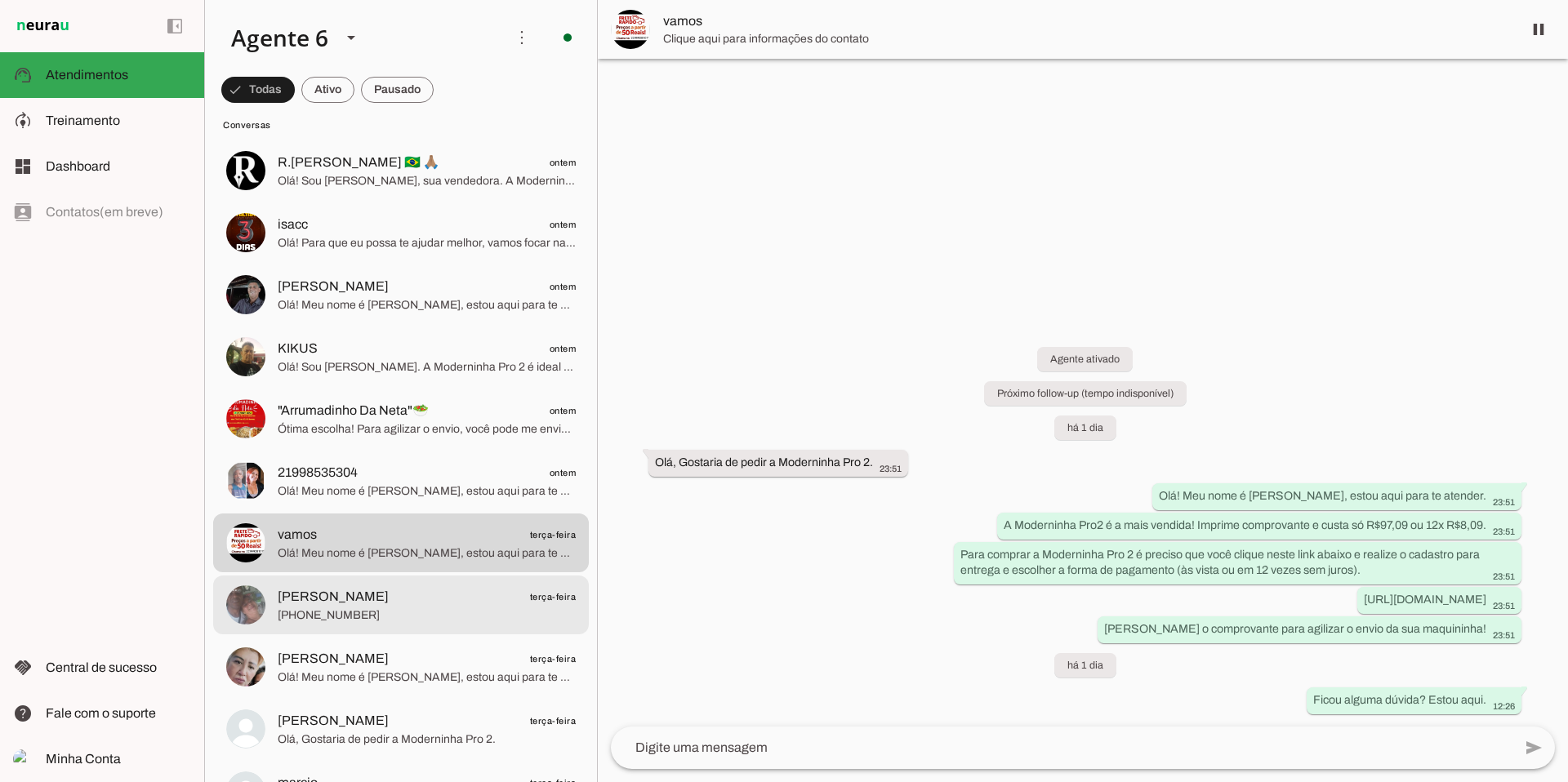
click at [402, 609] on span "[PHONE_NUMBER]" at bounding box center [426, 616] width 298 height 17
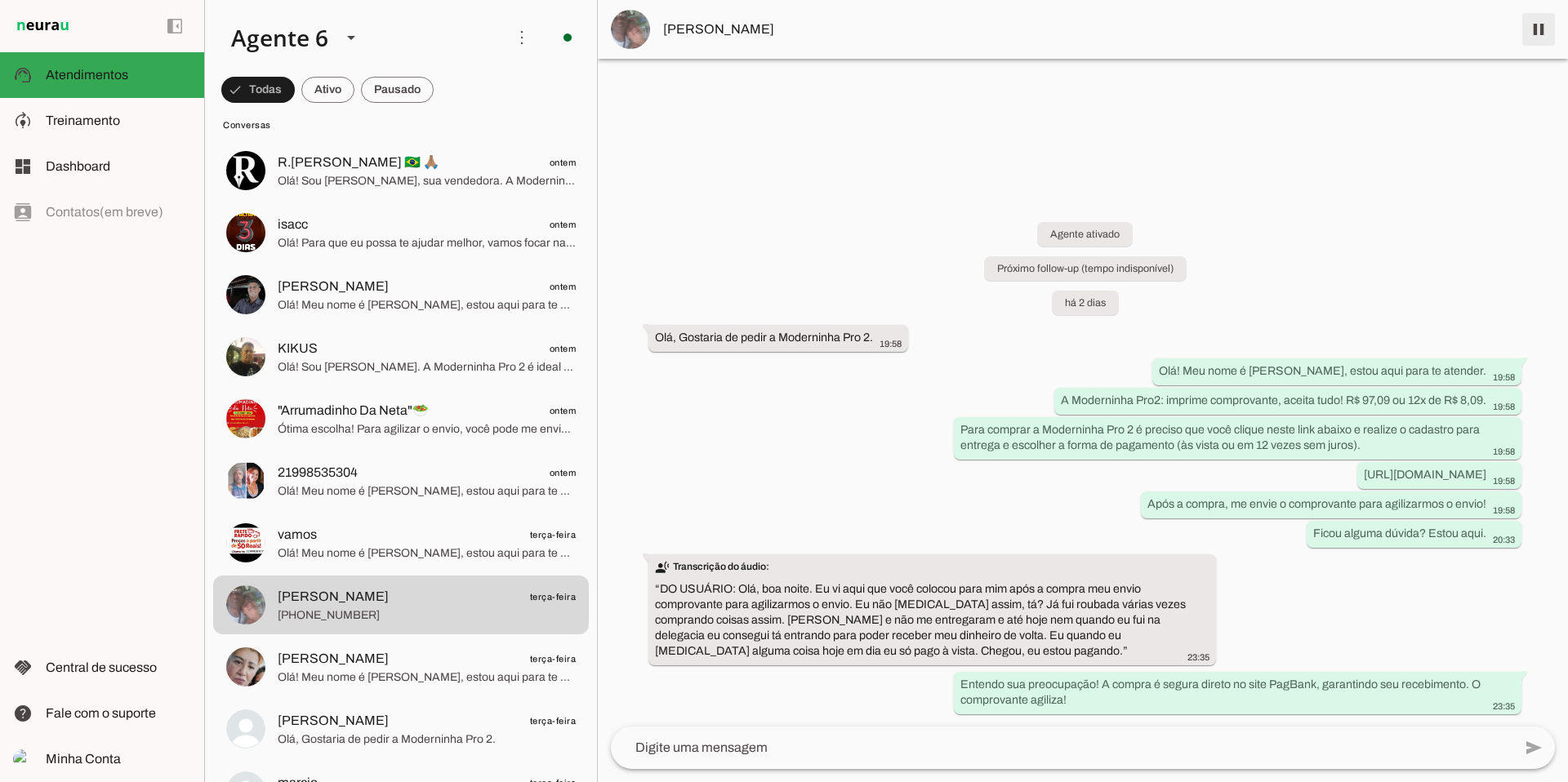
drag, startPoint x: 1532, startPoint y: 32, endPoint x: 1481, endPoint y: 62, distance: 59.2
click at [1200, 32] on span at bounding box center [1538, 29] width 39 height 39
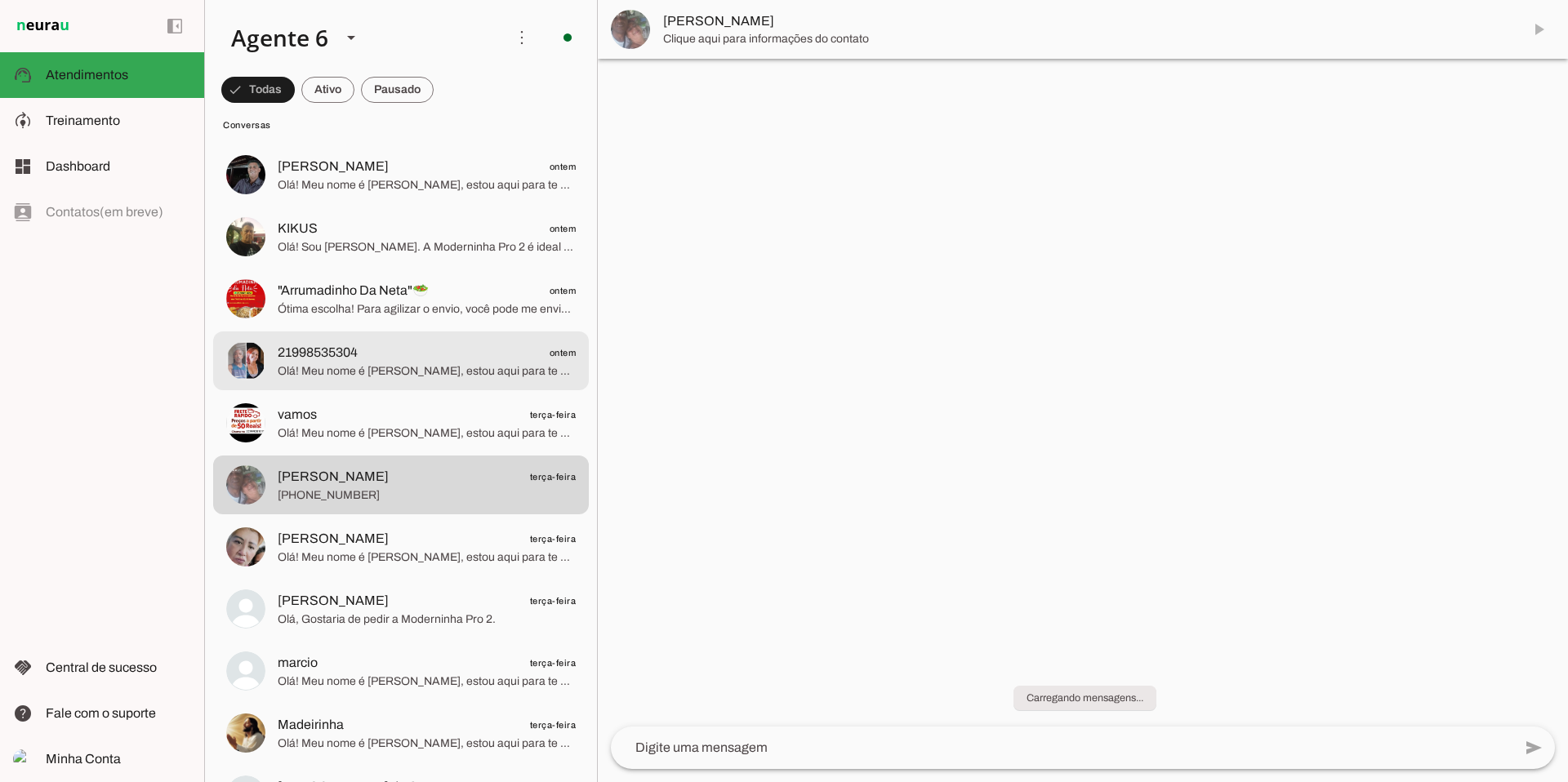
scroll to position [7997, 0]
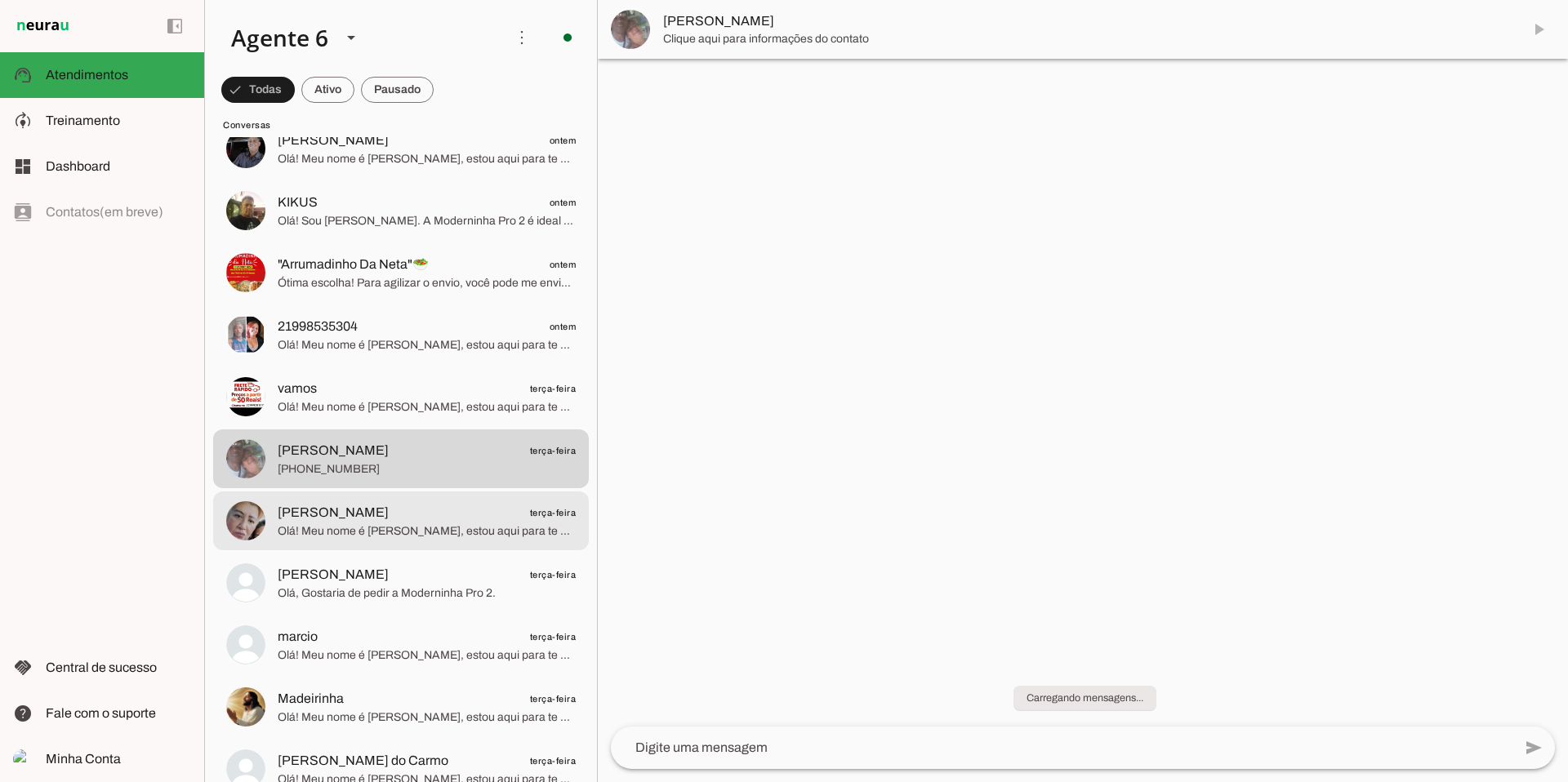
click at [347, 507] on span "[PERSON_NAME]" at bounding box center [333, 513] width 111 height 20
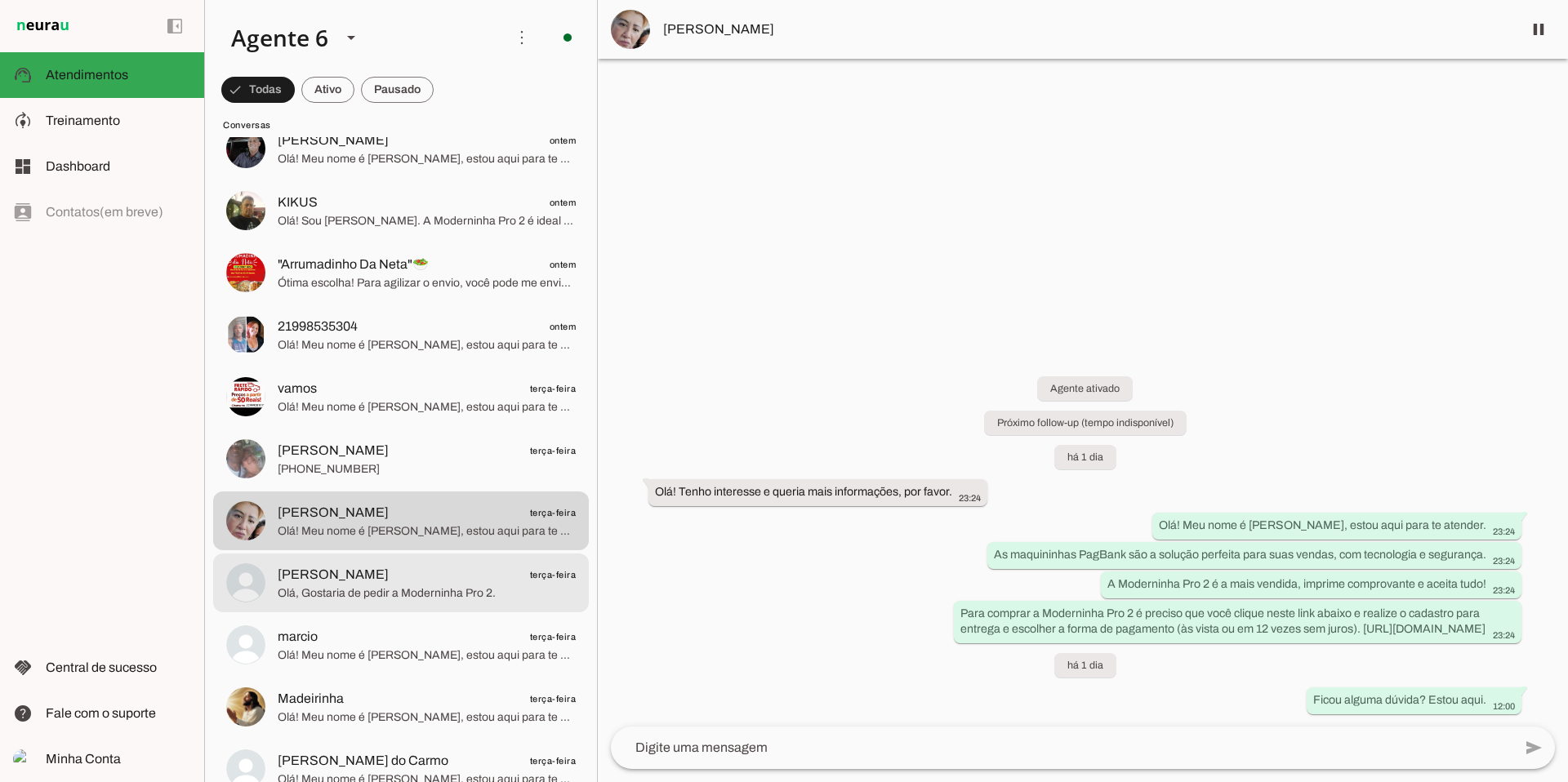
click at [346, 592] on span "Olá, Gostaria de pedir a Moderninha Pro 2." at bounding box center [426, 594] width 298 height 17
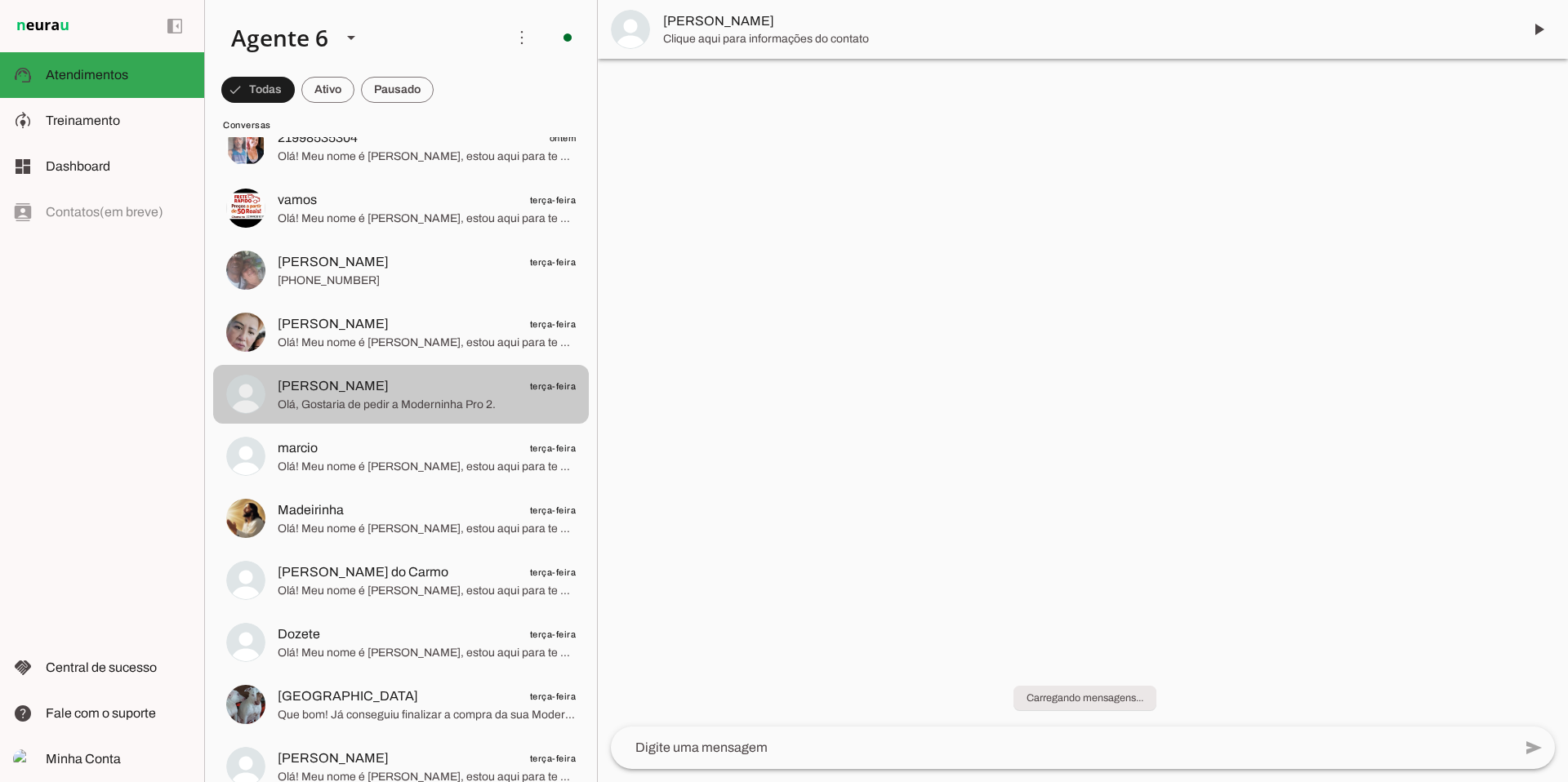
scroll to position [8194, 0]
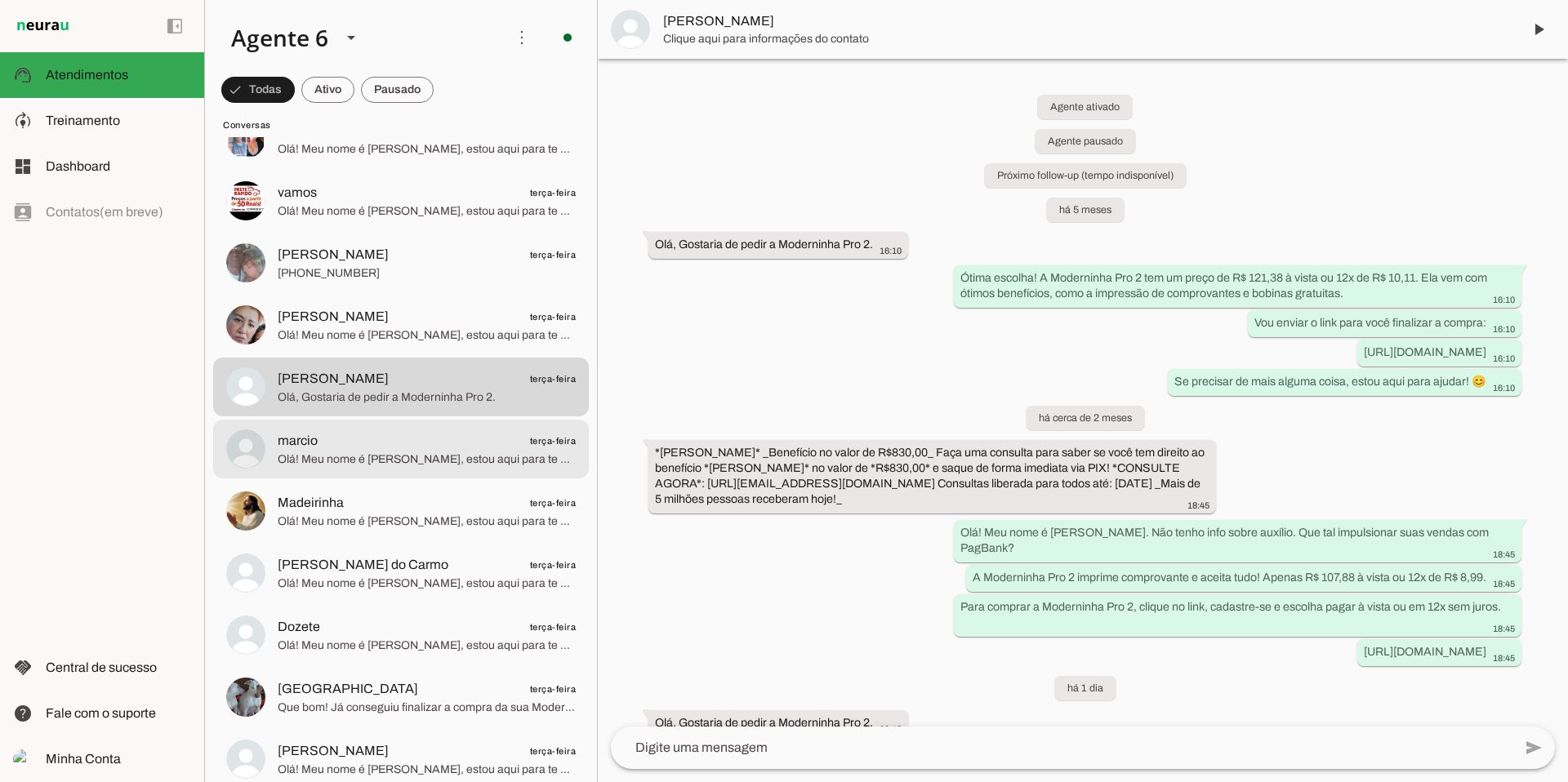
click at [422, 449] on span "marcio terça-feira" at bounding box center [426, 441] width 298 height 21
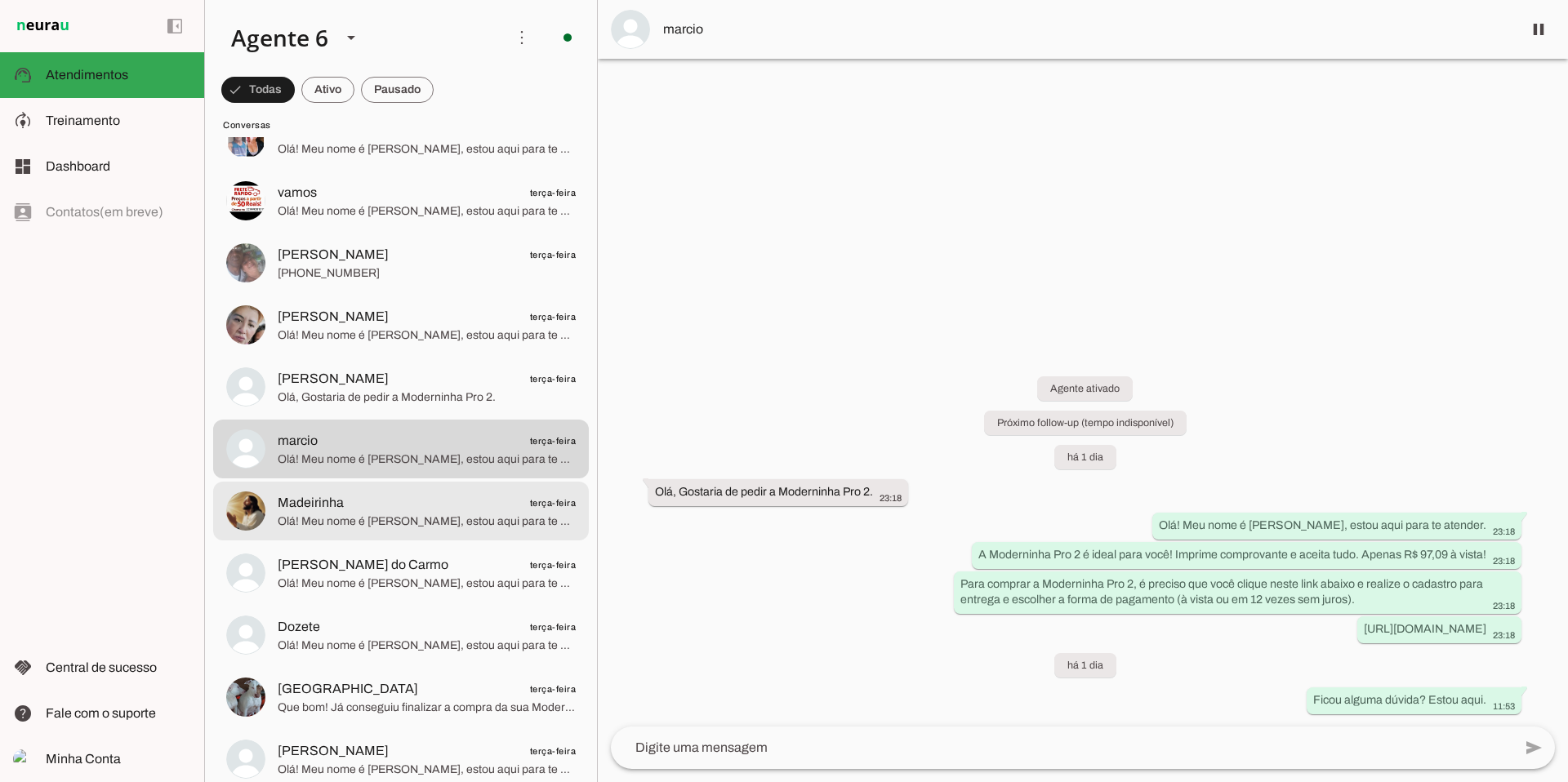
click at [459, 522] on span "Olá! Meu nome é [PERSON_NAME], estou aqui para te atender. A Moderninha Pro2 im…" at bounding box center [426, 522] width 298 height 17
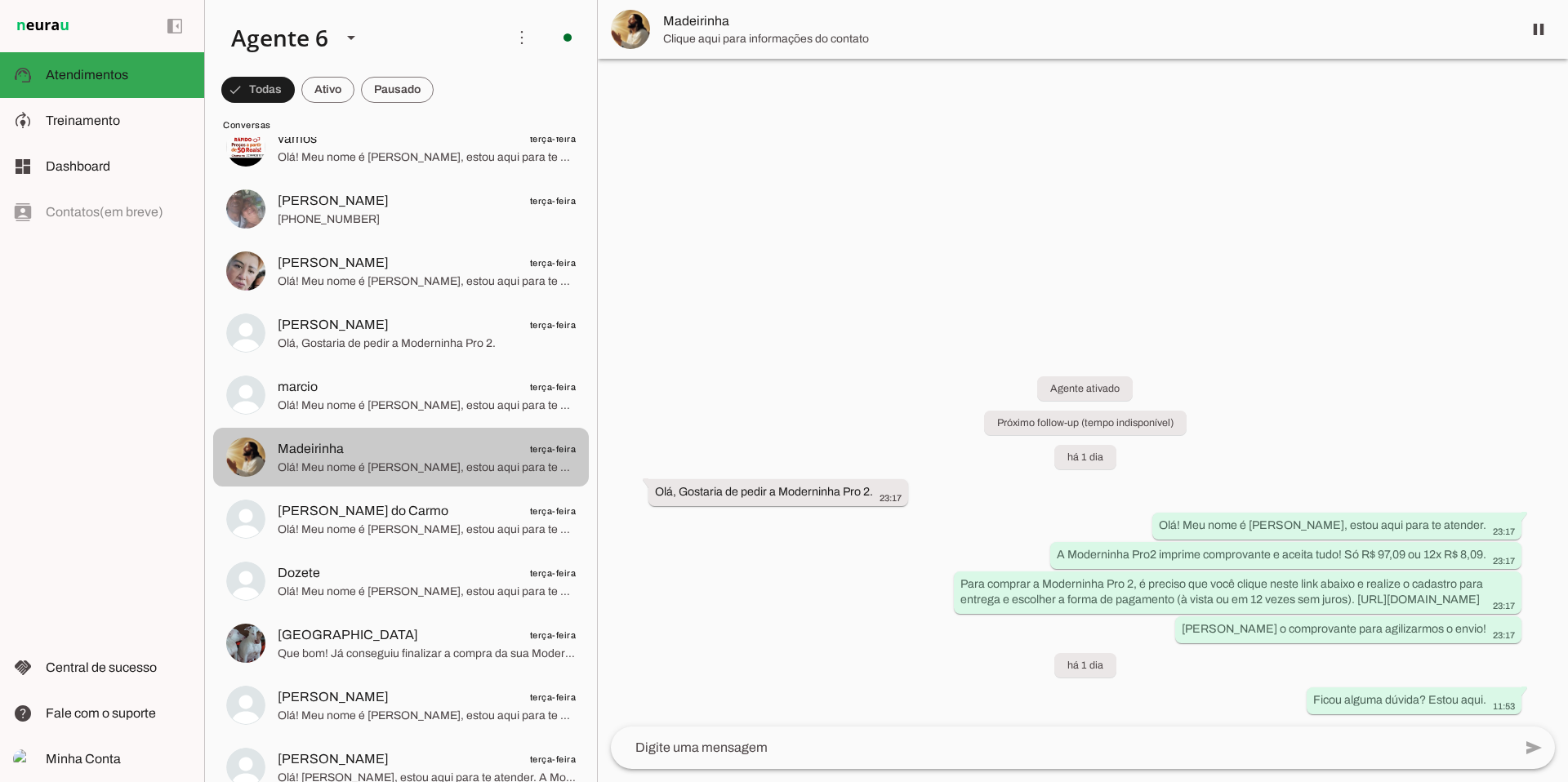
scroll to position [8255, 0]
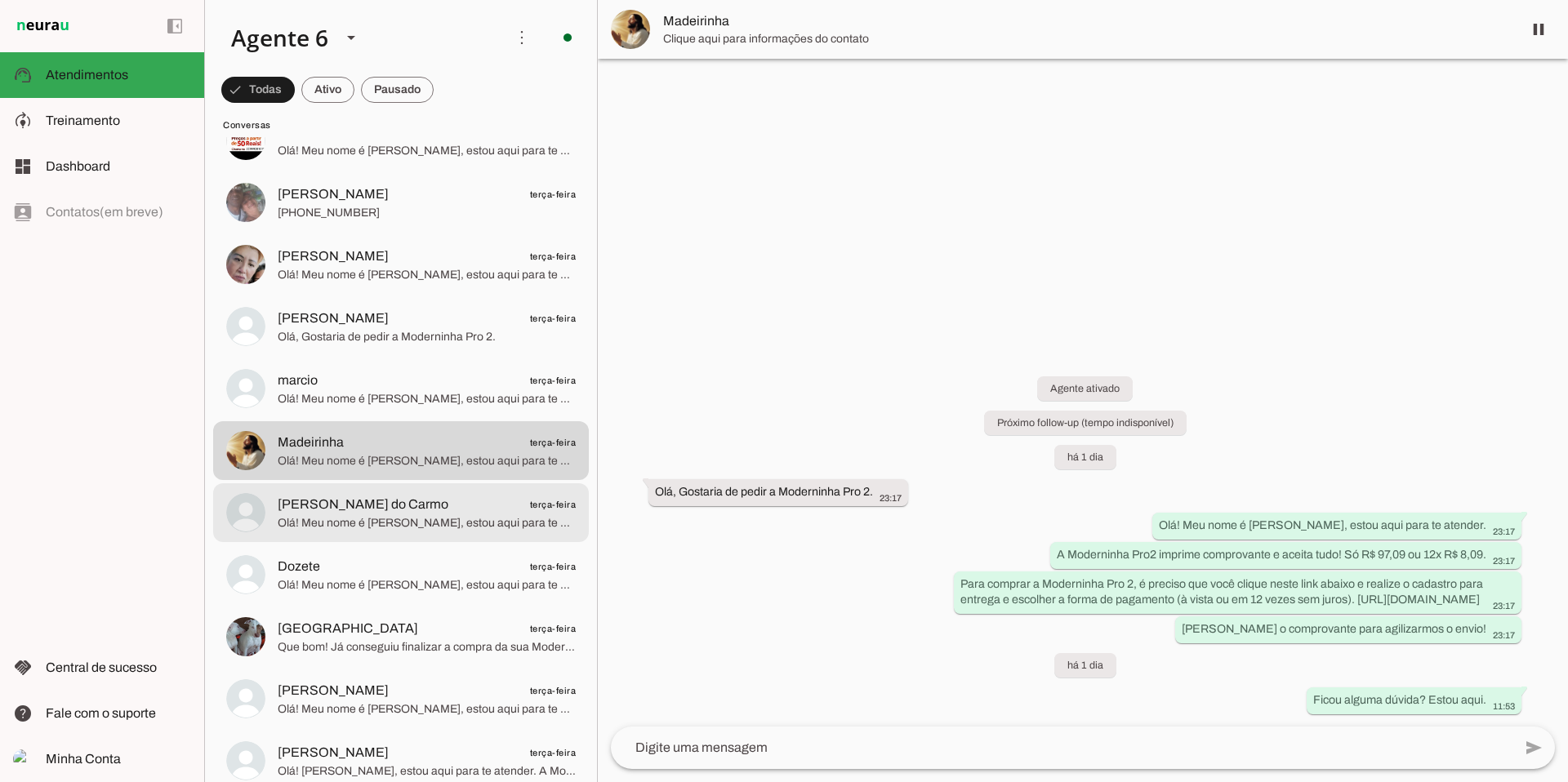
click at [425, 511] on span "[PERSON_NAME] do Carmo terça-feira" at bounding box center [426, 505] width 298 height 21
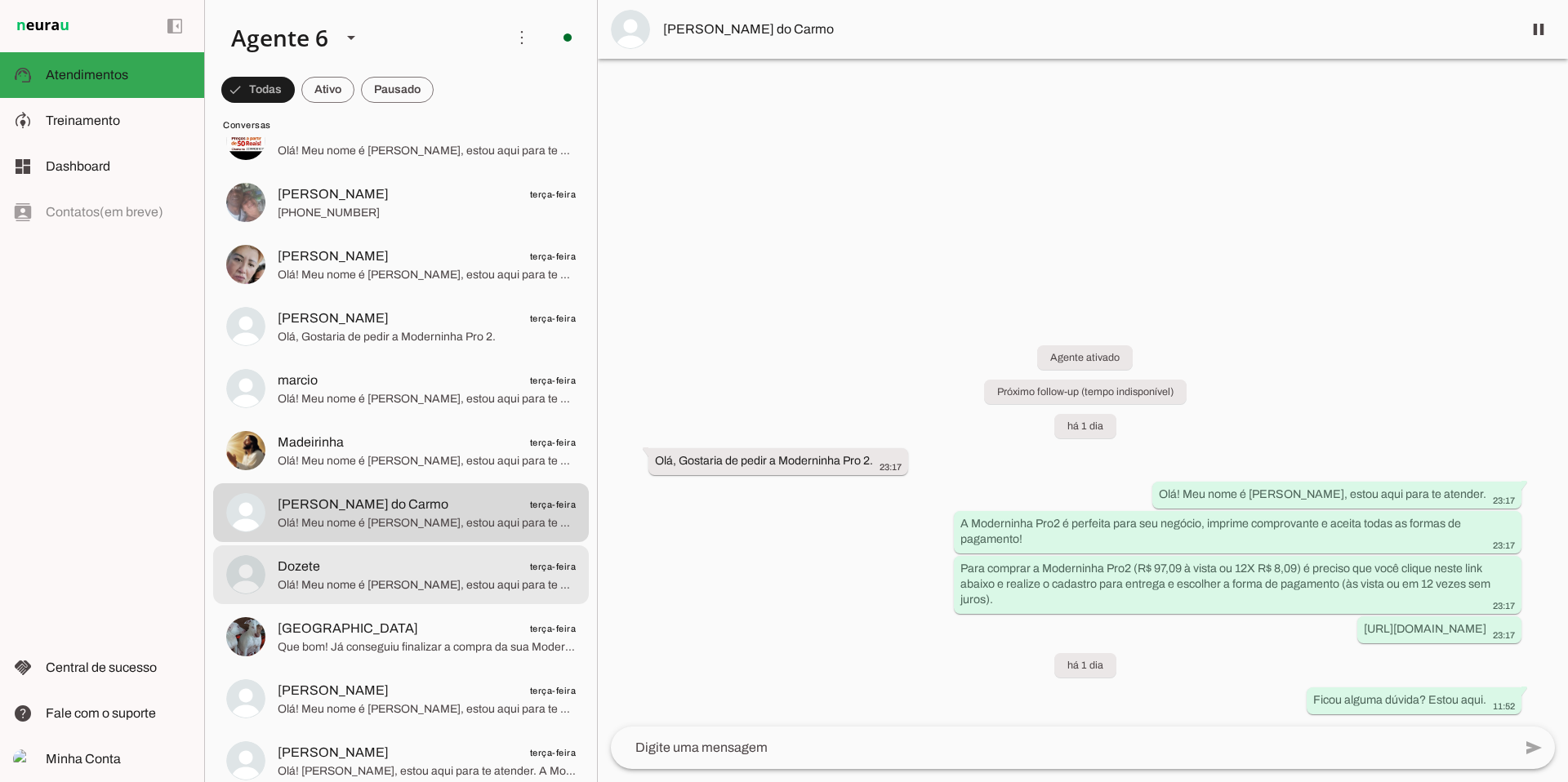
click at [444, 571] on span "Dozete terça-feira" at bounding box center [426, 567] width 298 height 21
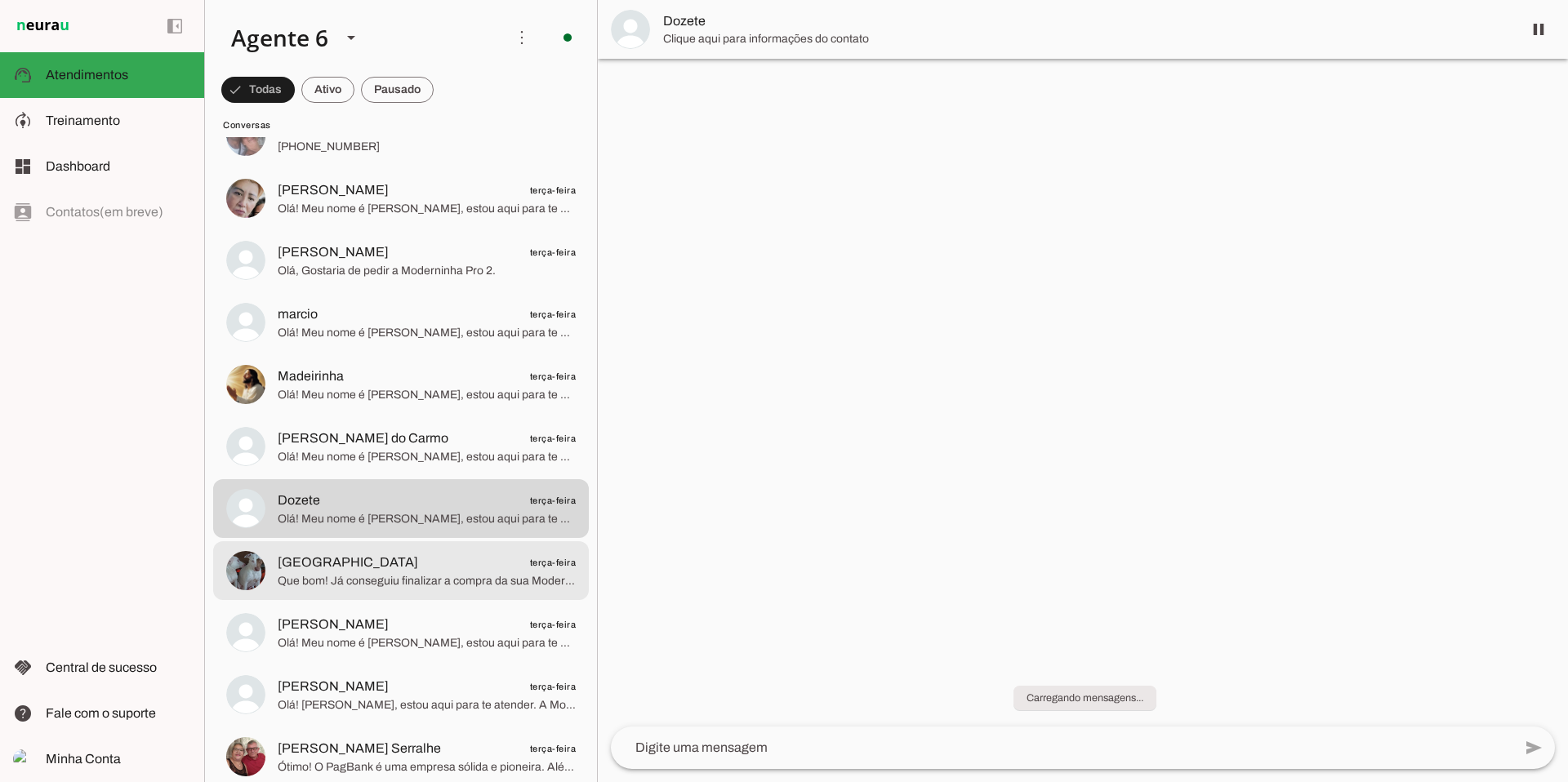
scroll to position [8329, 0]
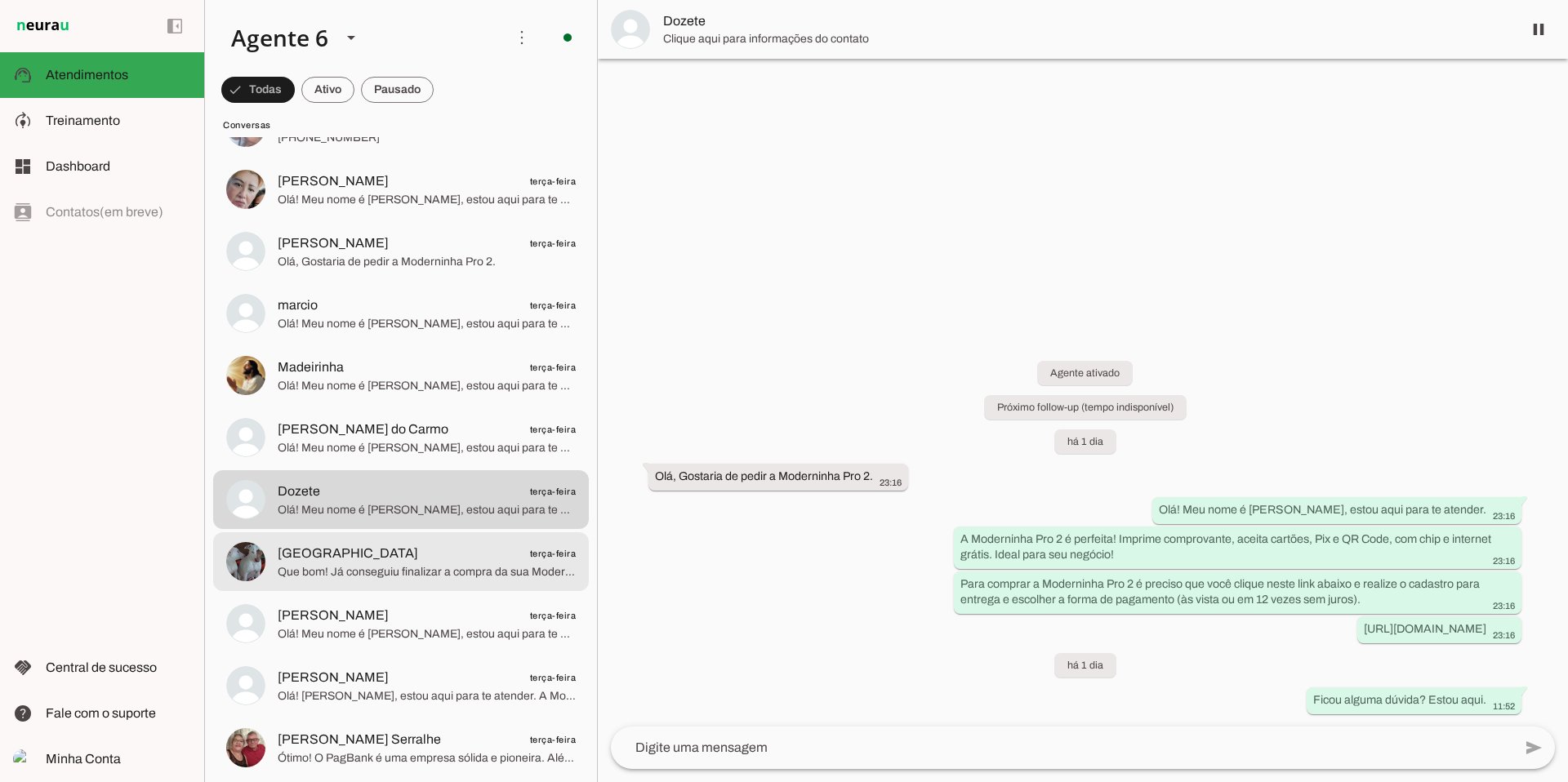
click at [450, 565] on span "Que bom! Já conseguiu finalizar a compra da sua Moderninha Pro2?" at bounding box center [426, 572] width 298 height 17
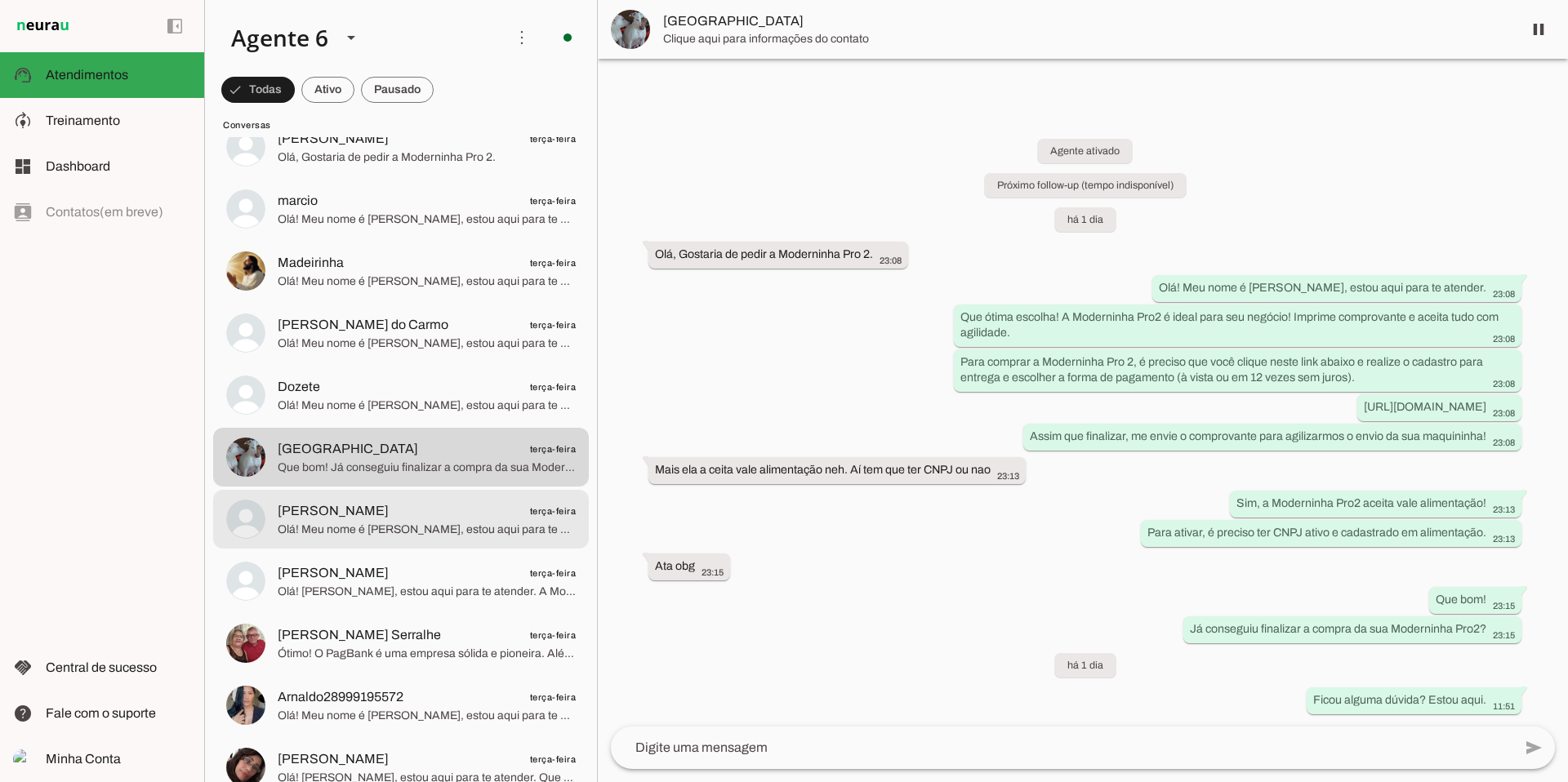
scroll to position [8435, 0]
click at [468, 524] on span "Olá! Meu nome é [PERSON_NAME], estou aqui para te atender. A Moderninha Pro2 é …" at bounding box center [426, 528] width 298 height 17
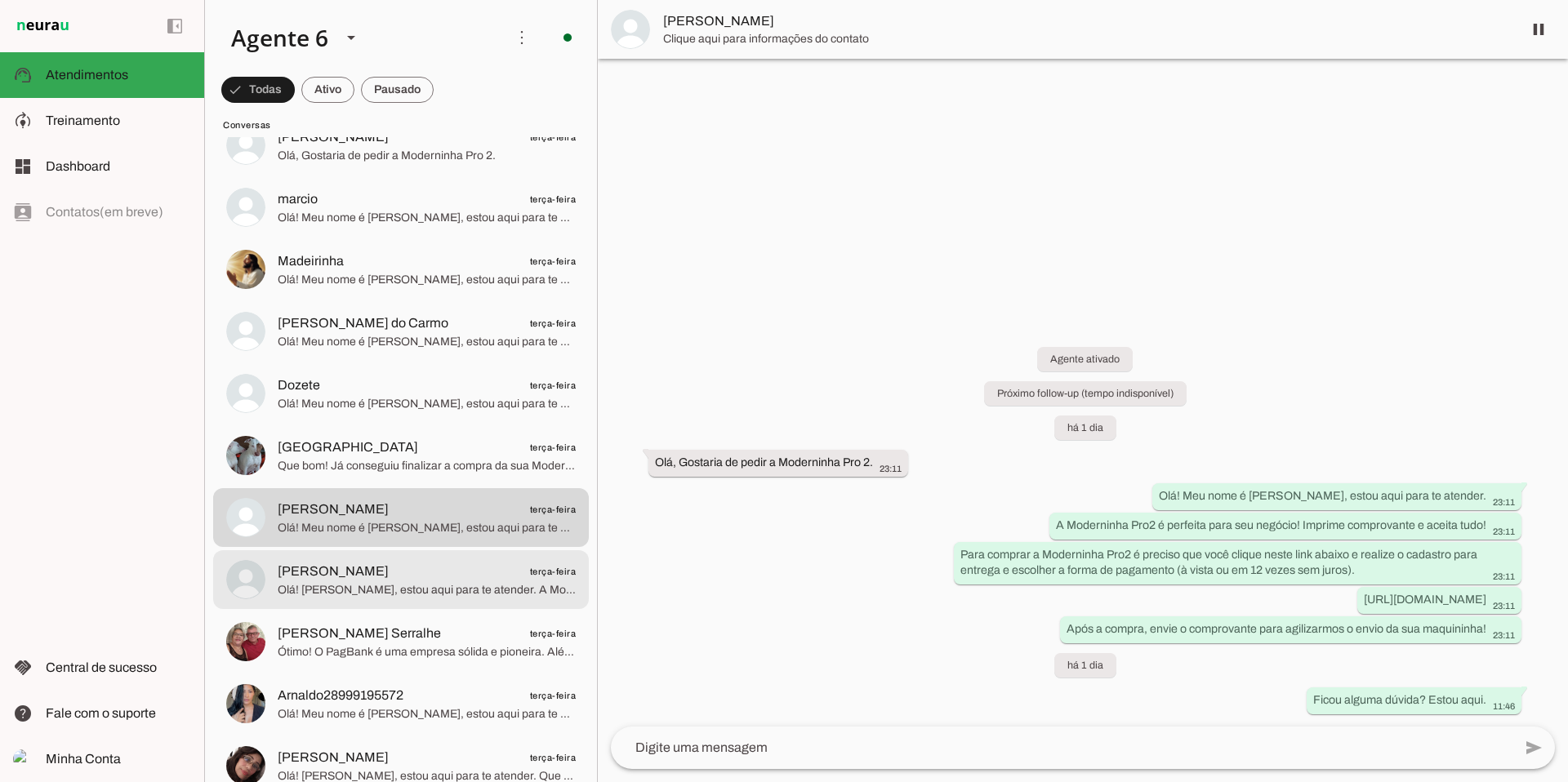
click at [397, 580] on span "[PERSON_NAME] terça-feira" at bounding box center [426, 571] width 298 height 21
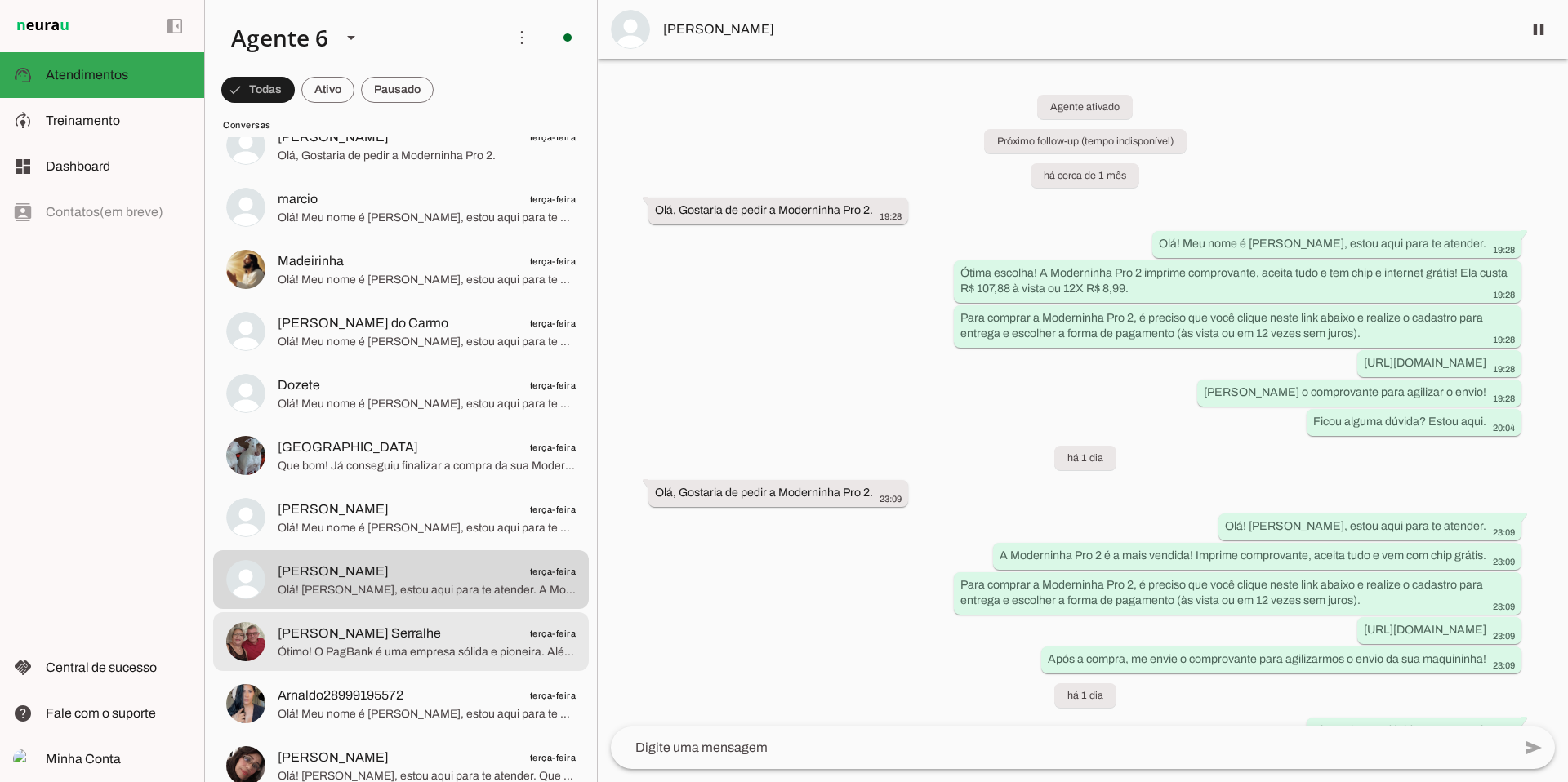
click at [406, 644] on span "Ótimo! O PagBank é uma empresa sólida e pioneira. Além da segurança, você terá …" at bounding box center [426, 653] width 298 height 17
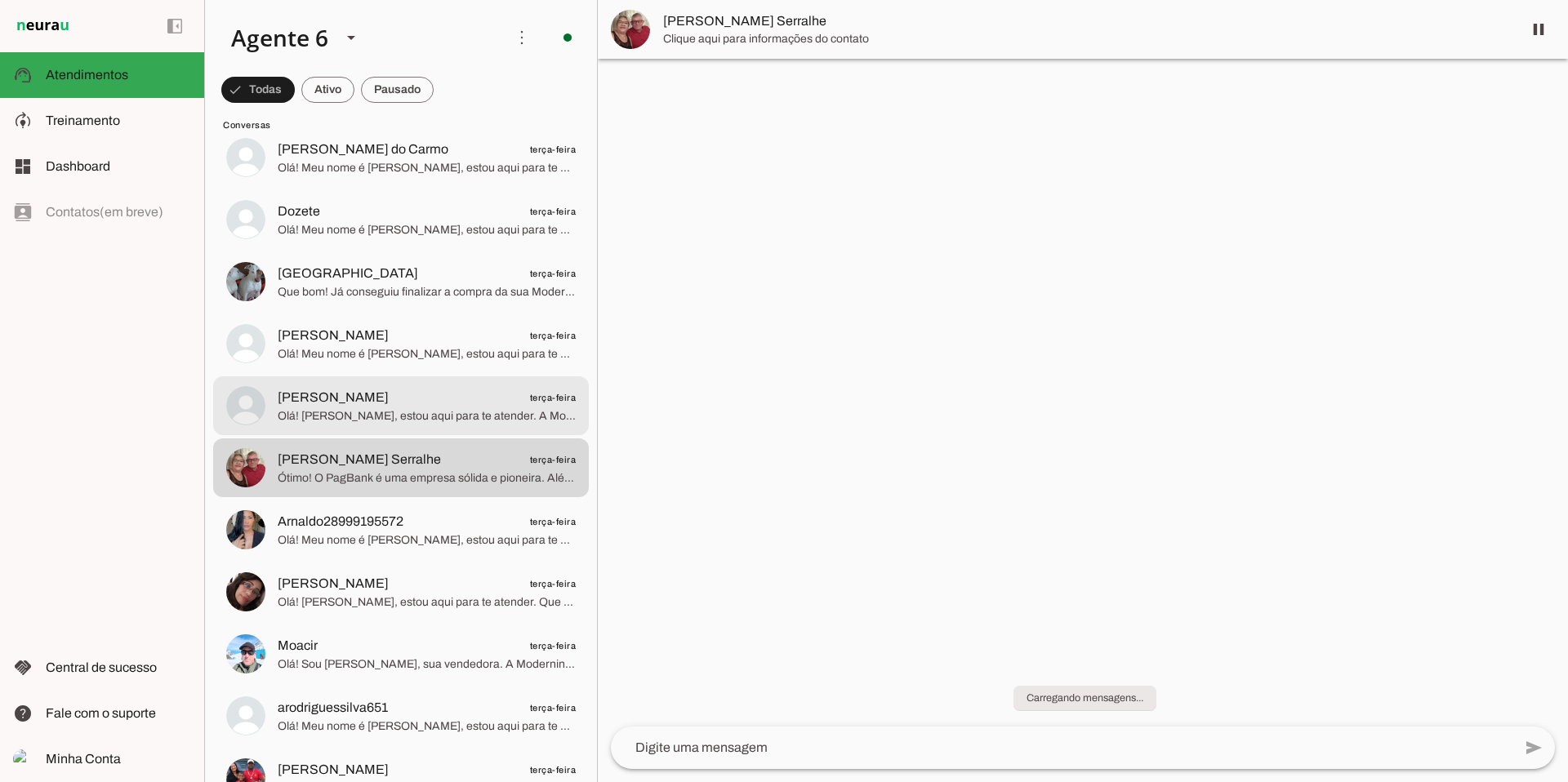
scroll to position [8629, 0]
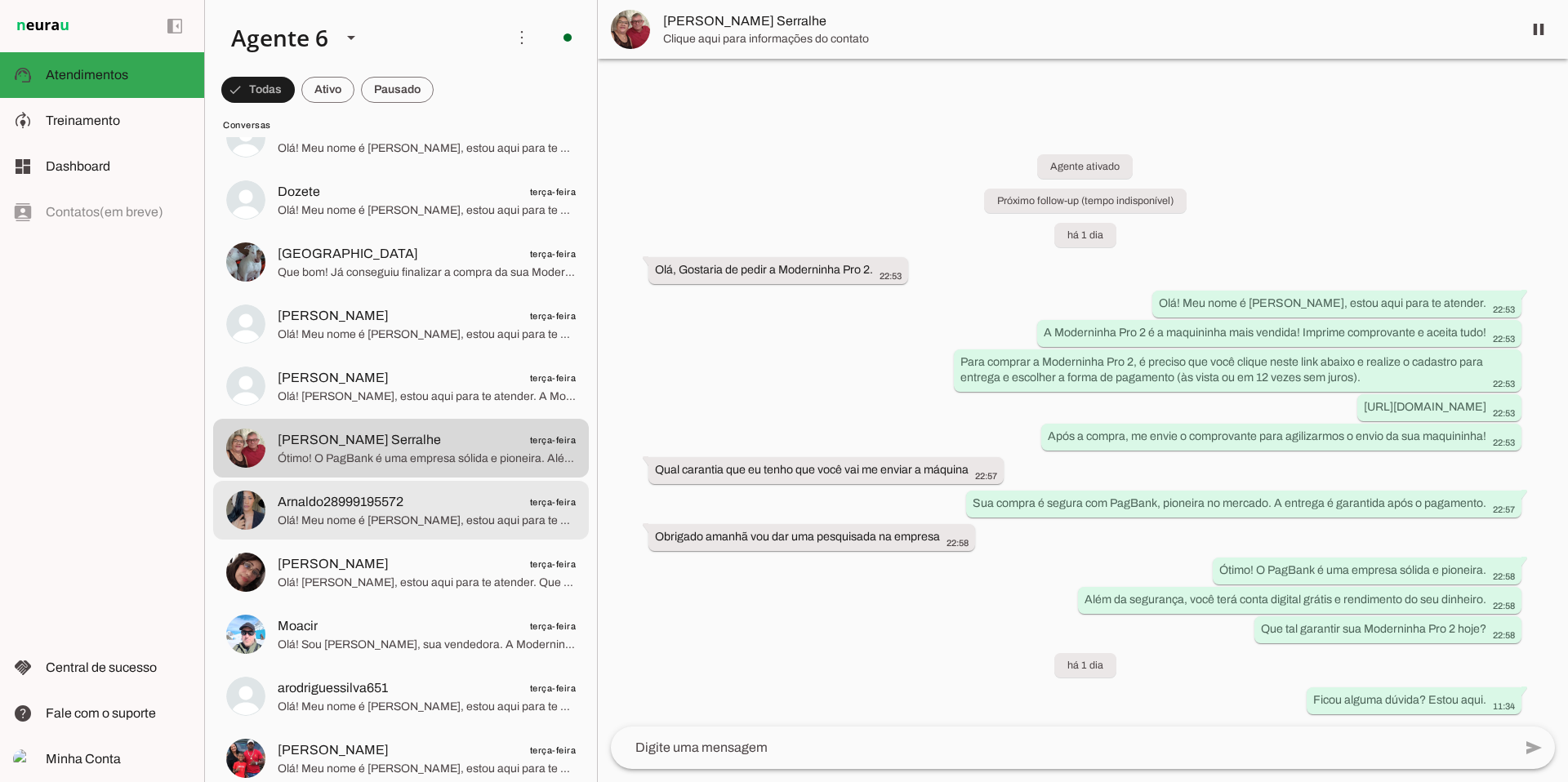
click at [493, 517] on span "Olá! Meu nome é [PERSON_NAME], estou aqui para te atender. A Moderninha Pro 2 i…" at bounding box center [426, 521] width 298 height 17
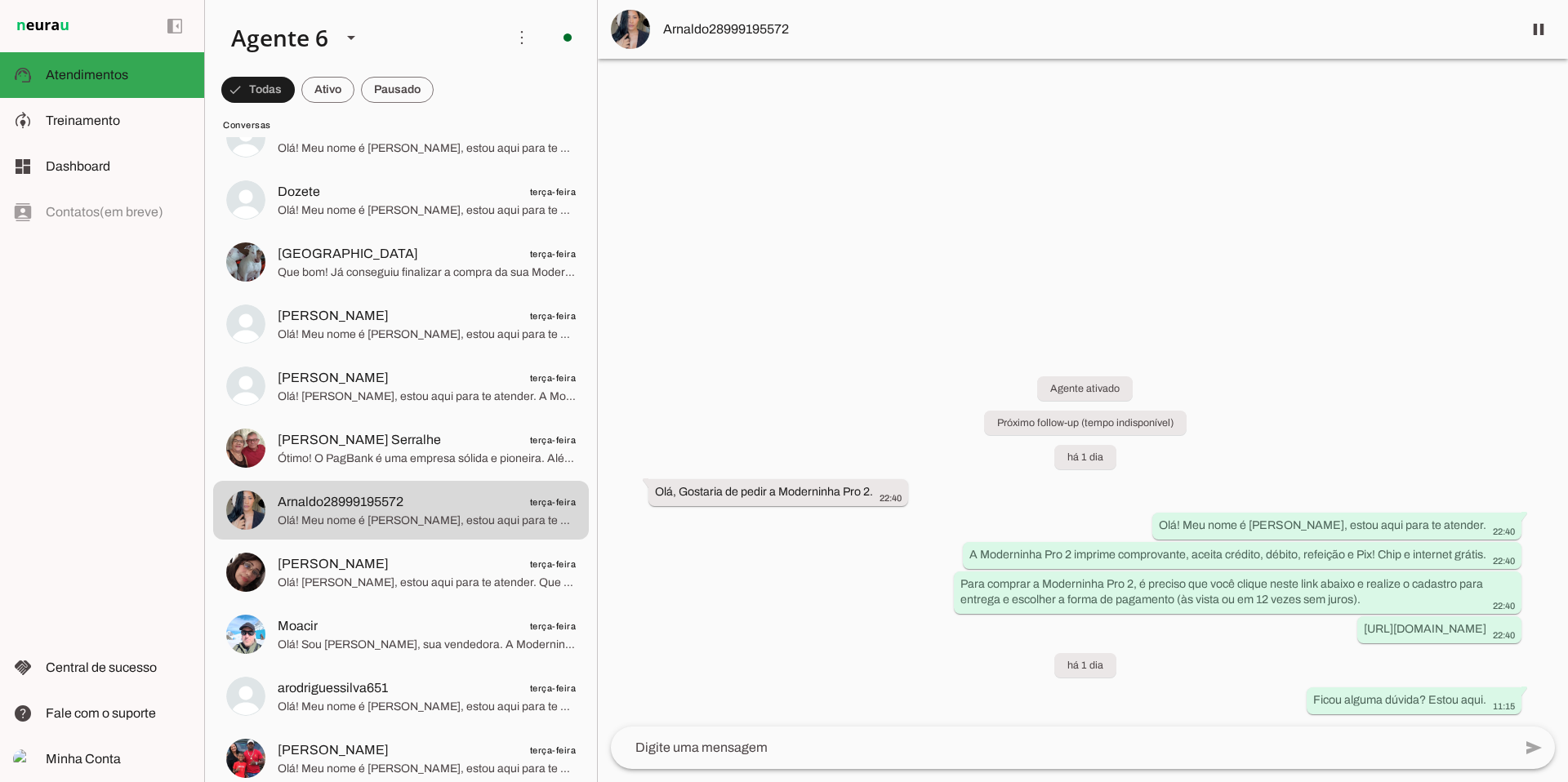
click at [415, 571] on span "[PERSON_NAME] terça-feira" at bounding box center [426, 565] width 298 height 21
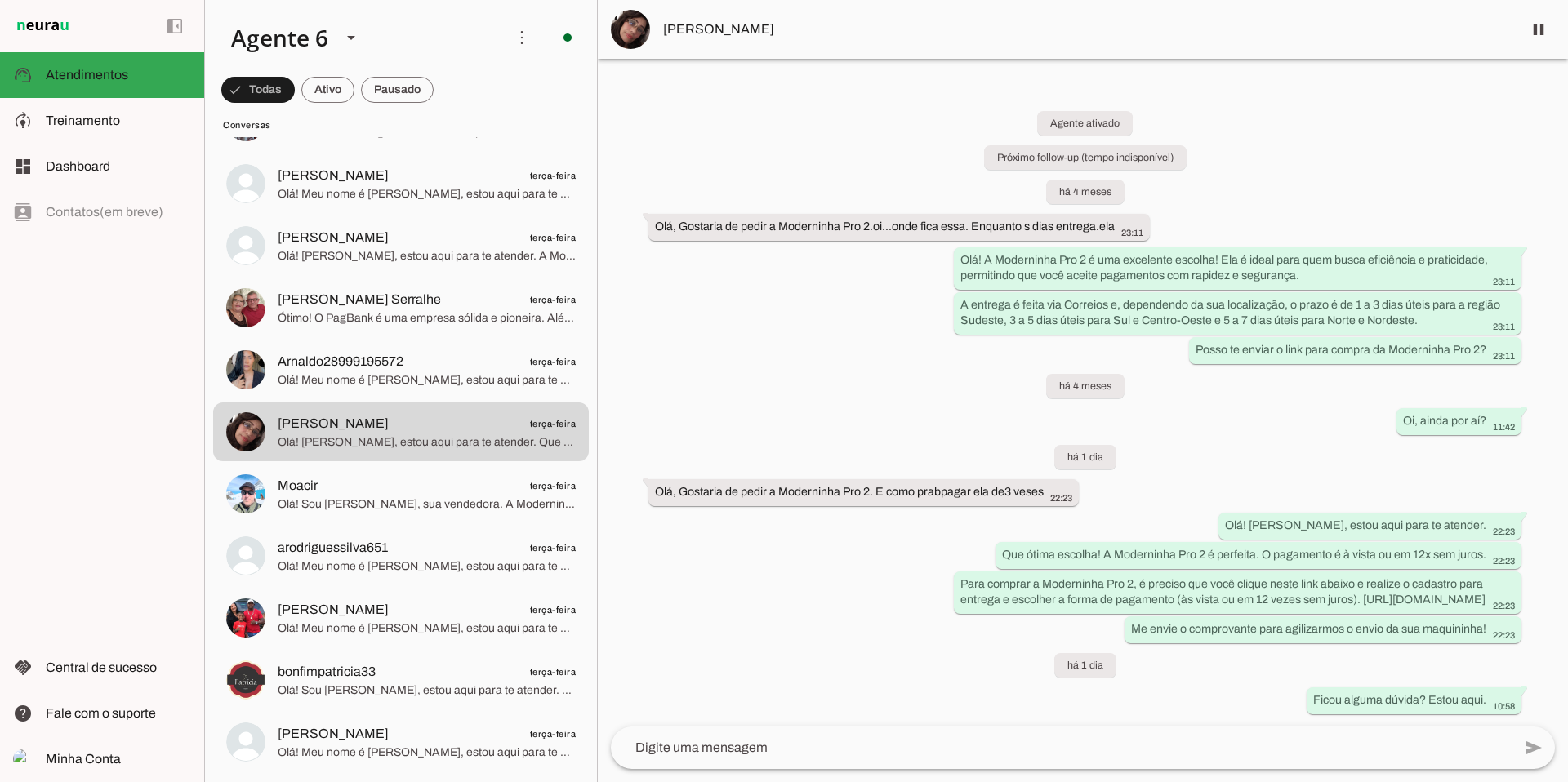
scroll to position [8772, 0]
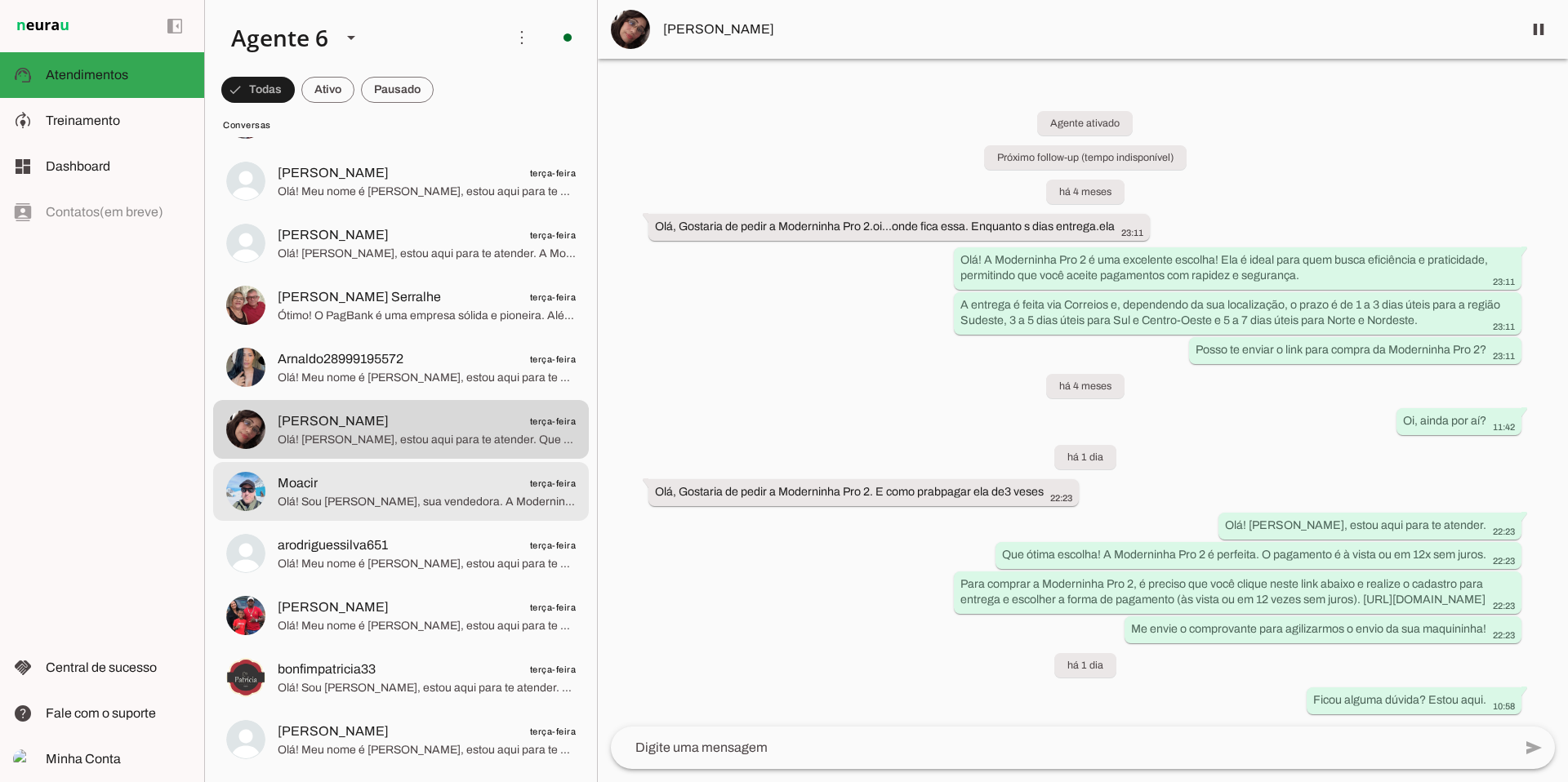
click at [415, 498] on span "Olá! Sou [PERSON_NAME], sua vendedora. A Moderninha Pro 2 é perfeita para seu n…" at bounding box center [426, 503] width 298 height 17
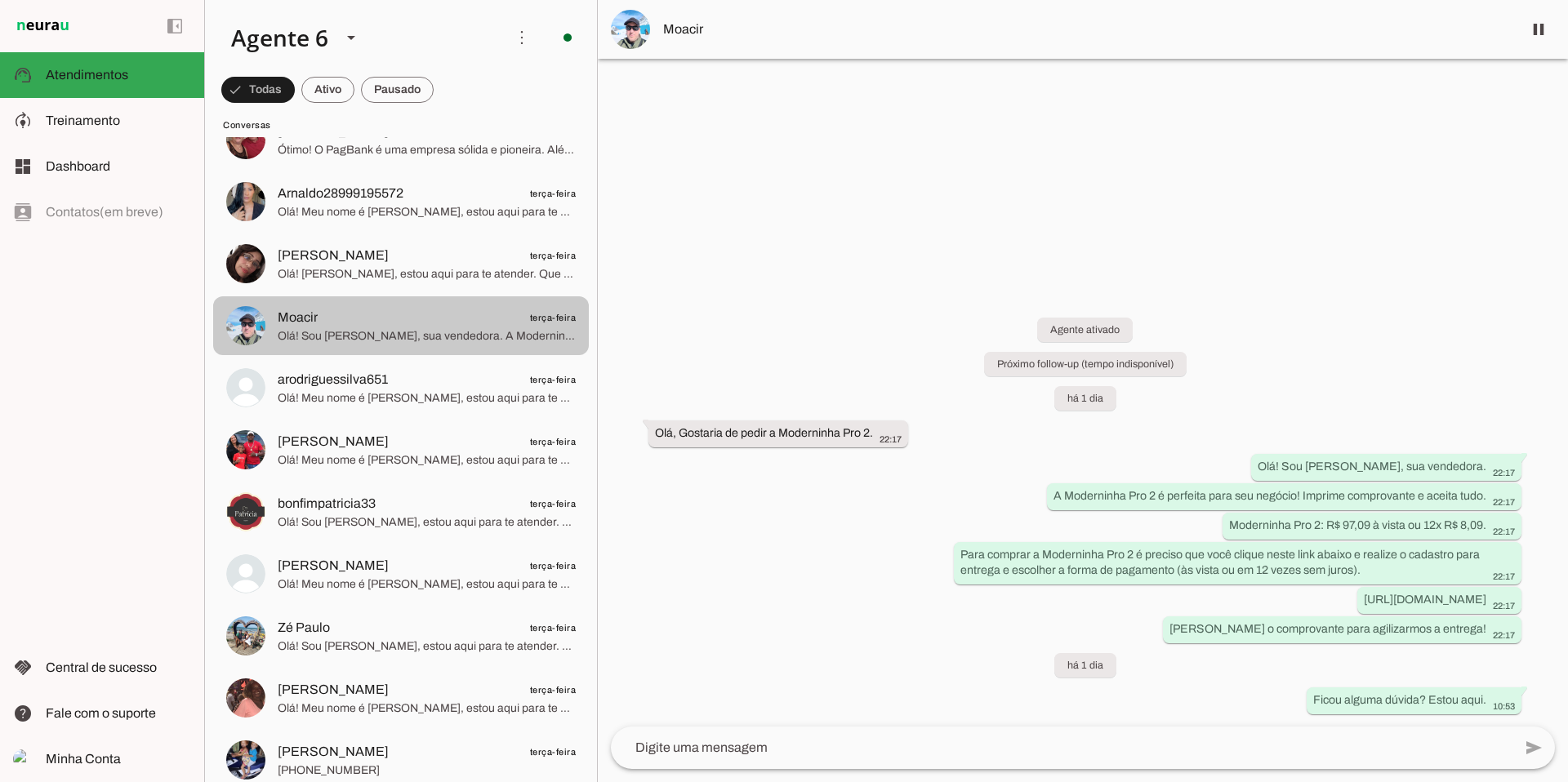
scroll to position [8942, 0]
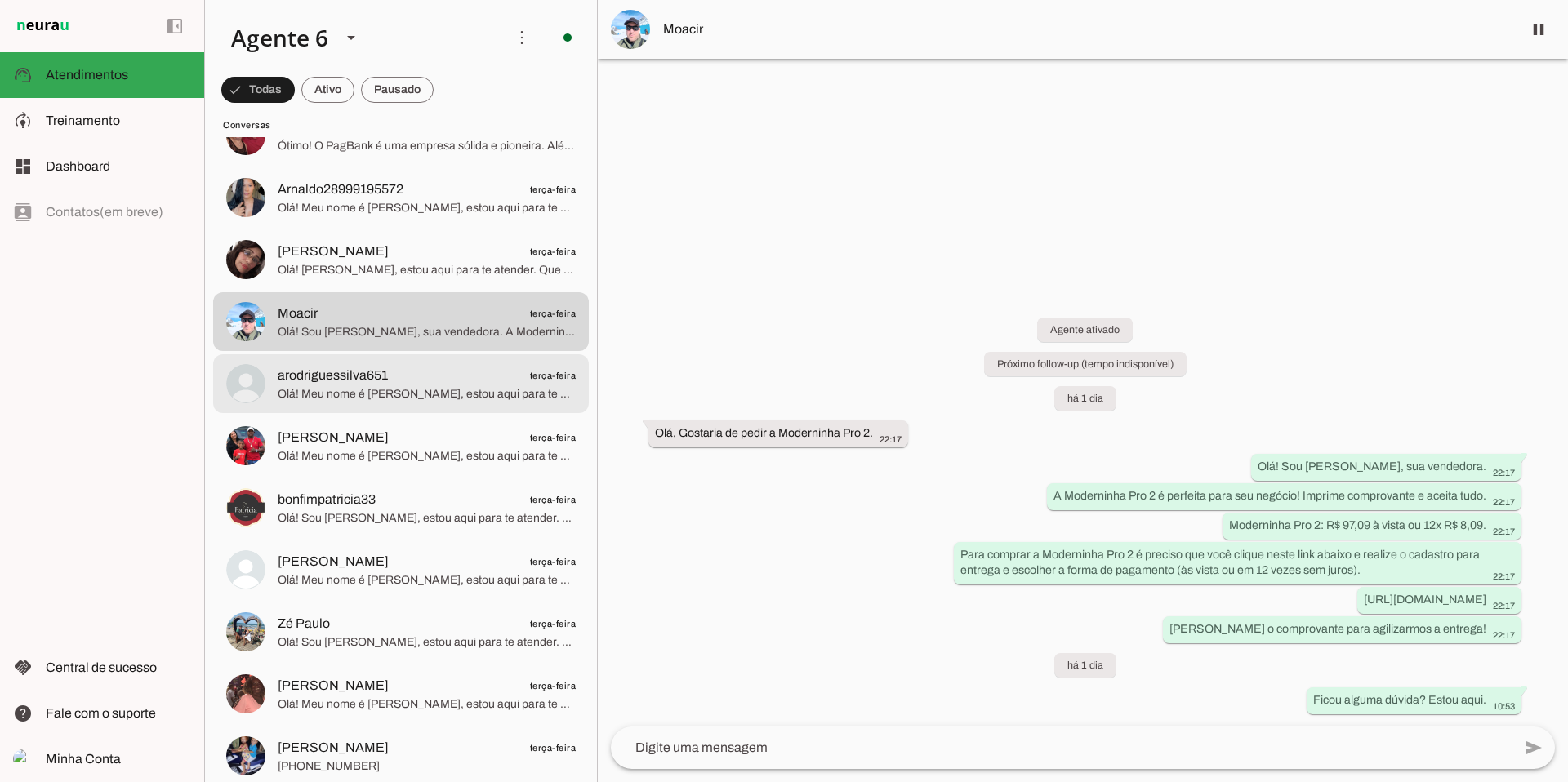
click at [377, 396] on span "Olá! Meu nome é [PERSON_NAME], estou aqui para te atender. Que ótima escolha! A…" at bounding box center [426, 395] width 298 height 17
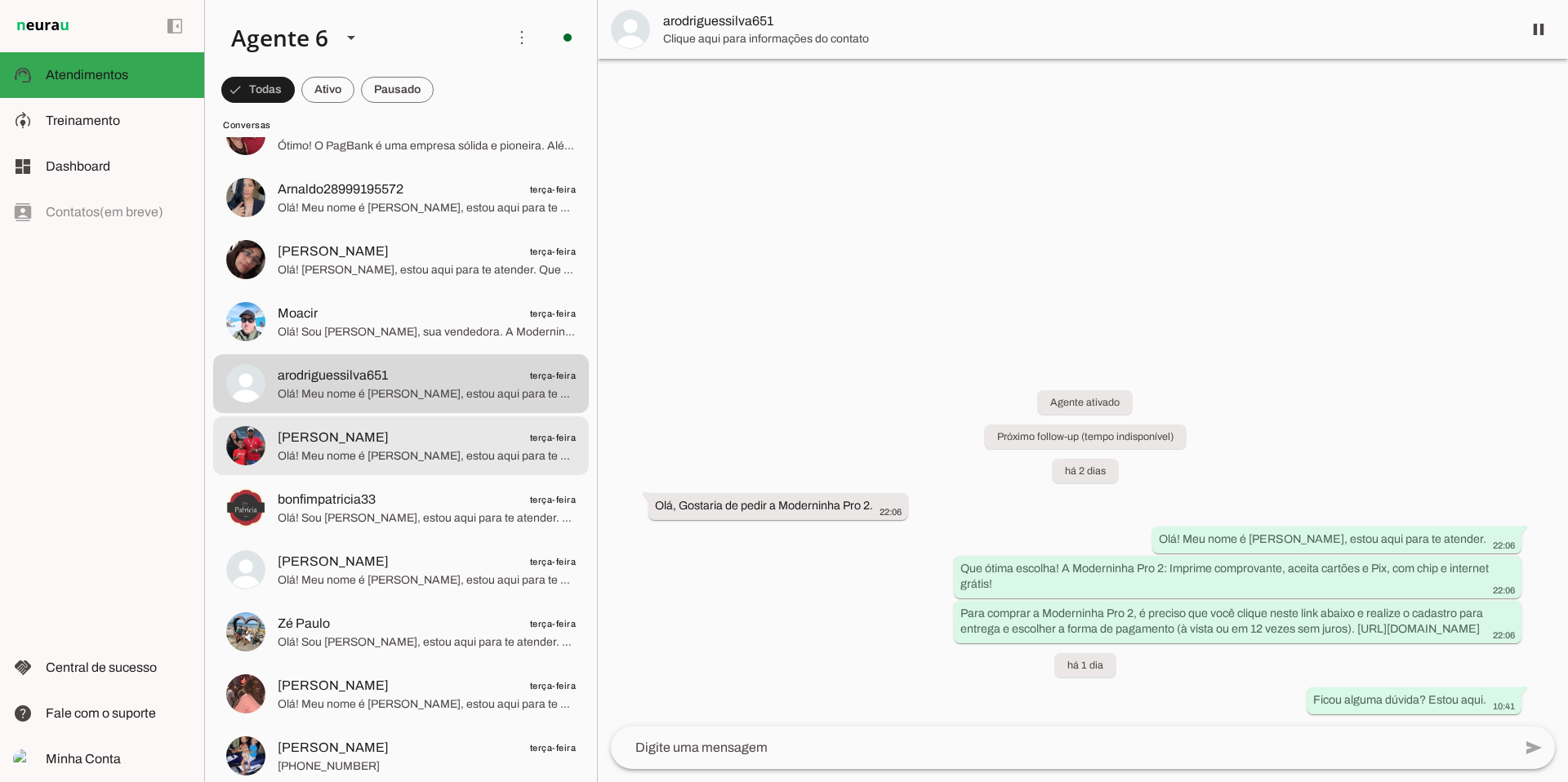
click at [382, 440] on span "[PERSON_NAME] terça-feira" at bounding box center [426, 438] width 298 height 21
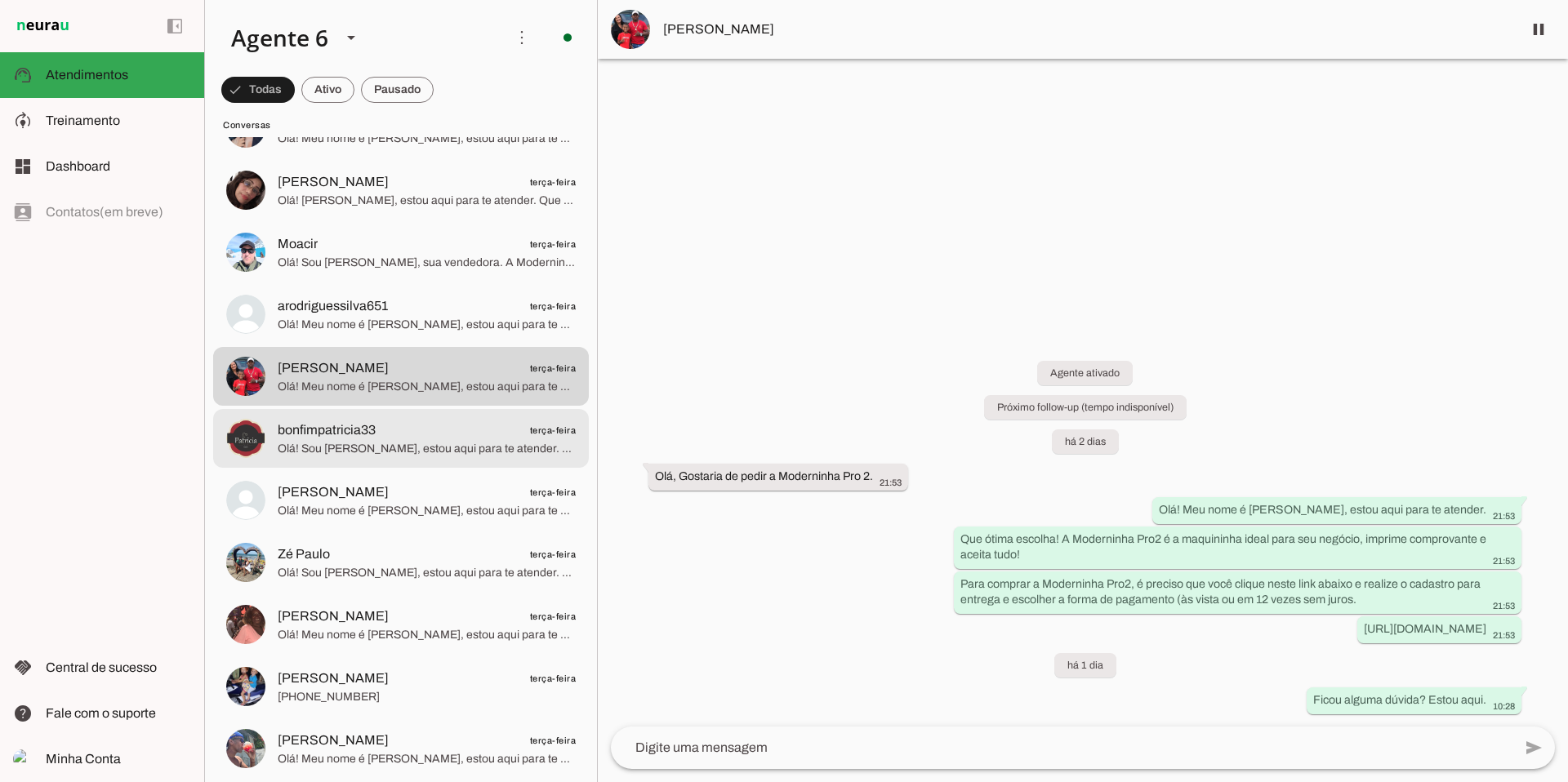
scroll to position [9041, 0]
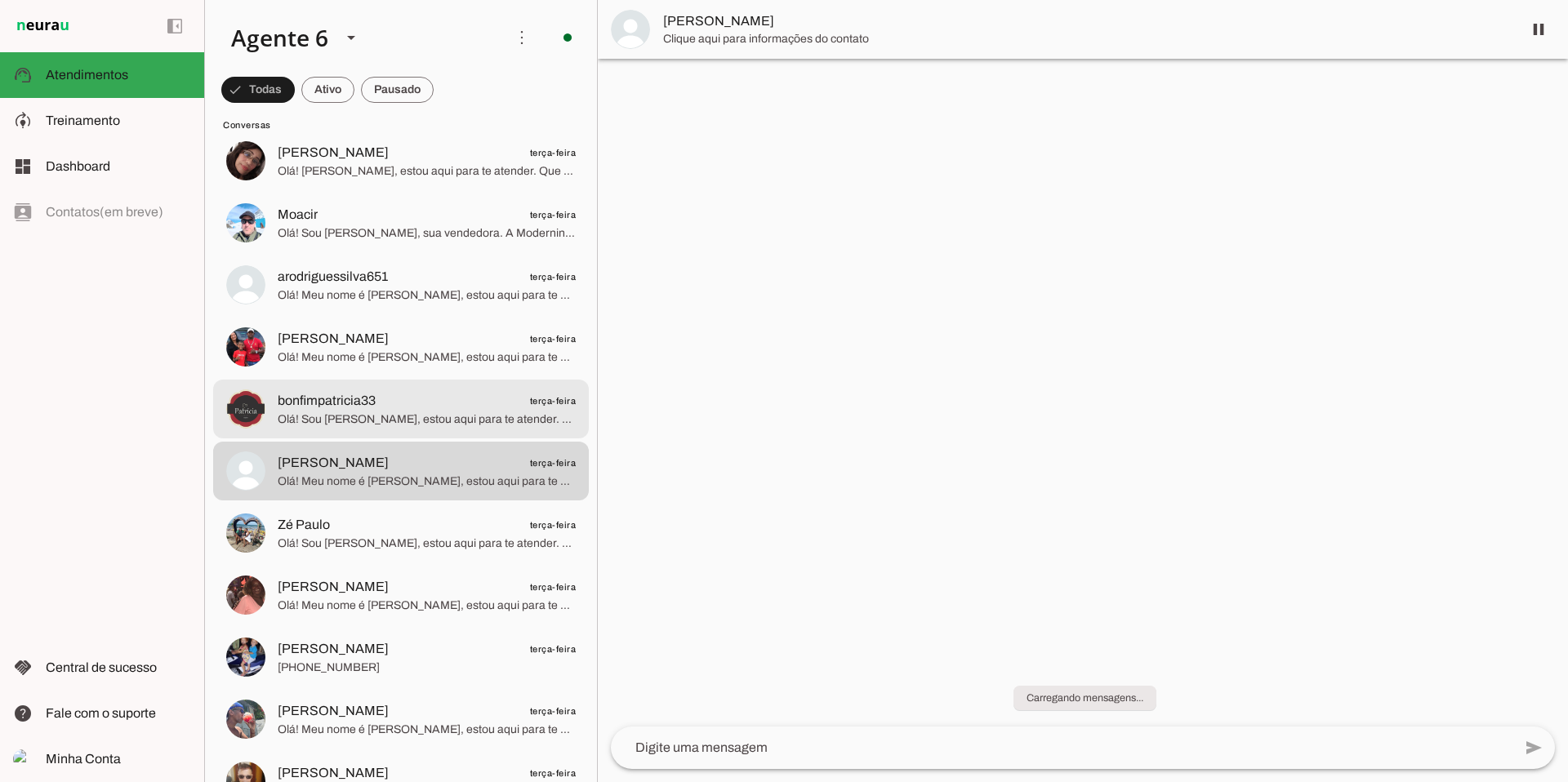
click at [474, 413] on span "Olá! Sou [PERSON_NAME], estou aqui para te atender. As maquininhas PagBank são …" at bounding box center [426, 420] width 298 height 17
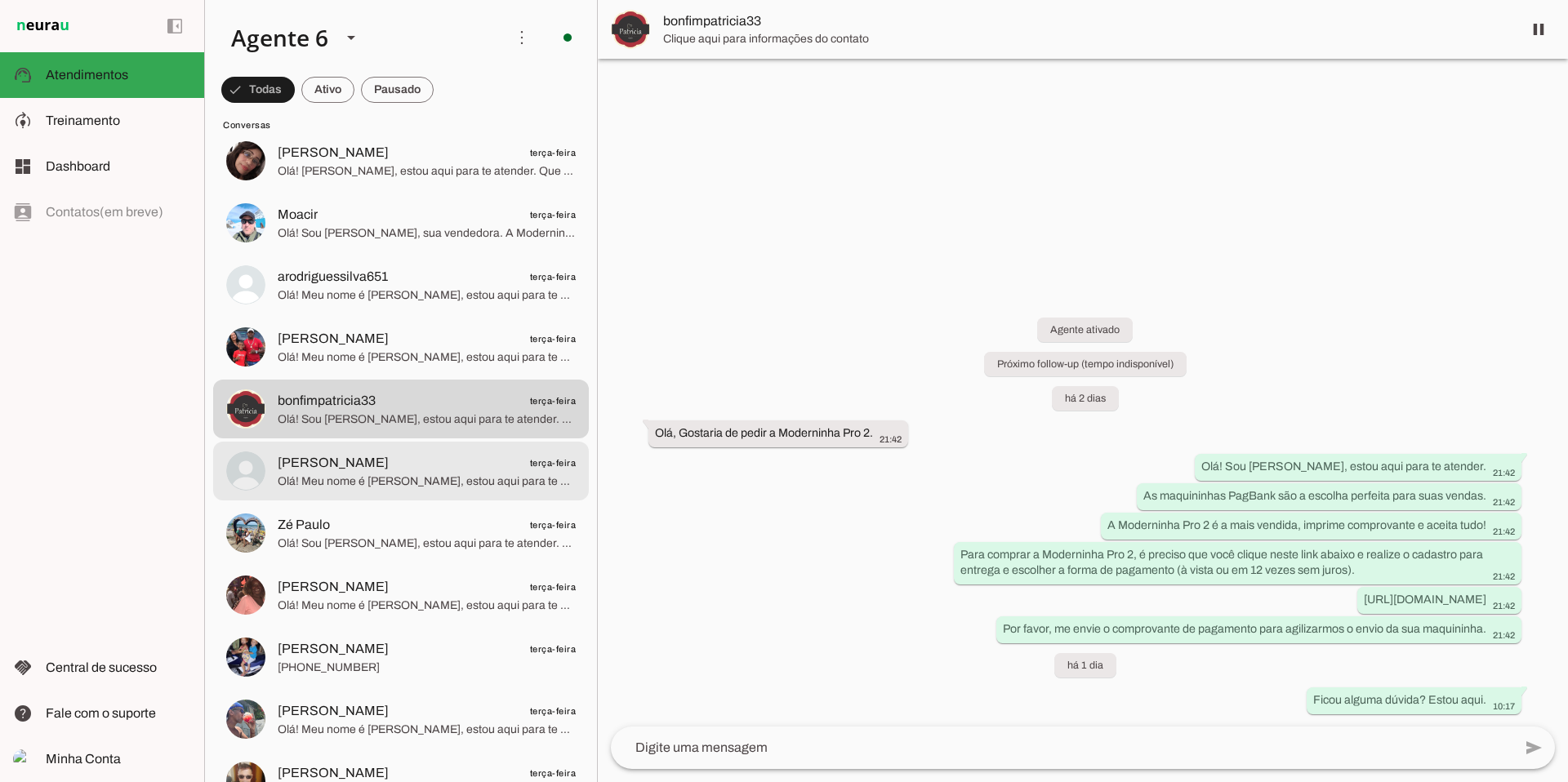
drag, startPoint x: 473, startPoint y: 463, endPoint x: 461, endPoint y: 469, distance: 13.4
click at [473, 463] on span "[PERSON_NAME] terça-feira" at bounding box center [426, 464] width 298 height 21
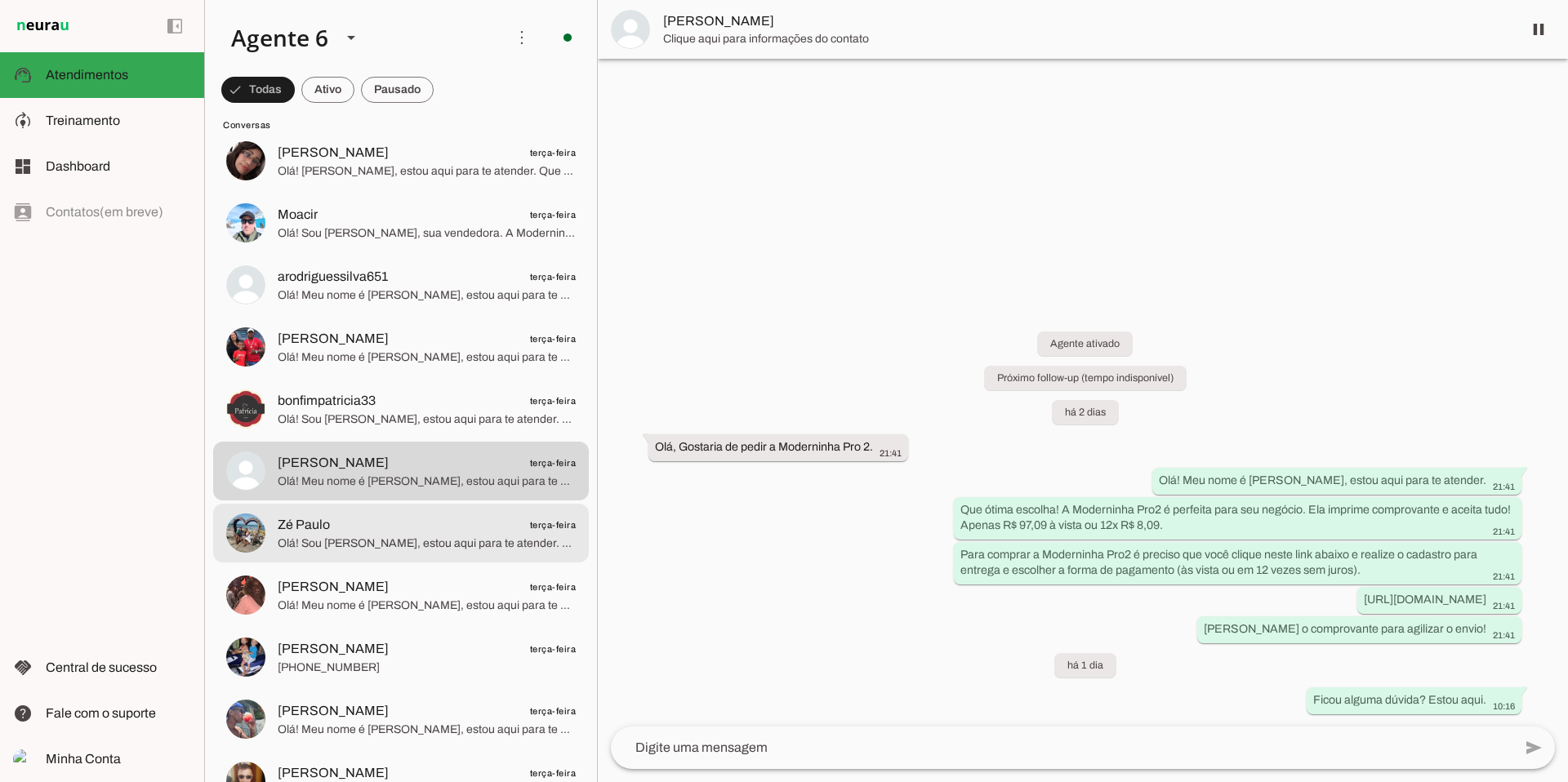
click at [401, 533] on span "Zé Paulo terça-feira" at bounding box center [426, 525] width 298 height 21
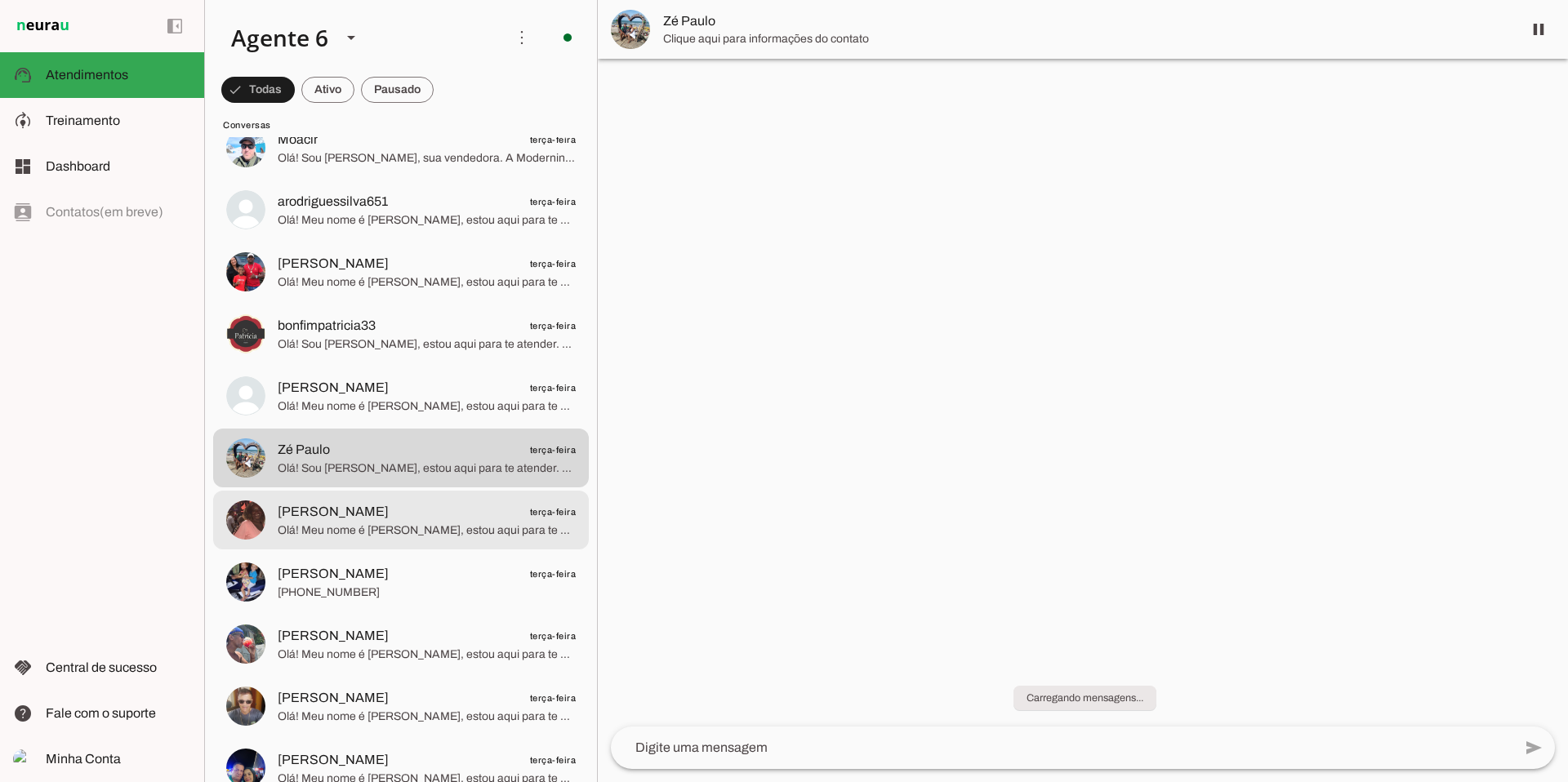
scroll to position [9119, 0]
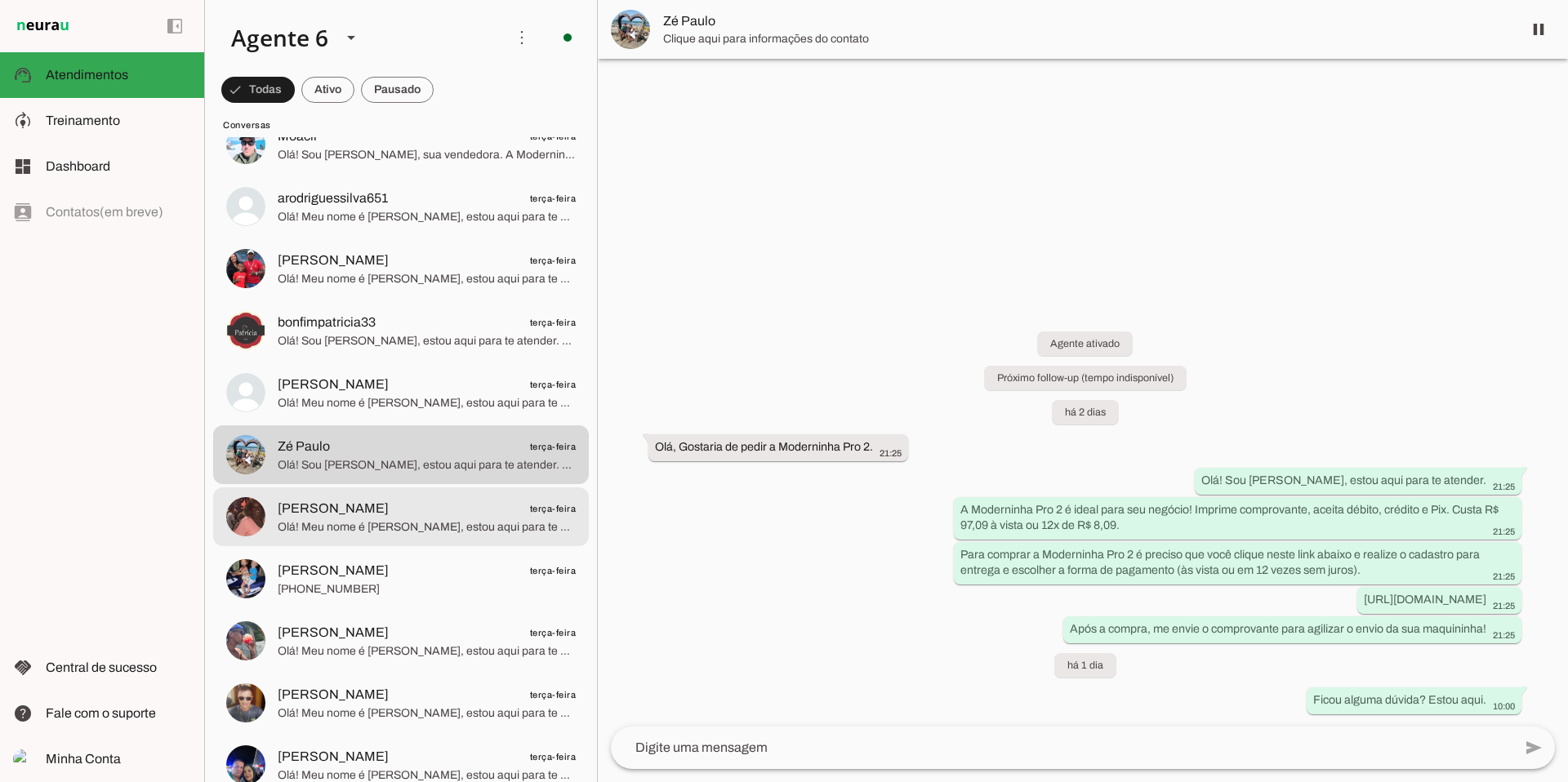
click at [404, 520] on span "Olá! Meu nome é [PERSON_NAME], estou aqui para te atender. A Moderninha Pro 2 é…" at bounding box center [426, 527] width 298 height 17
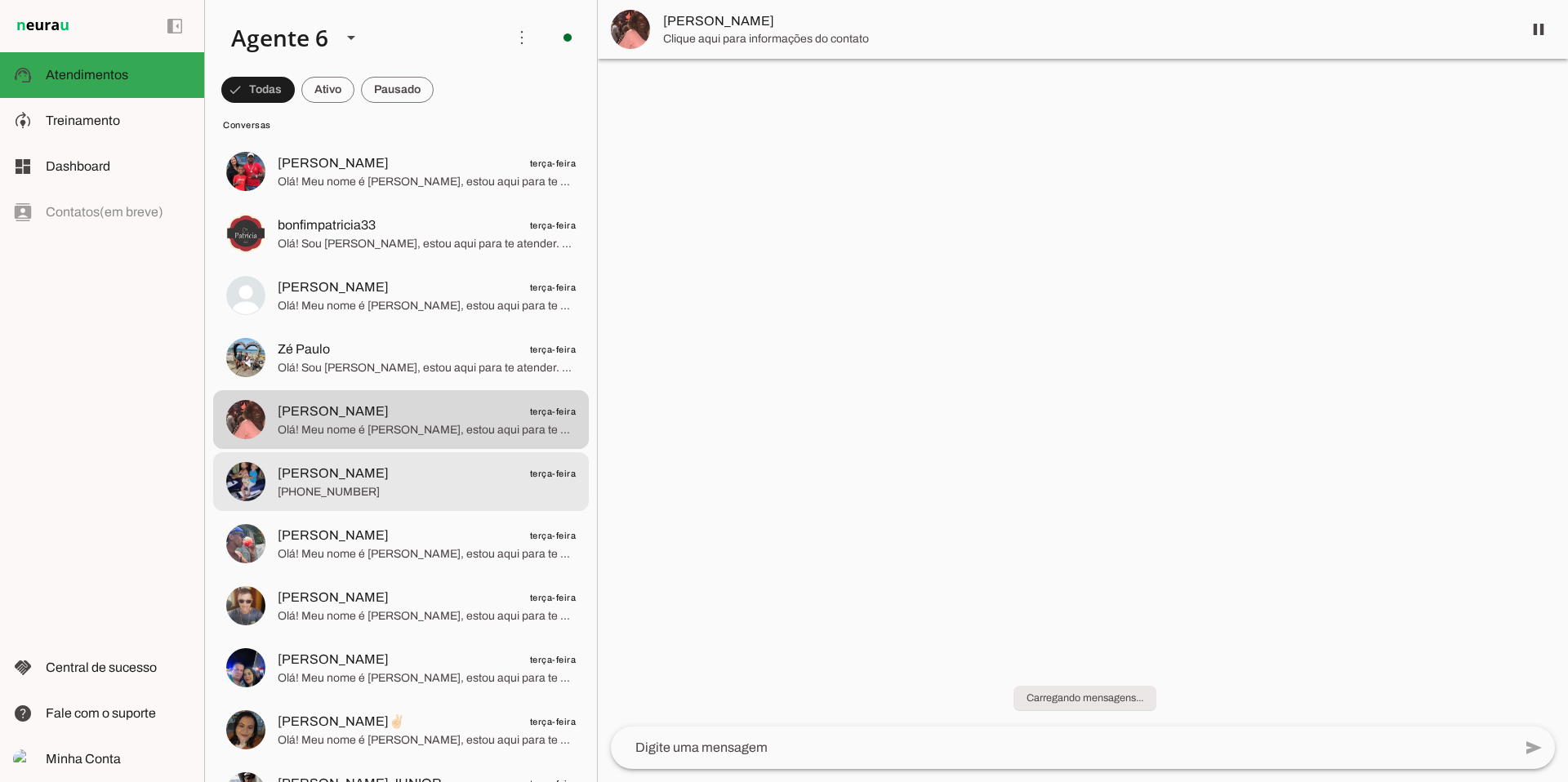
scroll to position [9221, 0]
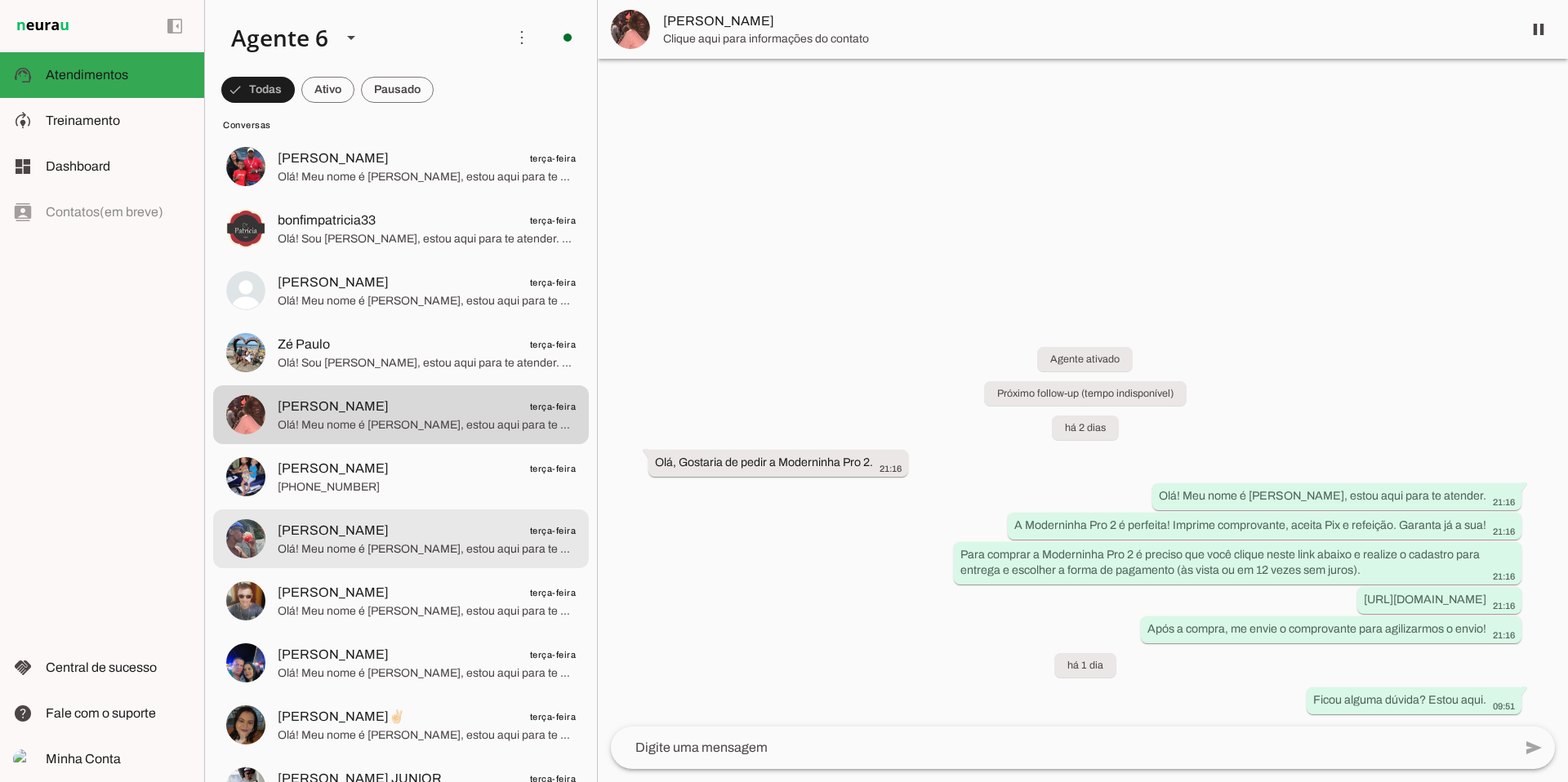
click at [386, 539] on span "[PERSON_NAME]" at bounding box center [333, 531] width 111 height 20
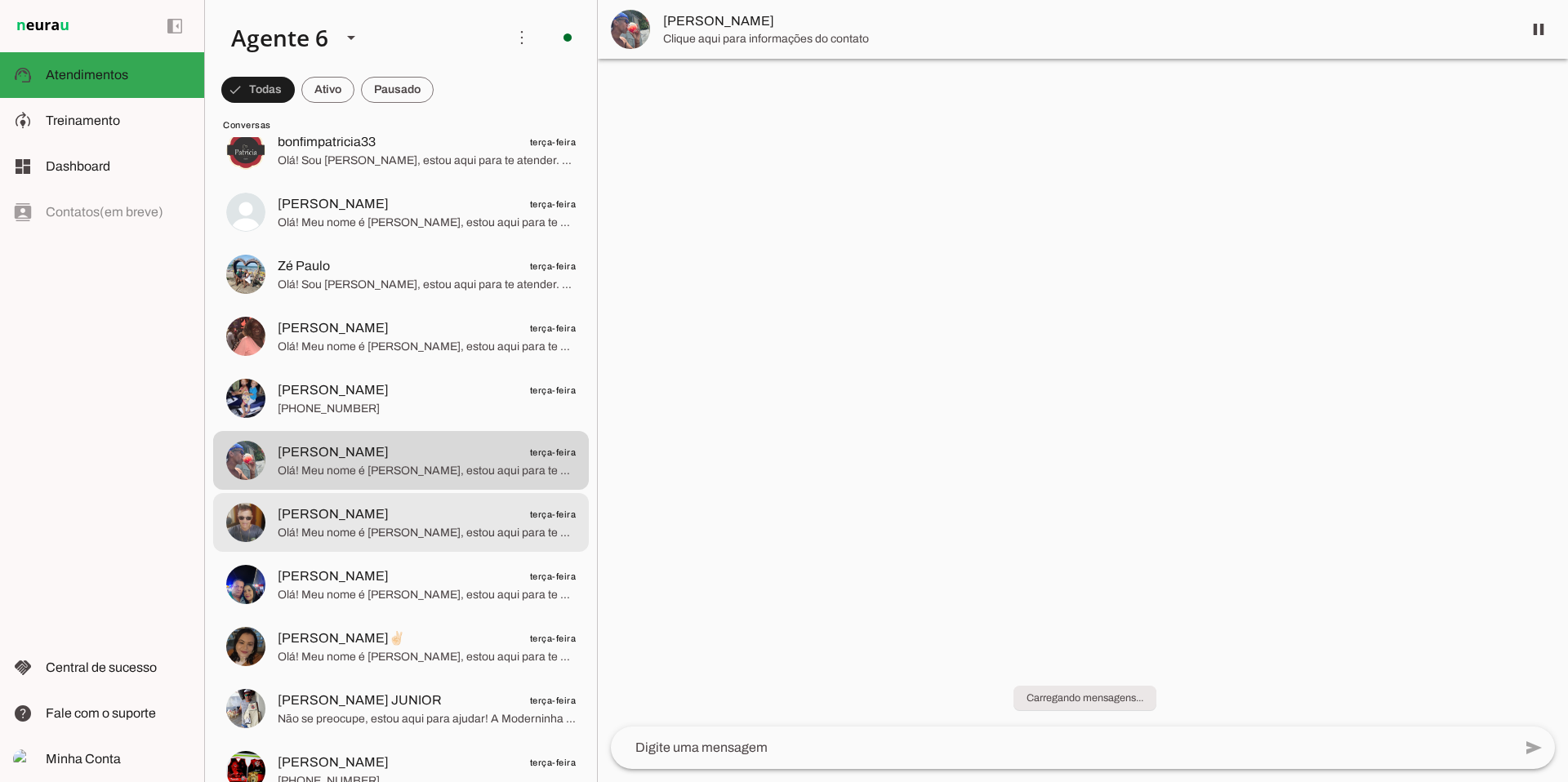
scroll to position [9300, 0]
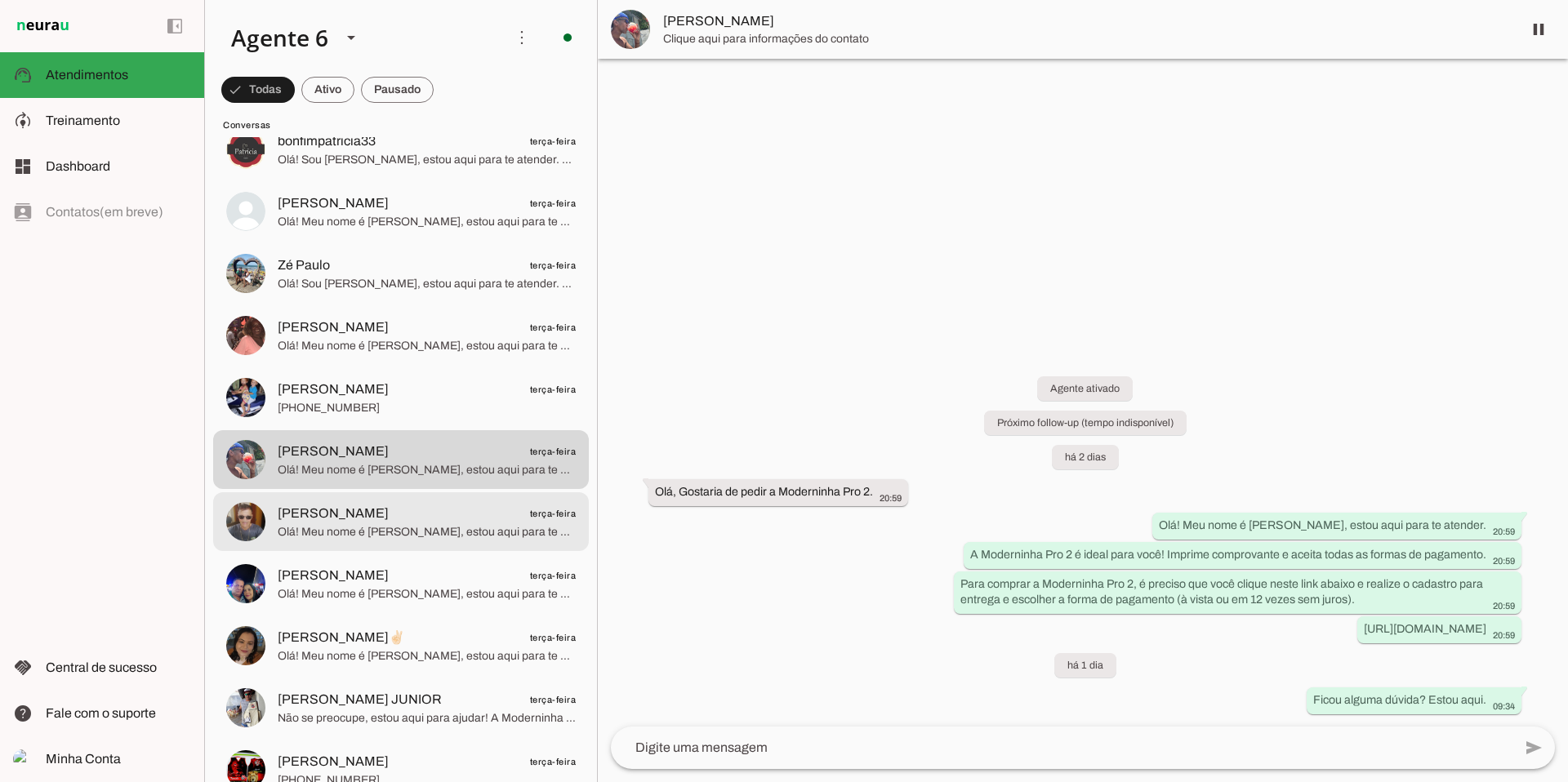
click at [400, 527] on span "Olá! Meu nome é [PERSON_NAME], estou aqui para te atender. A Moderninha Pro 2 é…" at bounding box center [426, 532] width 298 height 17
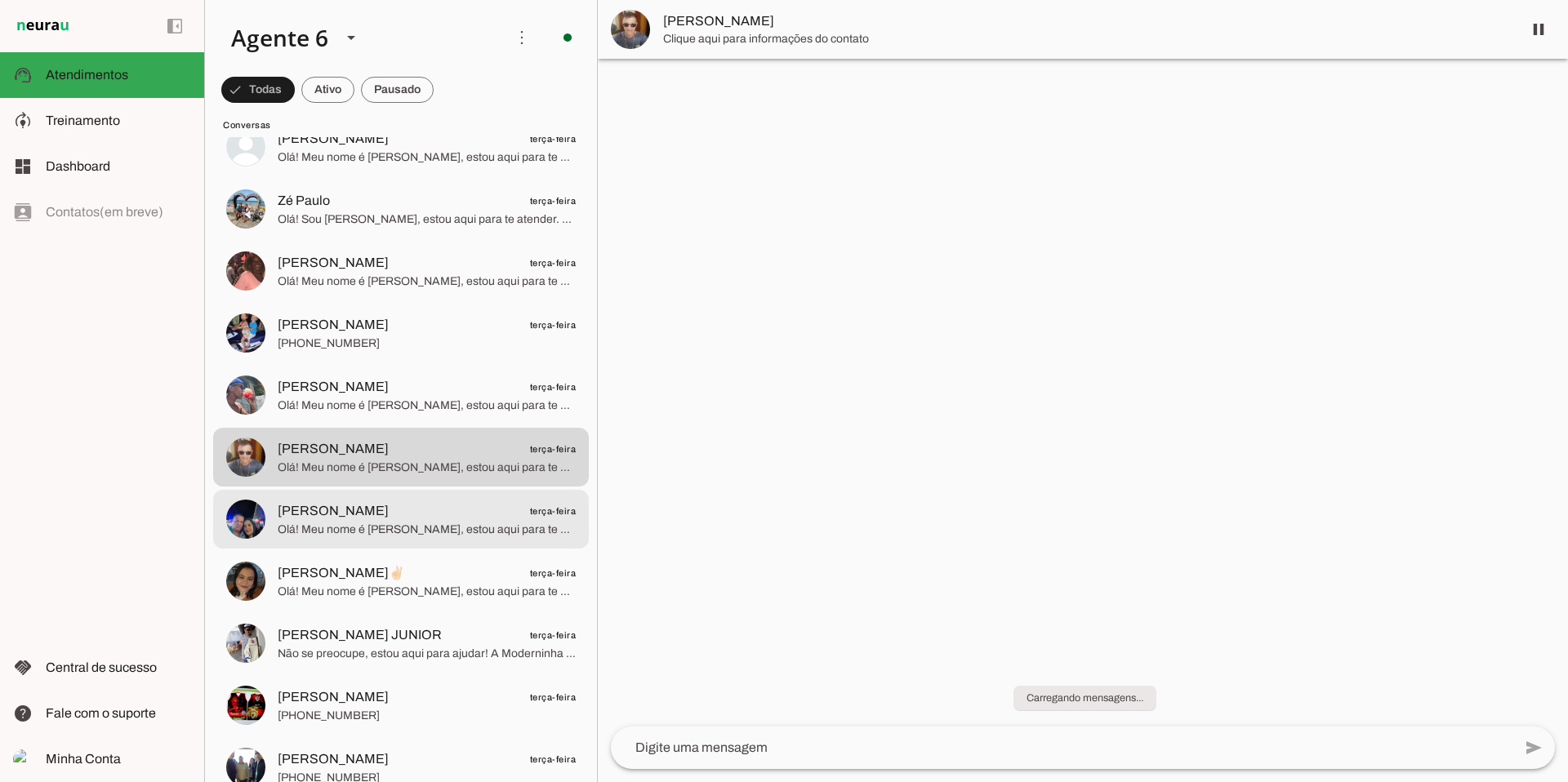
scroll to position [9379, 0]
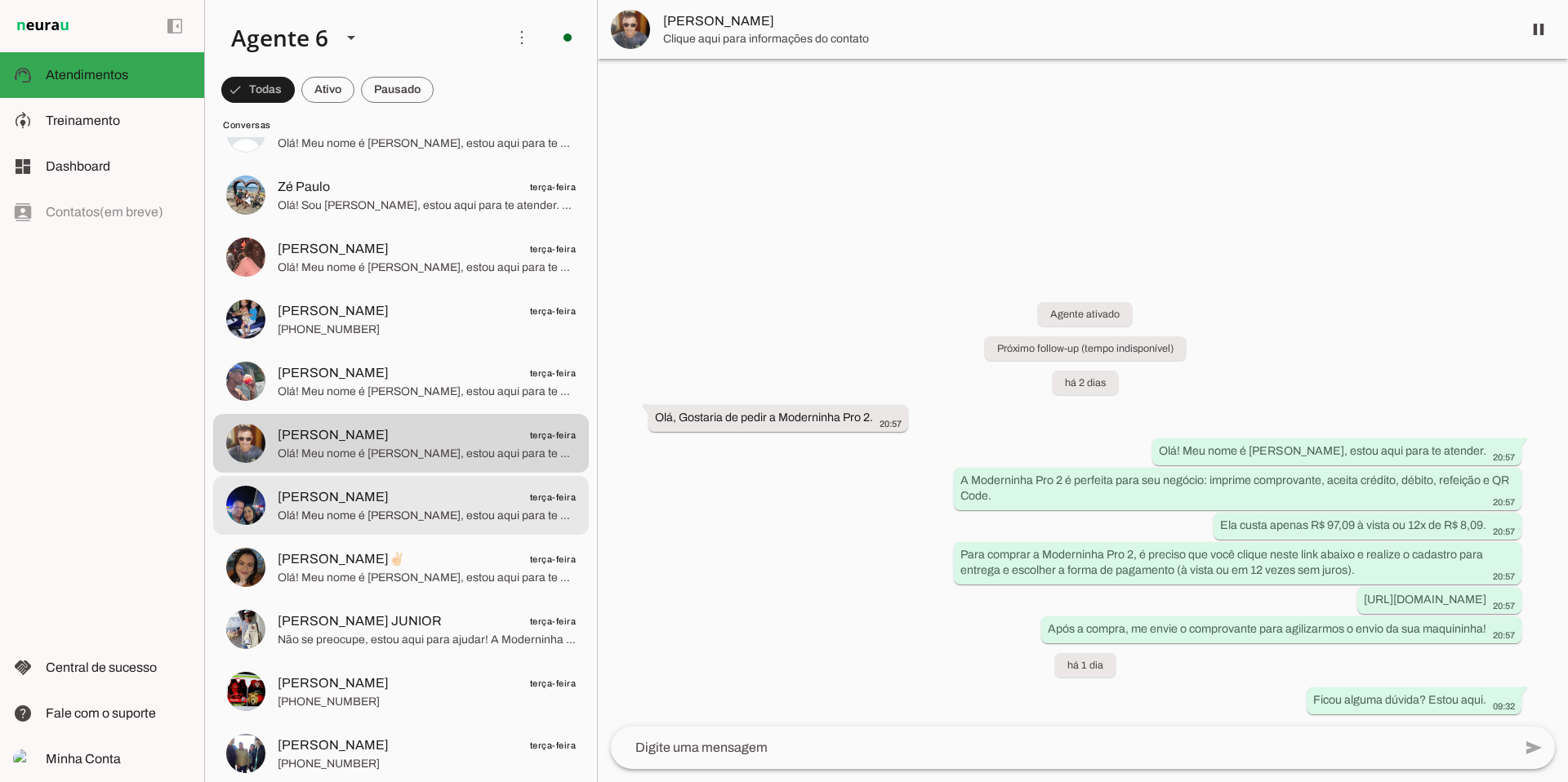
click at [415, 512] on span "Olá! Meu nome é [PERSON_NAME], estou aqui para te atender. A Moderninha Pro2 é …" at bounding box center [426, 517] width 298 height 17
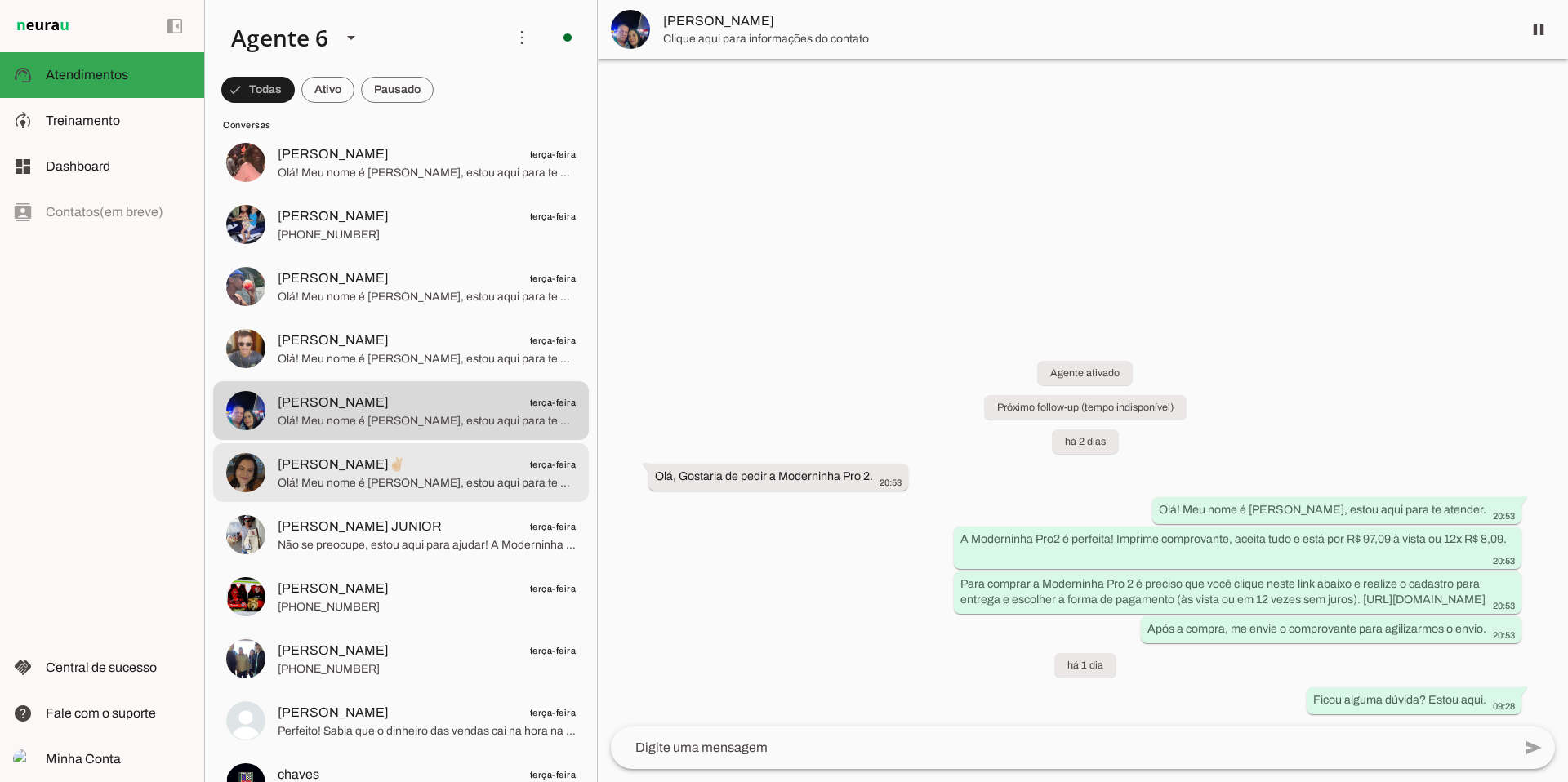
scroll to position [9481, 0]
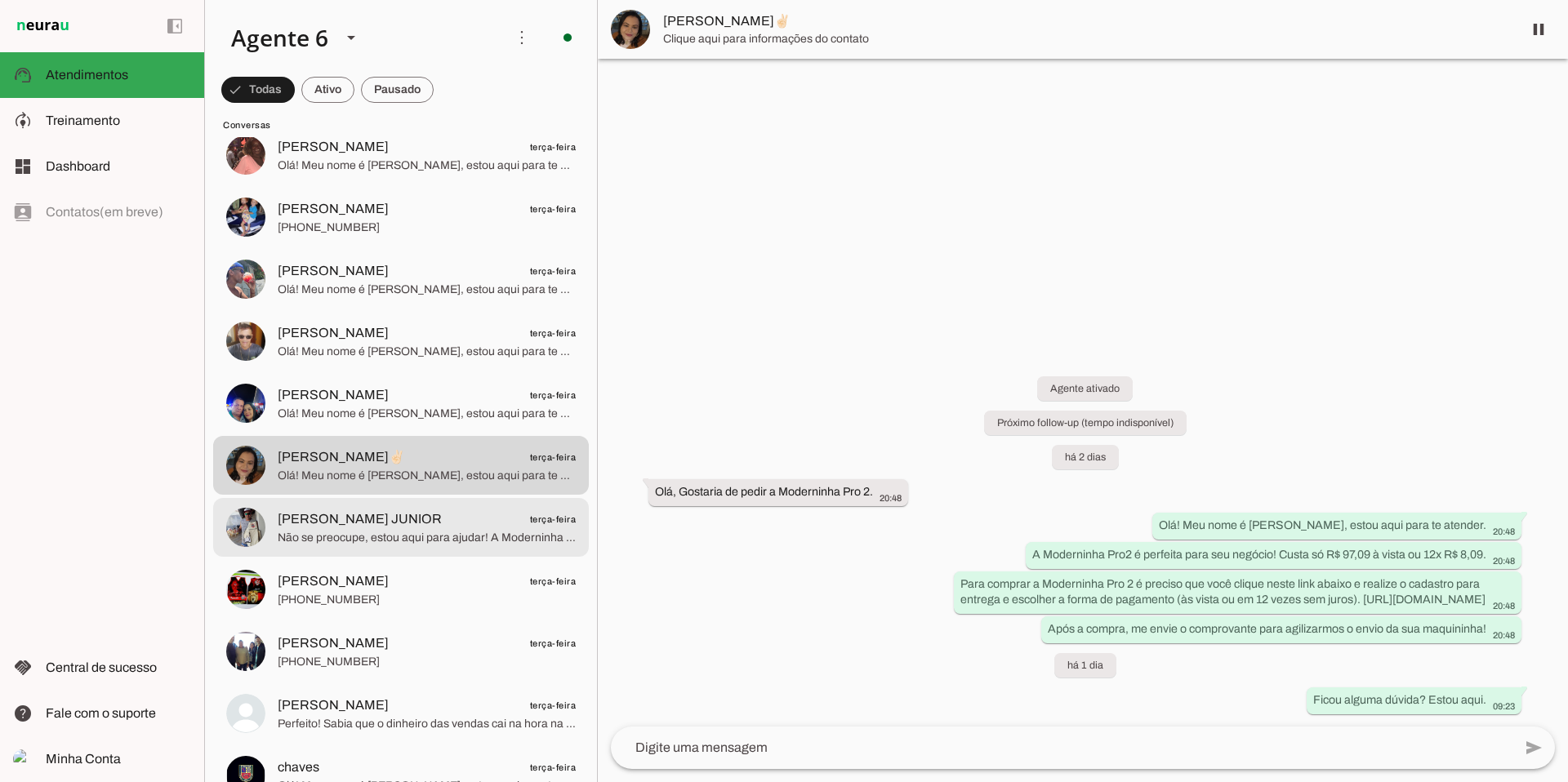
click at [413, 527] on span "[PERSON_NAME] JUNIOR terça-feira" at bounding box center [426, 519] width 298 height 21
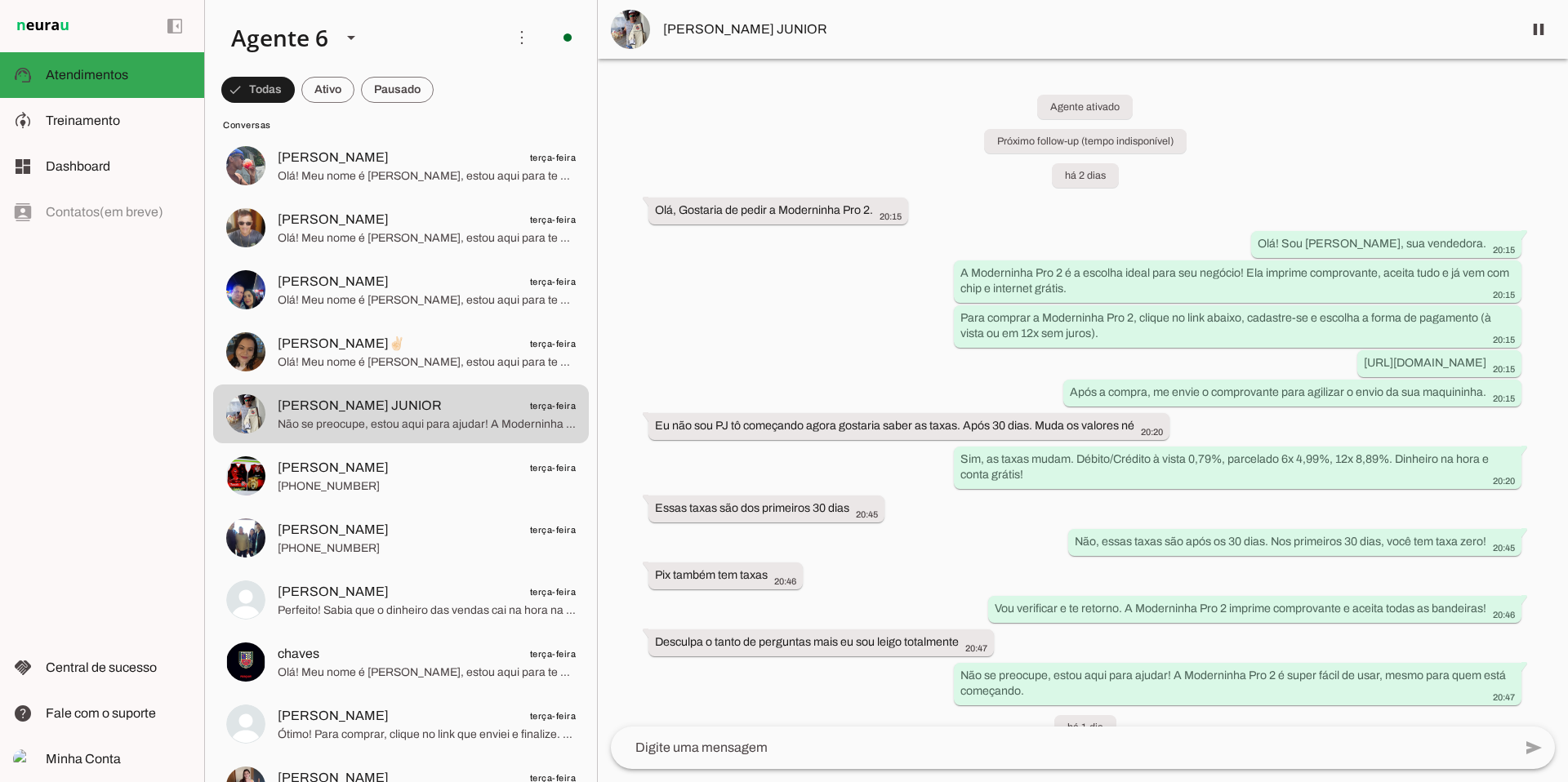
scroll to position [62, 0]
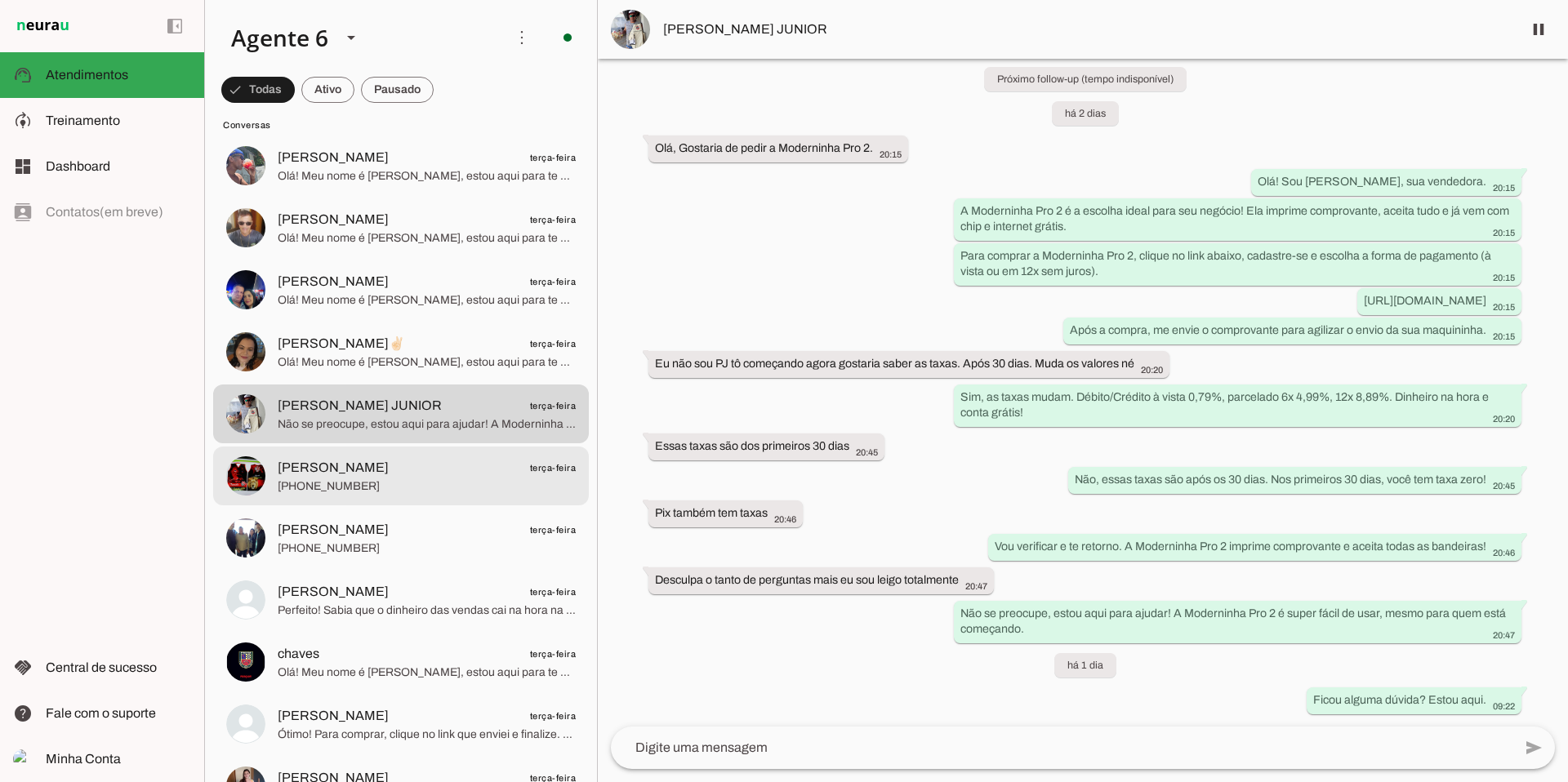
click at [294, 474] on span "[PERSON_NAME]" at bounding box center [333, 468] width 111 height 20
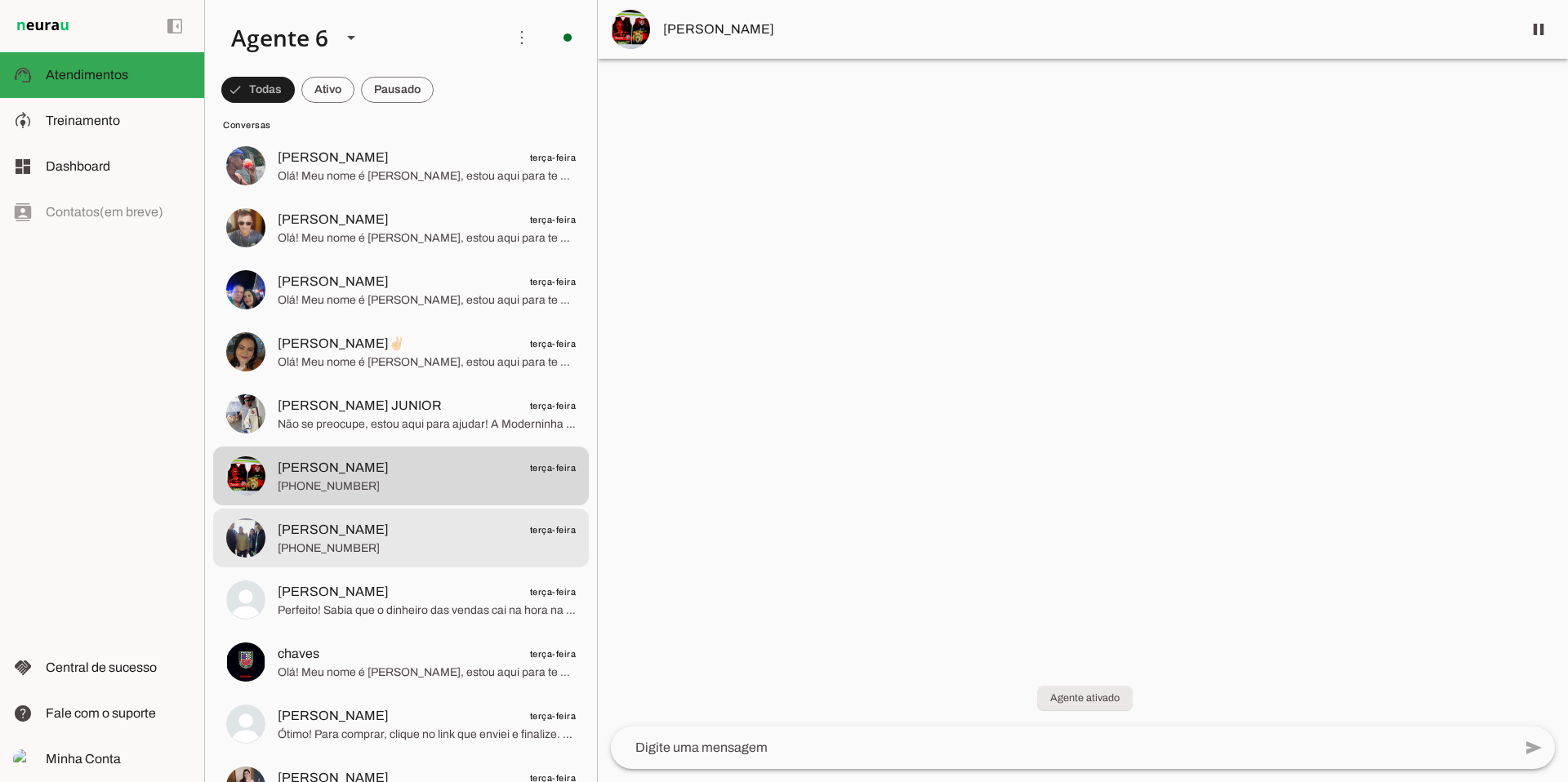
click at [343, 531] on span "[PERSON_NAME] terça-feira" at bounding box center [426, 530] width 298 height 21
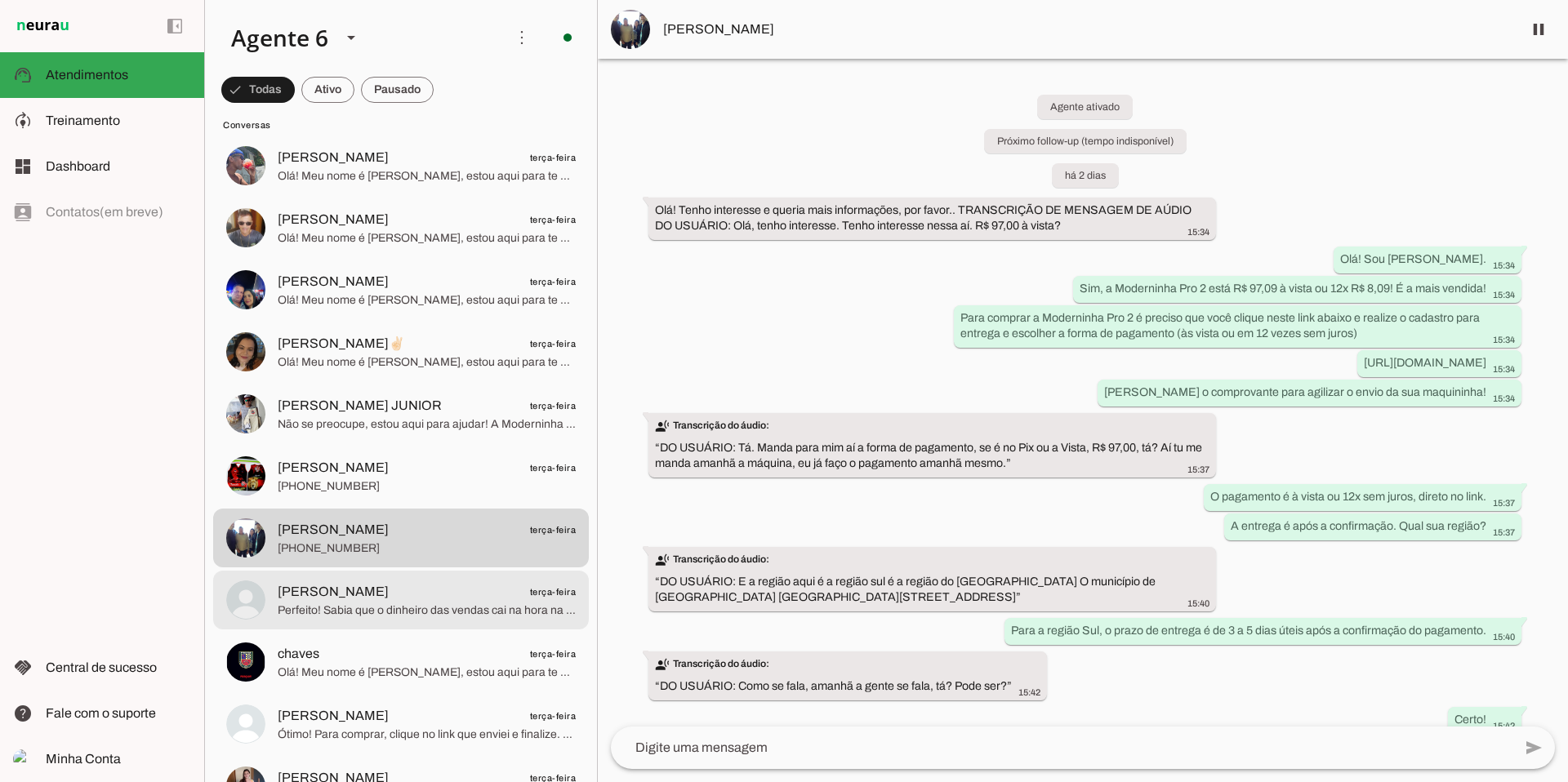
click at [380, 600] on span "[PERSON_NAME] terça-feira" at bounding box center [426, 592] width 298 height 21
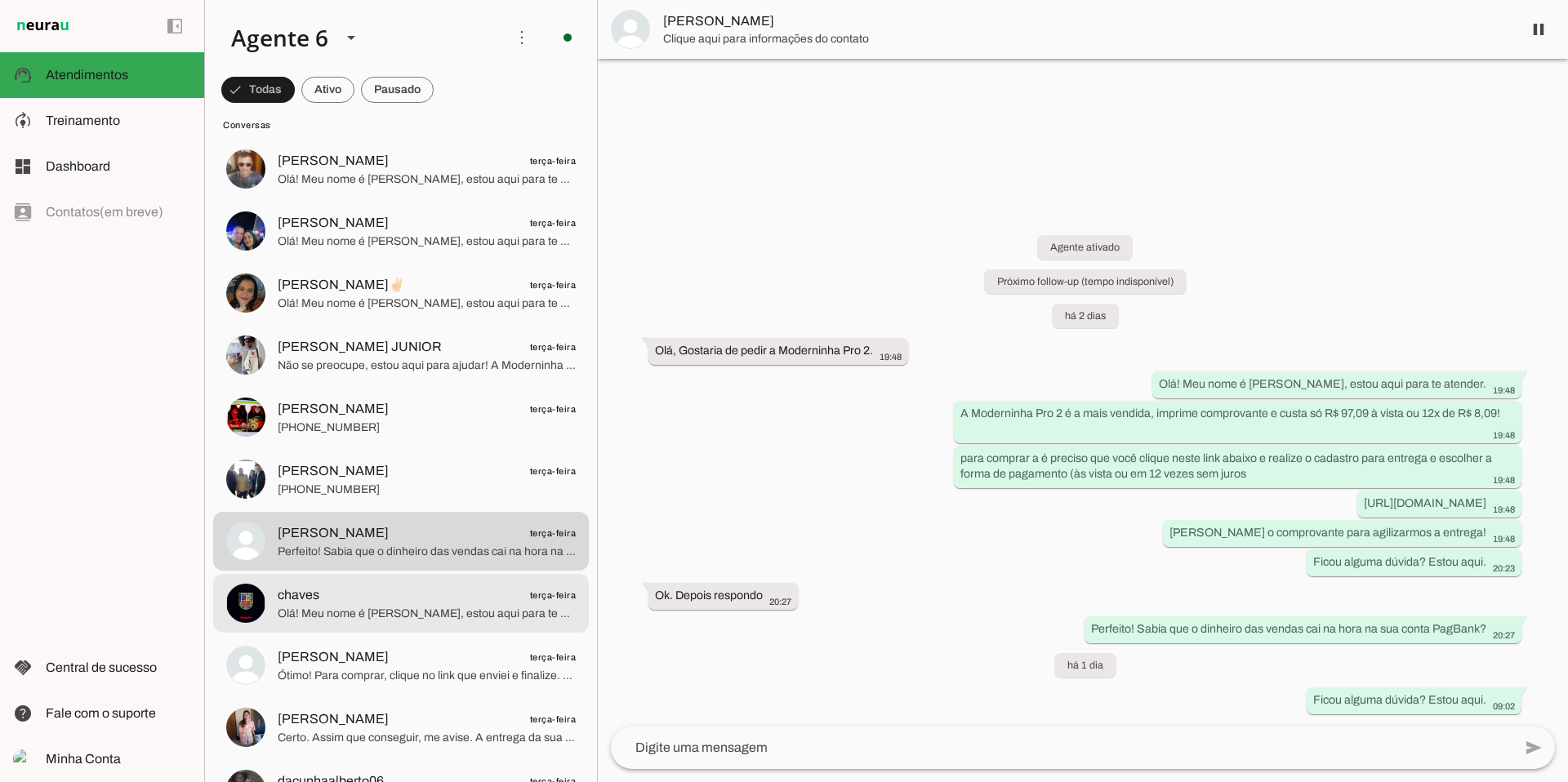
scroll to position [9661, 0]
click at [386, 598] on span "chaves terça-feira" at bounding box center [426, 593] width 298 height 21
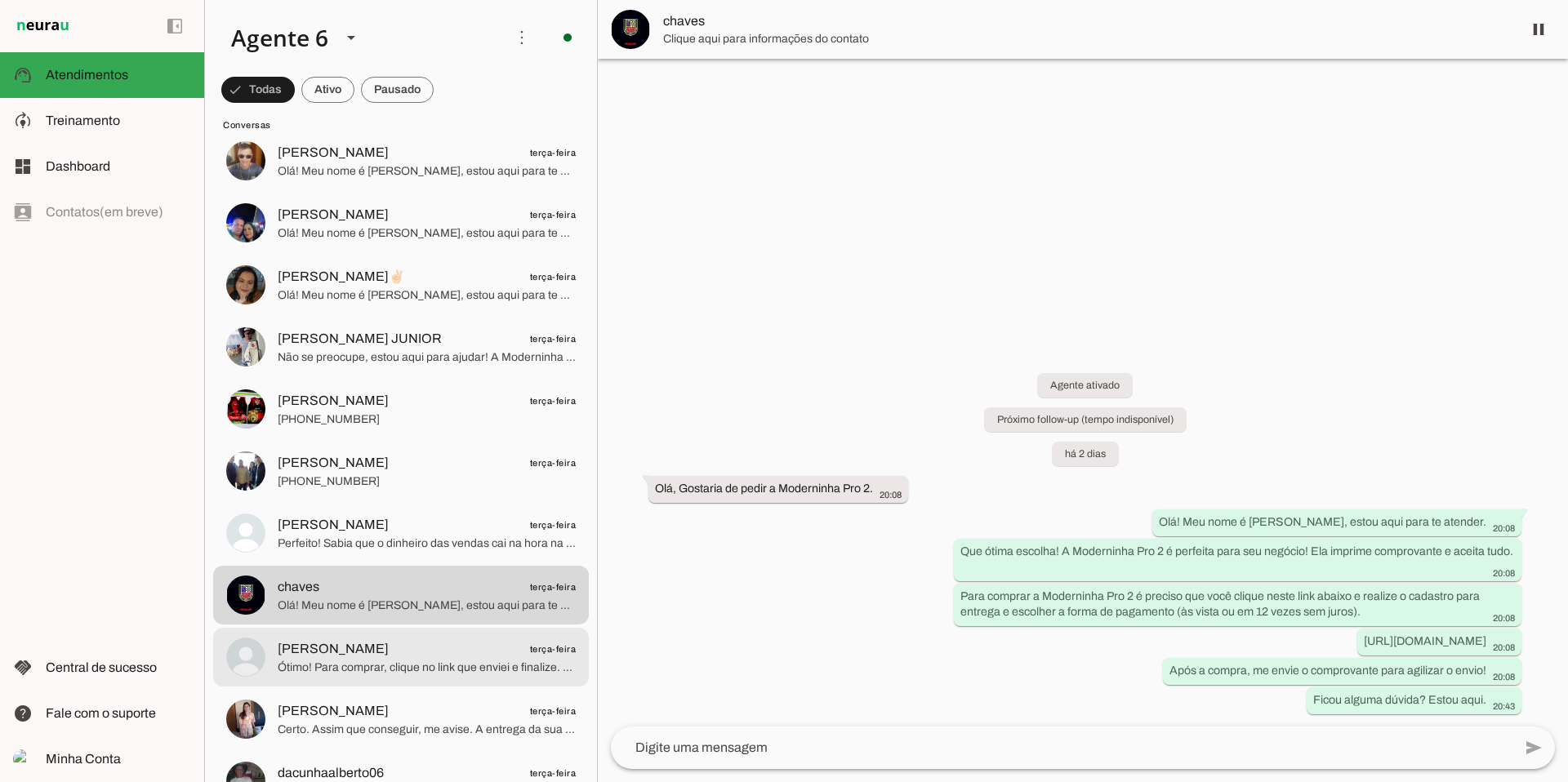
click at [389, 651] on span "[PERSON_NAME]" at bounding box center [333, 649] width 111 height 20
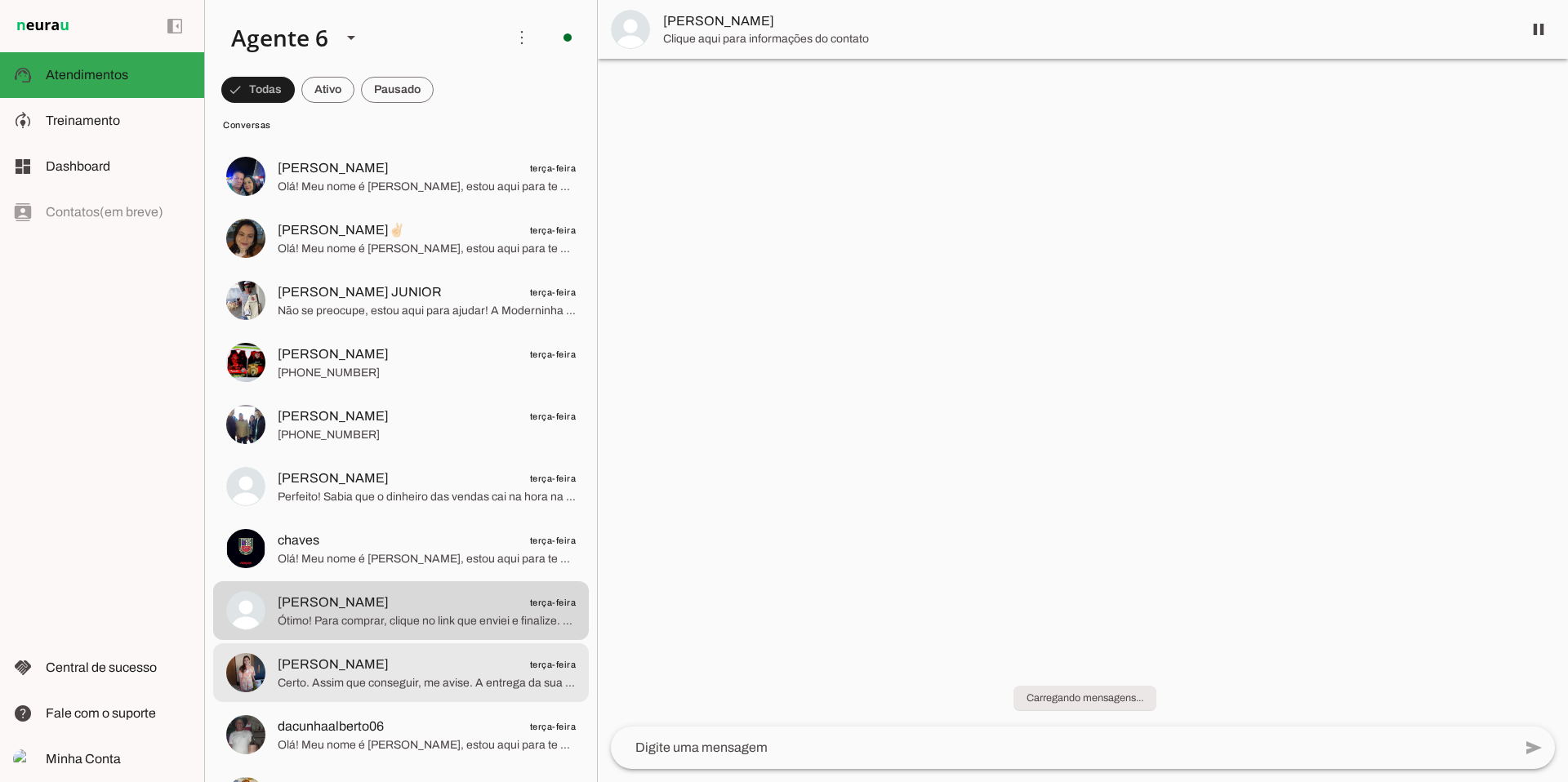
scroll to position [9712, 0]
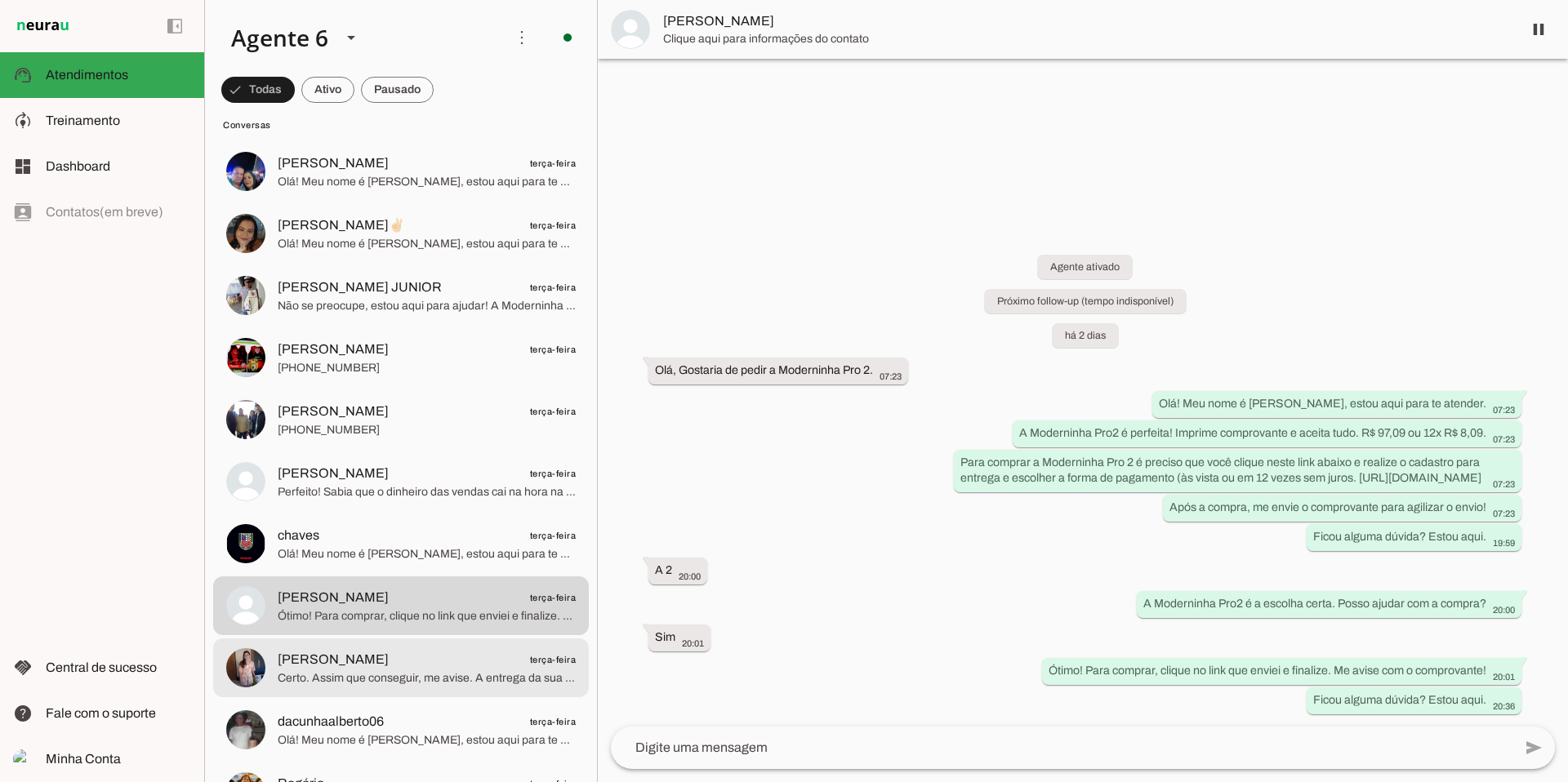
click at [396, 651] on span "[PERSON_NAME] terça-feira" at bounding box center [426, 660] width 298 height 21
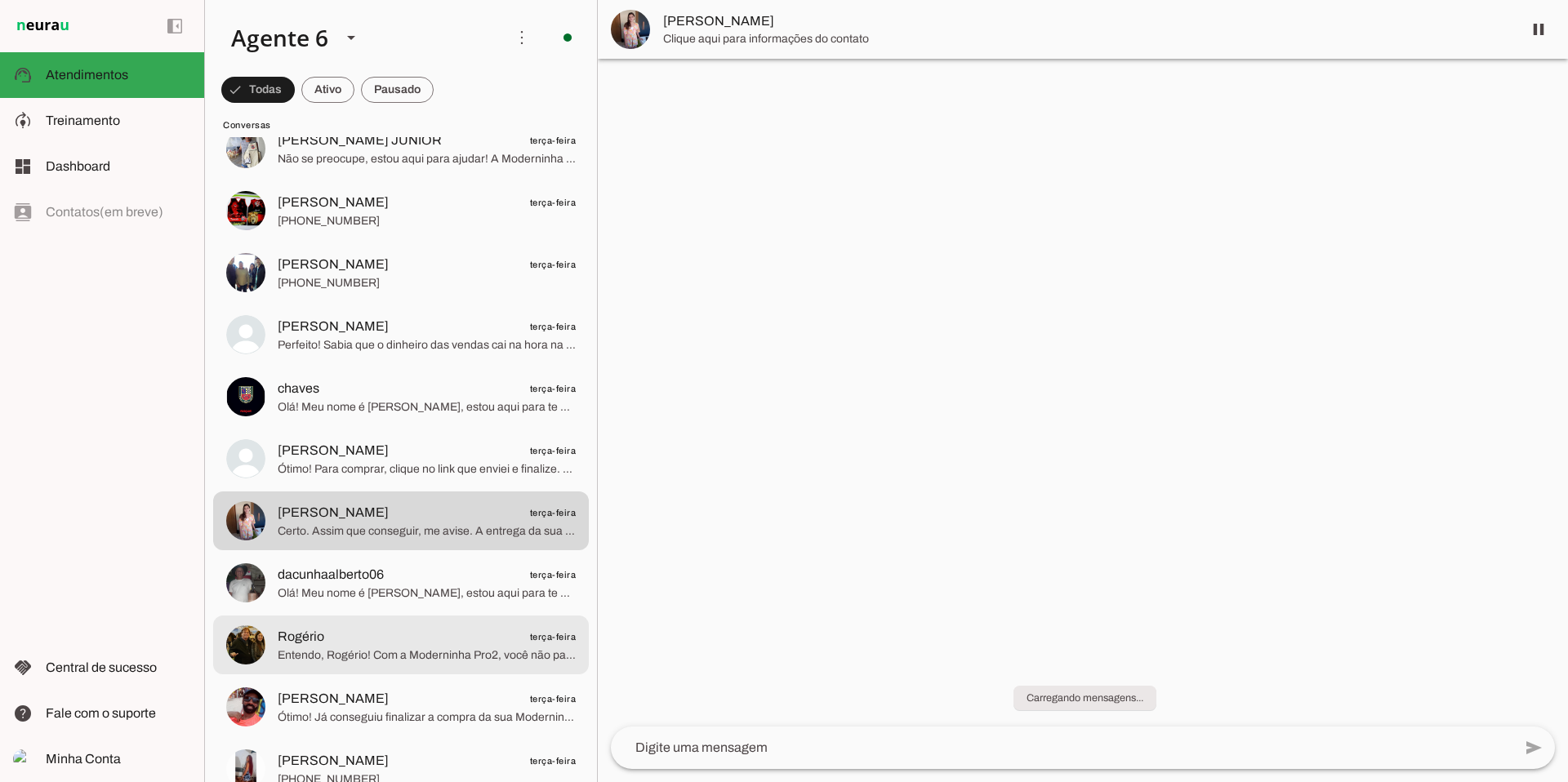
scroll to position [9862, 0]
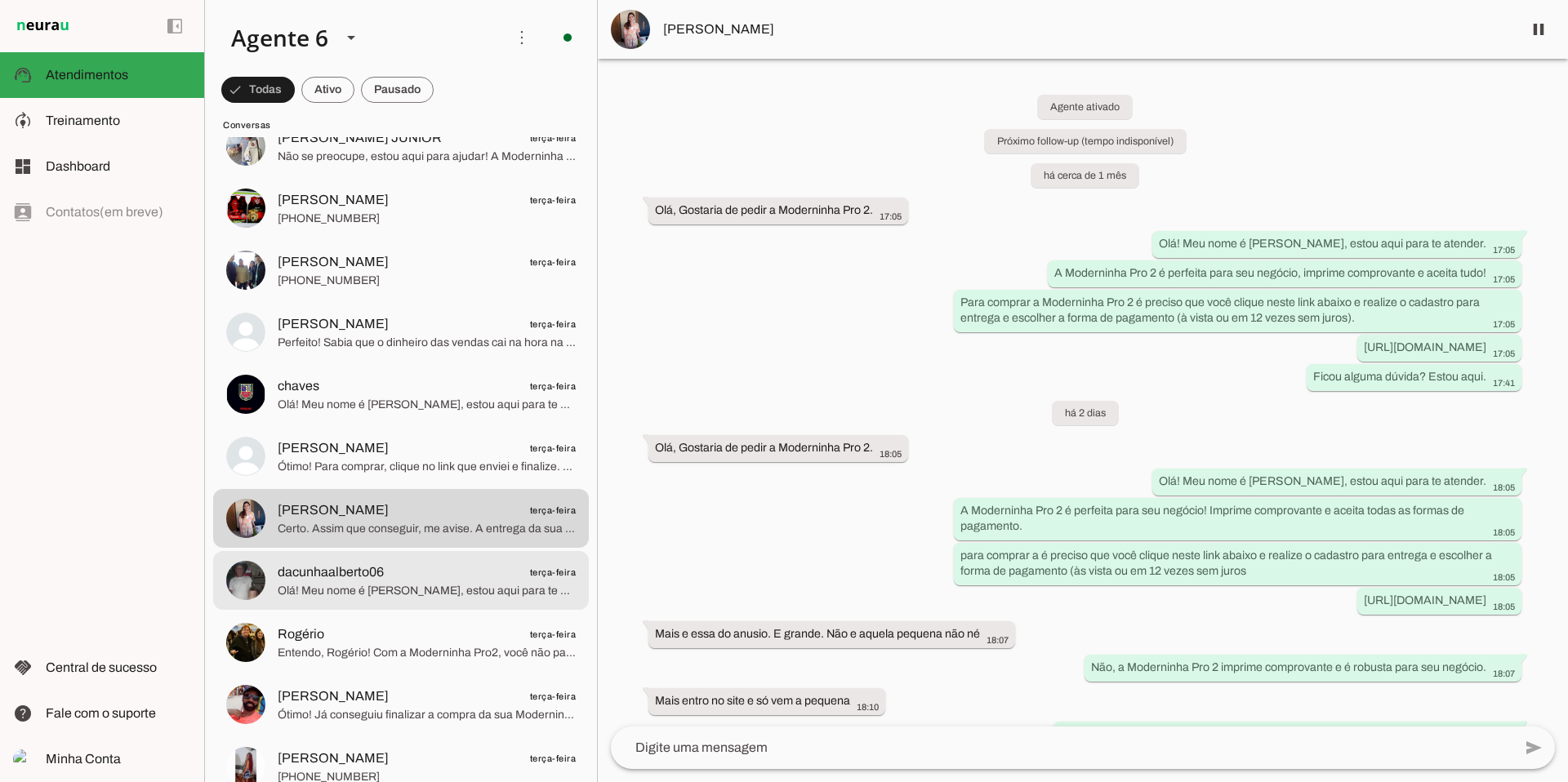
click at [405, 579] on span "dacunhaalberto06 terça-feira" at bounding box center [426, 572] width 298 height 21
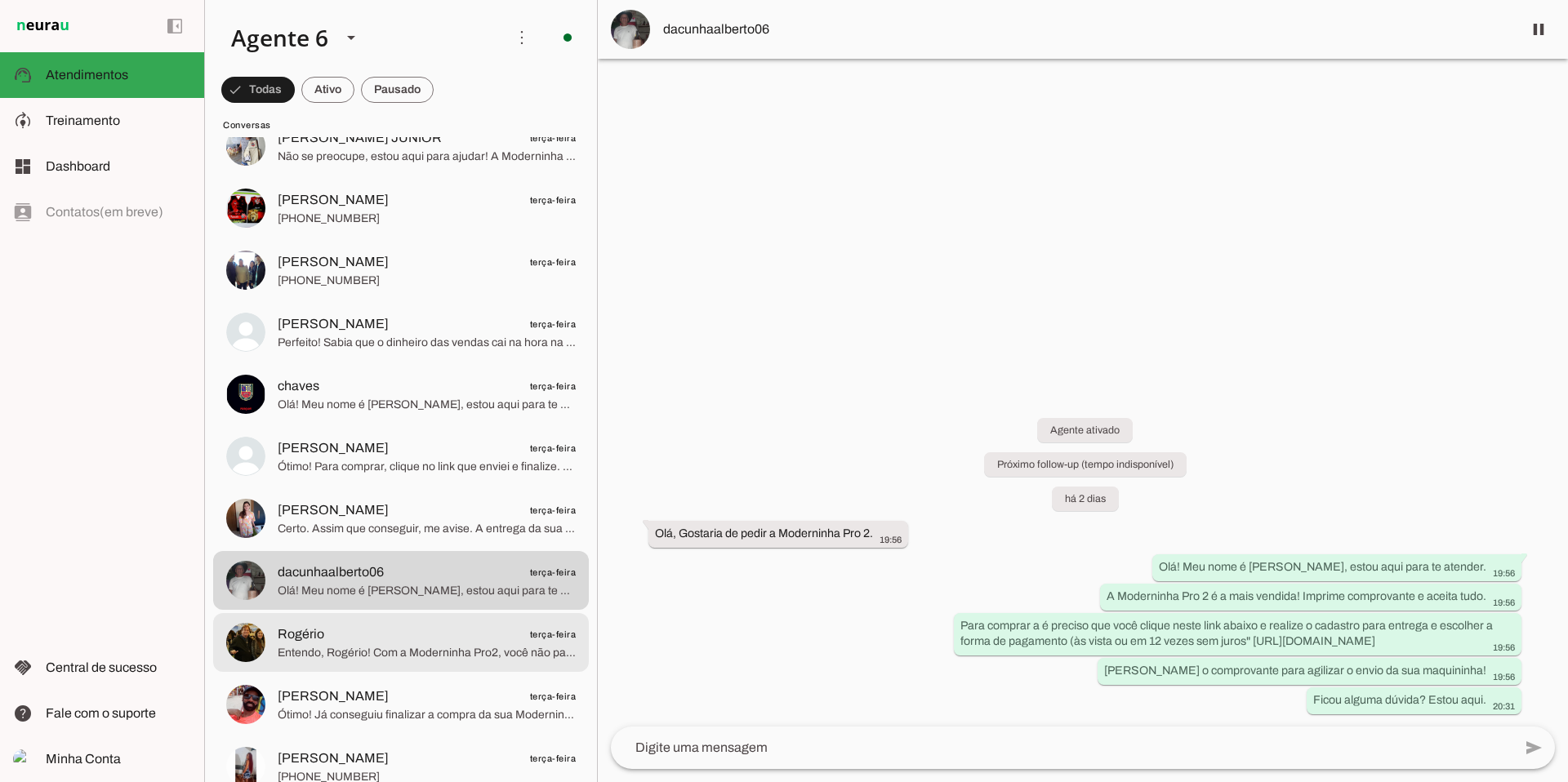
click at [456, 647] on span "Entendo, Rogério! Com a Moderninha Pro2, você não paga mensalidade nem aluguel!…" at bounding box center [426, 653] width 298 height 17
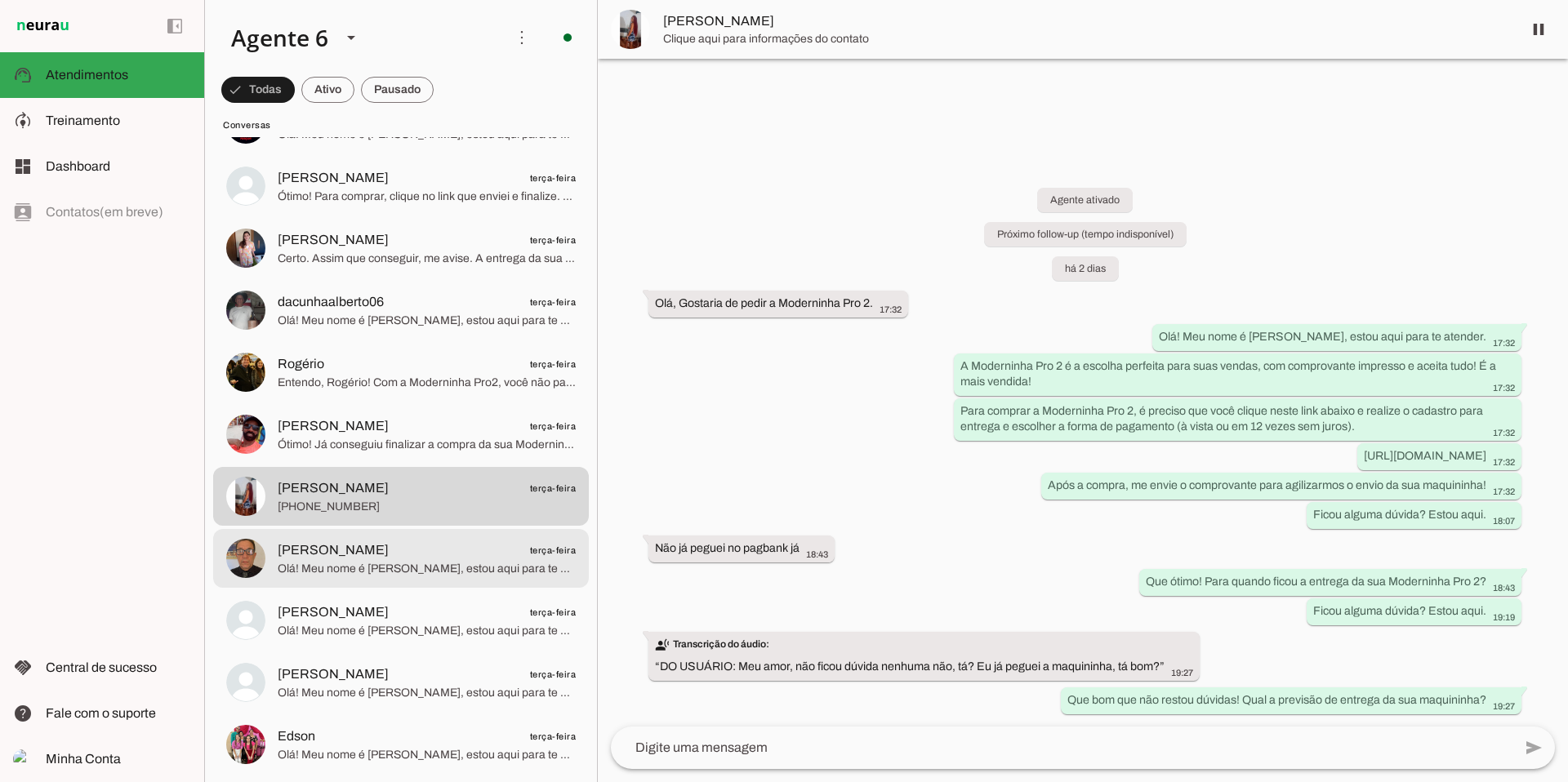
scroll to position [10142, 0]
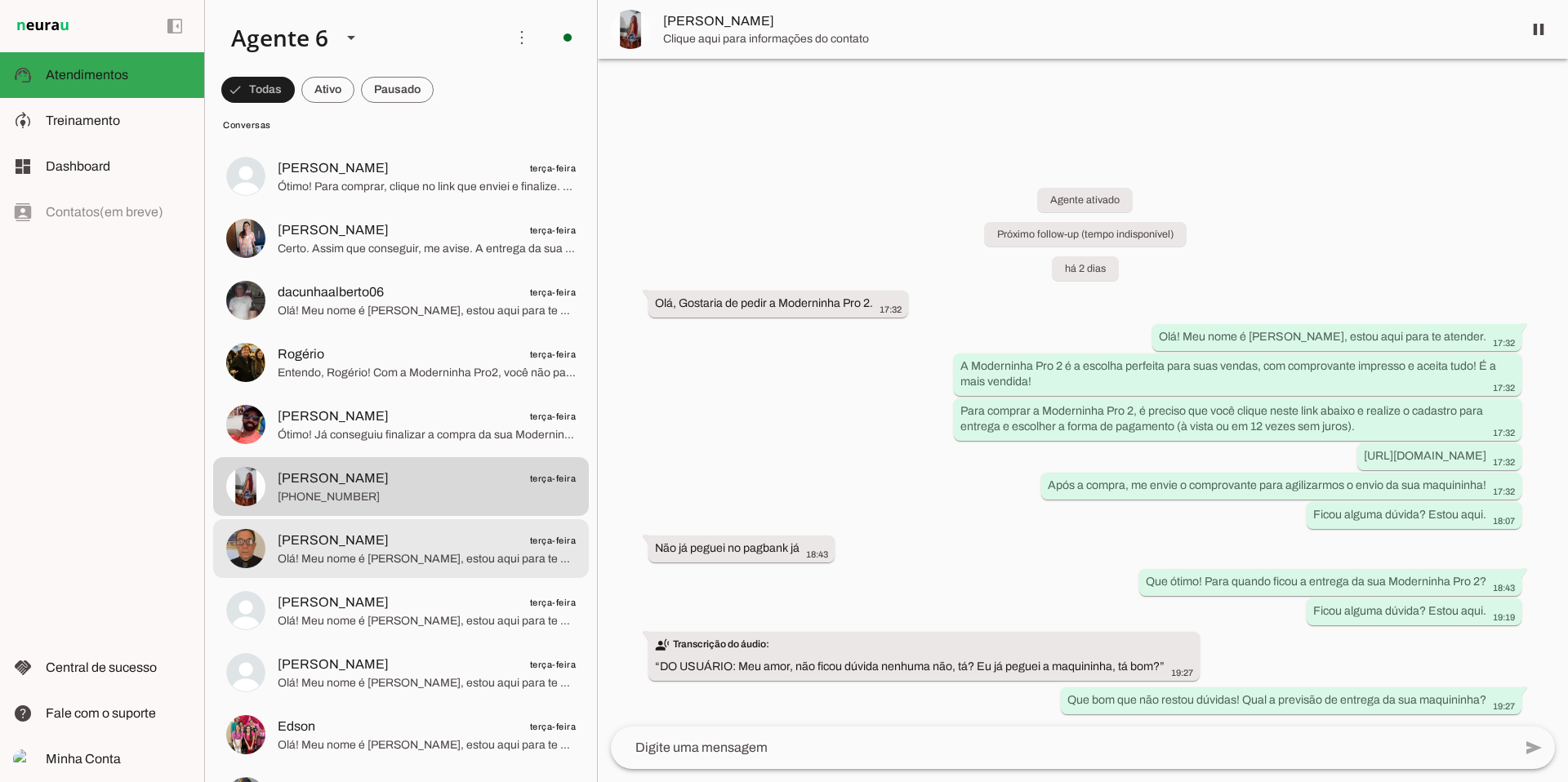
click at [464, 550] on span "[PERSON_NAME] terça-feira" at bounding box center [426, 541] width 298 height 21
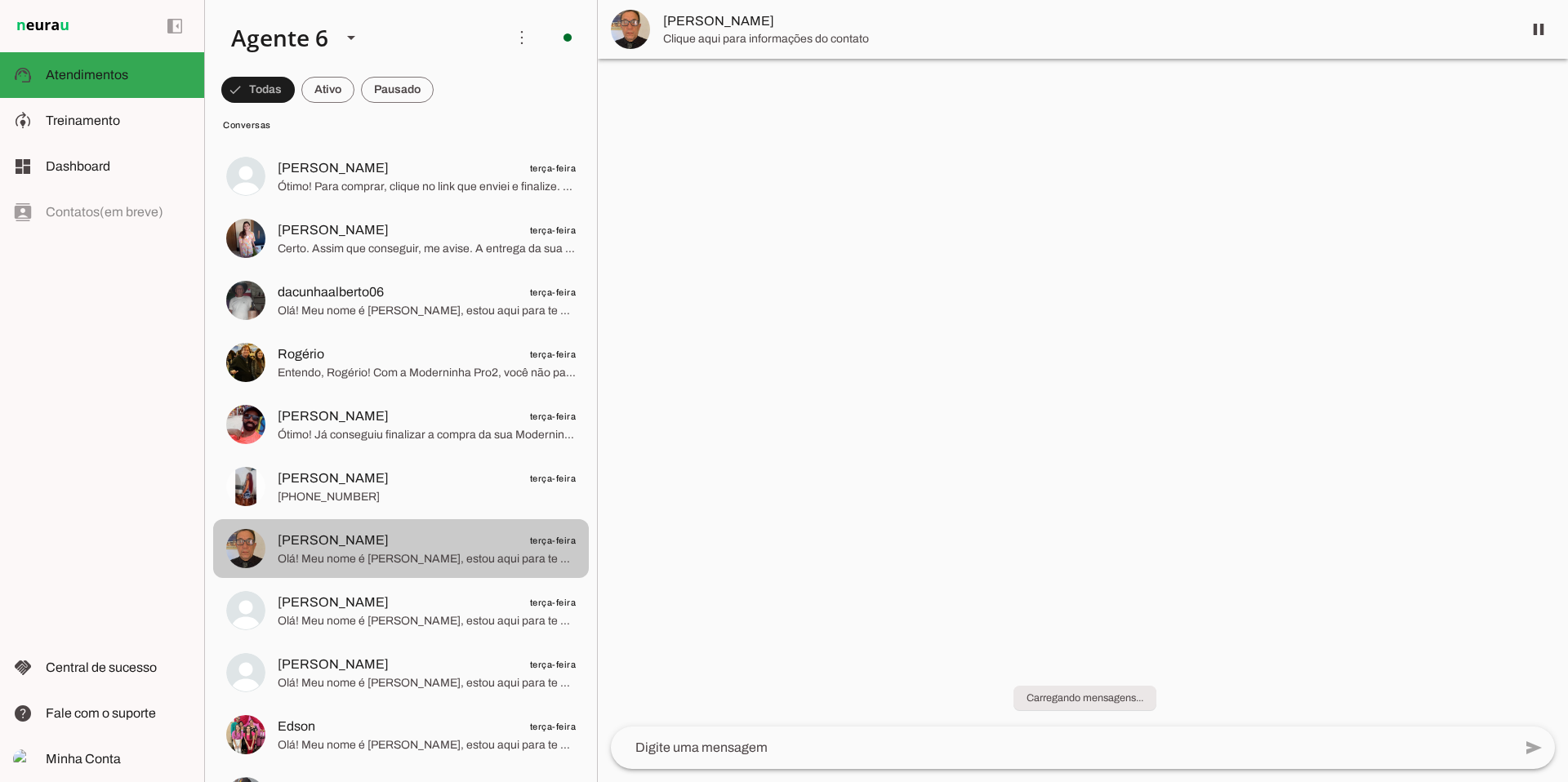
scroll to position [10254, 0]
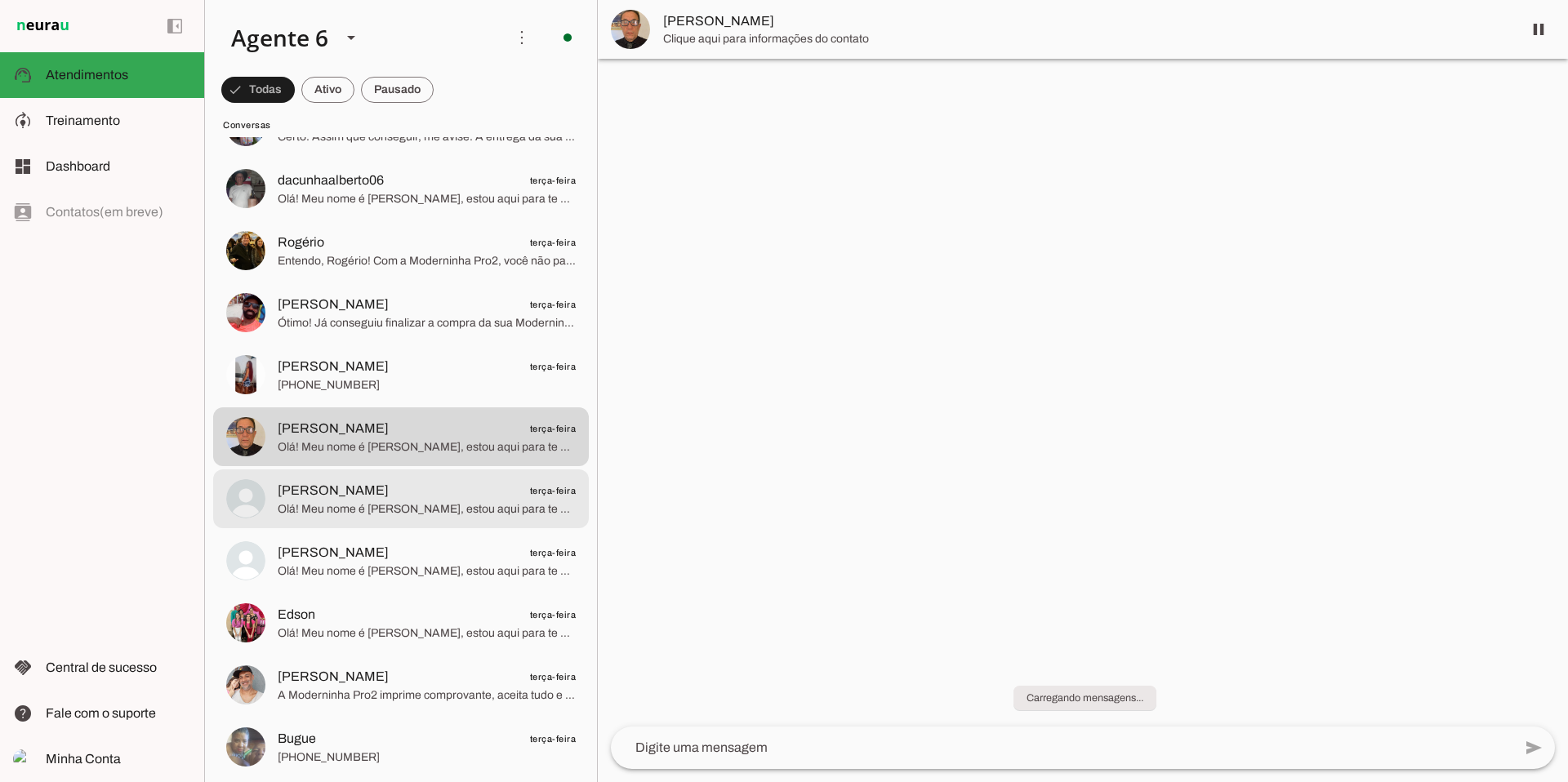
click at [464, 512] on span "Olá! Meu nome é [PERSON_NAME], estou aqui para te atender. Que ótima escolha! A…" at bounding box center [426, 510] width 298 height 17
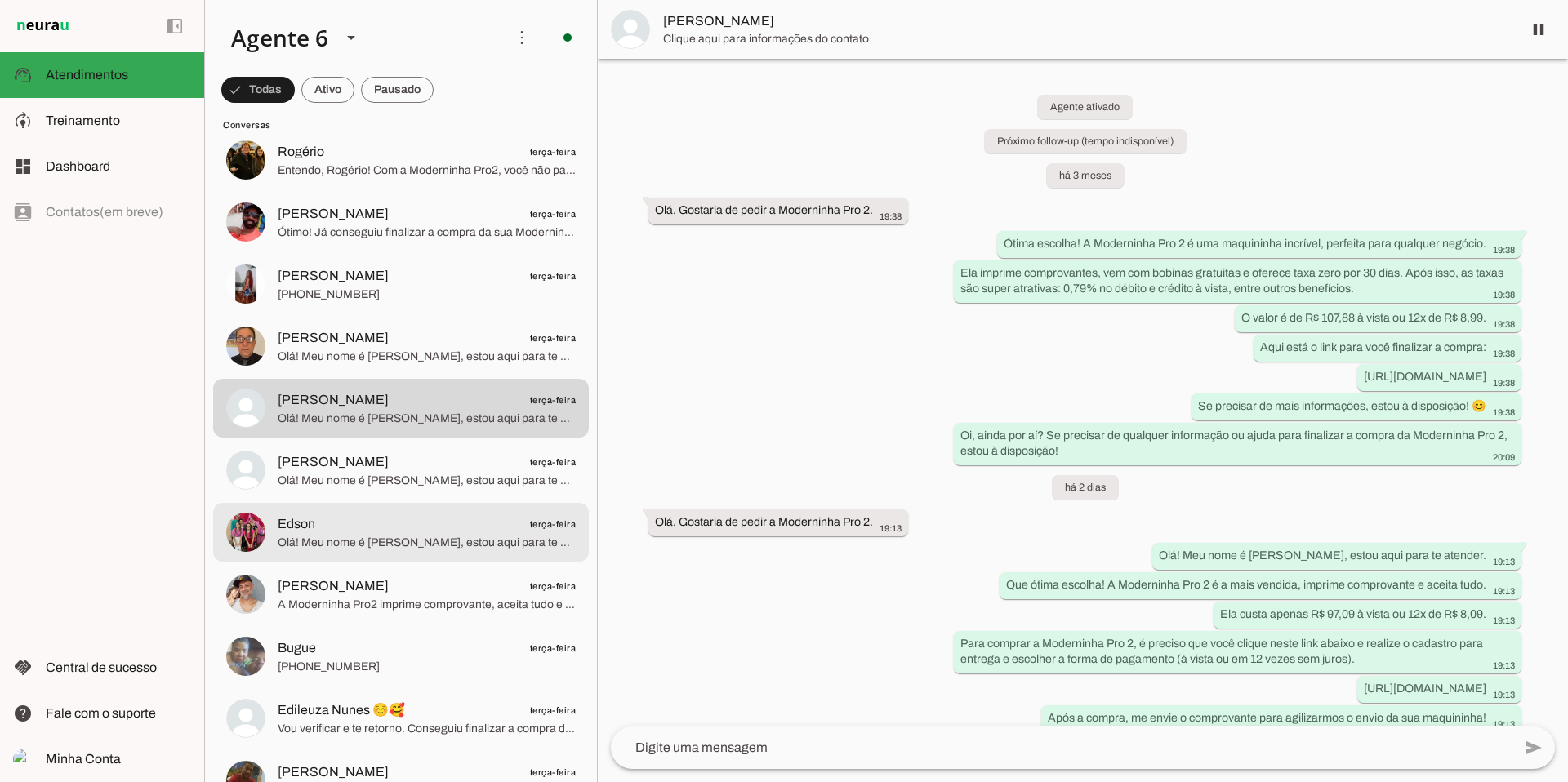
scroll to position [10334, 0]
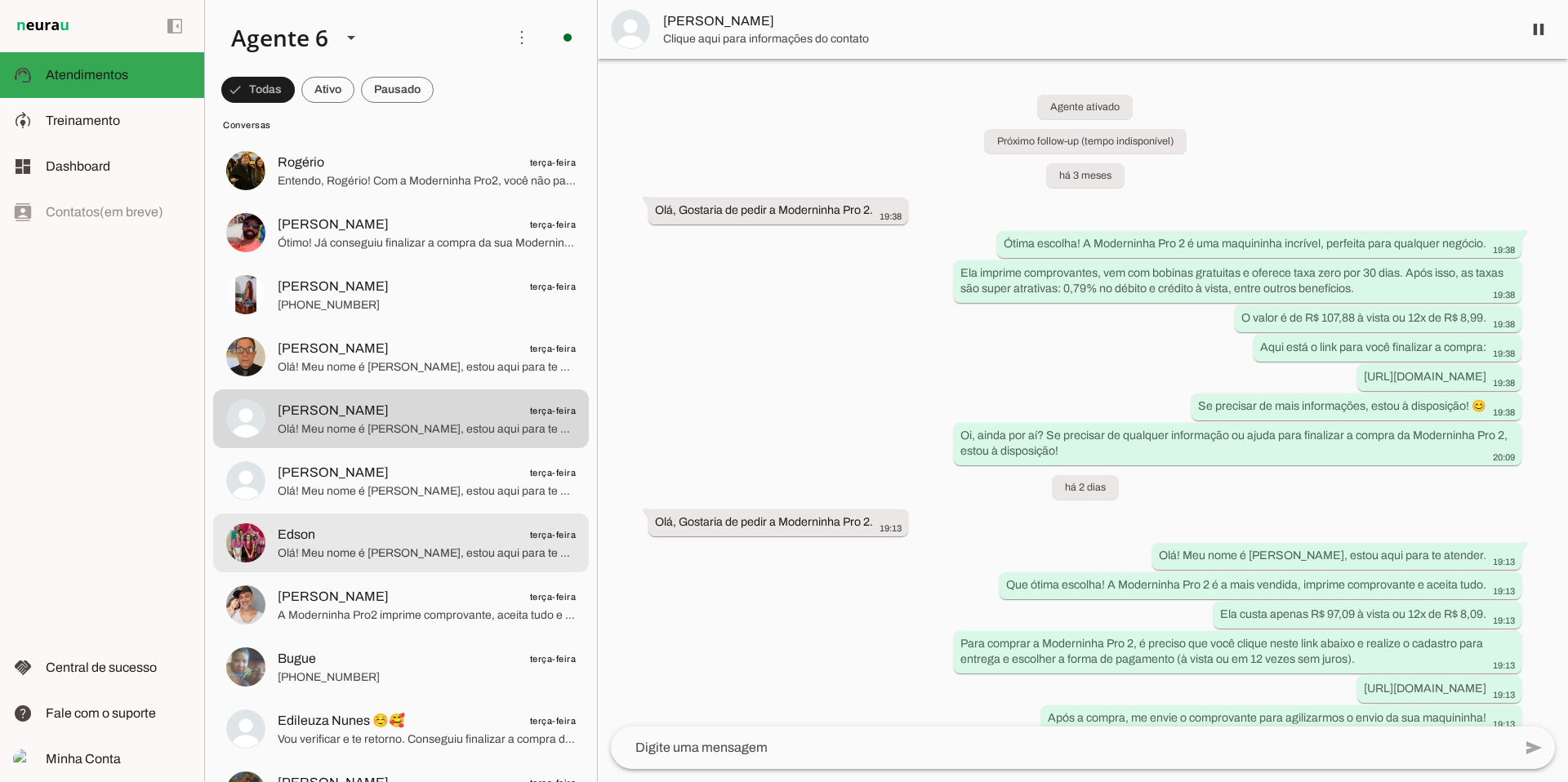
click at [438, 530] on span "Edson terça-feira" at bounding box center [426, 535] width 298 height 21
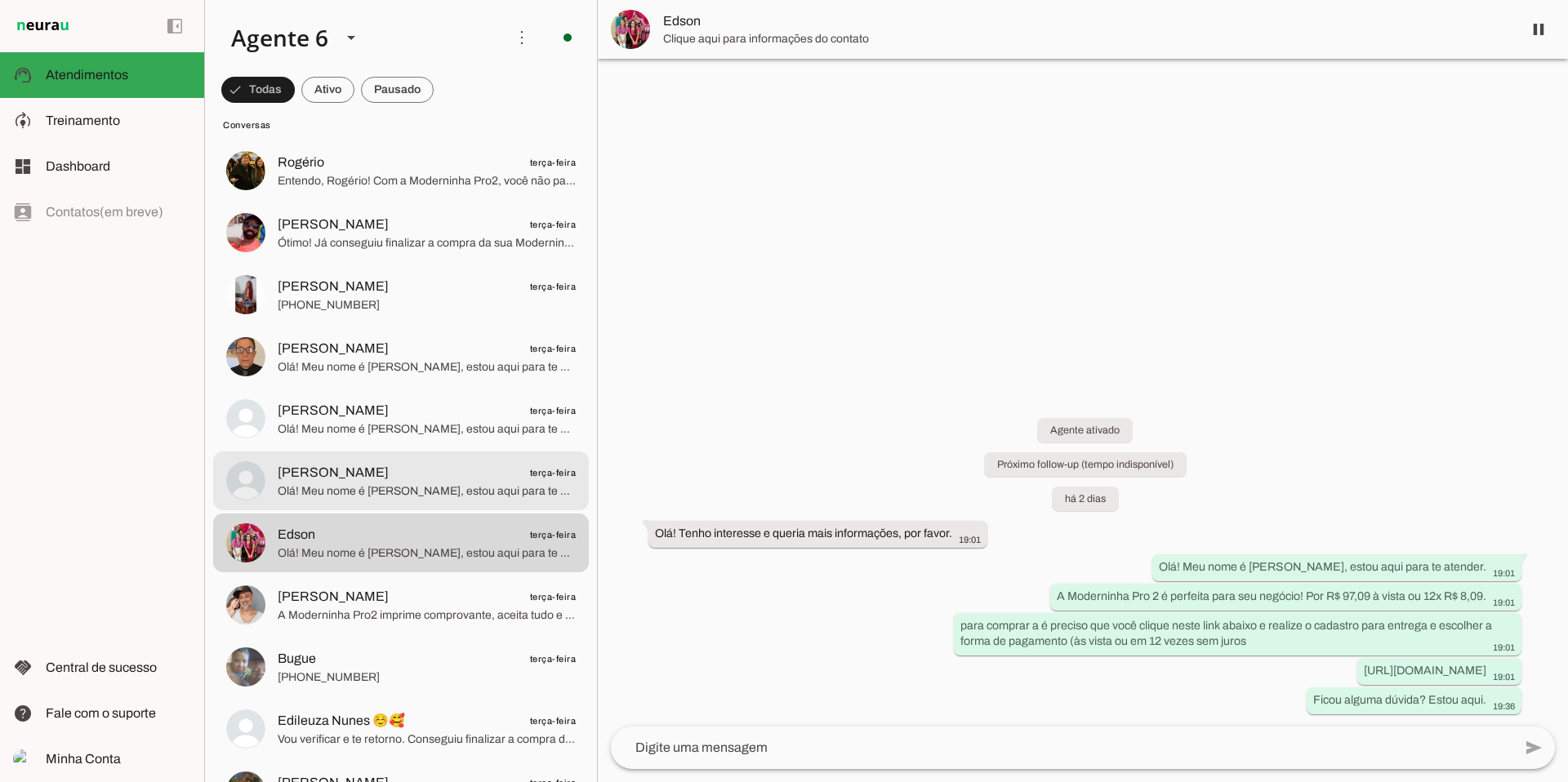
click at [450, 484] on span "Olá! Meu nome é [PERSON_NAME], estou aqui para te atender. A Moderninha Pro2 é …" at bounding box center [426, 492] width 298 height 17
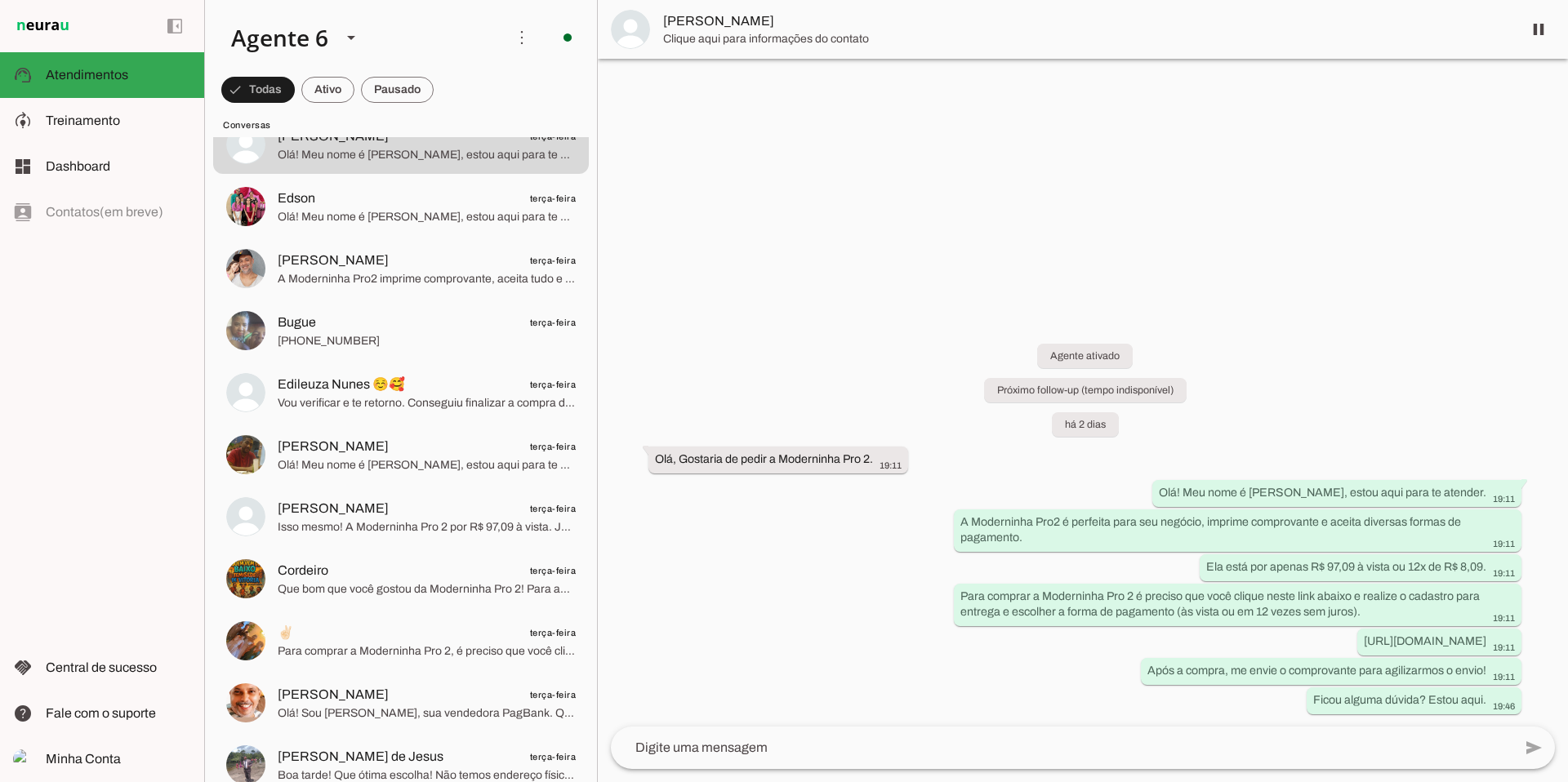
scroll to position [10670, 0]
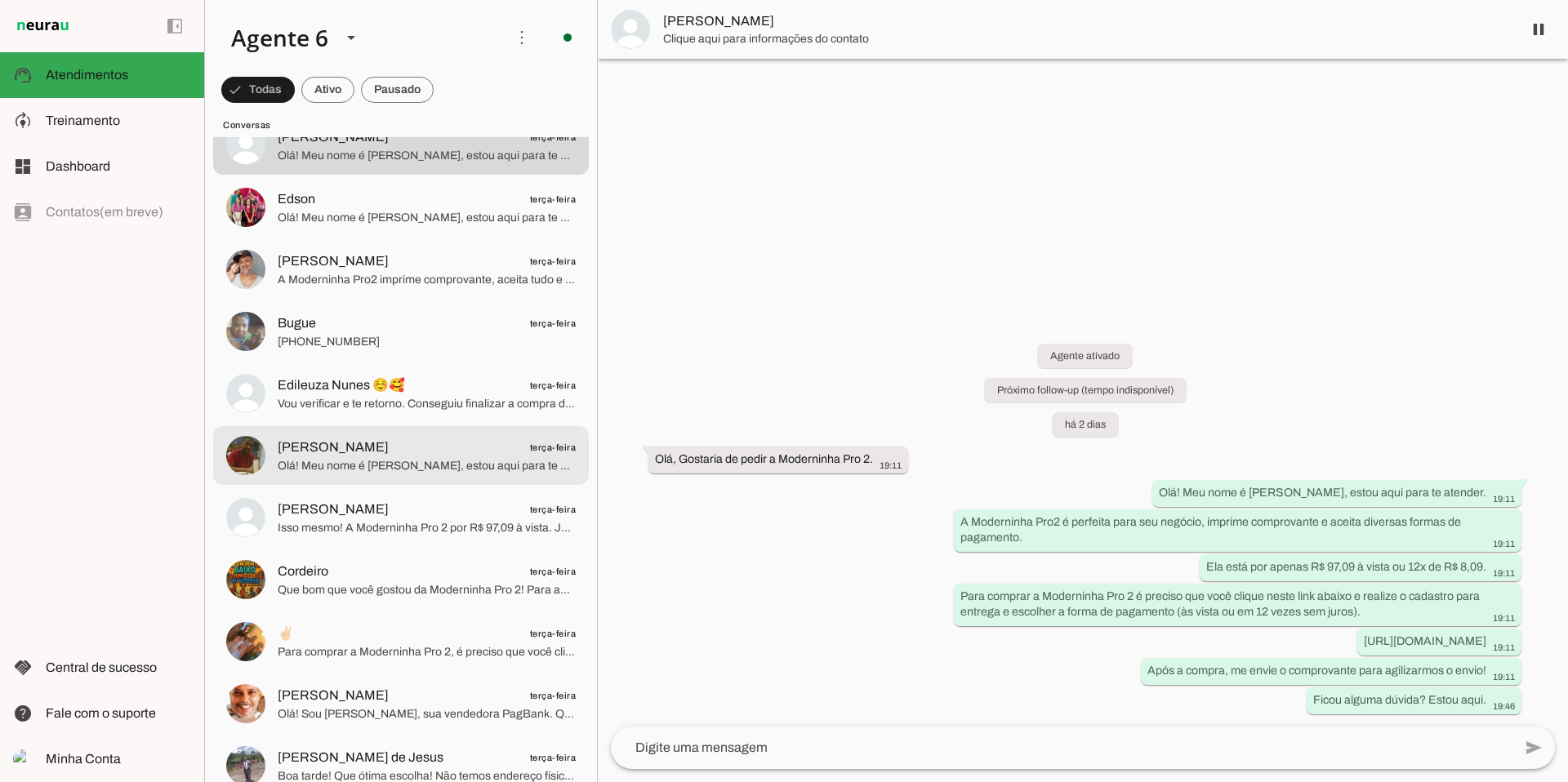
click at [451, 464] on span "Olá! Meu nome é [PERSON_NAME], estou aqui para te atender. A Moderninha Pro2 é …" at bounding box center [426, 466] width 298 height 17
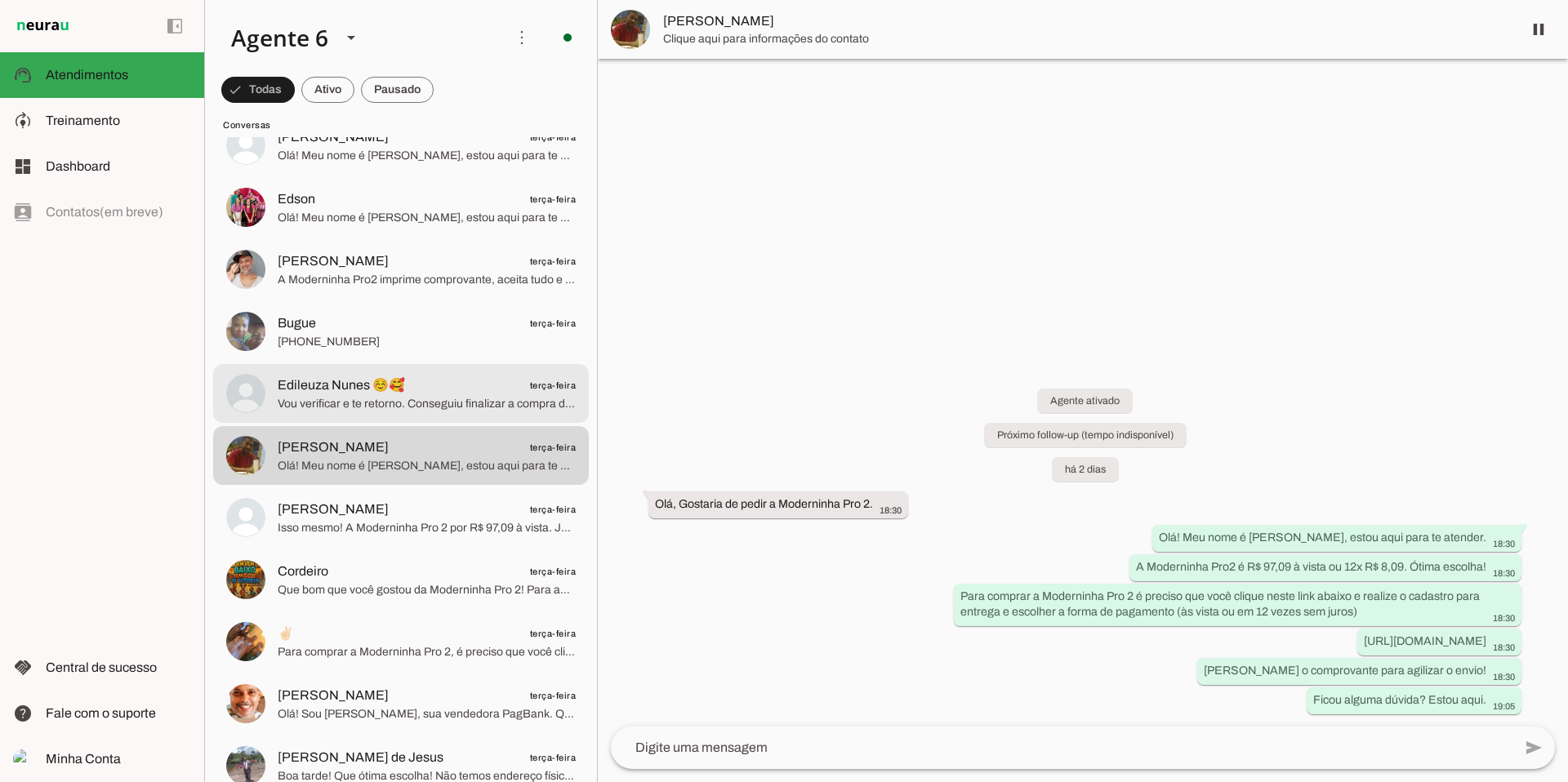
click at [435, 390] on span "Edileuza Nunes ☺️🥰 terça-feira" at bounding box center [426, 386] width 298 height 21
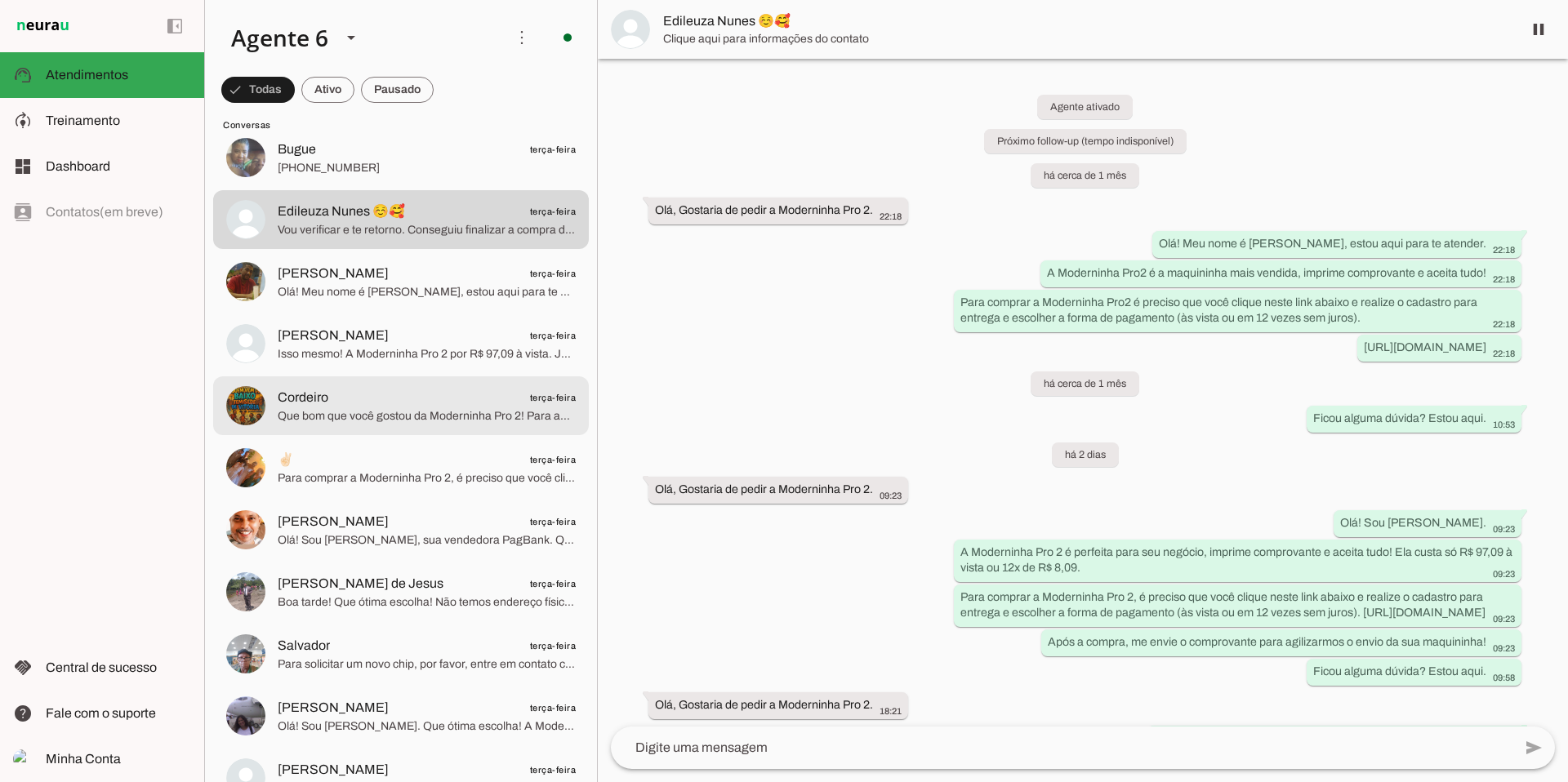
scroll to position [10842, 0]
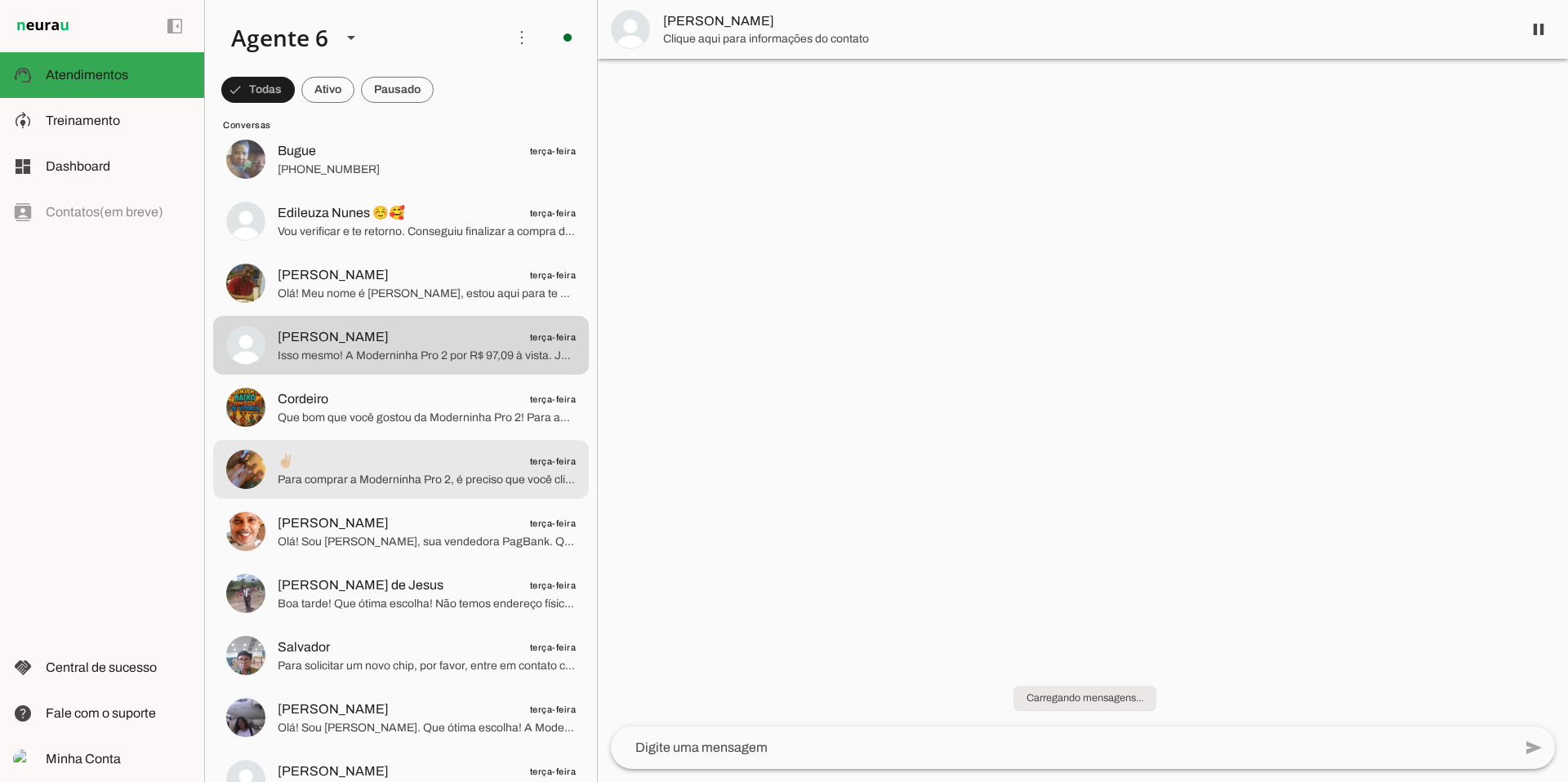
click at [400, 463] on span "✌🏻 terça-feira" at bounding box center [426, 462] width 298 height 21
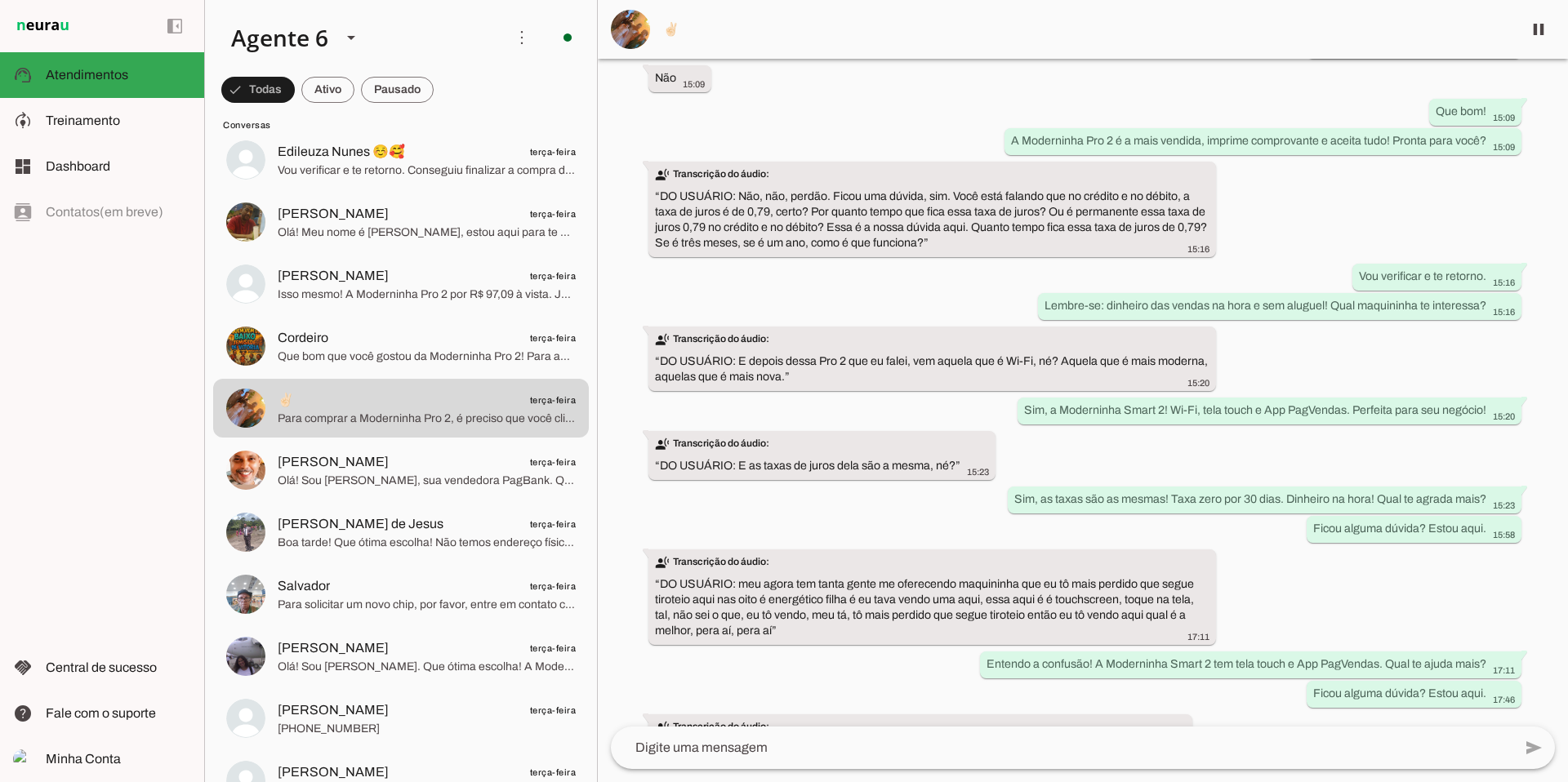
scroll to position [1226, 0]
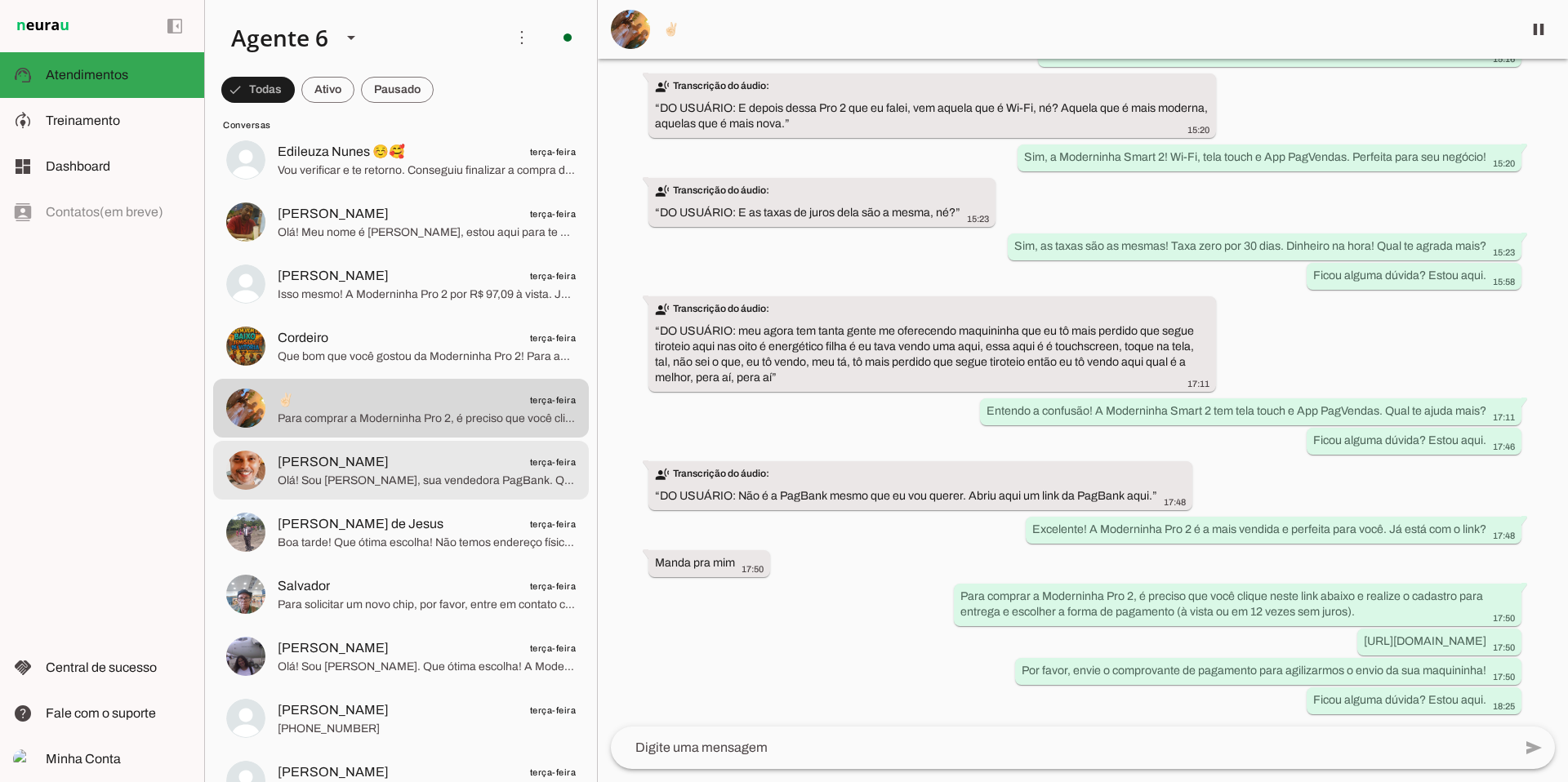
click at [383, 480] on span "Olá! Sou [PERSON_NAME], sua vendedora PagBank. Que ótima escolha! A Moderninha …" at bounding box center [426, 481] width 298 height 17
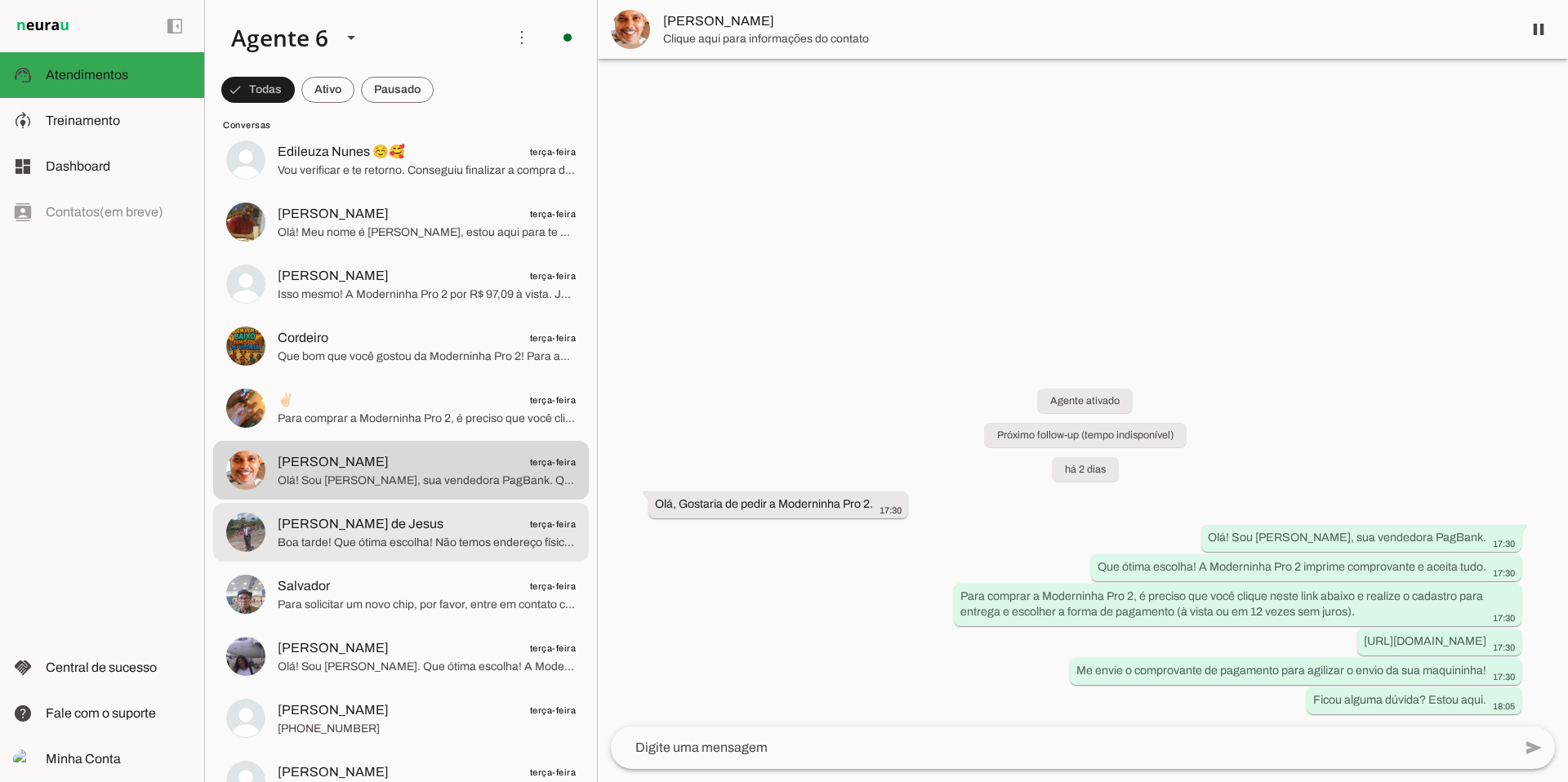
click at [373, 530] on span "[PERSON_NAME] de Jesus" at bounding box center [361, 524] width 166 height 20
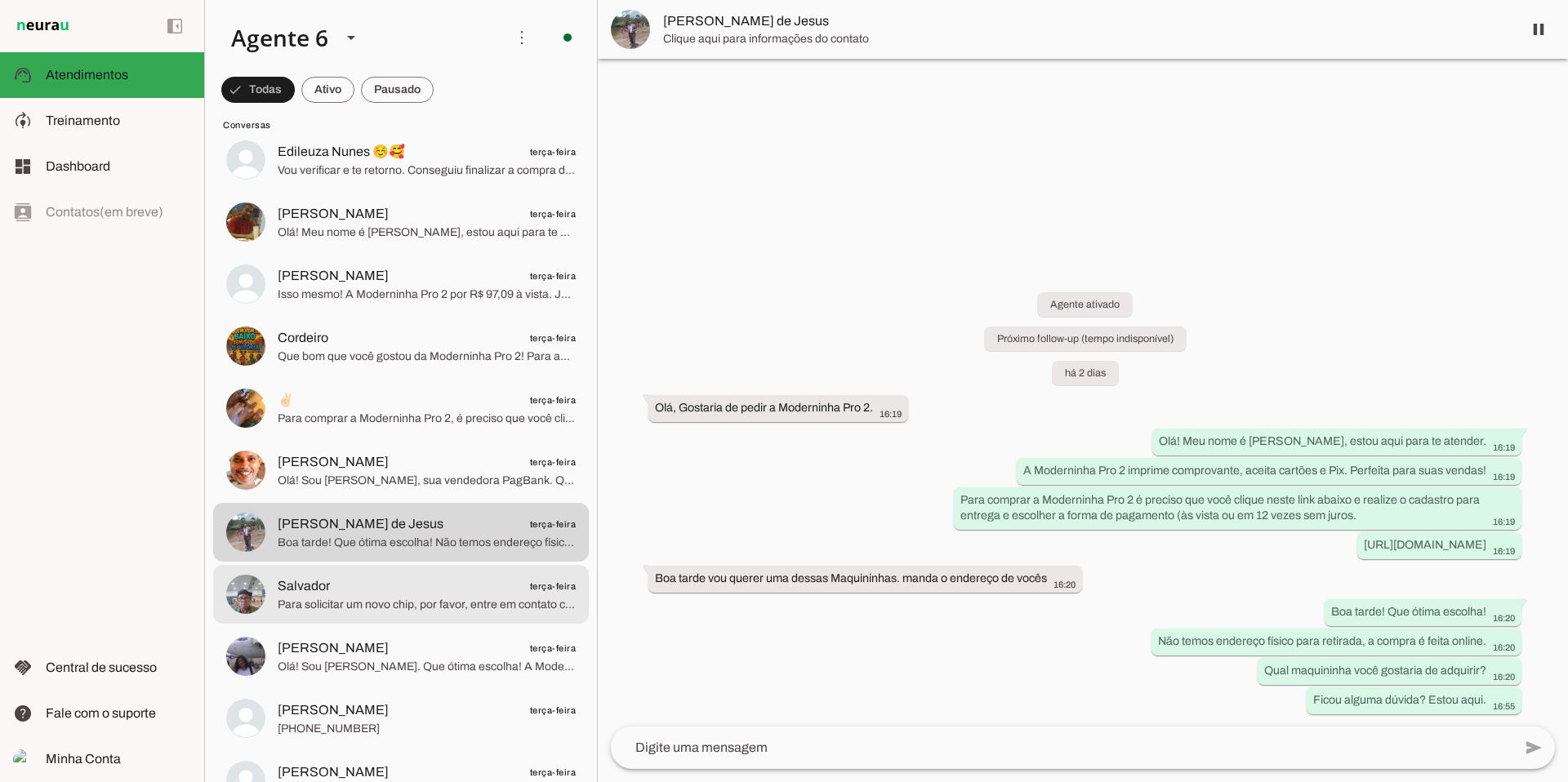
click at [400, 600] on span "Para solicitar um novo chip, por favor, entre em contato com o suporte PagBank.…" at bounding box center [426, 605] width 298 height 17
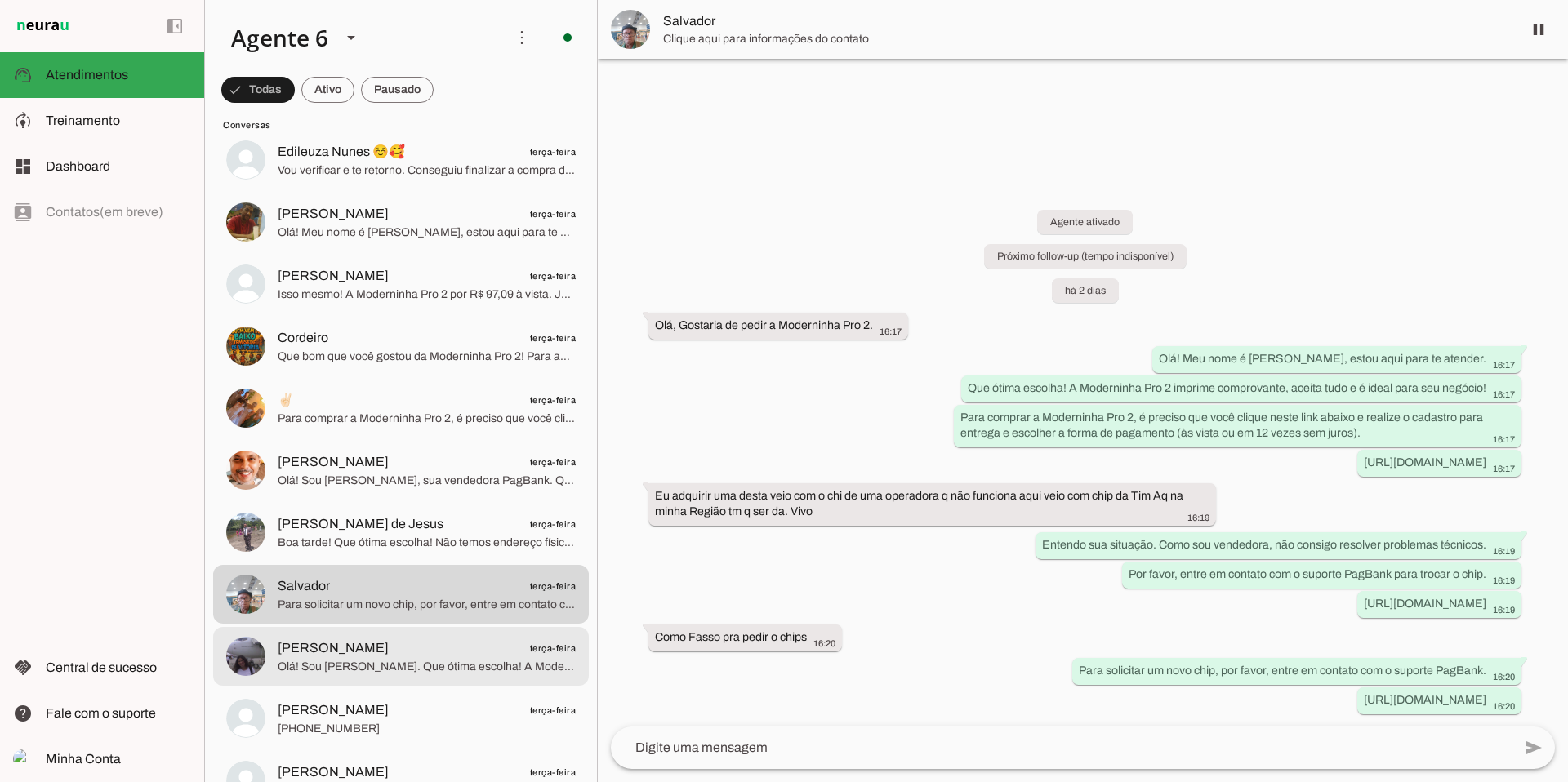
click at [376, 651] on span "Olá! Sou [PERSON_NAME]. Que ótima escolha! A Moderninha Pro2 é a mais vendida, …" at bounding box center [426, 668] width 298 height 17
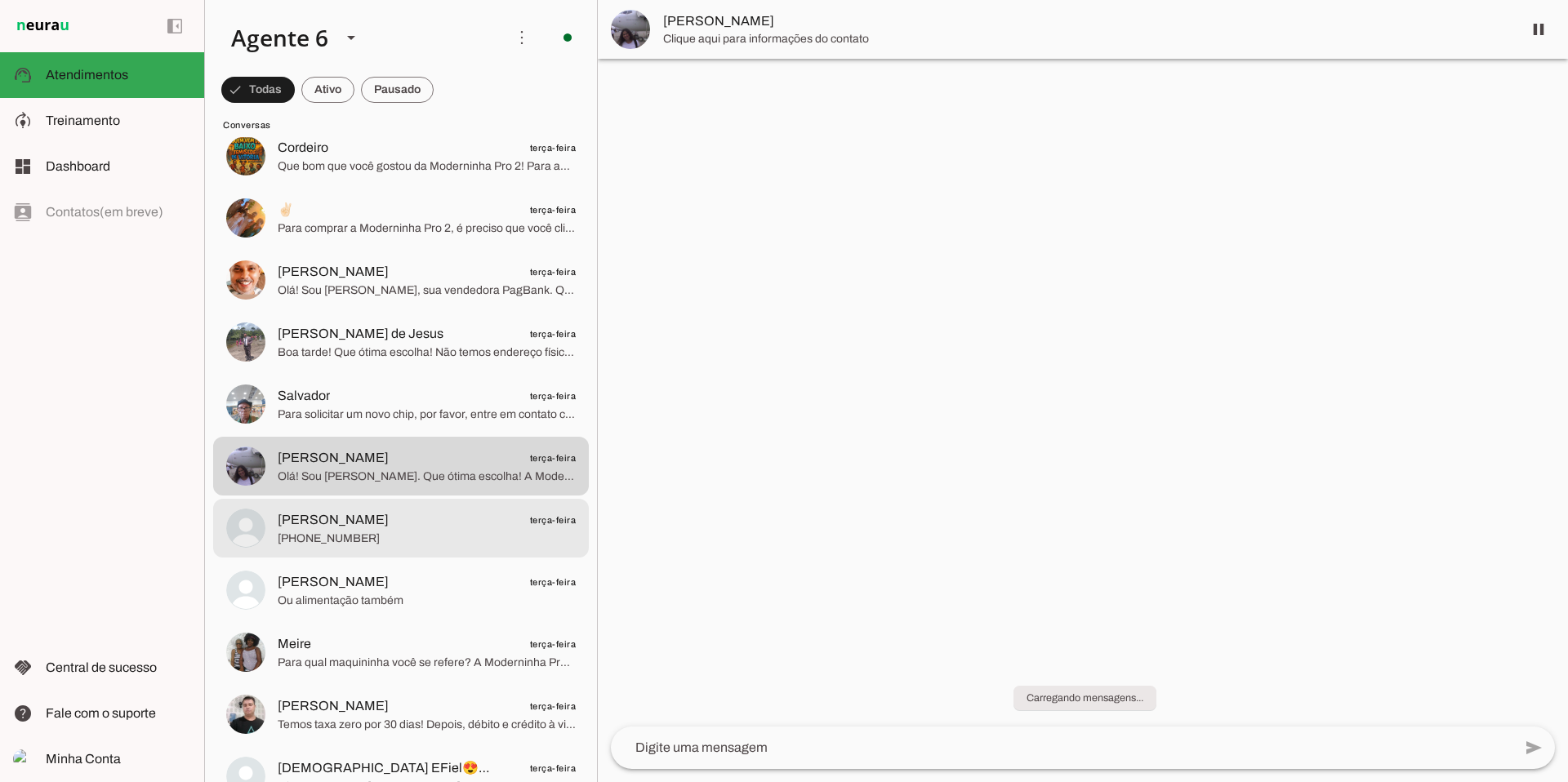
scroll to position [11096, 0]
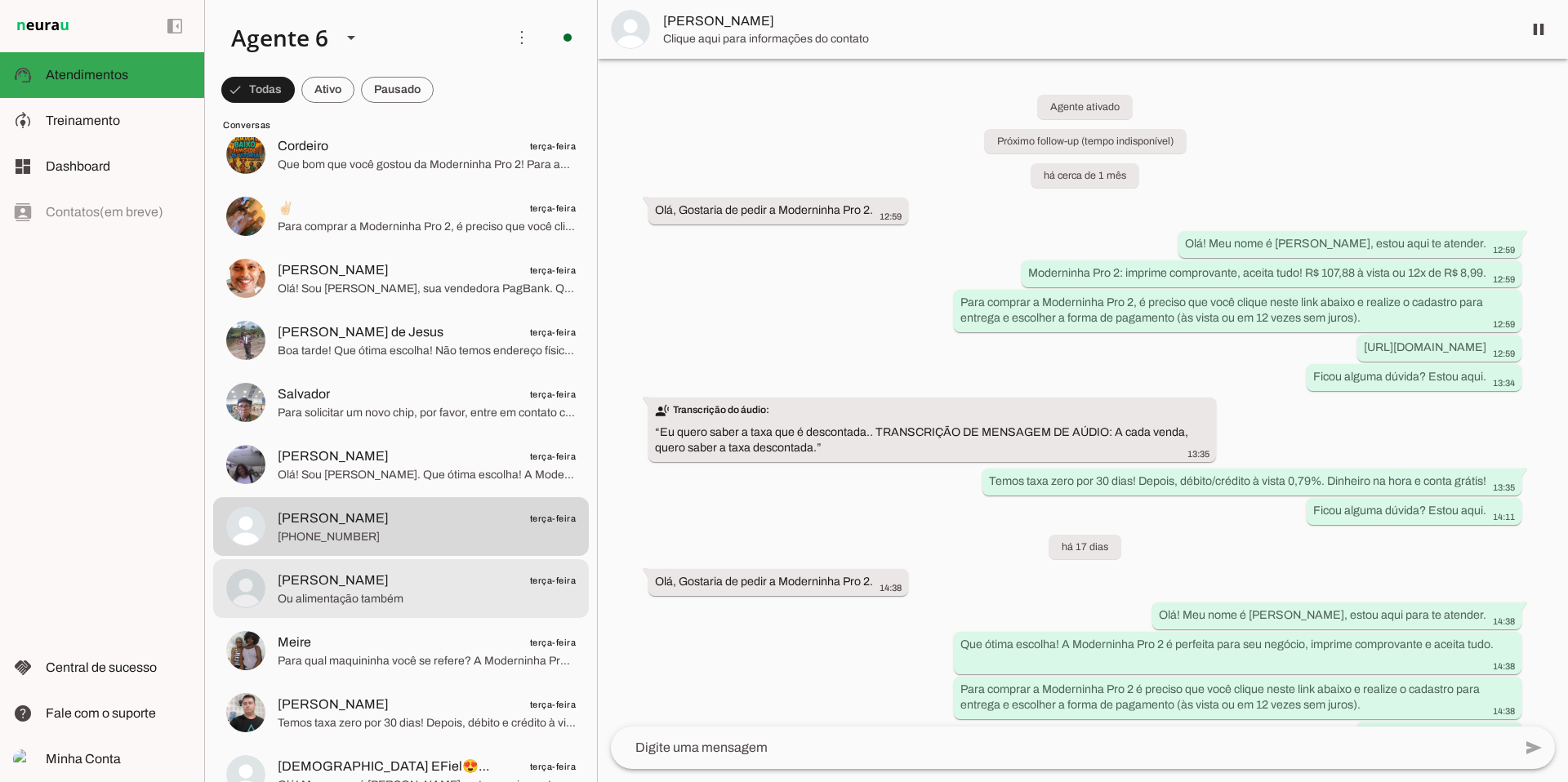
click at [381, 591] on span "Ou alimentação também" at bounding box center [426, 600] width 298 height 17
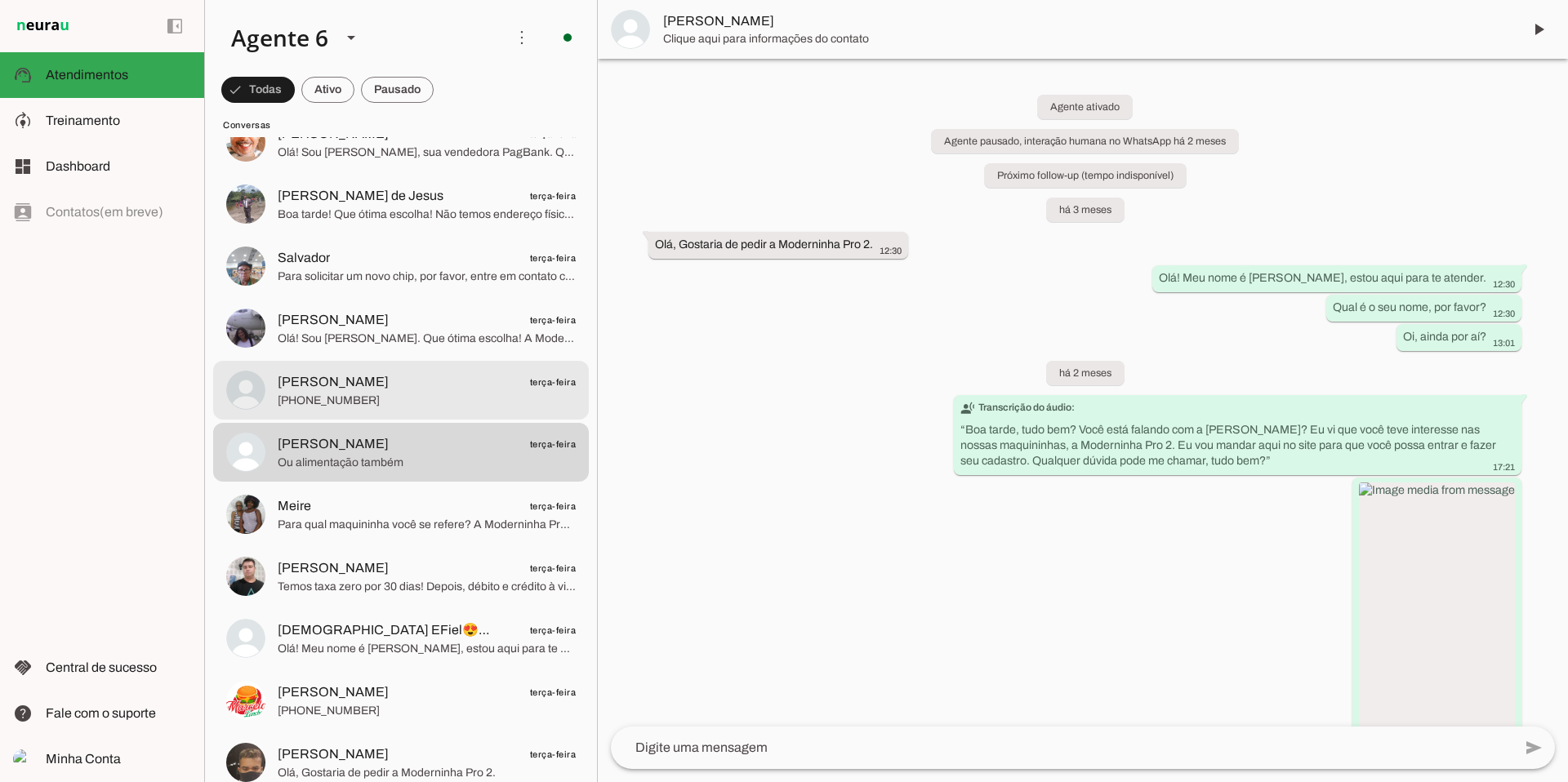
scroll to position [11235, 0]
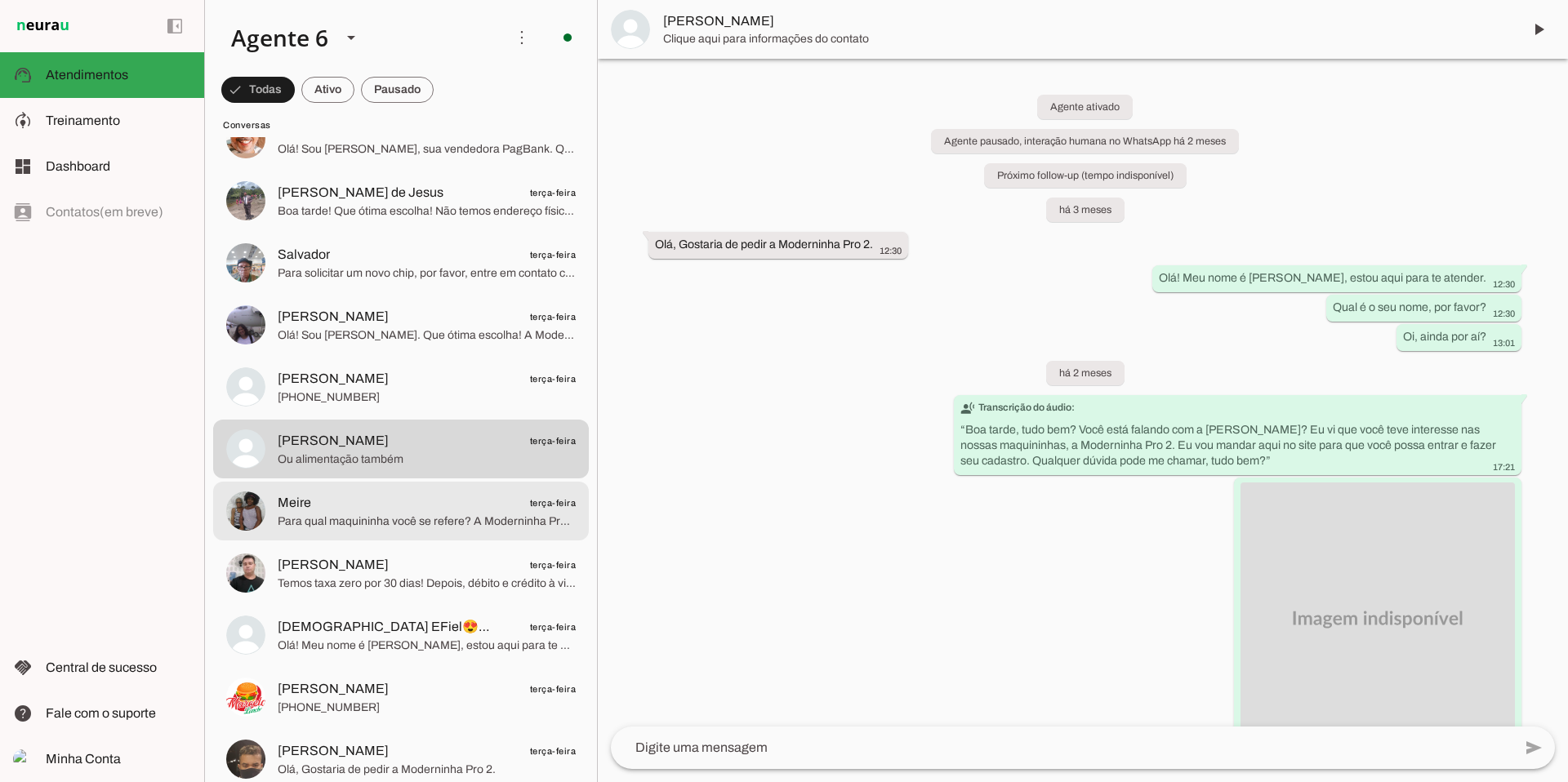
click at [430, 516] on span "Para qual maquininha você se refere? A Moderninha Pro 2 é a mais vendida!" at bounding box center [426, 522] width 298 height 17
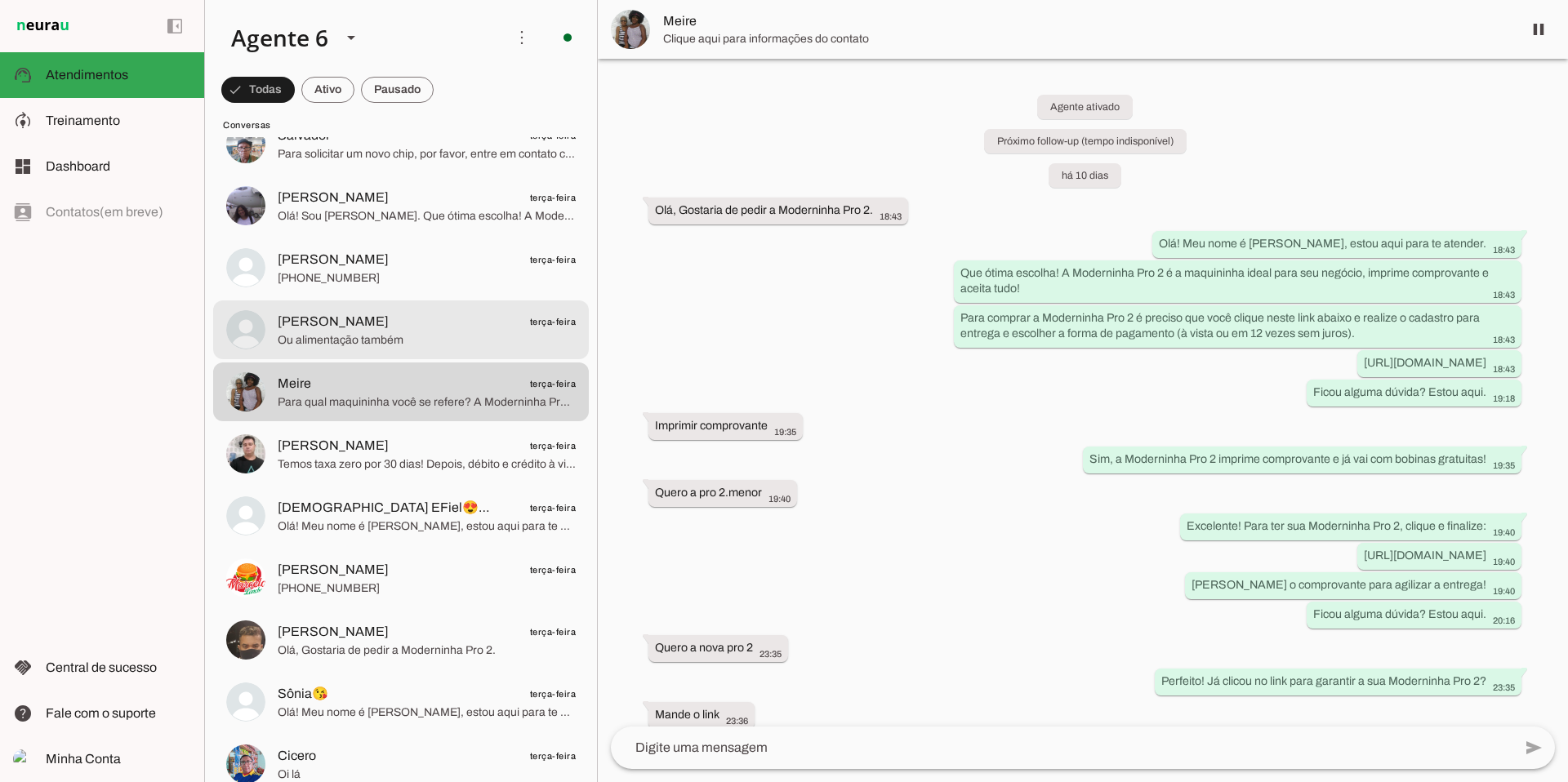
scroll to position [11355, 0]
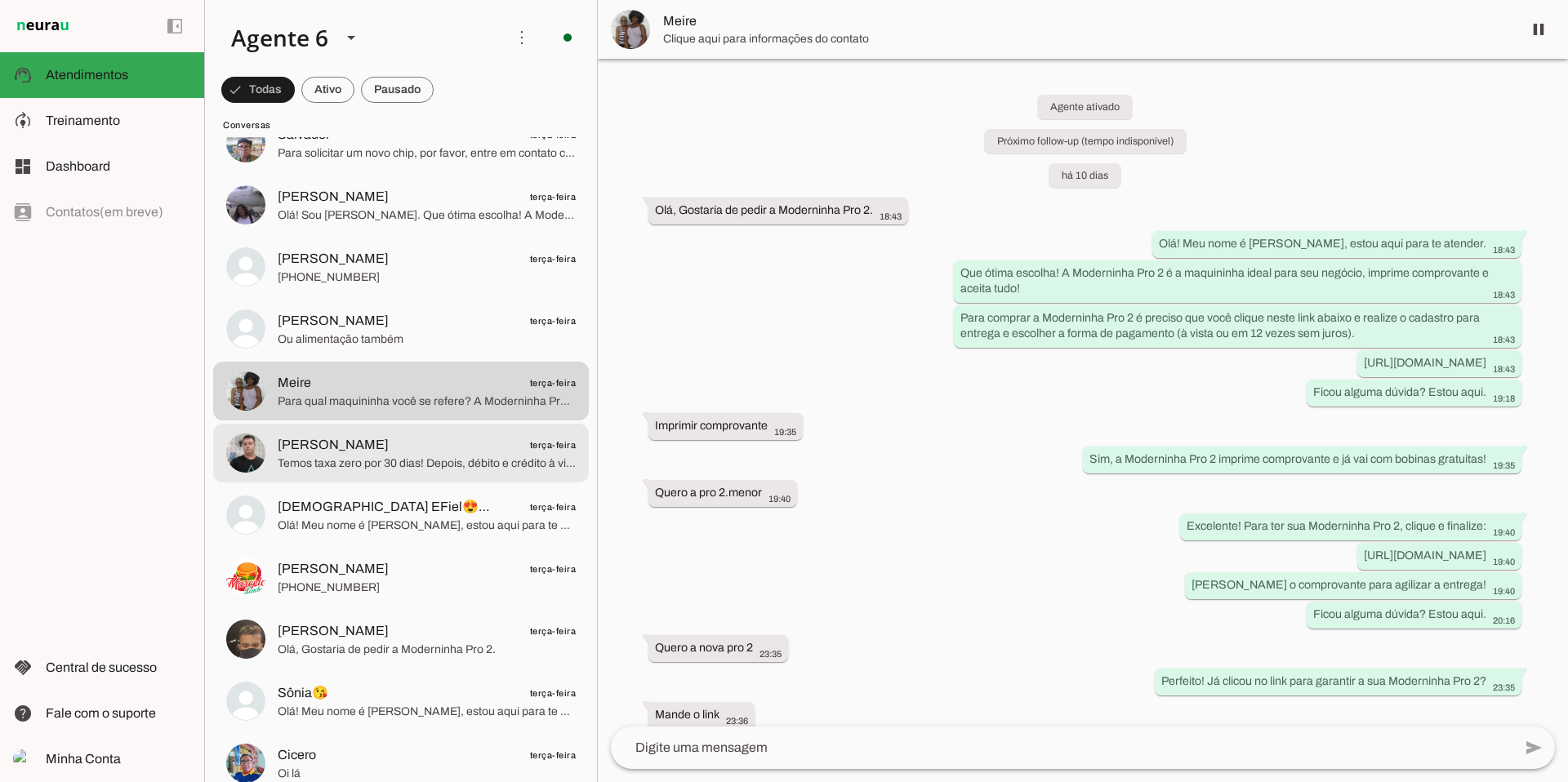
click at [373, 452] on span "[PERSON_NAME]" at bounding box center [333, 445] width 111 height 20
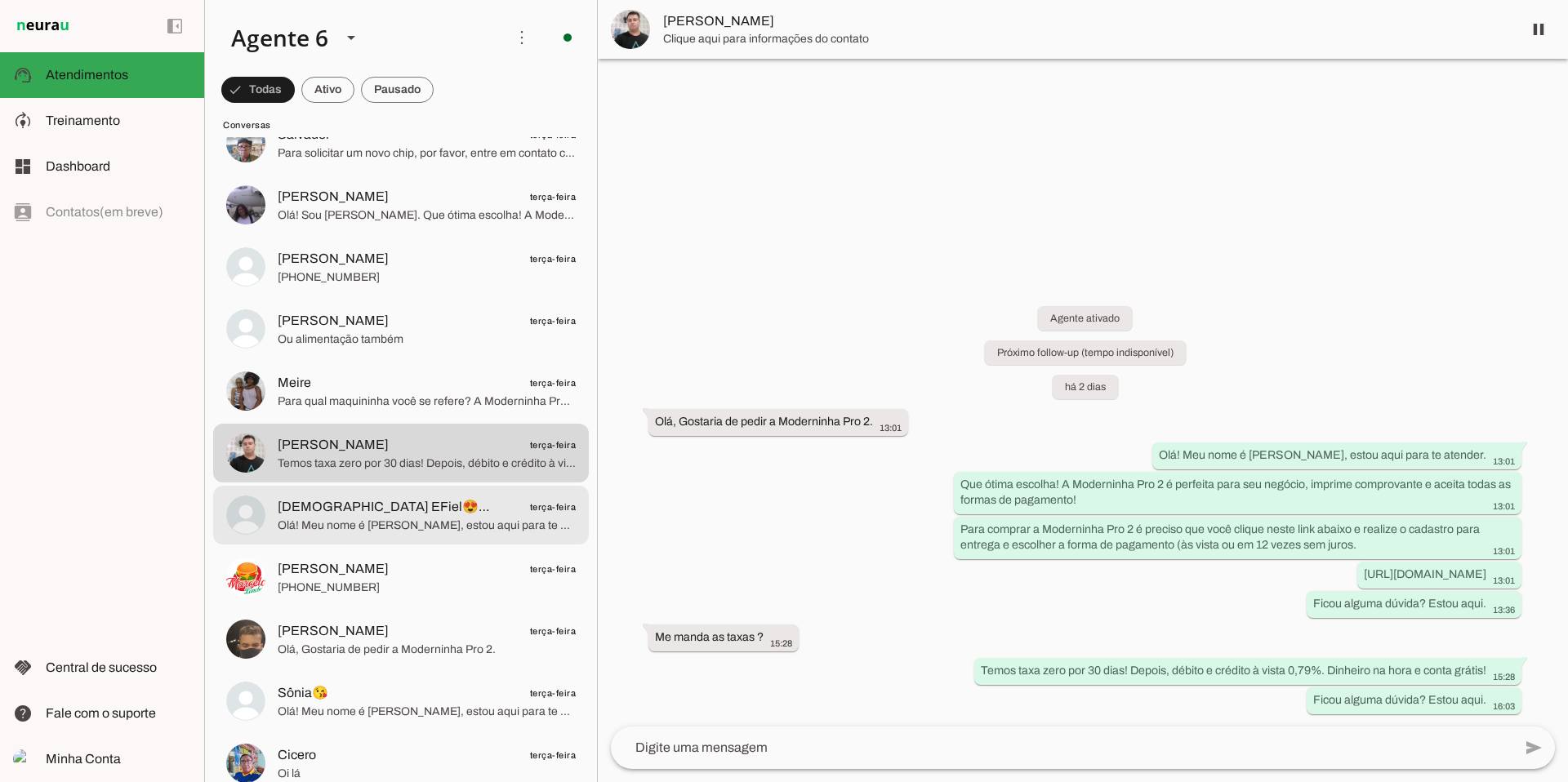
click at [401, 524] on span "Olá! Meu nome é [PERSON_NAME], estou aqui para te atender. A Moderninha Pro2, a…" at bounding box center [426, 526] width 298 height 17
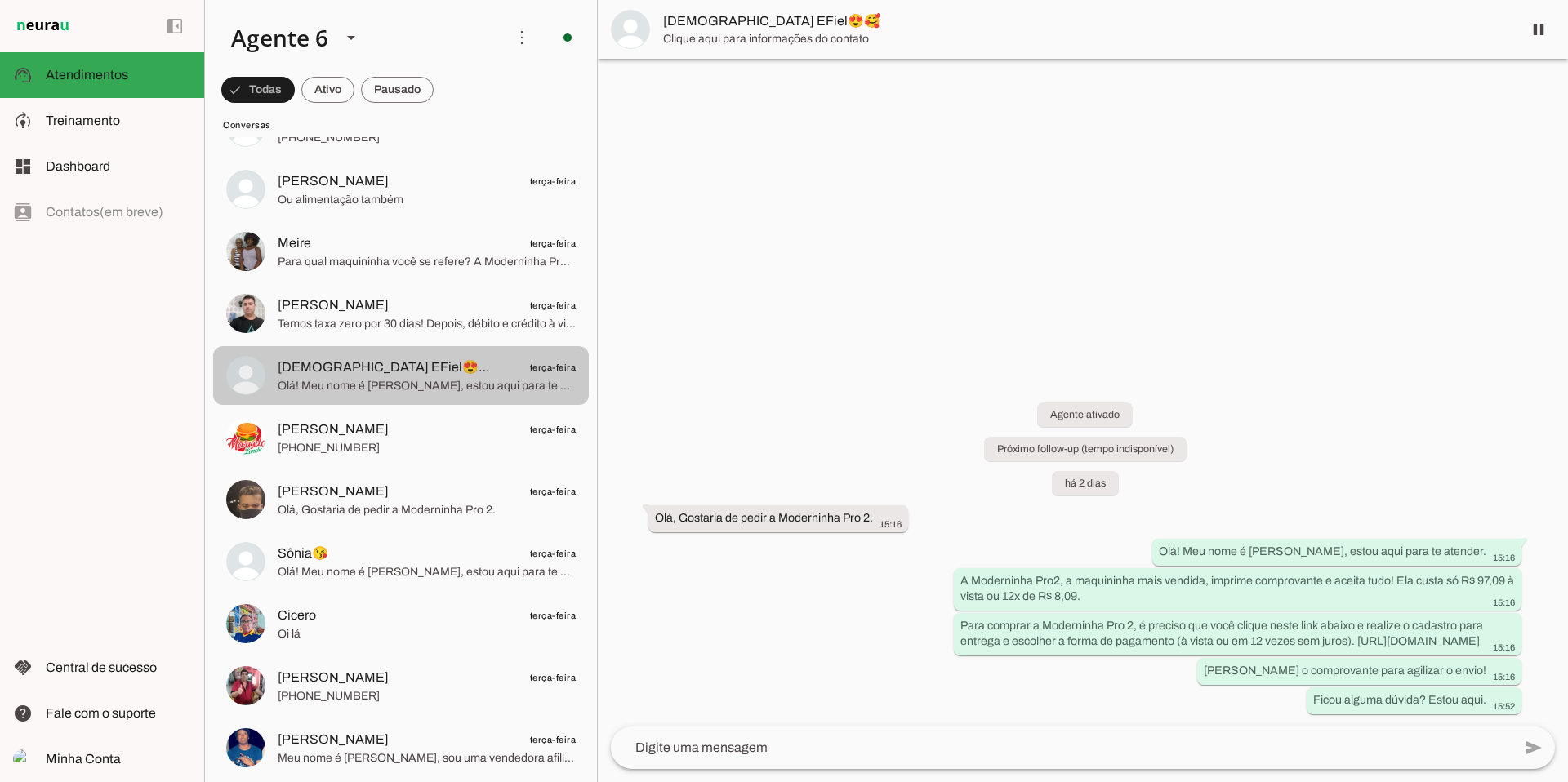
scroll to position [11498, 0]
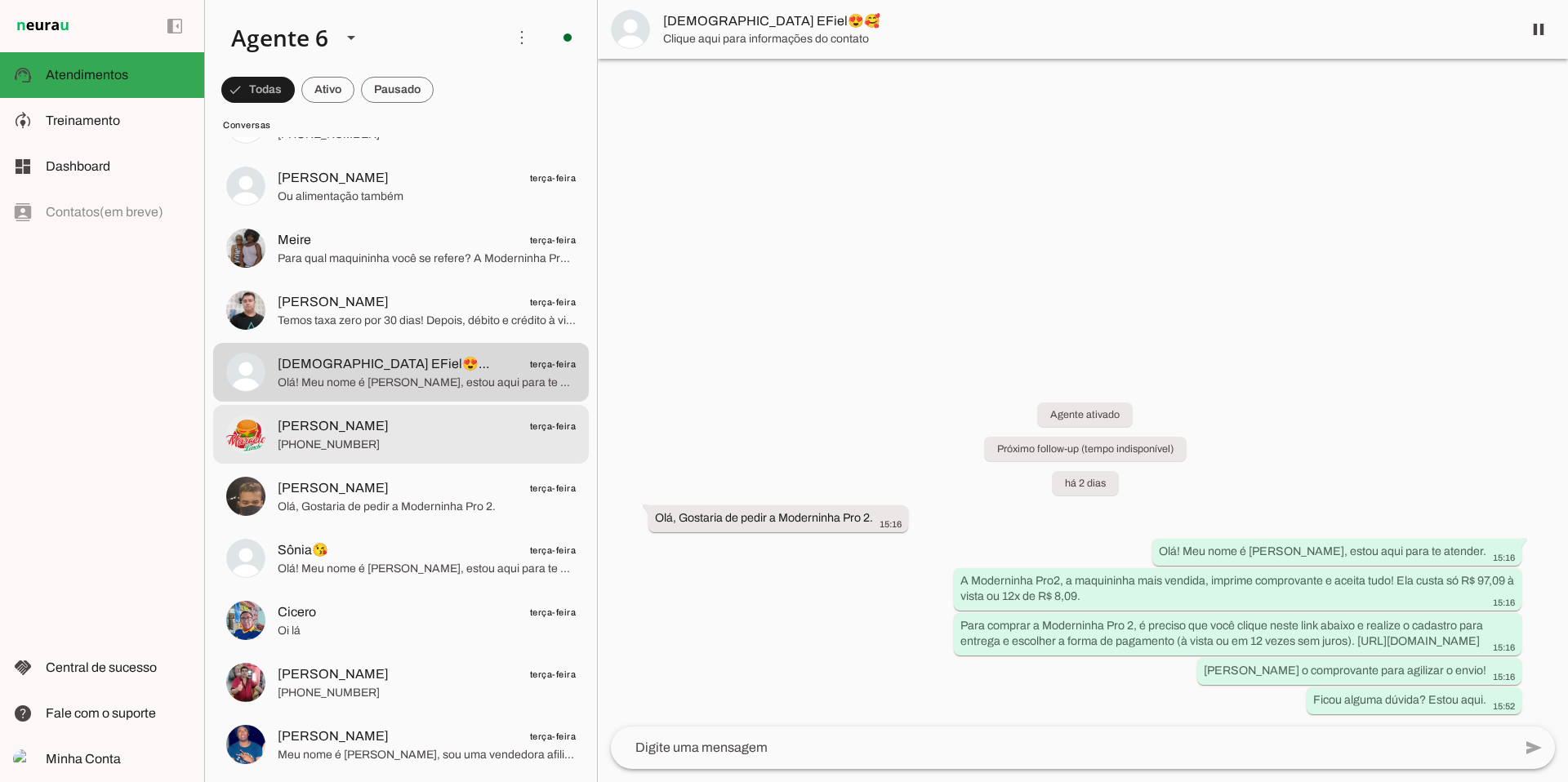
click at [422, 420] on span "[PERSON_NAME] terça-feira" at bounding box center [426, 426] width 298 height 21
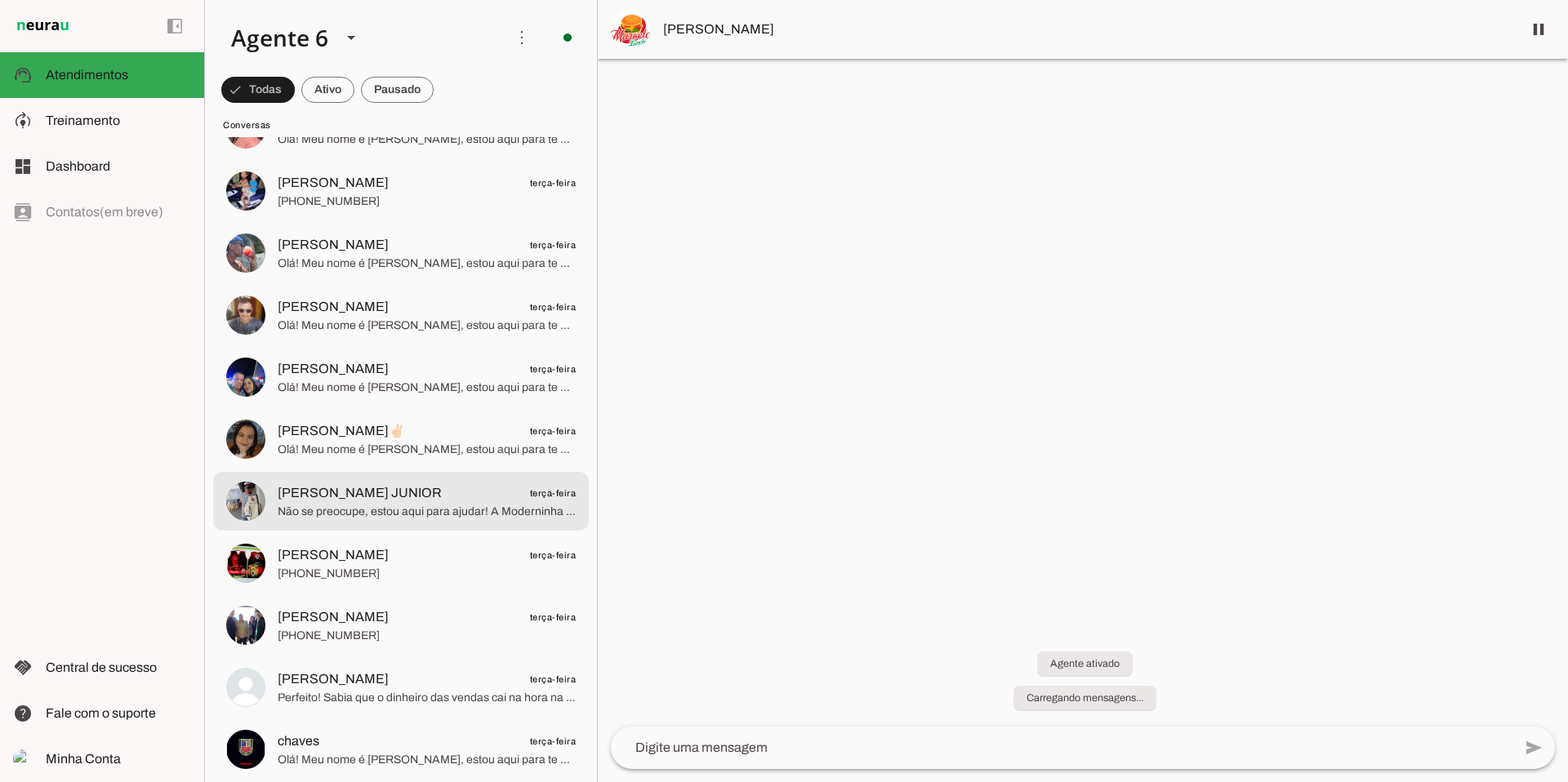
click at [375, 502] on span "[PERSON_NAME] JUNIOR terça-feira" at bounding box center [426, 493] width 298 height 21
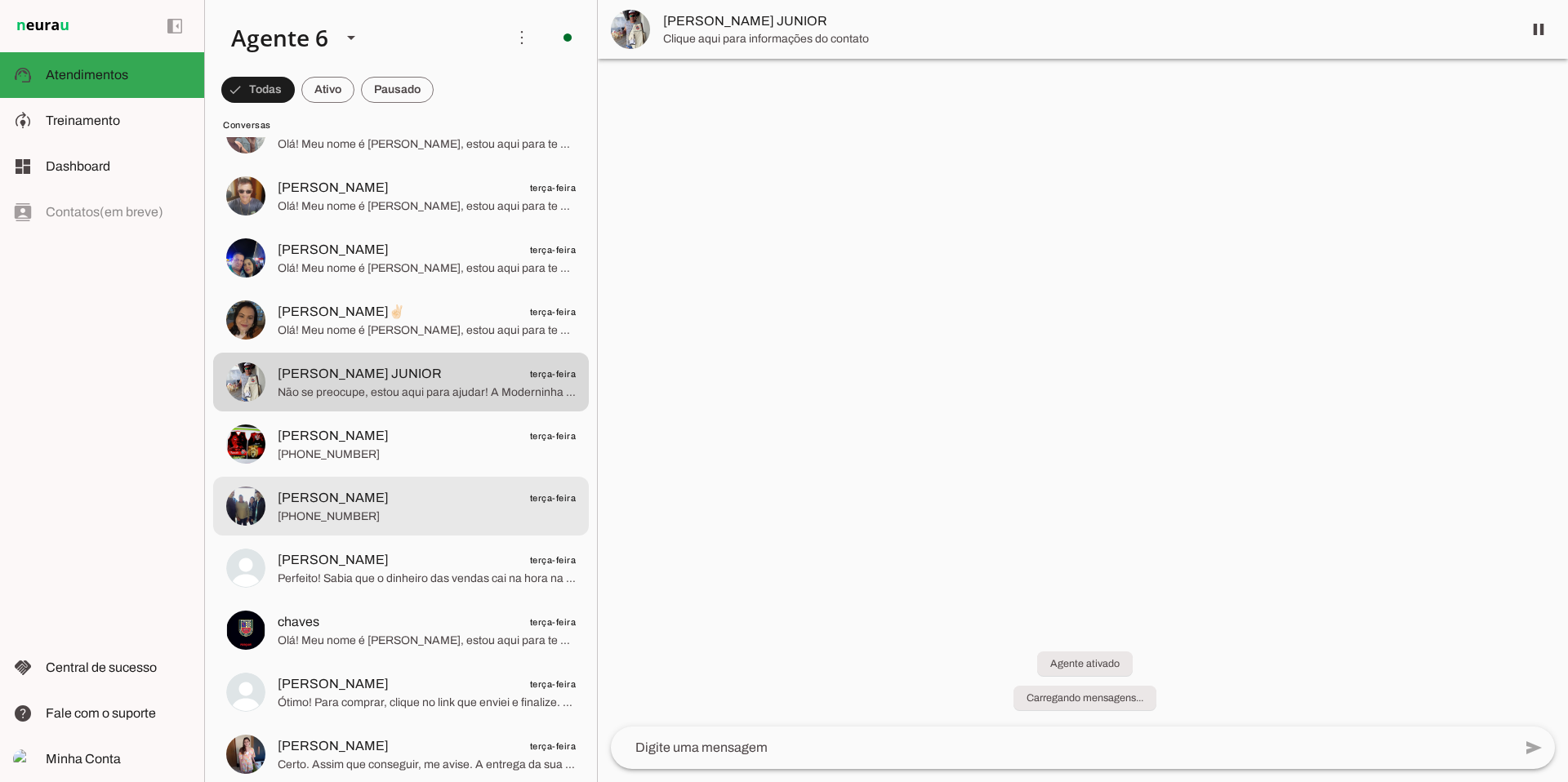
scroll to position [9628, 0]
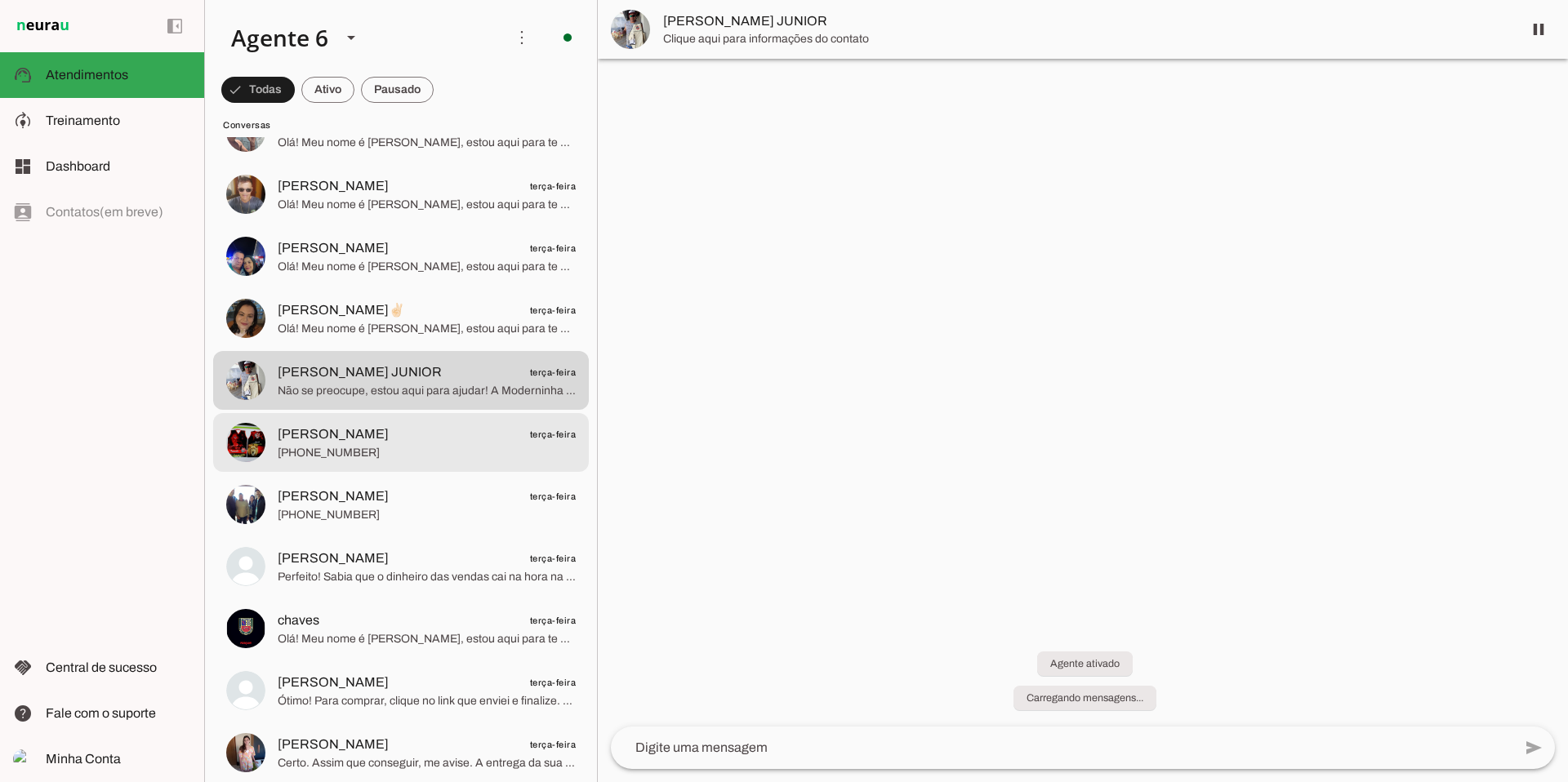
click at [396, 455] on span "[PHONE_NUMBER]" at bounding box center [426, 454] width 298 height 17
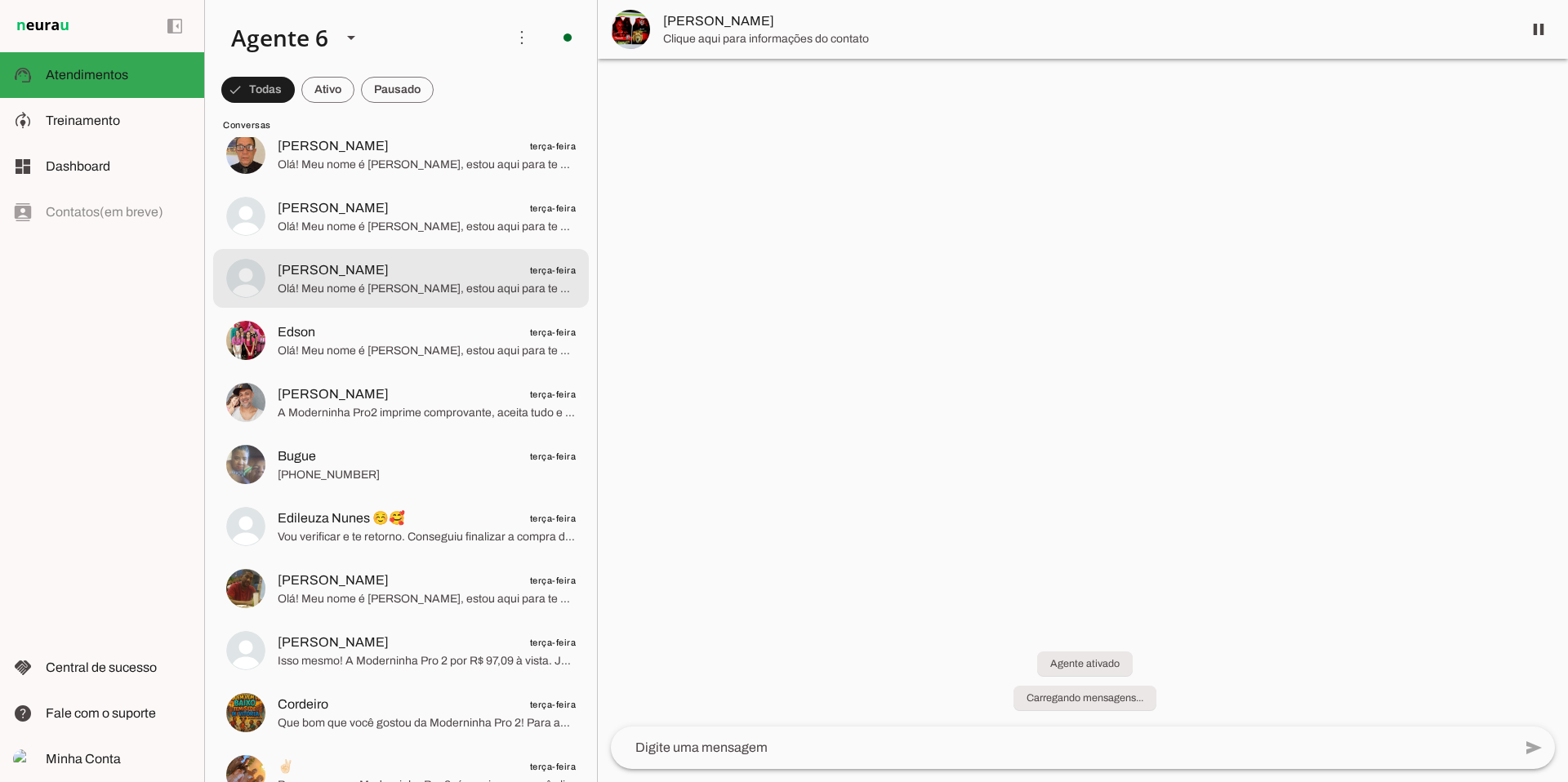
scroll to position [10630, 0]
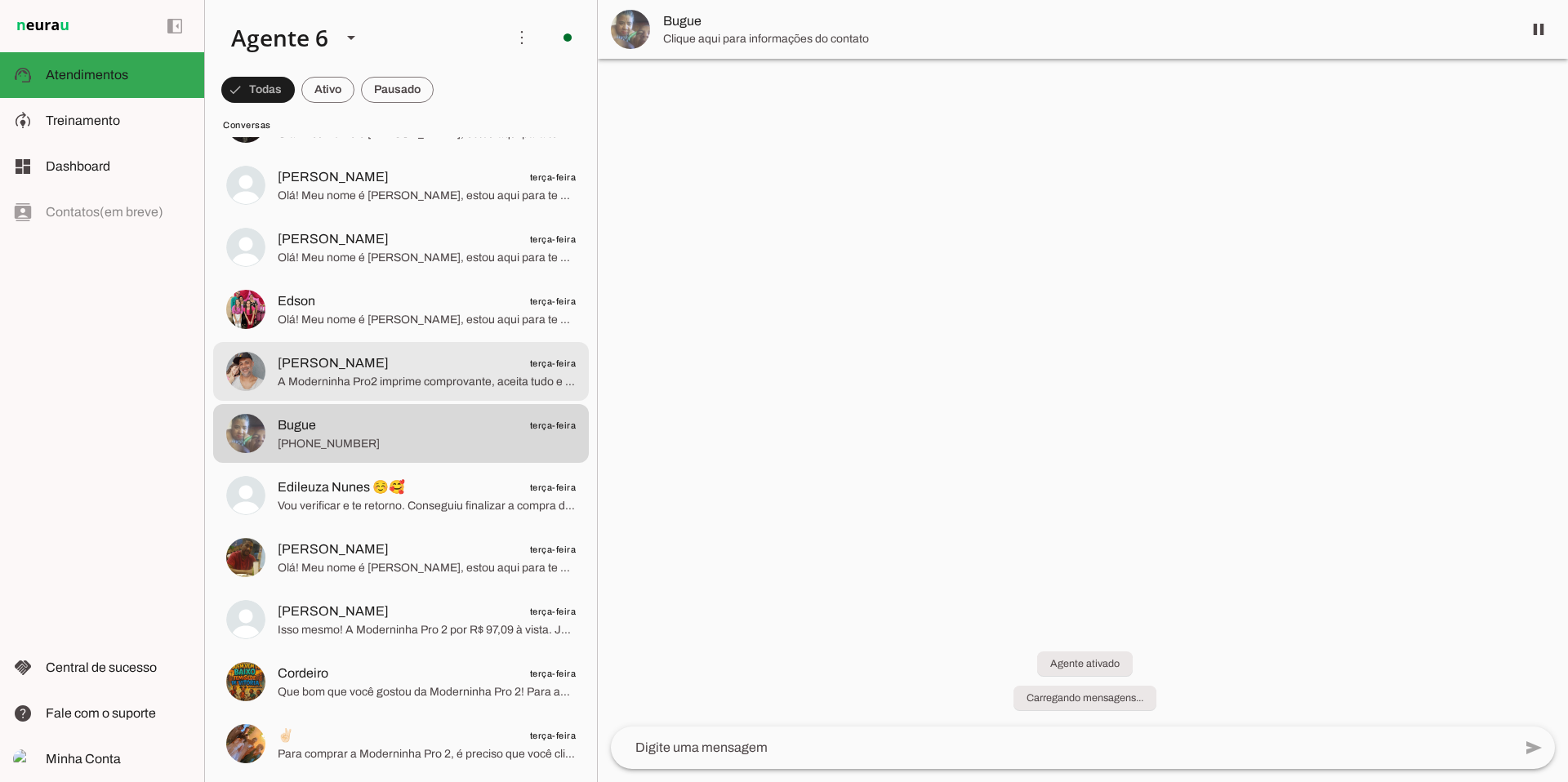
click at [394, 379] on span "A Moderninha Pro2 imprime comprovante, aceita tudo e tem chip grátis. Ideal par…" at bounding box center [426, 382] width 298 height 17
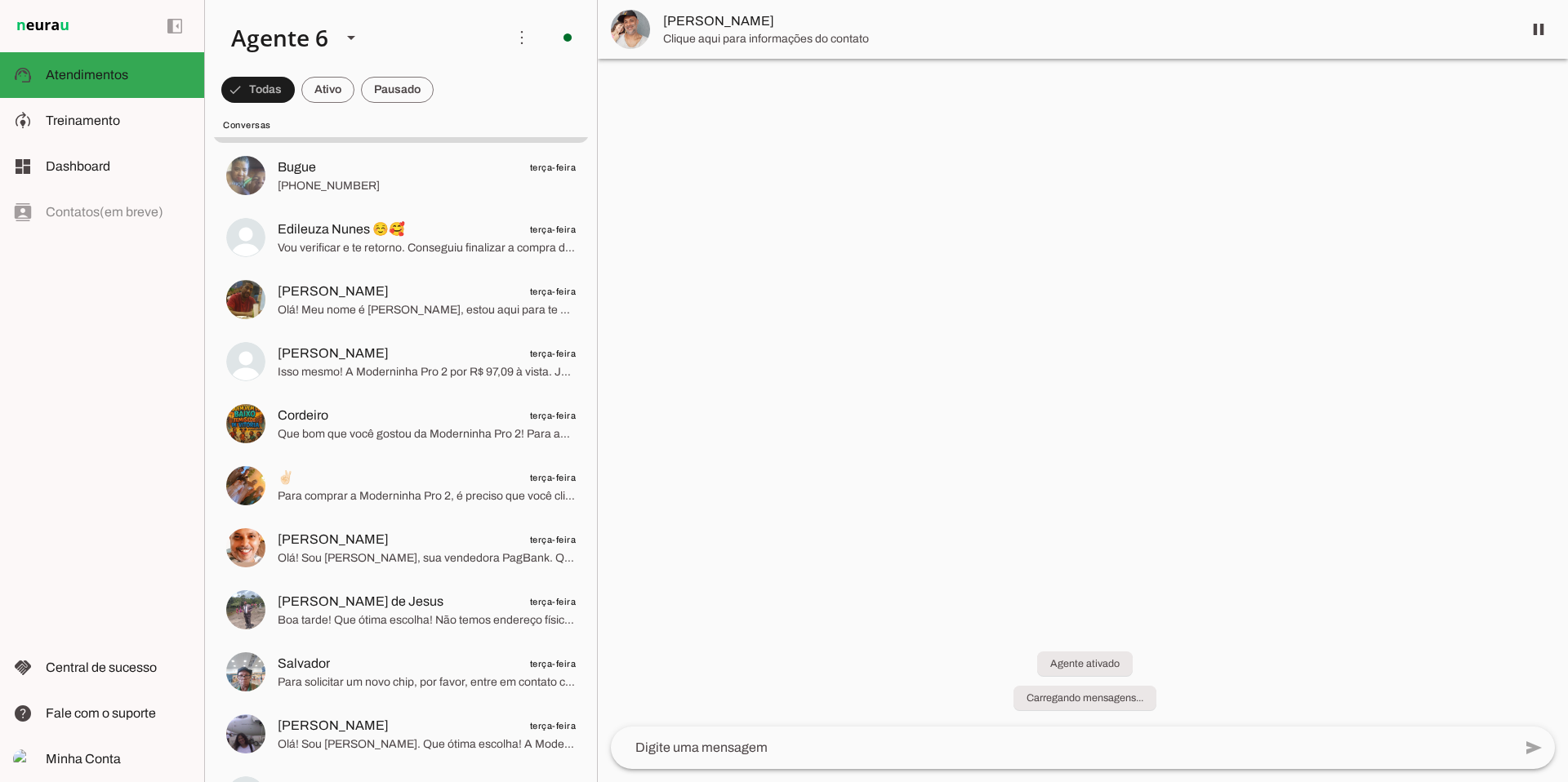
scroll to position [10891, 0]
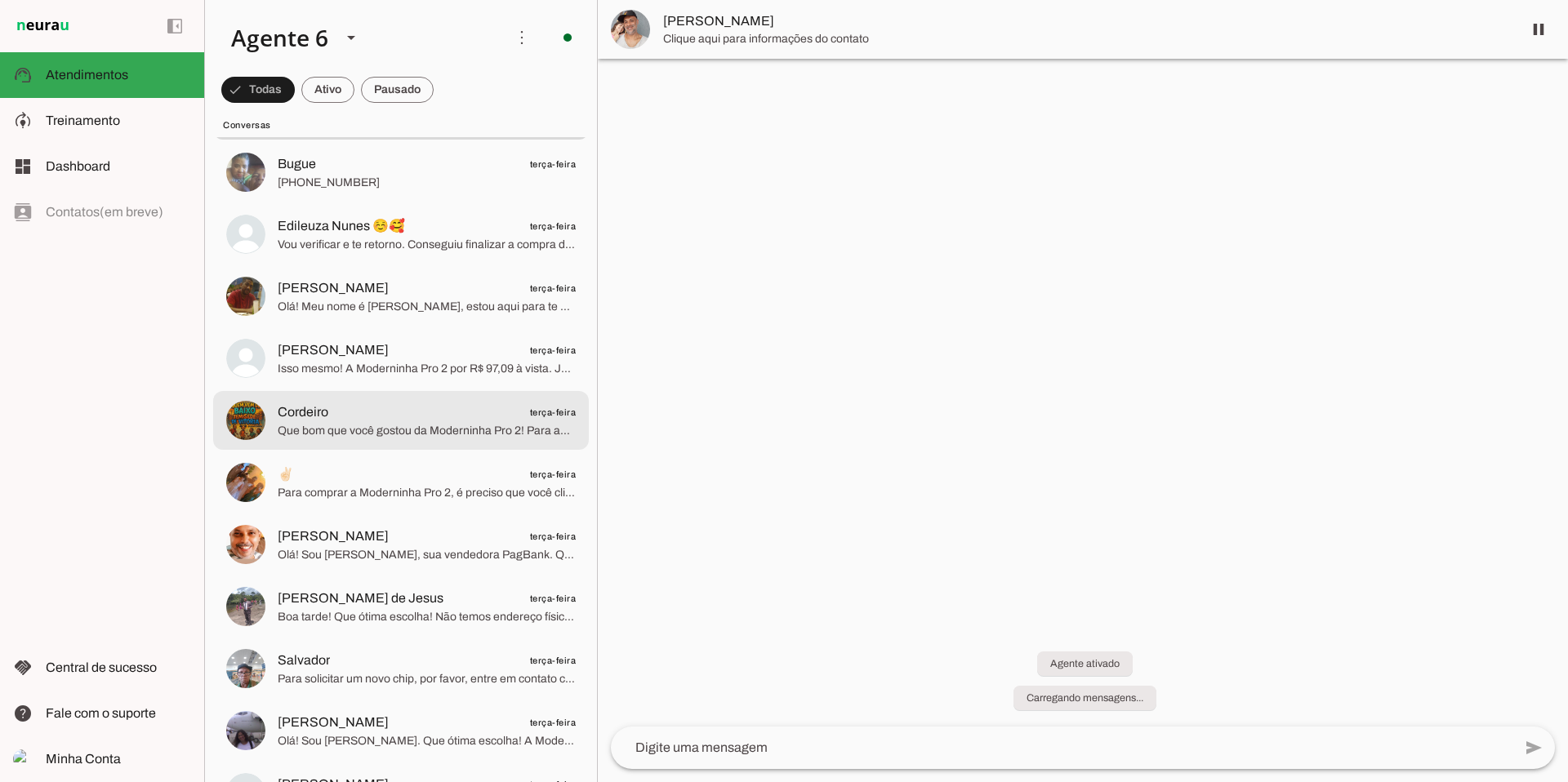
click at [436, 435] on span "Que bom que você gostou da Moderninha Pro 2! Para agilizar, o link de compra já…" at bounding box center [426, 431] width 298 height 17
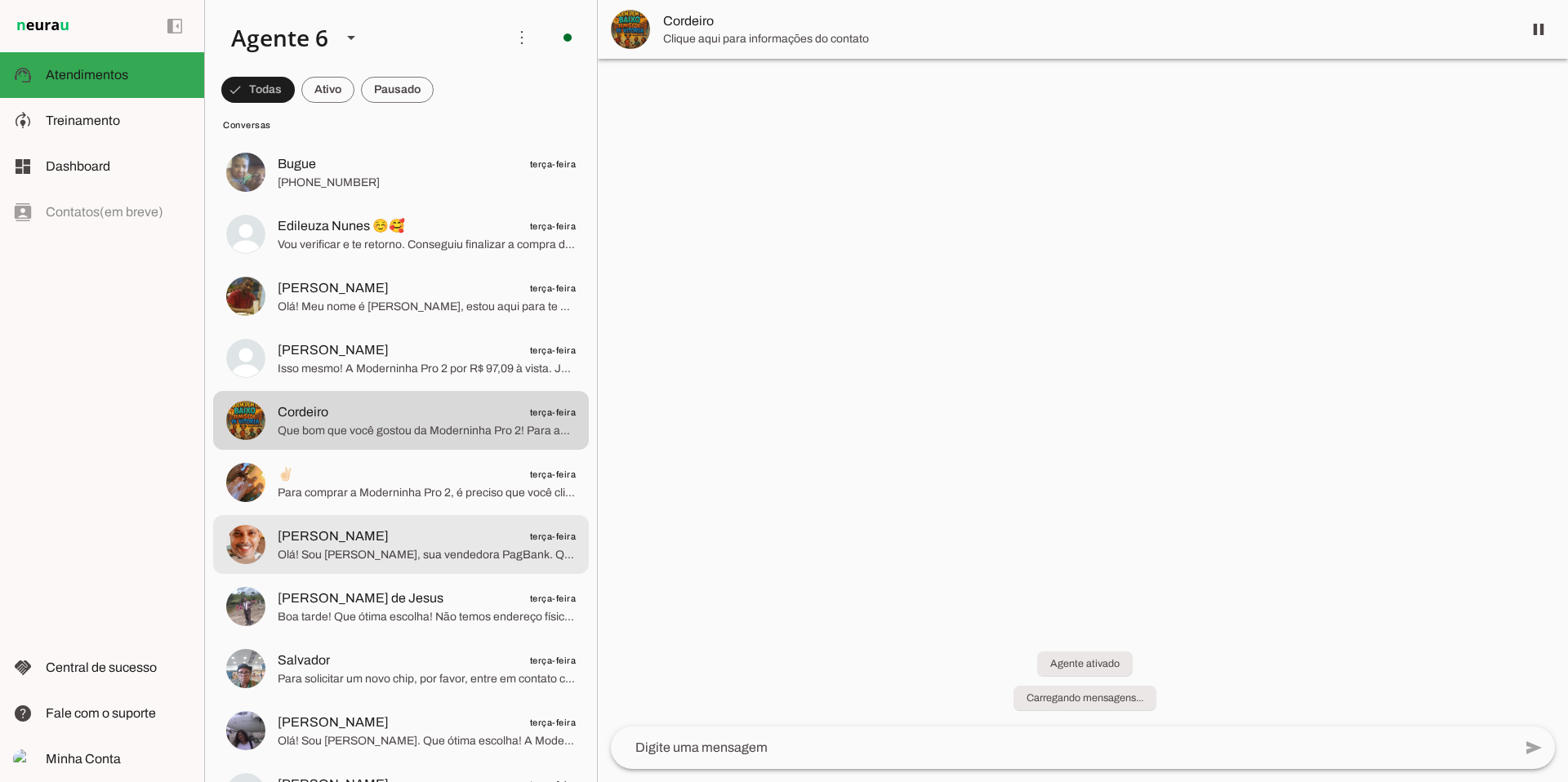
click at [427, 540] on span "[PERSON_NAME] terça-feira" at bounding box center [426, 537] width 298 height 21
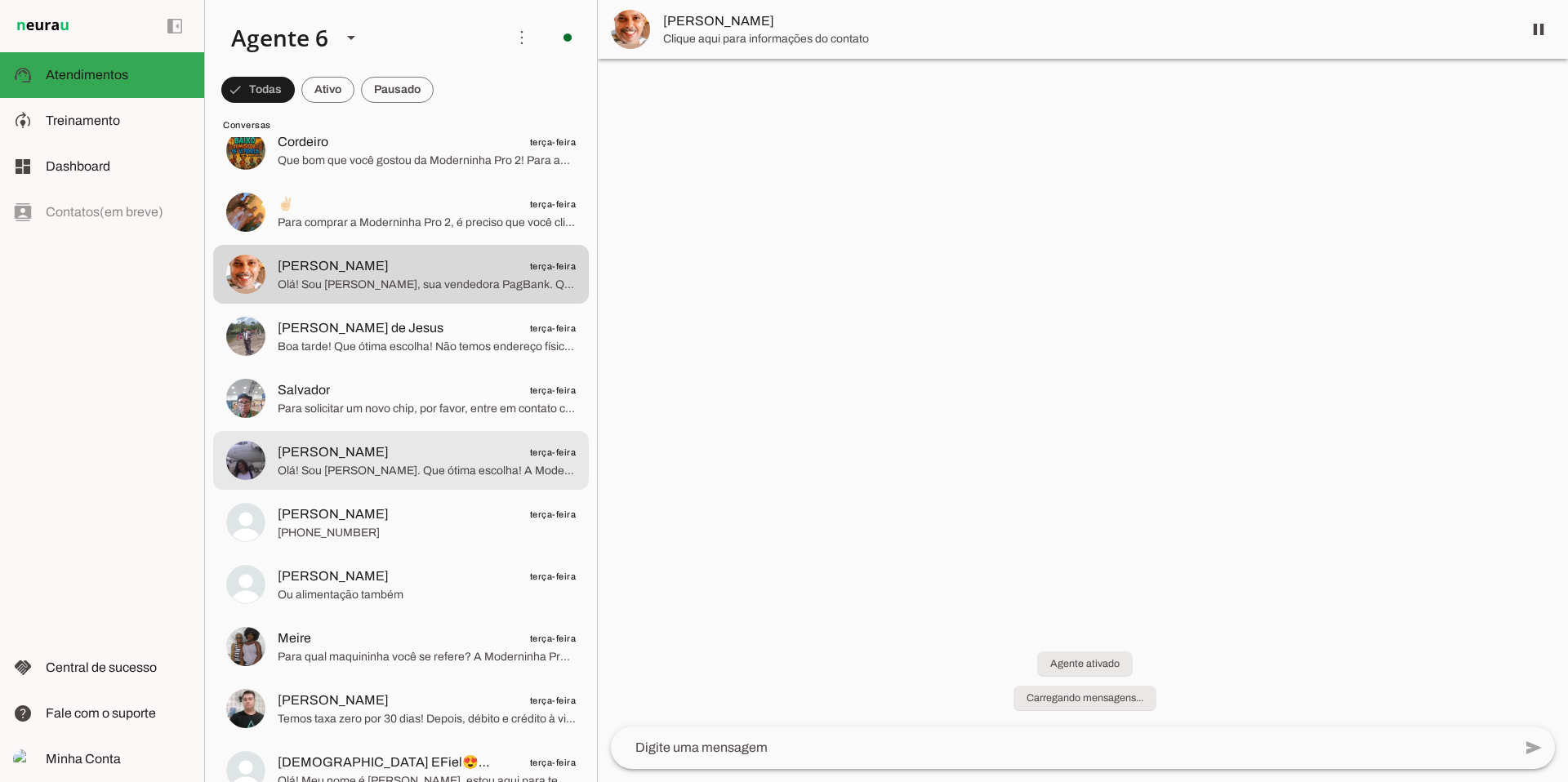
scroll to position [11182, 0]
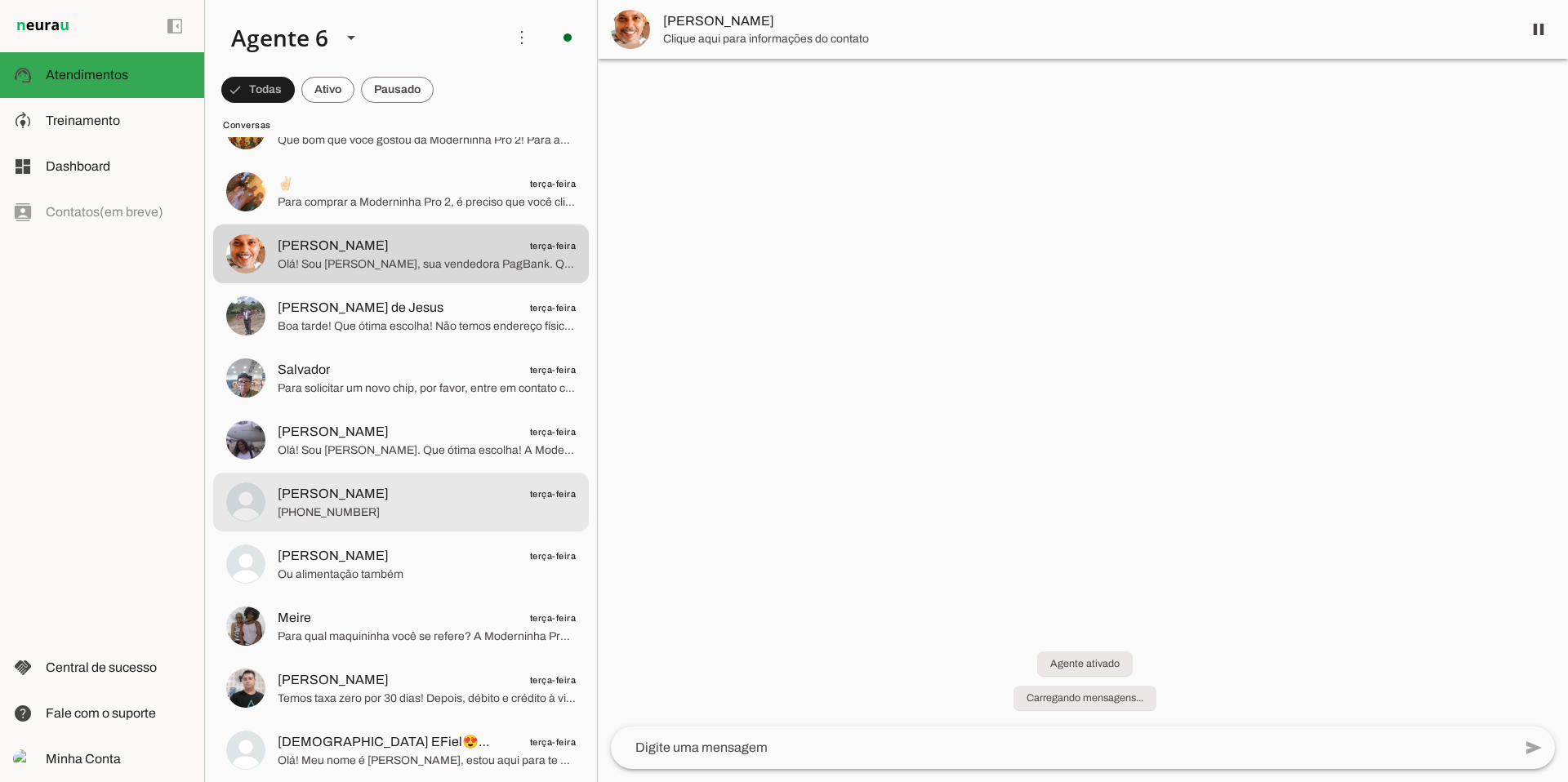
click at [445, 505] on span "[PHONE_NUMBER]" at bounding box center [426, 513] width 298 height 17
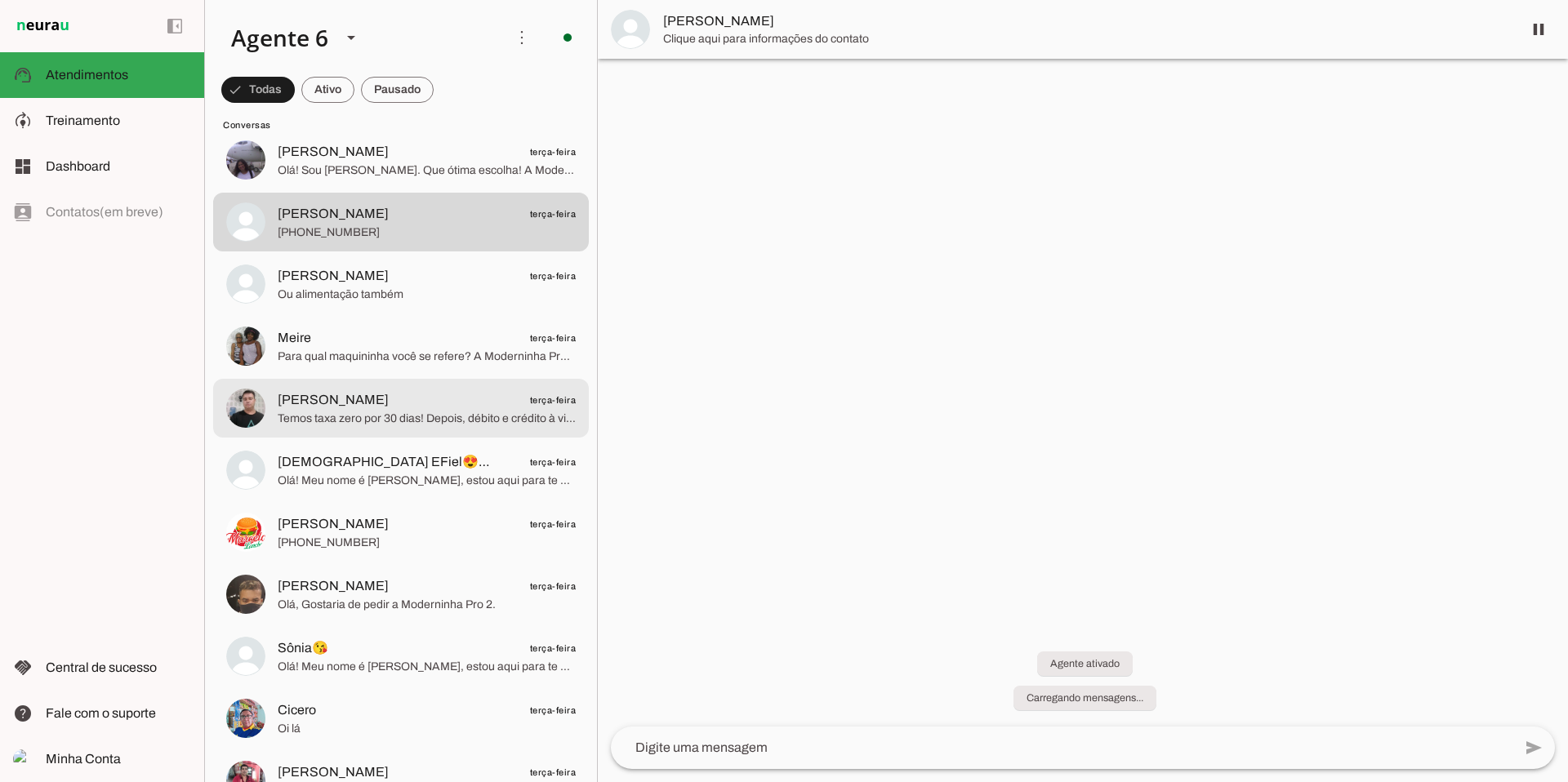
scroll to position [11464, 0]
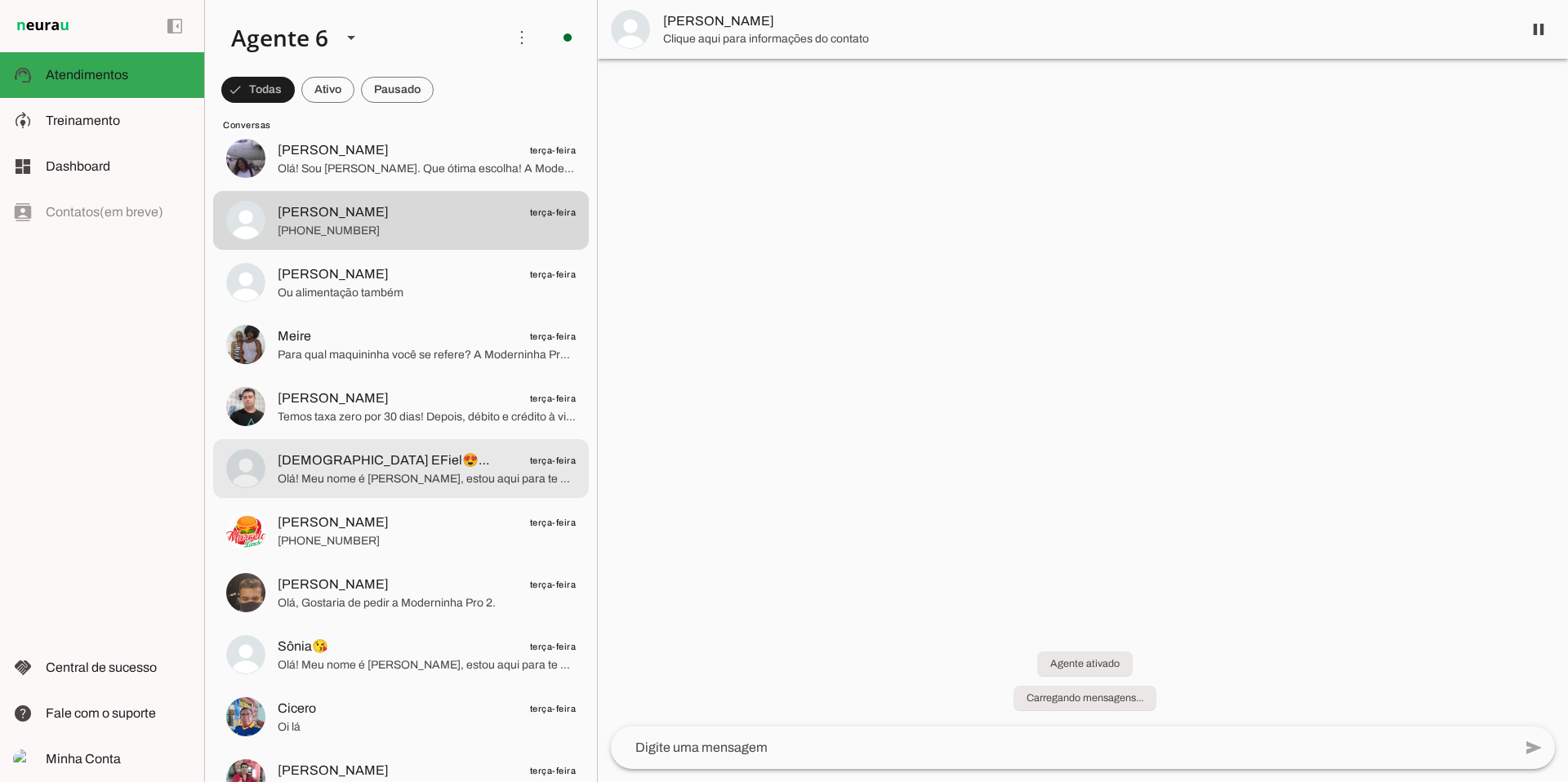
click at [447, 459] on span "[DEMOGRAPHIC_DATA] EFiel😍🥰 terça-feira" at bounding box center [426, 461] width 298 height 21
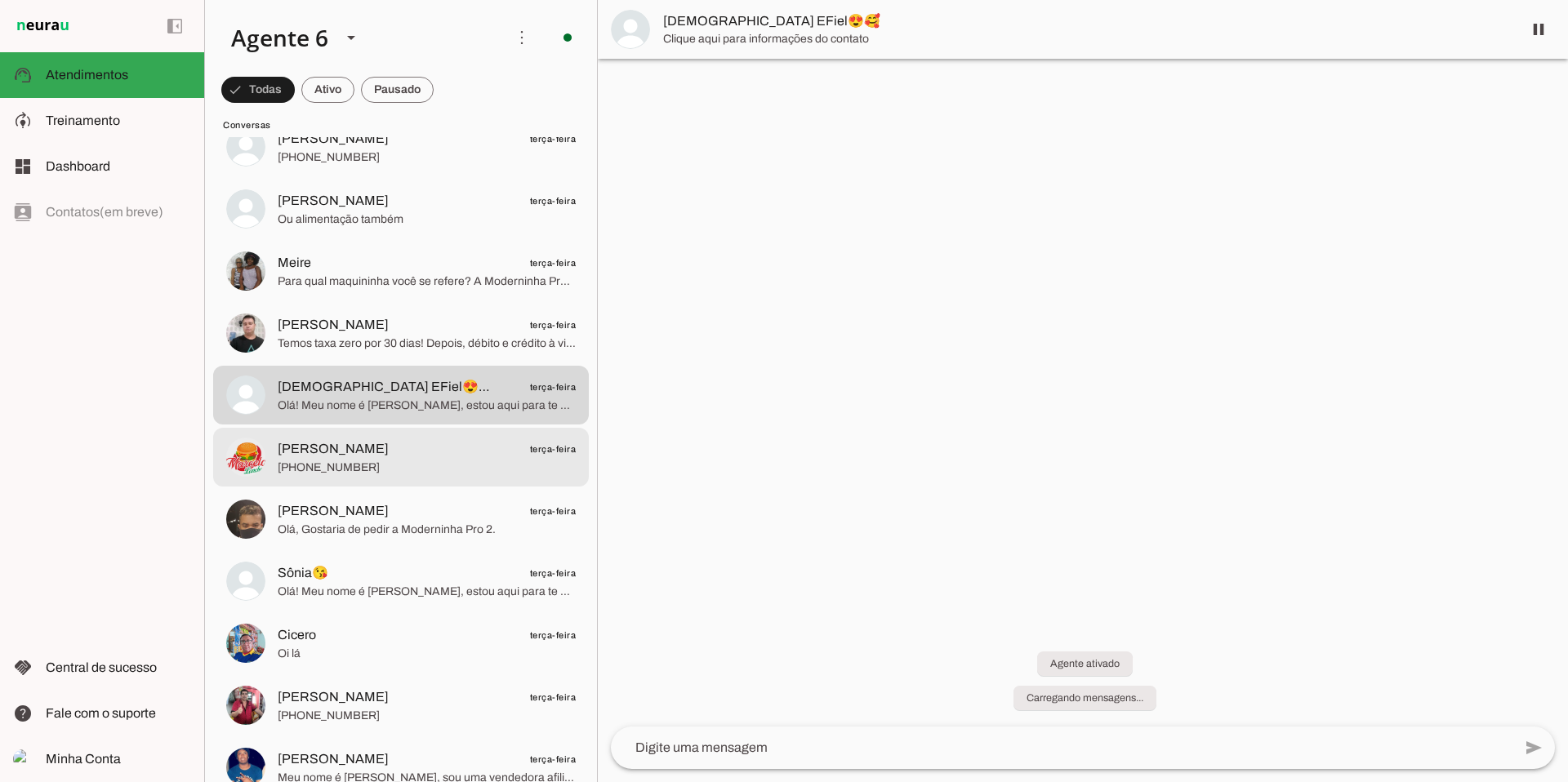
scroll to position [11533, 0]
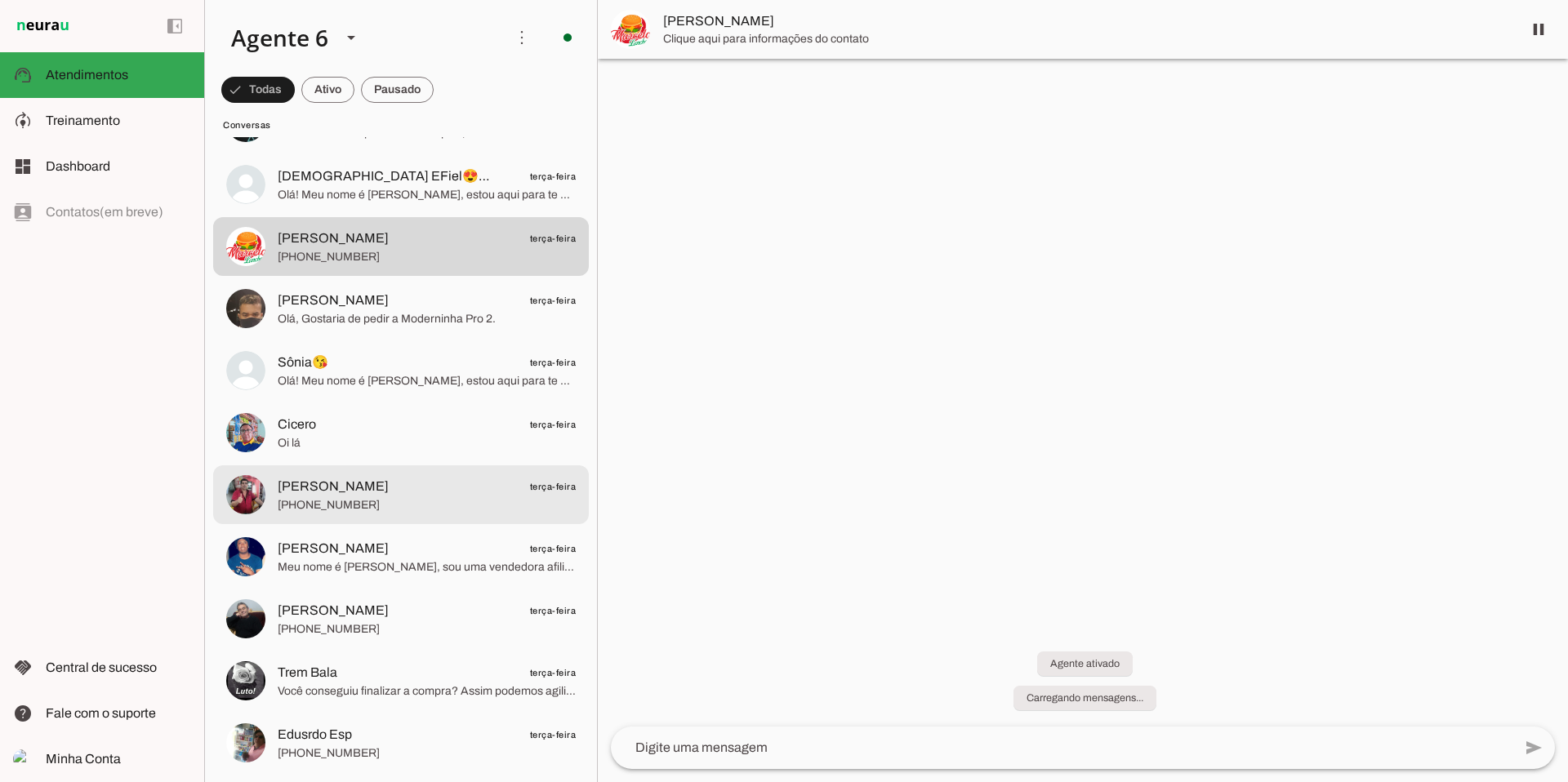
scroll to position [11739, 0]
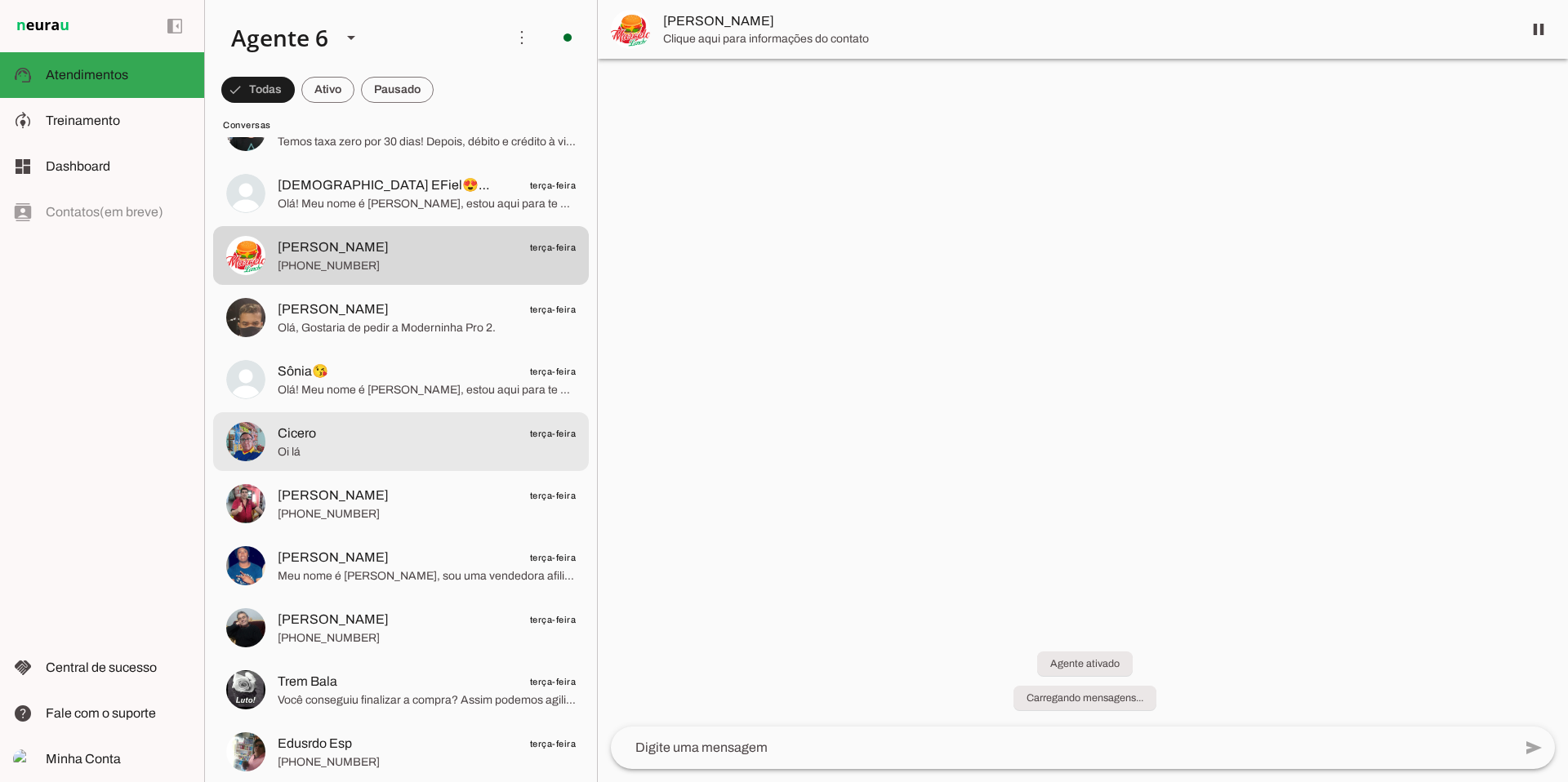
click at [386, 437] on span "Cicero terça-feira" at bounding box center [426, 434] width 298 height 21
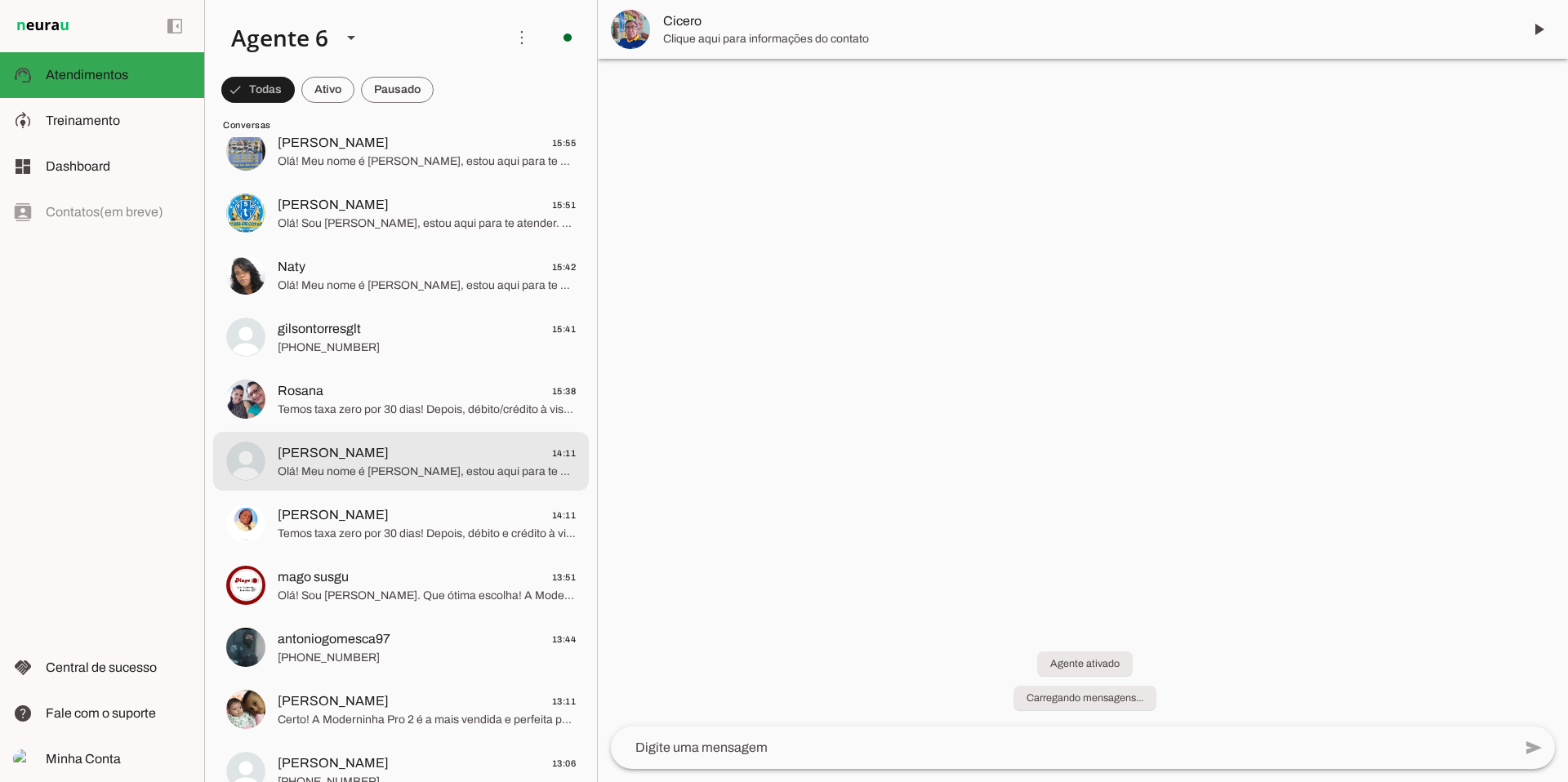
scroll to position [286, 0]
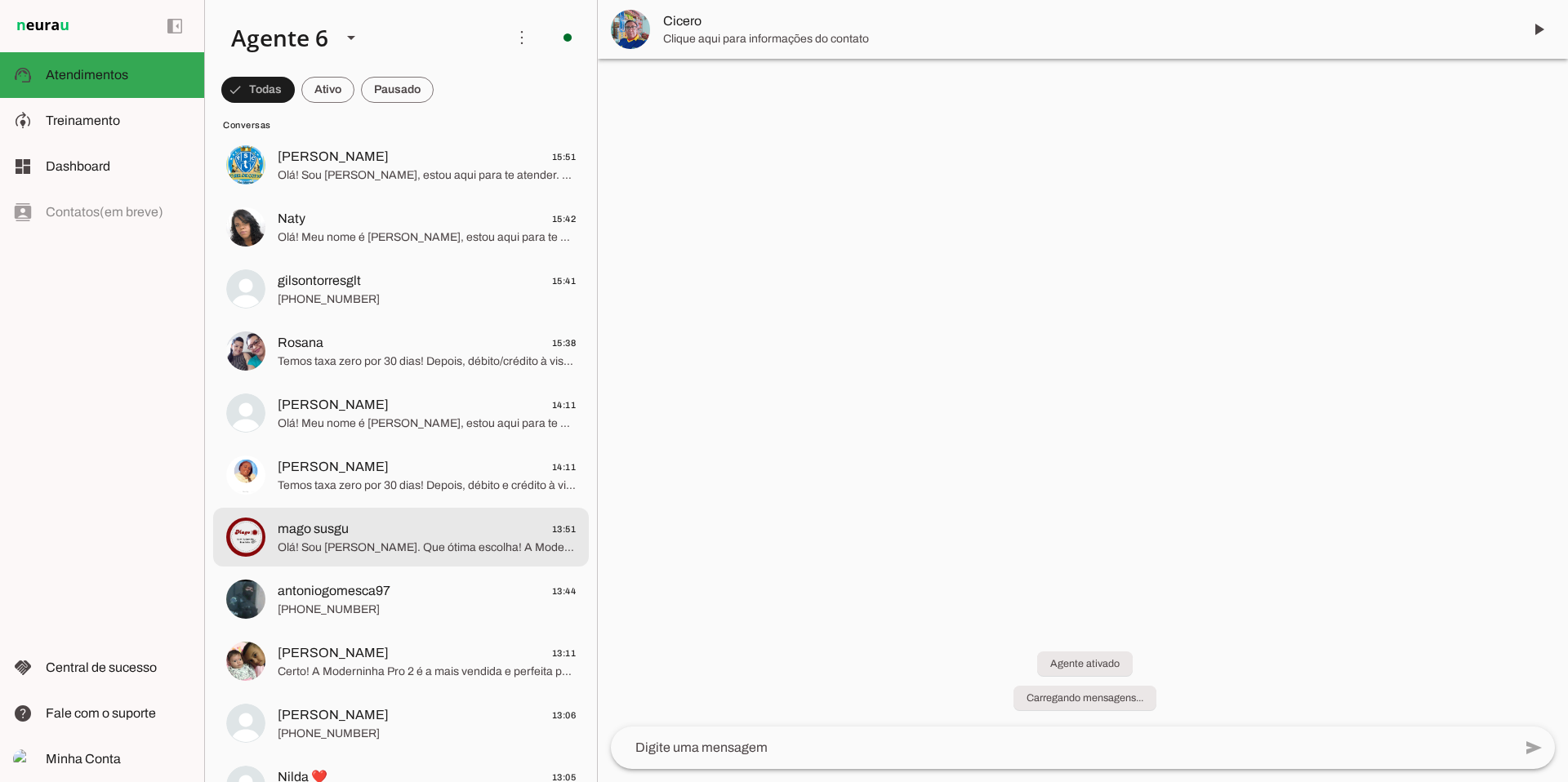
click at [392, 543] on span "Olá! Sou [PERSON_NAME]. Que ótima escolha! A Moderninha Pro 2 é completa, impri…" at bounding box center [426, 548] width 298 height 17
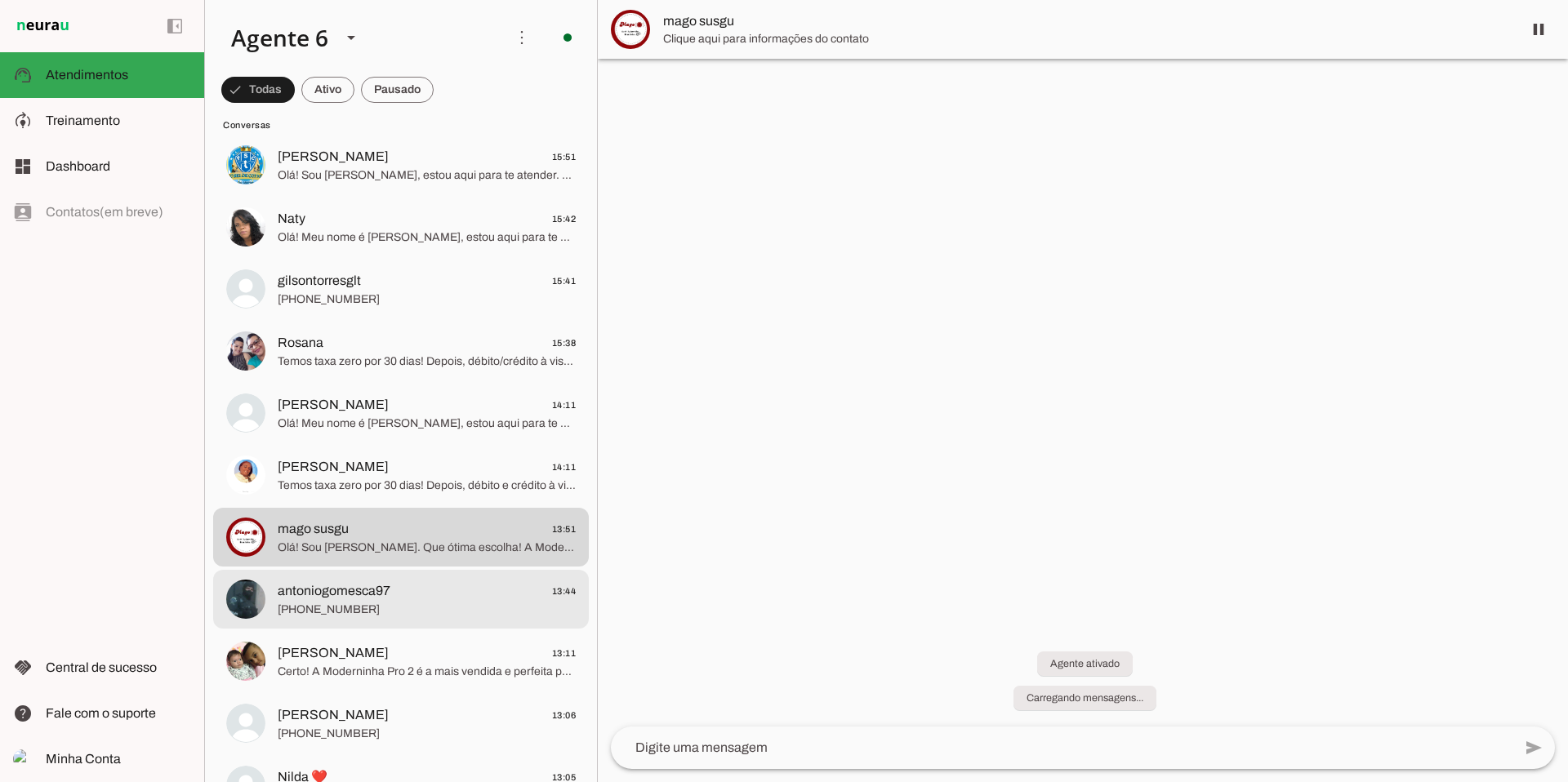
click at [359, 611] on span "[PHONE_NUMBER]" at bounding box center [426, 610] width 298 height 17
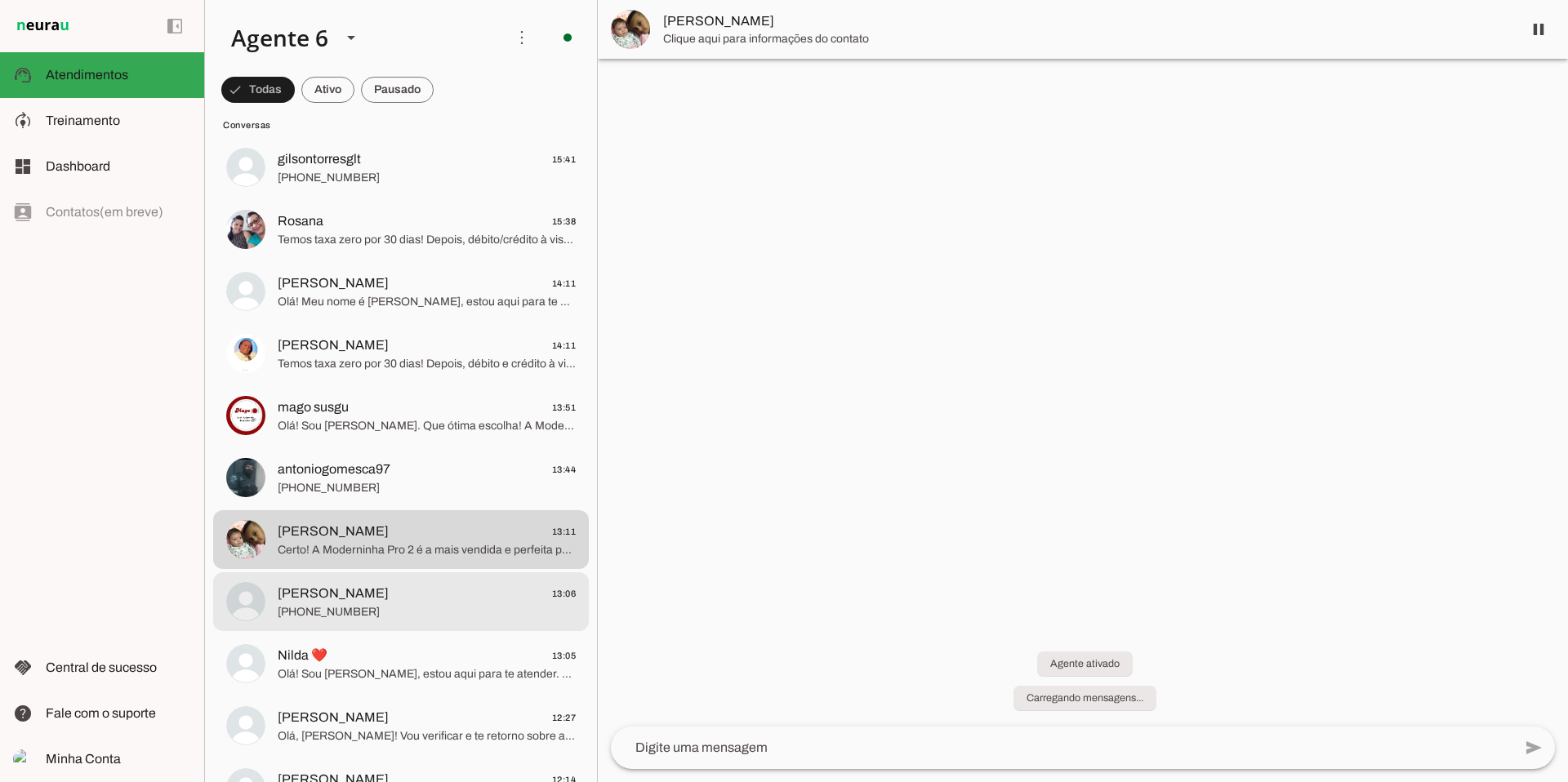
click at [425, 602] on span "[PERSON_NAME] 13:06" at bounding box center [426, 594] width 298 height 21
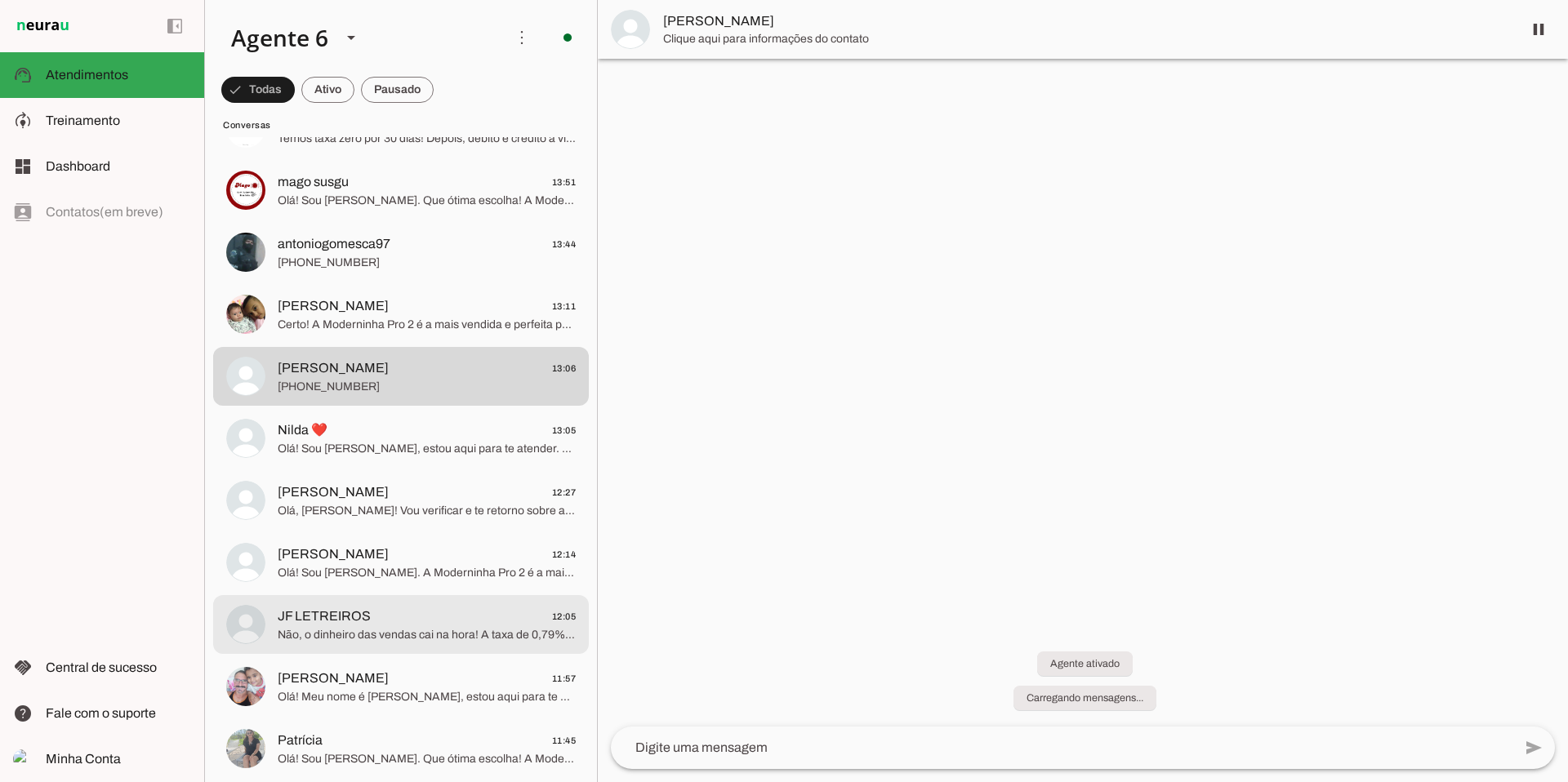
scroll to position [634, 0]
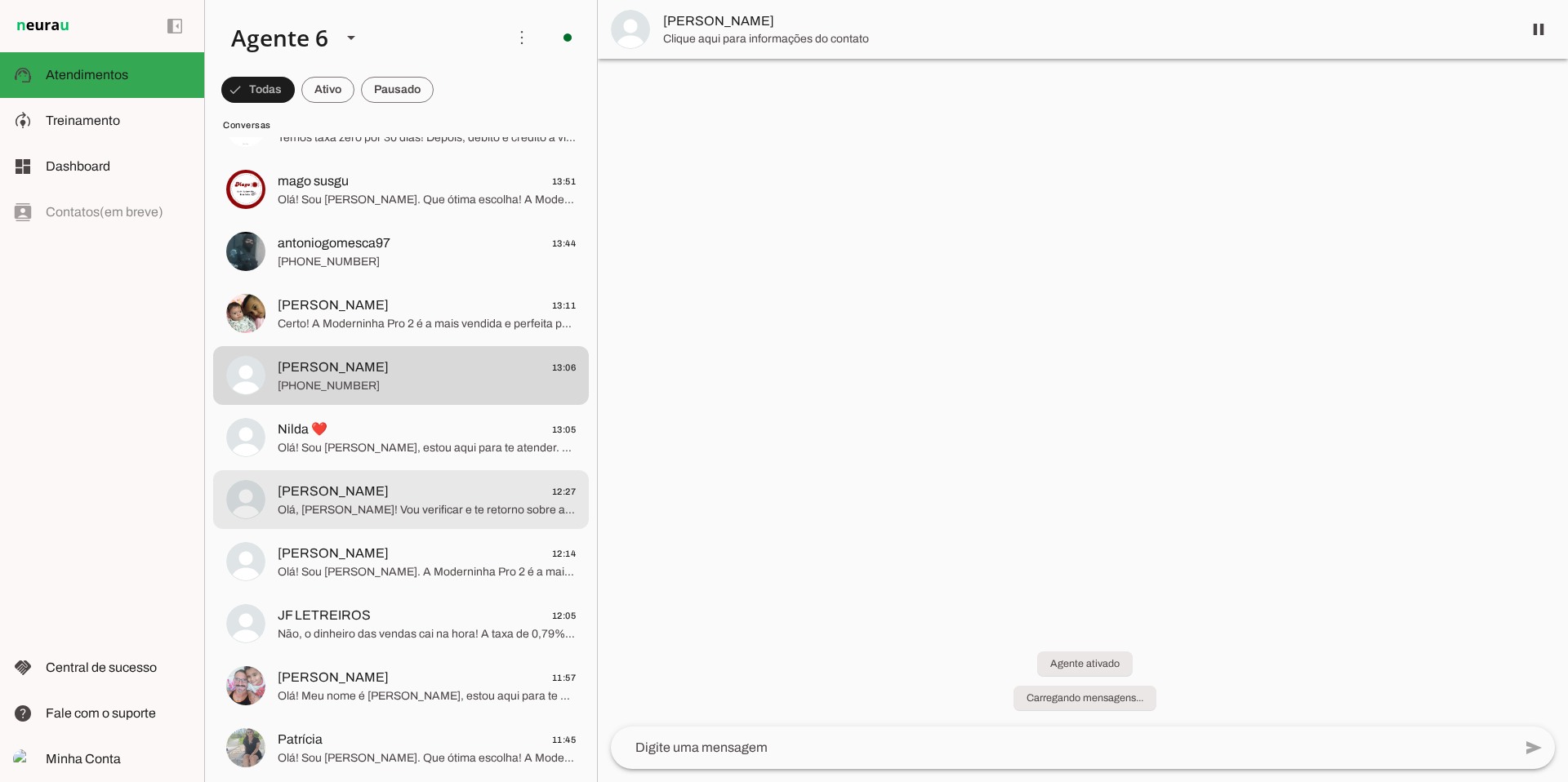
click at [453, 503] on span "Olá, [PERSON_NAME]! Vou verificar e te retorno sobre a bandeira Banri. A Modern…" at bounding box center [426, 511] width 298 height 17
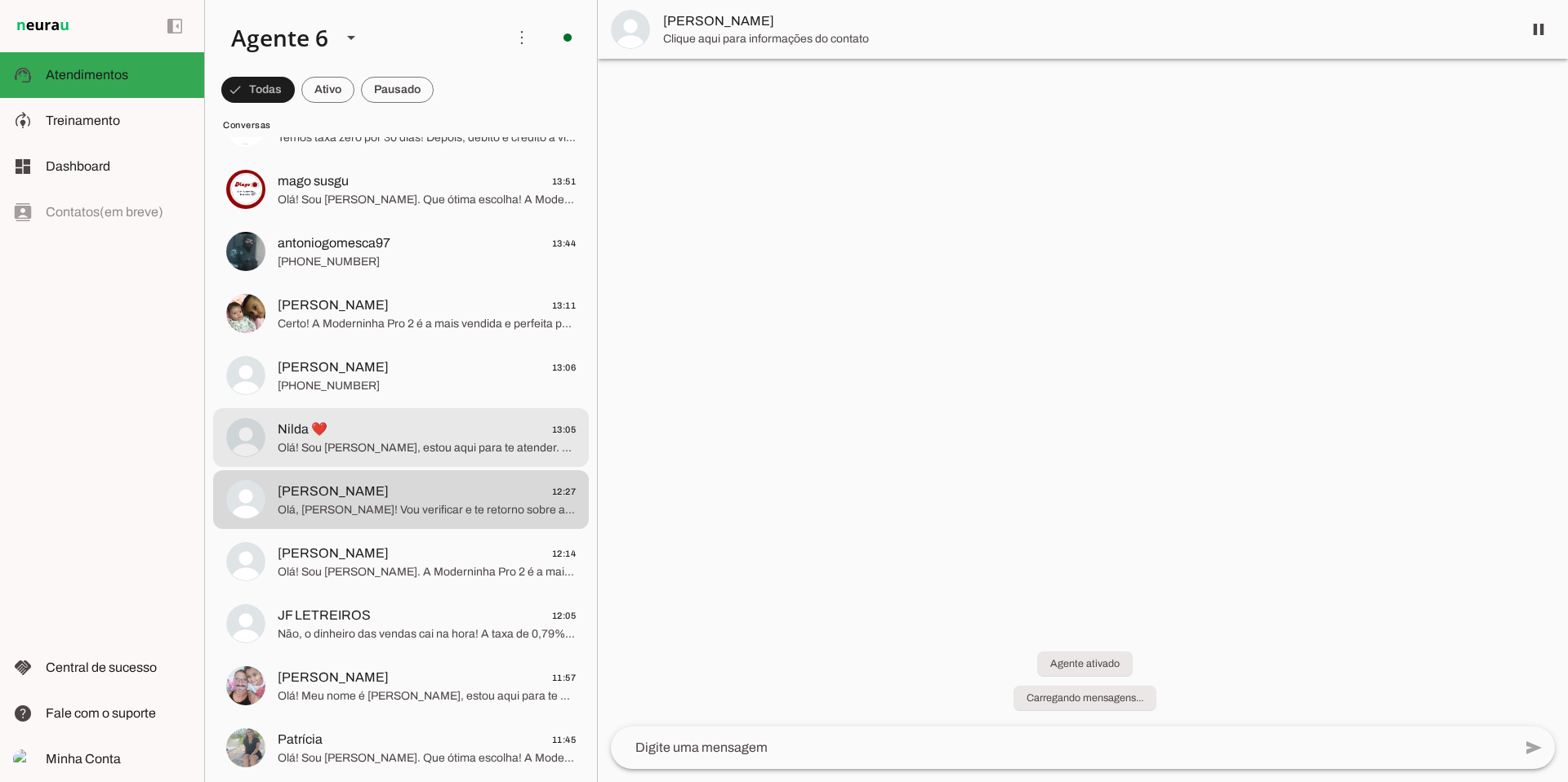
click at [454, 443] on span "Olá! Sou [PERSON_NAME], estou aqui para te atender. A Moderninha Pro 2 imprime …" at bounding box center [426, 449] width 298 height 17
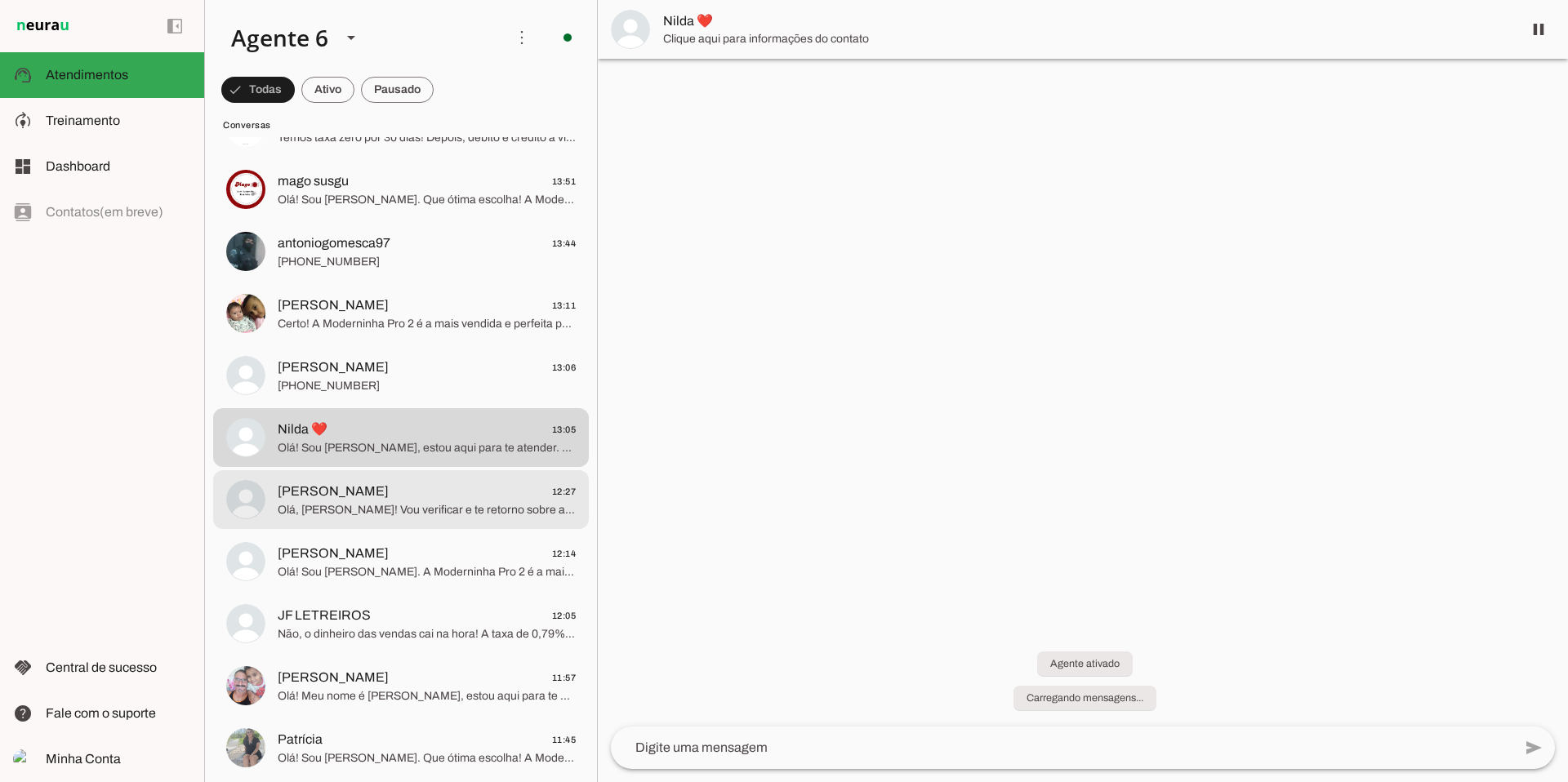
click at [363, 503] on span "Olá, [PERSON_NAME]! Vou verificar e te retorno sobre a bandeira Banri. A Modern…" at bounding box center [426, 511] width 298 height 17
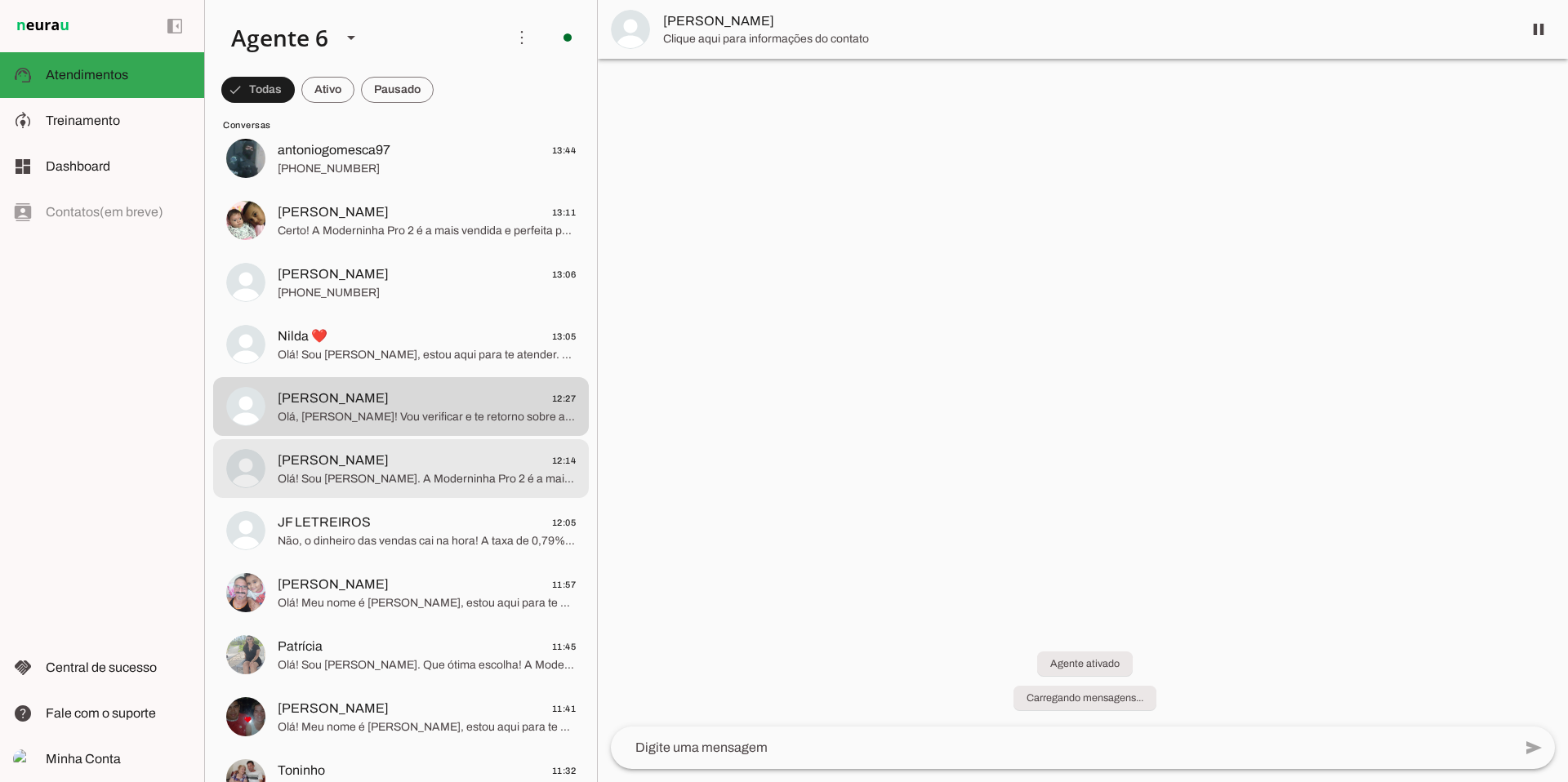
scroll to position [729, 0]
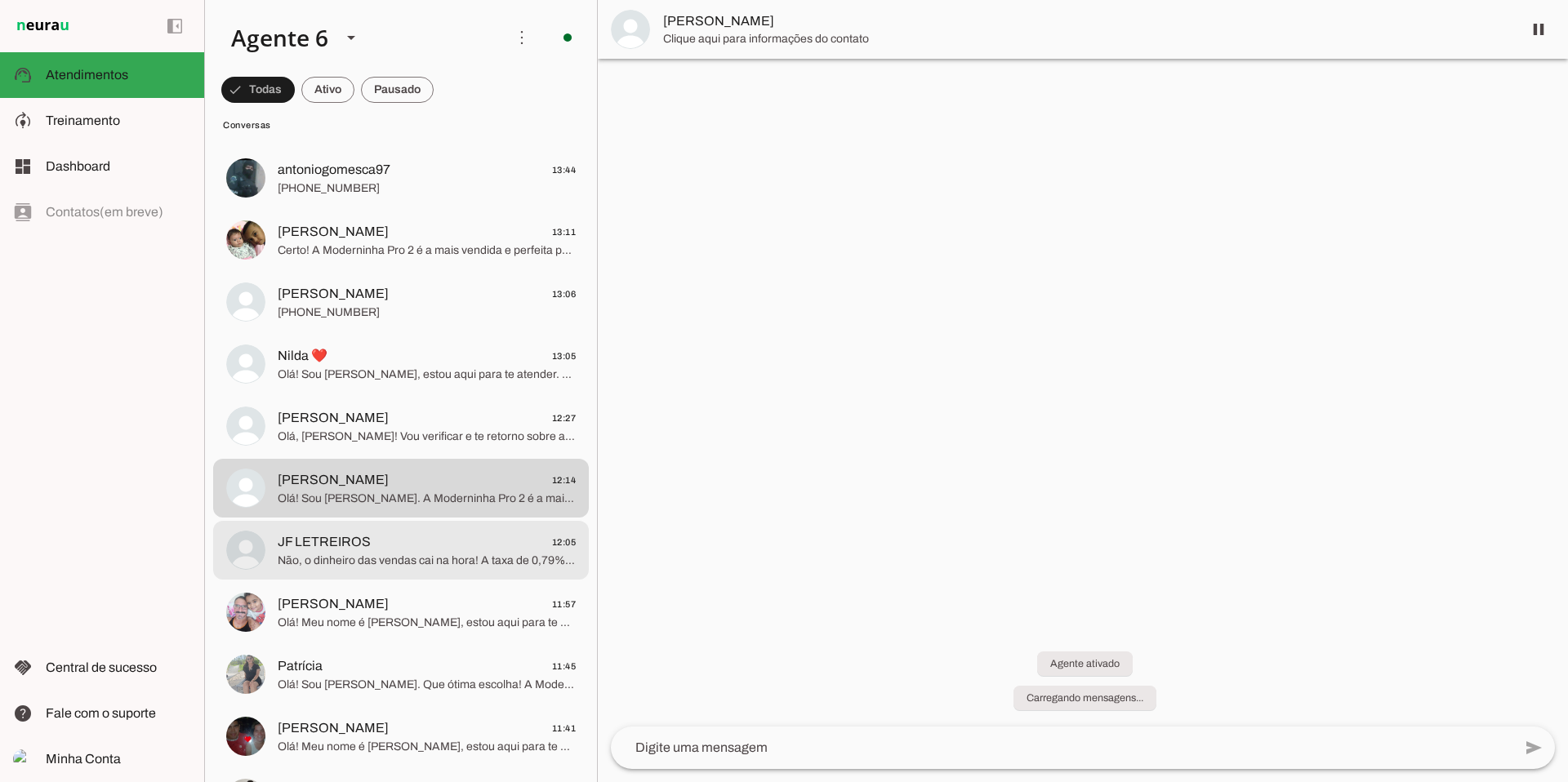
scroll to position [721, 0]
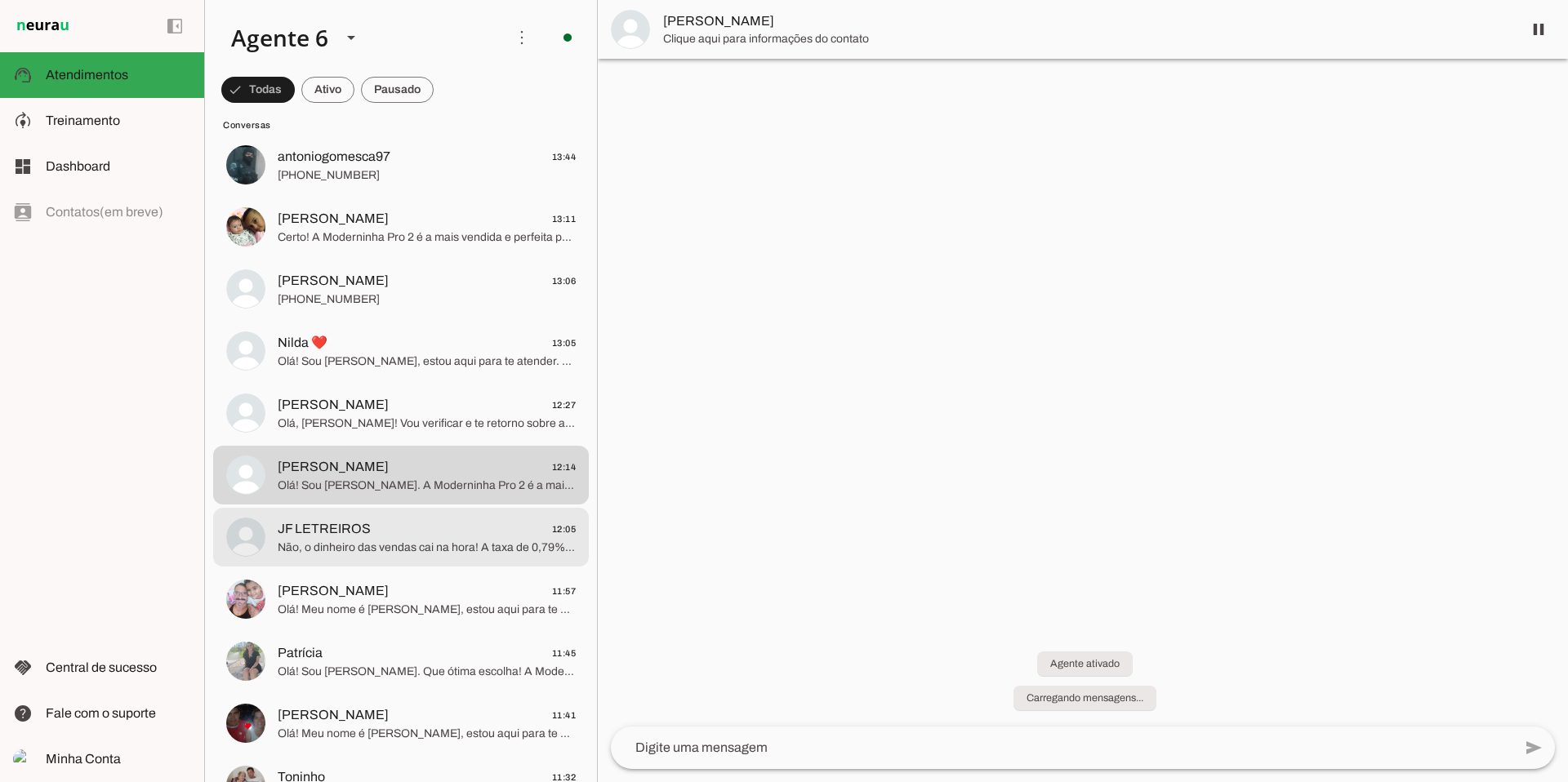
click at [379, 536] on span "JF LETREIROS 12:05" at bounding box center [426, 529] width 298 height 21
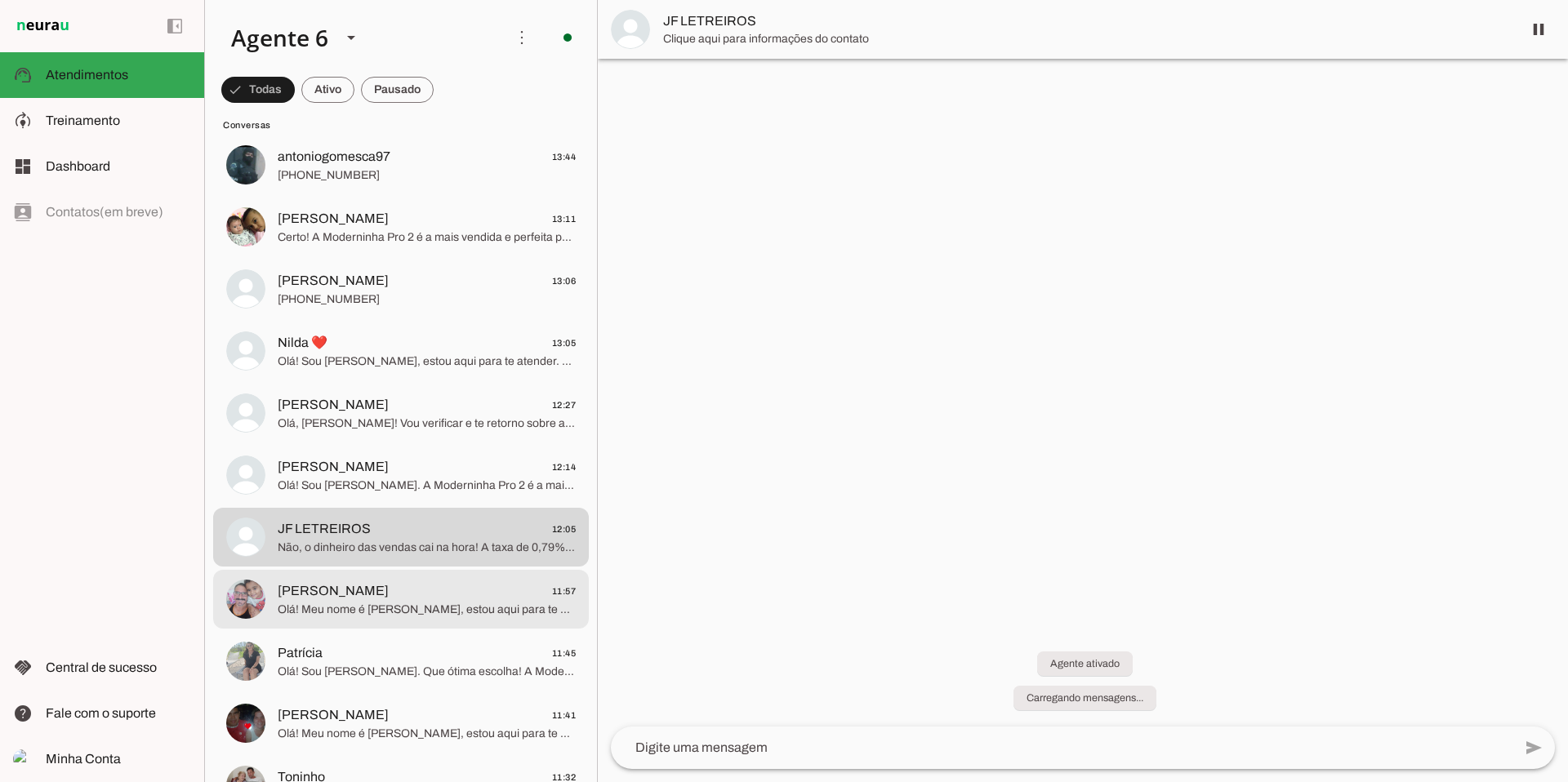
click at [337, 612] on span "Olá! Meu nome é [PERSON_NAME], estou aqui para te atender. A Moderninha Pro2 é …" at bounding box center [426, 610] width 298 height 17
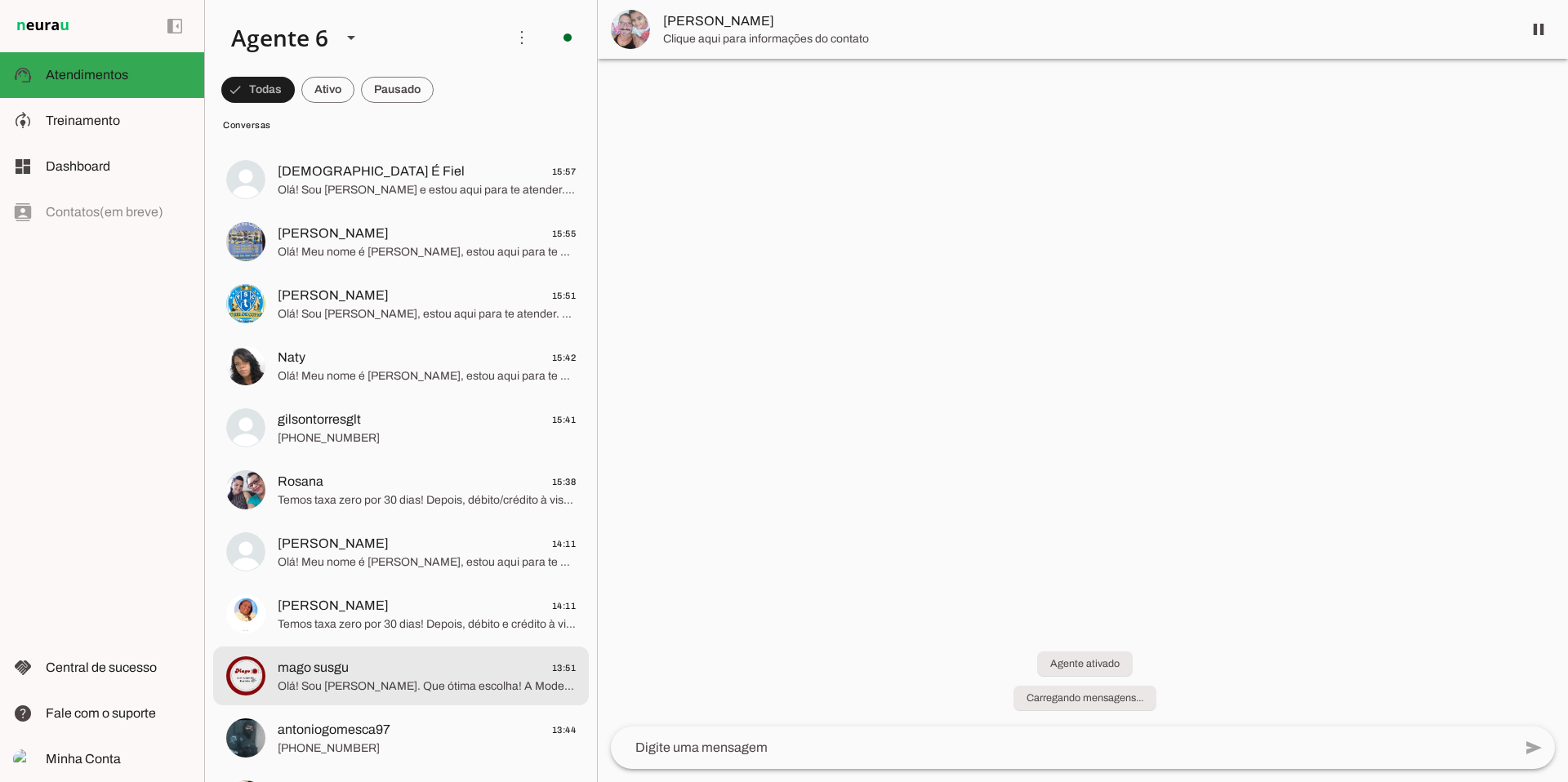
scroll to position [152, 0]
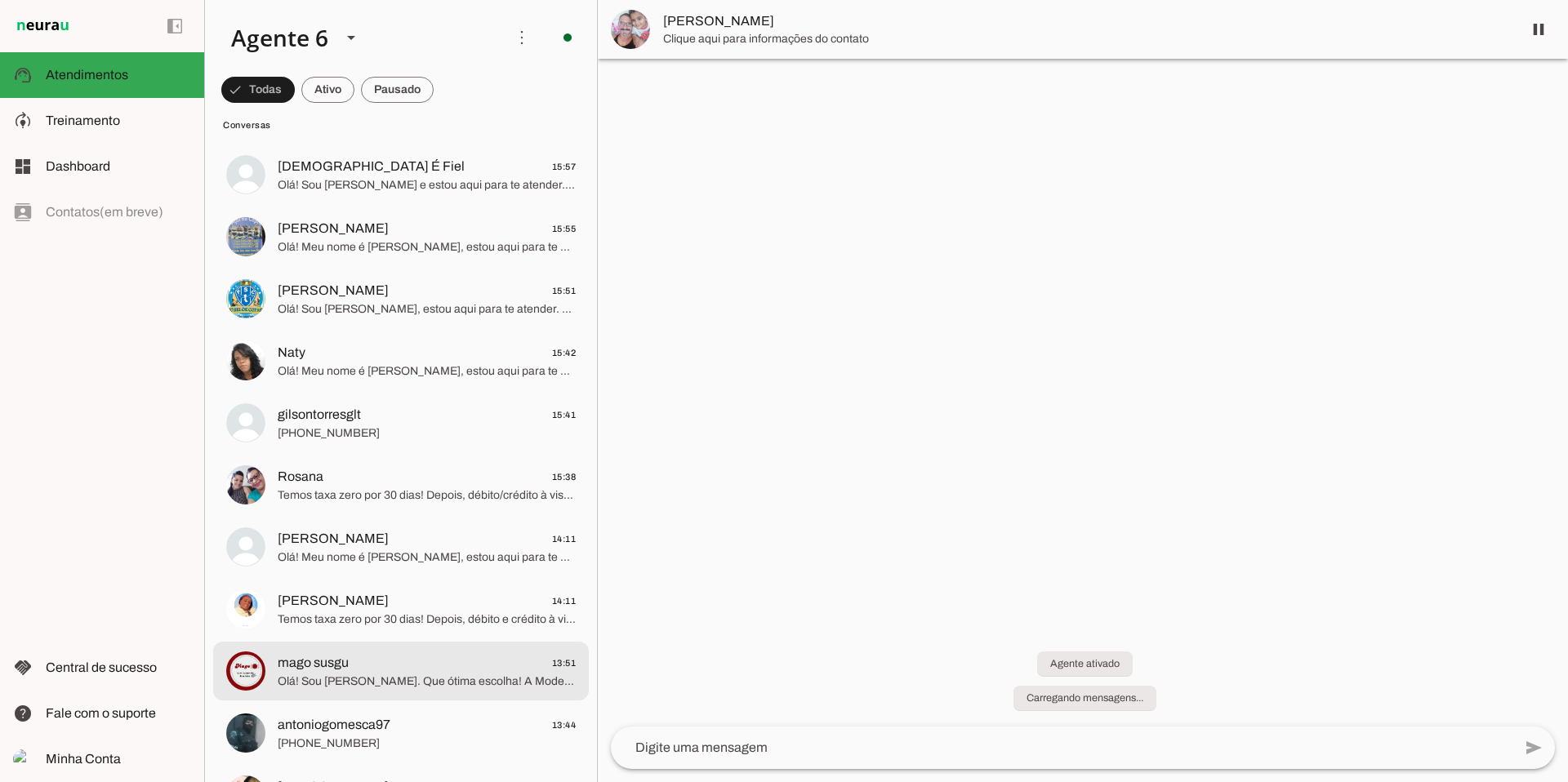
click at [354, 80] on md-item "mago susgu 13:51 Olá! Sou [PERSON_NAME]. Que ótima escolha! A Moderninha Pro 2 …" at bounding box center [400, 51] width 376 height 59
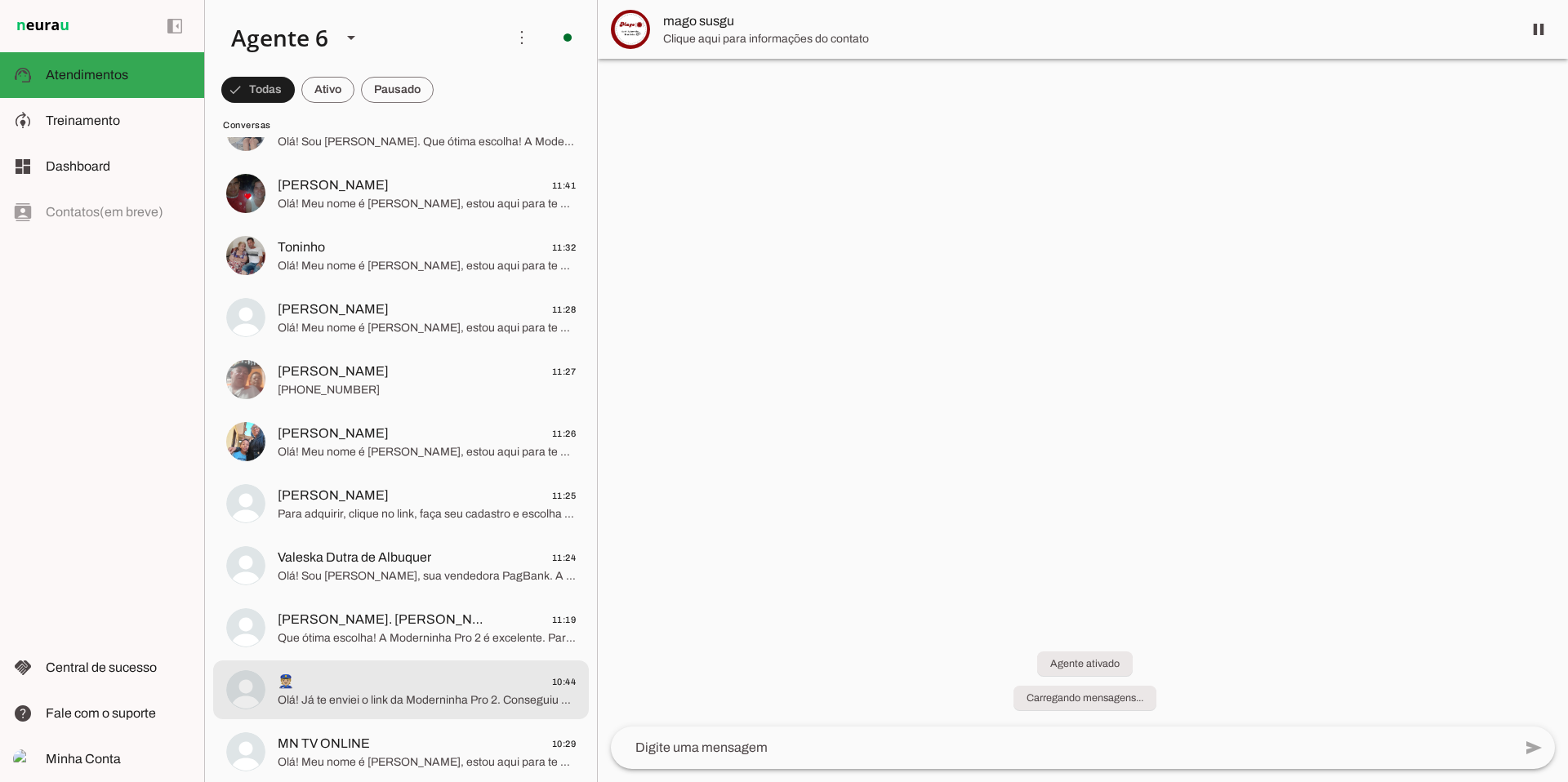
scroll to position [1255, 0]
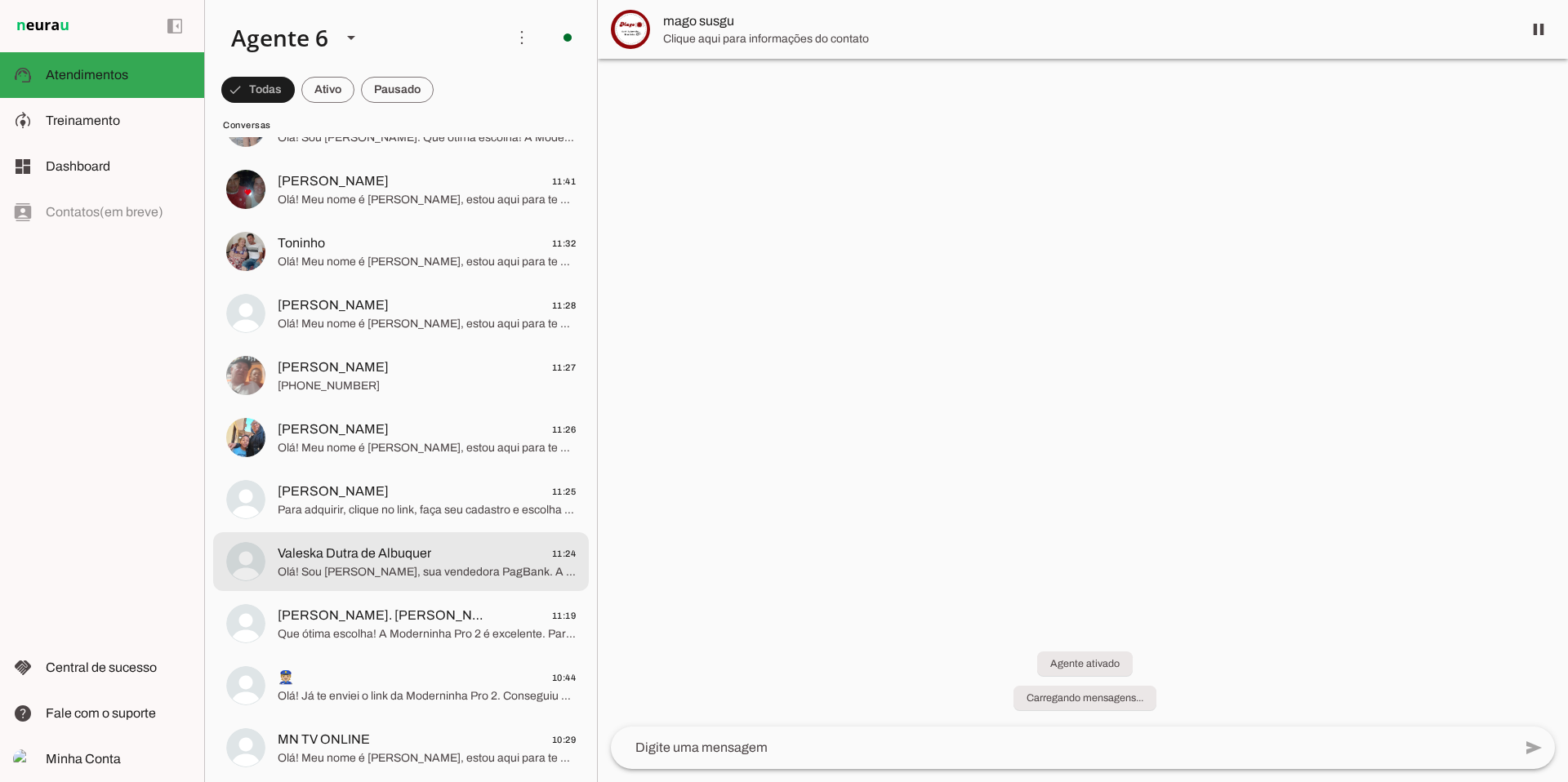
click at [440, 544] on span "Valeska Dutra de Albuquer 11:24" at bounding box center [426, 554] width 298 height 21
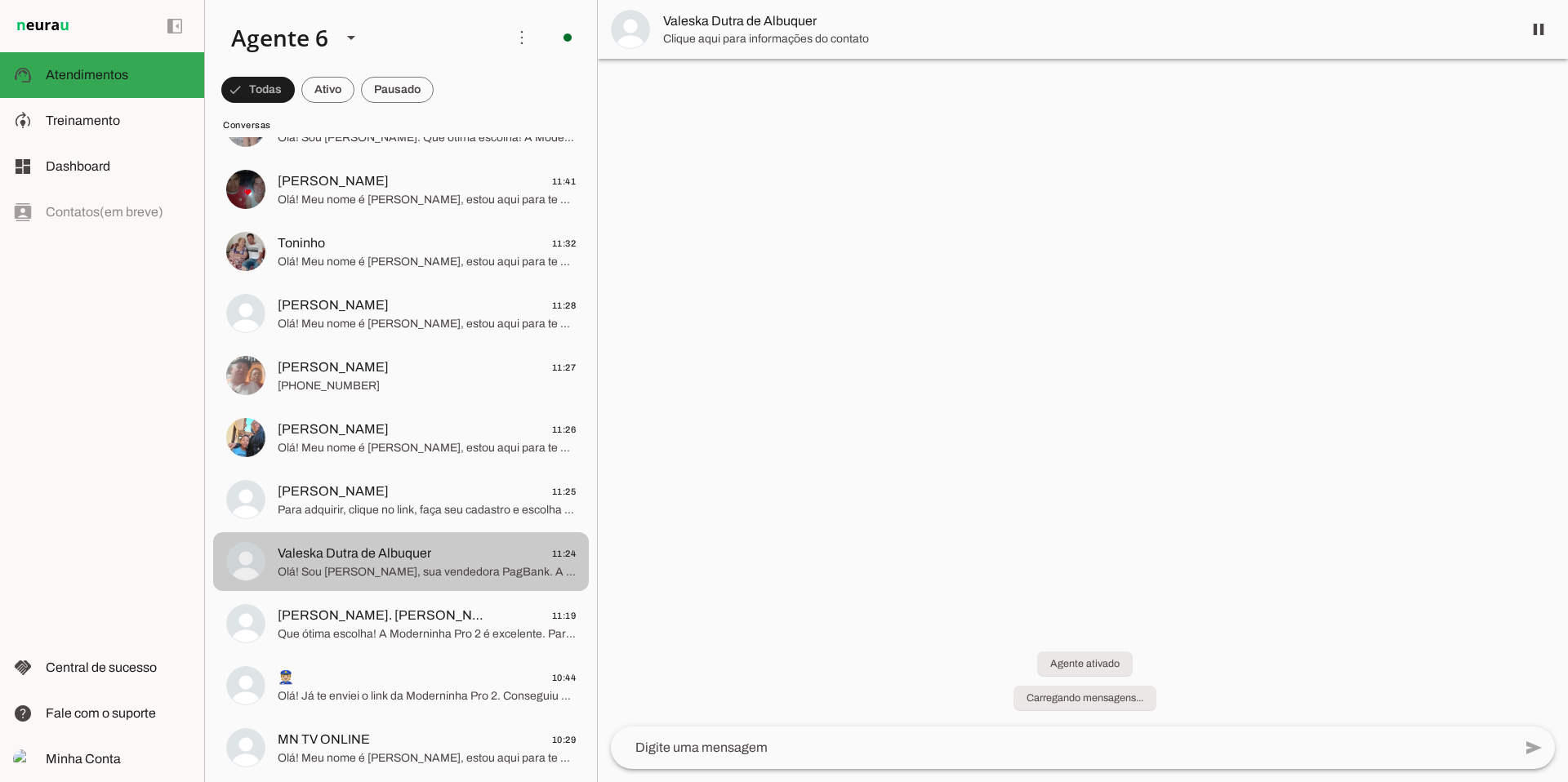
scroll to position [1252, 0]
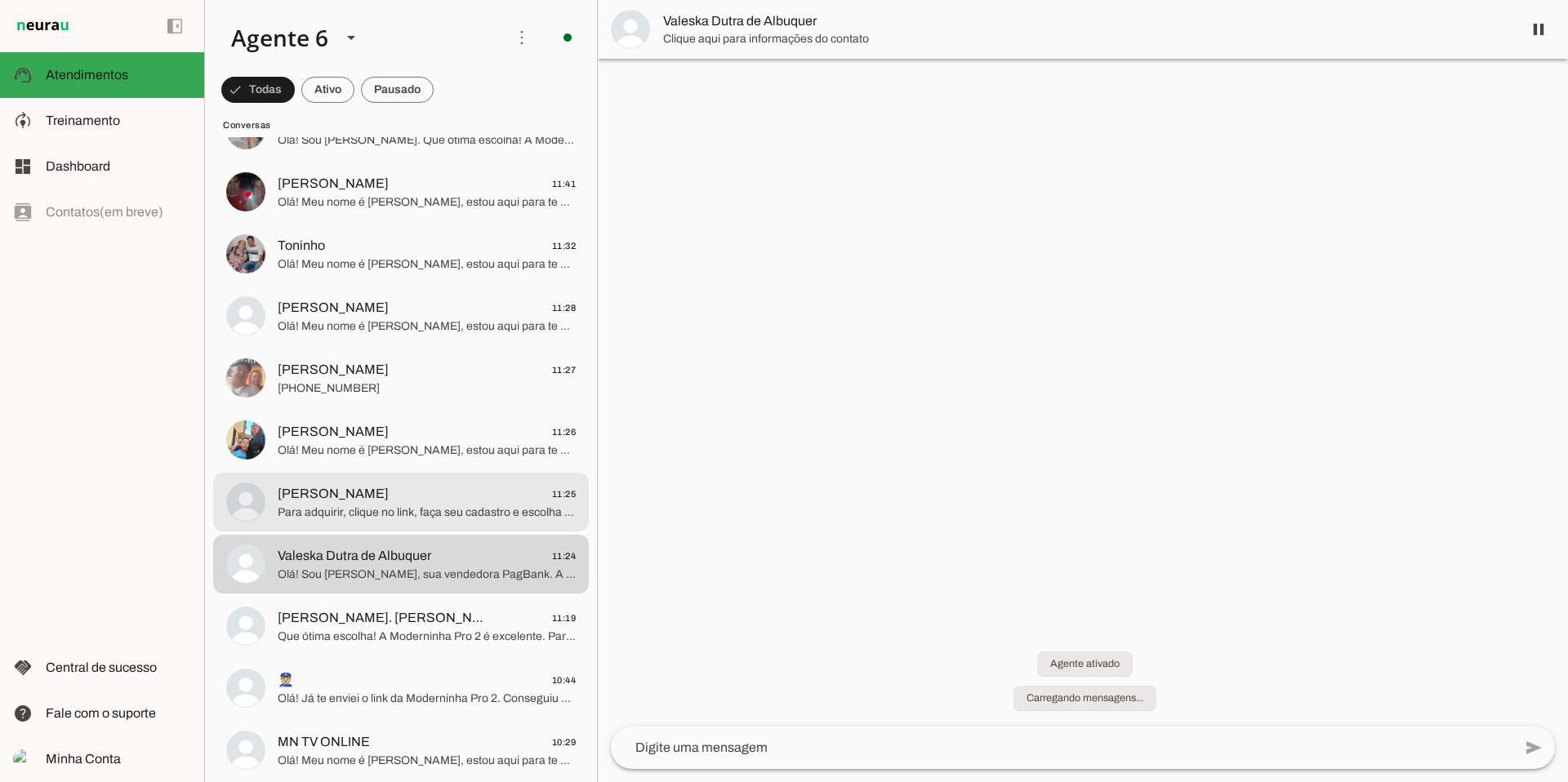
click at [449, 508] on span "Para adquirir, clique no link, faça seu cadastro e escolha pagar à vista ou em …" at bounding box center [426, 513] width 298 height 17
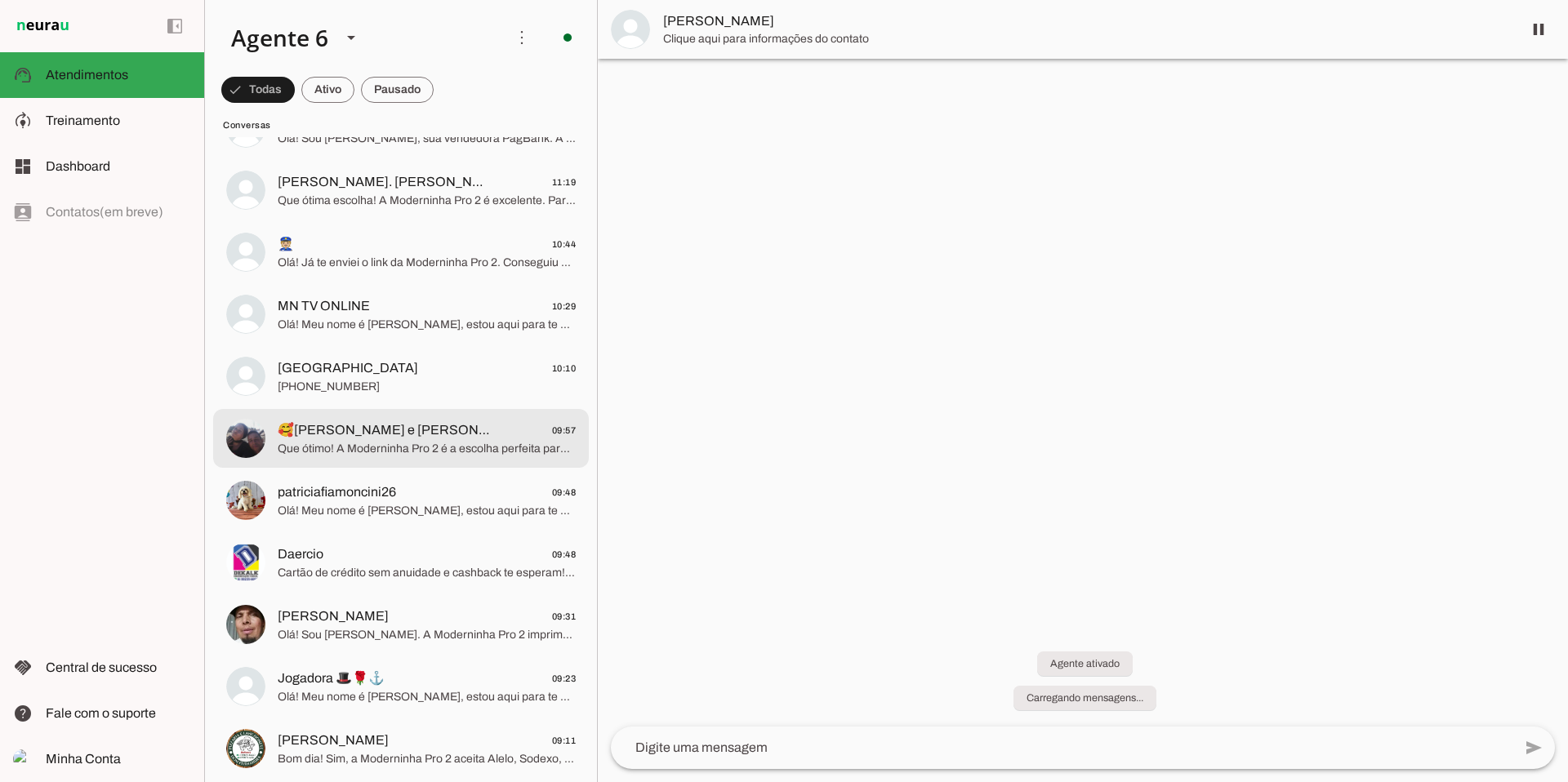
scroll to position [1690, 0]
click at [440, 449] on span "Que ótimo! A Moderninha Pro 2 é a escolha perfeita para suas vendas. Para compr…" at bounding box center [426, 447] width 298 height 17
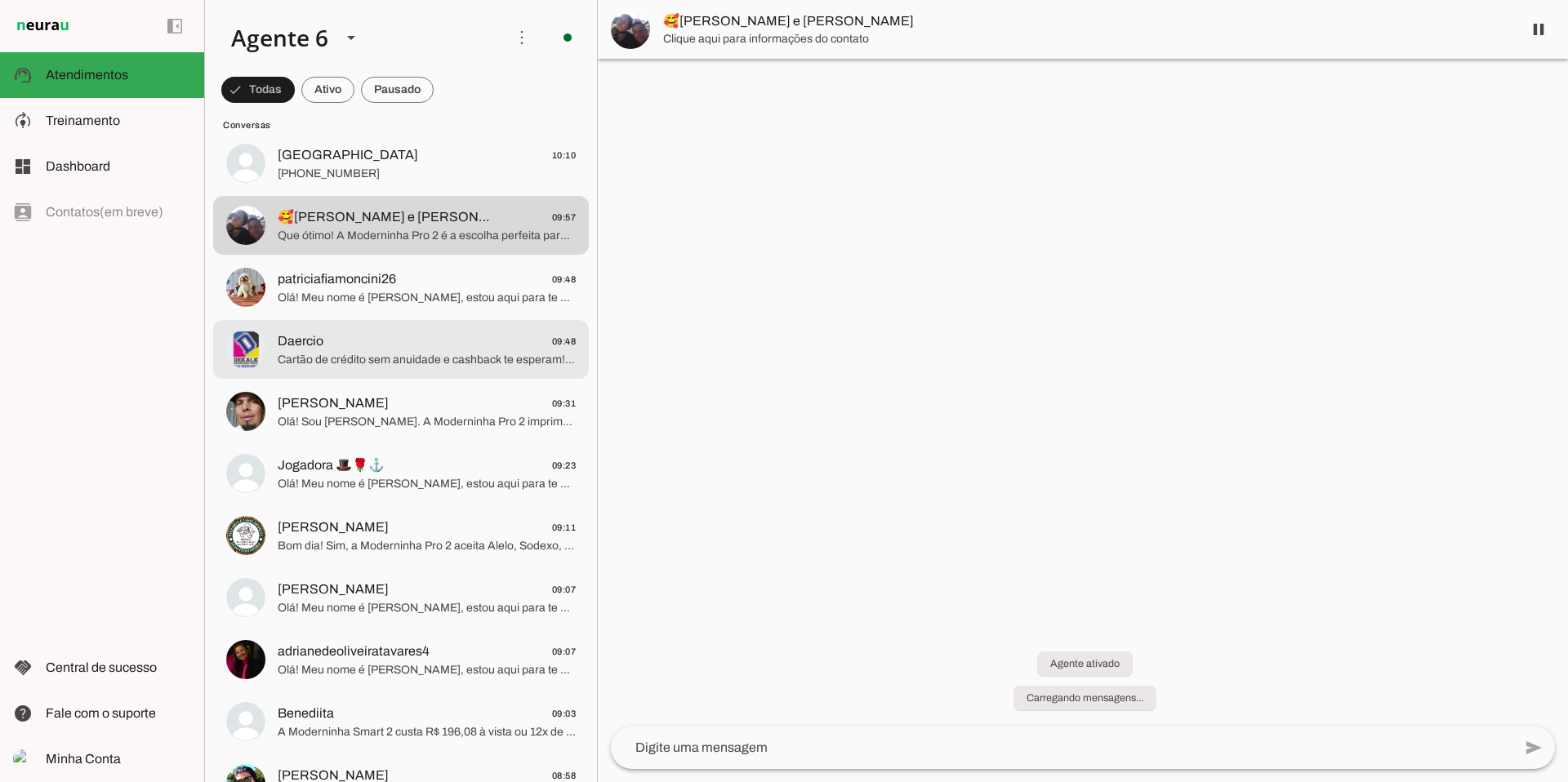
scroll to position [1902, 0]
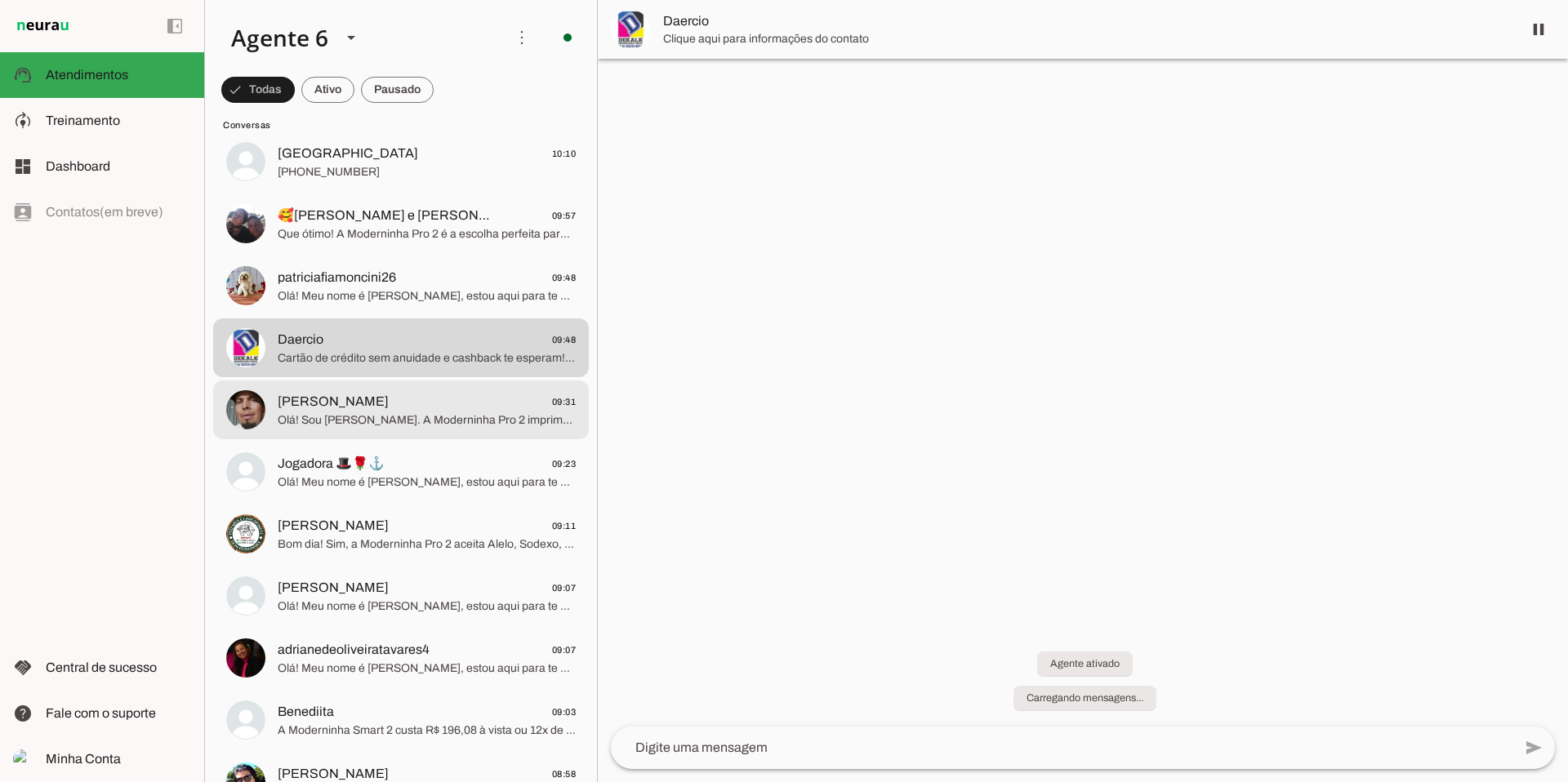
click at [422, 413] on span "Olá! Sou [PERSON_NAME]. A Moderninha Pro 2 imprime comprovante e aceita tudo! E…" at bounding box center [426, 420] width 298 height 17
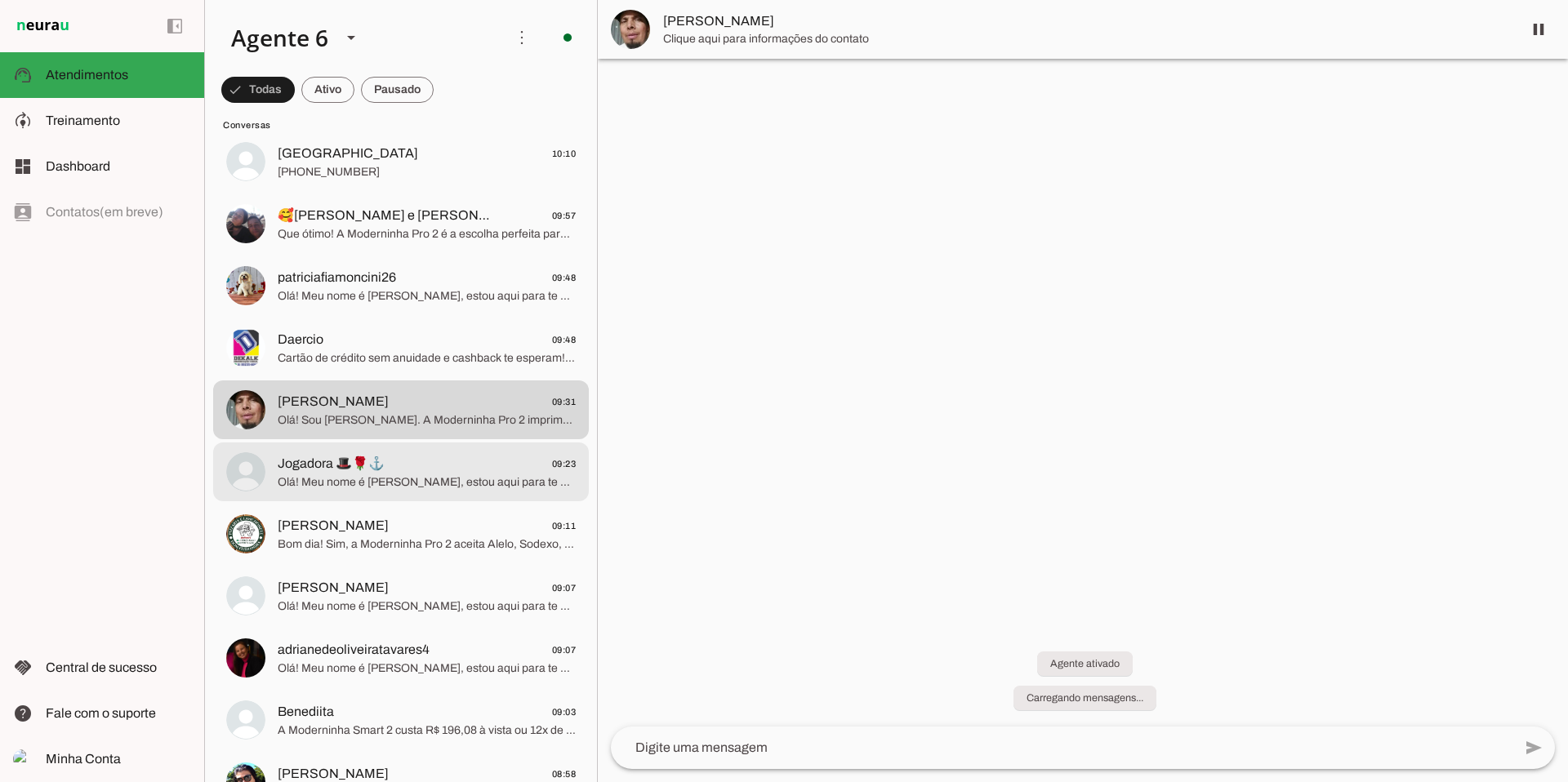
click at [437, 469] on span "Jogadora 🎩🌹⚓ 09:23" at bounding box center [426, 464] width 298 height 21
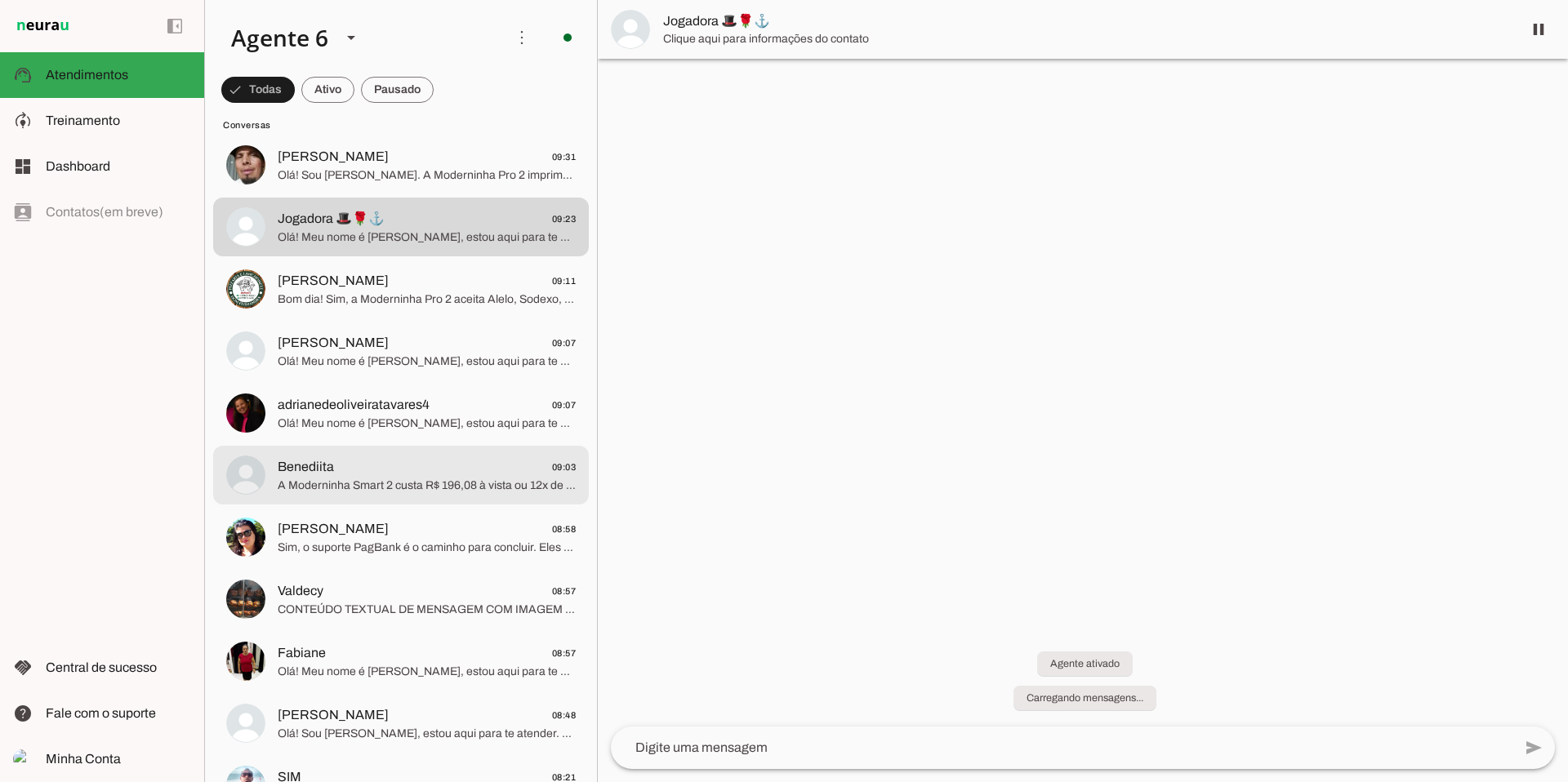
scroll to position [2151, 0]
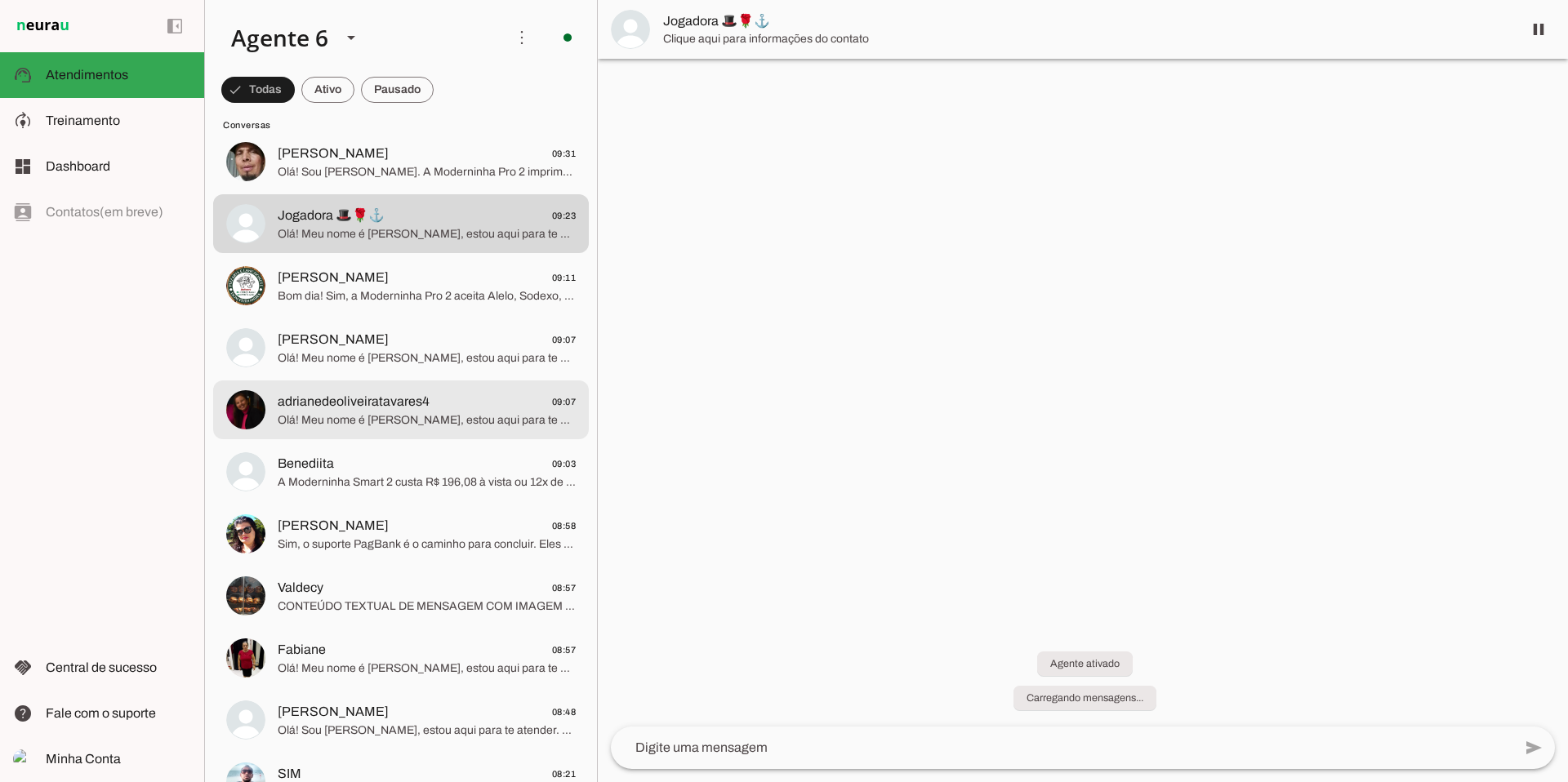
click at [463, 426] on span "Olá! Meu nome é [PERSON_NAME], estou aqui para te atender. A Moderninha Pro 2 é…" at bounding box center [426, 420] width 298 height 17
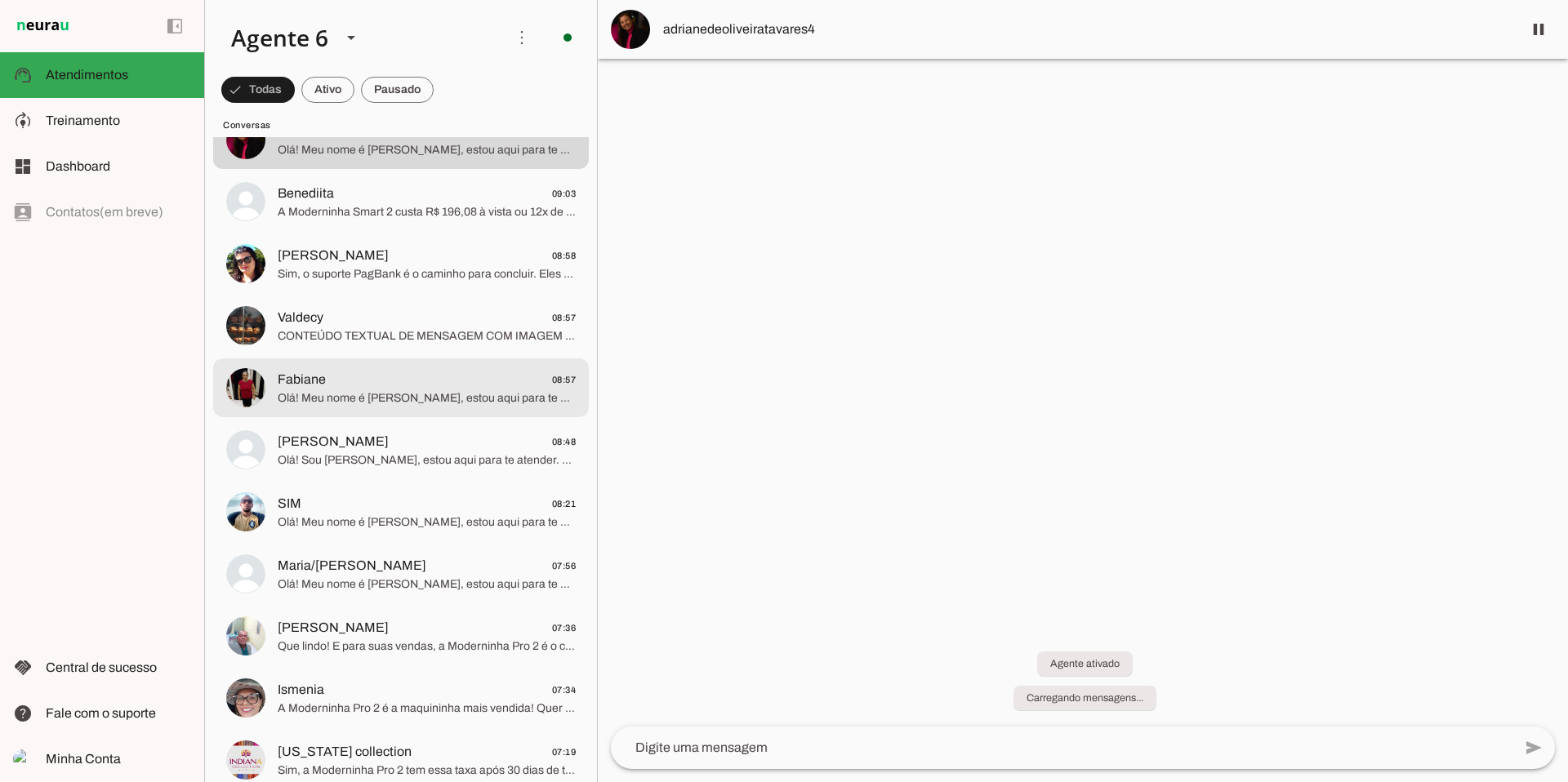
scroll to position [2428, 0]
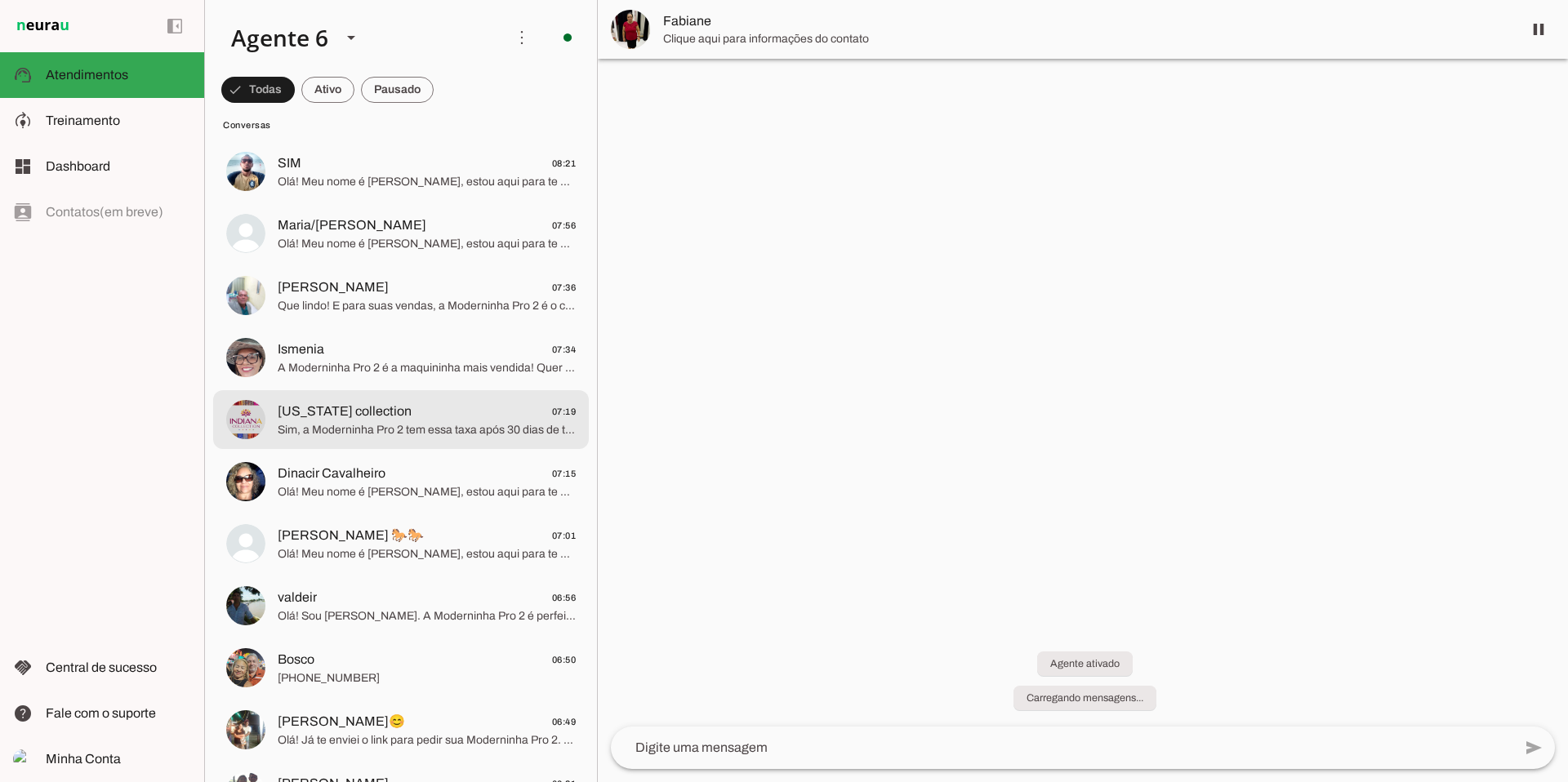
scroll to position [2766, 0]
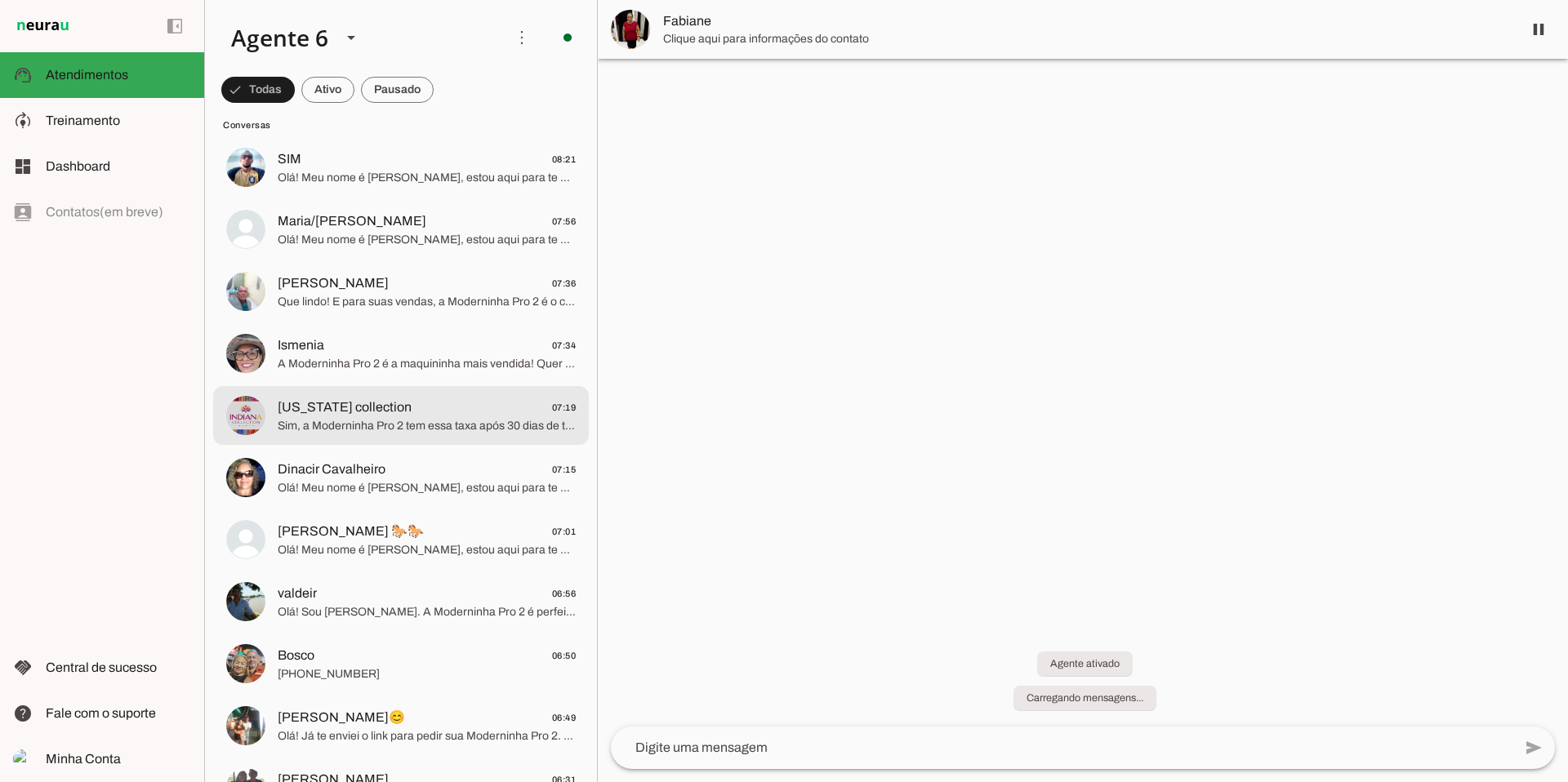
click at [404, 420] on span "Sim, a Moderninha Pro 2 tem essa taxa após 30 dias de taxa zero. Dinheiro na ho…" at bounding box center [426, 426] width 298 height 17
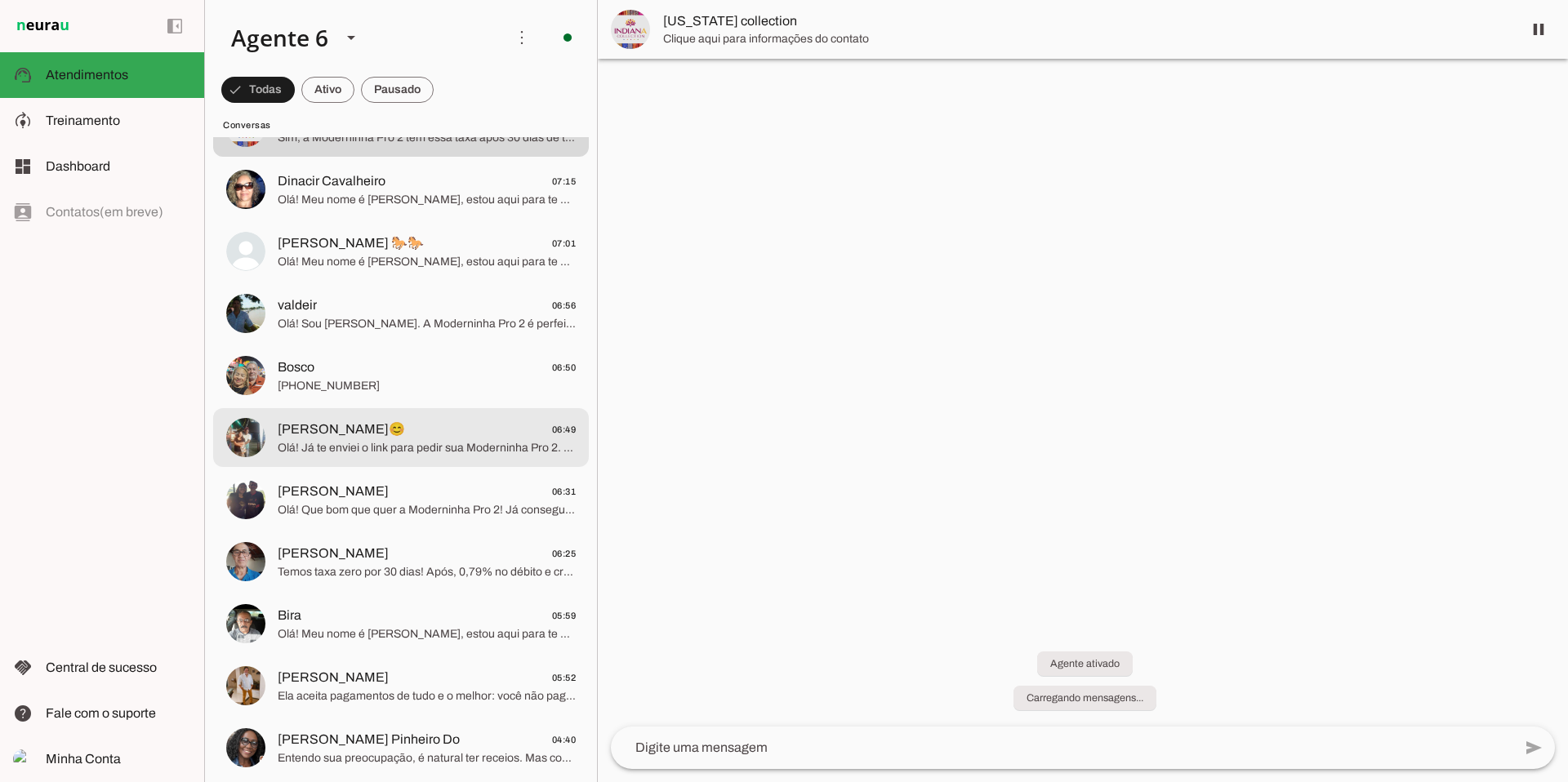
click at [402, 420] on span "[PERSON_NAME]😊 06:49" at bounding box center [426, 430] width 298 height 21
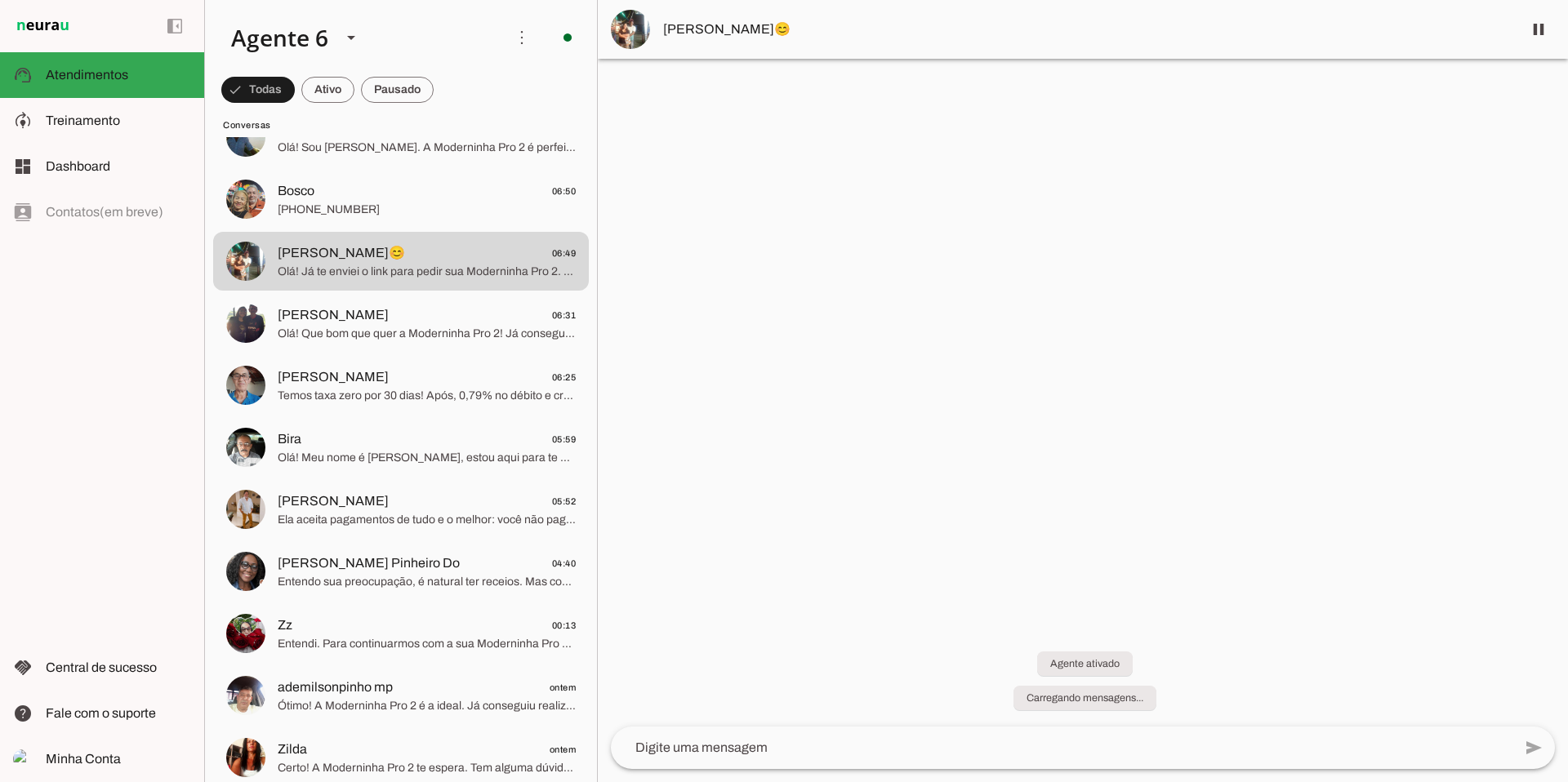
scroll to position [3252, 0]
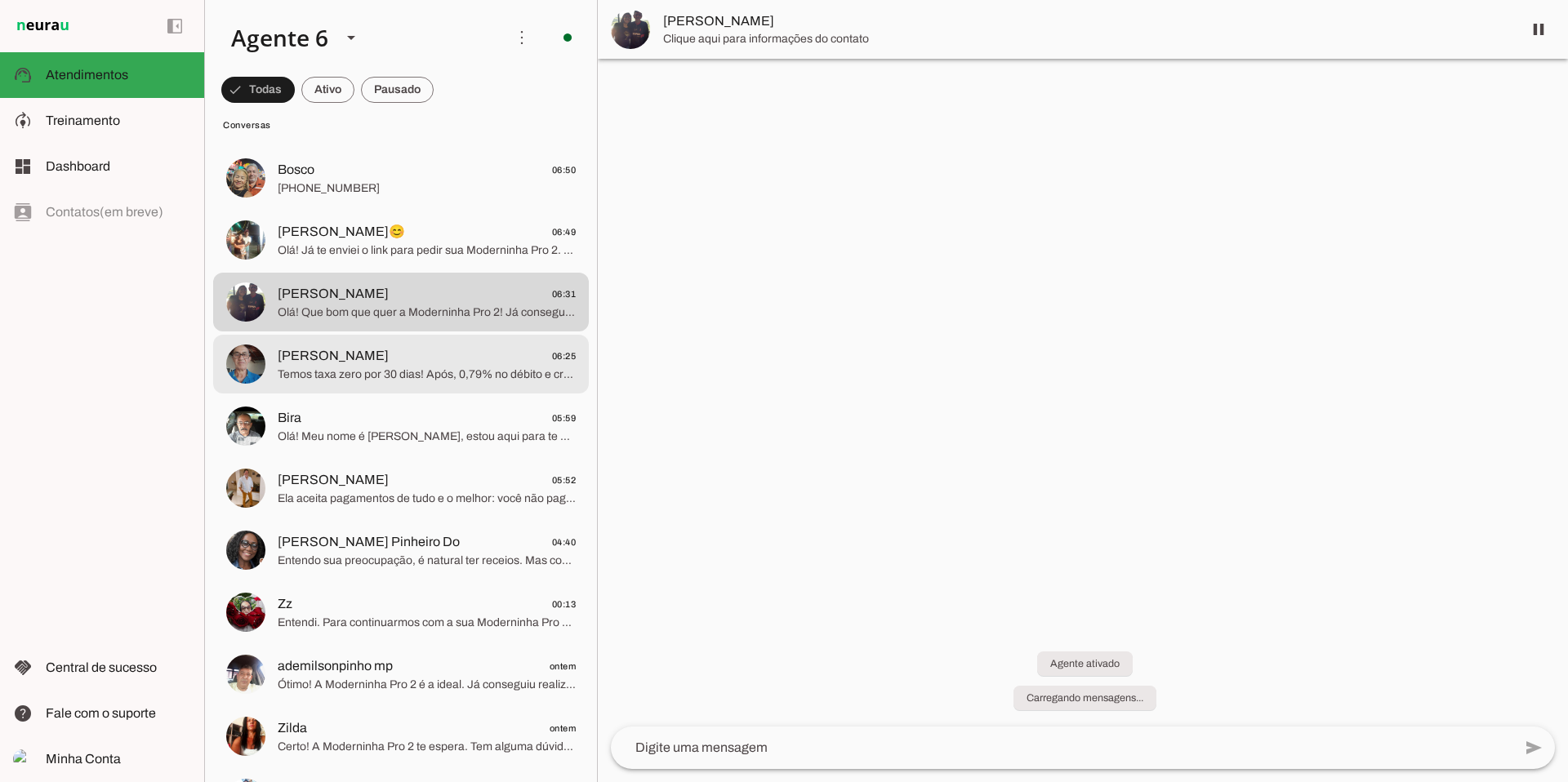
click at [420, 352] on span "[PERSON_NAME] 06:25" at bounding box center [426, 357] width 298 height 21
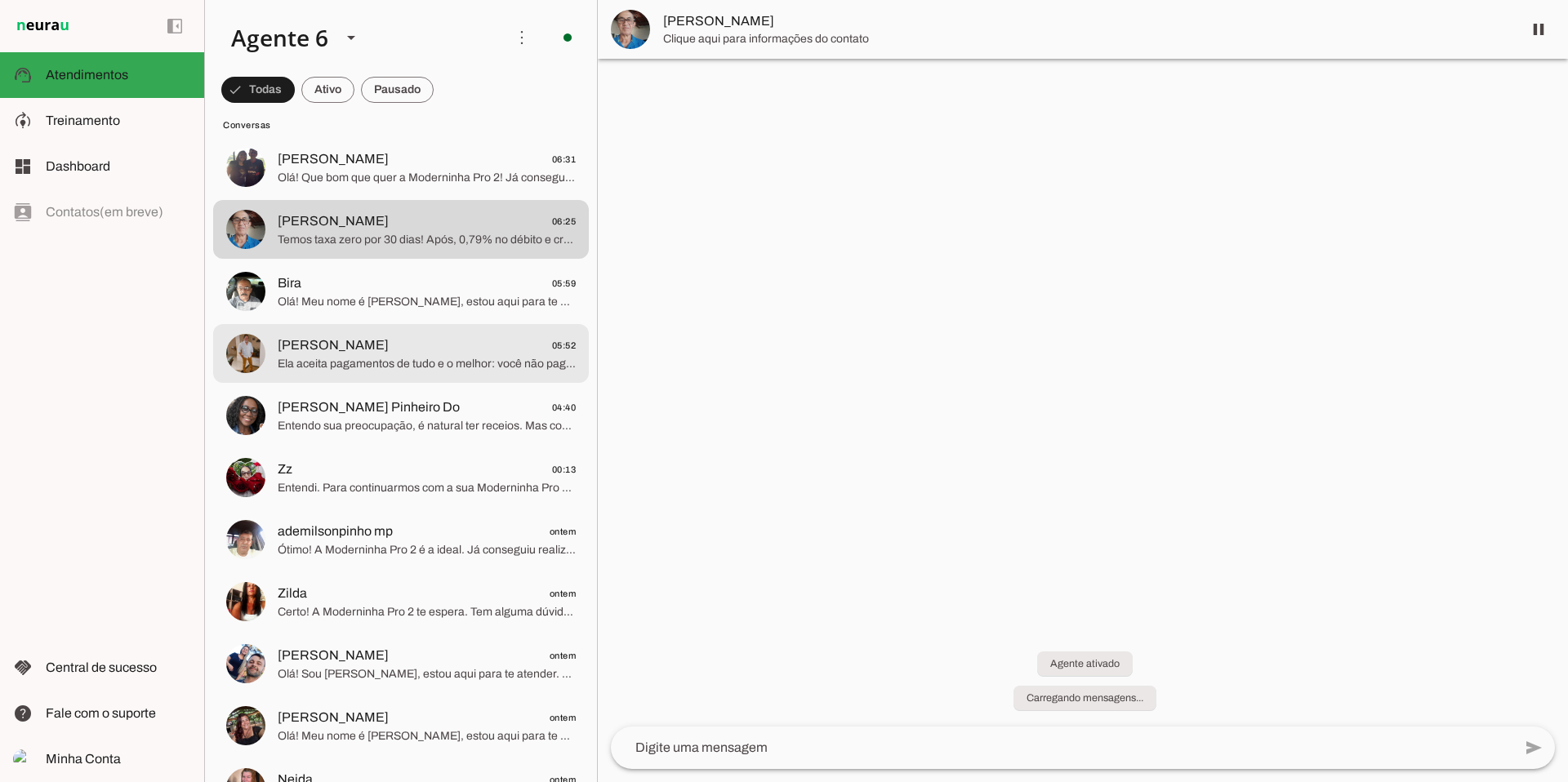
scroll to position [3388, 0]
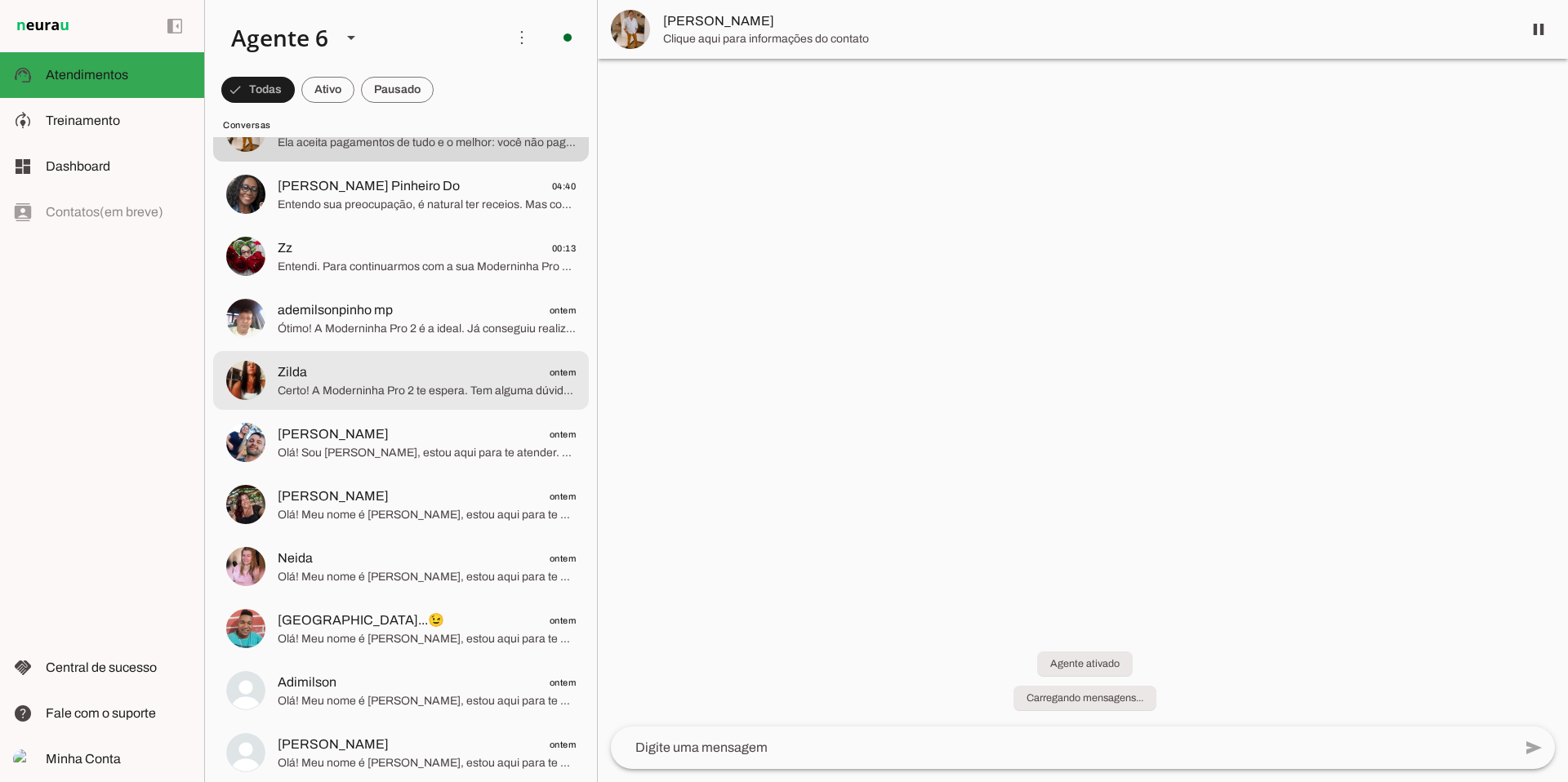
scroll to position [3609, 0]
click at [439, 369] on span "Zilda ontem" at bounding box center [426, 372] width 298 height 21
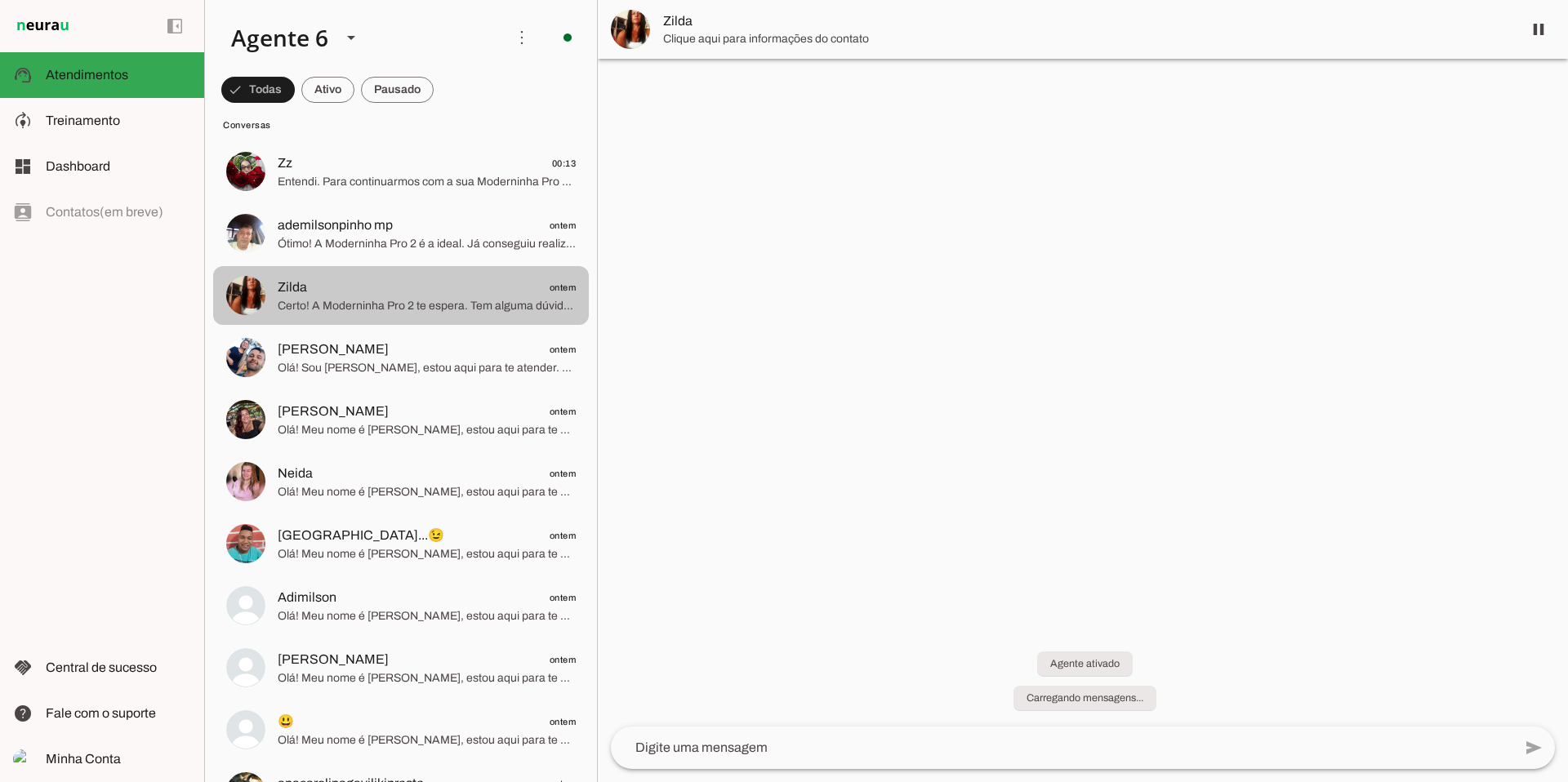
scroll to position [3694, 0]
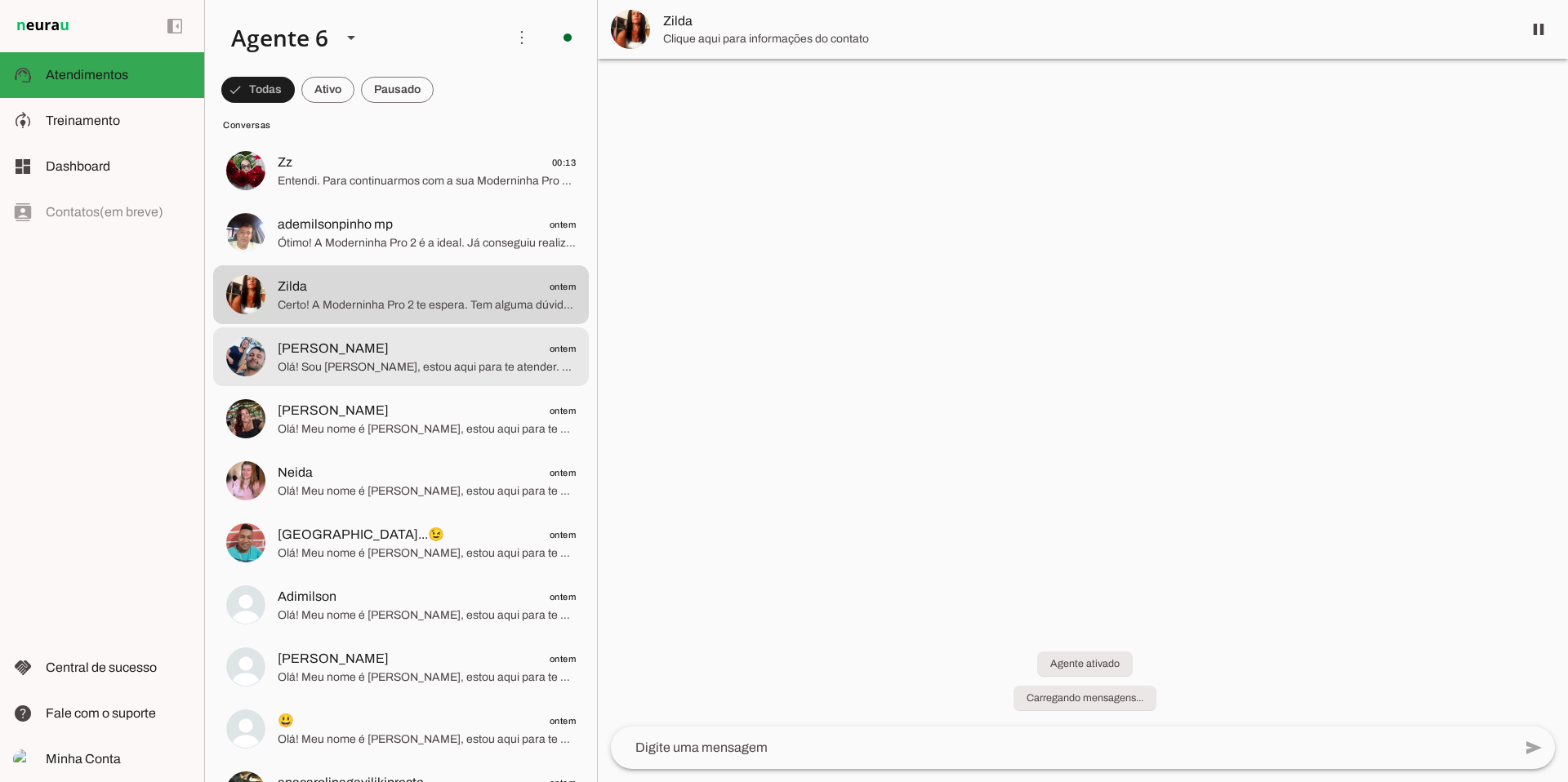
click at [440, 370] on span "Olá! Sou [PERSON_NAME], estou aqui para te atender. A Moderninha Pro 2 é a maqu…" at bounding box center [426, 367] width 298 height 17
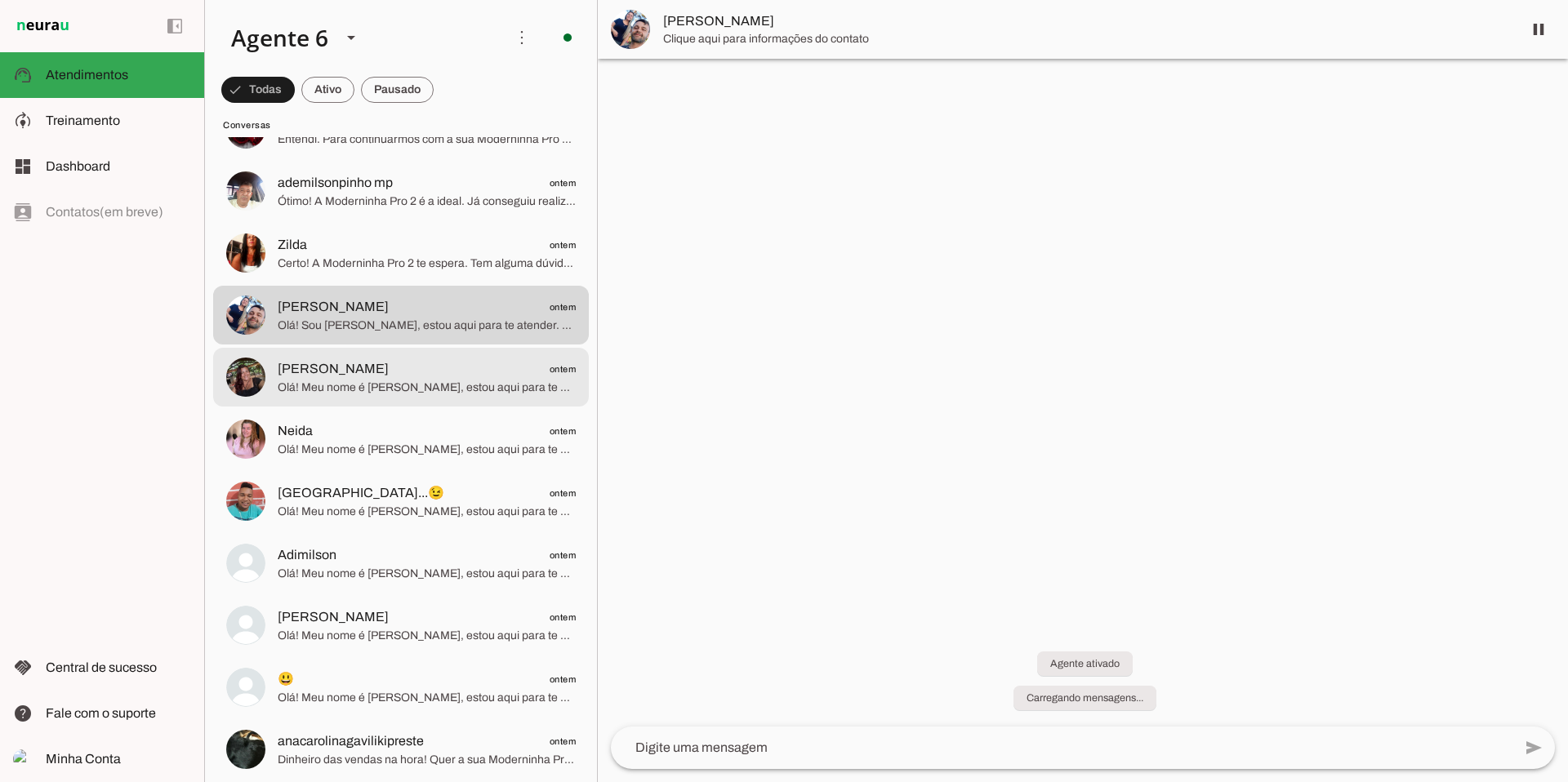
scroll to position [3770, 0]
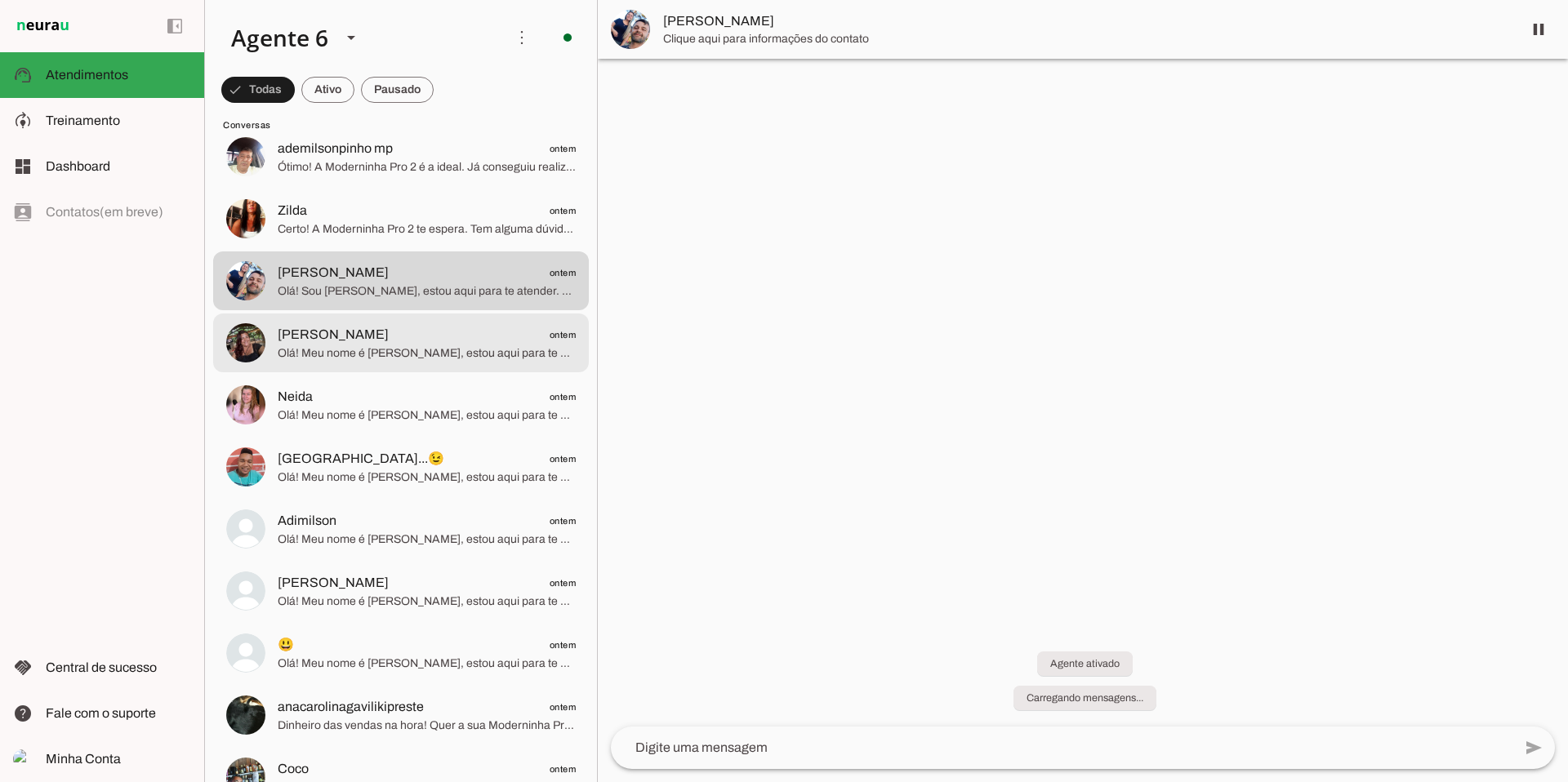
click at [454, 349] on span "Olá! Meu nome é [PERSON_NAME], estou aqui para te atender. Que ótima escolha! A…" at bounding box center [426, 354] width 298 height 17
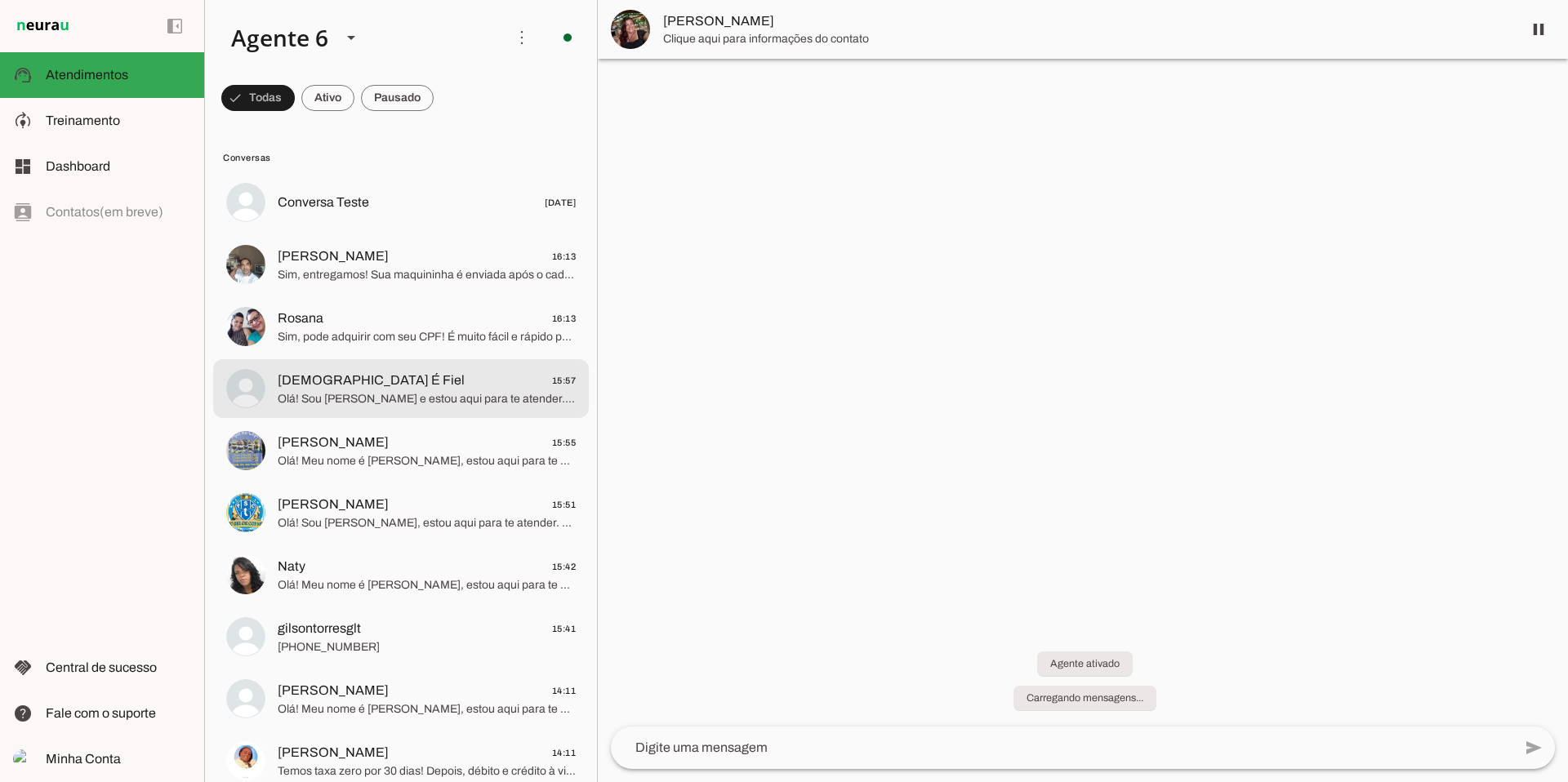
click at [537, 396] on span "Olá! Sou [PERSON_NAME] e estou aqui para te atender. A Moderninha Pro 2 é perfe…" at bounding box center [426, 400] width 298 height 17
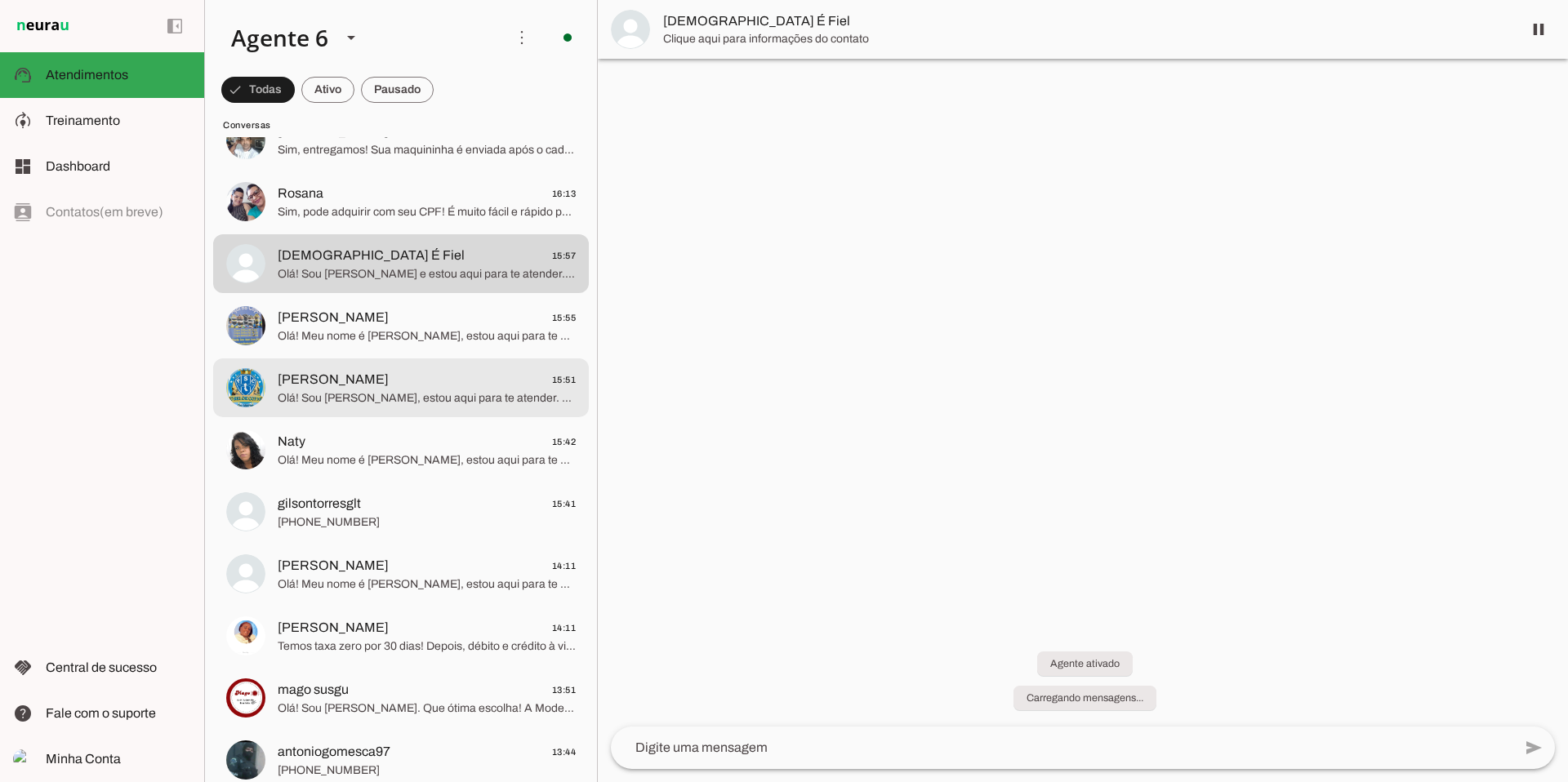
scroll to position [146, 0]
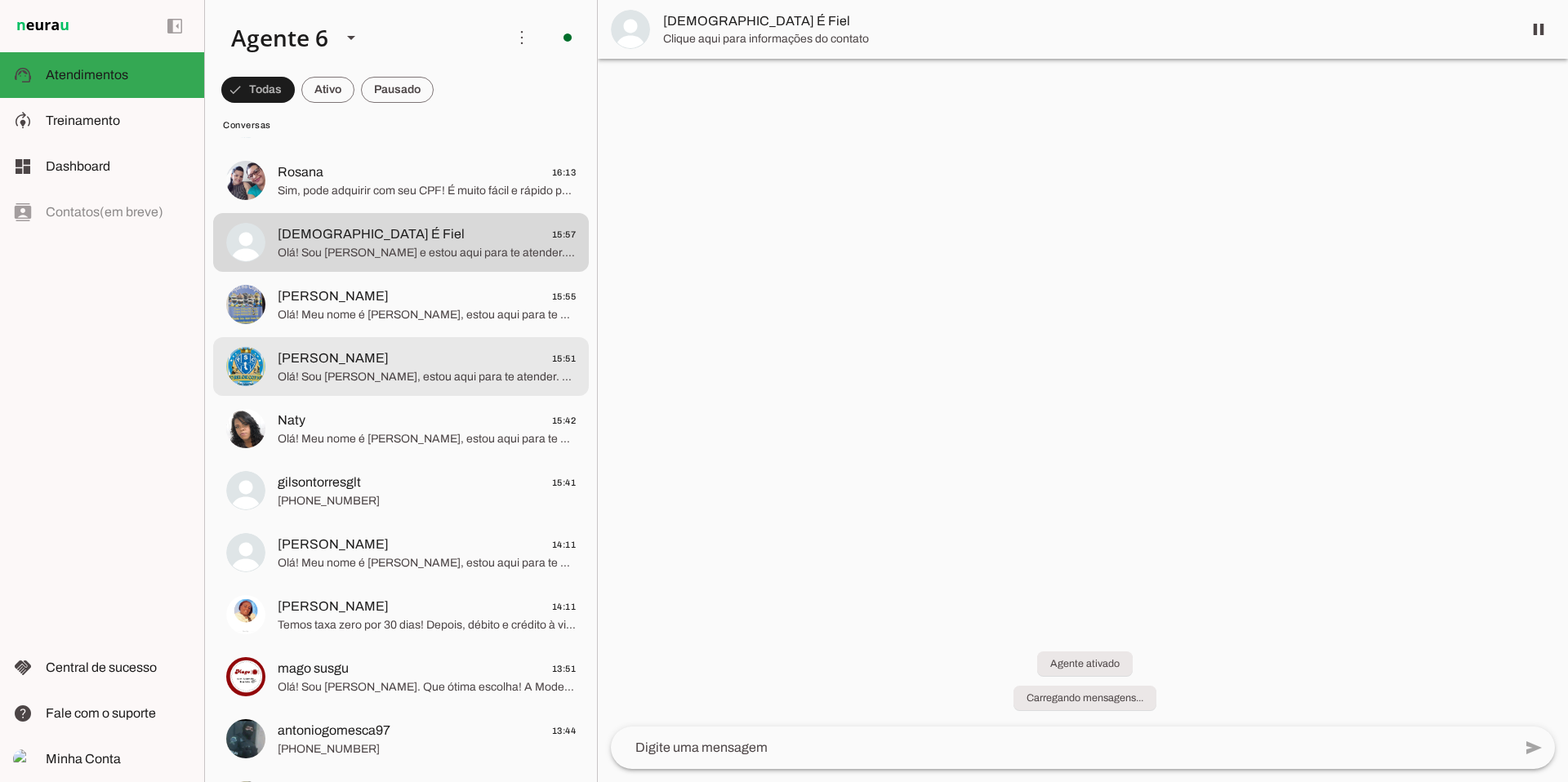
click at [454, 85] on md-item "[PERSON_NAME] 15:51 Olá! Sou [PERSON_NAME], estou aqui para te atender. Que óti…" at bounding box center [400, 56] width 376 height 59
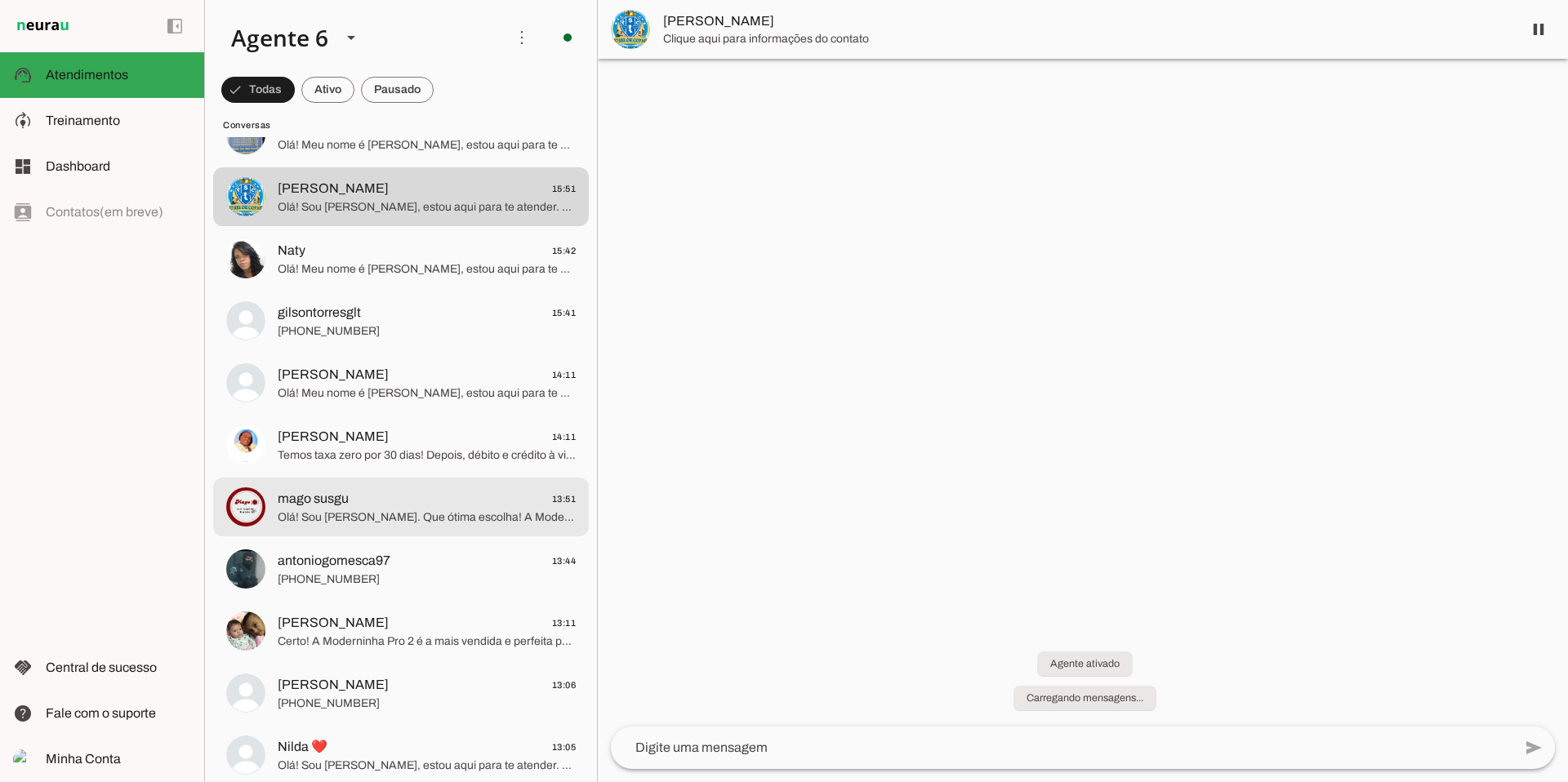
scroll to position [296, 0]
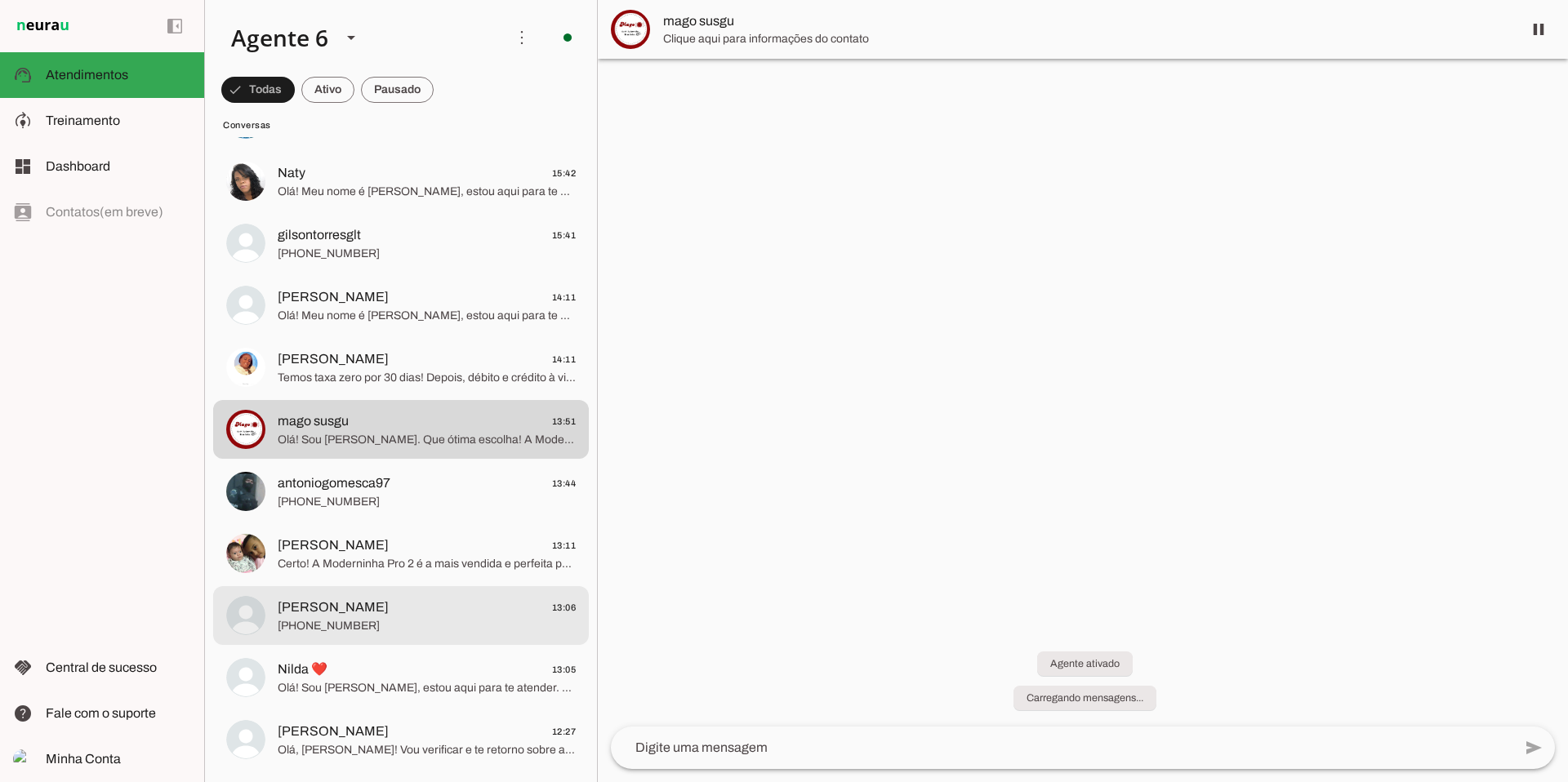
scroll to position [672, 0]
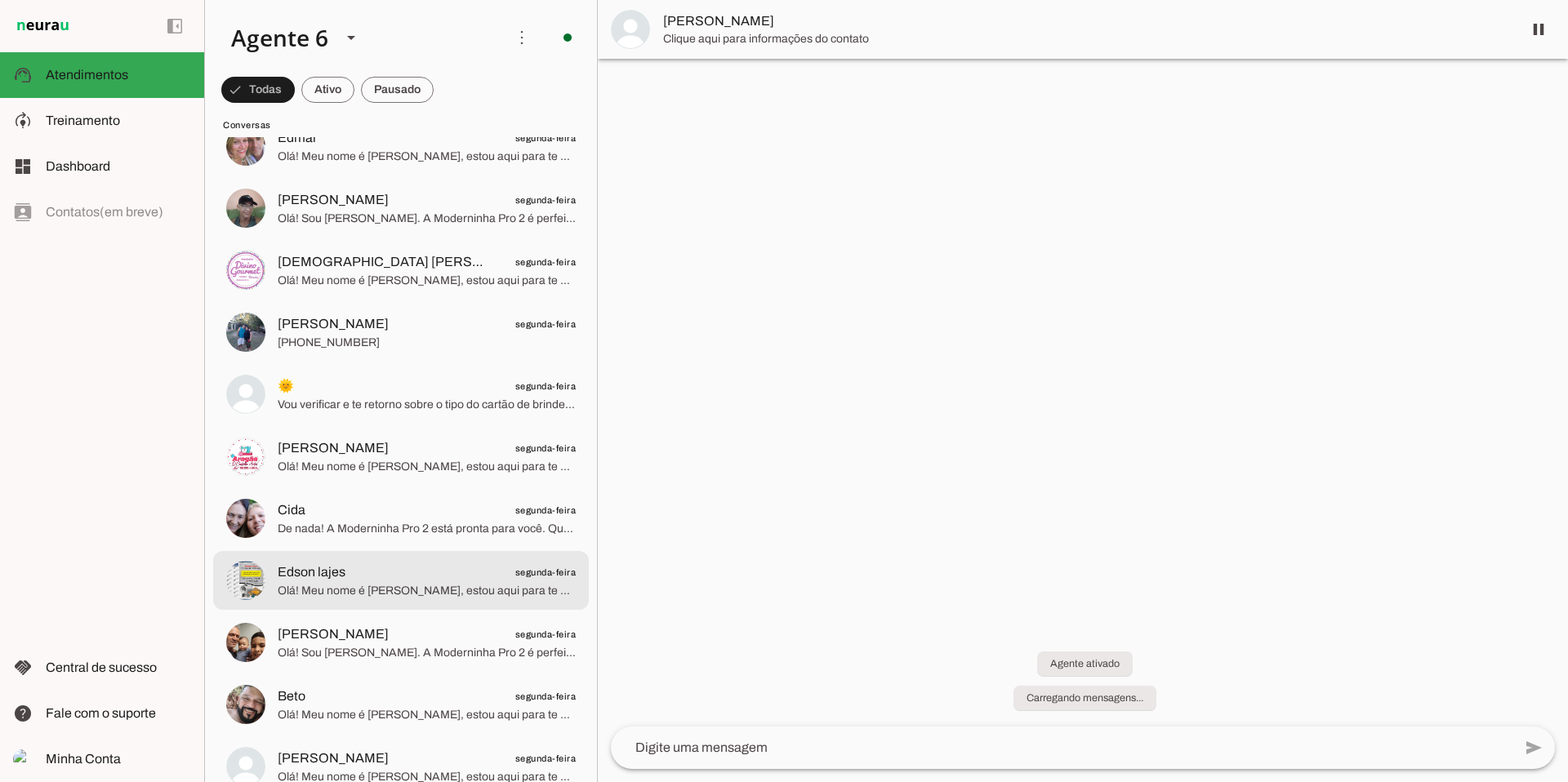
scroll to position [14913, 0]
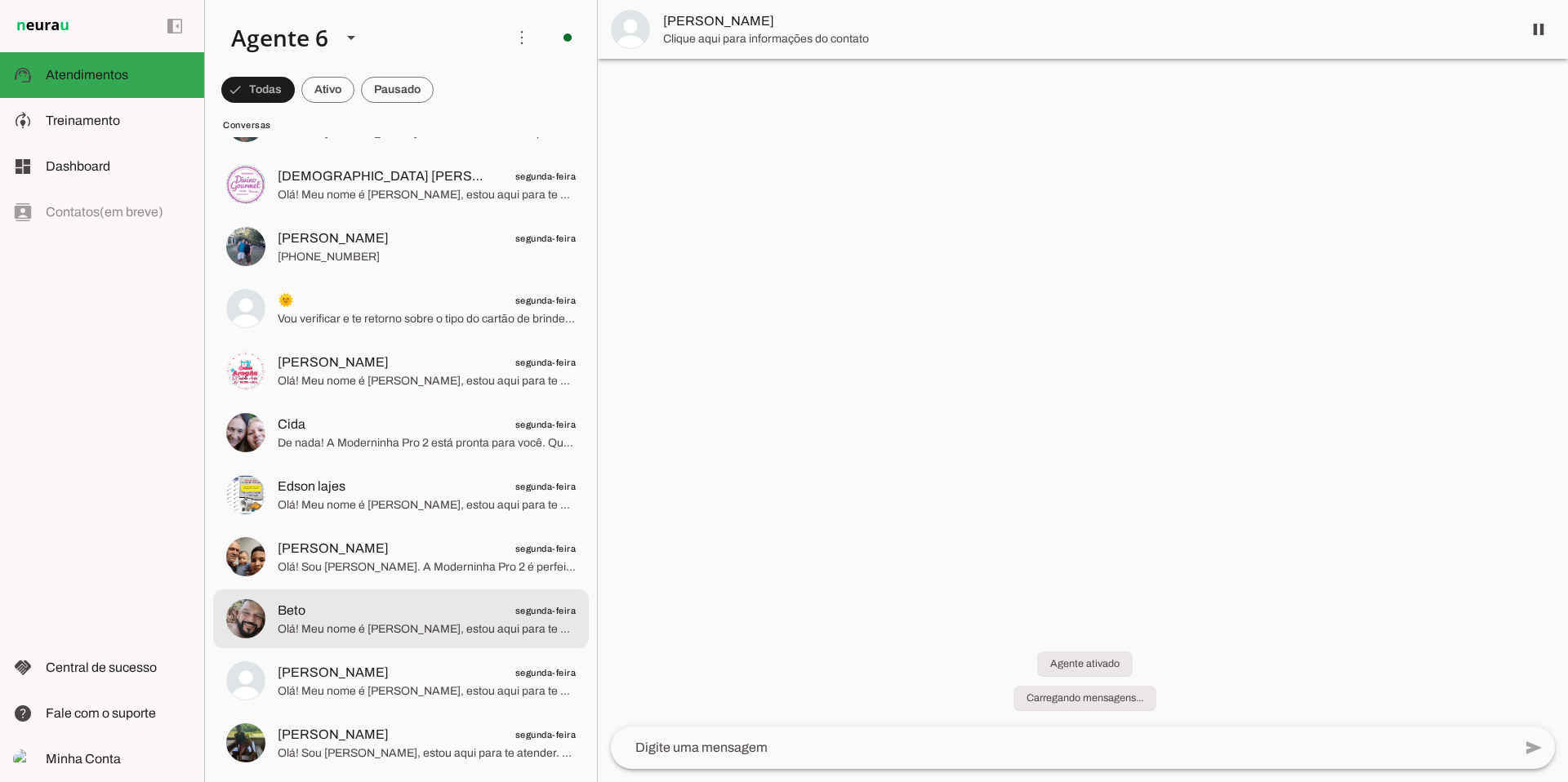
click at [459, 615] on span "Beto segunda-feira" at bounding box center [426, 611] width 298 height 21
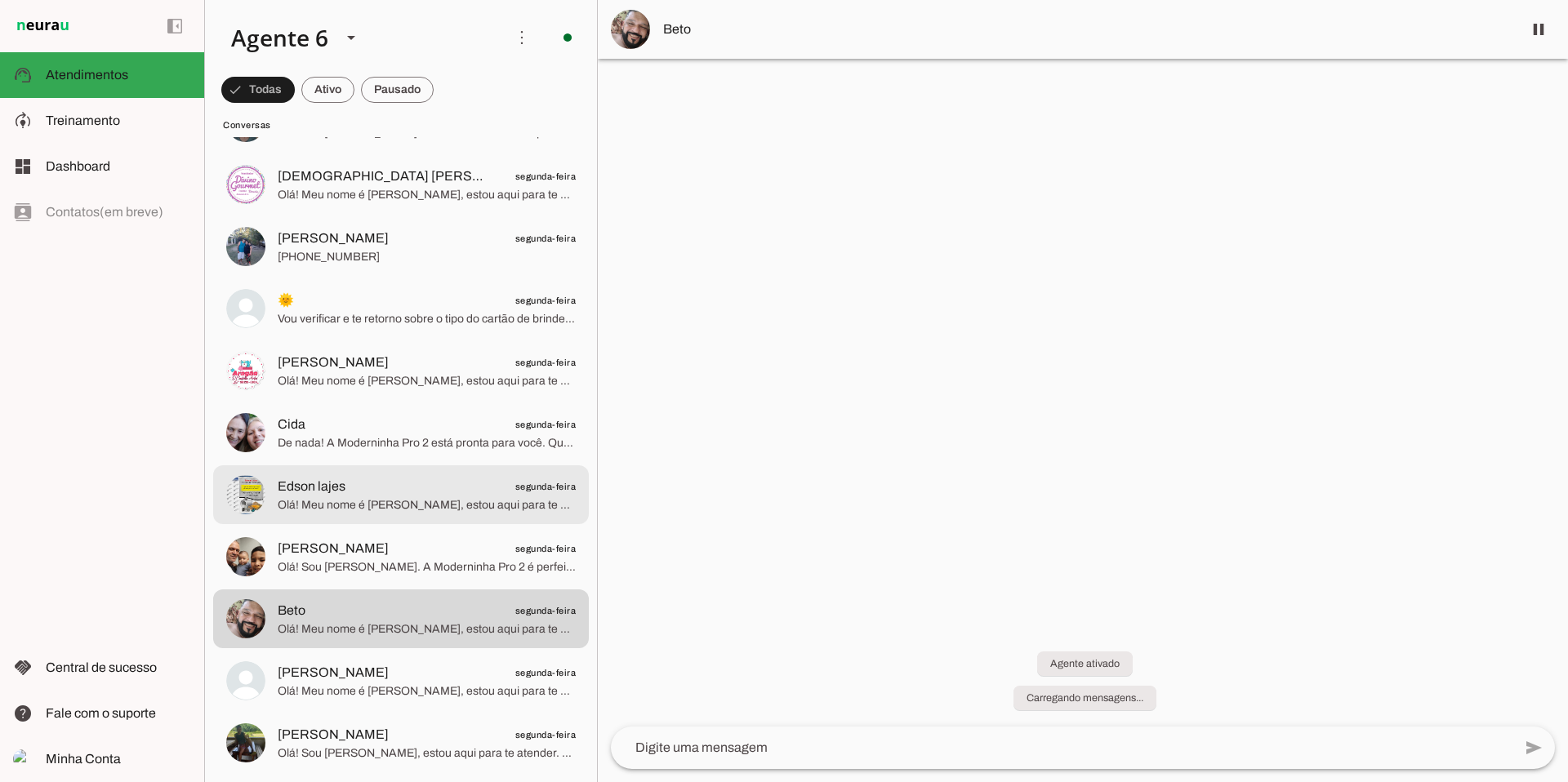
click at [426, 498] on span "Olá! Meu nome é [PERSON_NAME], estou aqui para te atender. A Moderninha Pro2 é …" at bounding box center [426, 506] width 298 height 17
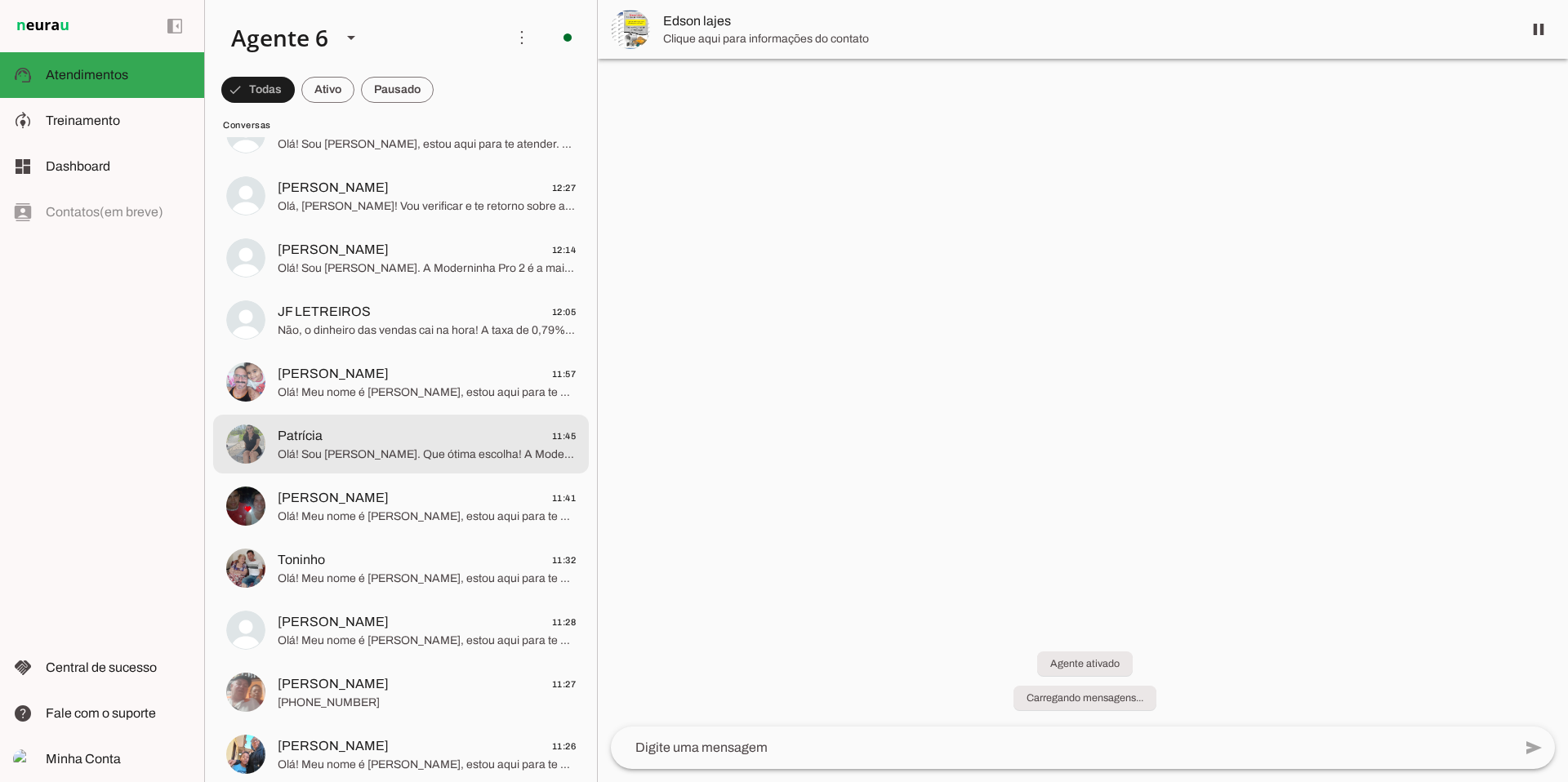
scroll to position [1054, 0]
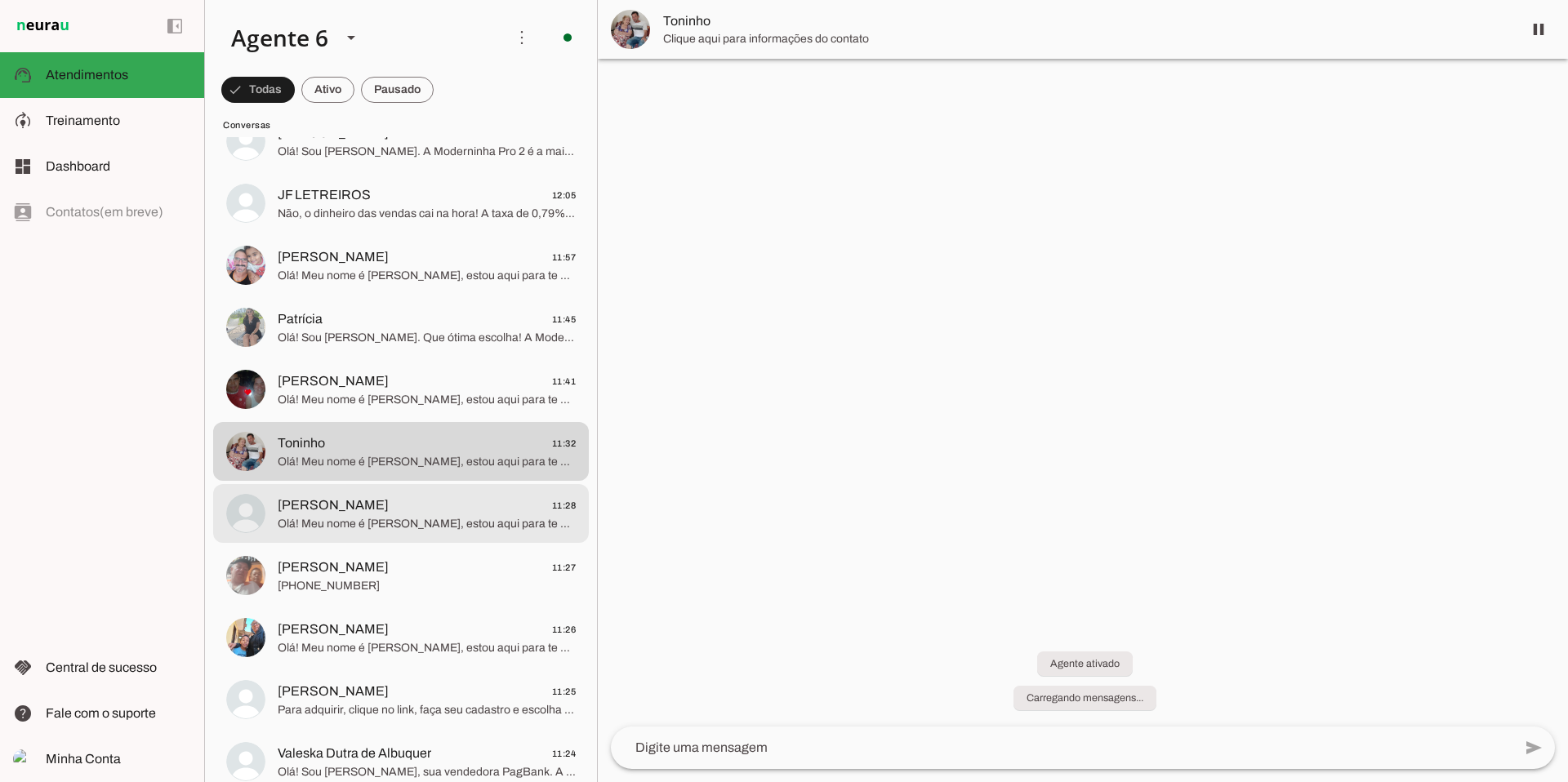
click at [408, 499] on span "[PERSON_NAME] 11:28" at bounding box center [426, 506] width 298 height 21
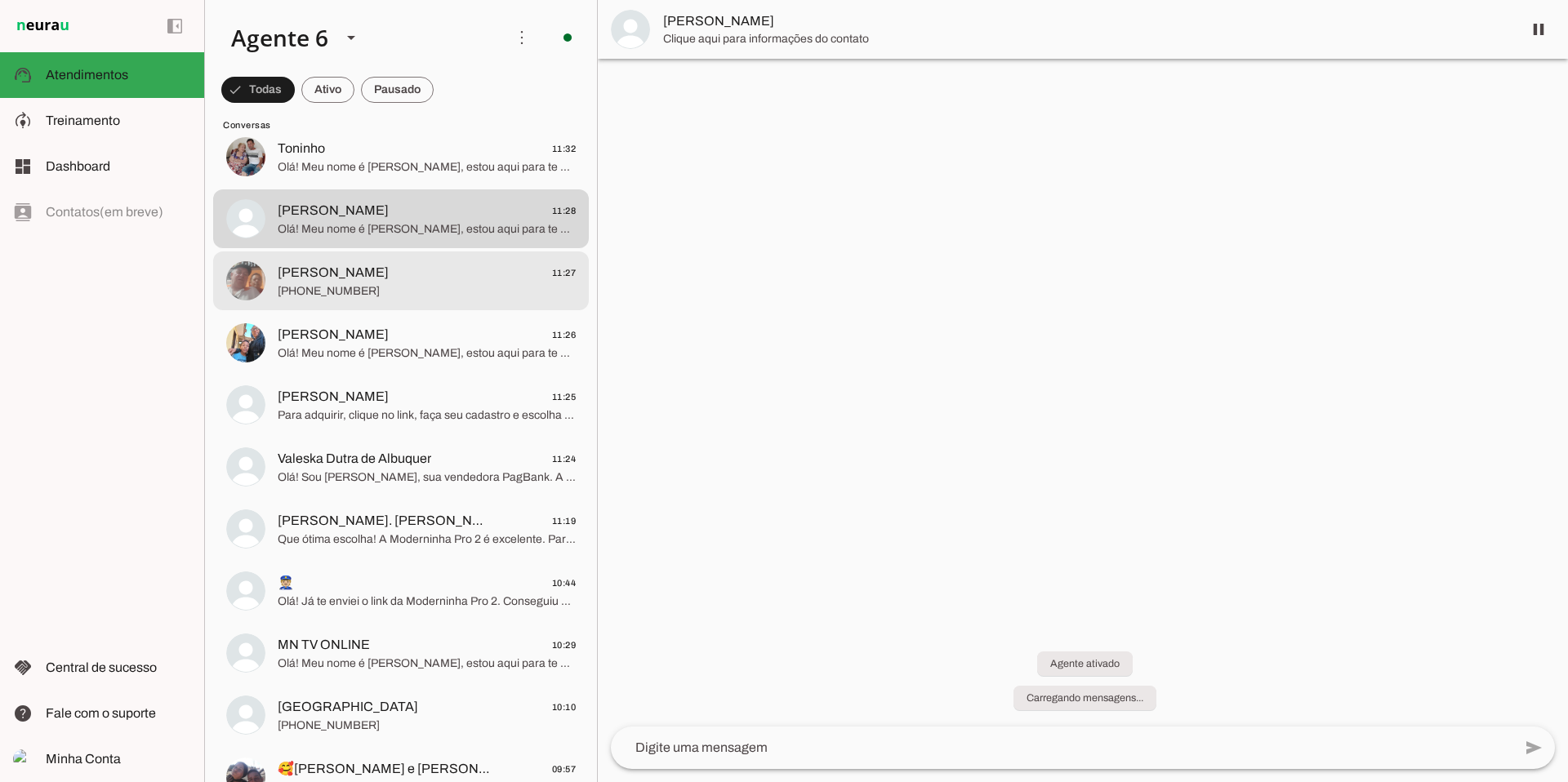
scroll to position [1366, 0]
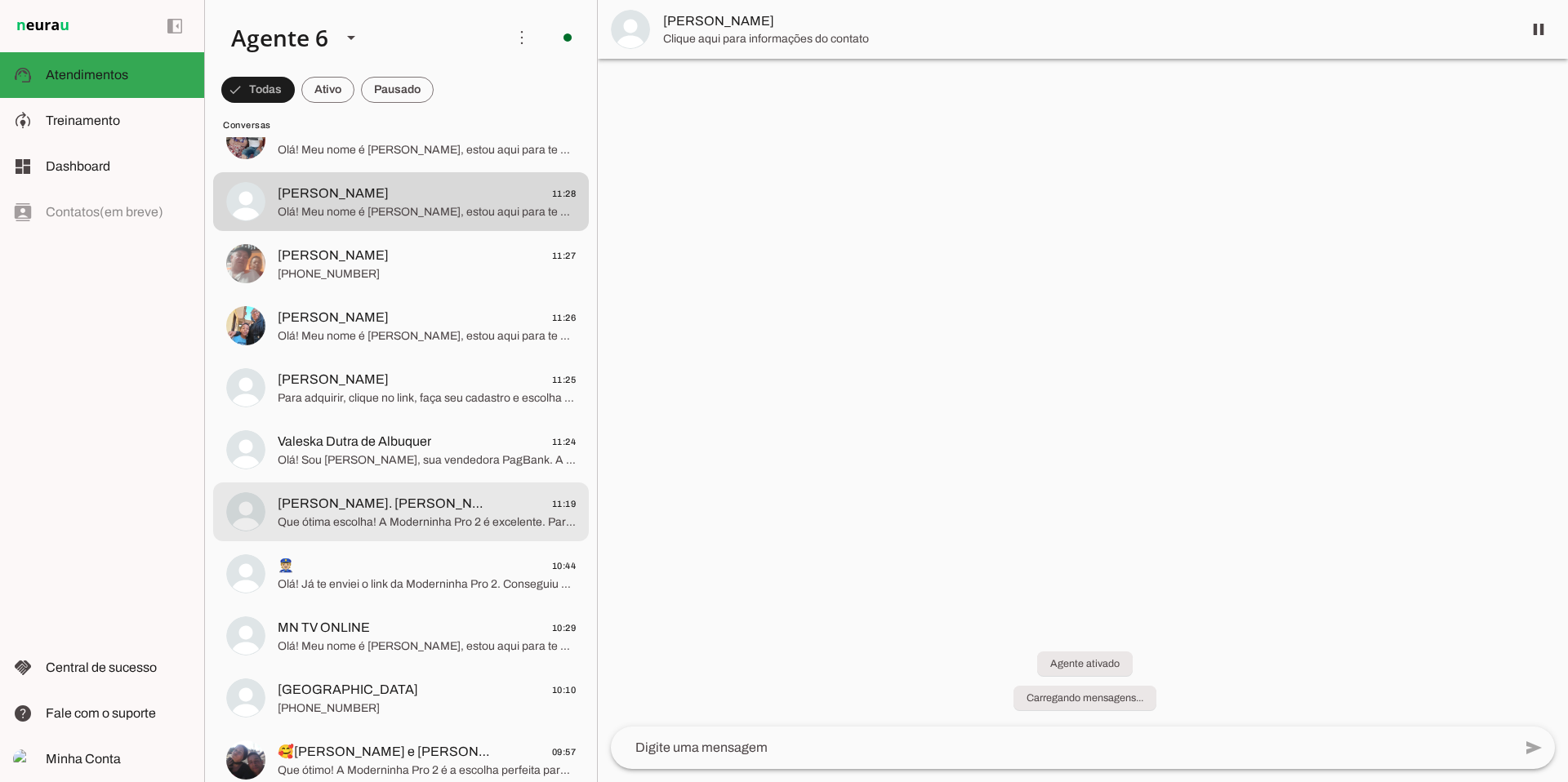
click at [408, 514] on span "Que ótima escolha! A Moderninha Pro 2 é excelente. Para comprar a Moderninha Pr…" at bounding box center [426, 522] width 298 height 17
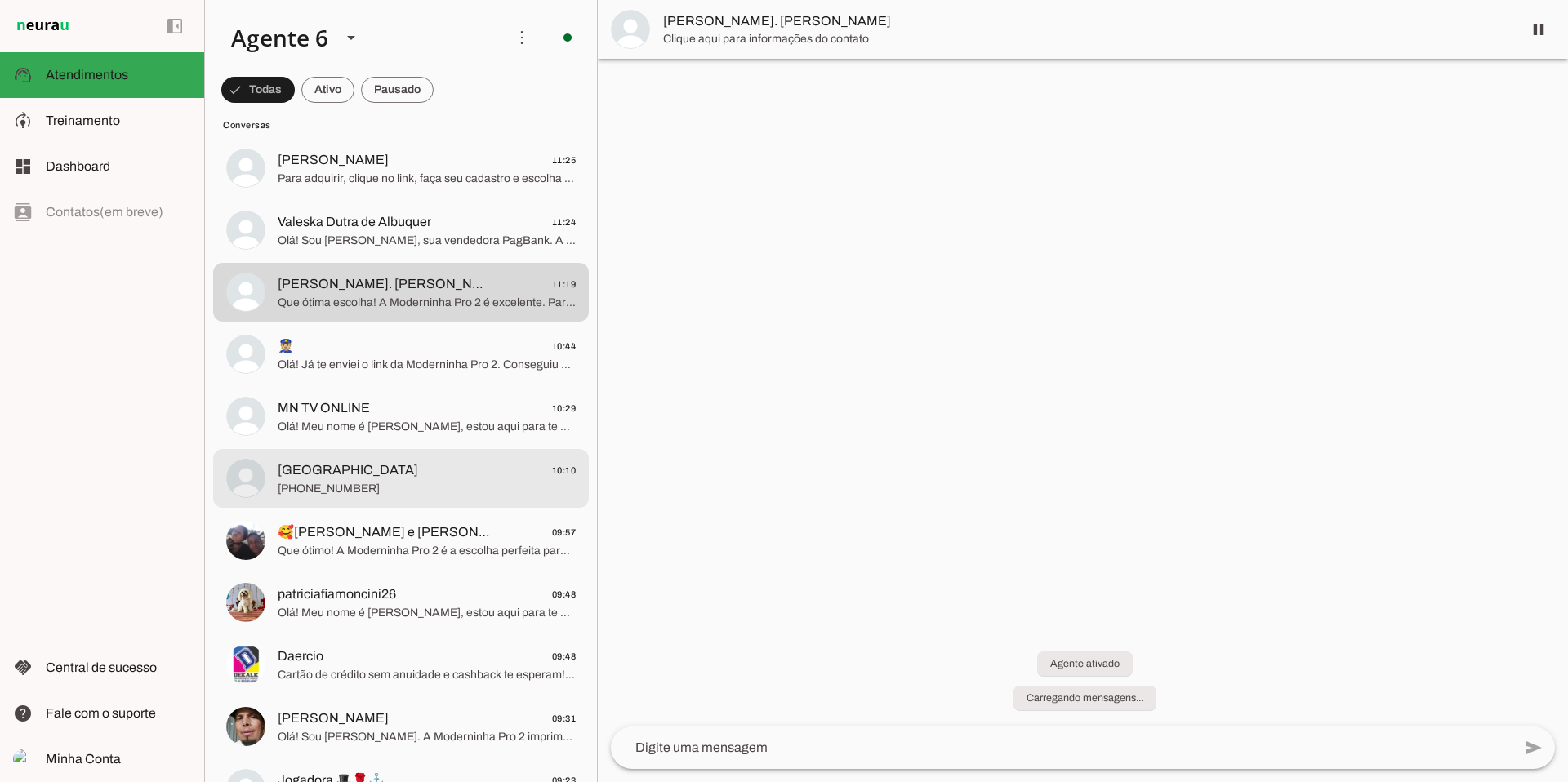
scroll to position [1589, 0]
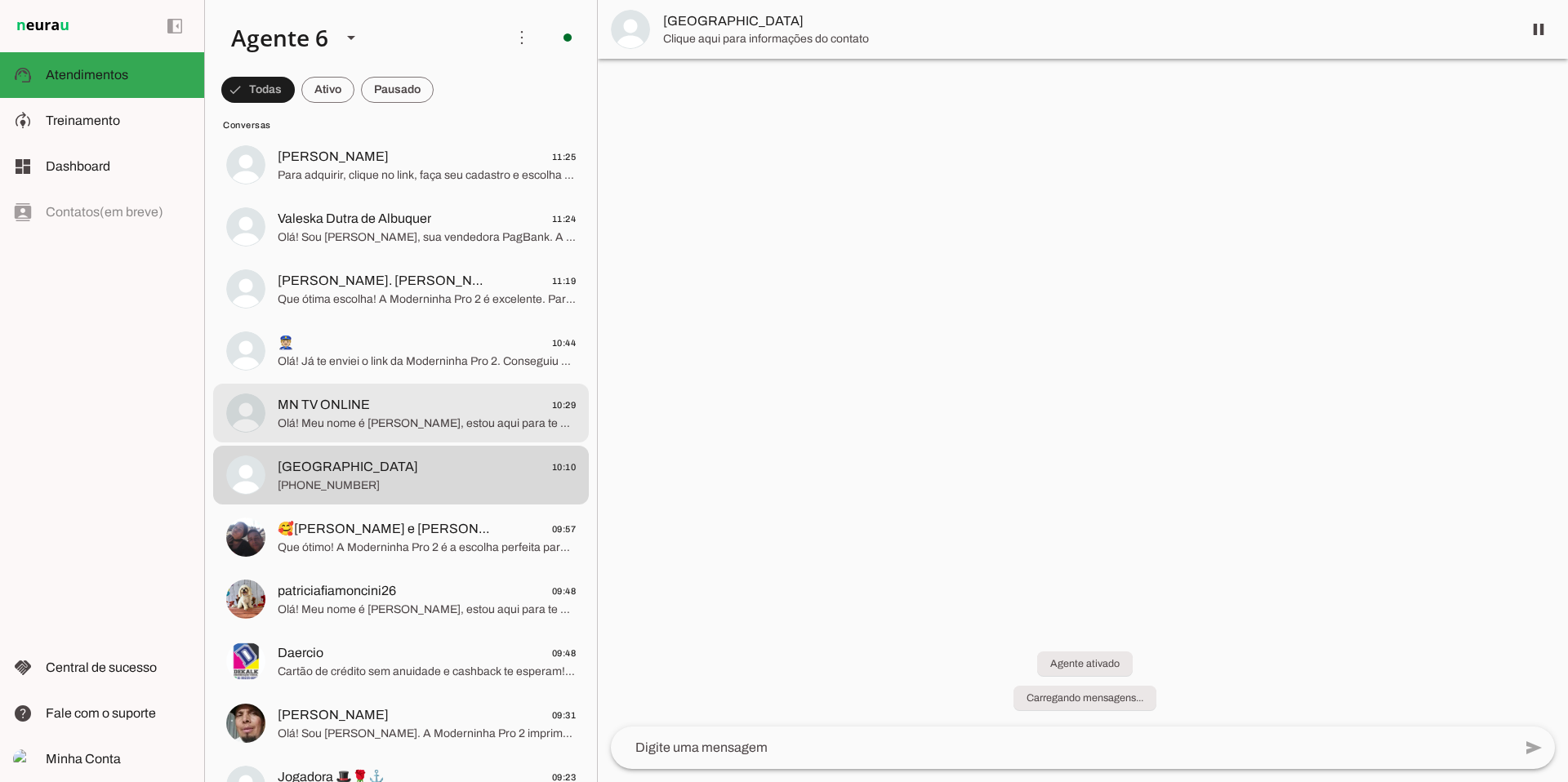
click at [402, 406] on span "MN TV ONLINE 10:29" at bounding box center [426, 406] width 298 height 21
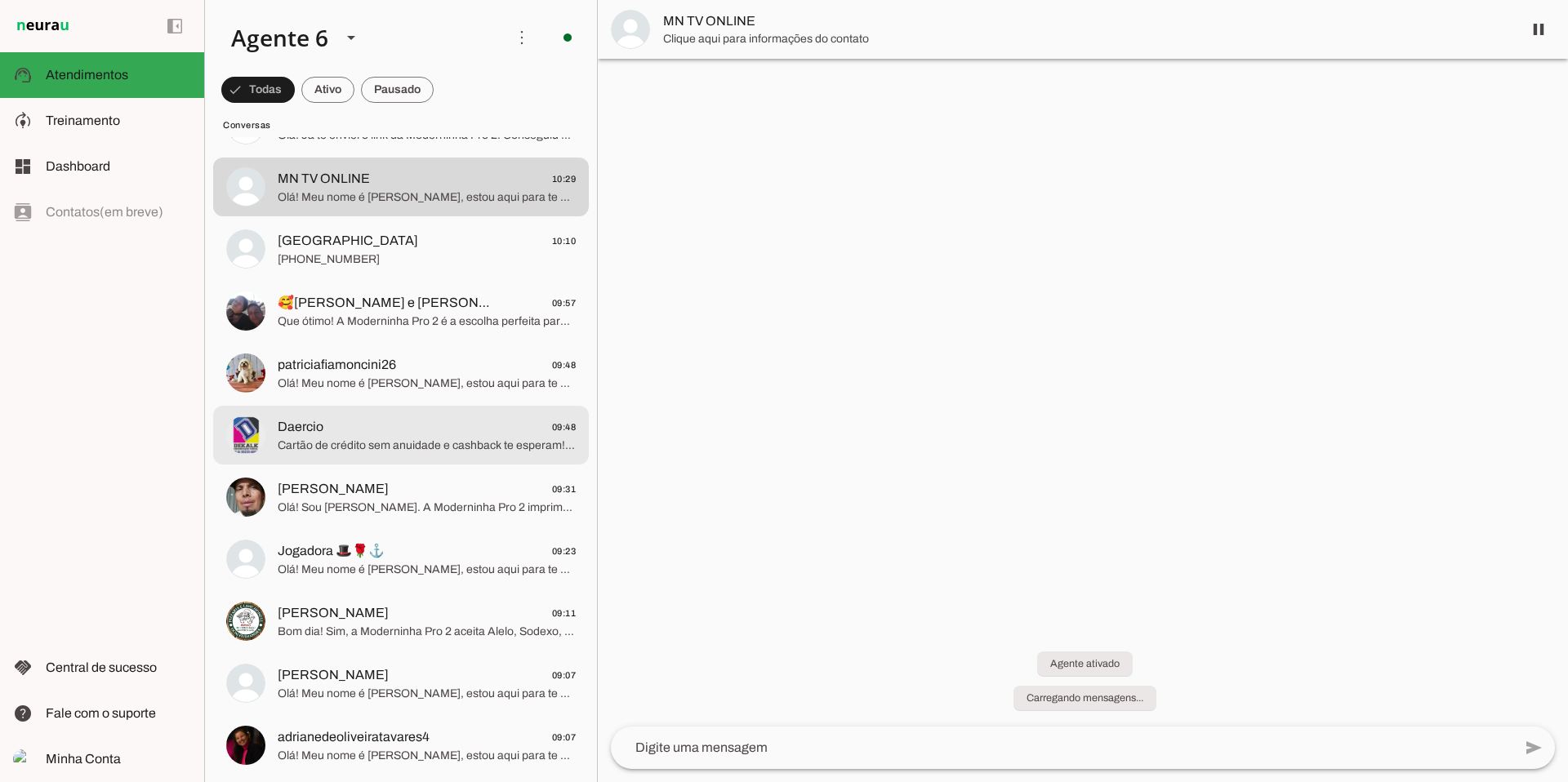
scroll to position [1821, 0]
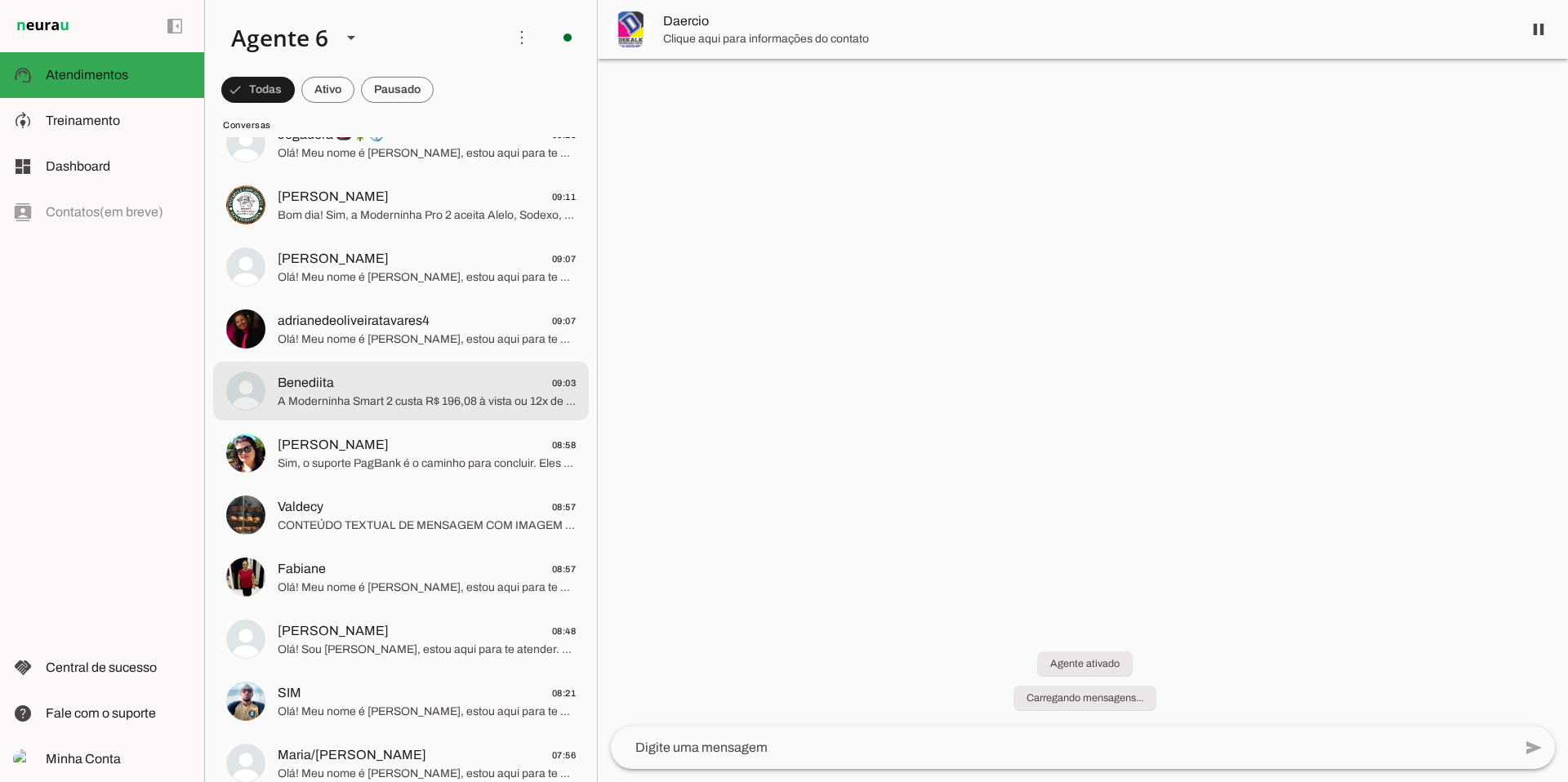
scroll to position [2243, 0]
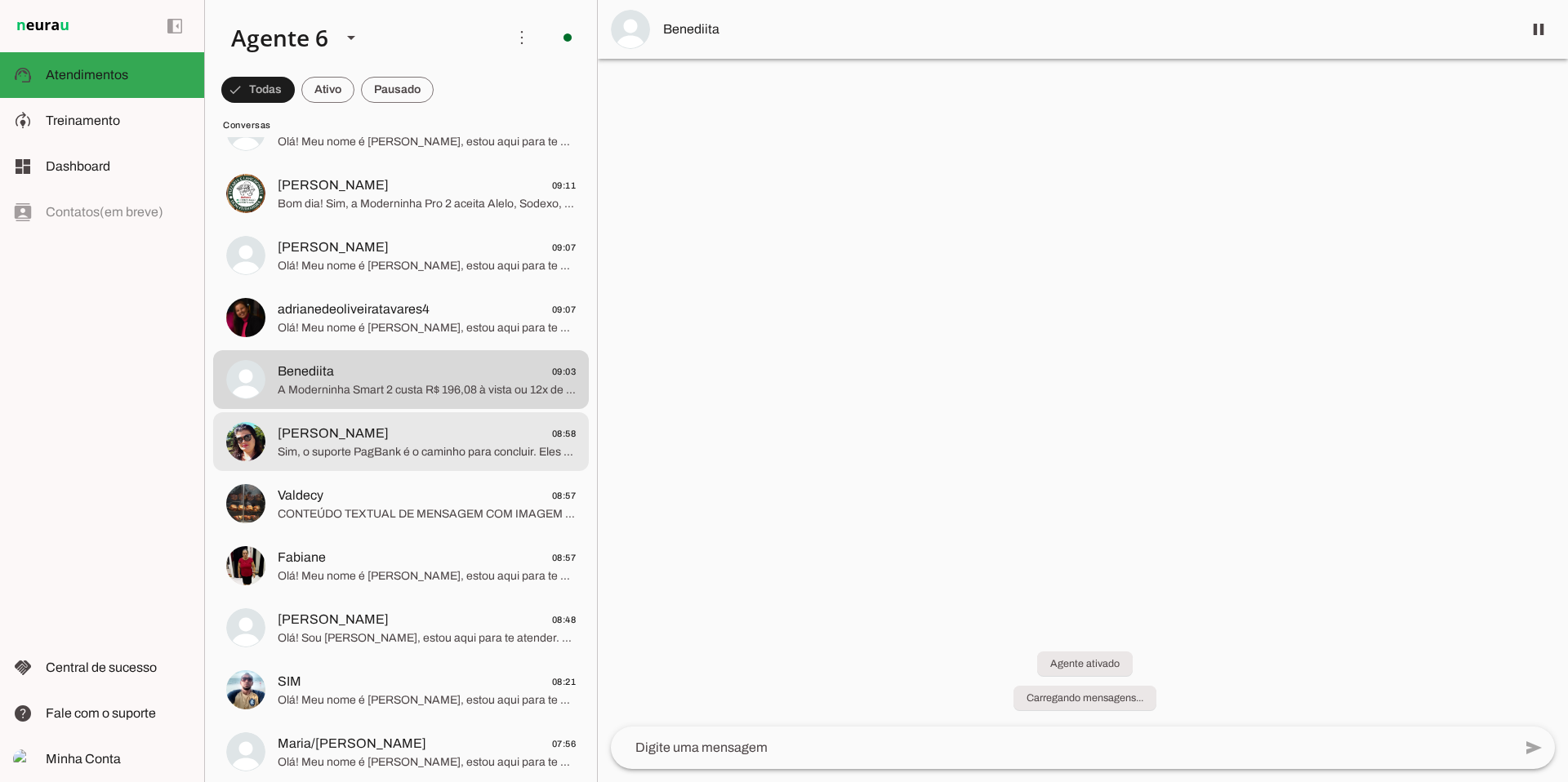
click at [431, 444] on span "Sim, o suporte PagBank é o caminho para concluir. Eles te ajudarão a ter sua Mo…" at bounding box center [426, 453] width 298 height 17
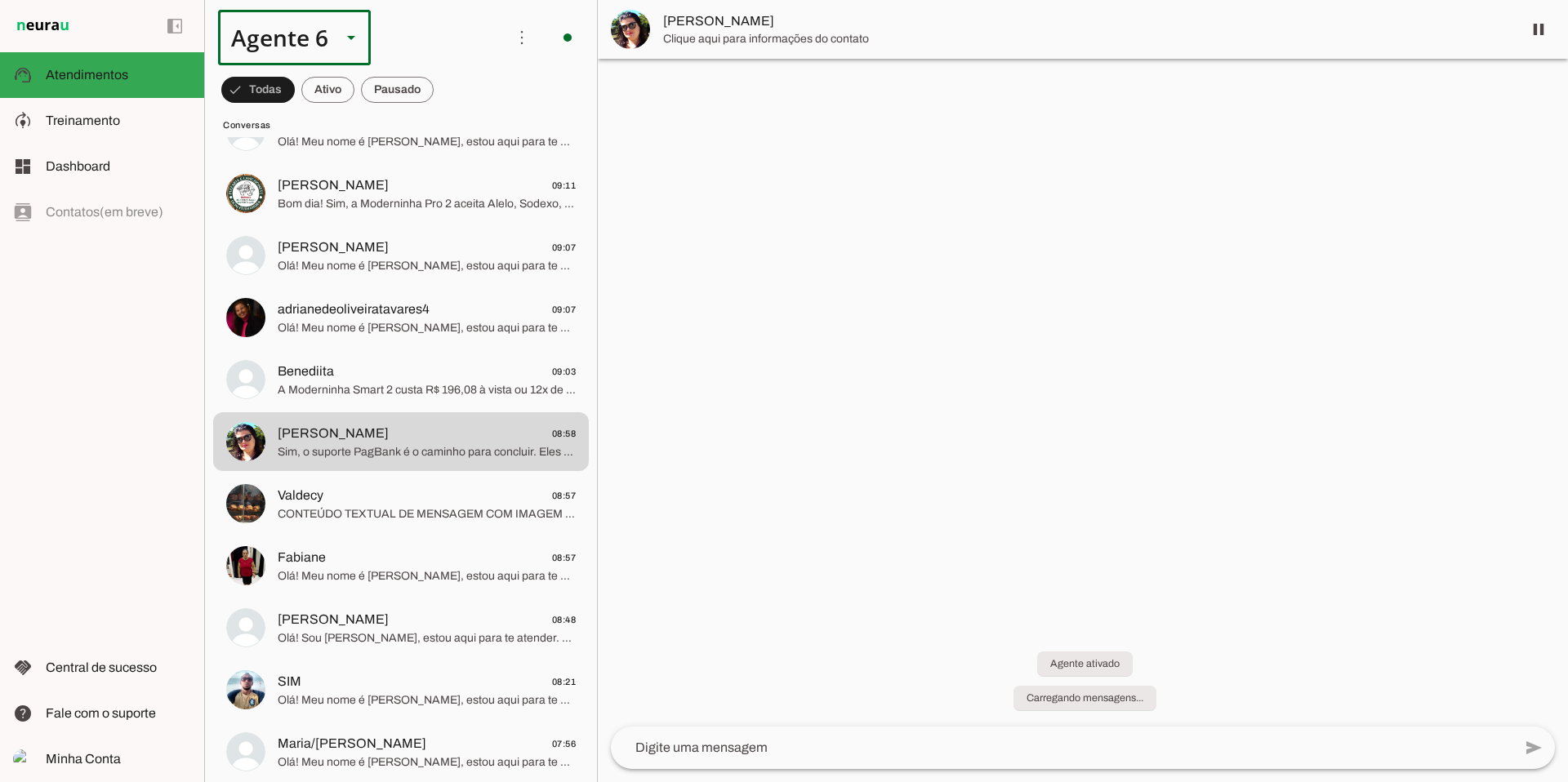
click at [341, 50] on div at bounding box center [351, 37] width 39 height 56
click at [0, 0] on slot "Agente 2" at bounding box center [0, 0] width 0 height 0
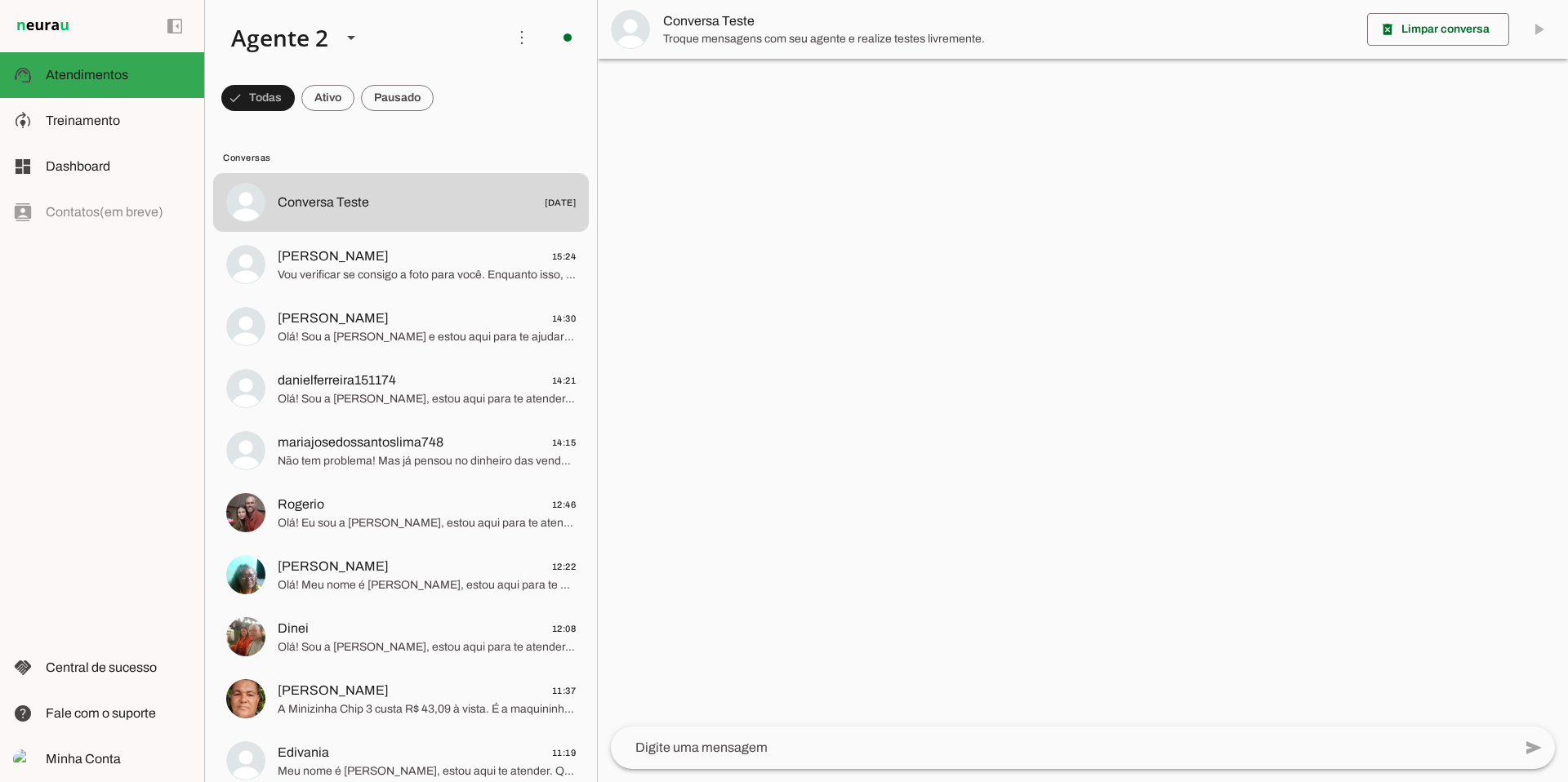
click at [464, 328] on span "[PERSON_NAME] 14:30" at bounding box center [426, 318] width 298 height 21
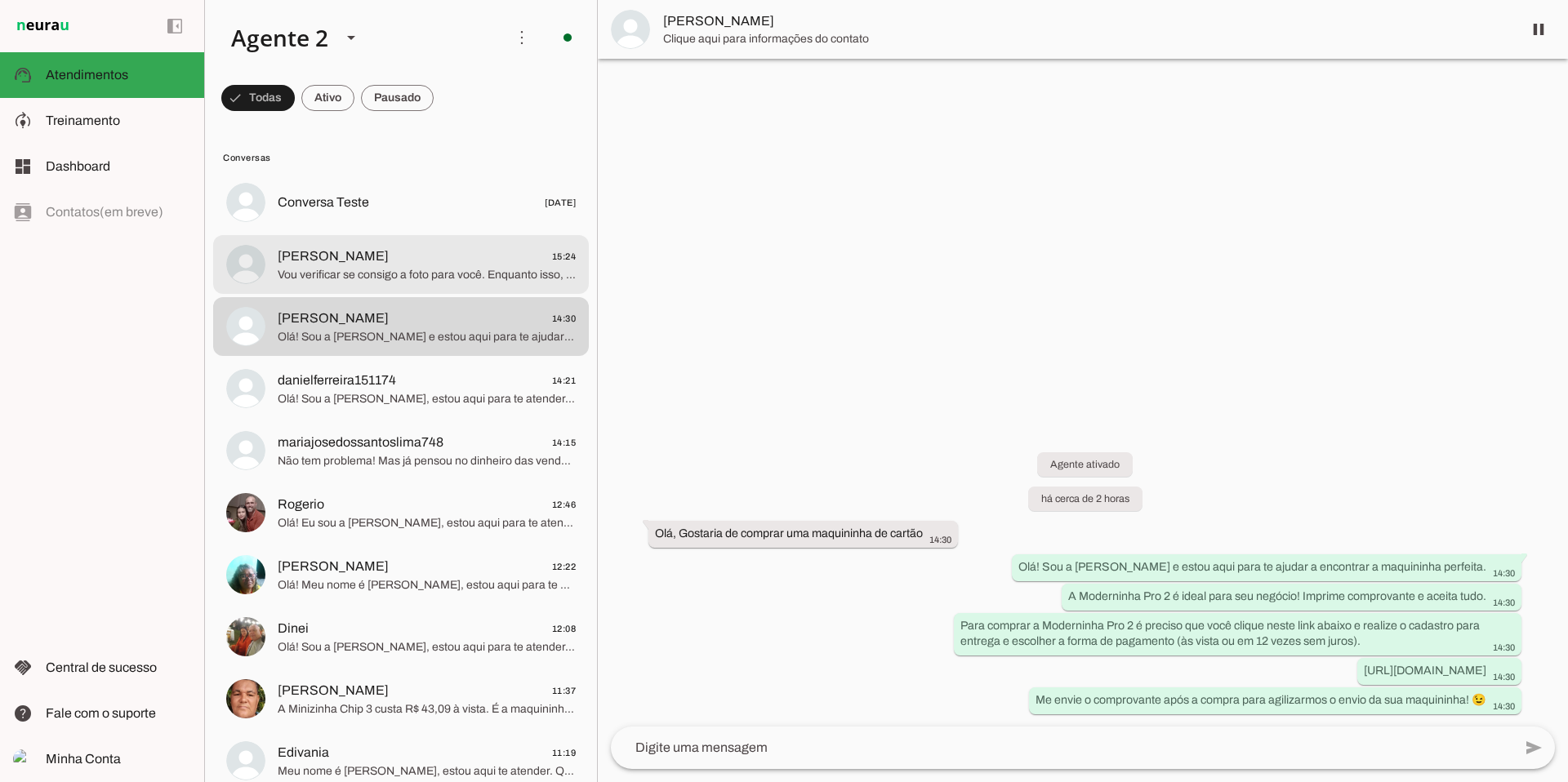
click at [418, 279] on span "Vou verificar se consigo a foto para você. Enquanto isso, você sabia que a Mode…" at bounding box center [426, 275] width 298 height 17
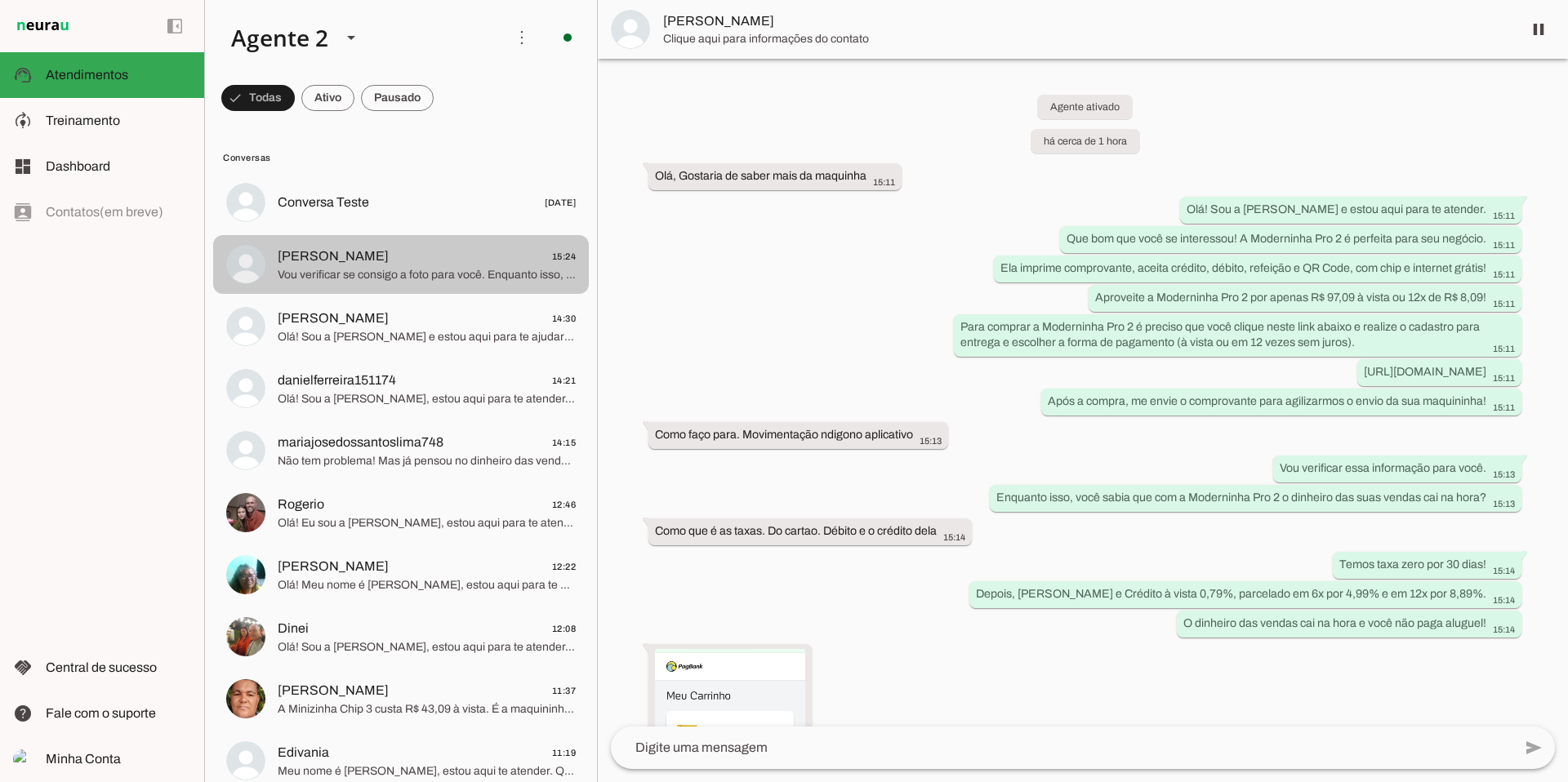
scroll to position [486, 0]
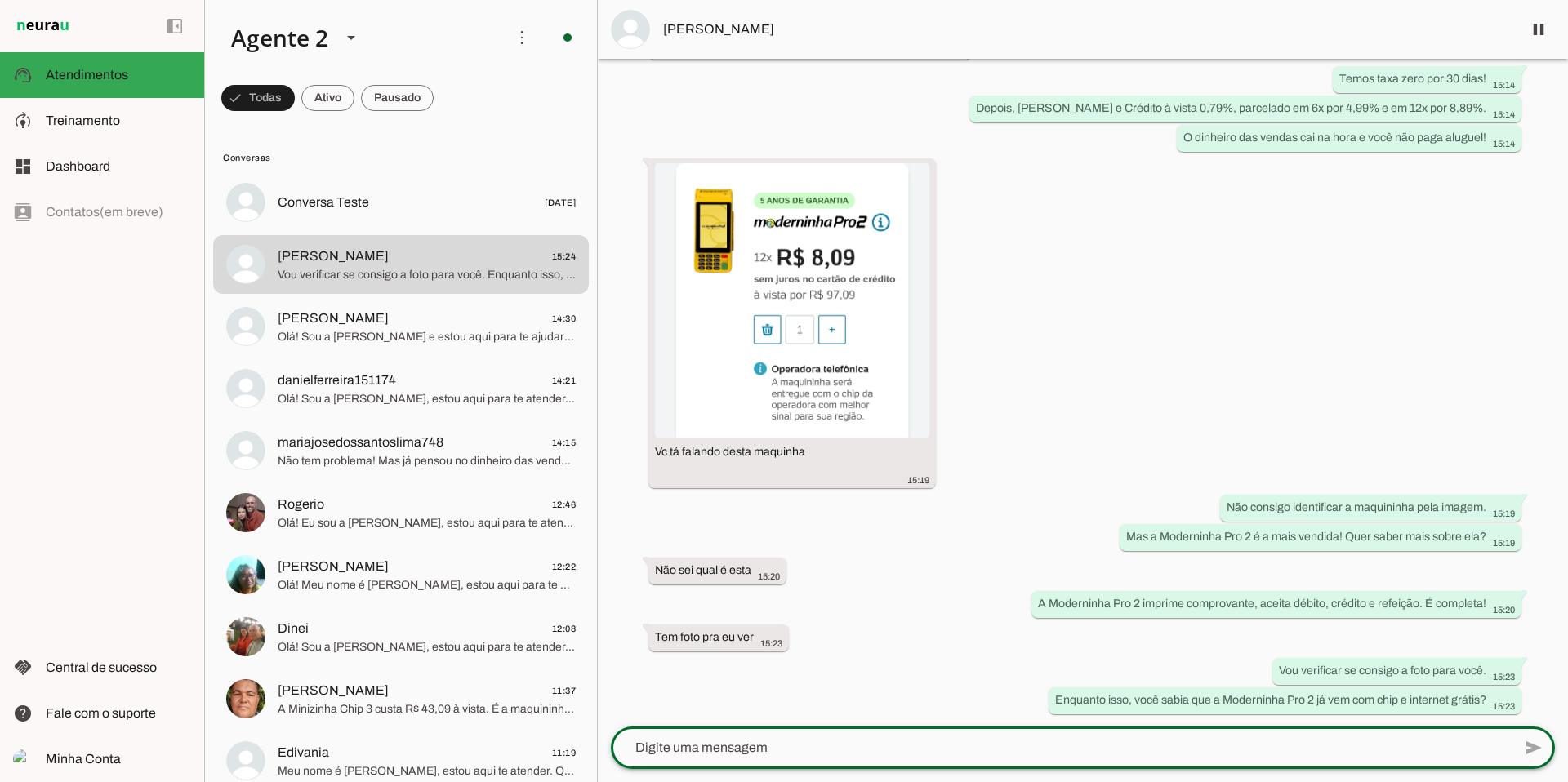
click at [959, 651] on textarea at bounding box center [1061, 748] width 901 height 20
type textarea "essa da foto é a Moderninha Pro 2"
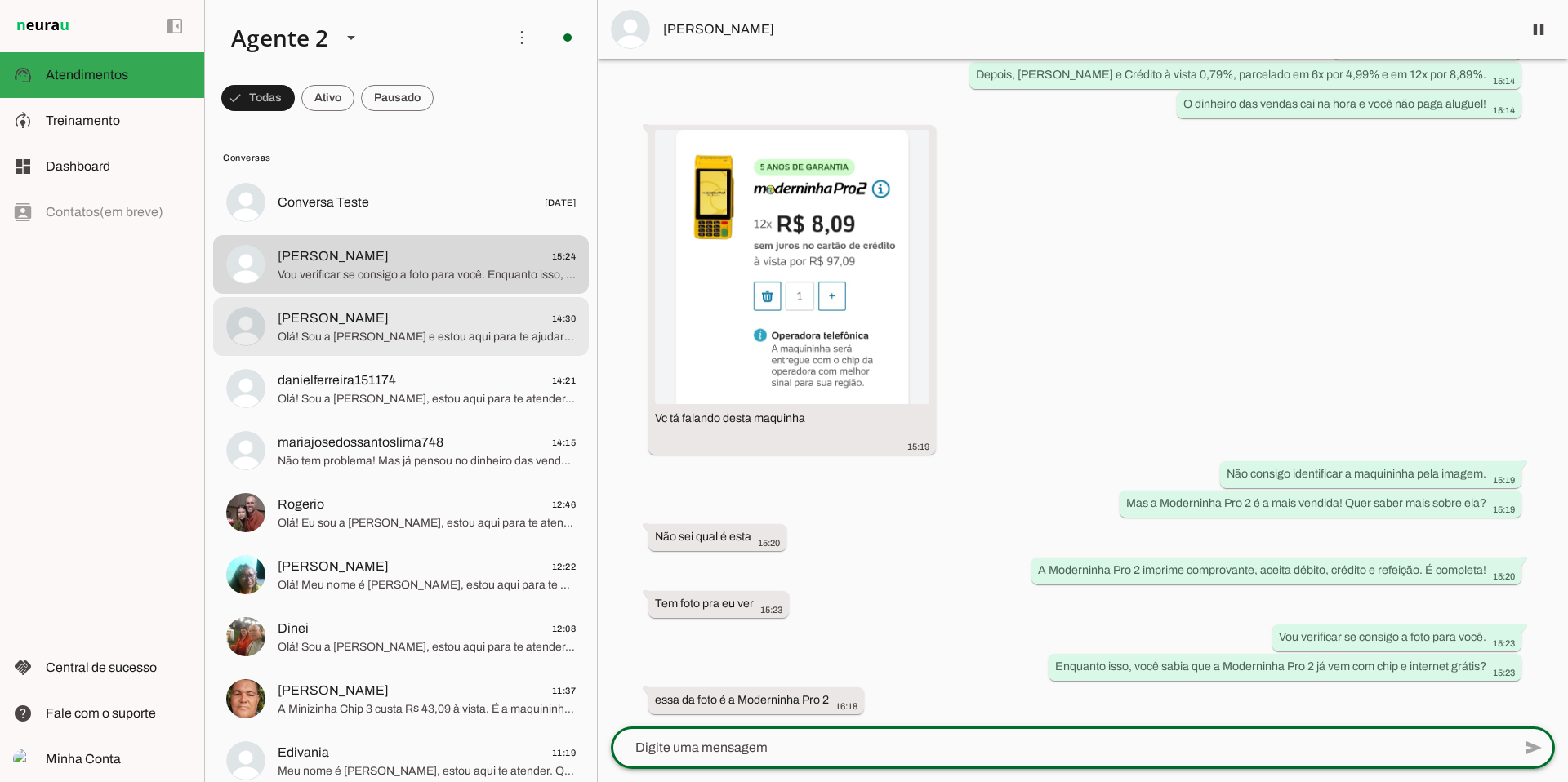
click at [438, 325] on span "[PERSON_NAME] 14:30" at bounding box center [426, 318] width 298 height 21
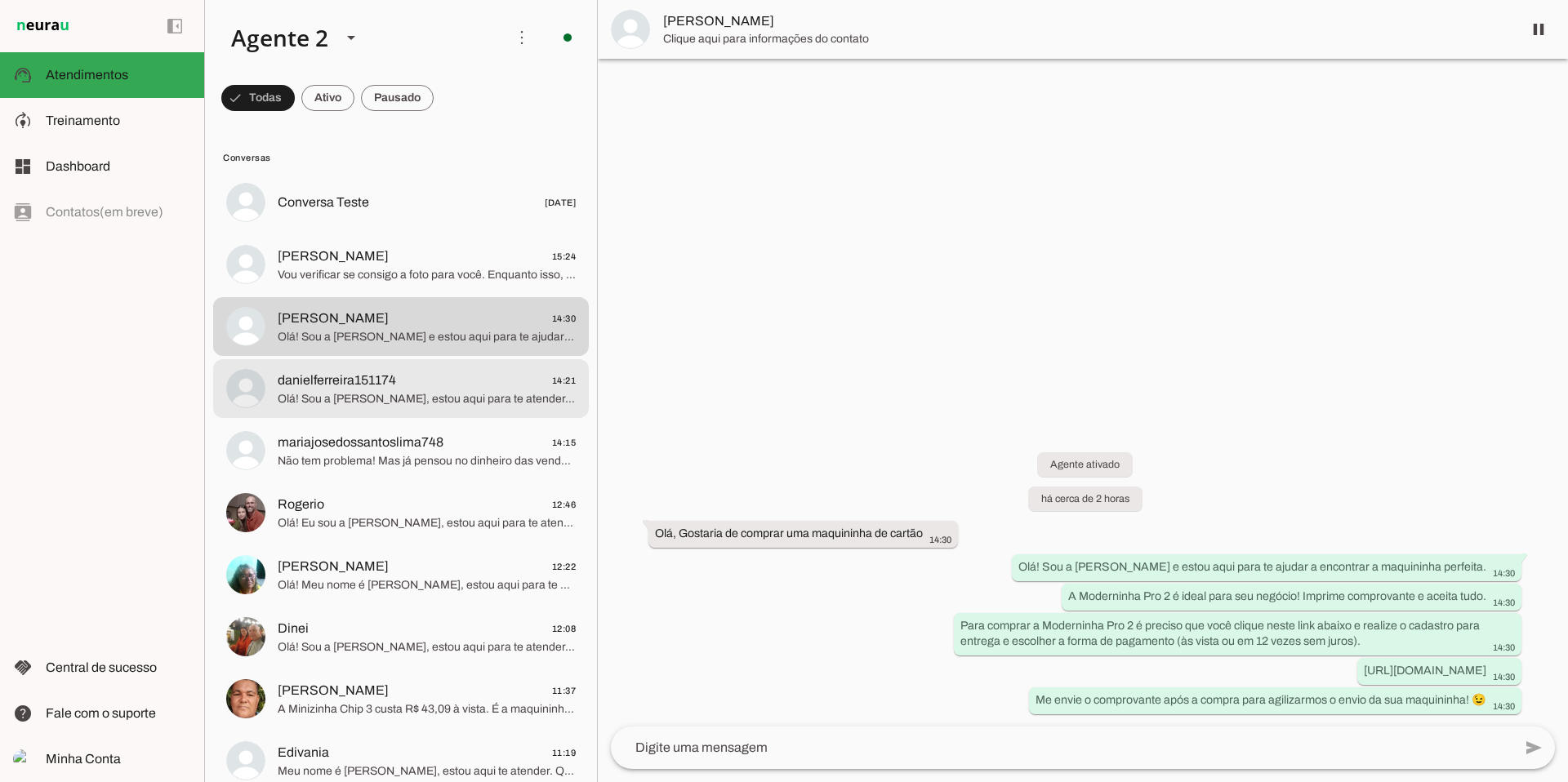
click at [483, 378] on span "danielferreira151174 14:21" at bounding box center [426, 381] width 298 height 21
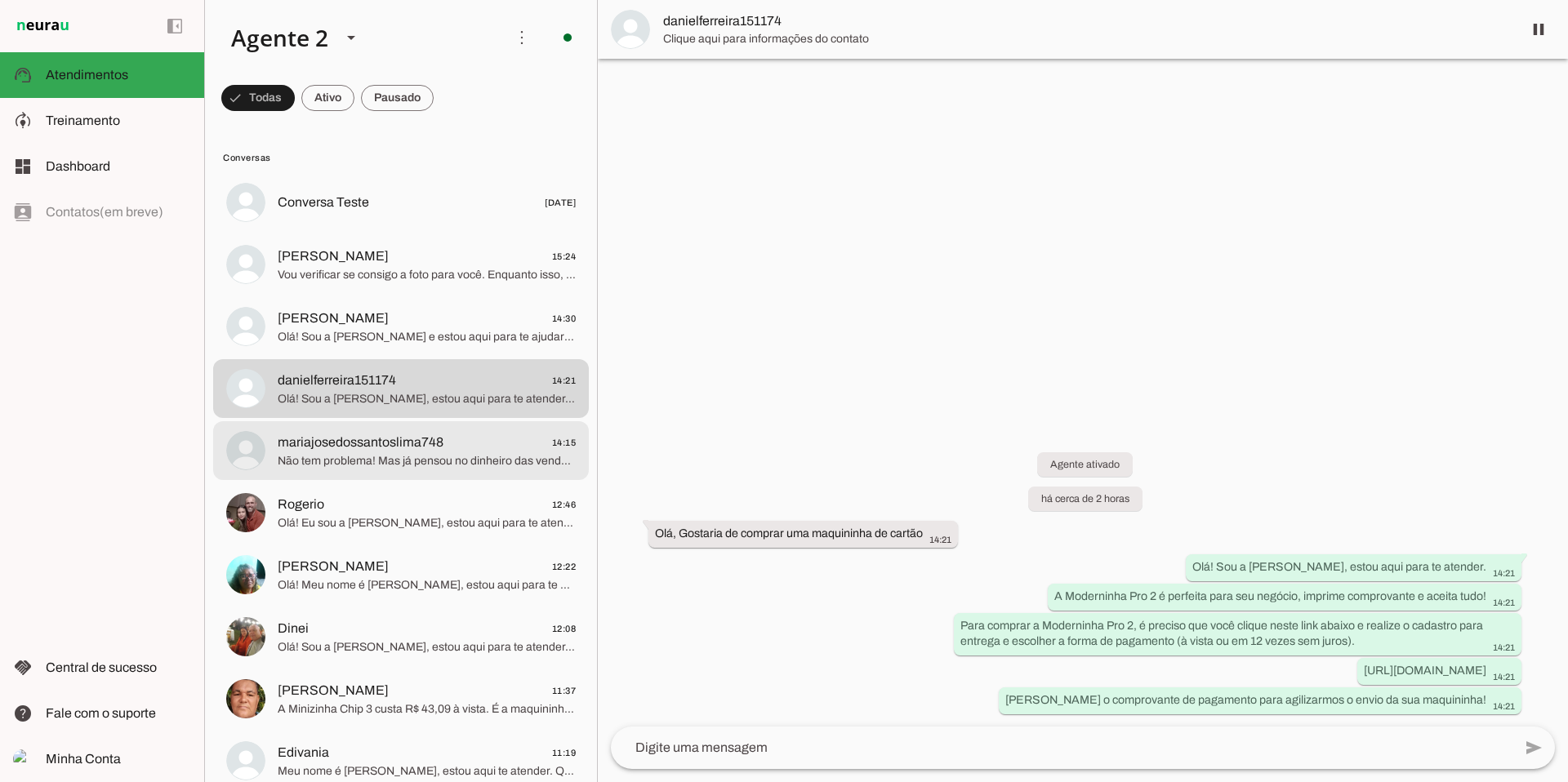
click at [467, 464] on span "Não tem problema! Mas já pensou no dinheiro das vendas na hora e sem aluguel? Q…" at bounding box center [426, 462] width 298 height 17
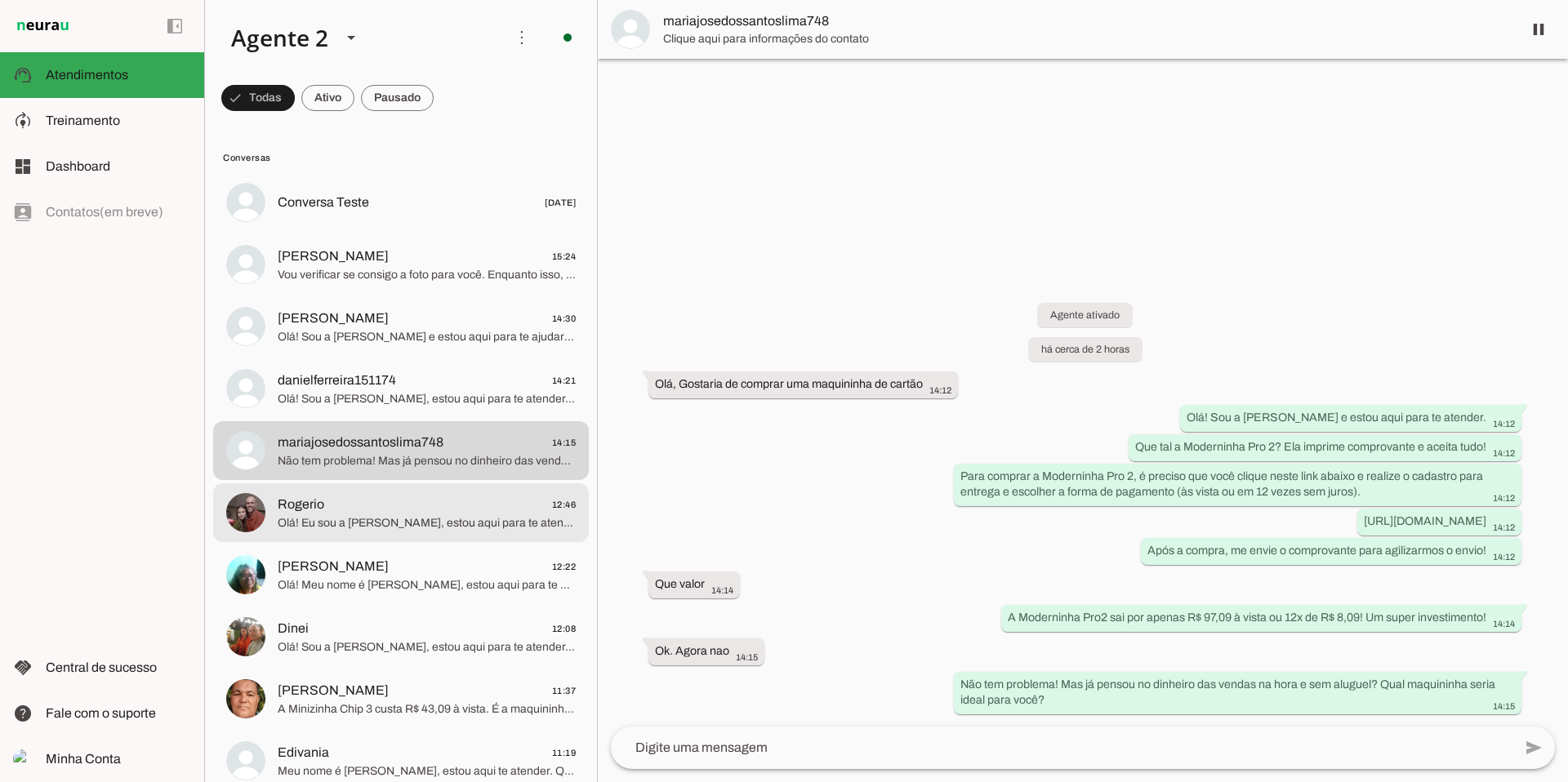
click at [431, 508] on span "Rogerio 12:46" at bounding box center [426, 505] width 298 height 21
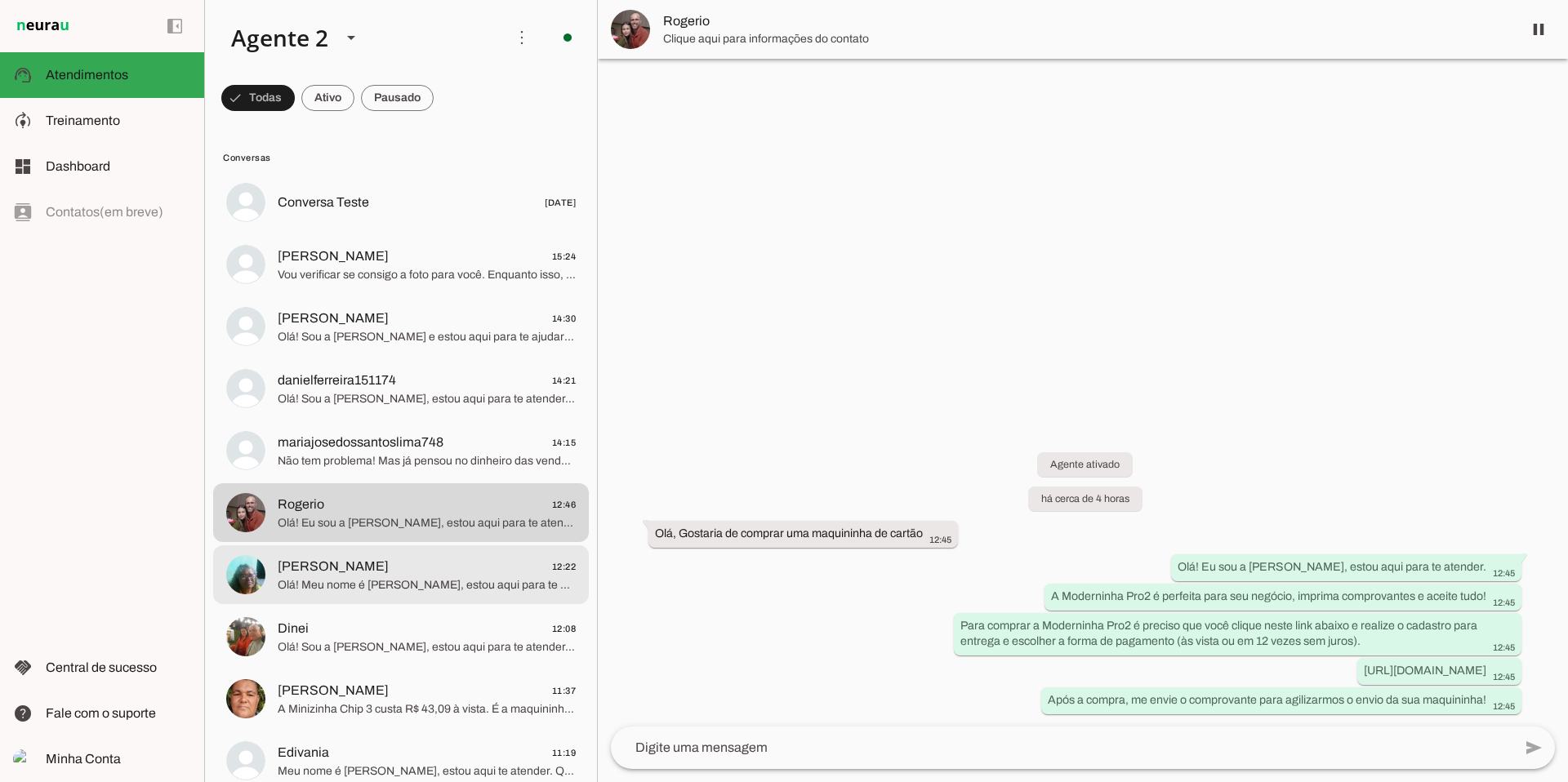
click at [455, 575] on span "[PERSON_NAME] 12:22" at bounding box center [426, 567] width 298 height 21
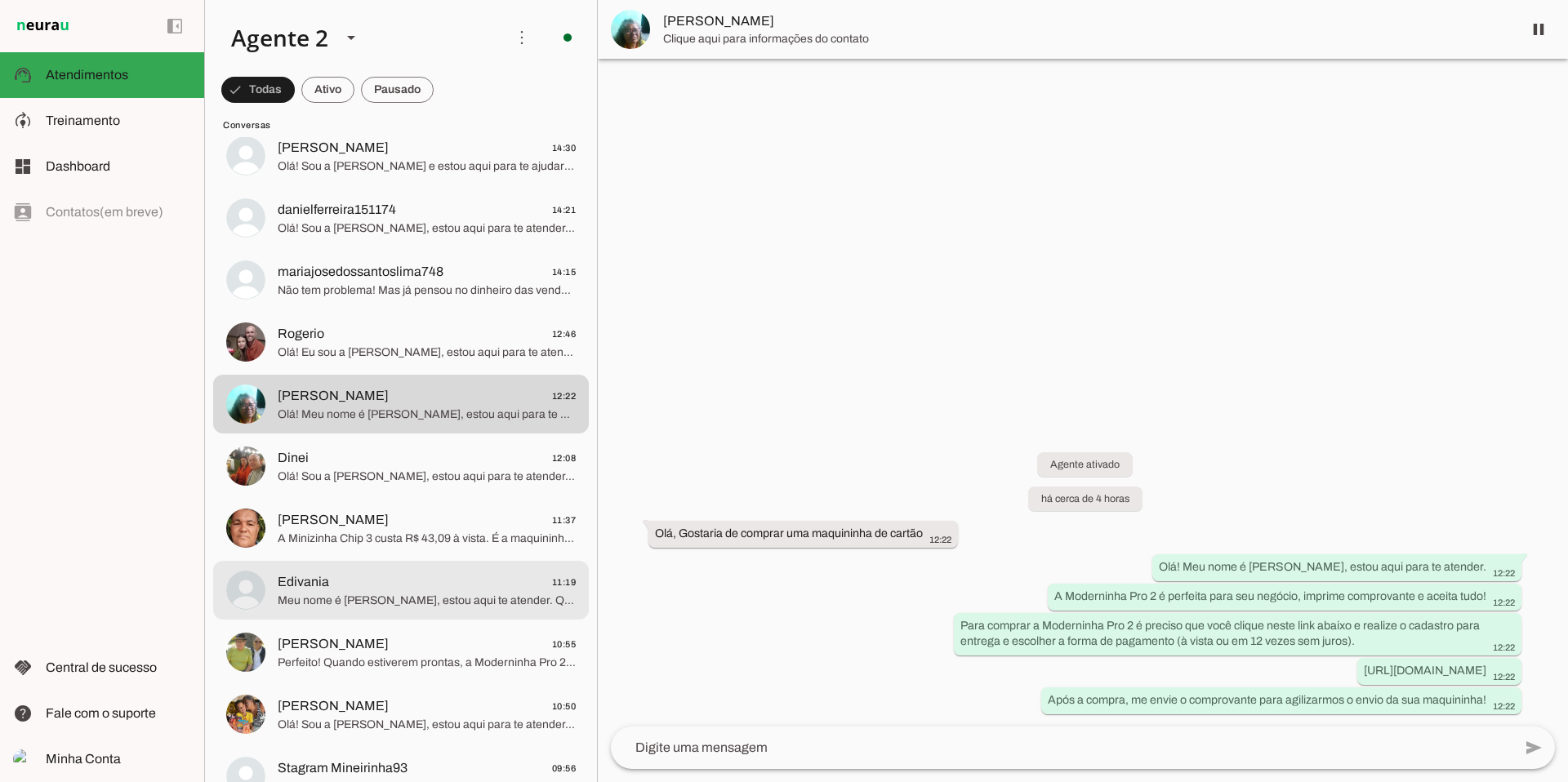
scroll to position [172, 0]
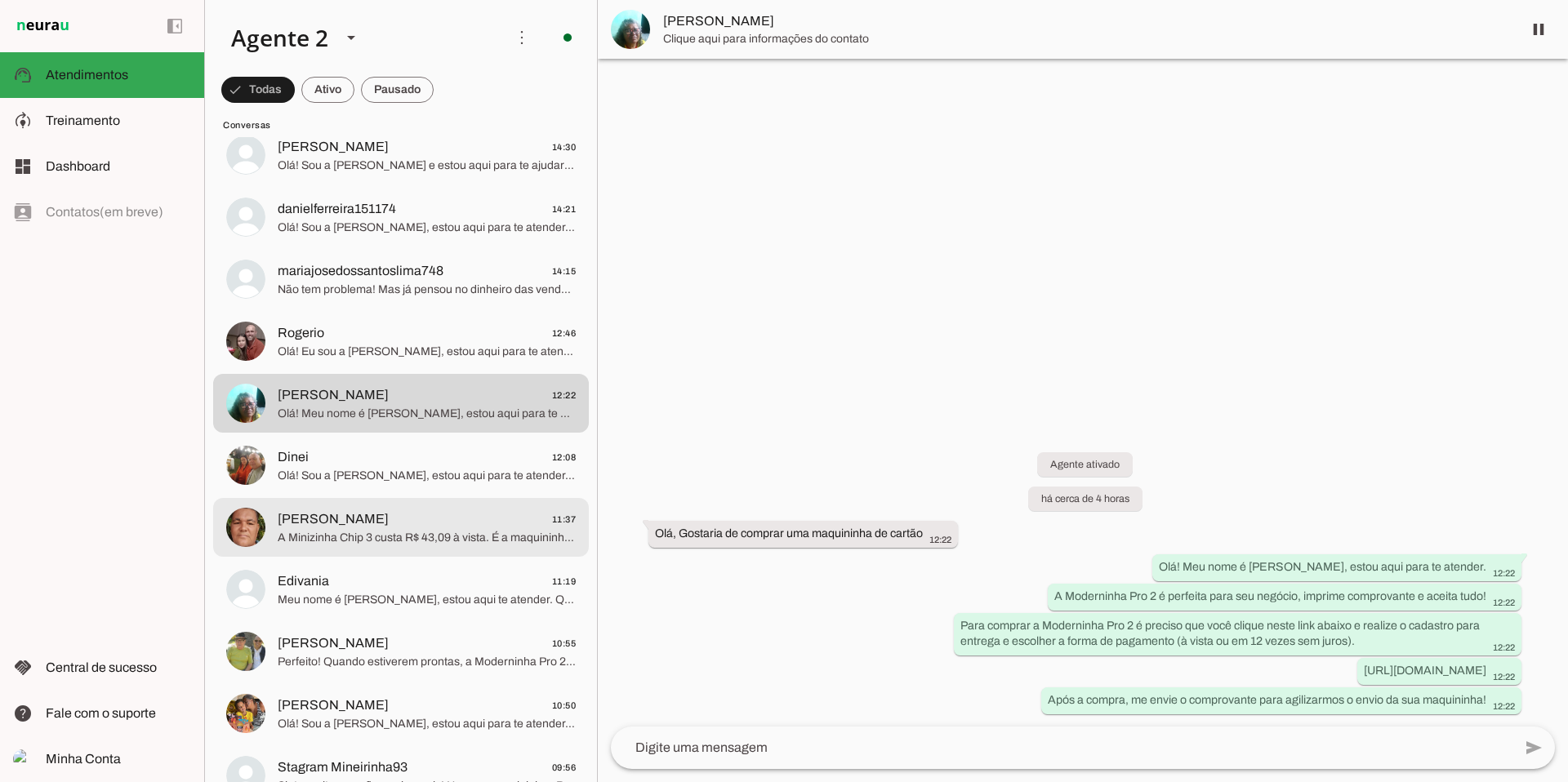
click at [332, 61] on md-item "[PERSON_NAME] 11:37 A Minizinha Chip 3 custa R$ 43,09 à vista. É a maquininha m…" at bounding box center [400, 31] width 376 height 59
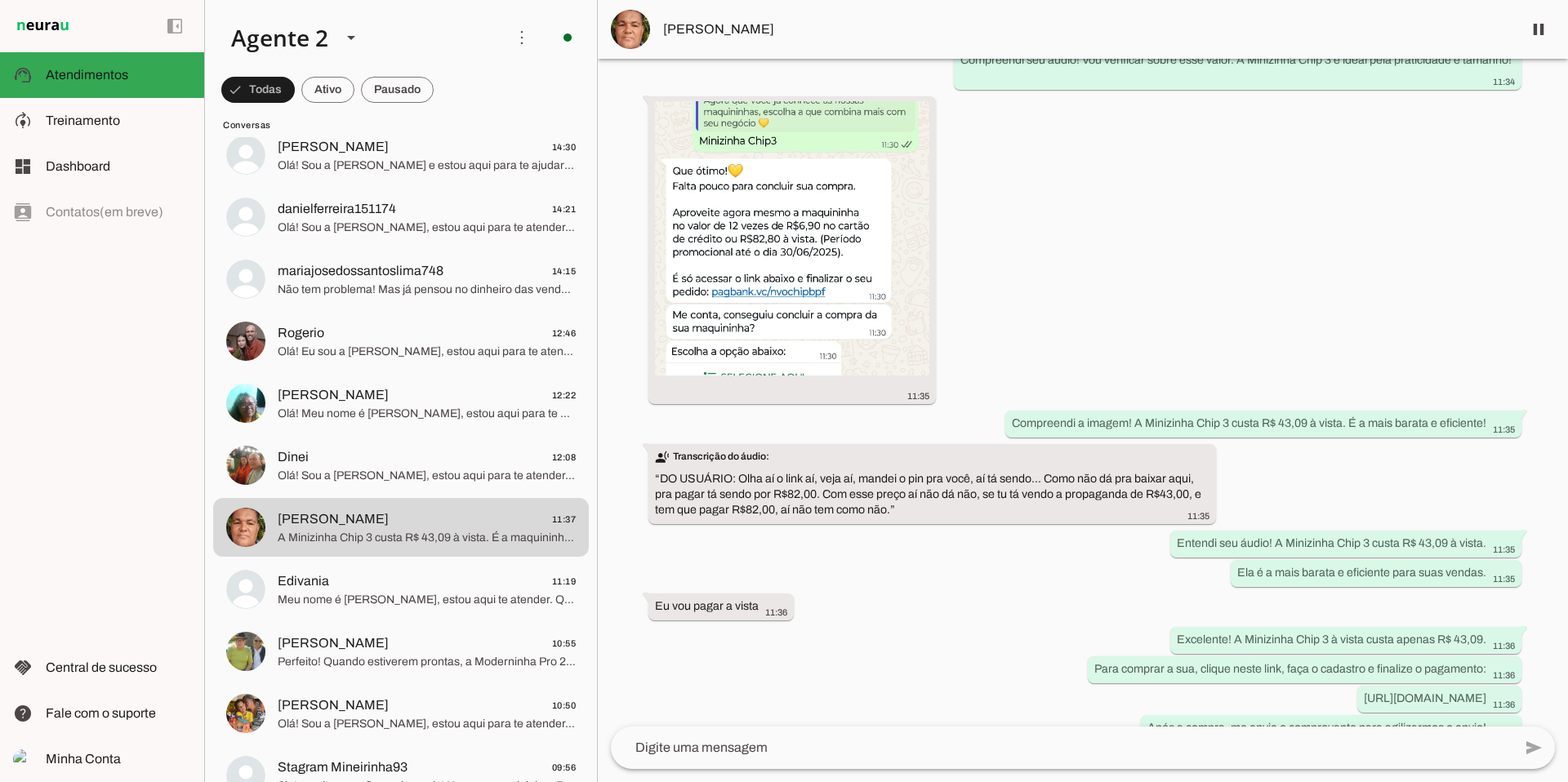
scroll to position [2240, 0]
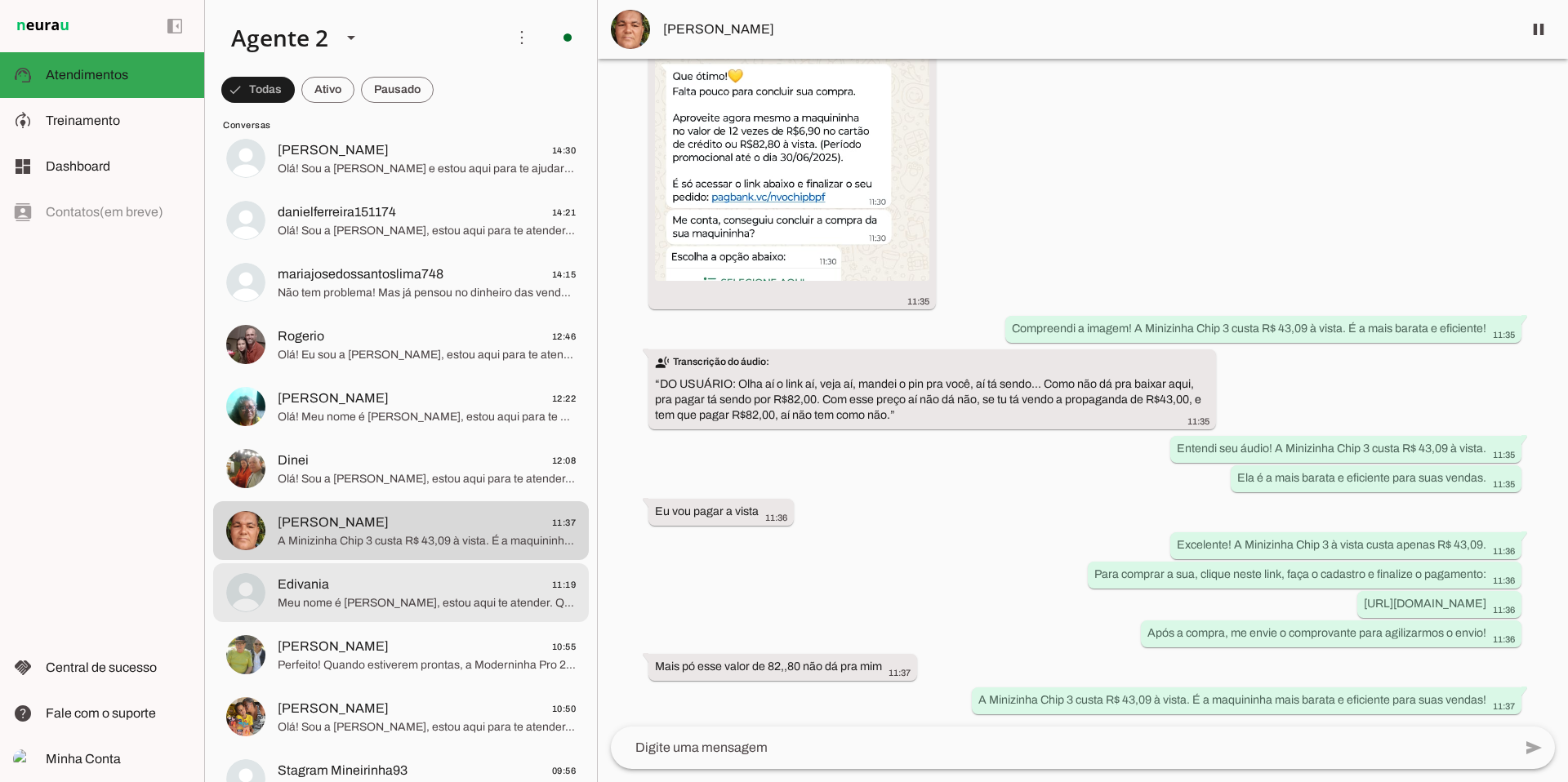
click at [463, 595] on span "Meu nome é [PERSON_NAME], estou aqui te atender. Que tal a Moderninha Pro 2? Im…" at bounding box center [426, 604] width 298 height 17
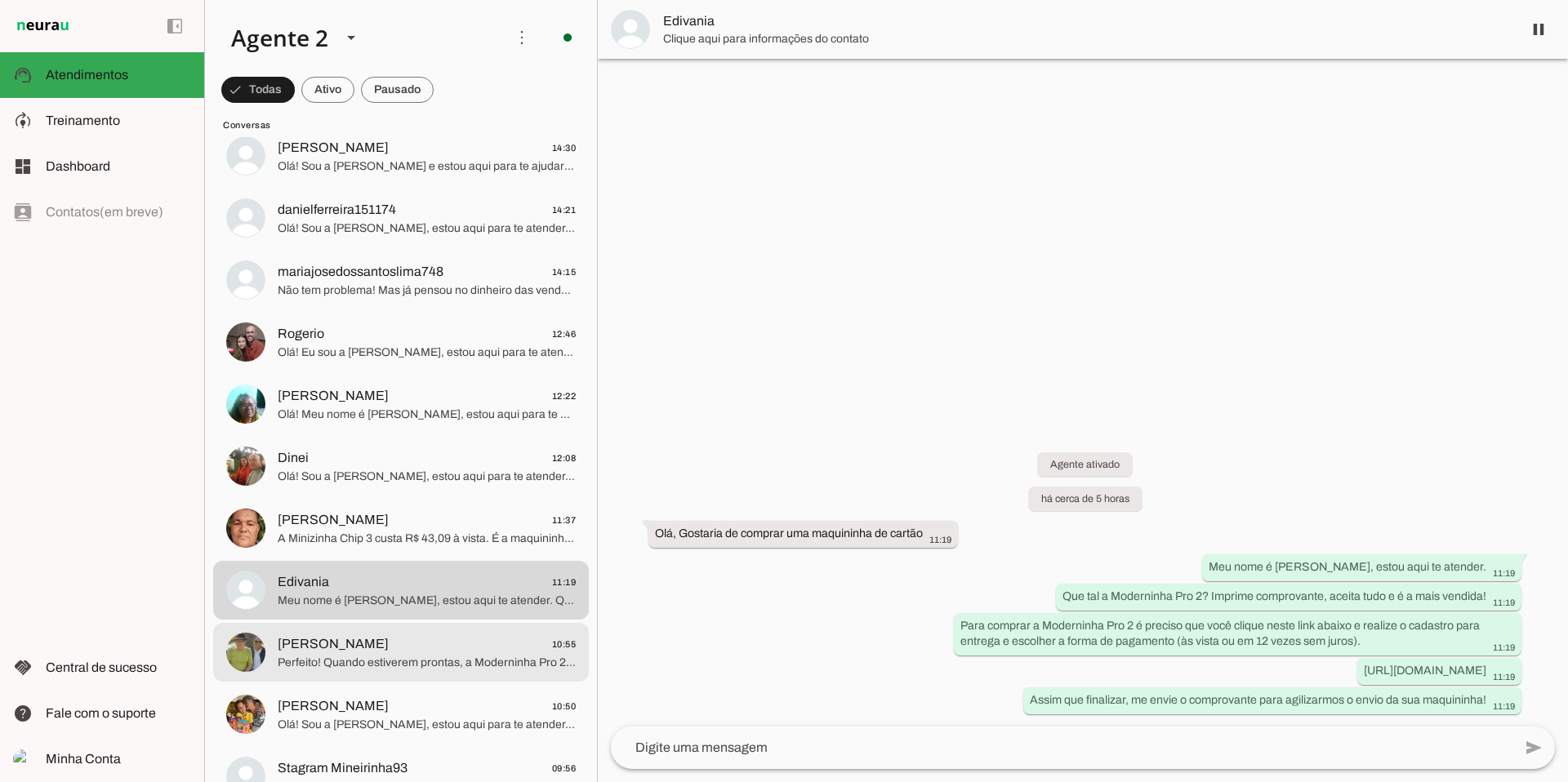
click at [437, 644] on span "[PERSON_NAME] 10:55" at bounding box center [426, 644] width 298 height 21
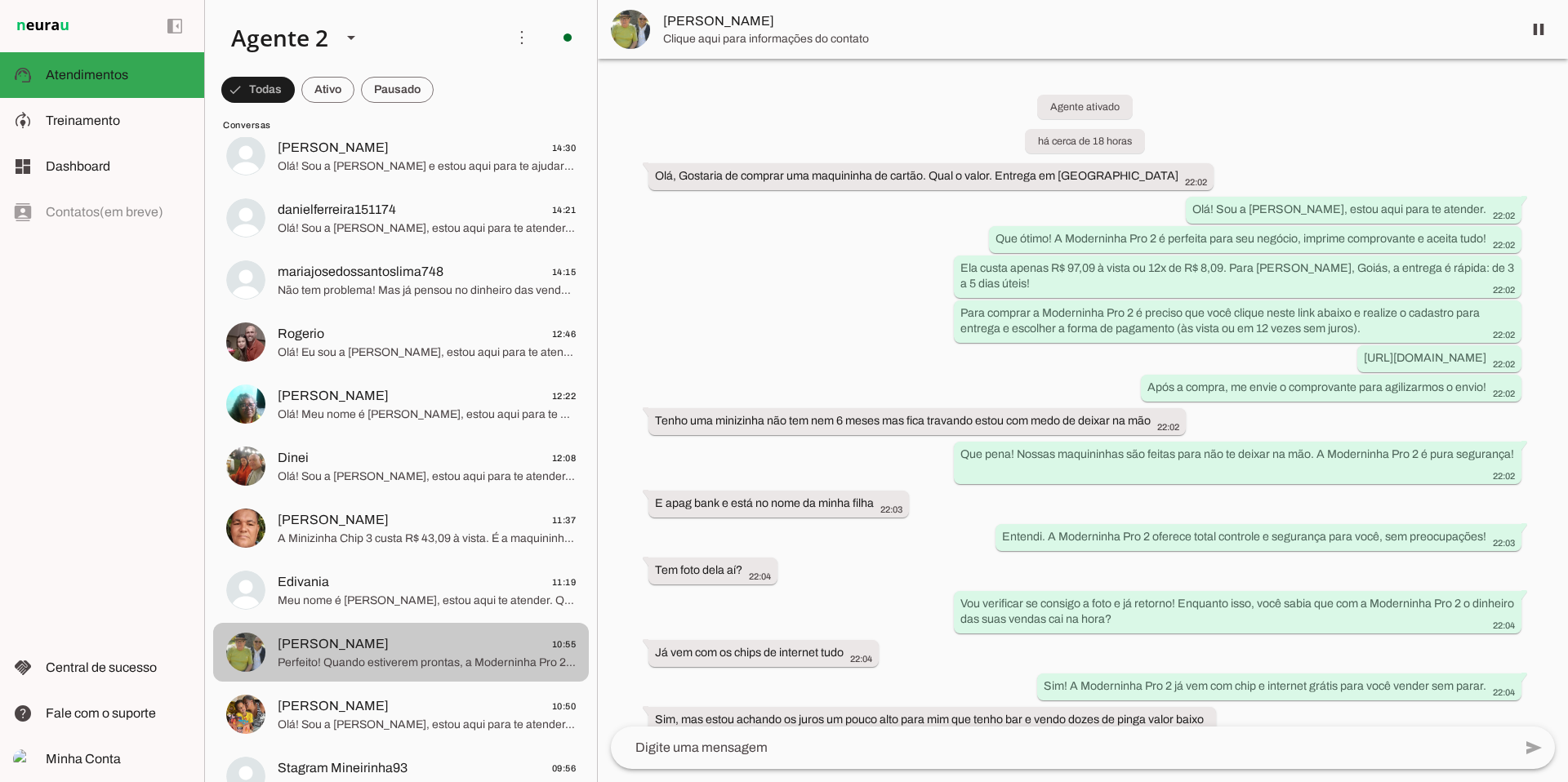
scroll to position [1270, 0]
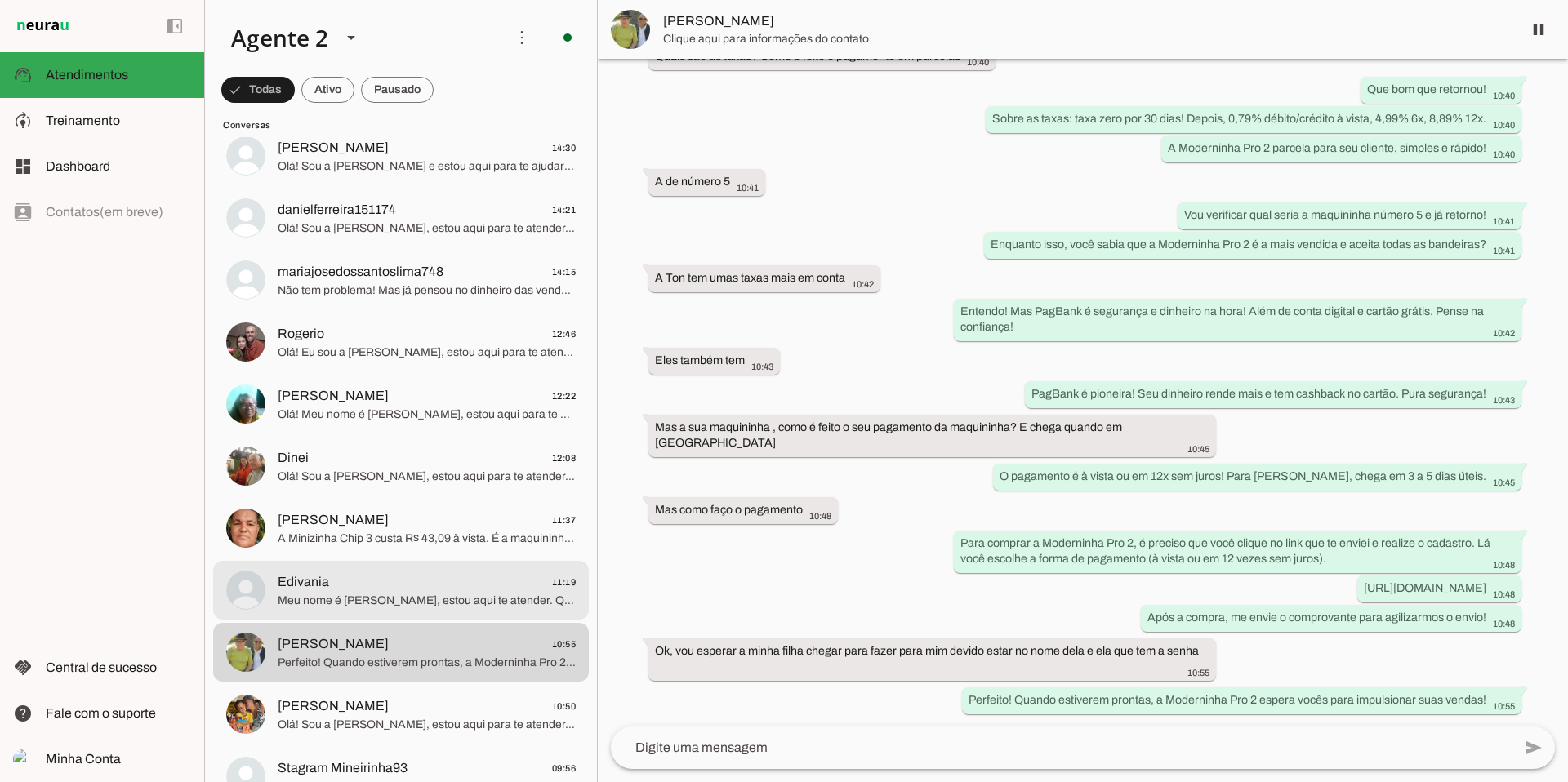
click at [453, 599] on span "Meu nome é [PERSON_NAME], estou aqui te atender. Que tal a Moderninha Pro 2? Im…" at bounding box center [426, 601] width 298 height 17
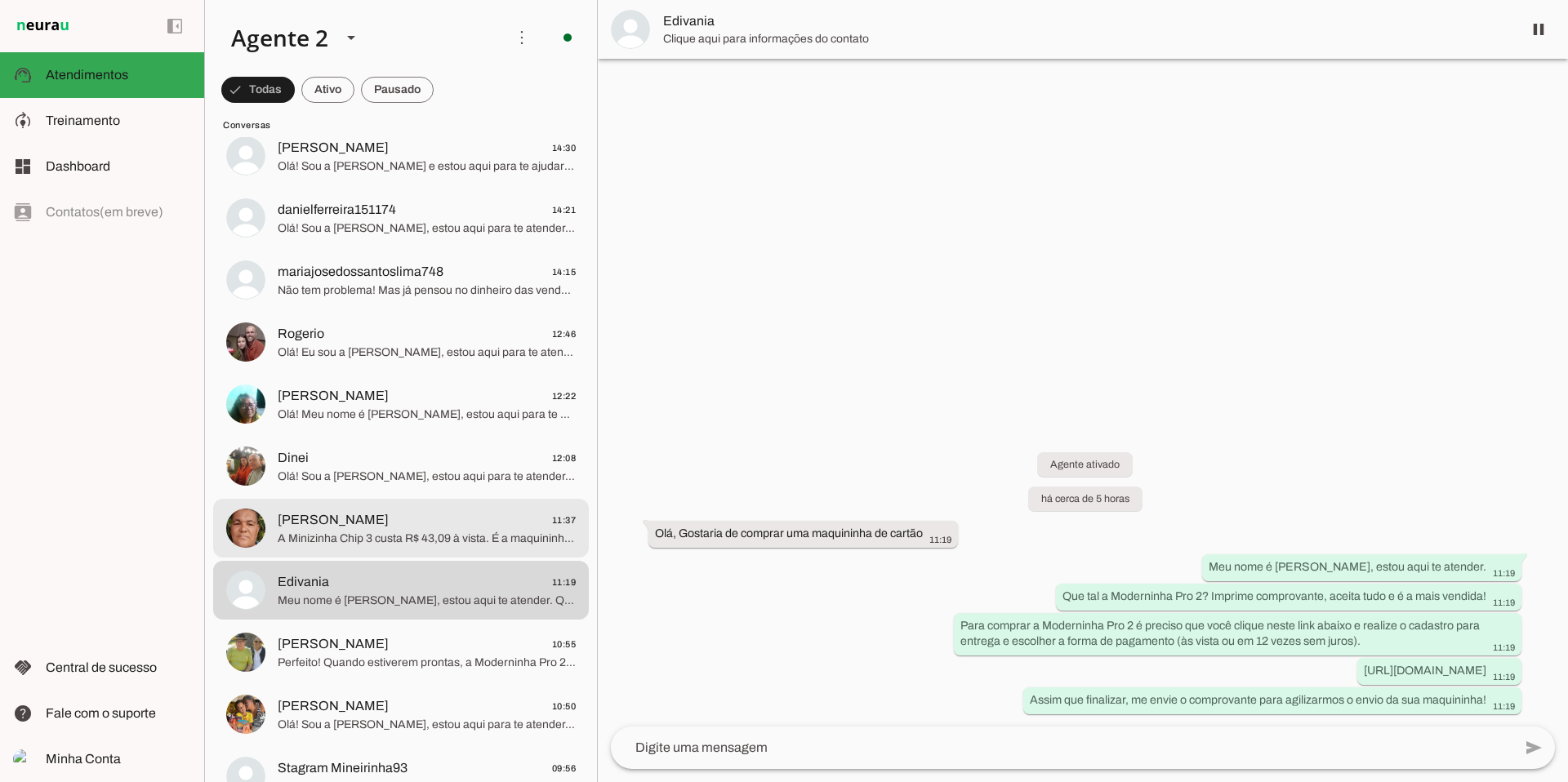
click at [536, 533] on span "A Minizinha Chip 3 custa R$ 43,09 à vista. É a maquininha mais barata e eficien…" at bounding box center [426, 539] width 298 height 17
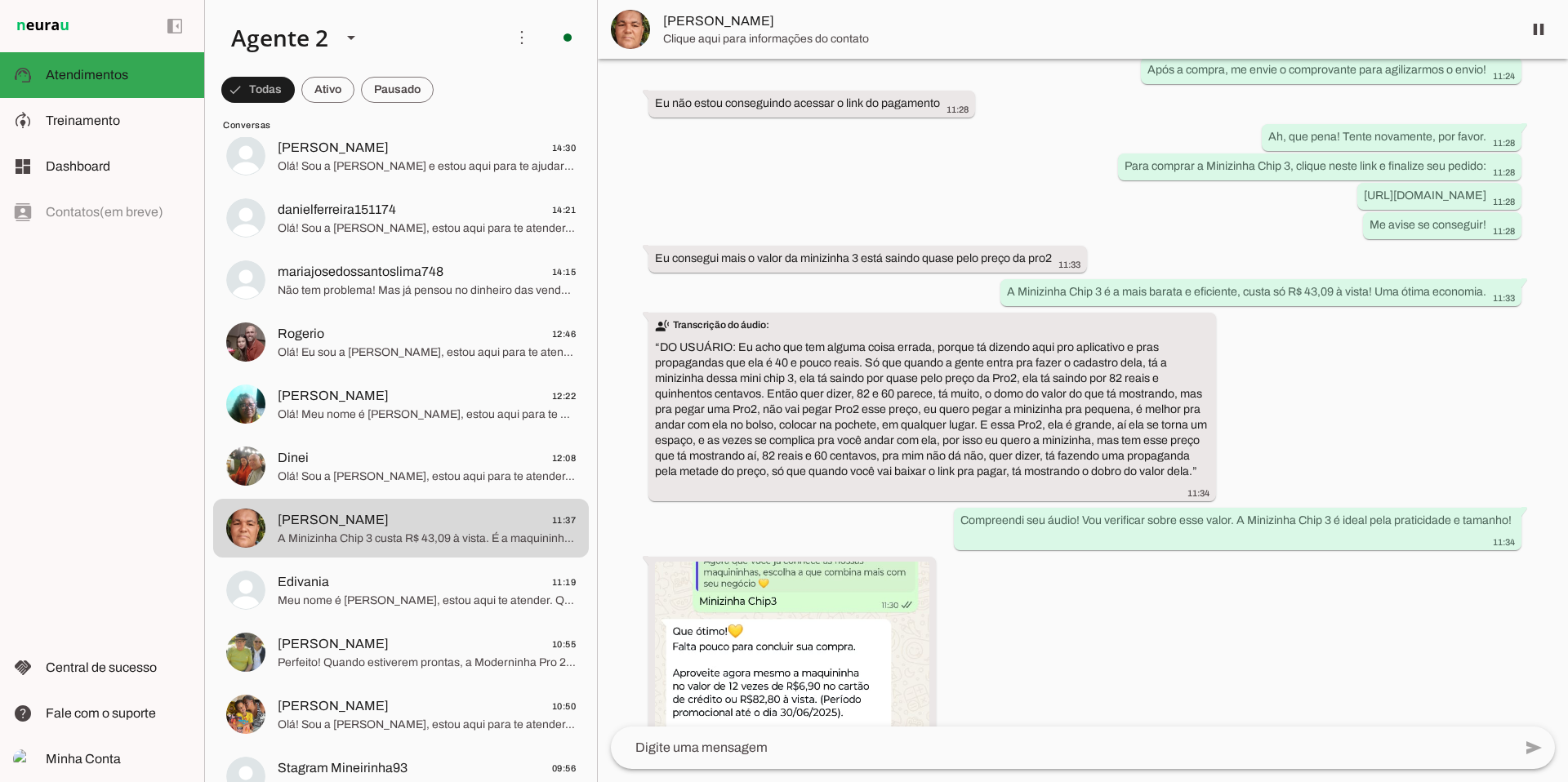
scroll to position [1670, 0]
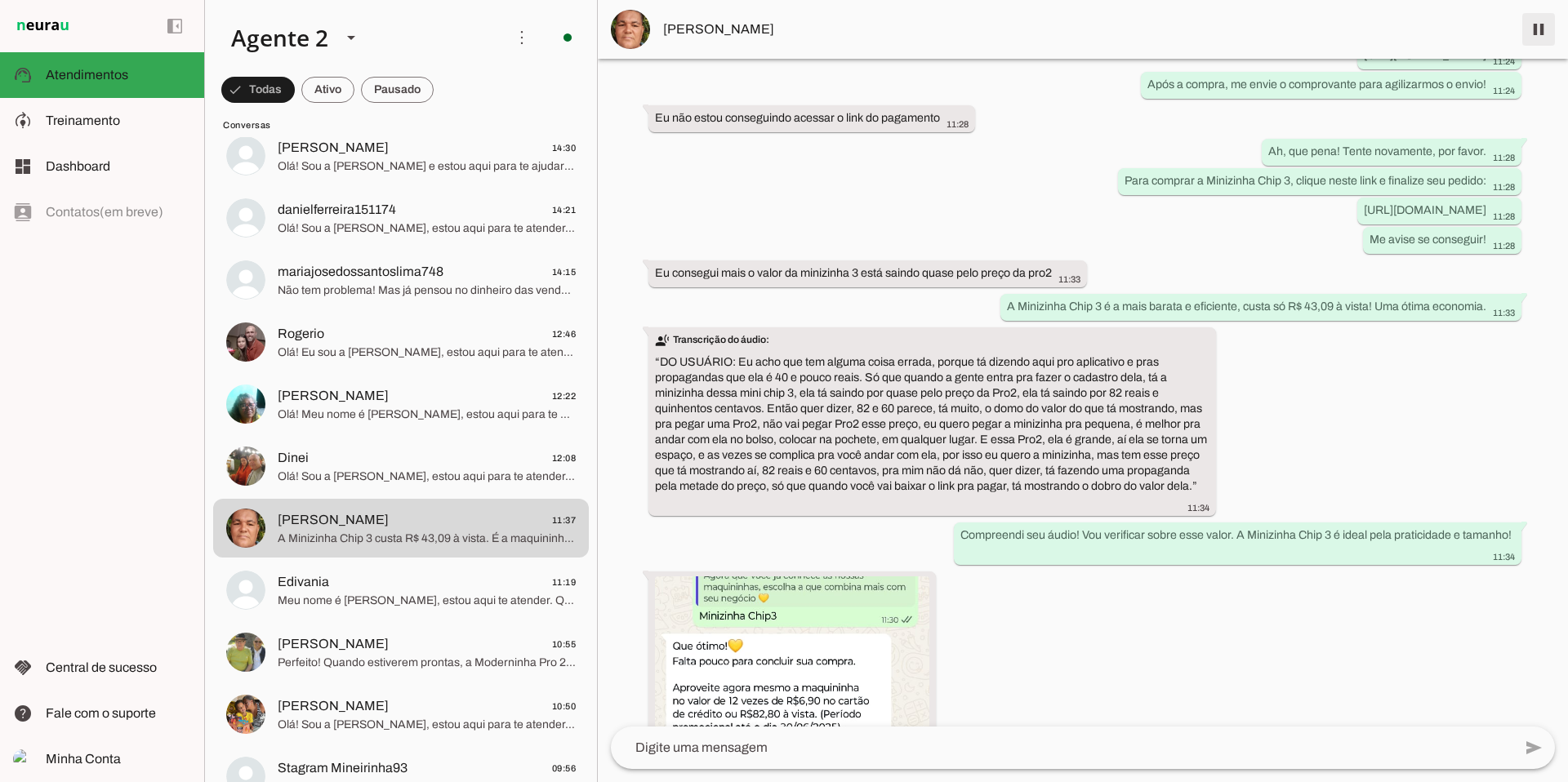
click at [1200, 36] on span at bounding box center [1538, 29] width 39 height 39
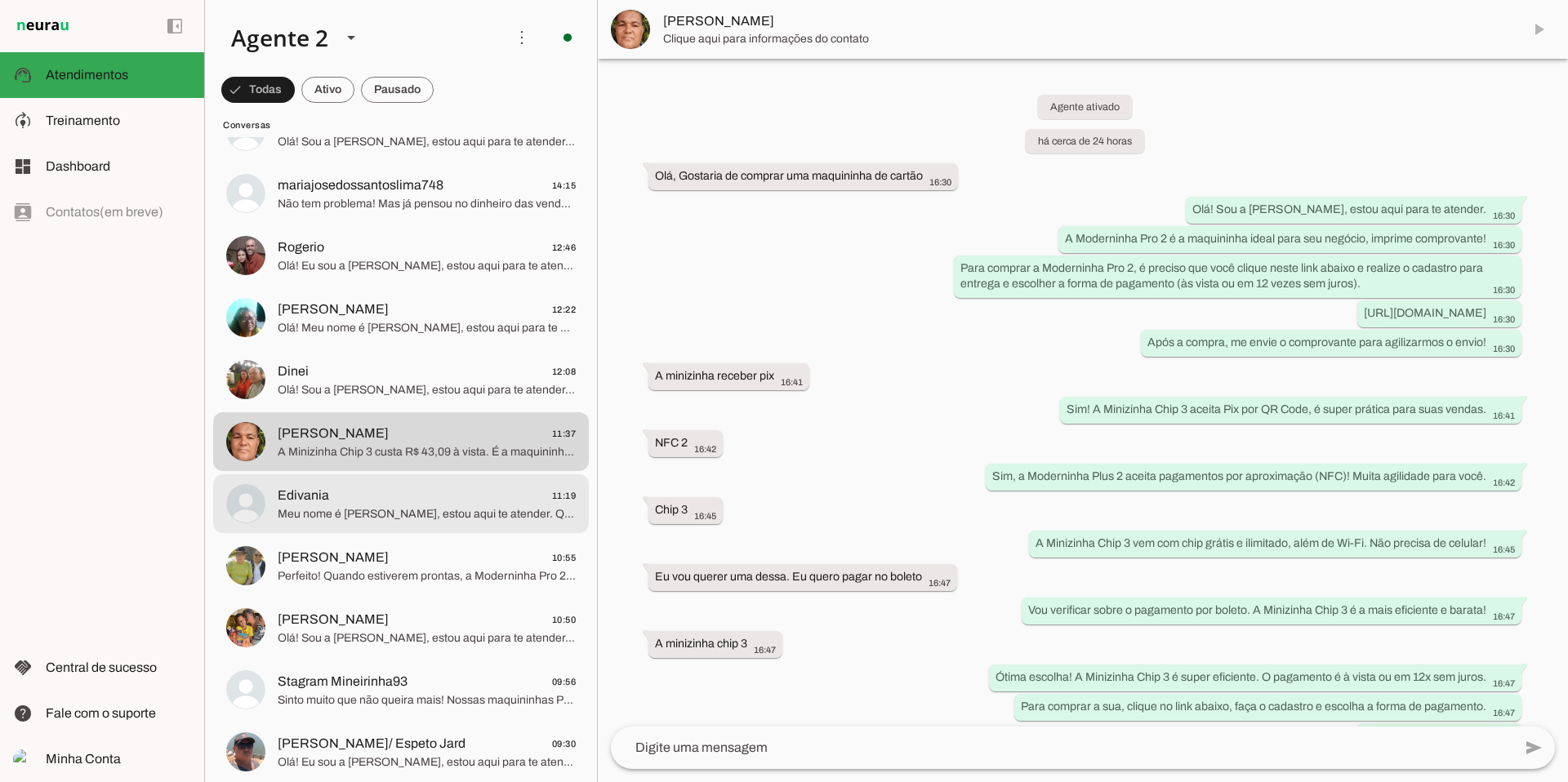
scroll to position [291, 0]
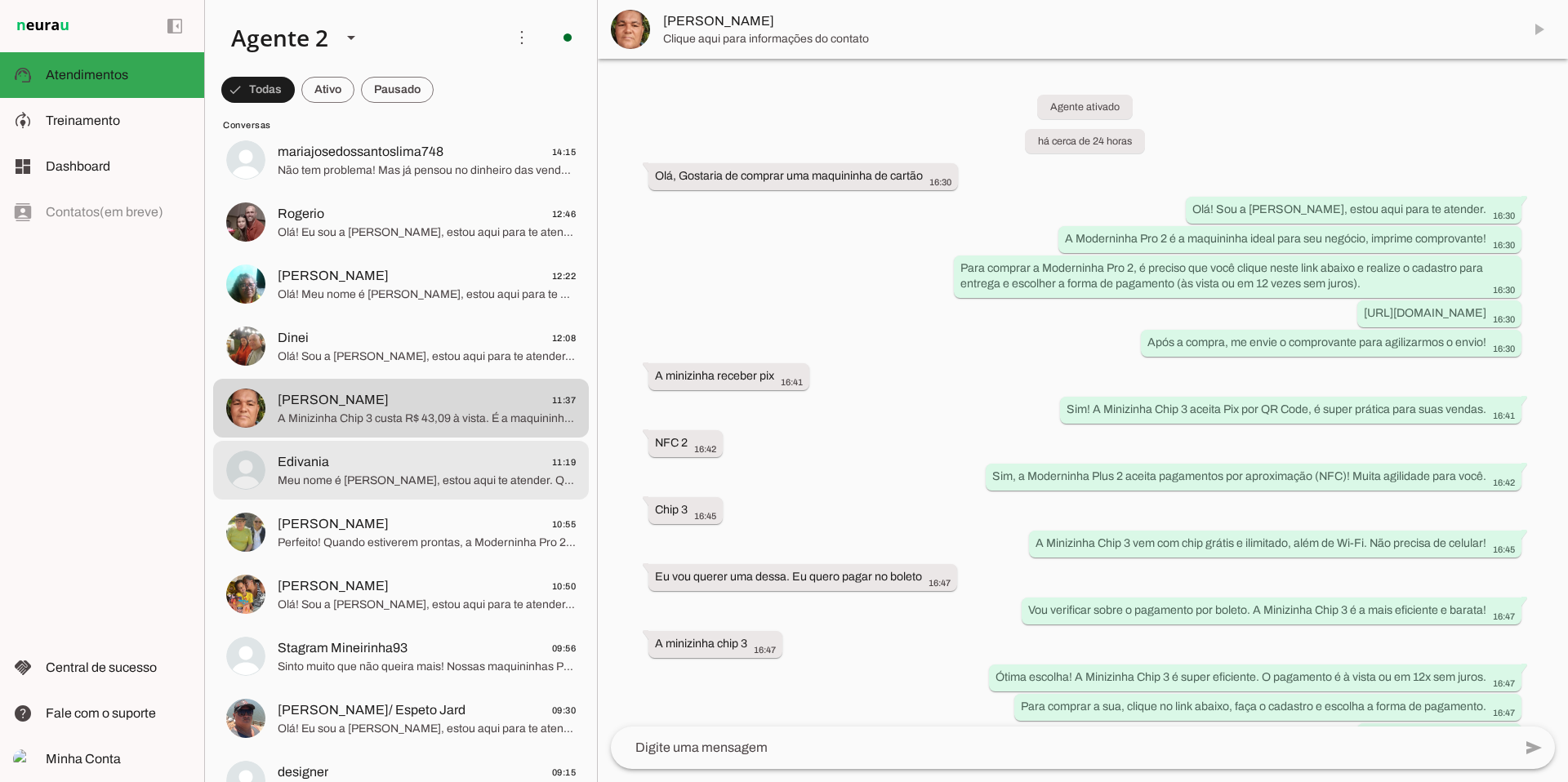
click at [507, 464] on span "Edivania 11:19" at bounding box center [426, 463] width 298 height 21
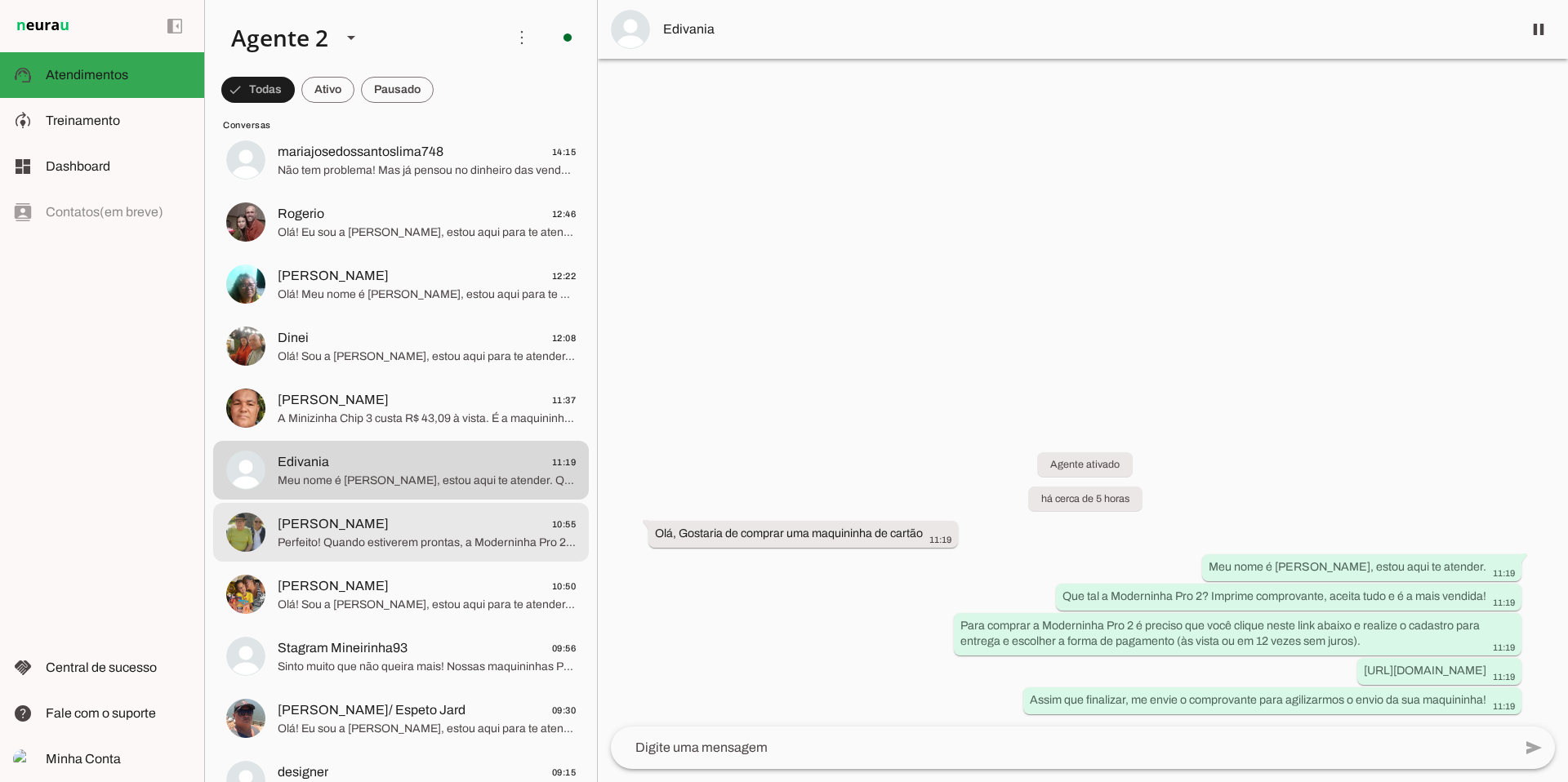
click at [402, 537] on span "Perfeito! Quando estiverem prontas, a Moderninha Pro 2 espera vocês para impuls…" at bounding box center [426, 543] width 298 height 17
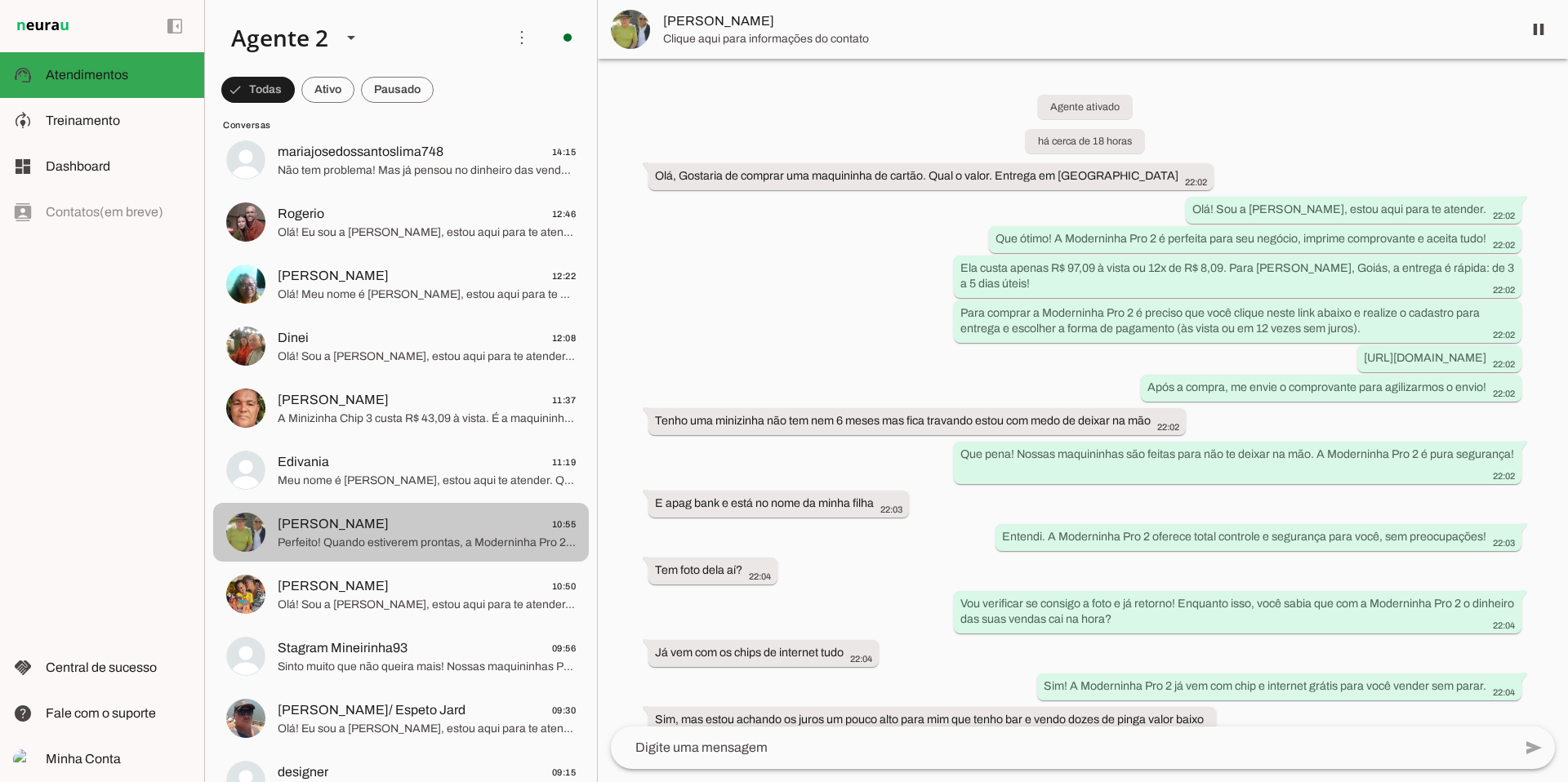
scroll to position [1270, 0]
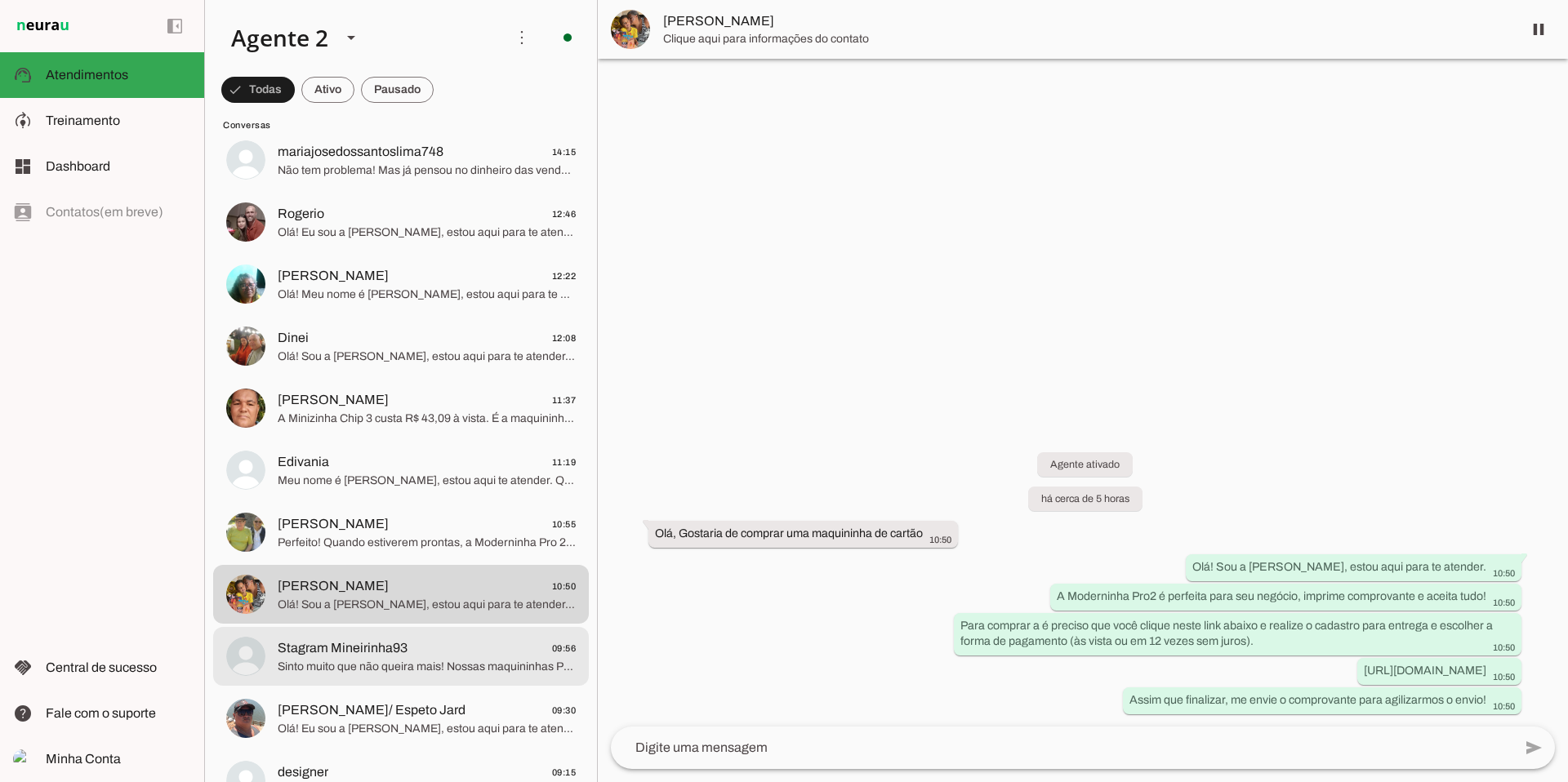
click at [465, 651] on span "Sinto muito que não queira mais! Nossas maquininhas PagBank oferecem dinheiro n…" at bounding box center [426, 668] width 298 height 17
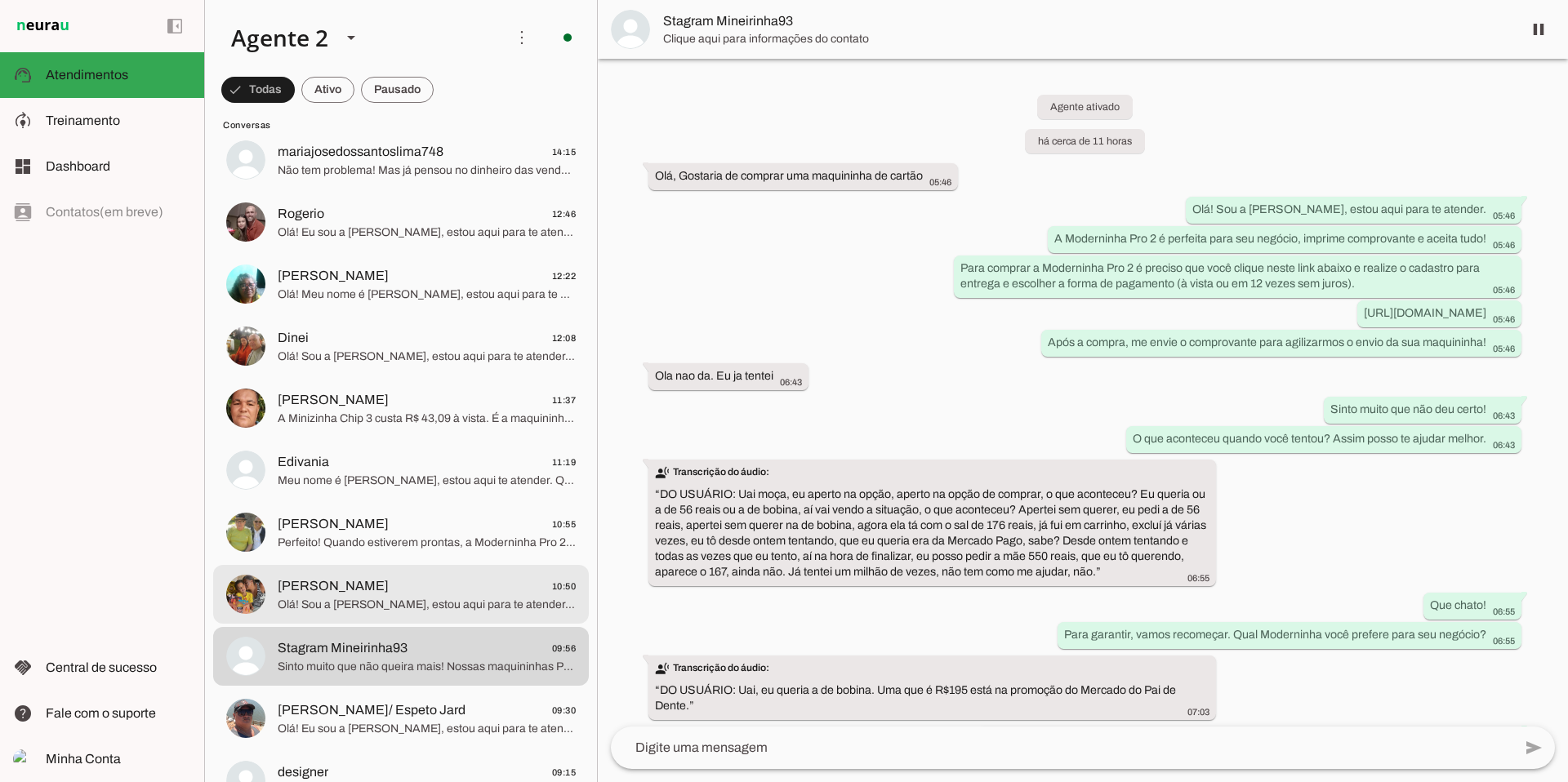
scroll to position [2154, 0]
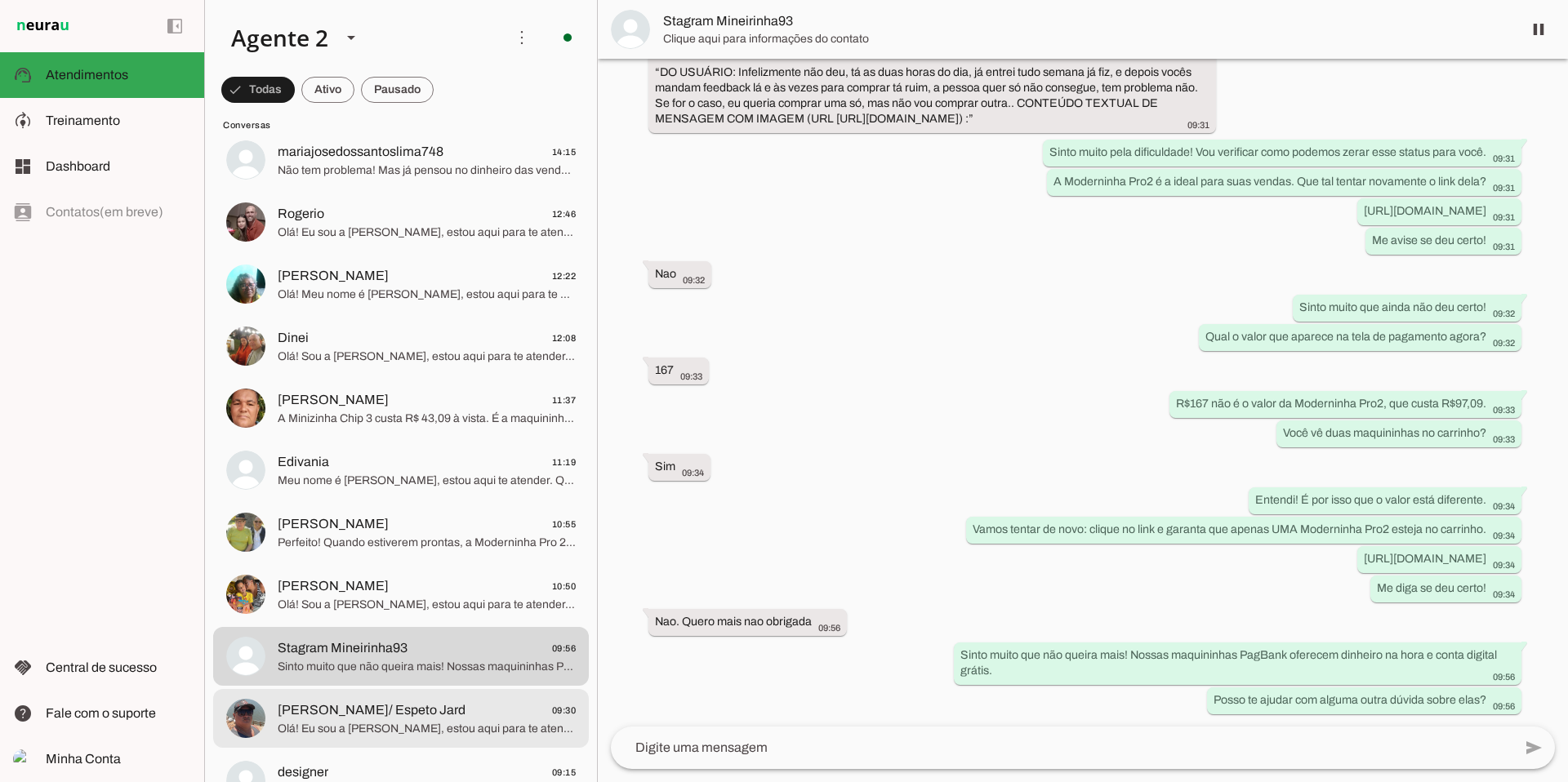
click at [405, 651] on span "[PERSON_NAME]/ Espeto Jard" at bounding box center [371, 711] width 187 height 20
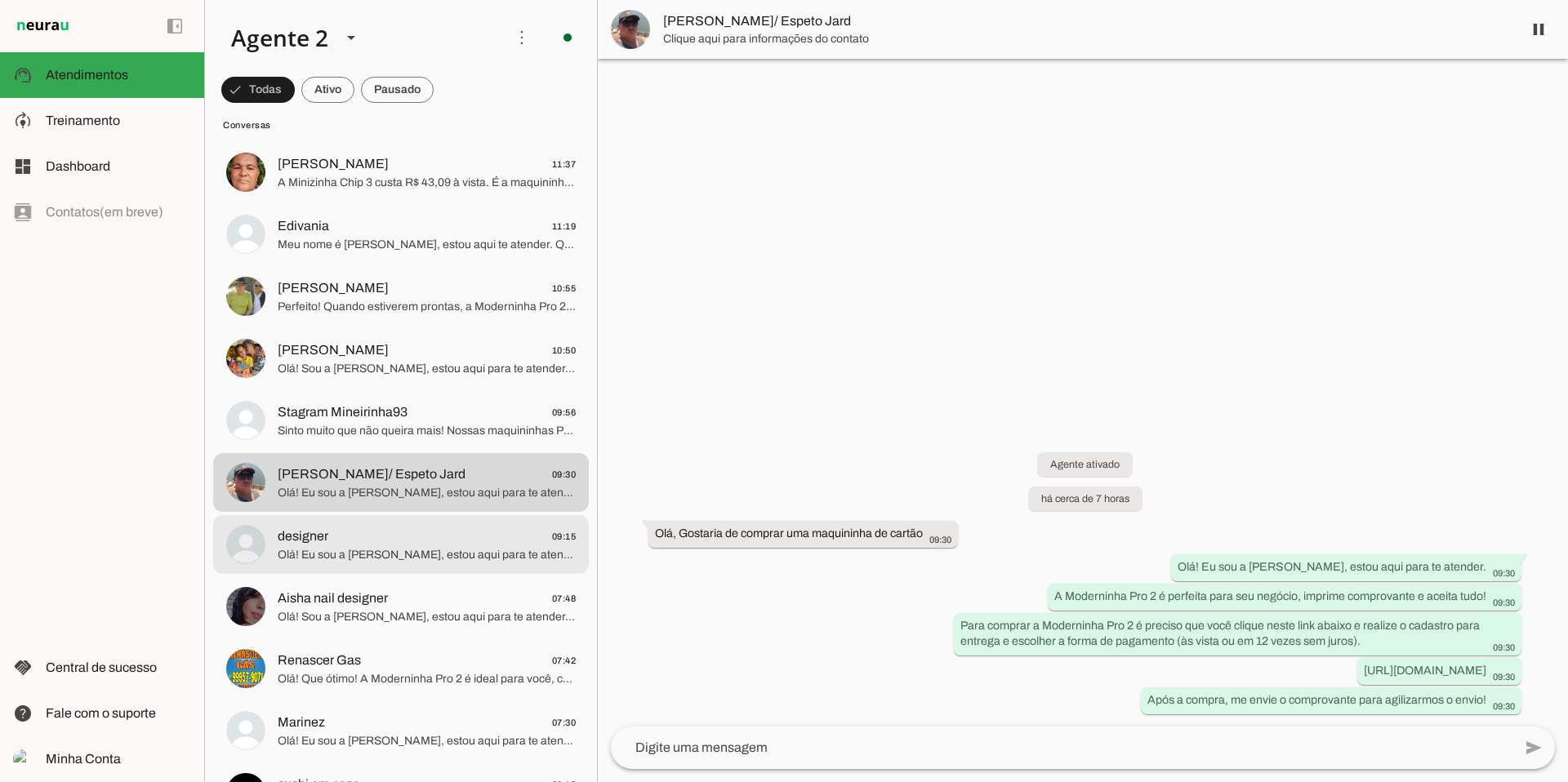
scroll to position [524, 0]
click at [394, 553] on span "Olá! Eu sou a [PERSON_NAME], estou aqui para te atender. A Moderninha Pro 2 é p…" at bounding box center [426, 558] width 298 height 17
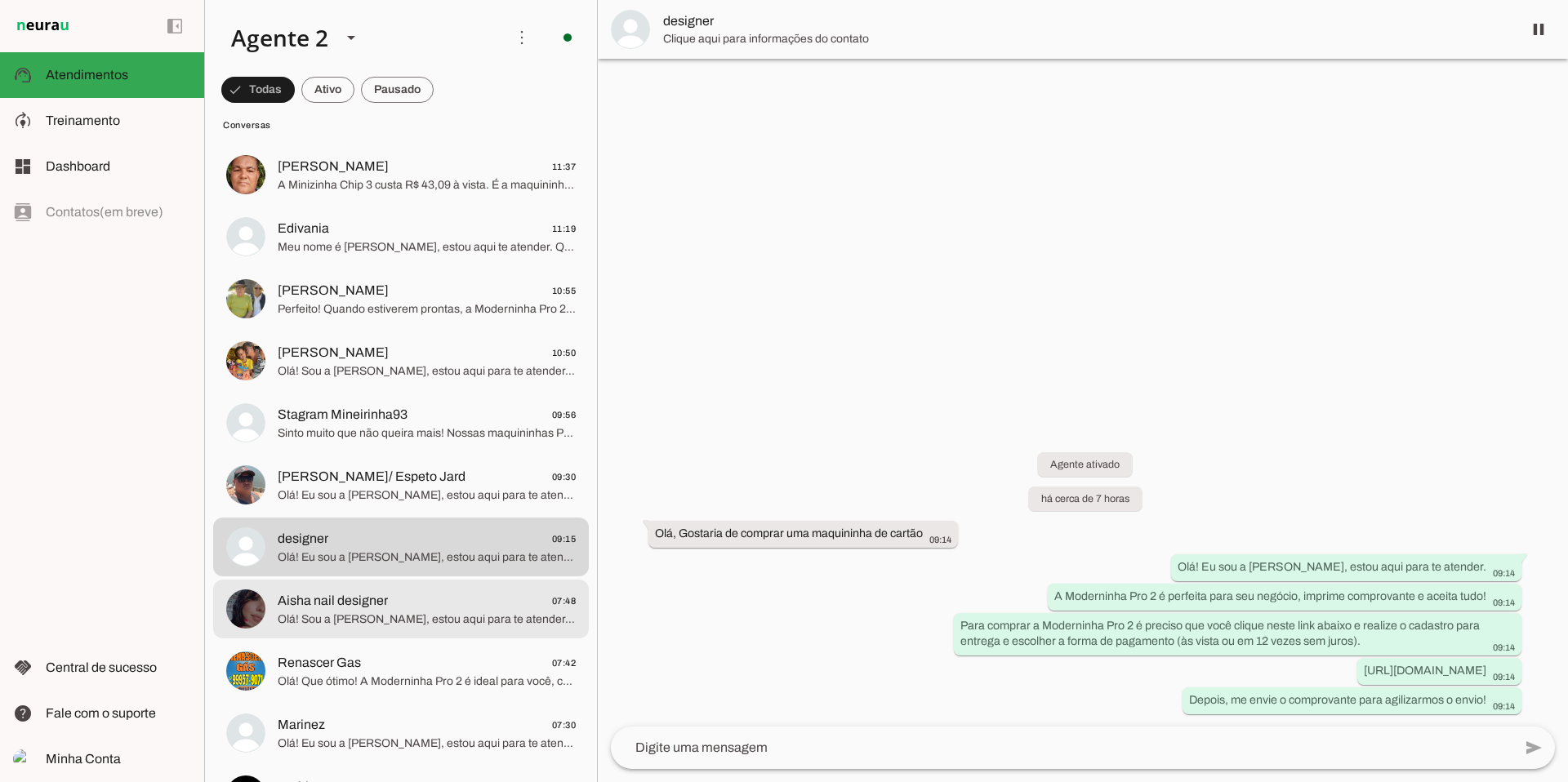
click at [403, 601] on span "Aisha nail designer 07:48" at bounding box center [426, 601] width 298 height 21
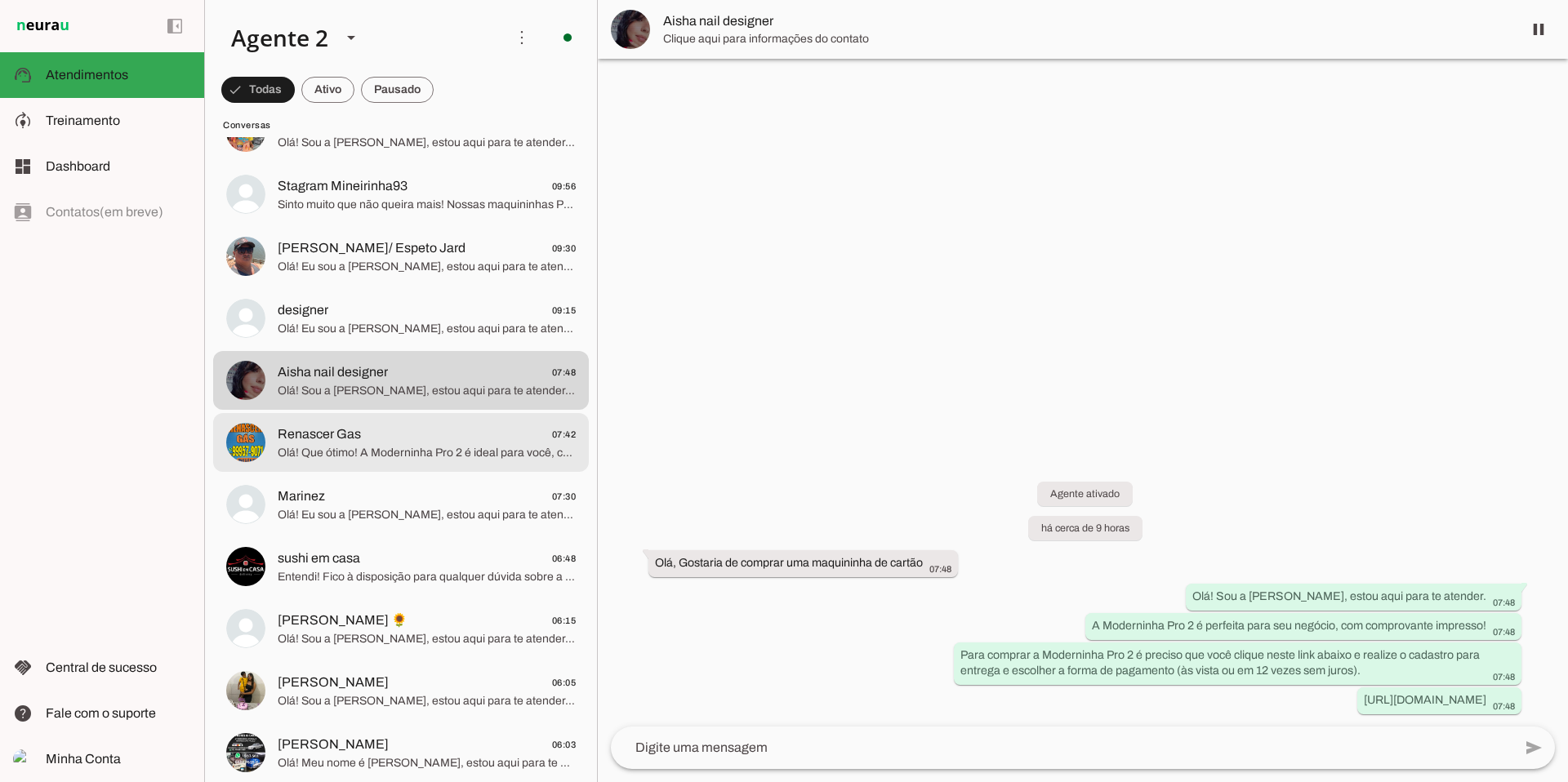
scroll to position [752, 0]
click at [386, 437] on span "Renascer Gas 07:42" at bounding box center [426, 435] width 298 height 21
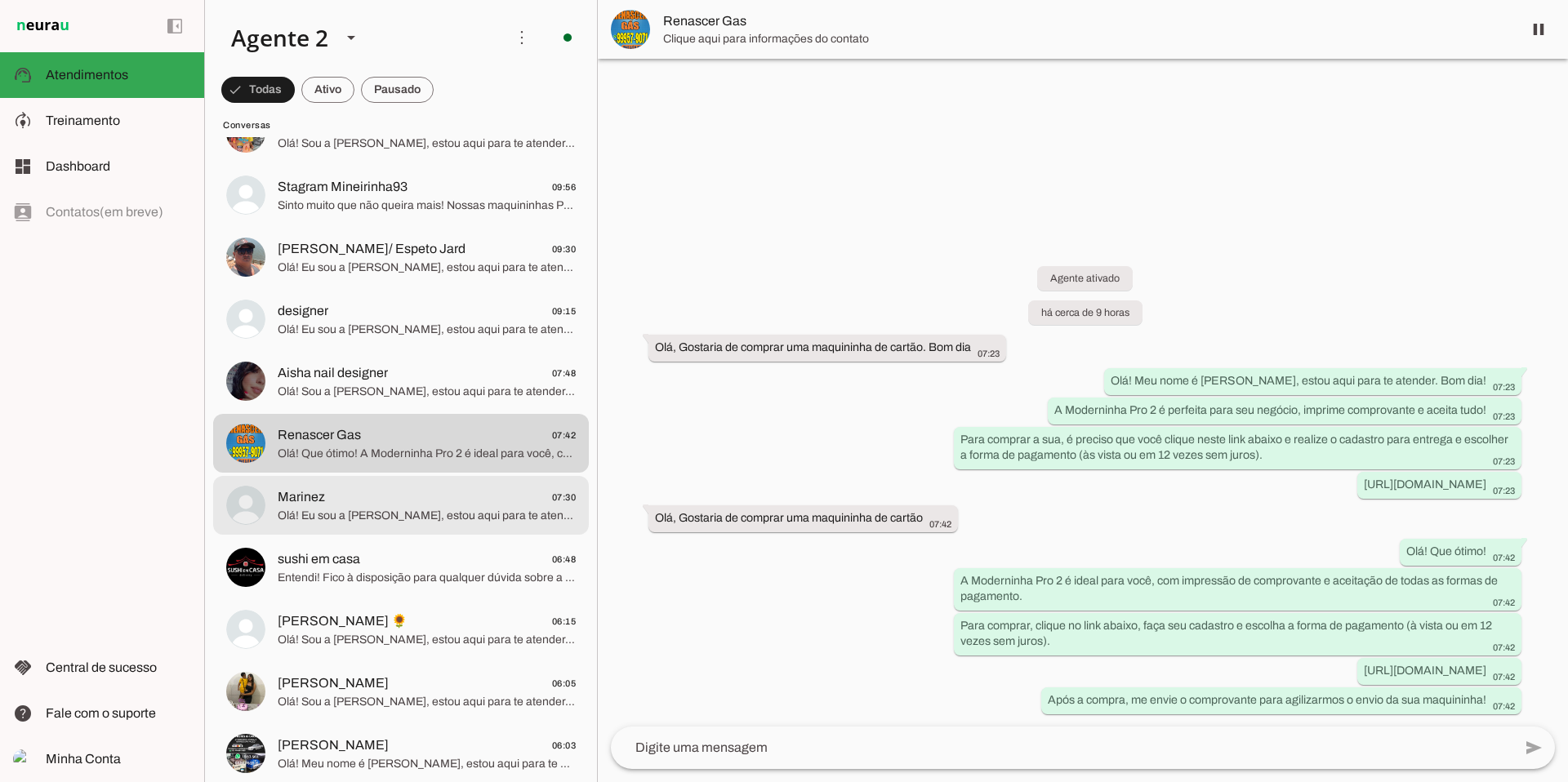
click at [475, 488] on span "Marinez 07:30" at bounding box center [426, 498] width 298 height 21
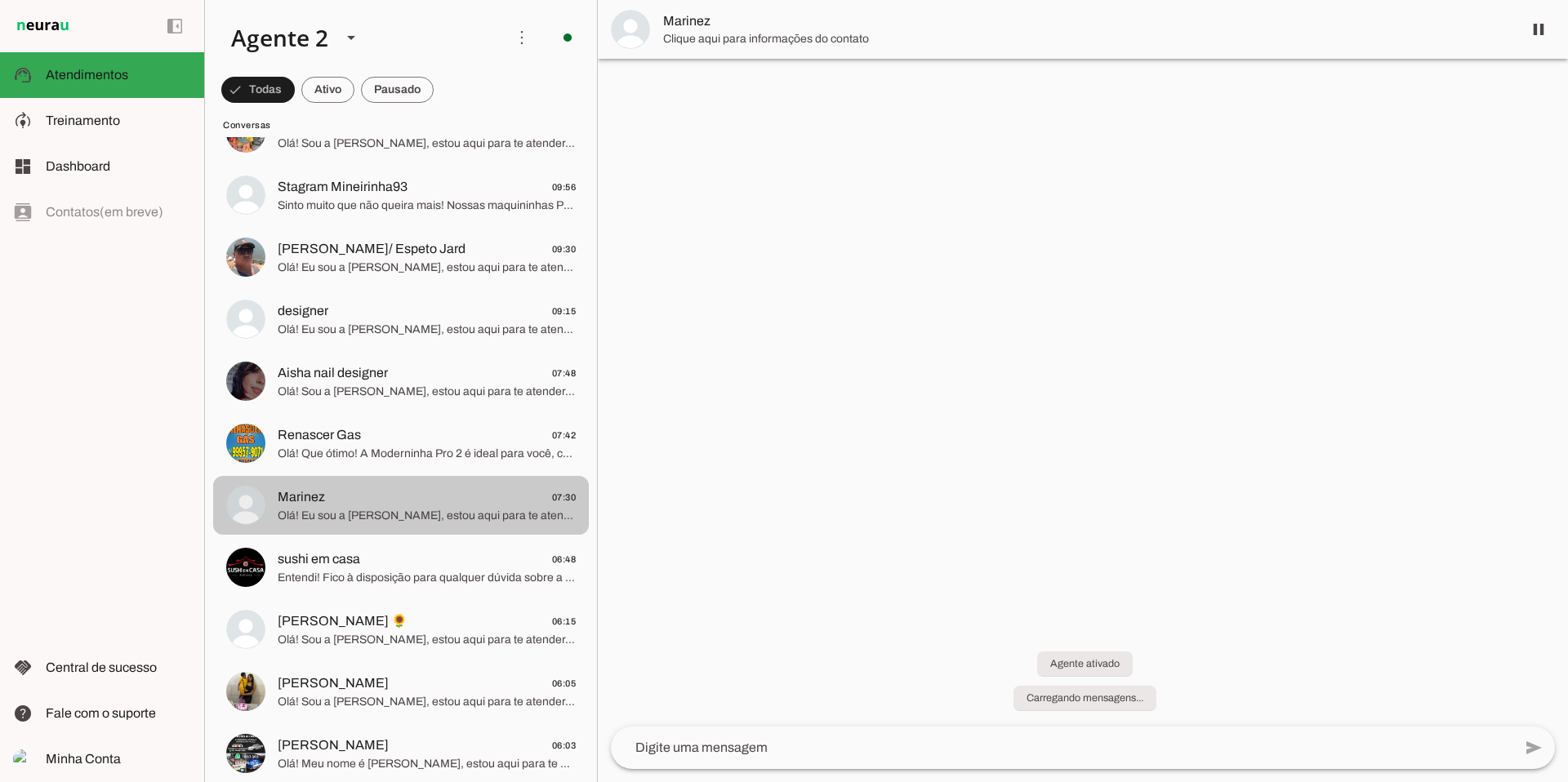
scroll to position [751, 0]
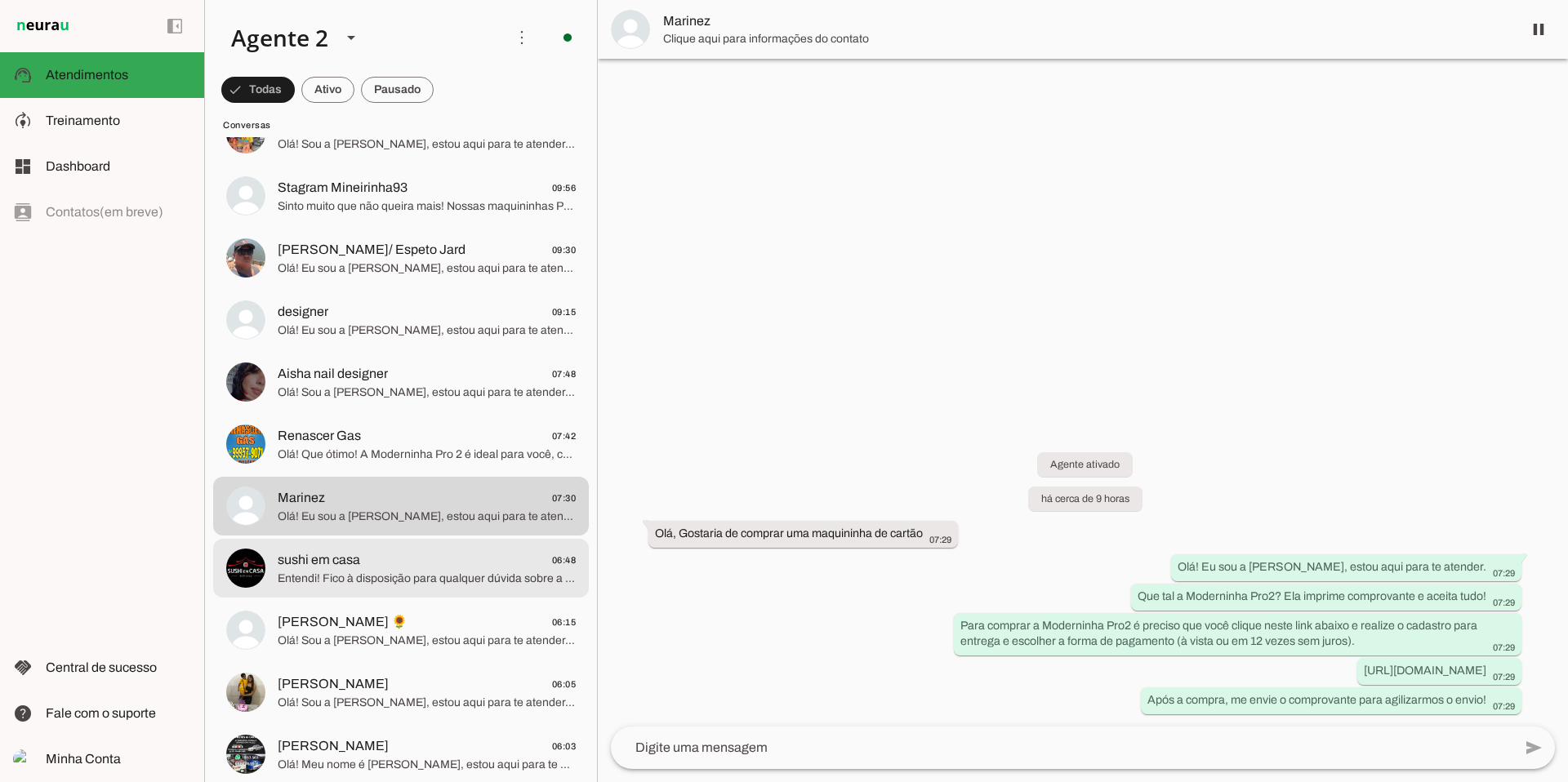
click at [466, 575] on span "Entendi! Fico à disposição para qualquer dúvida sobre a Moderninha Pro2 quando …" at bounding box center [426, 579] width 298 height 17
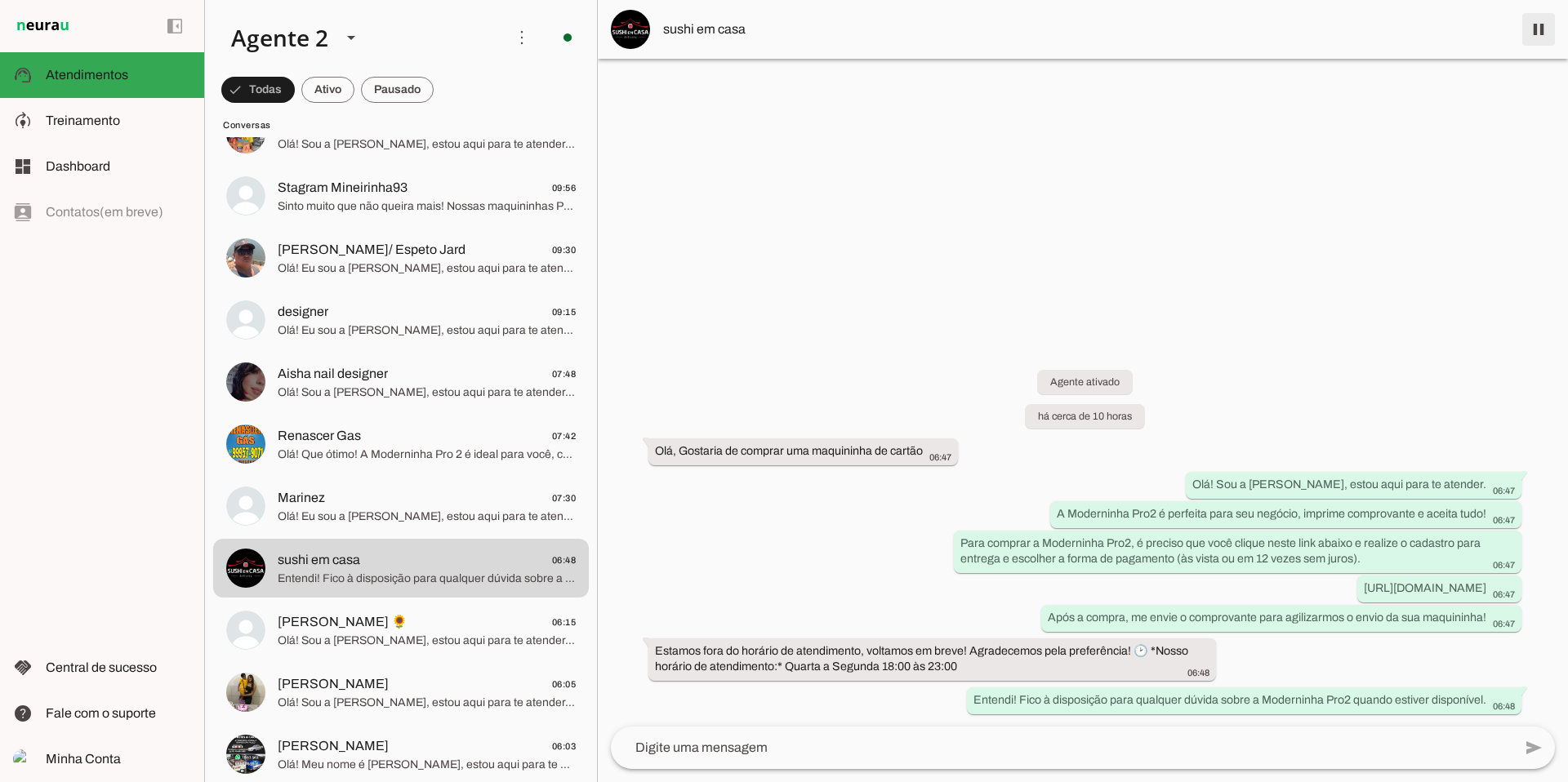
click at [1200, 39] on span at bounding box center [1538, 29] width 39 height 39
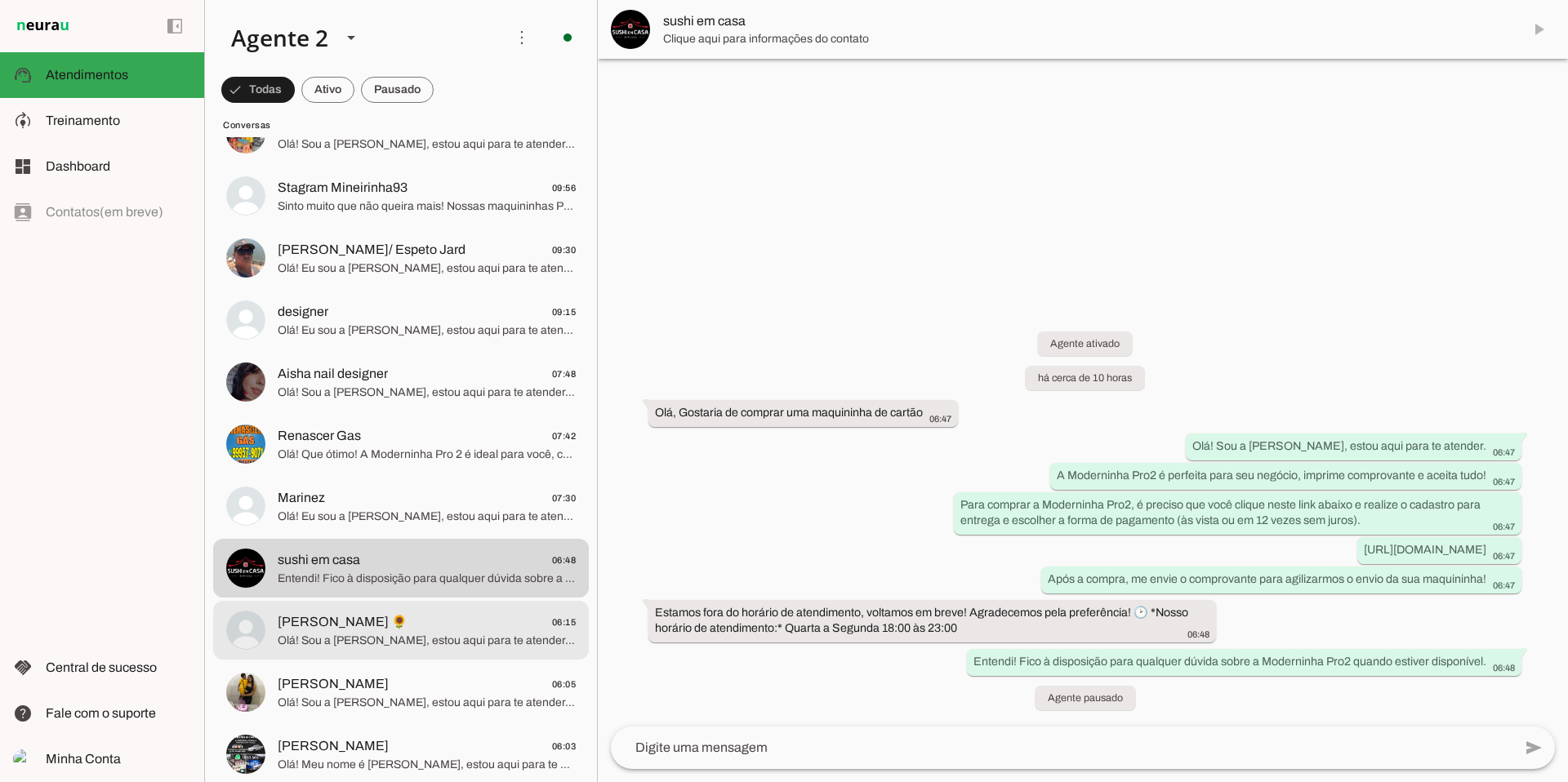
click at [470, 622] on span "[PERSON_NAME] 🌻 06:15" at bounding box center [426, 623] width 298 height 21
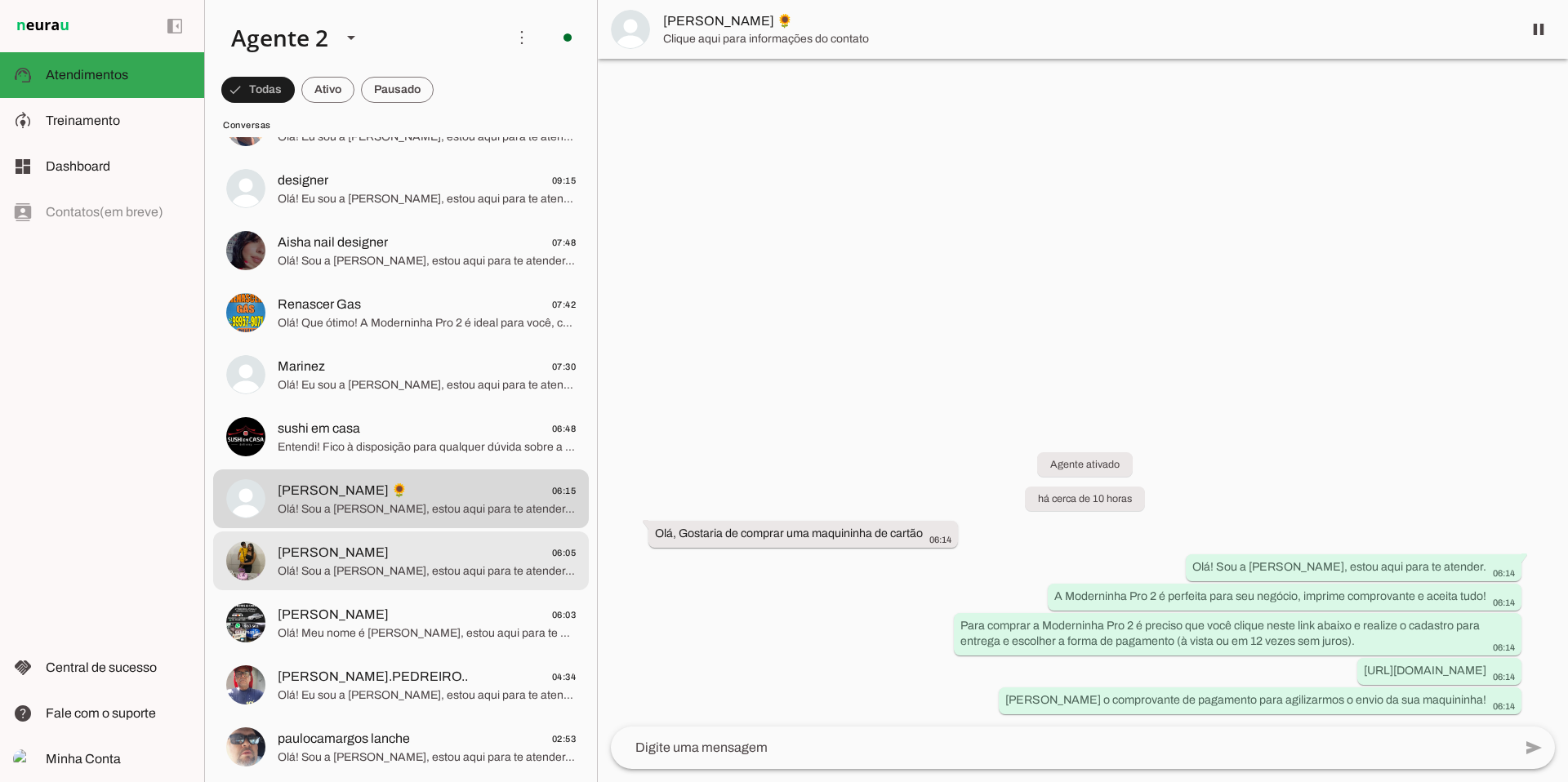
scroll to position [884, 0]
click at [438, 567] on span "Olá! Sou a [PERSON_NAME], estou aqui para te atender. Que ótimo que você quer u…" at bounding box center [426, 570] width 298 height 17
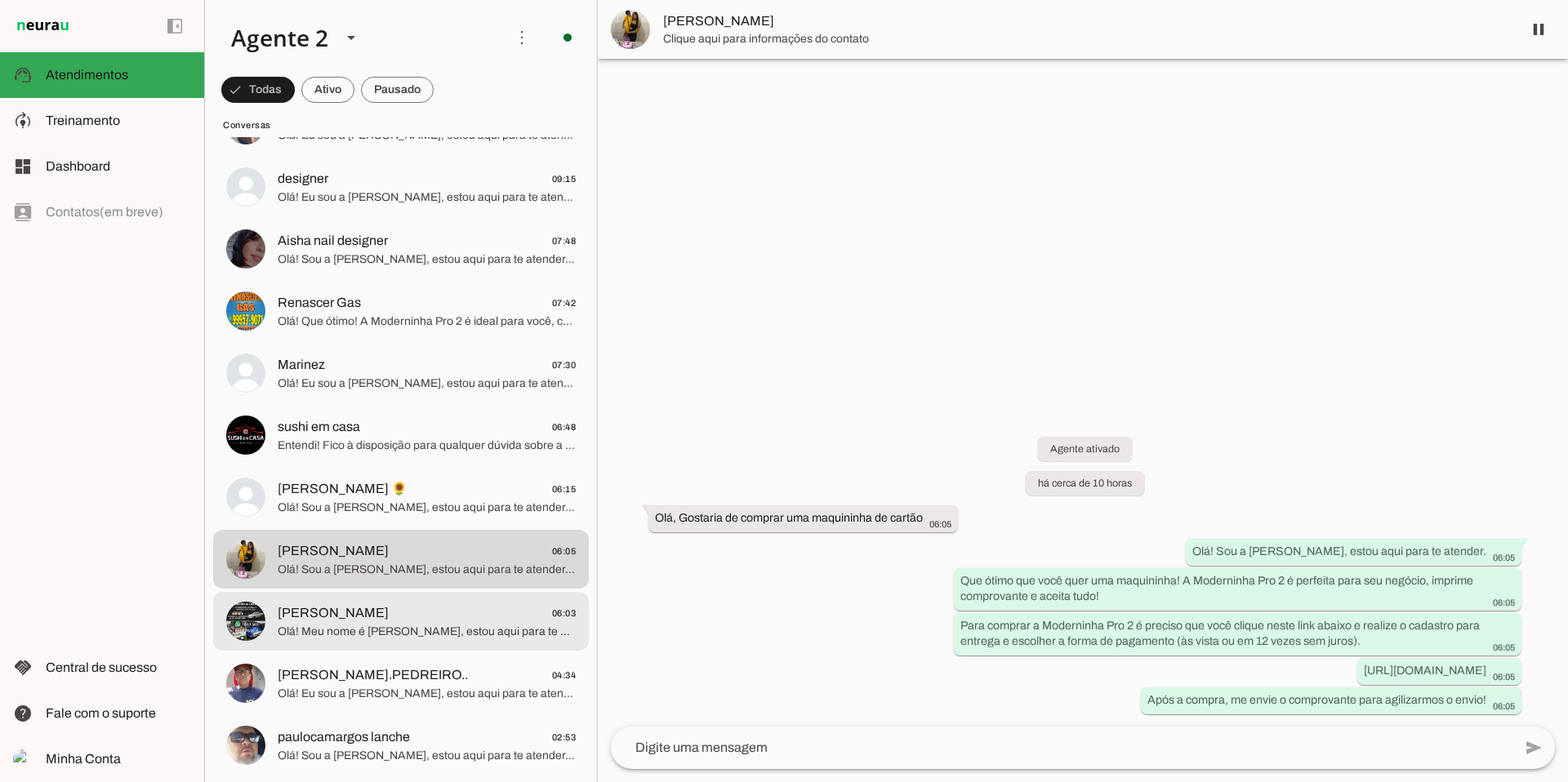
click at [415, 612] on span "[PERSON_NAME] 06:03" at bounding box center [426, 614] width 298 height 21
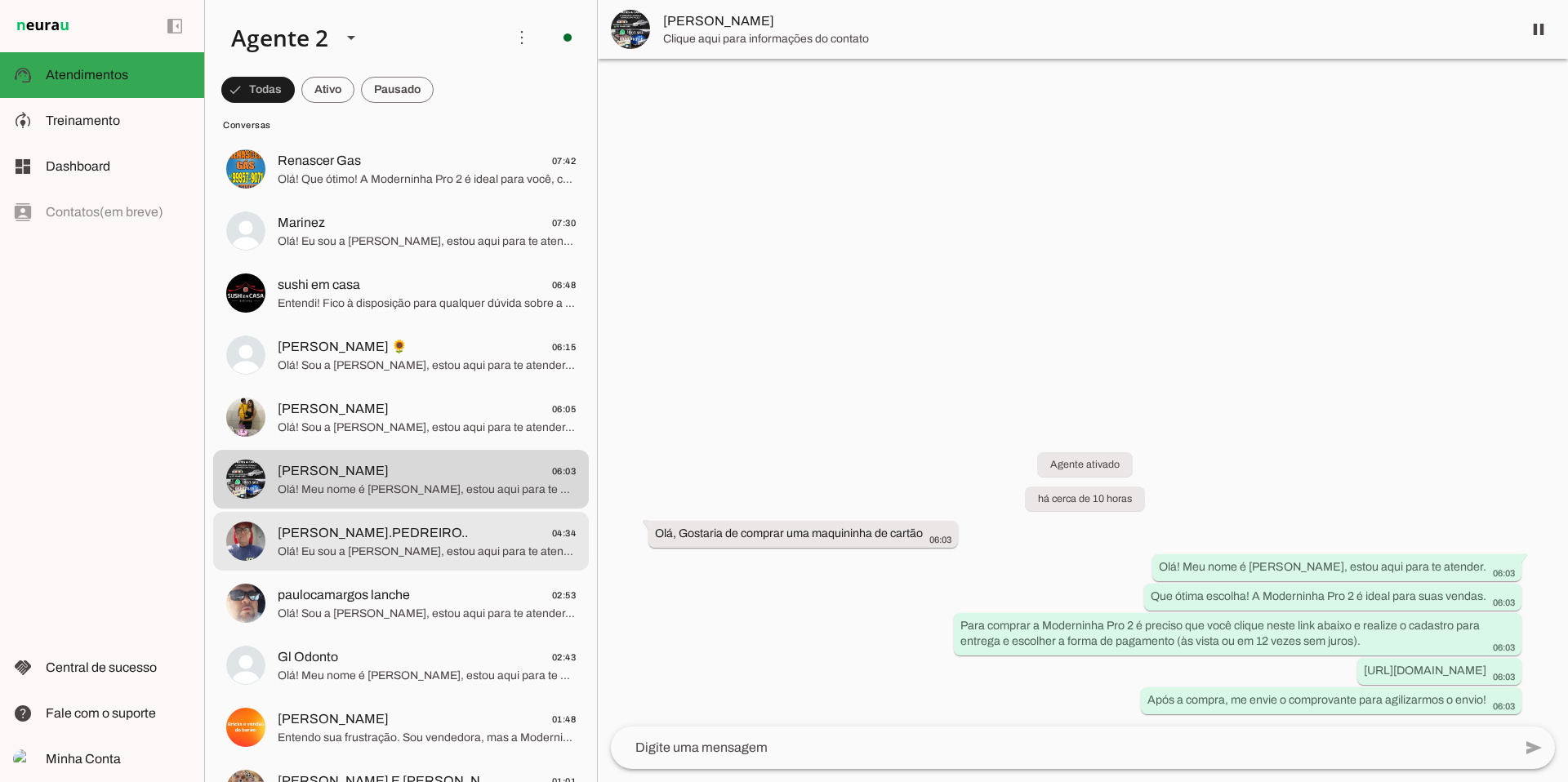
scroll to position [1032, 0]
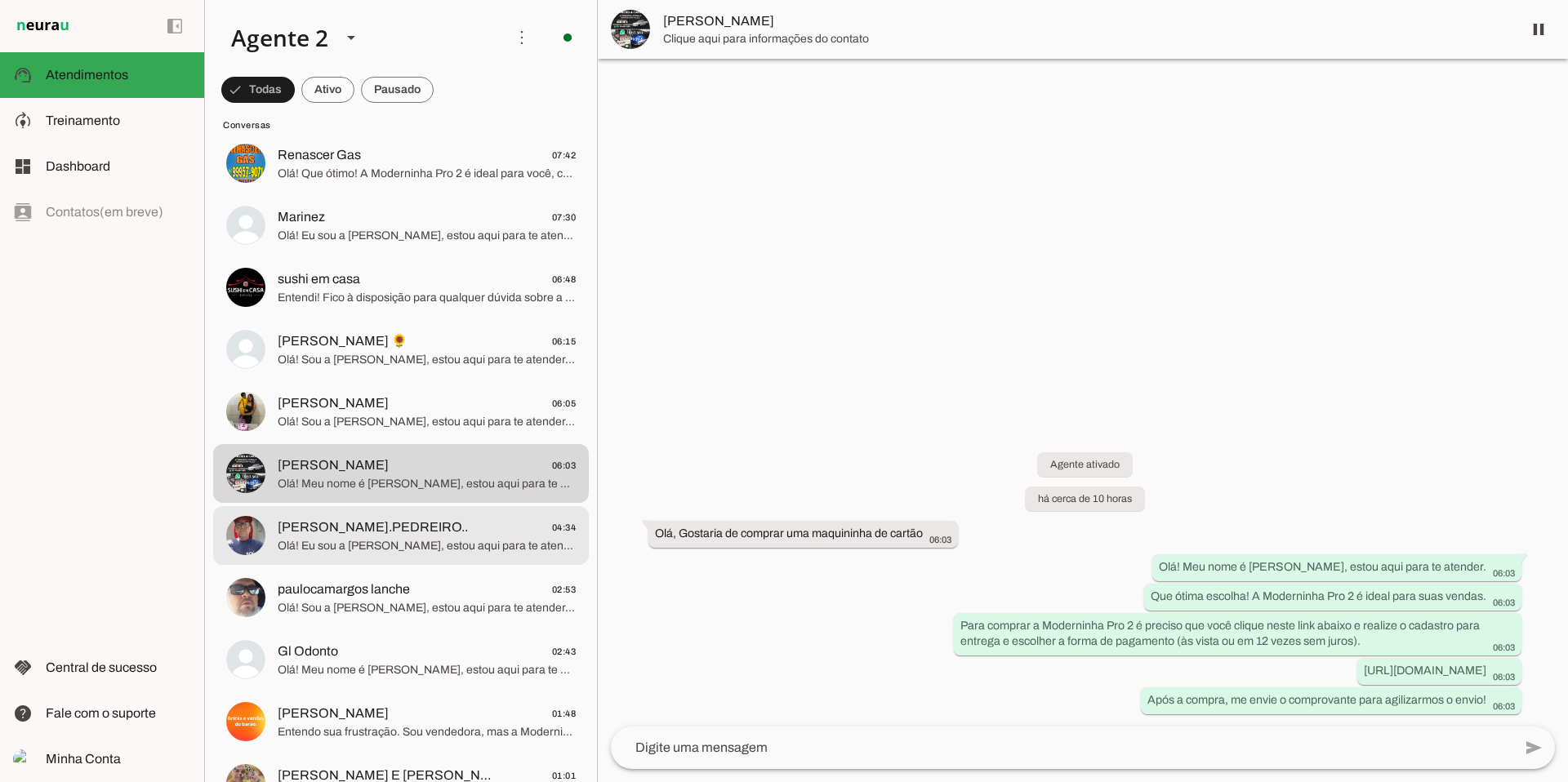
click at [426, 544] on span "Olá! Eu sou a [PERSON_NAME], estou aqui para te atender. A Moderninha Pro 2 é p…" at bounding box center [426, 546] width 298 height 17
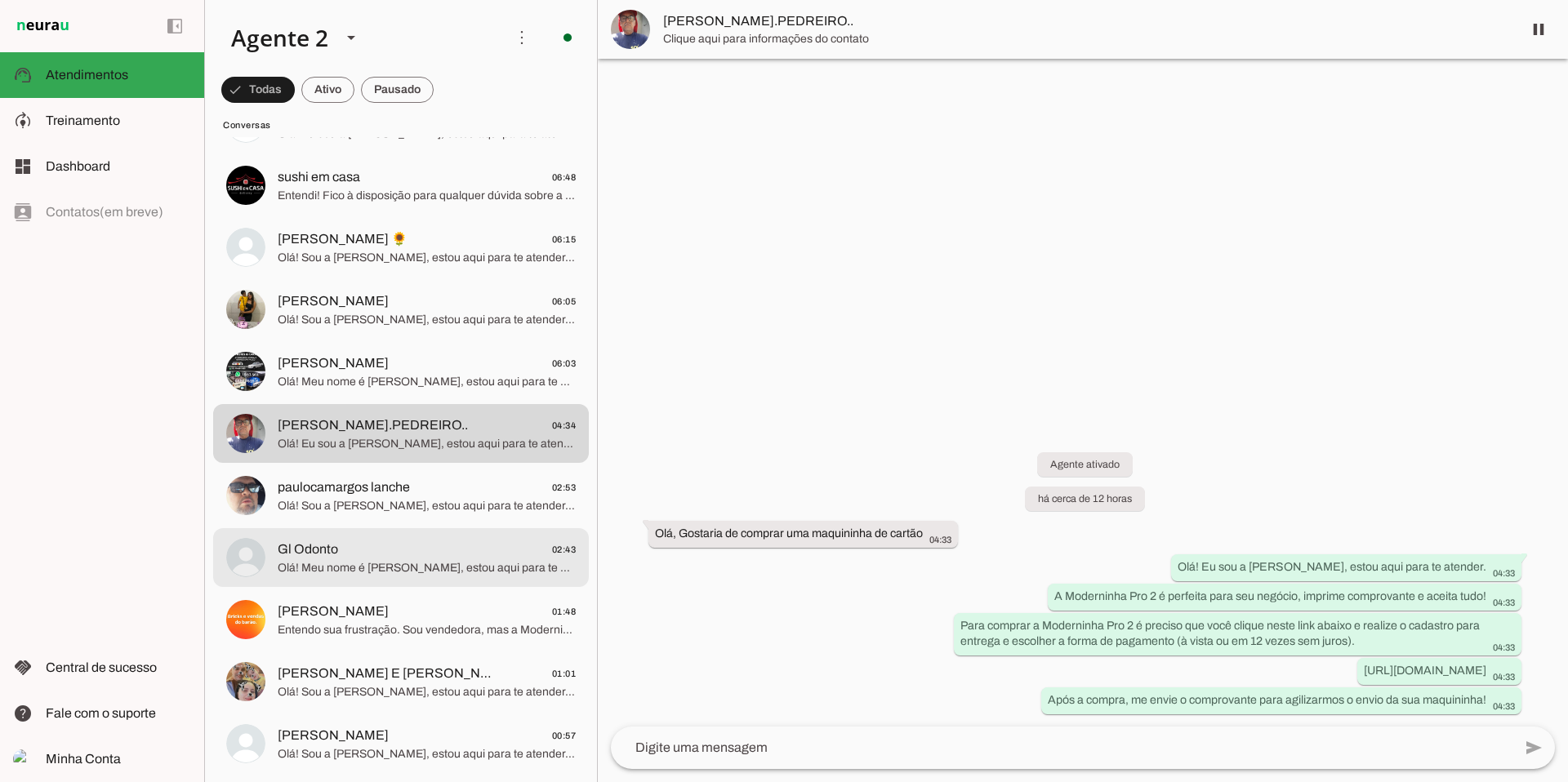
scroll to position [1162, 0]
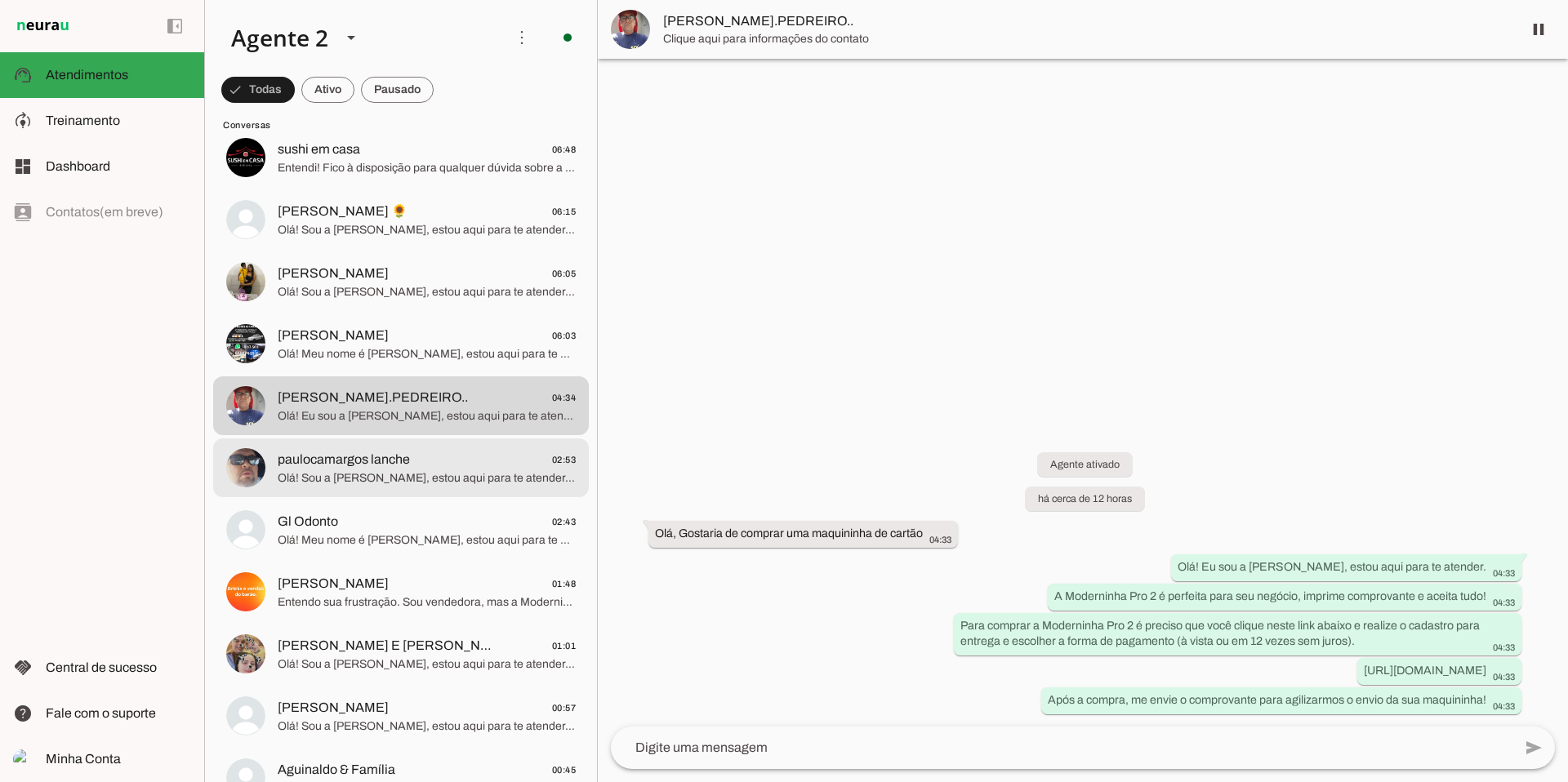
click at [415, 477] on span "Olá! Sou a [PERSON_NAME], estou aqui para te atender. A Moderninha Pro 2 é perf…" at bounding box center [426, 478] width 298 height 17
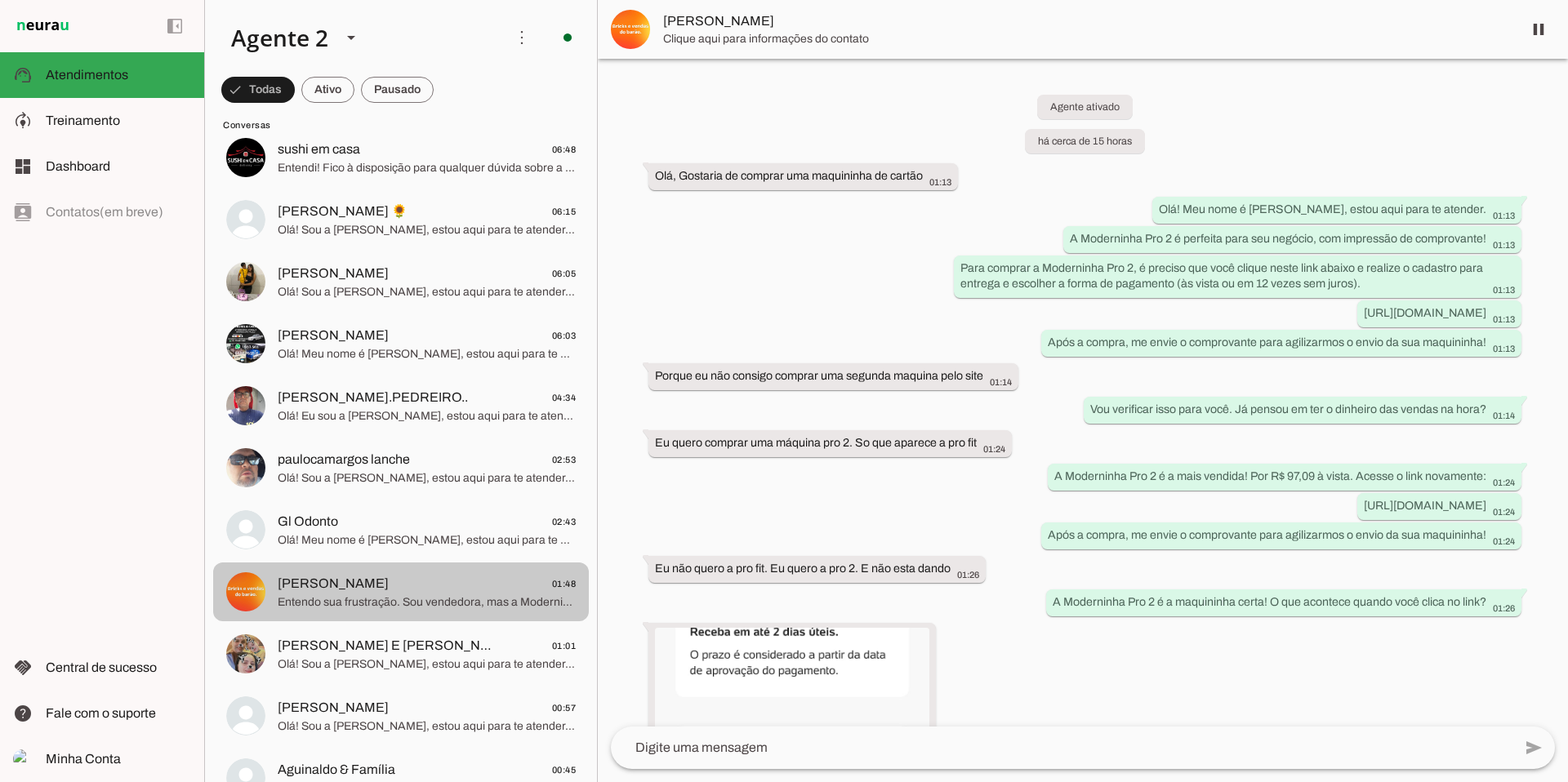
scroll to position [1090, 0]
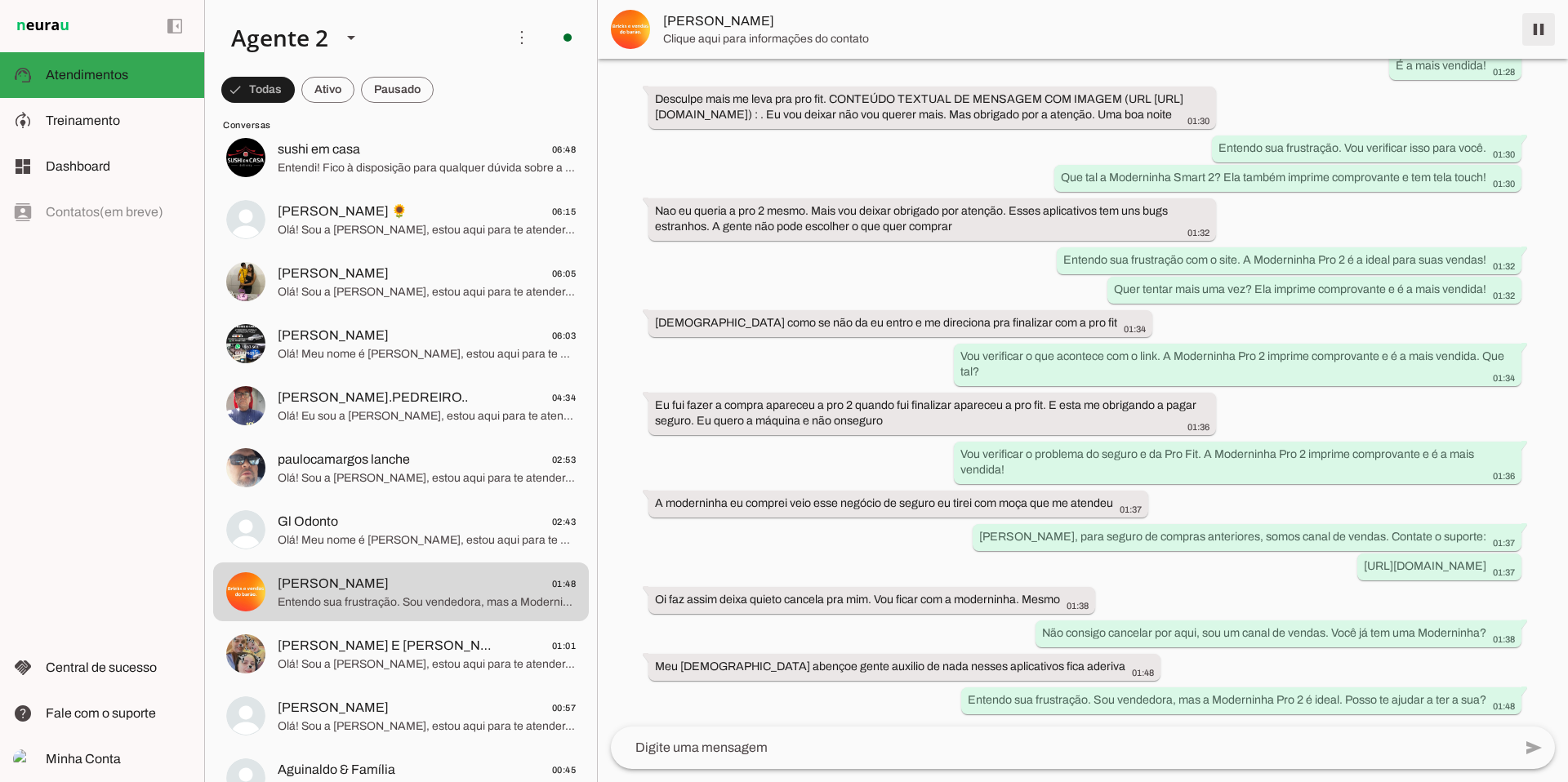
click at [1200, 39] on span at bounding box center [1538, 29] width 39 height 39
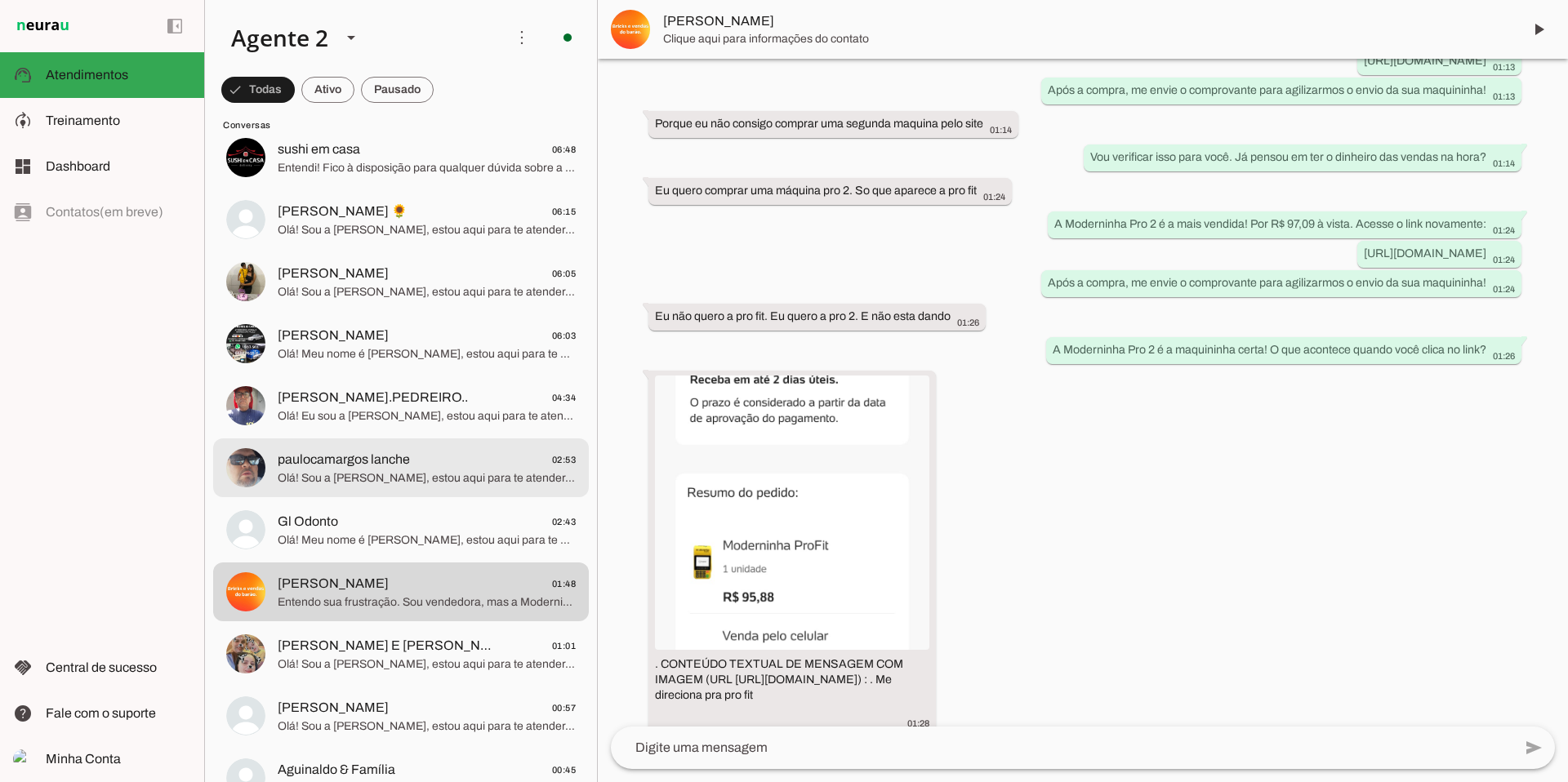
scroll to position [1473, 0]
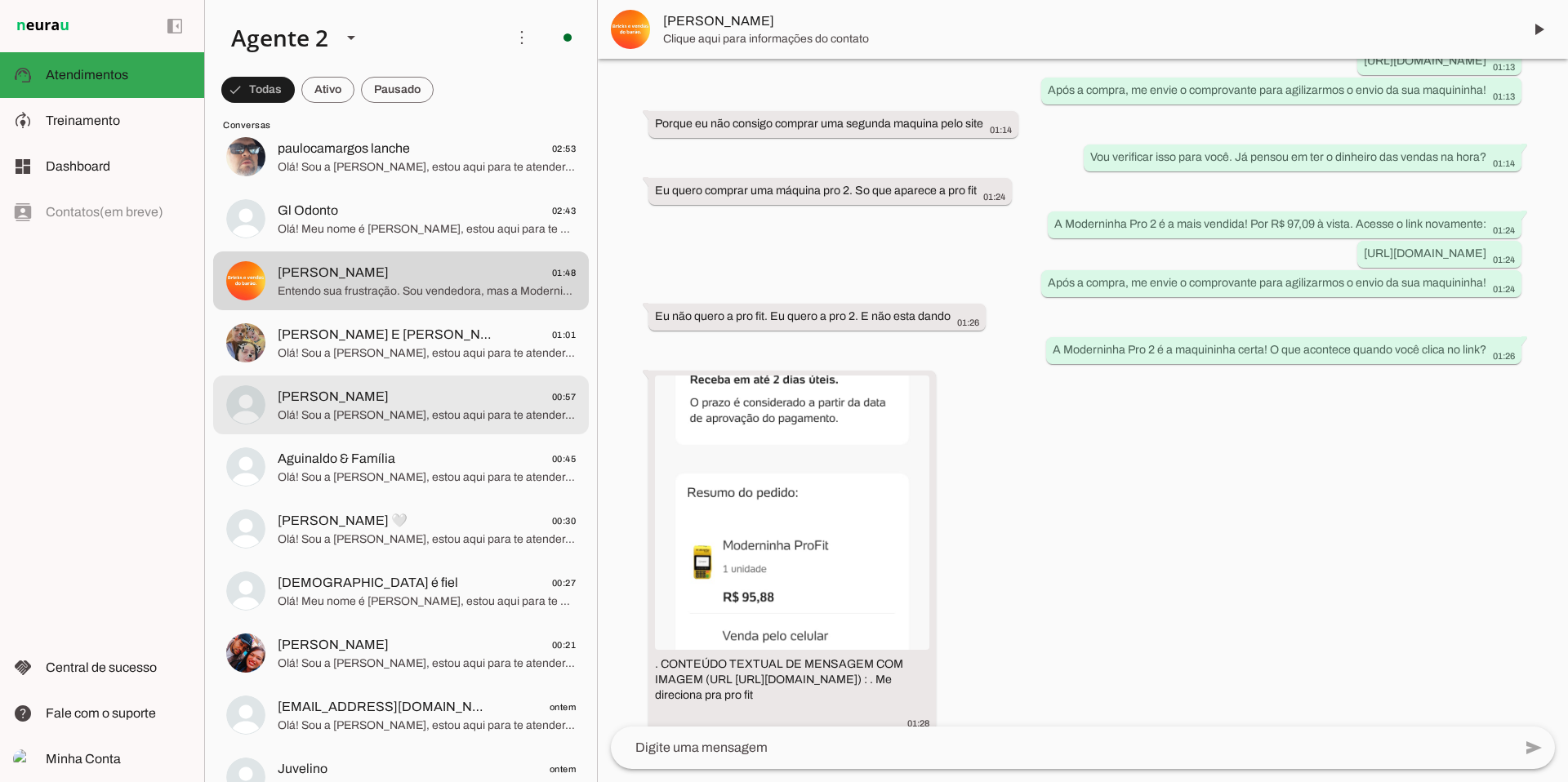
click at [442, 418] on span "Olá! Sou a [PERSON_NAME], estou aqui para te atender. A Moderninha Pro 2 é perf…" at bounding box center [426, 415] width 298 height 17
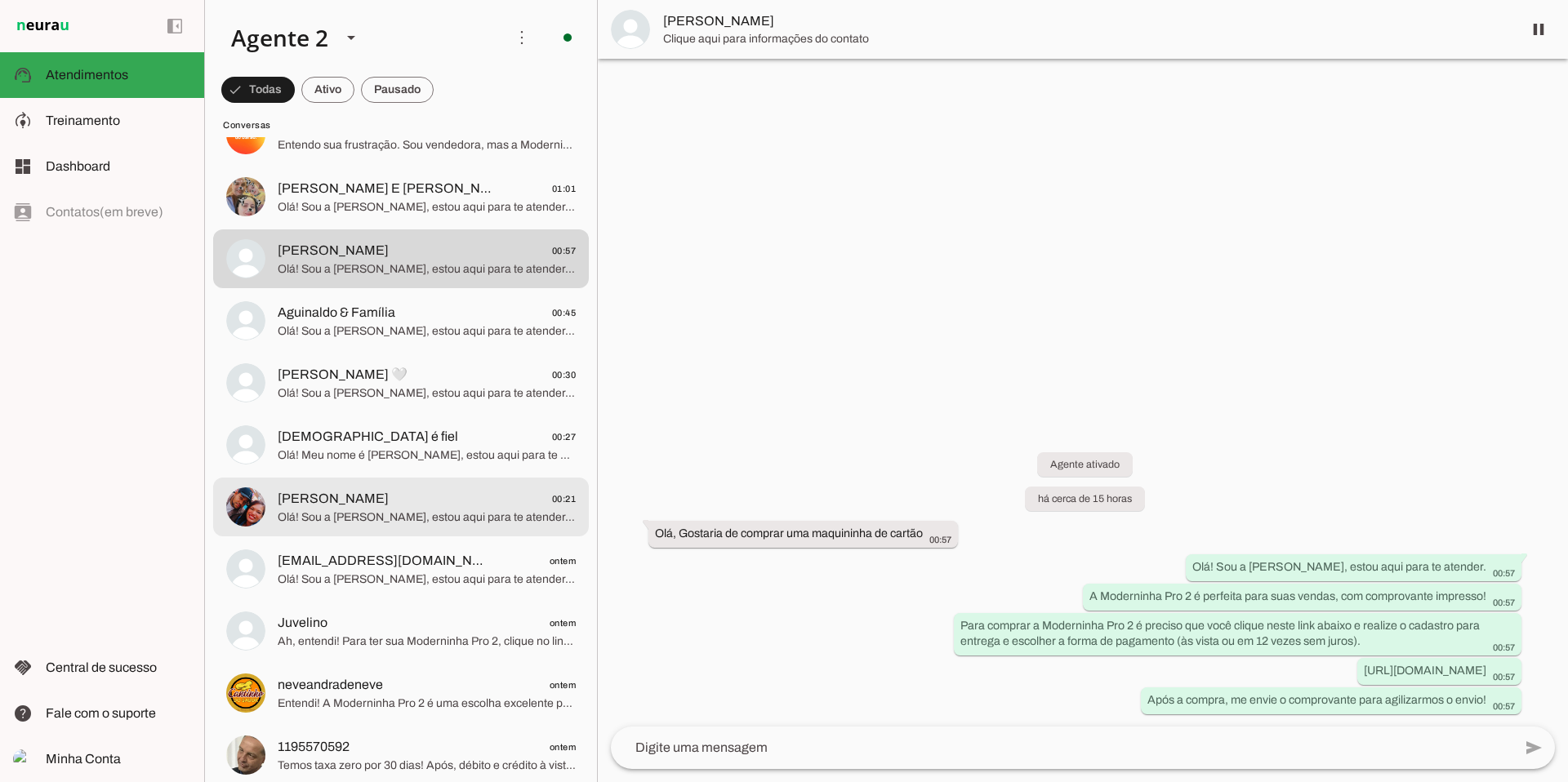
scroll to position [1624, 0]
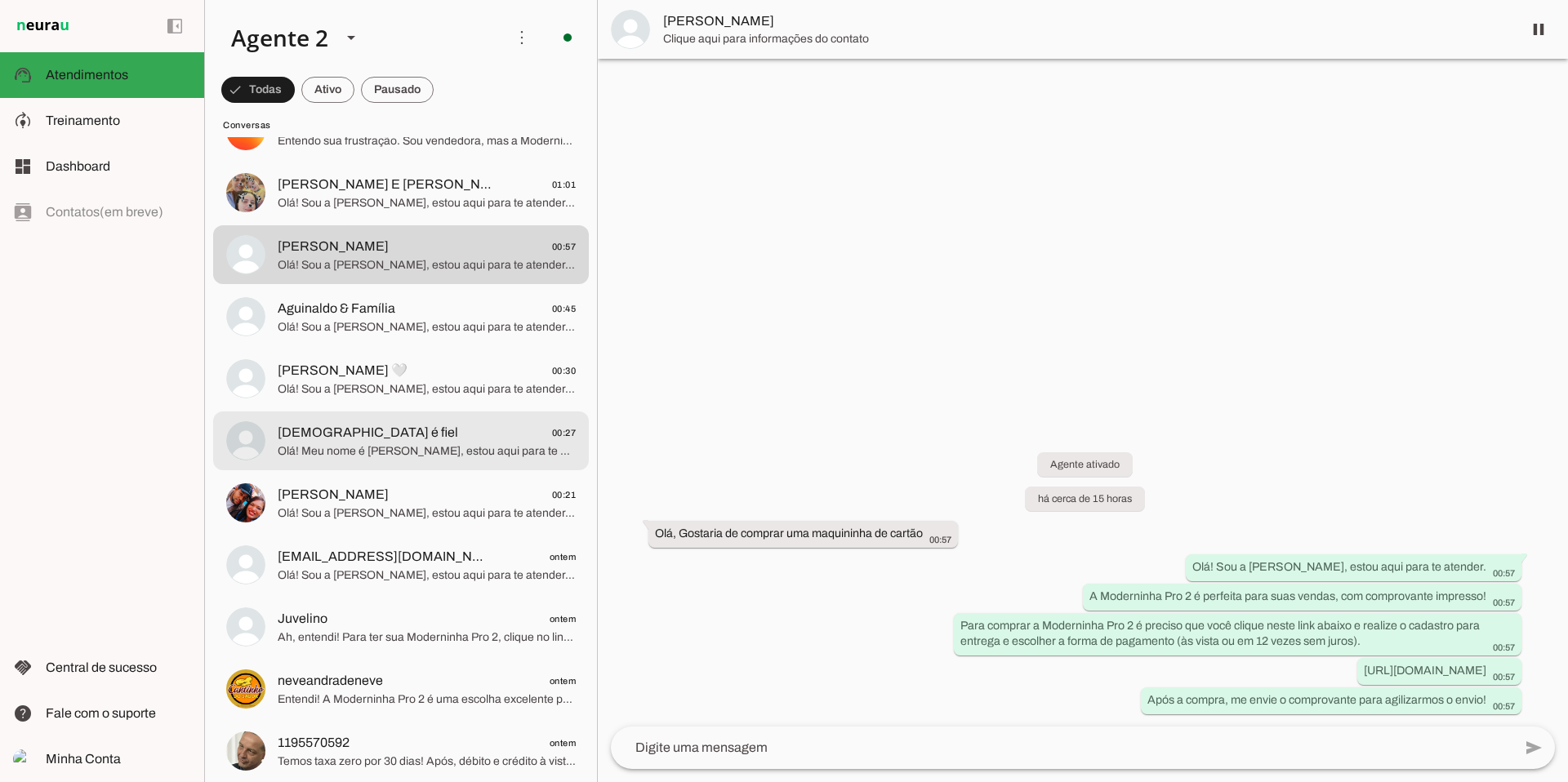
drag, startPoint x: 458, startPoint y: 459, endPoint x: 457, endPoint y: 449, distance: 10.0
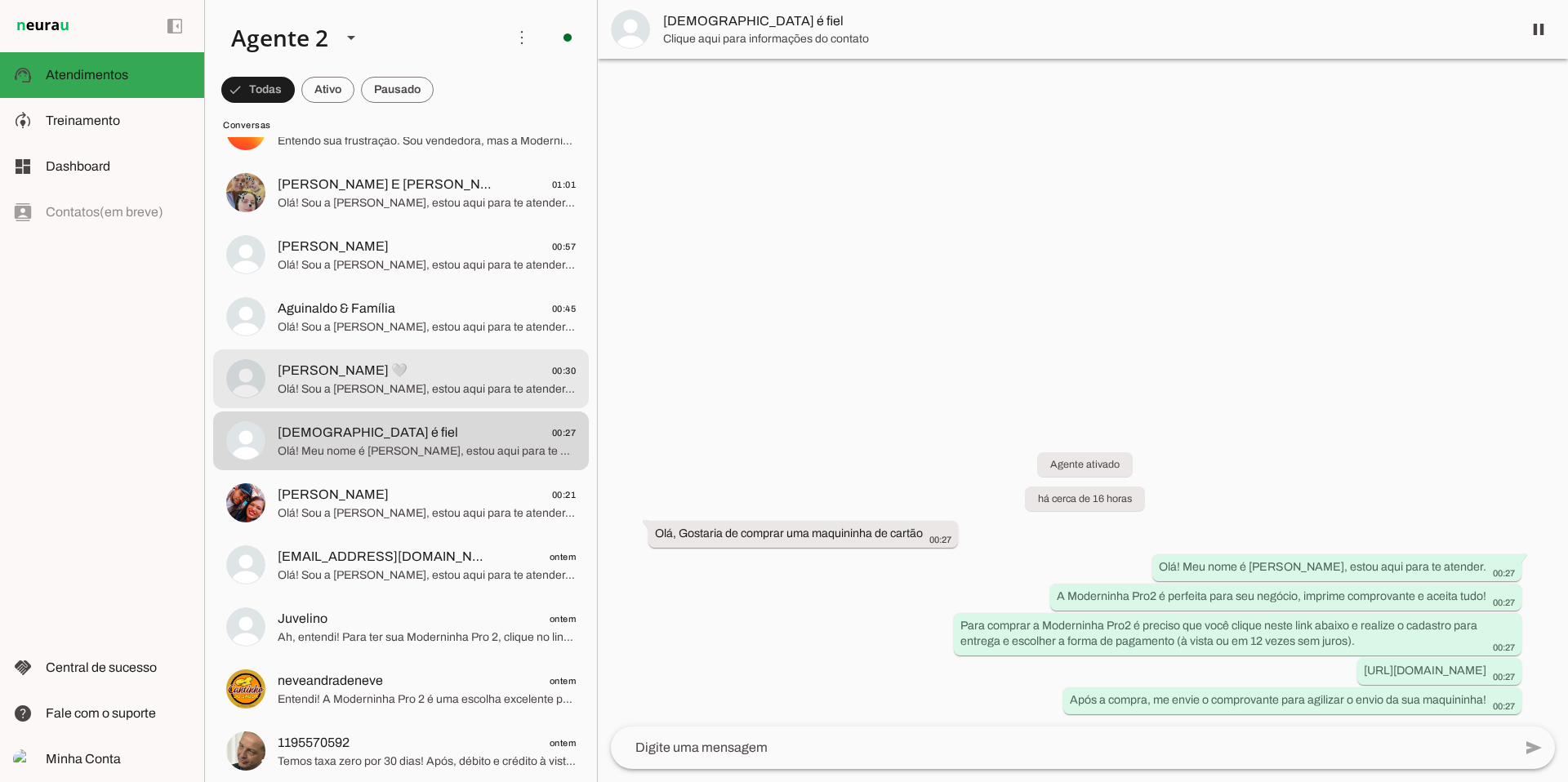
click at [459, 386] on span "Olá! Sou a [PERSON_NAME], estou aqui para te atender. Conheça a Moderninha Pro …" at bounding box center [426, 390] width 298 height 17
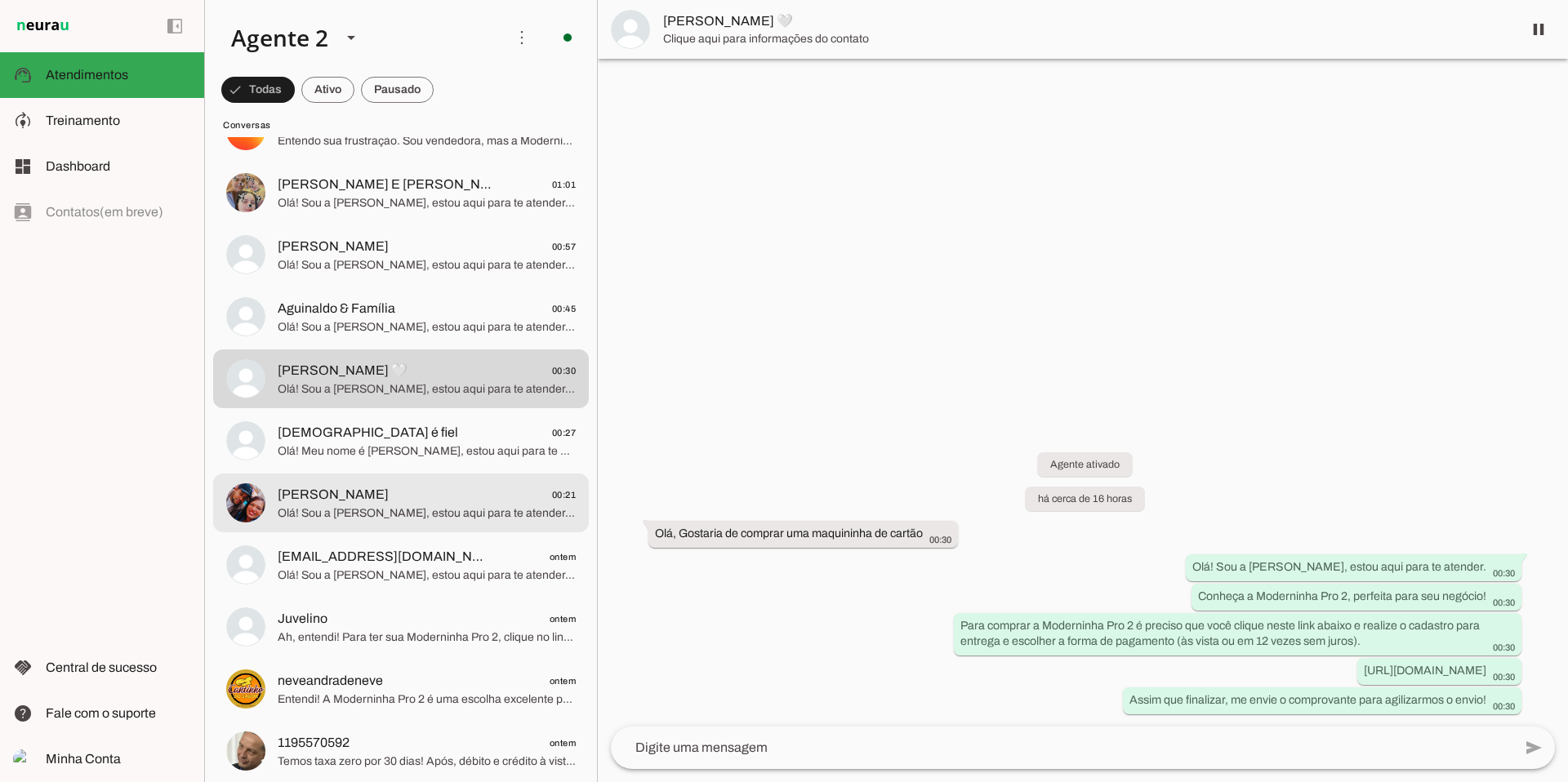
click at [372, 510] on span "Olá! Sou a [PERSON_NAME], estou aqui para te atender. Que ótimo! A Moderninha P…" at bounding box center [426, 514] width 298 height 17
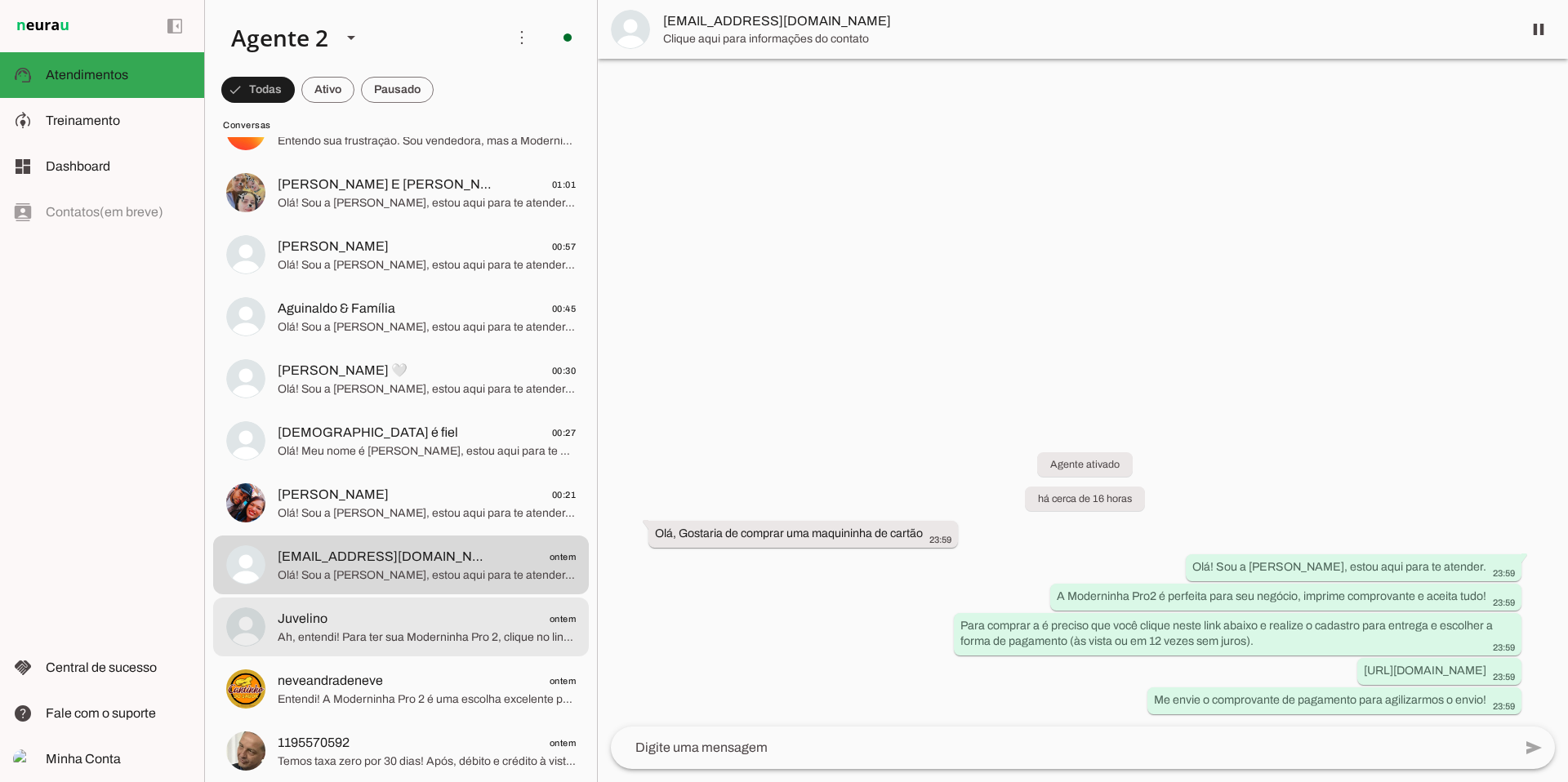
click at [517, 618] on span "Juvelino ontem" at bounding box center [426, 619] width 298 height 21
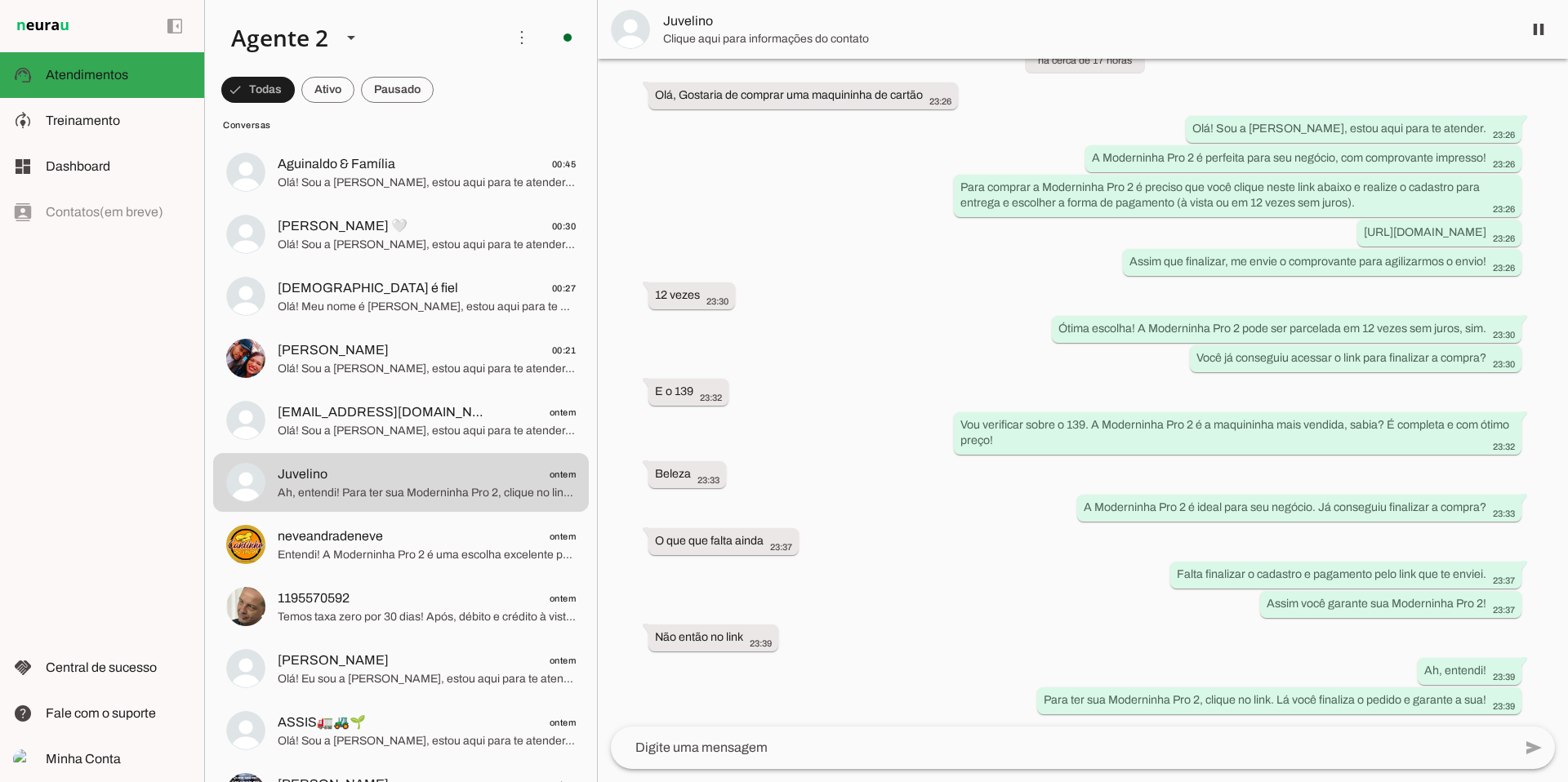
scroll to position [1781, 0]
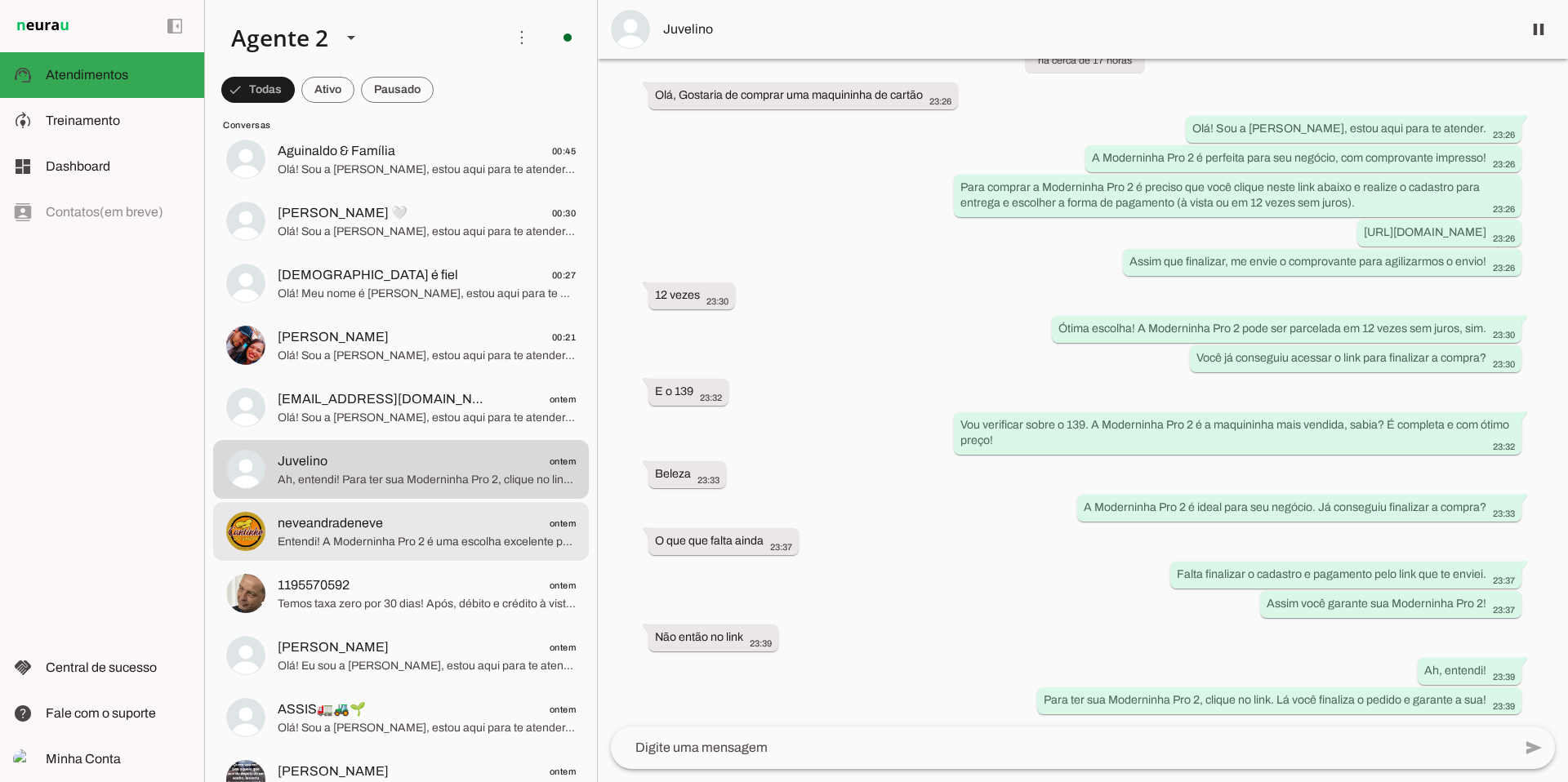
click at [420, 527] on span "neveandradeneve ontem" at bounding box center [426, 523] width 298 height 21
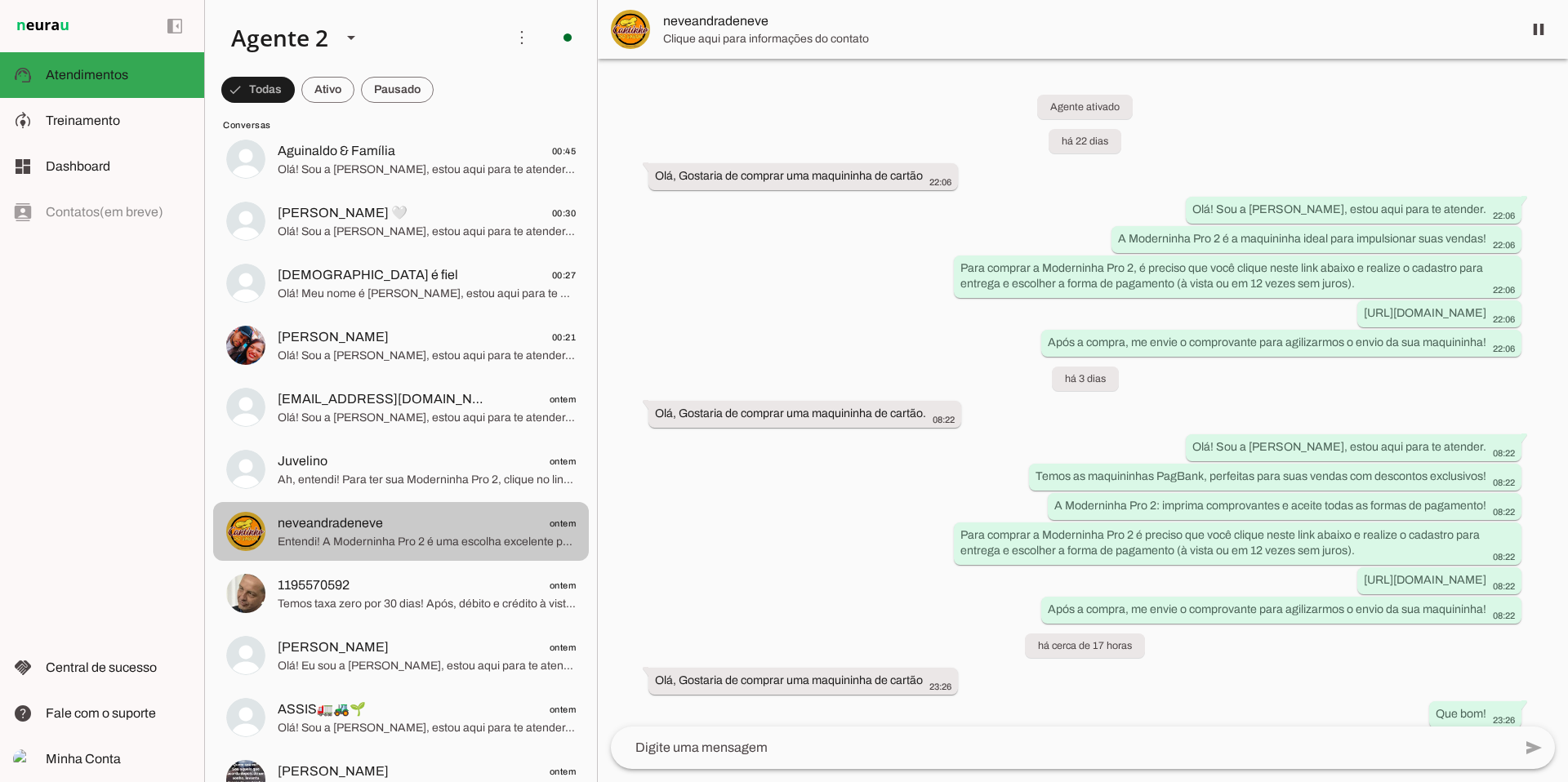
scroll to position [763, 0]
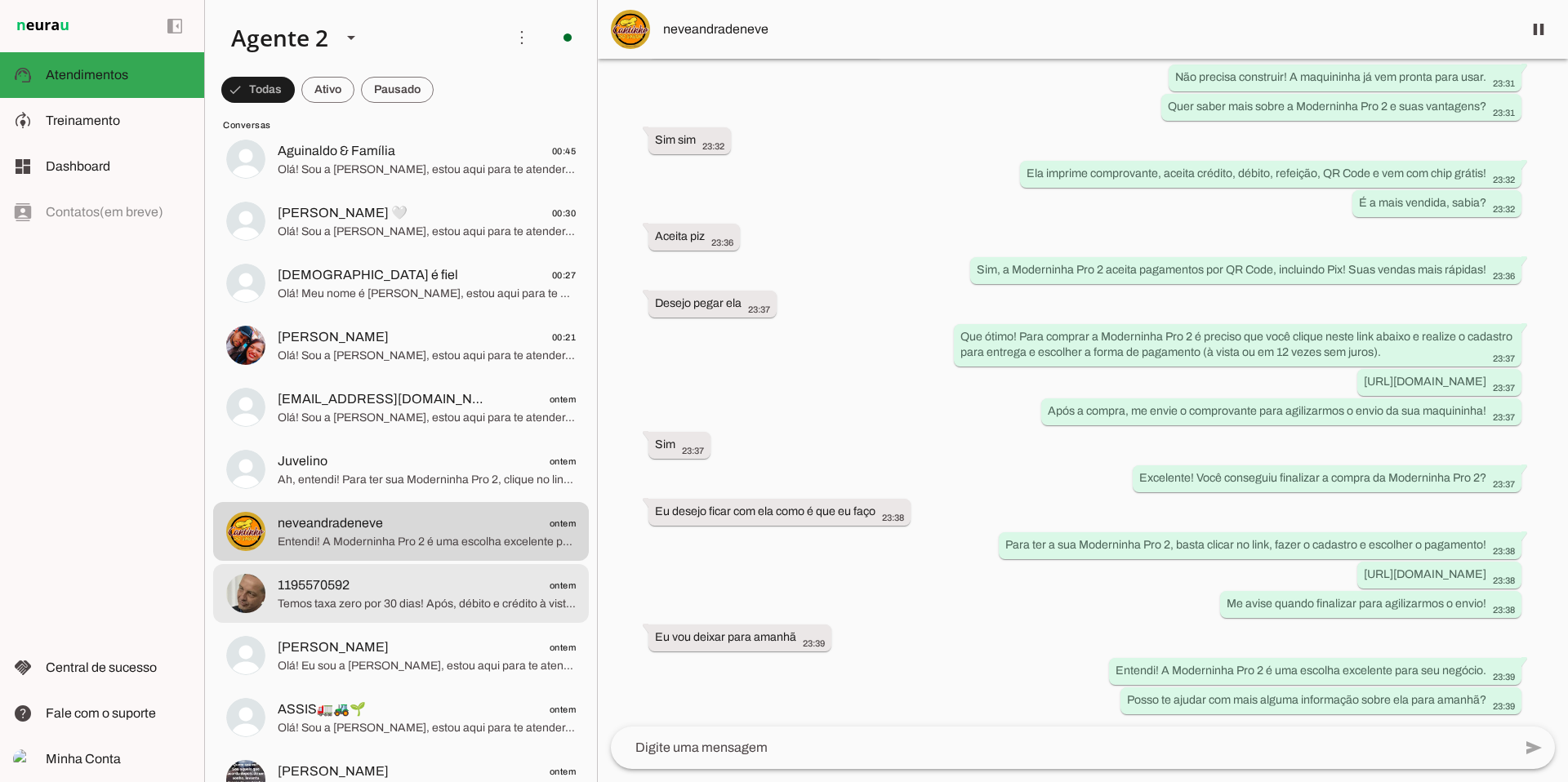
click at [439, 595] on span "1195570592 ontem" at bounding box center [426, 585] width 298 height 21
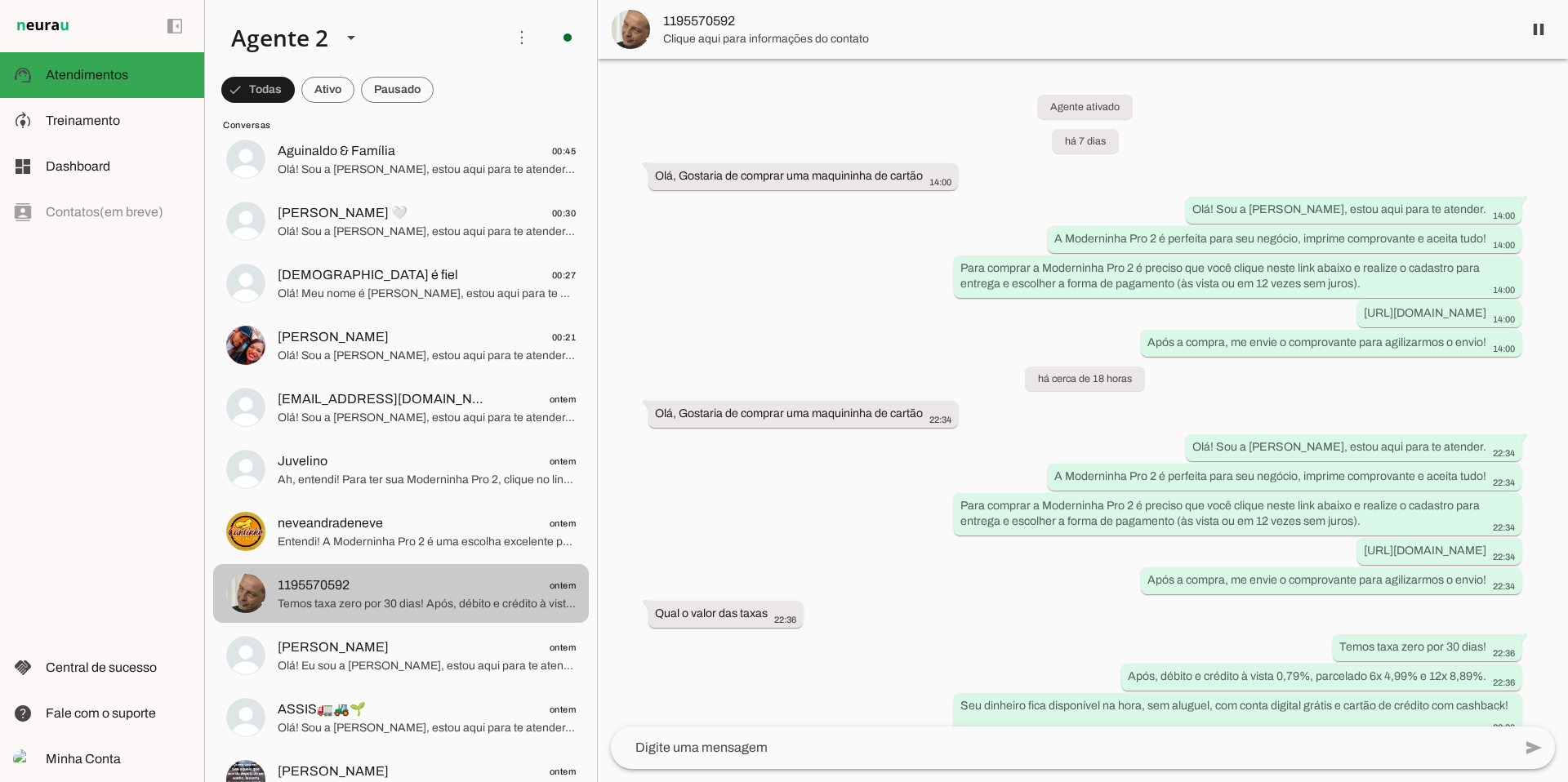
scroll to position [22, 0]
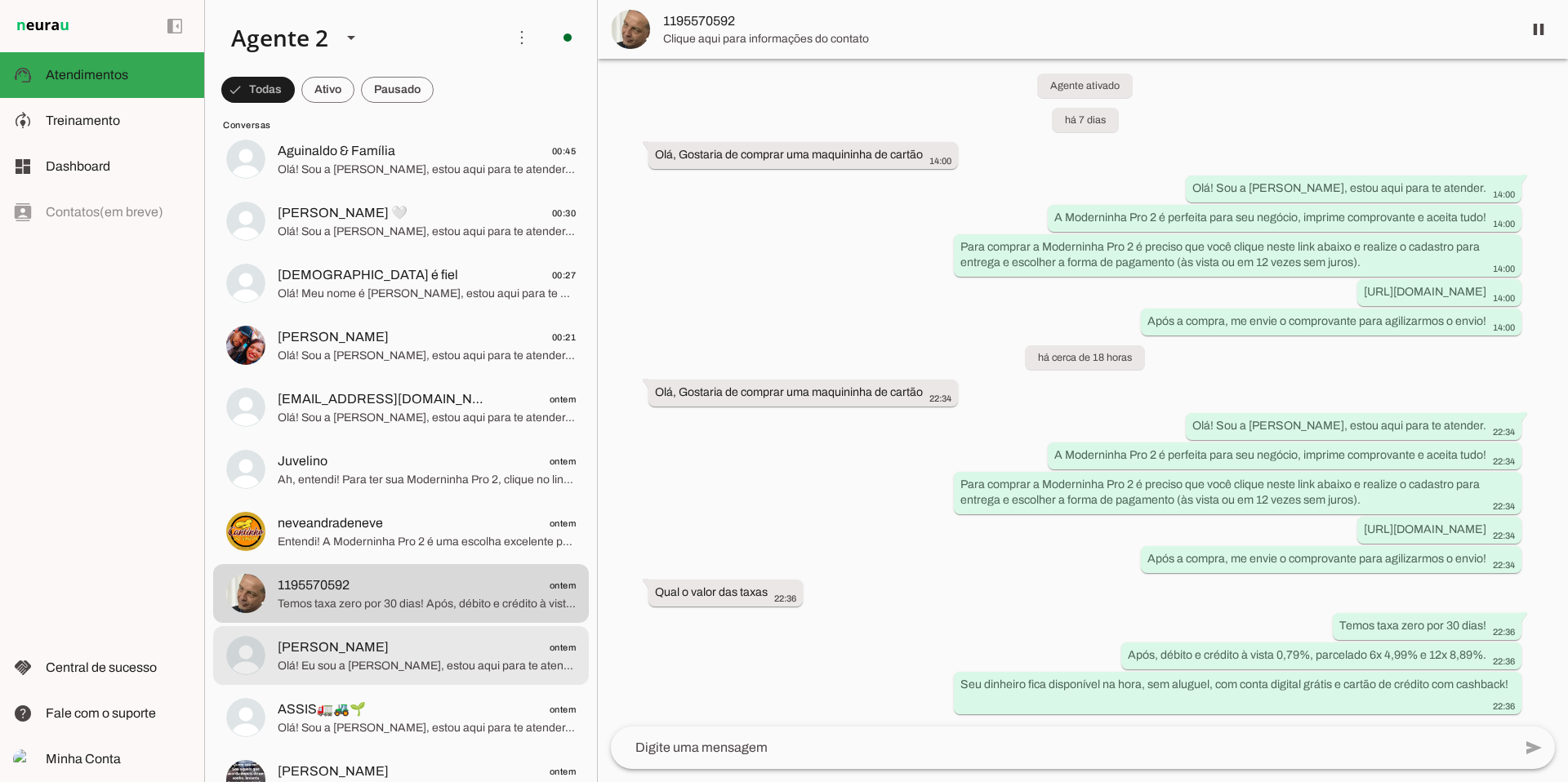
click at [380, 651] on span "[PERSON_NAME] ontem" at bounding box center [426, 648] width 298 height 21
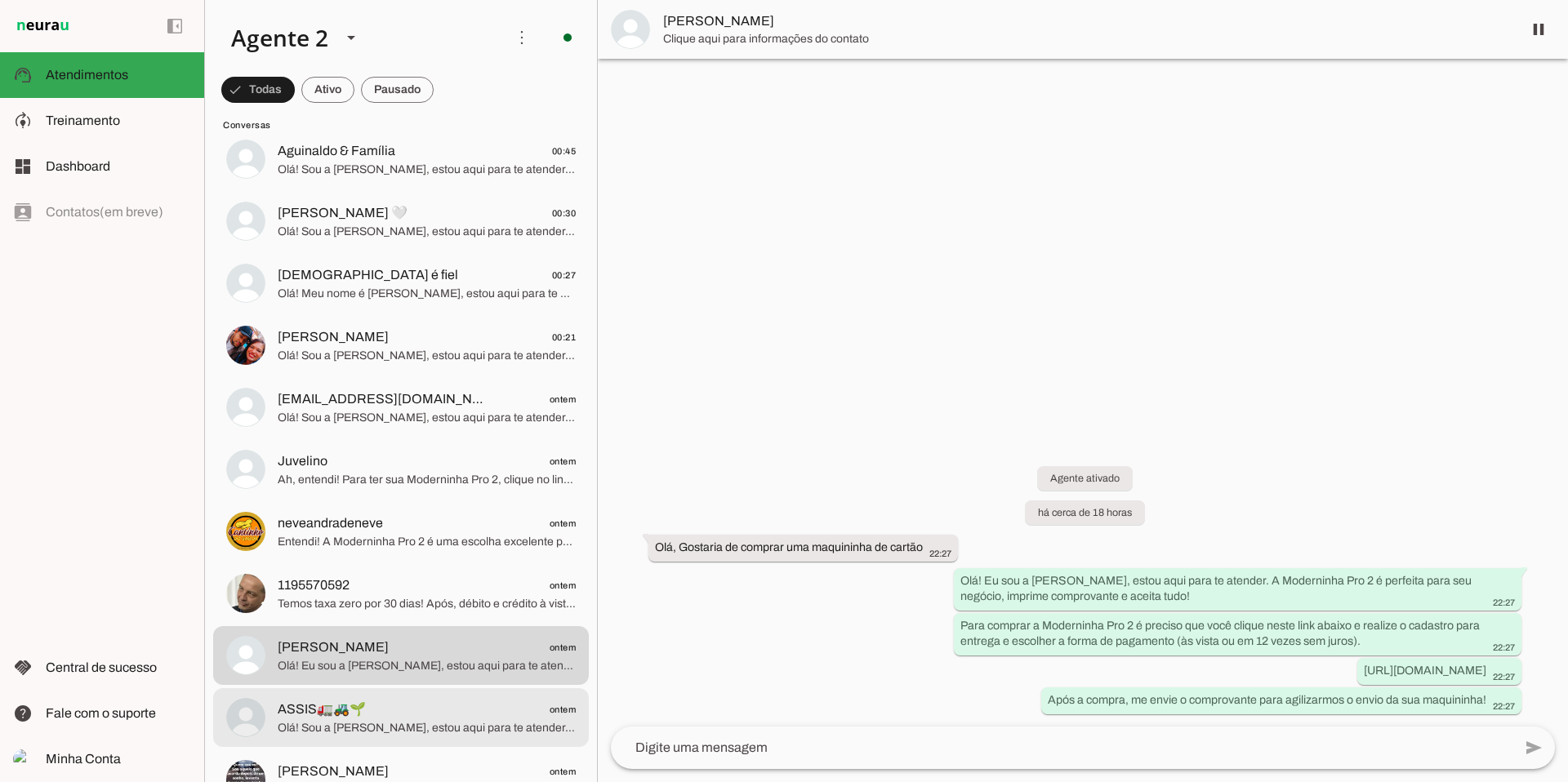
scroll to position [1984, 0]
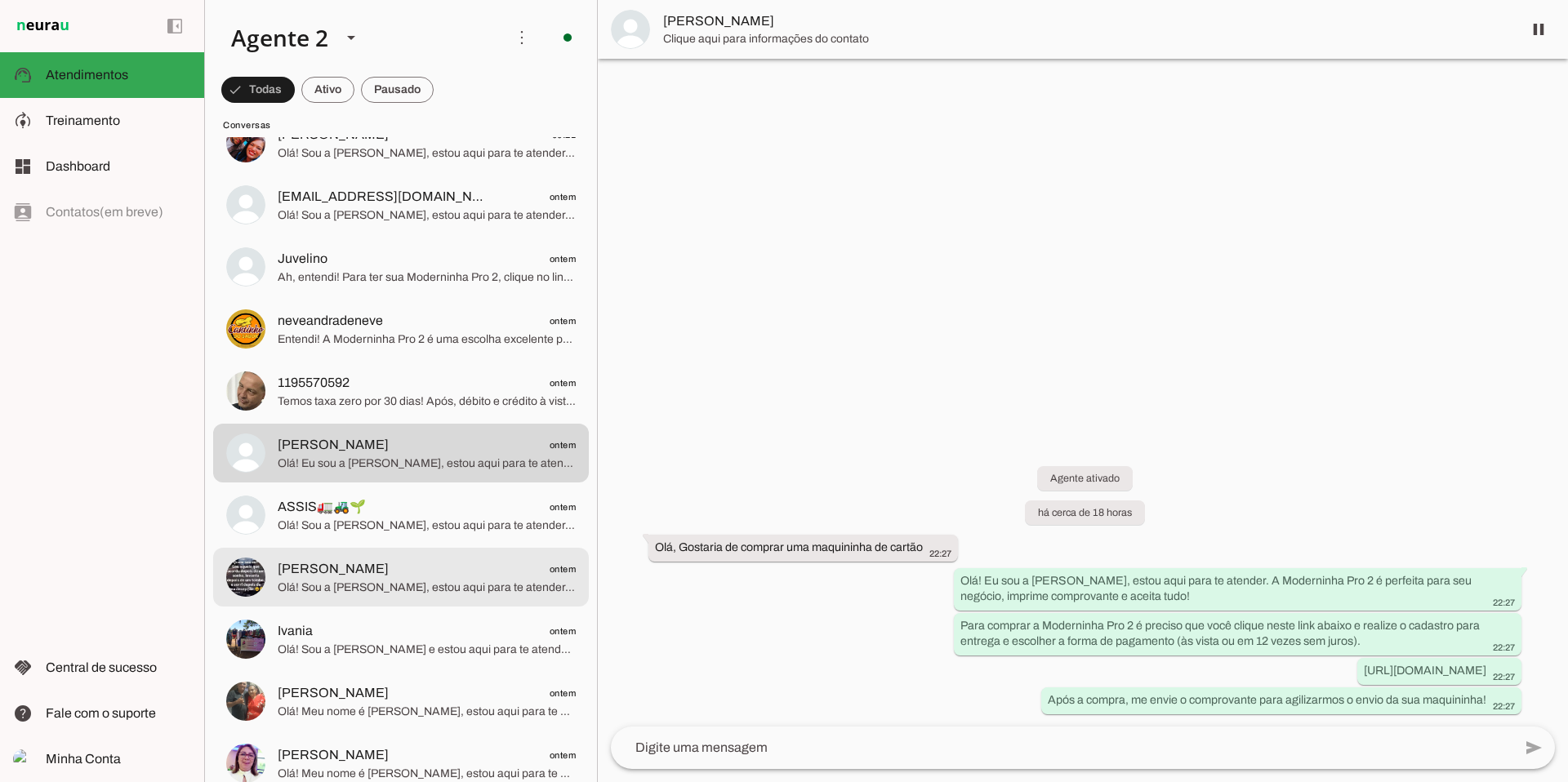
click at [420, 580] on span "Olá! Sou a [PERSON_NAME], estou aqui para te atender. Conheça as maquininhas Pa…" at bounding box center [426, 588] width 298 height 17
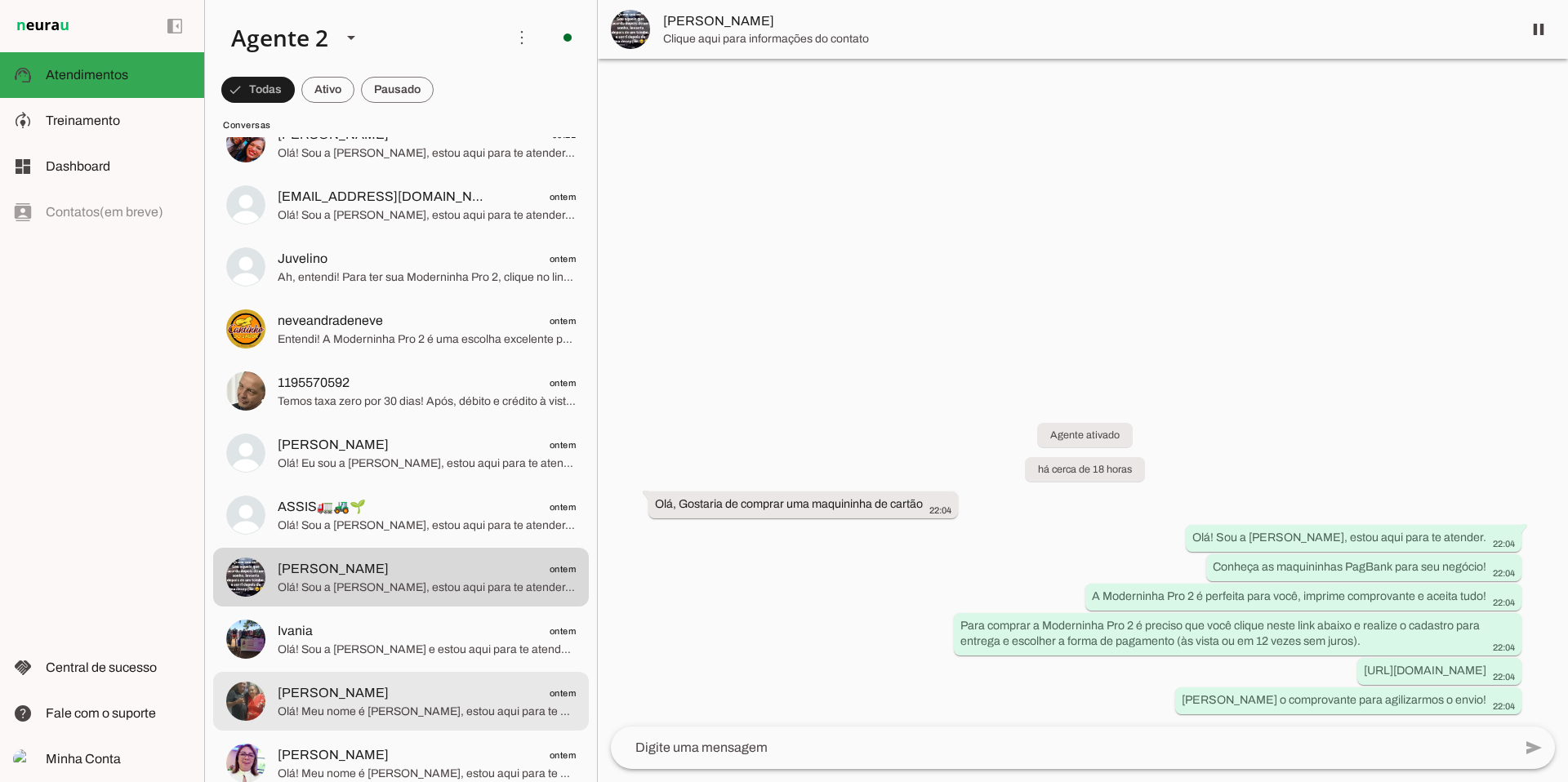
scroll to position [2164, 0]
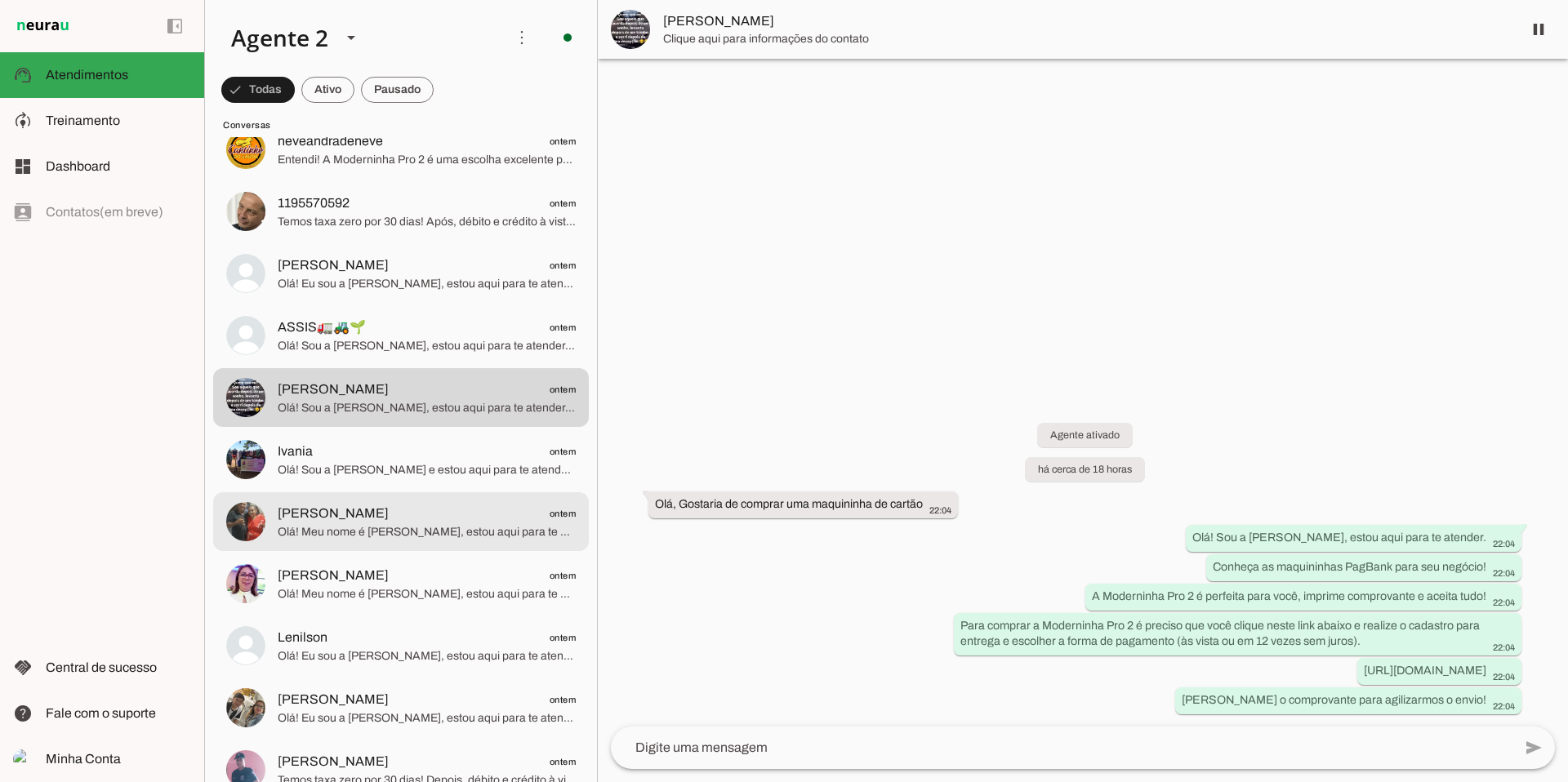
click at [422, 532] on span "Olá! Meu nome é [PERSON_NAME], estou aqui para te atender. Que bom que você que…" at bounding box center [426, 532] width 298 height 17
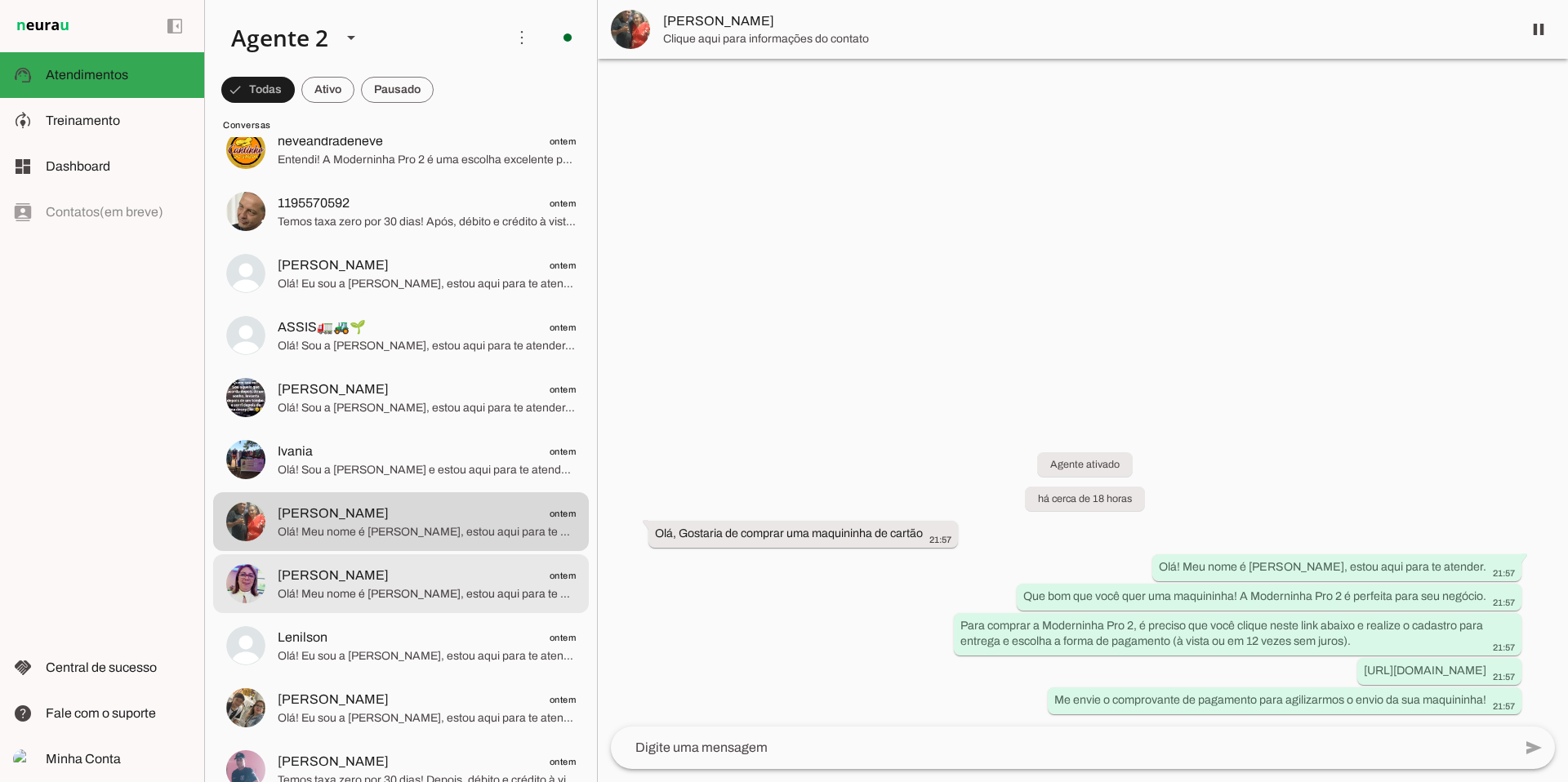
click at [395, 577] on span "[PERSON_NAME] ontem" at bounding box center [426, 576] width 298 height 21
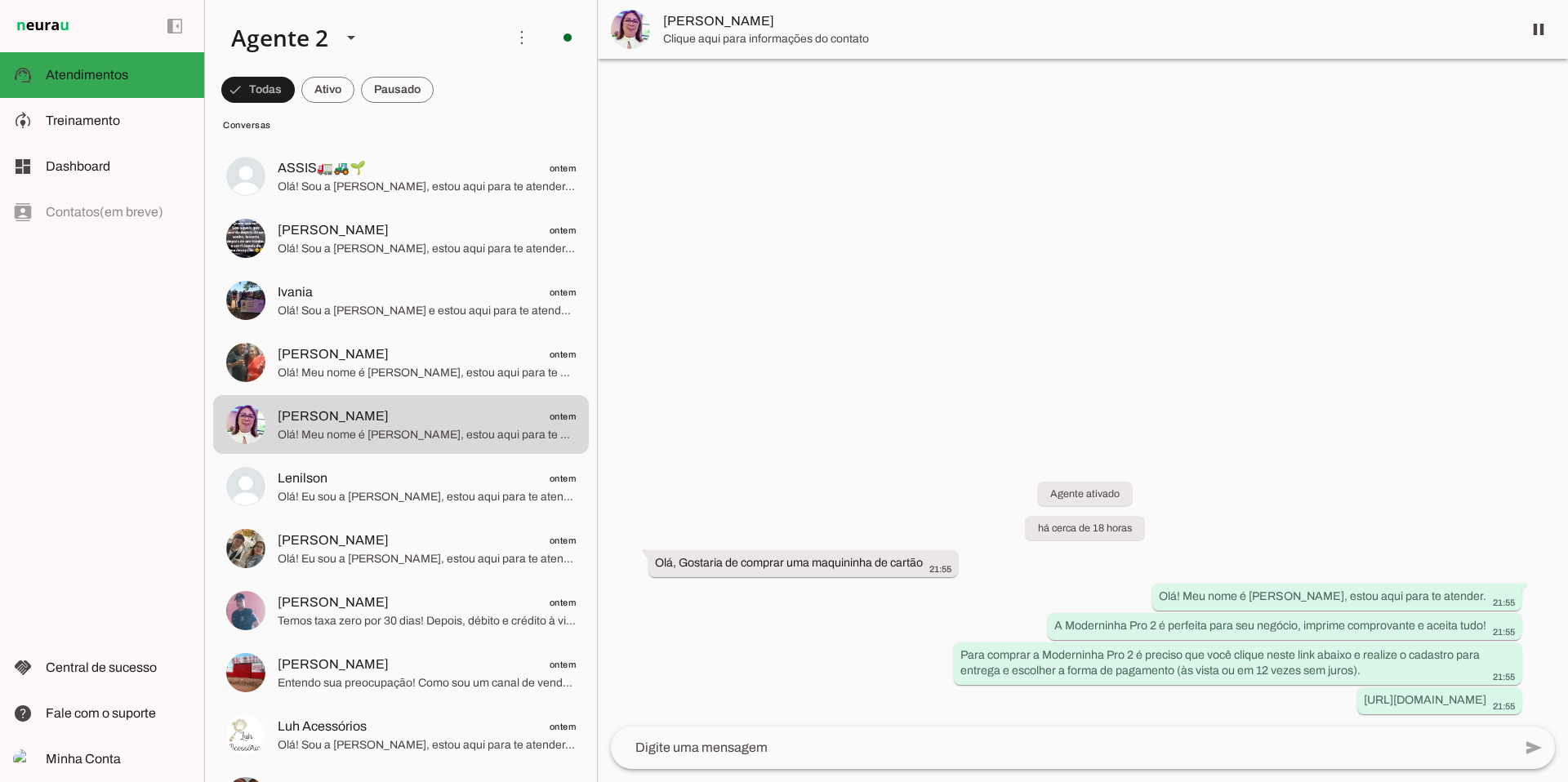
scroll to position [2324, 0]
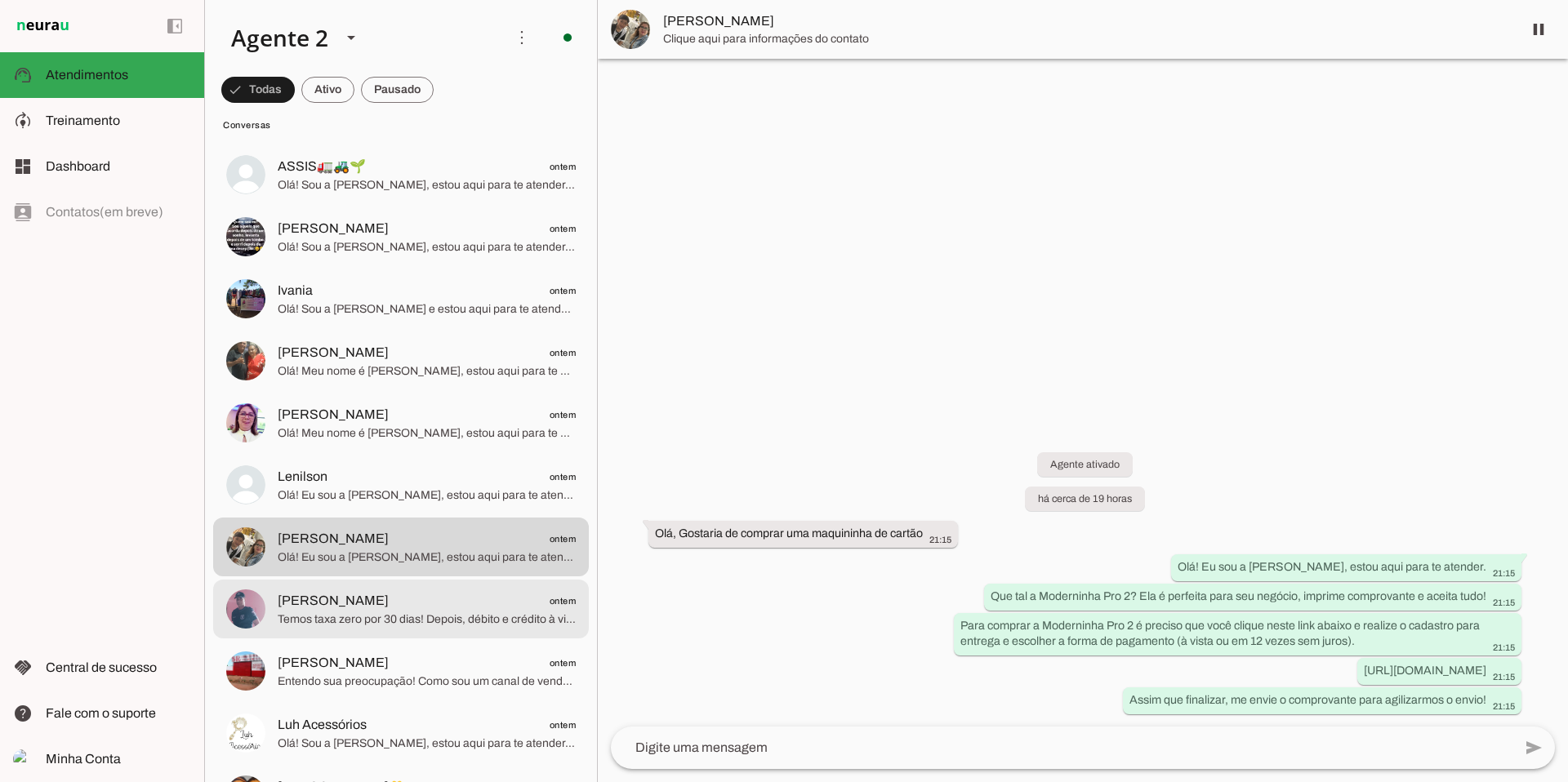
click at [348, 615] on span "Temos taxa zero por 30 dias! Depois, débito e crédito à vista 0,79%. Dinheiro n…" at bounding box center [426, 620] width 298 height 17
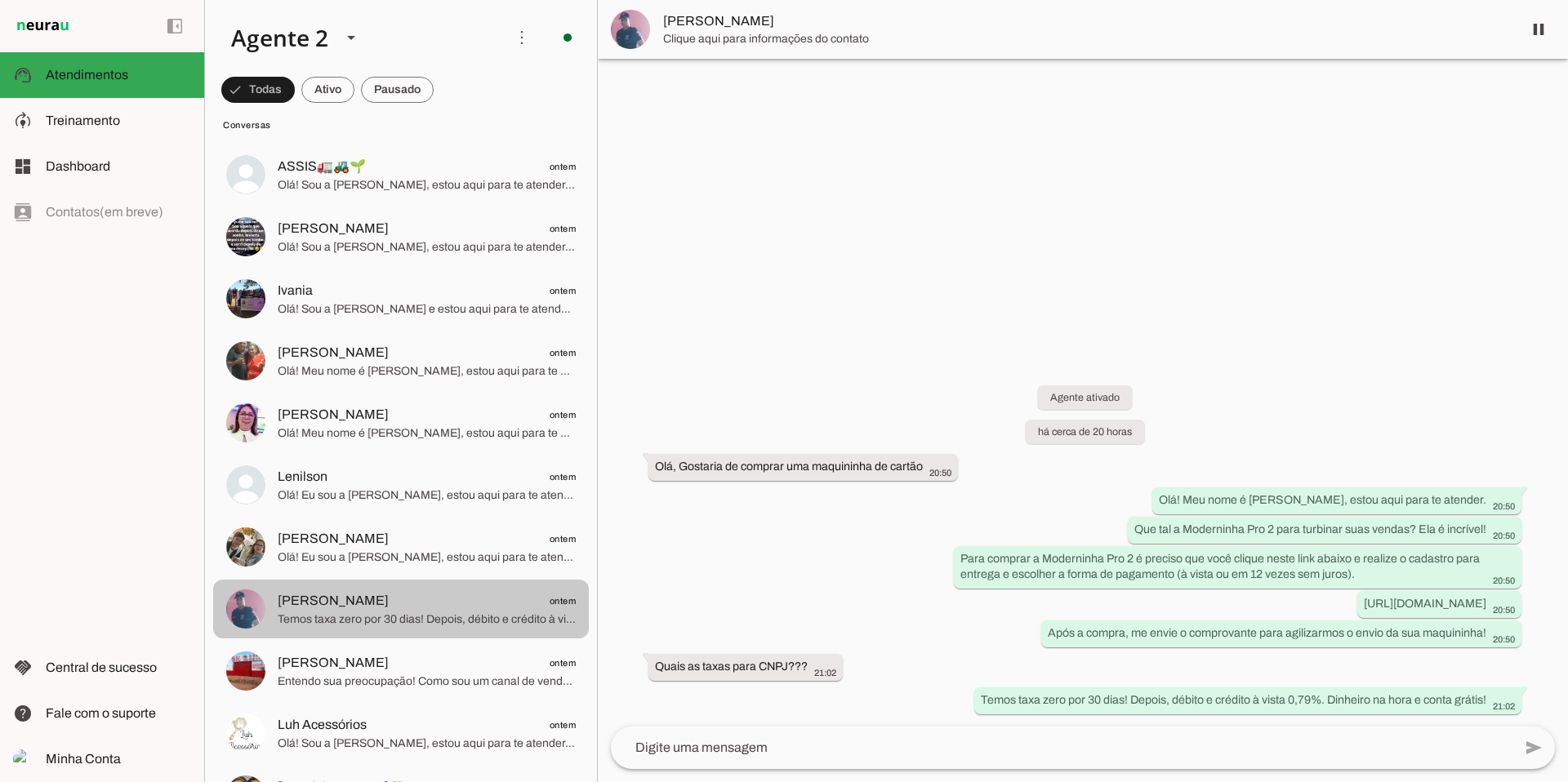
scroll to position [2463, 0]
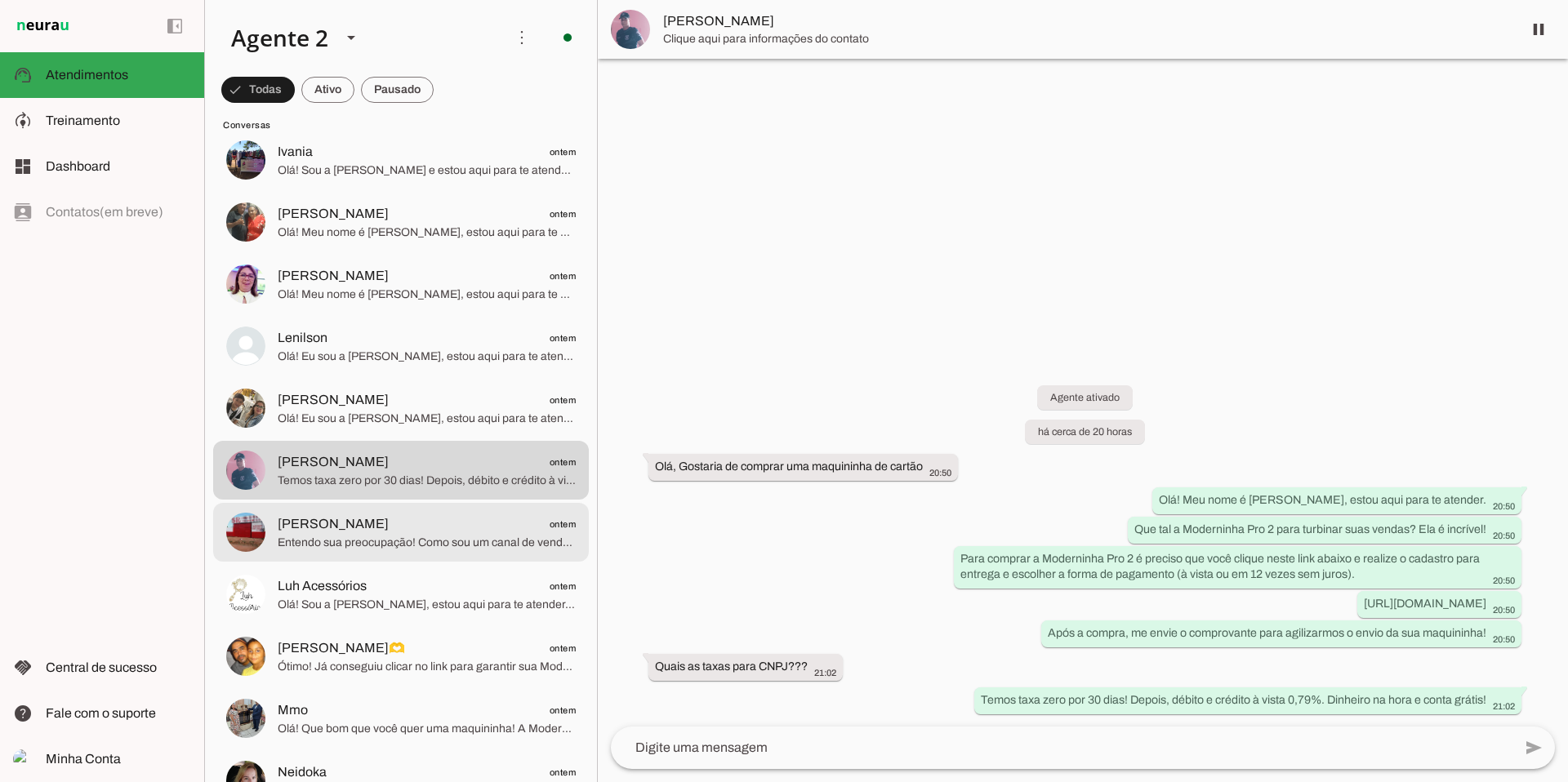
click at [382, 529] on span "[PERSON_NAME] ontem" at bounding box center [426, 524] width 298 height 21
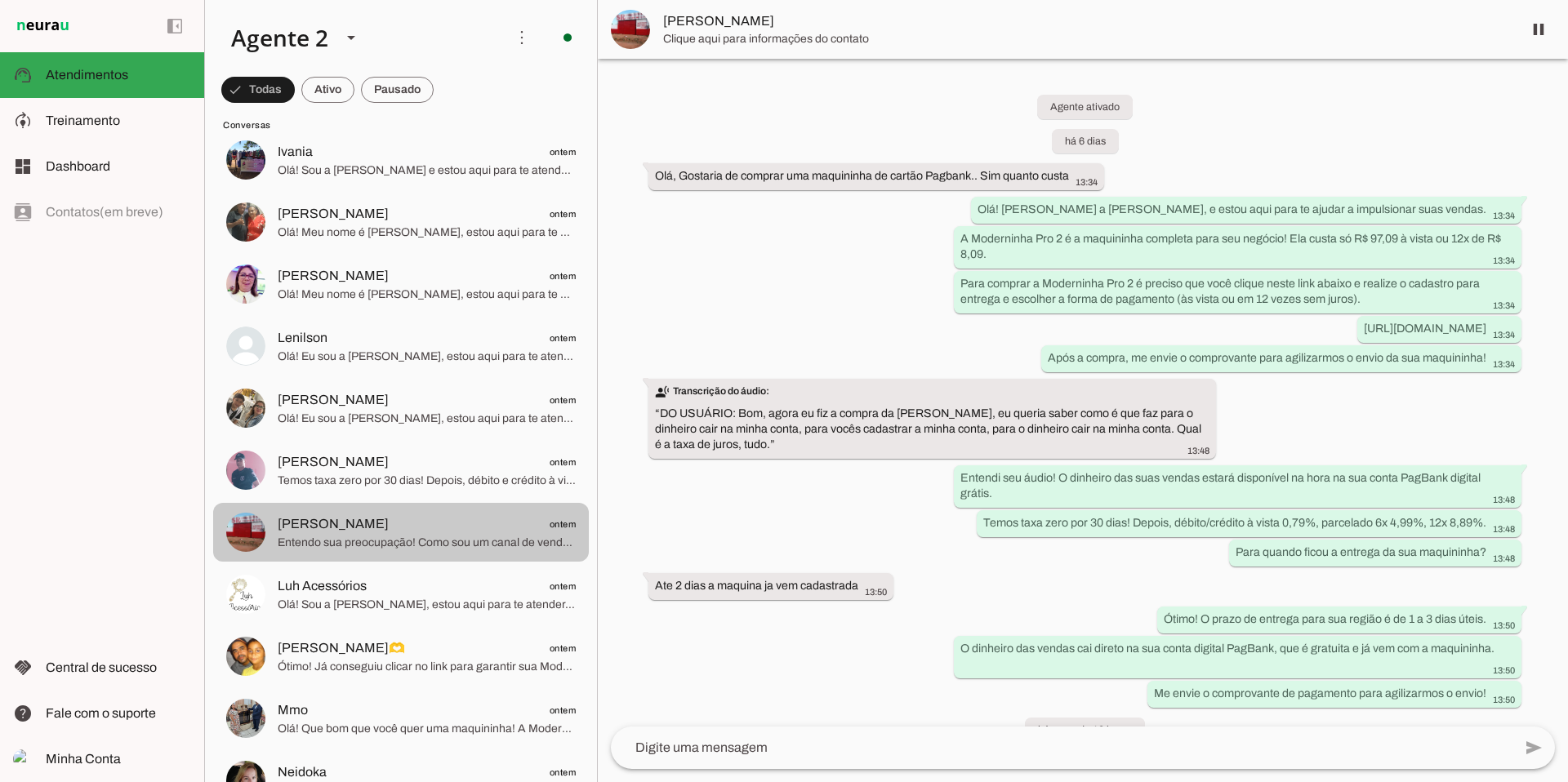
scroll to position [172, 0]
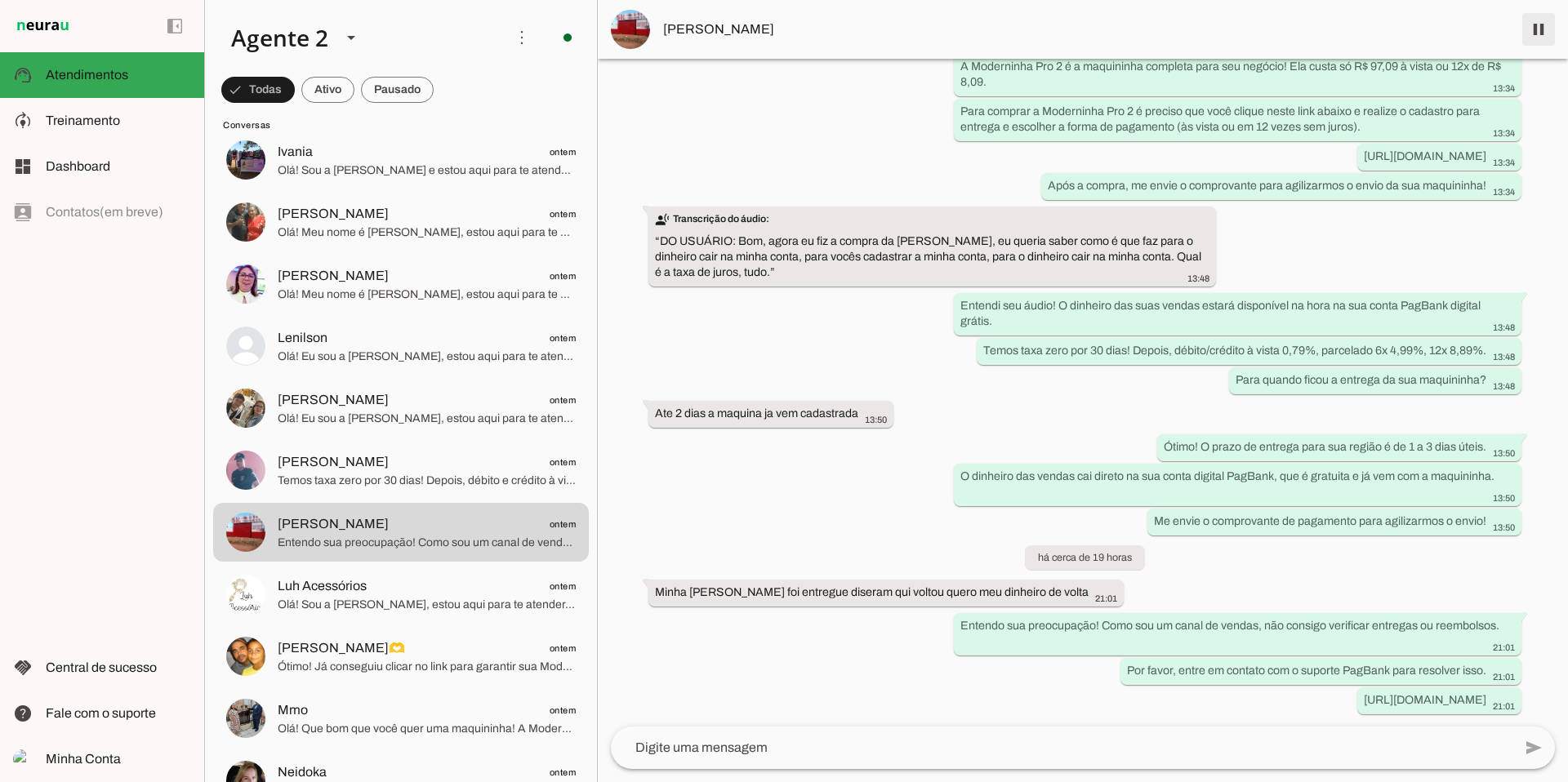
click at [1200, 28] on span at bounding box center [1538, 29] width 39 height 39
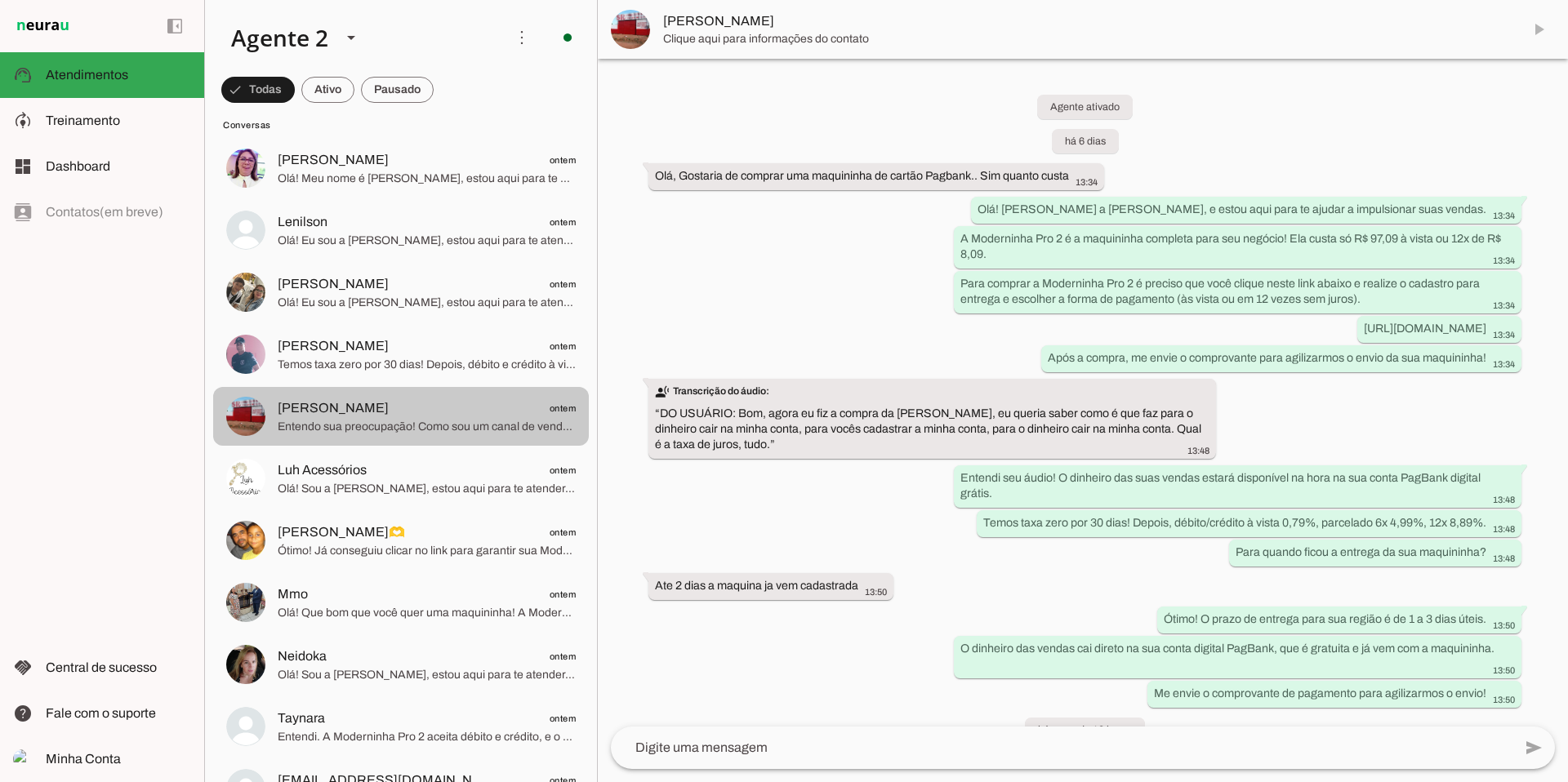
scroll to position [2592, 0]
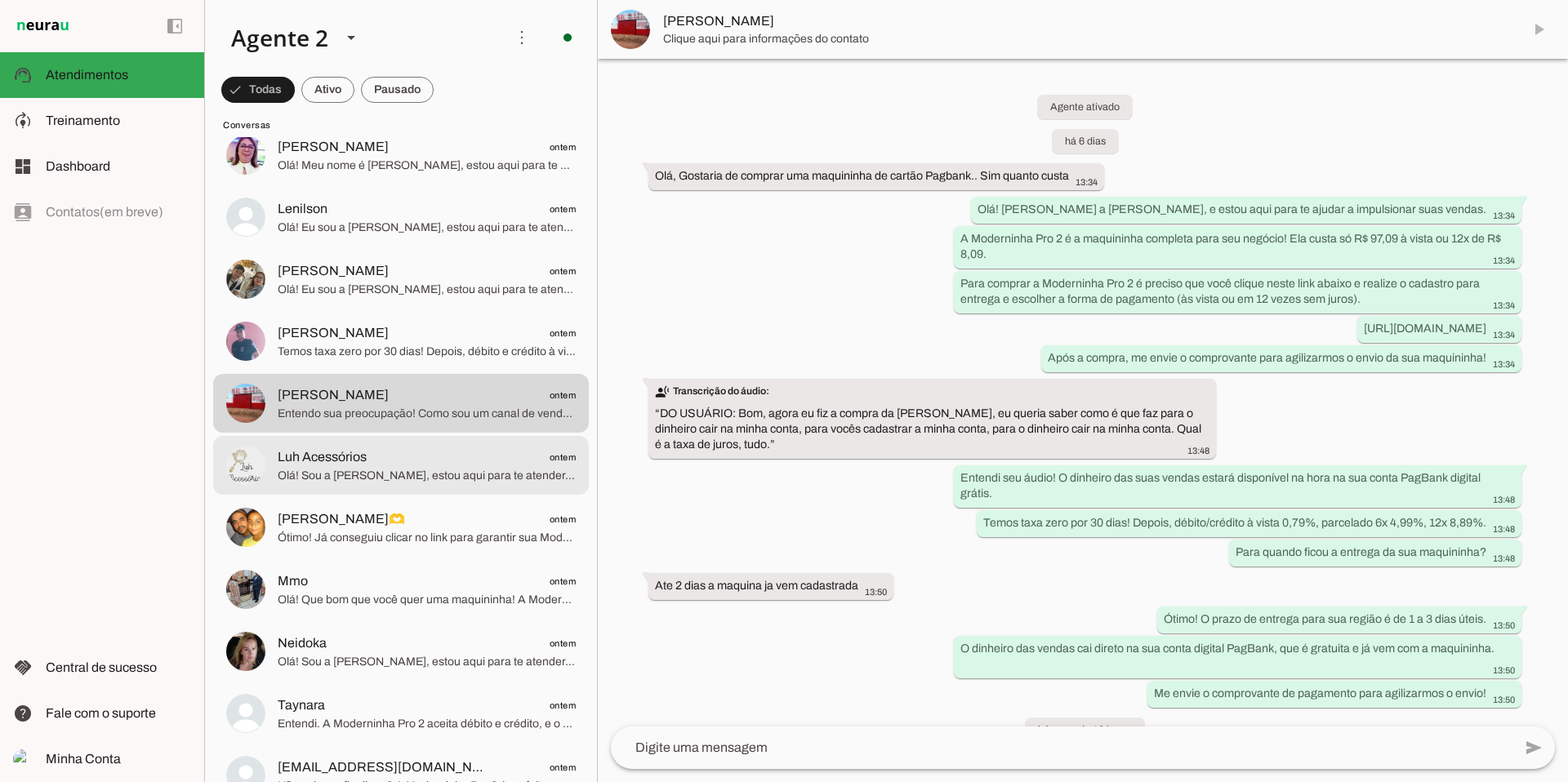
click at [345, 455] on span "Luh Acessórios" at bounding box center [322, 458] width 89 height 20
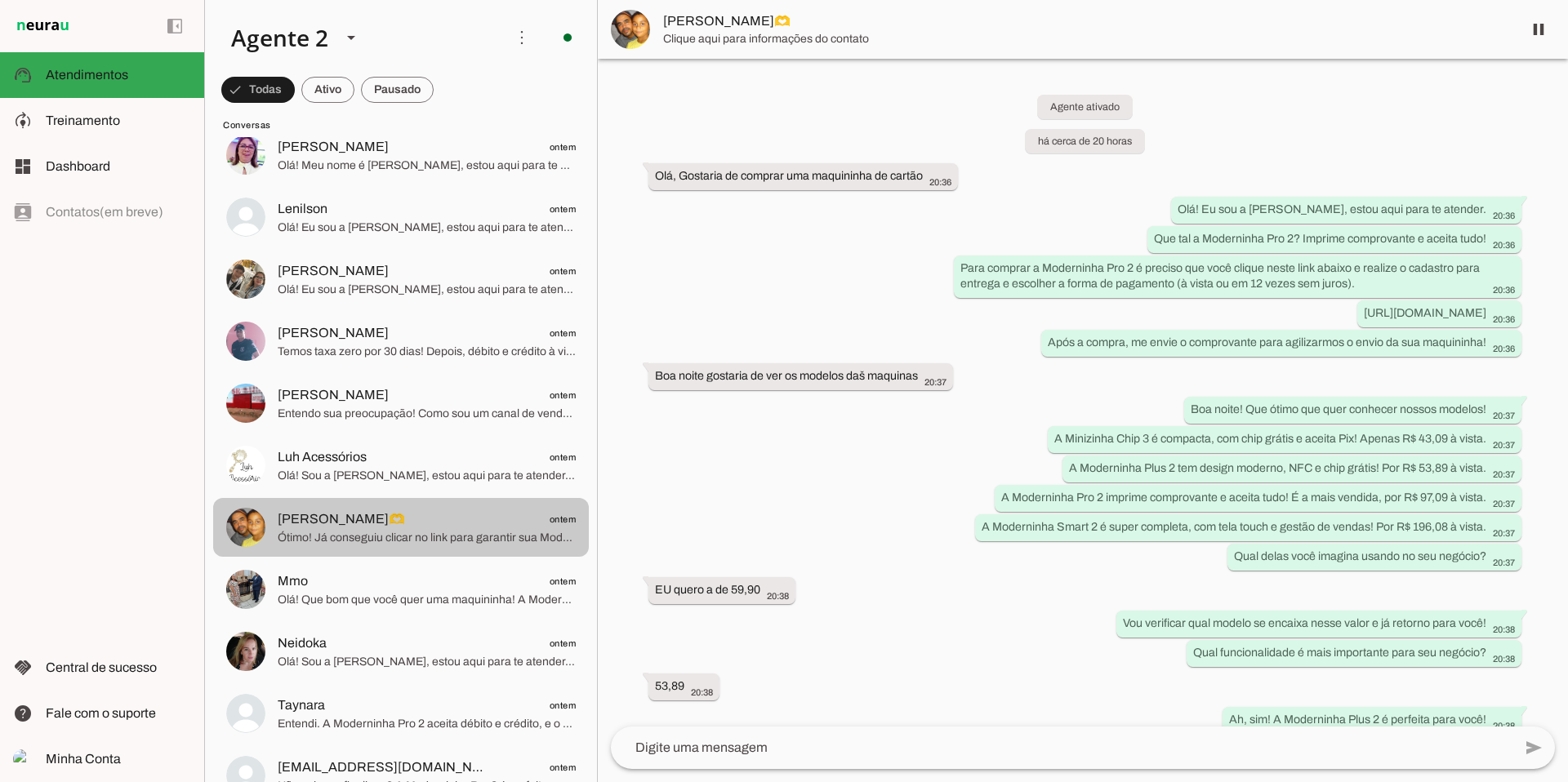
scroll to position [220, 0]
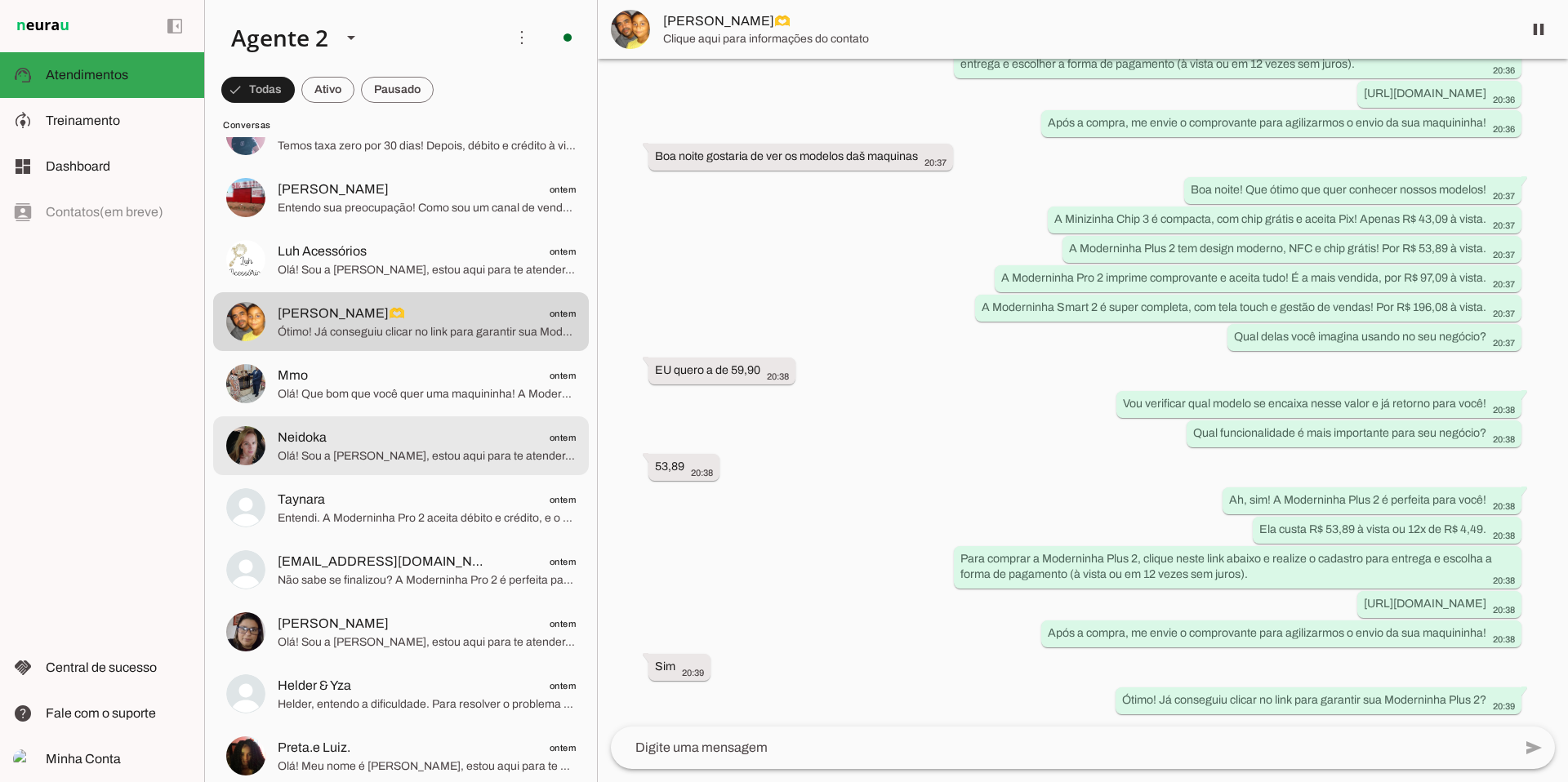
click at [369, 464] on span "Olá! Sou a [PERSON_NAME], estou aqui para te atender. A Moderninha Pro2 é perfe…" at bounding box center [426, 457] width 298 height 17
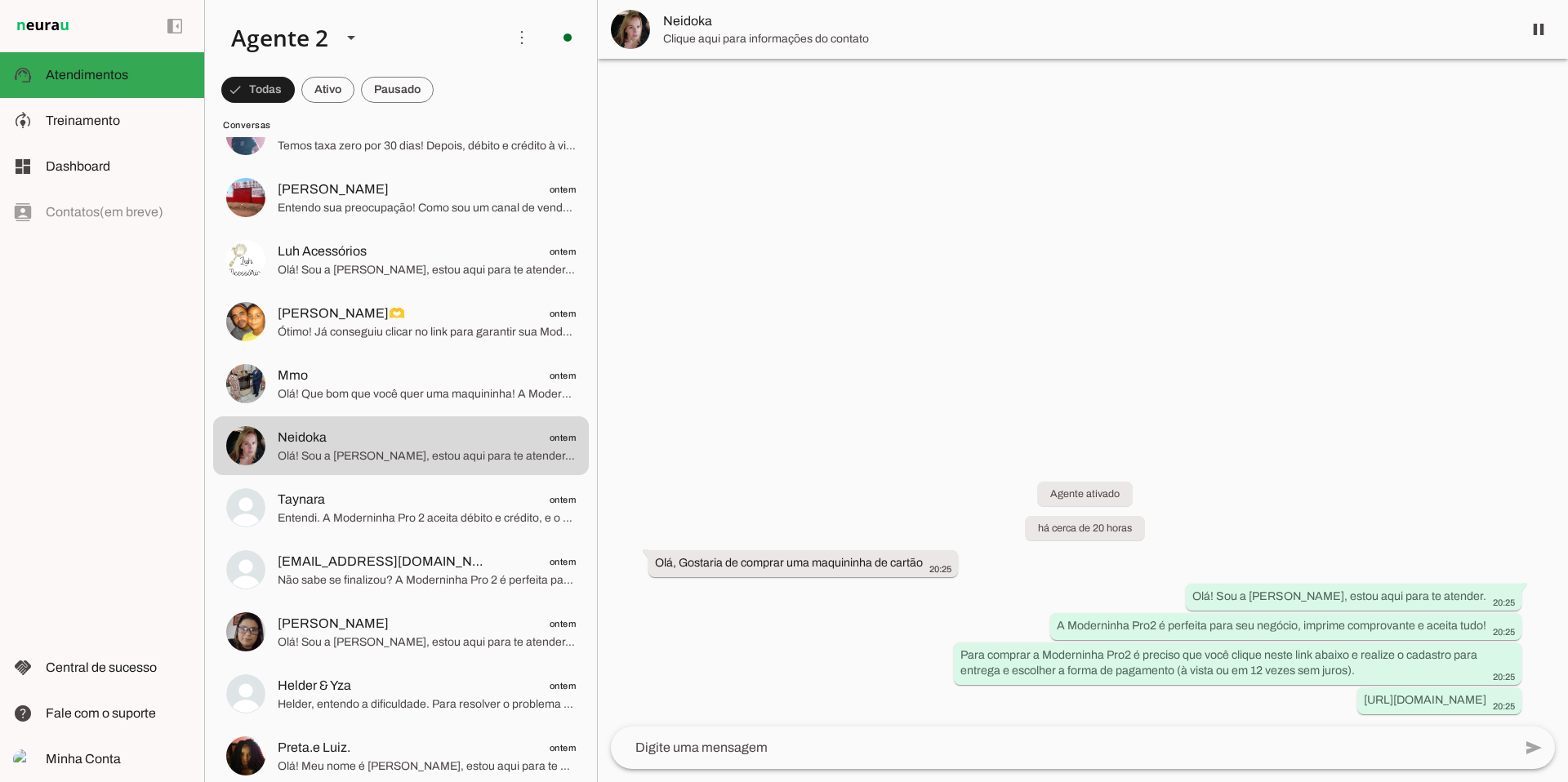
click at [629, 29] on img at bounding box center [630, 29] width 39 height 39
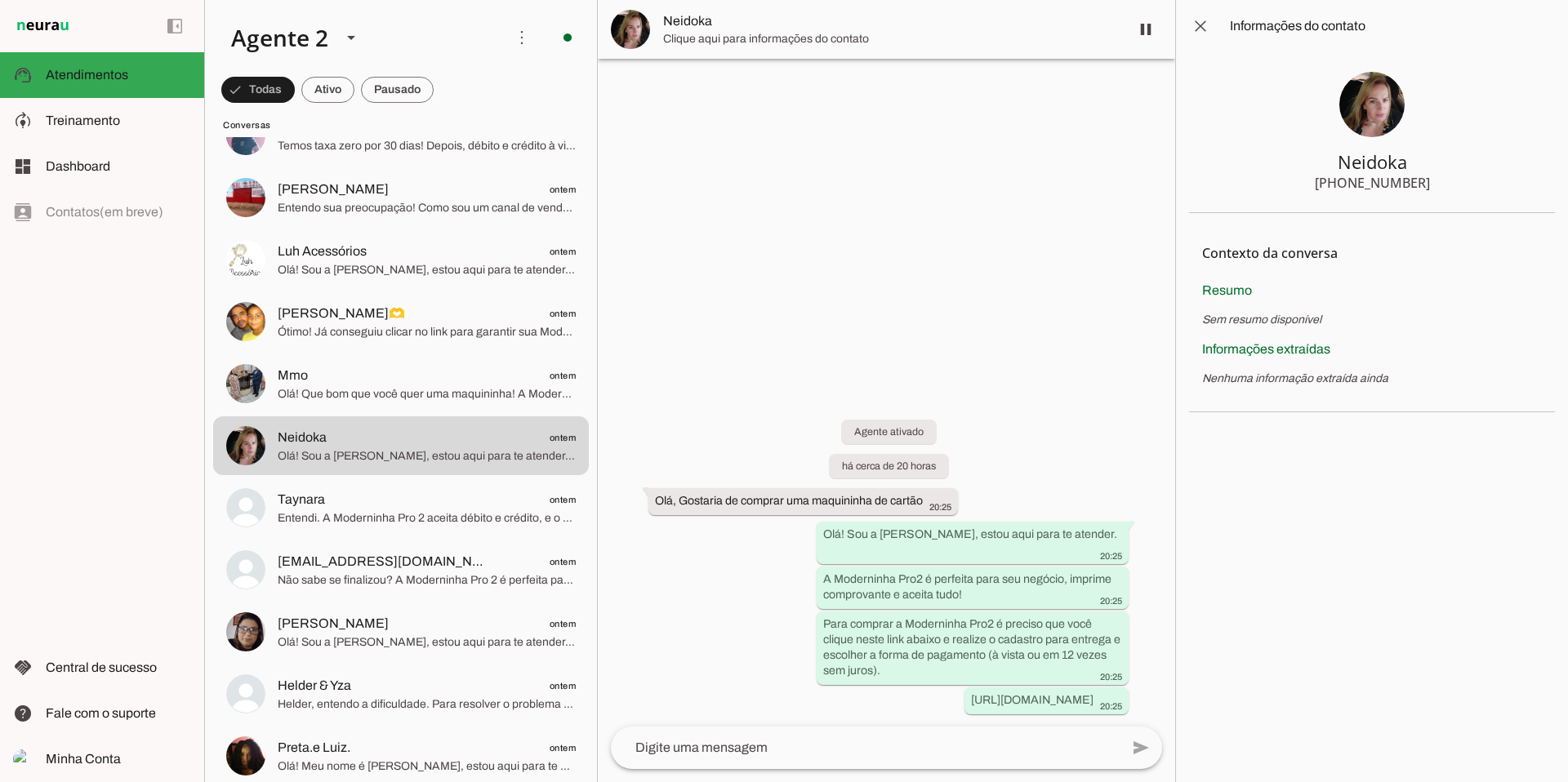
click at [1200, 100] on img at bounding box center [1371, 104] width 66 height 66
click at [1200, 32] on span at bounding box center [1200, 26] width 39 height 39
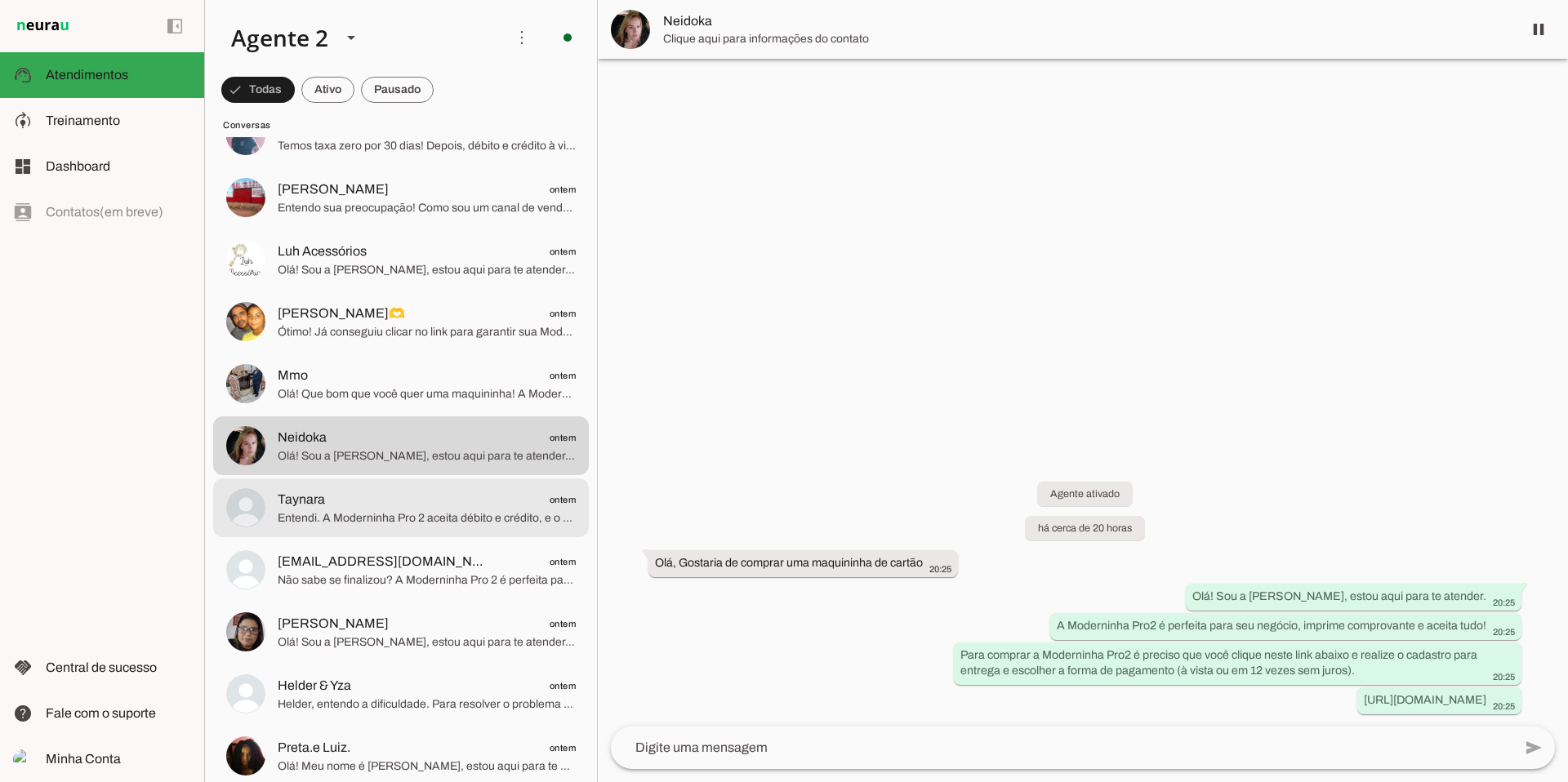
click at [414, 512] on span "Entendi. A Moderninha Pro 2 aceita débito e crédito, e o dinheiro das suas vend…" at bounding box center [426, 518] width 298 height 17
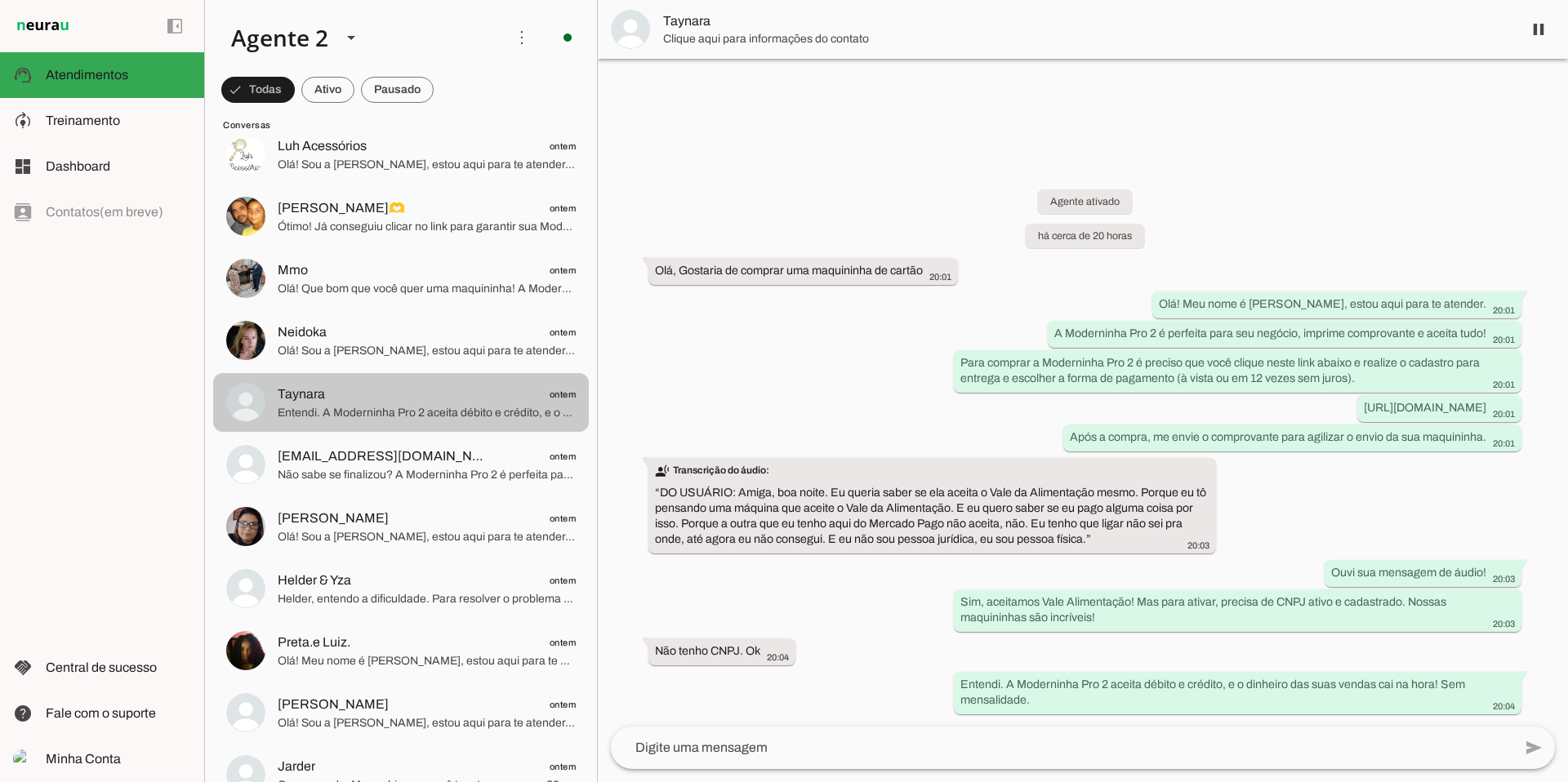
click at [432, 467] on span "Não sabe se finalizou? A Moderninha Pro 2 é perfeita para seu negócio, imprime …" at bounding box center [426, 475] width 298 height 17
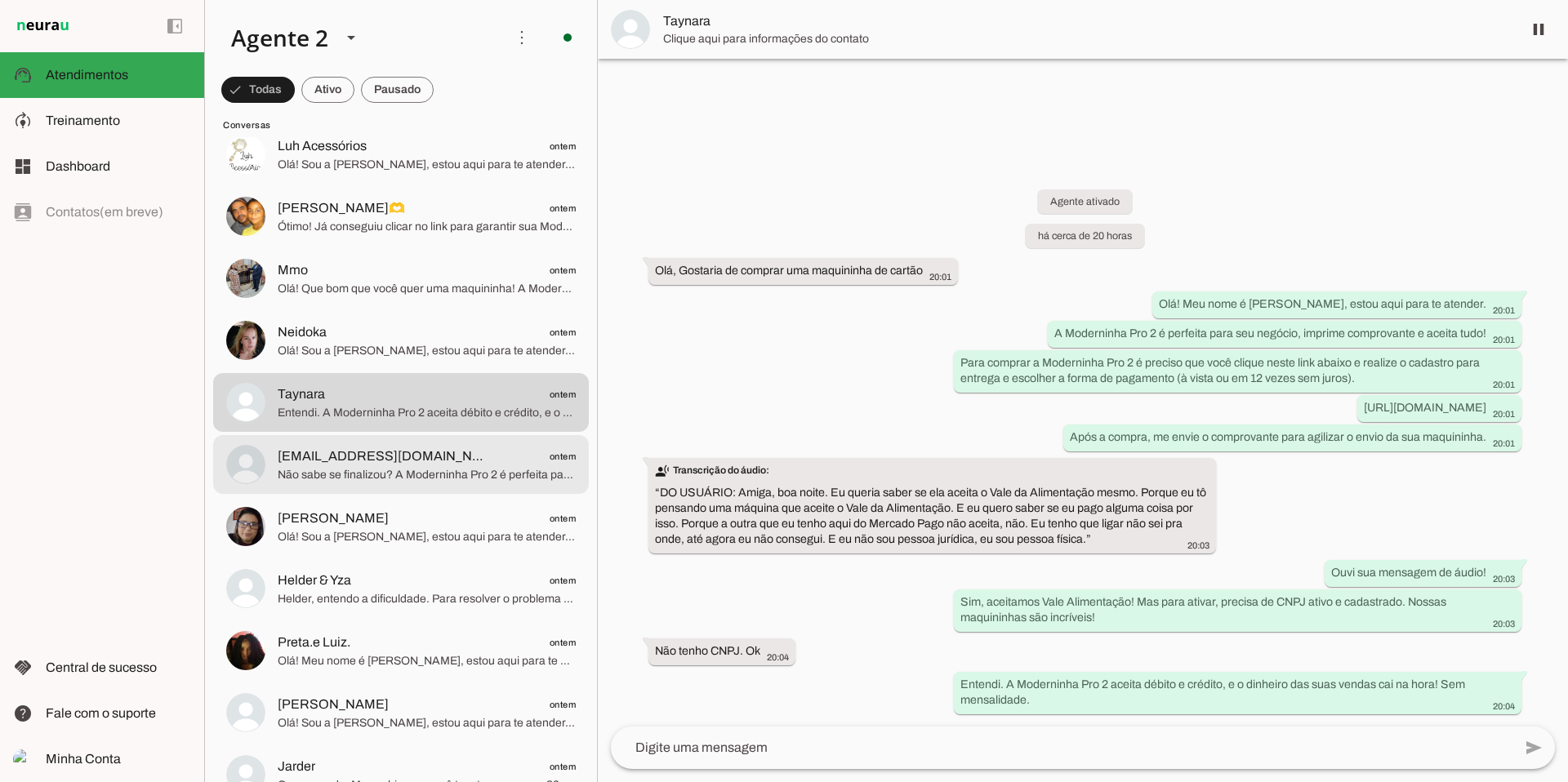
scroll to position [2922, 0]
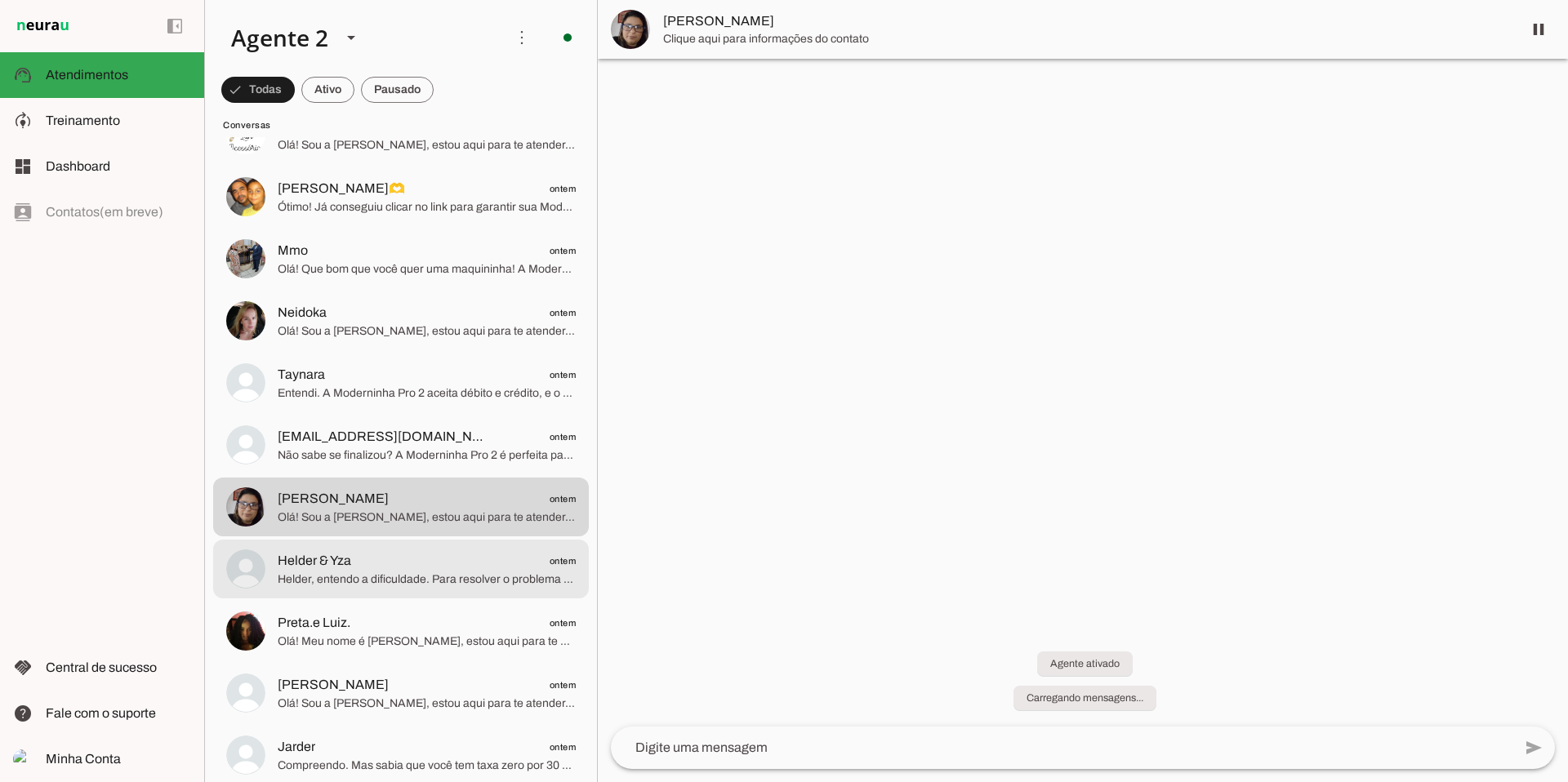
click at [382, 579] on span "Helder, entendo a dificuldade. Para resolver o problema de pagamento, por favor…" at bounding box center [426, 580] width 298 height 17
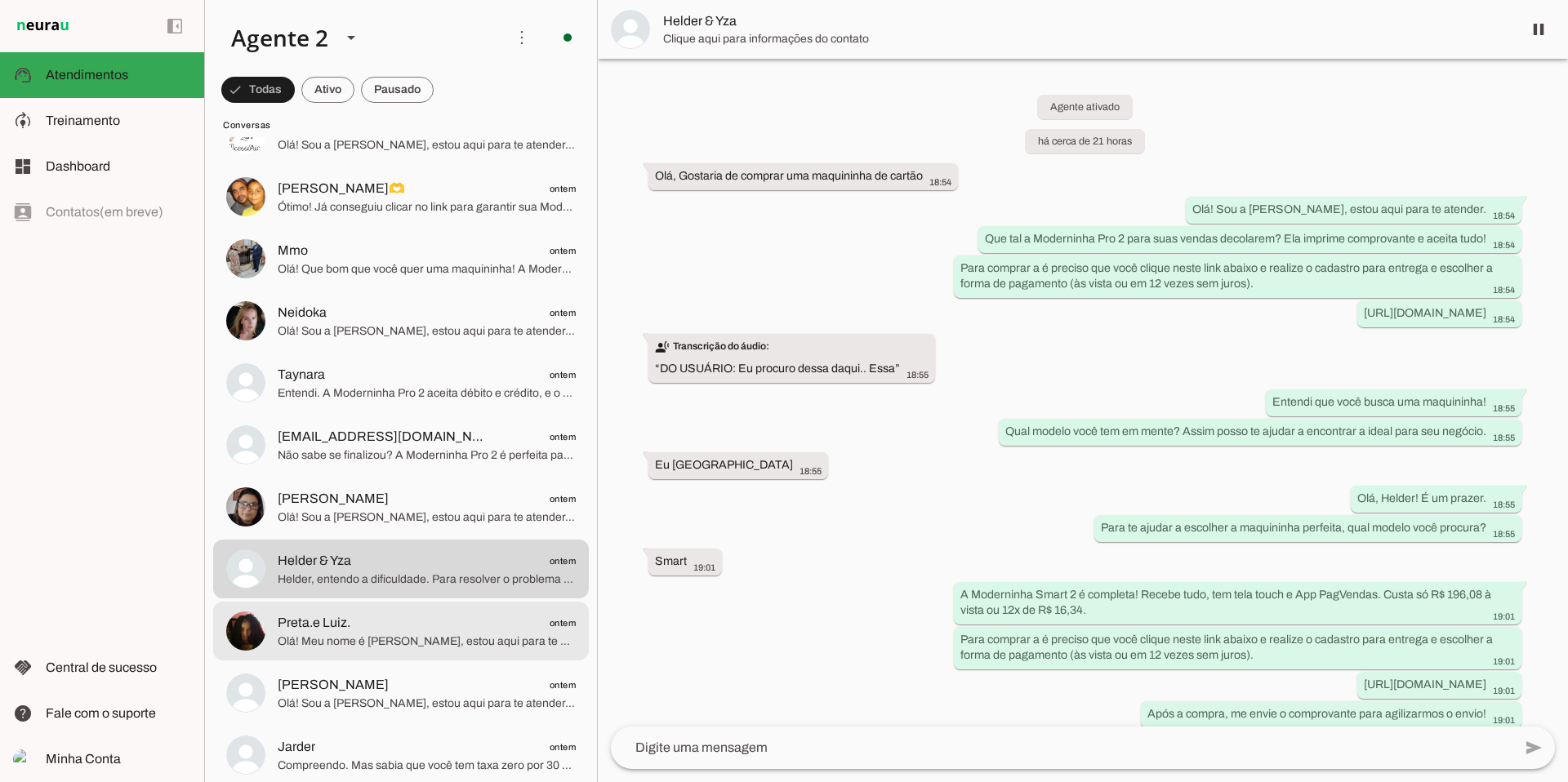
scroll to position [548, 0]
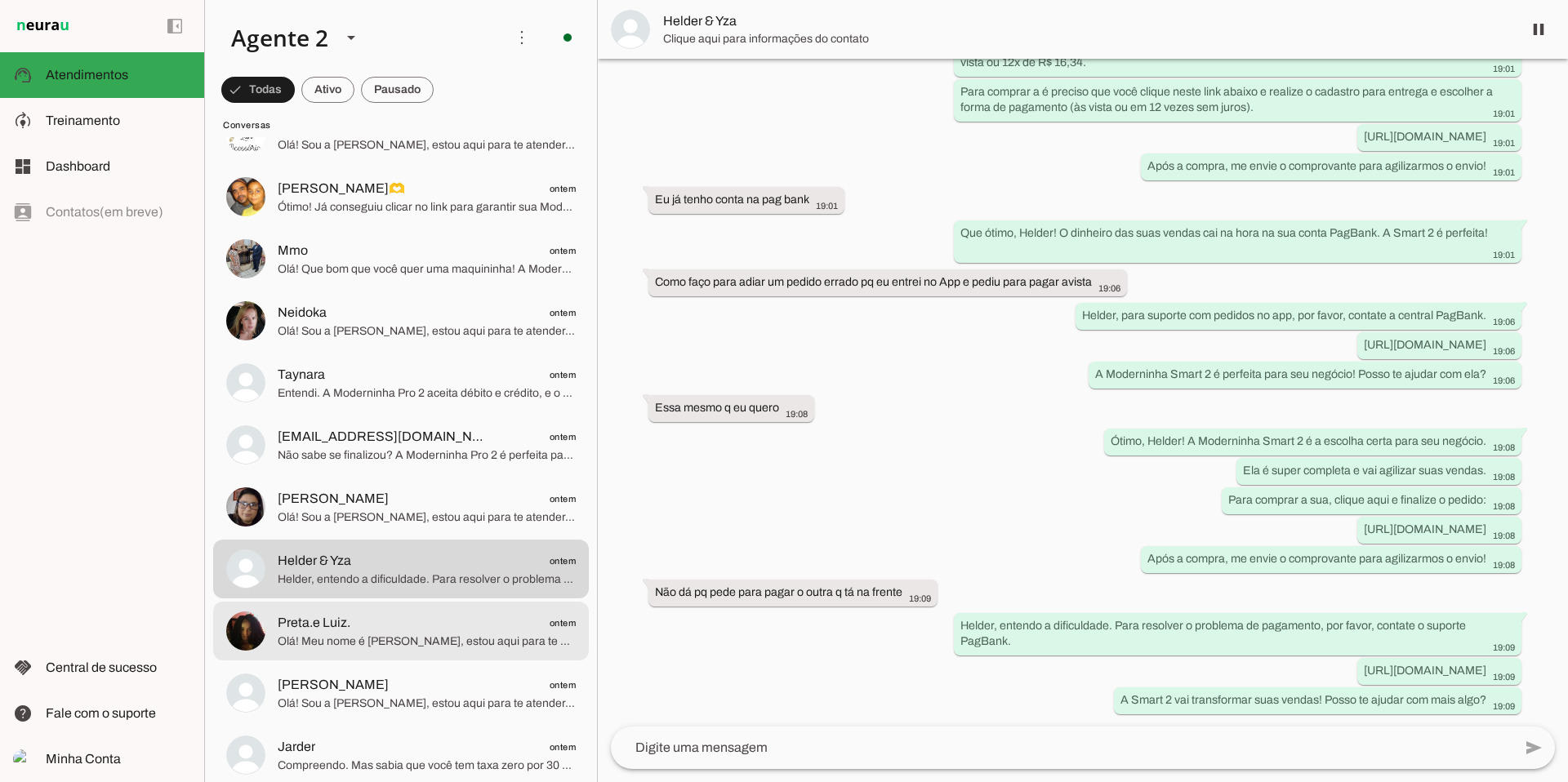
click at [389, 629] on span "Preta.e Luiz. ontem" at bounding box center [426, 624] width 298 height 21
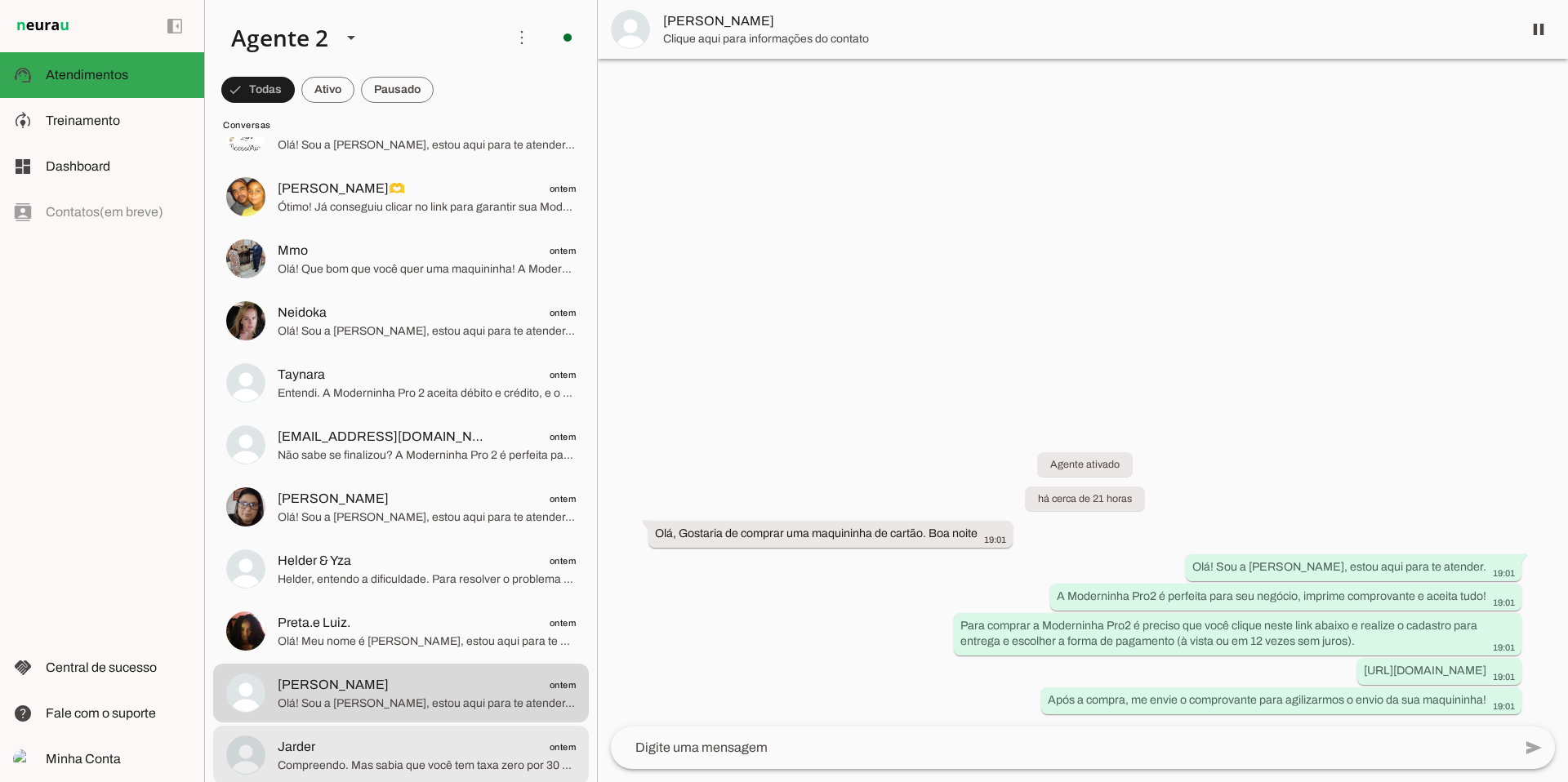
click at [396, 651] on span "Jarder ontem" at bounding box center [426, 747] width 298 height 21
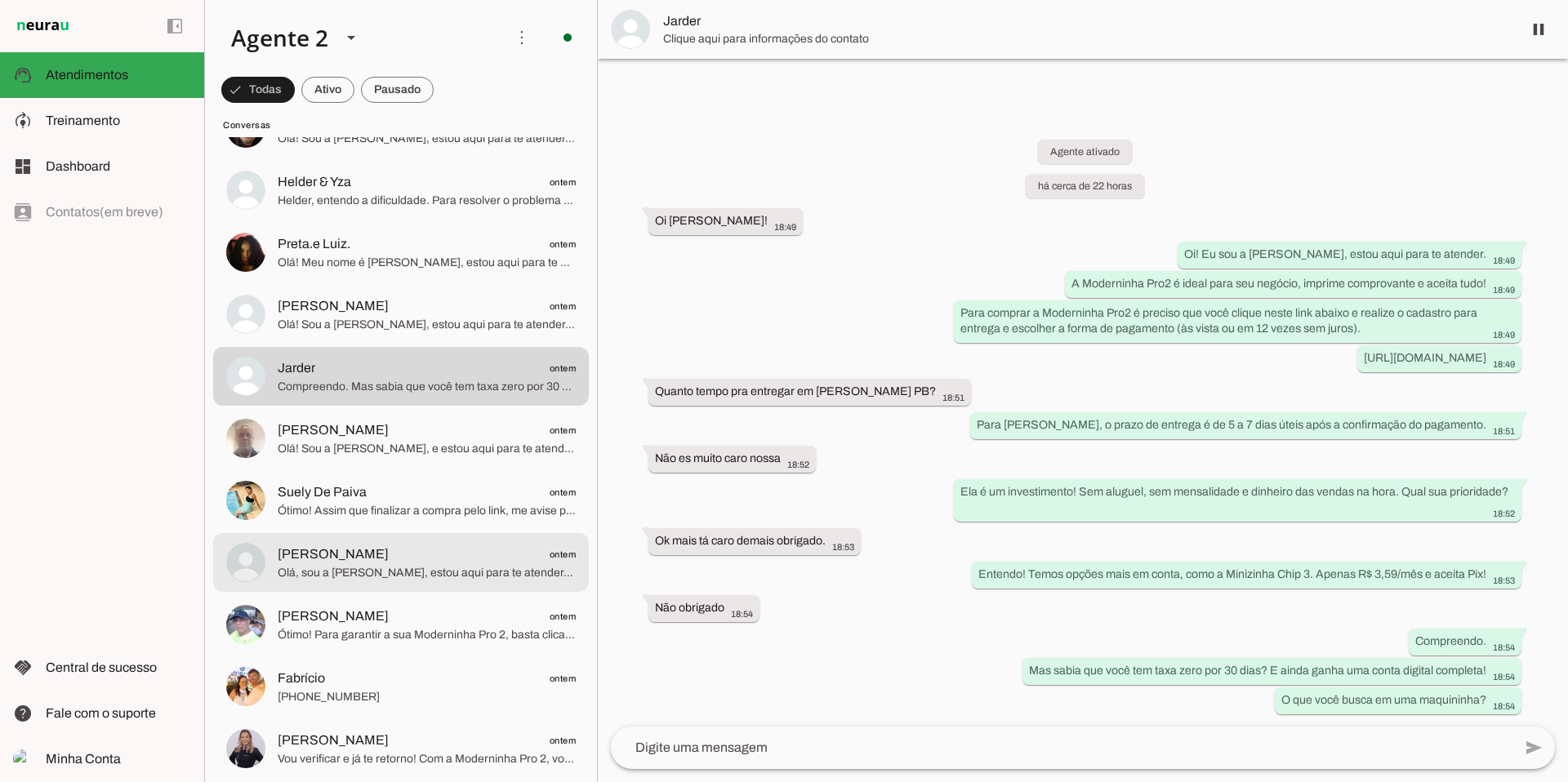
scroll to position [3305, 0]
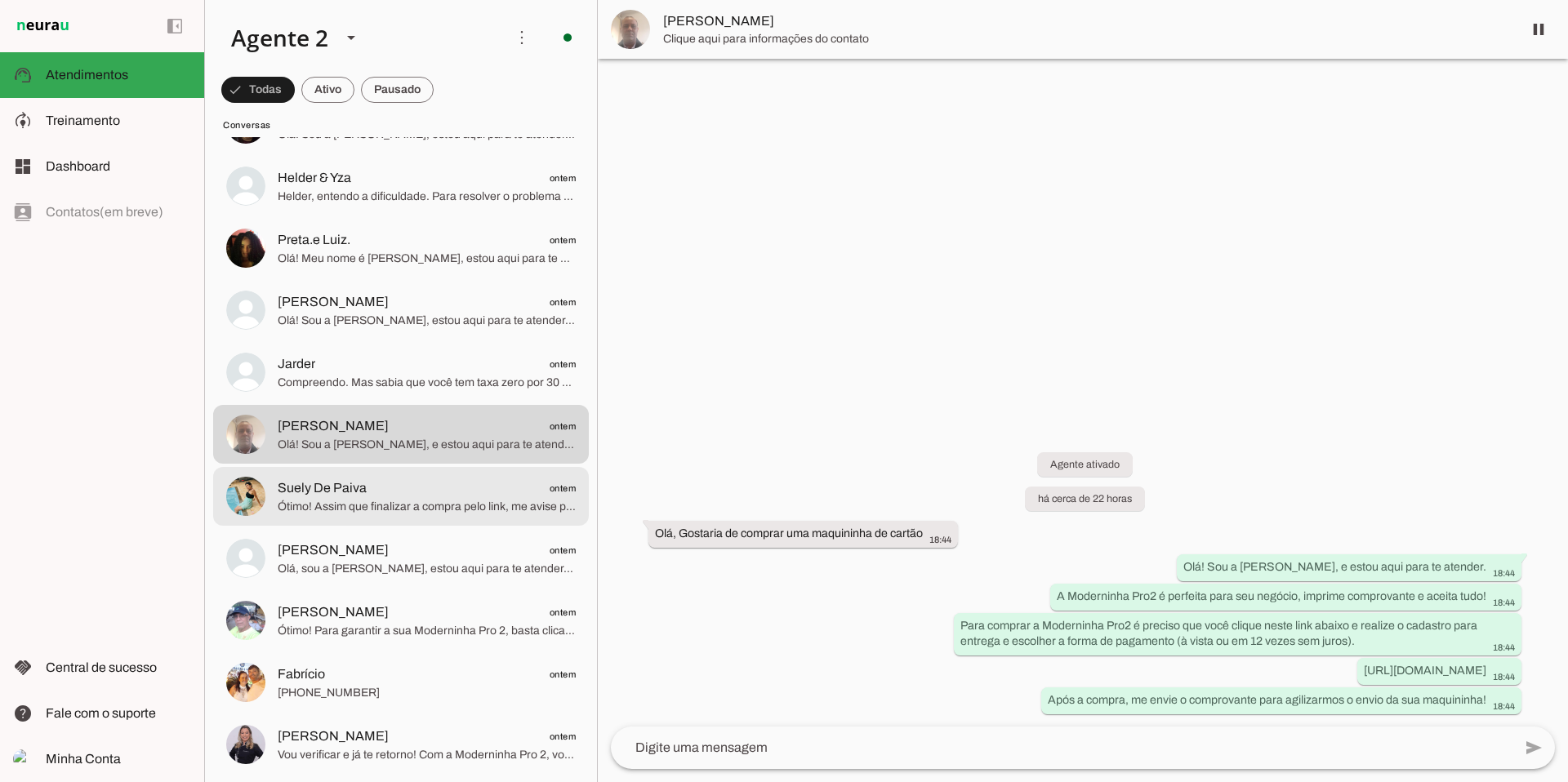
click at [403, 492] on span "Suely De Paiva ontem" at bounding box center [426, 488] width 298 height 21
